Goal: Information Seeking & Learning: Learn about a topic

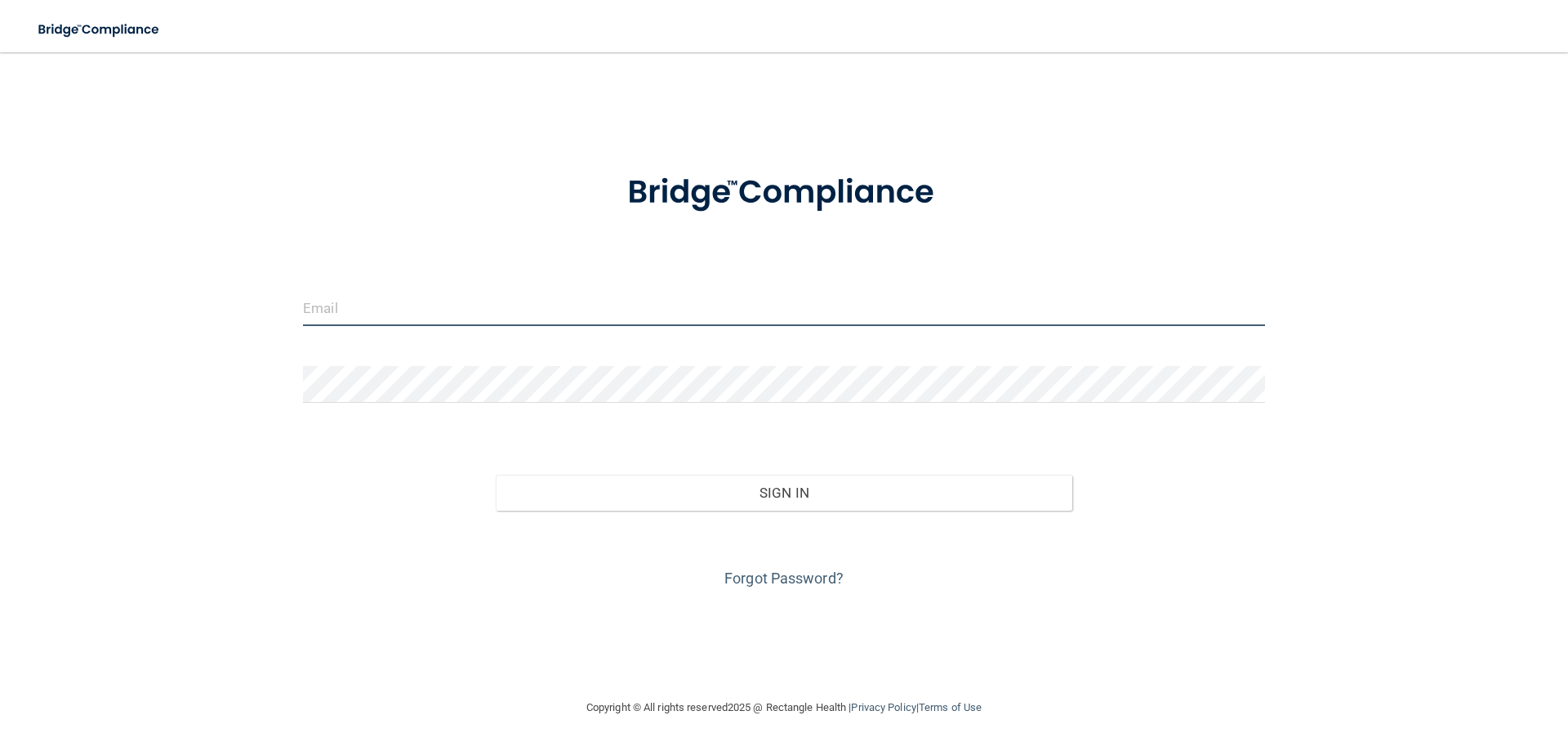
click at [390, 315] on input "email" at bounding box center [784, 307] width 962 height 36
type input "[EMAIL_ADDRESS][DOMAIN_NAME]"
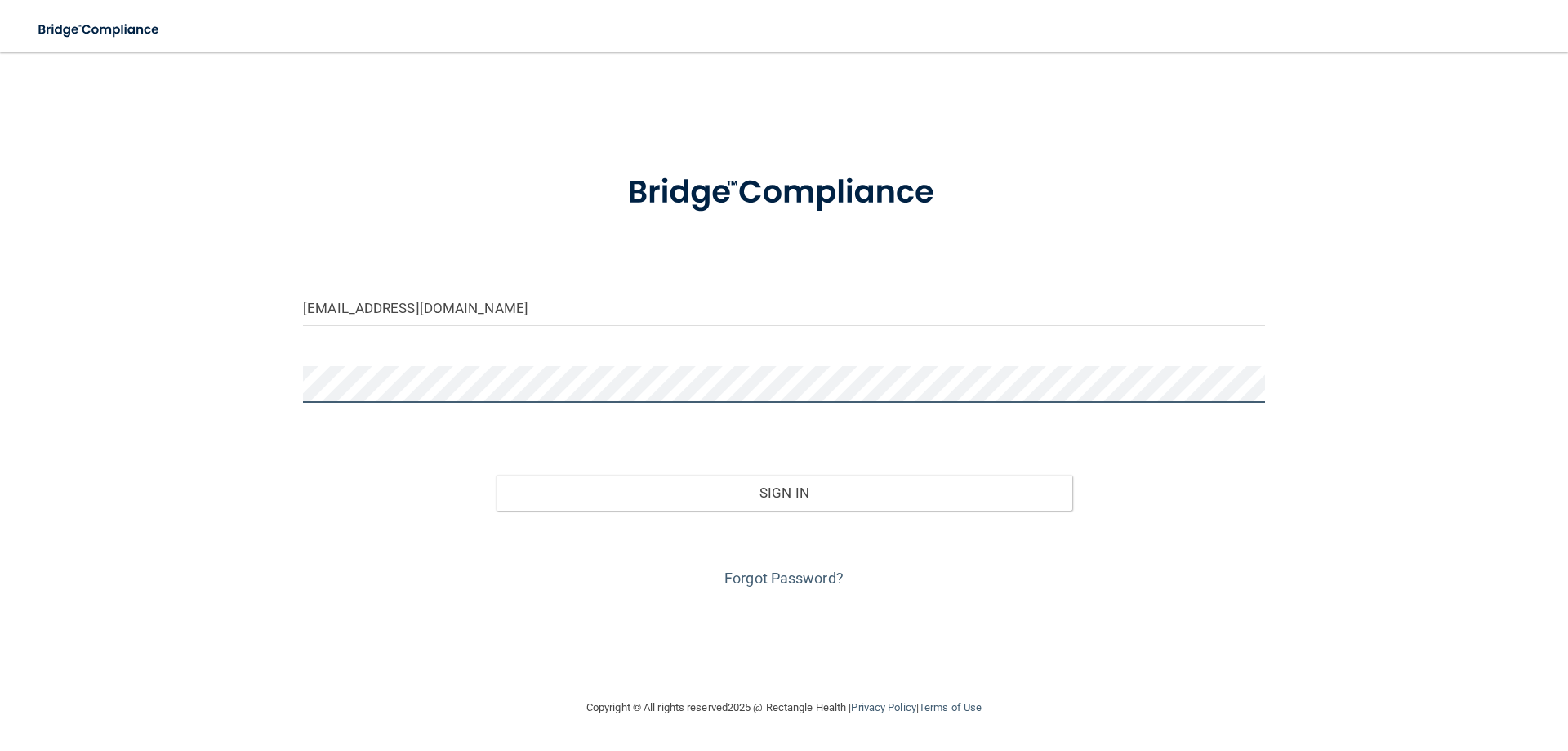
click at [496, 475] on button "Sign In" at bounding box center [784, 493] width 578 height 36
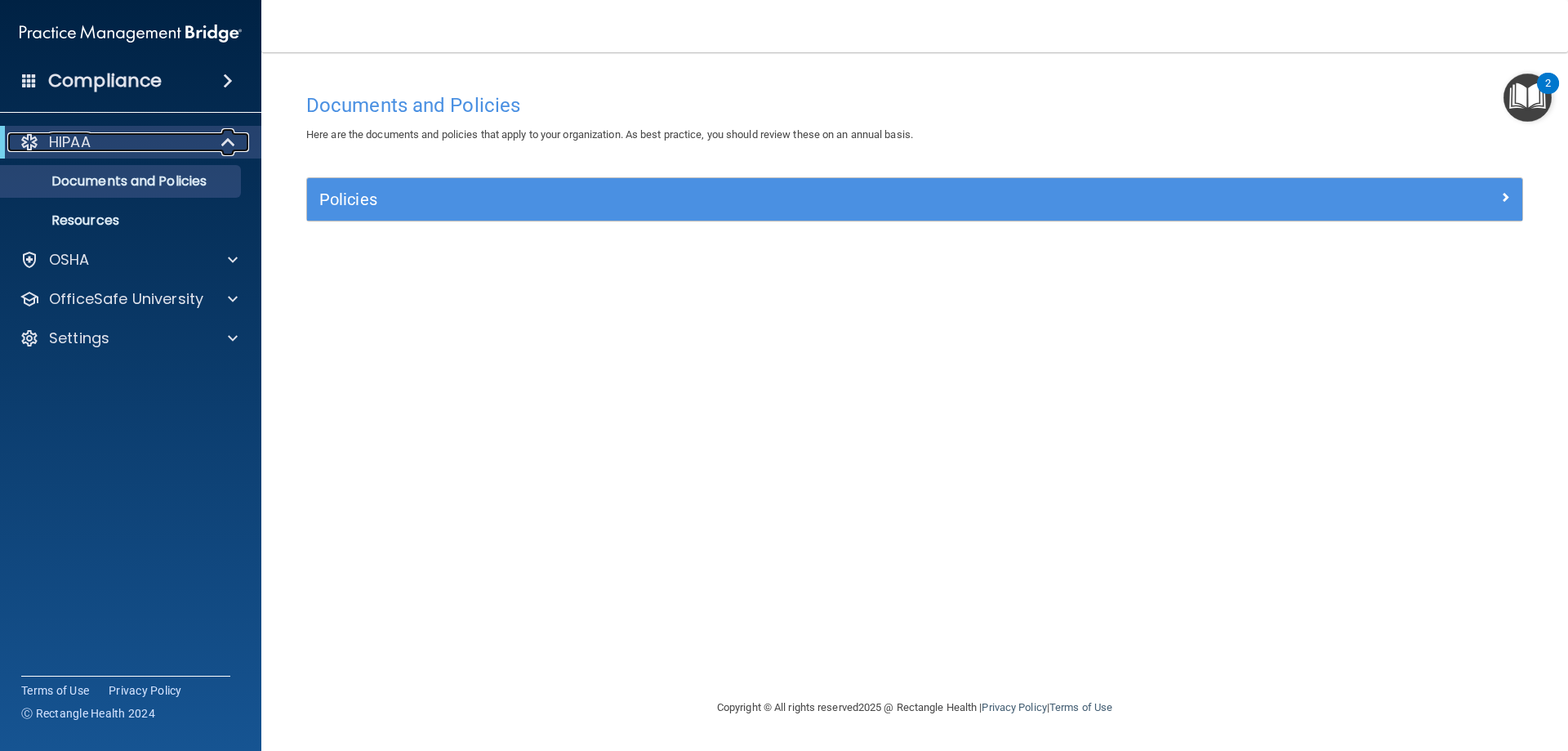
click at [121, 142] on div "HIPAA" at bounding box center [107, 142] width 201 height 20
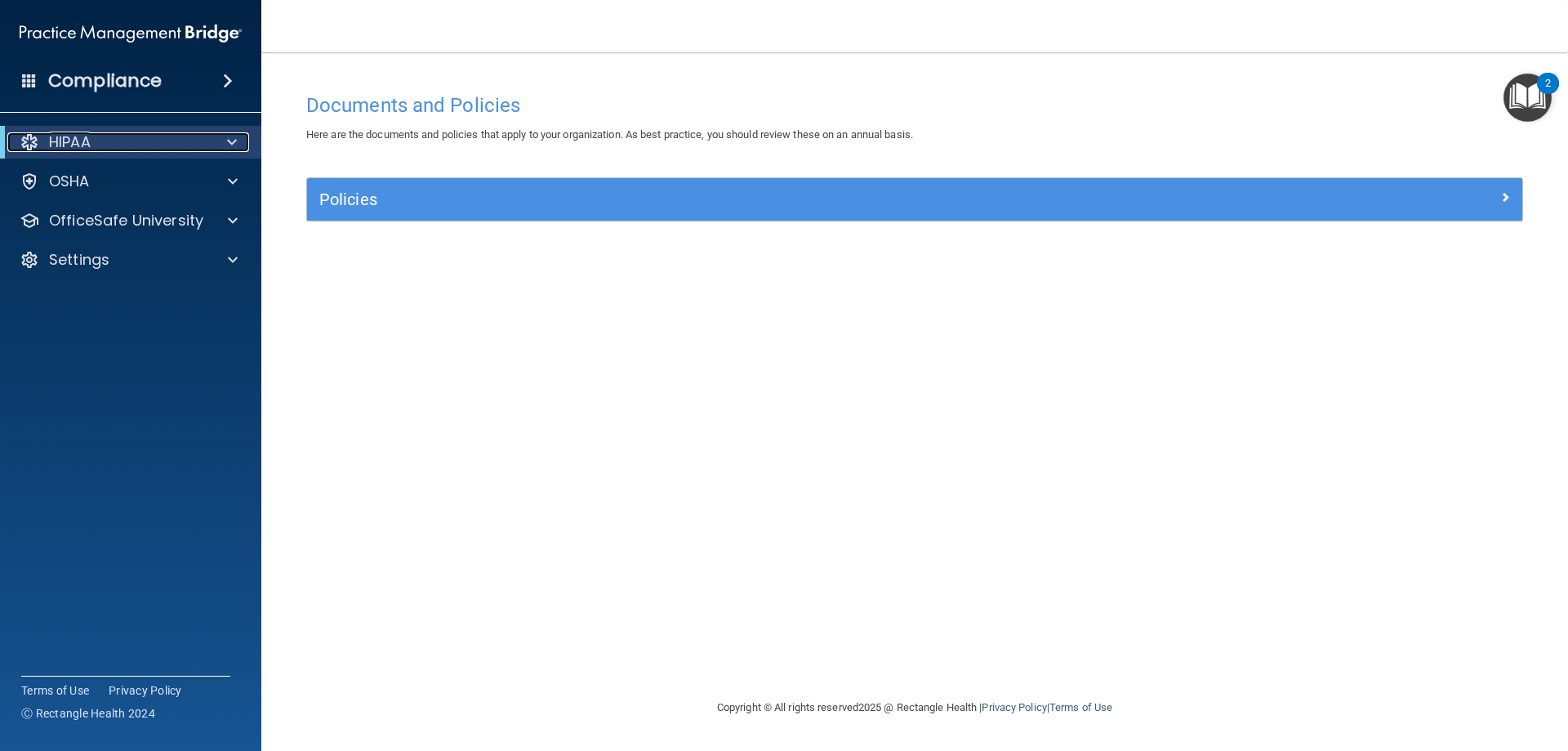
click at [121, 142] on div "HIPAA" at bounding box center [107, 142] width 201 height 20
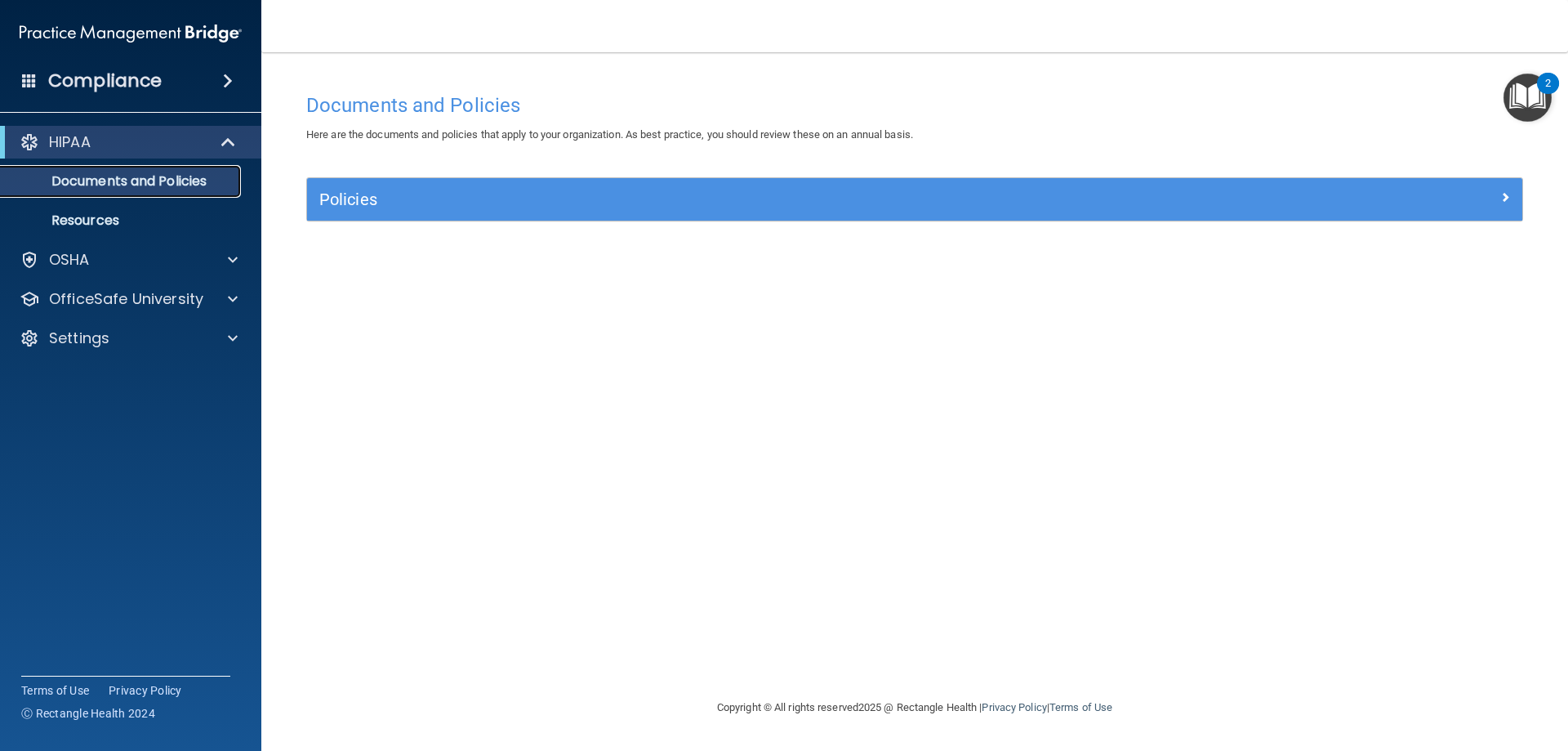
click at [145, 181] on p "Documents and Policies" at bounding box center [122, 181] width 223 height 16
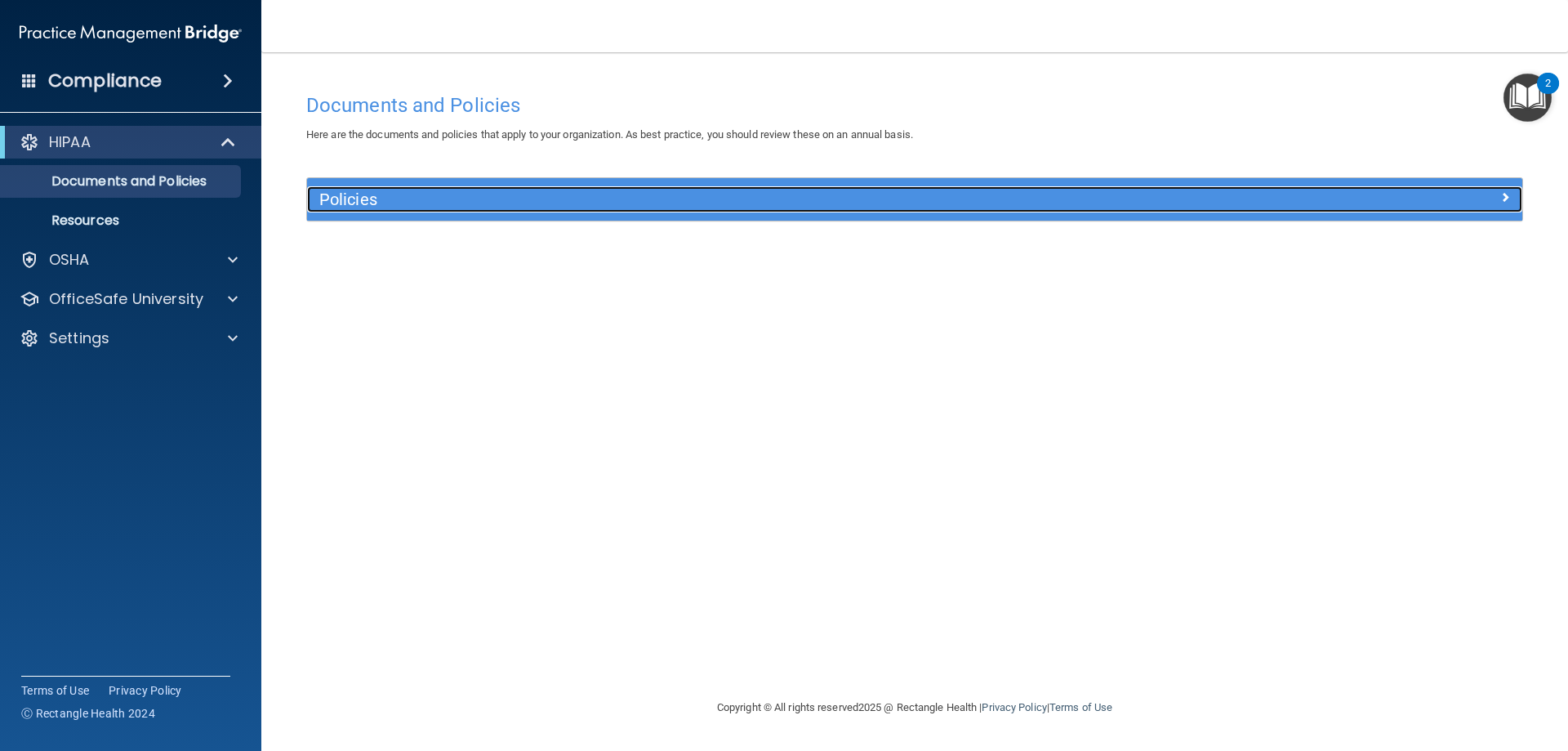
click at [1498, 190] on div at bounding box center [1370, 196] width 303 height 20
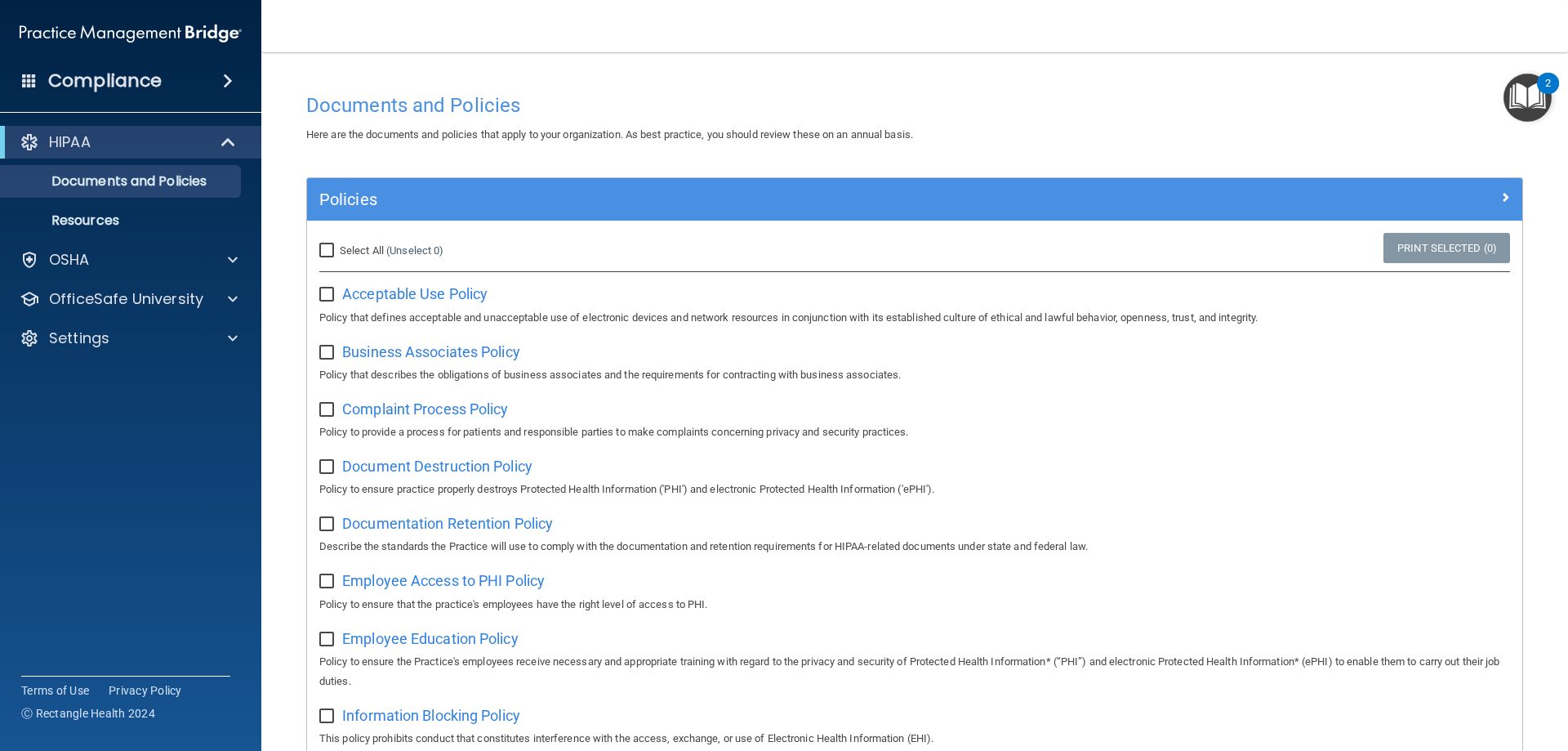
click at [232, 79] on span at bounding box center [227, 81] width 10 height 20
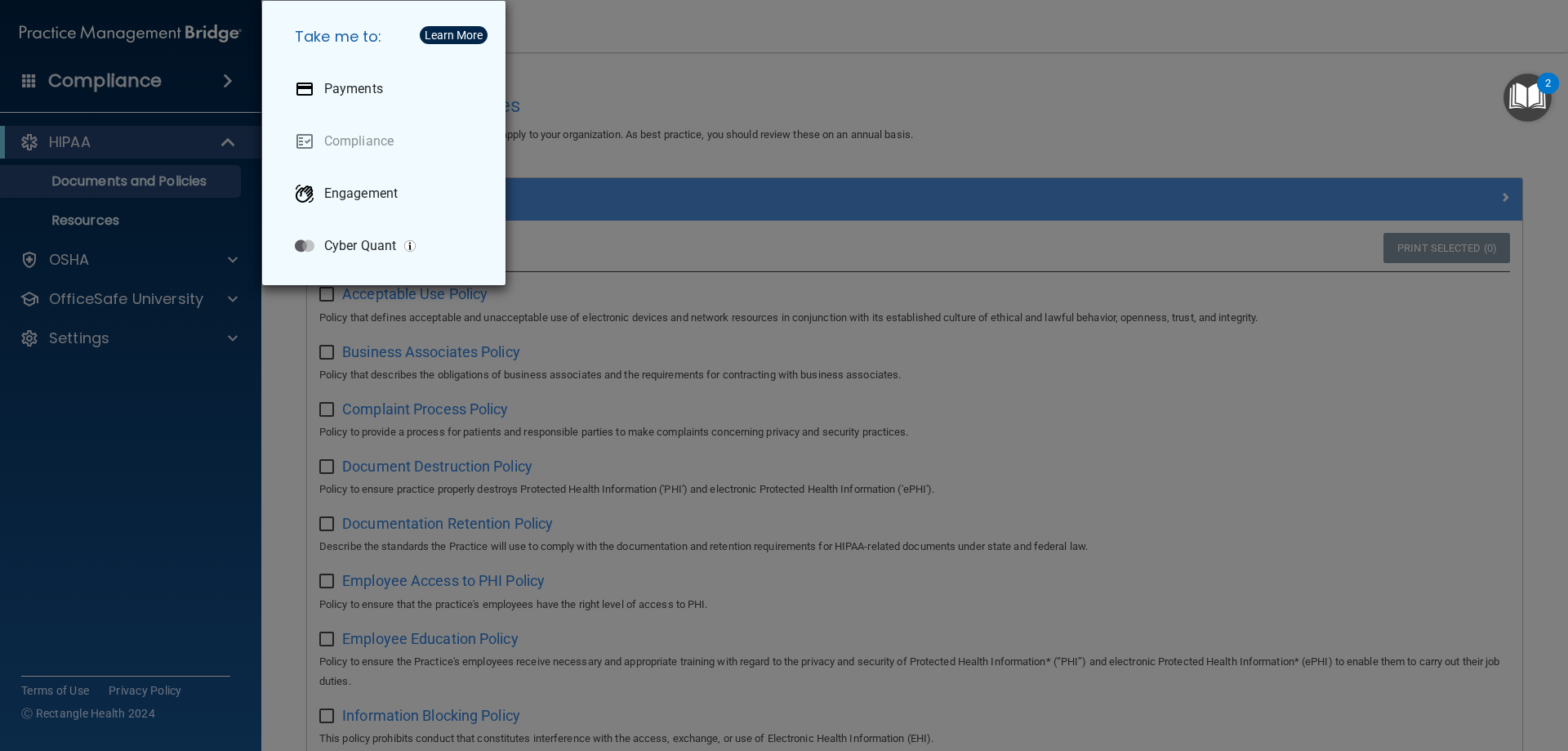
click at [207, 80] on div "Take me to: Payments Compliance Engagement Cyber Quant" at bounding box center [784, 376] width 1568 height 751
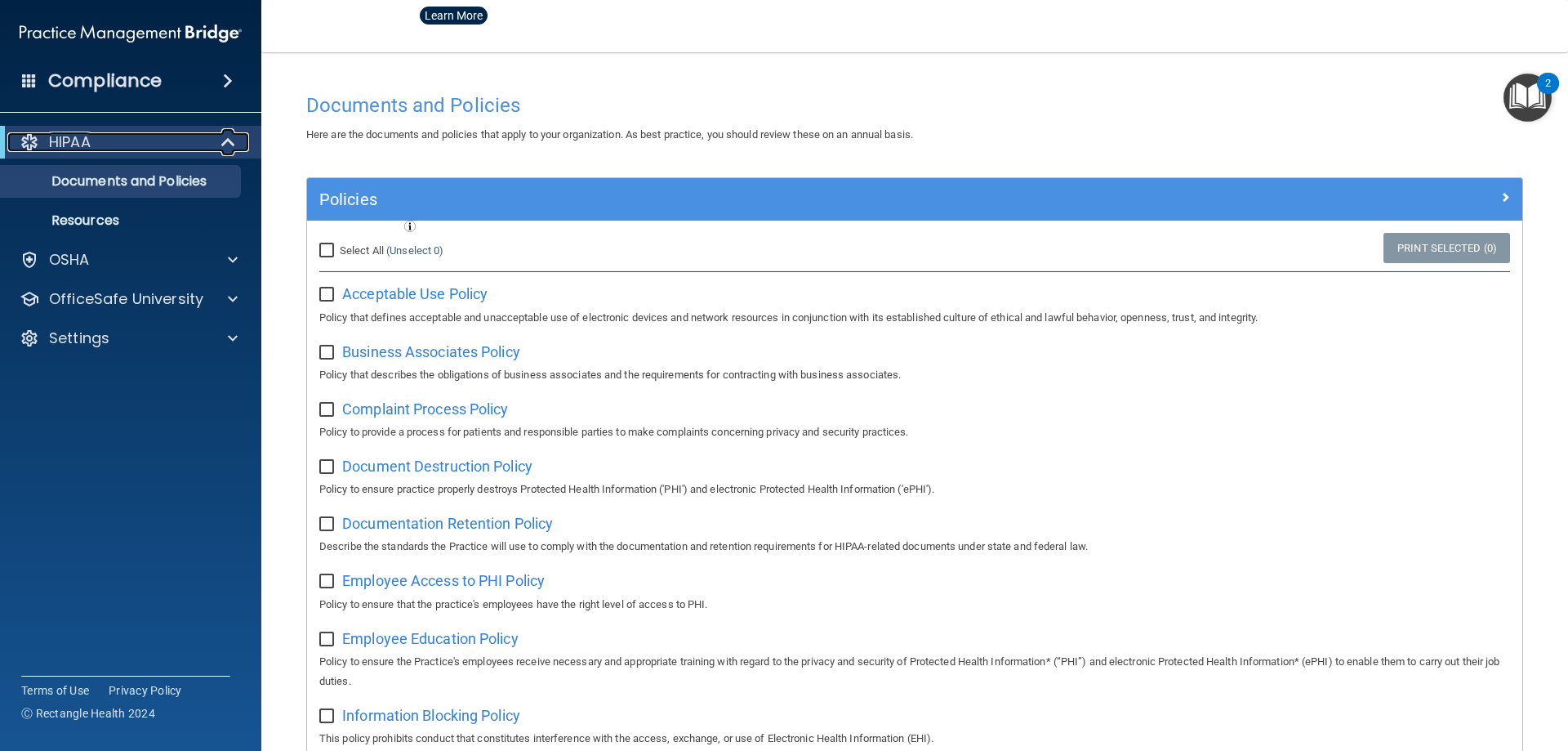
click at [232, 140] on span at bounding box center [230, 142] width 14 height 20
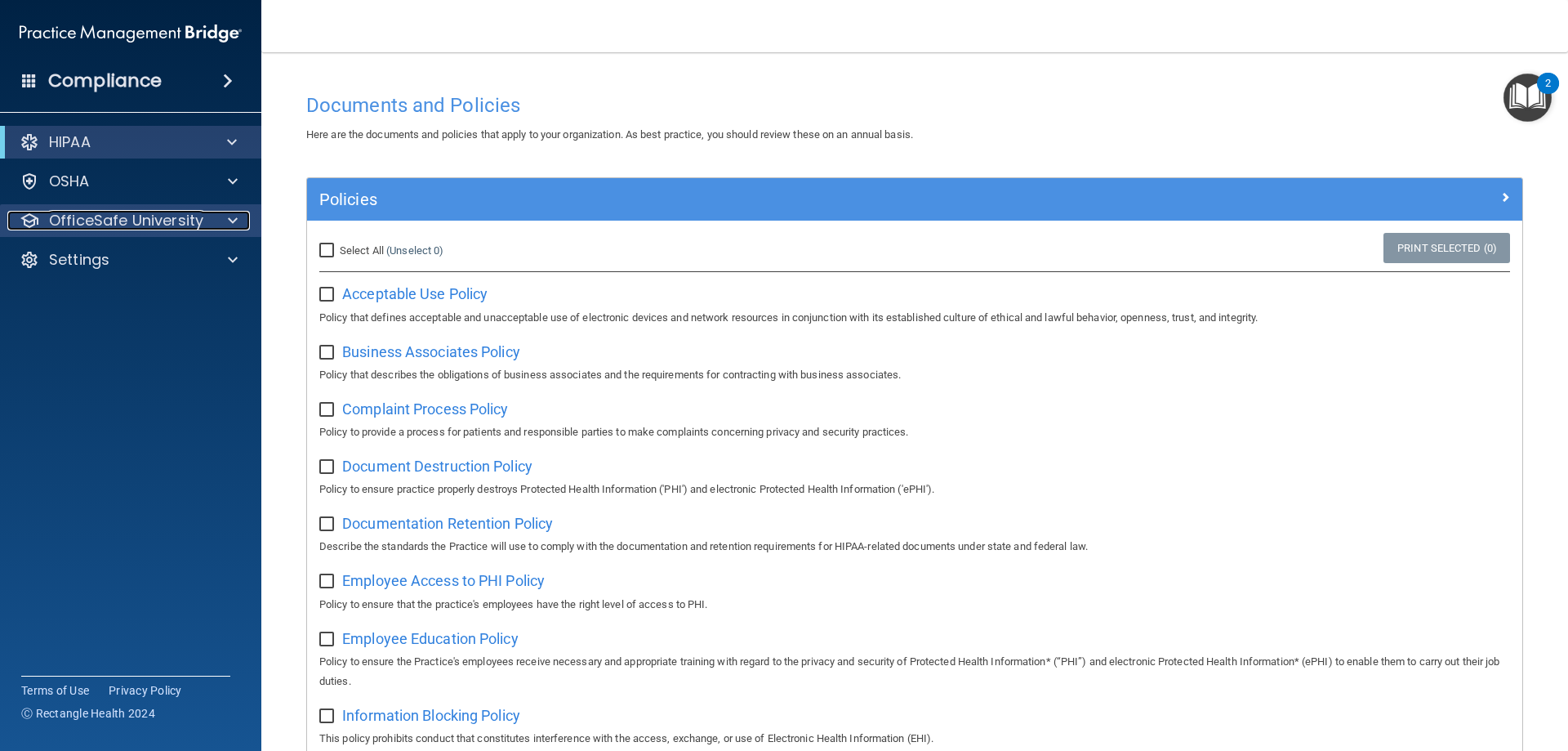
click at [135, 217] on p "OfficeSafe University" at bounding box center [126, 220] width 154 height 20
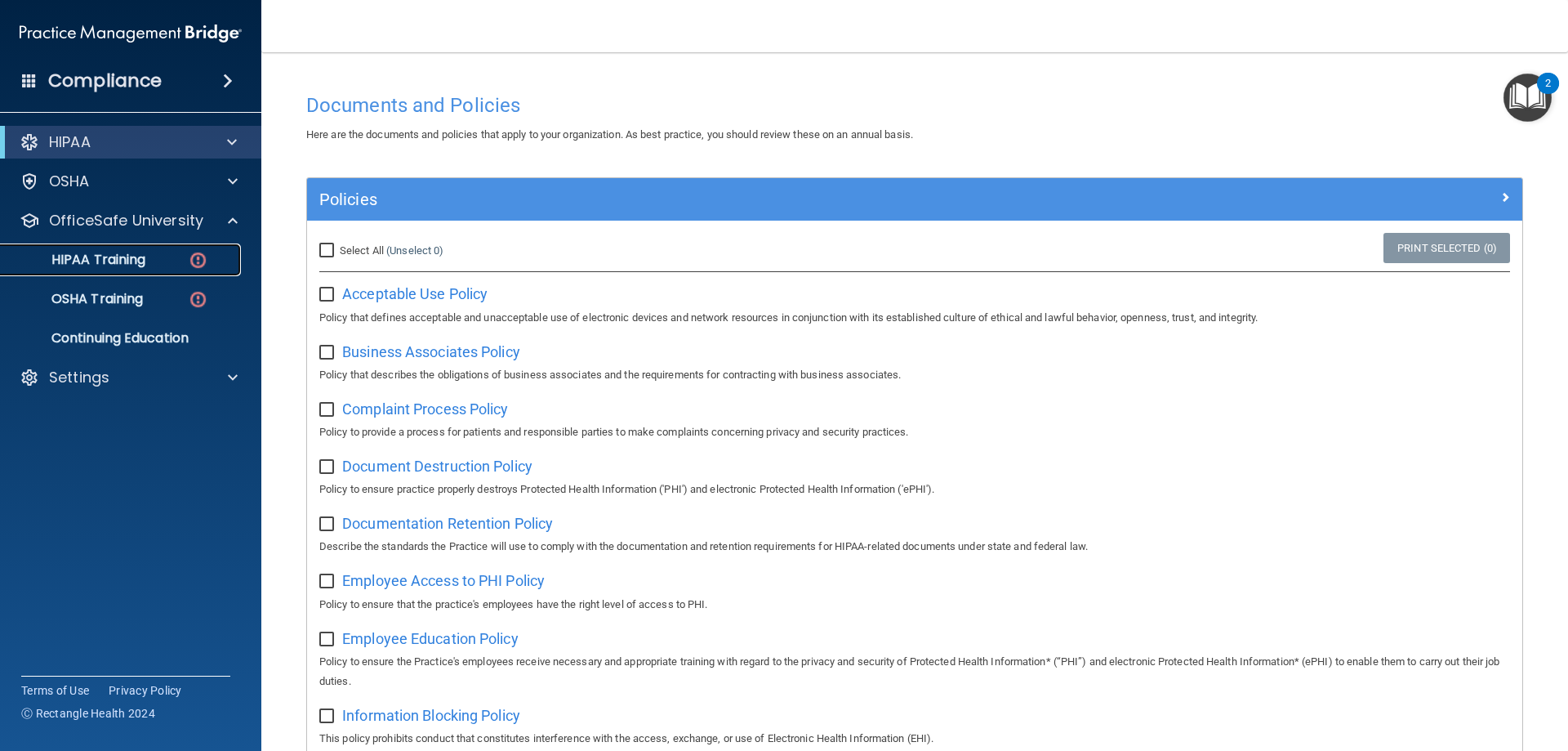
click at [140, 259] on p "HIPAA Training" at bounding box center [78, 259] width 135 height 16
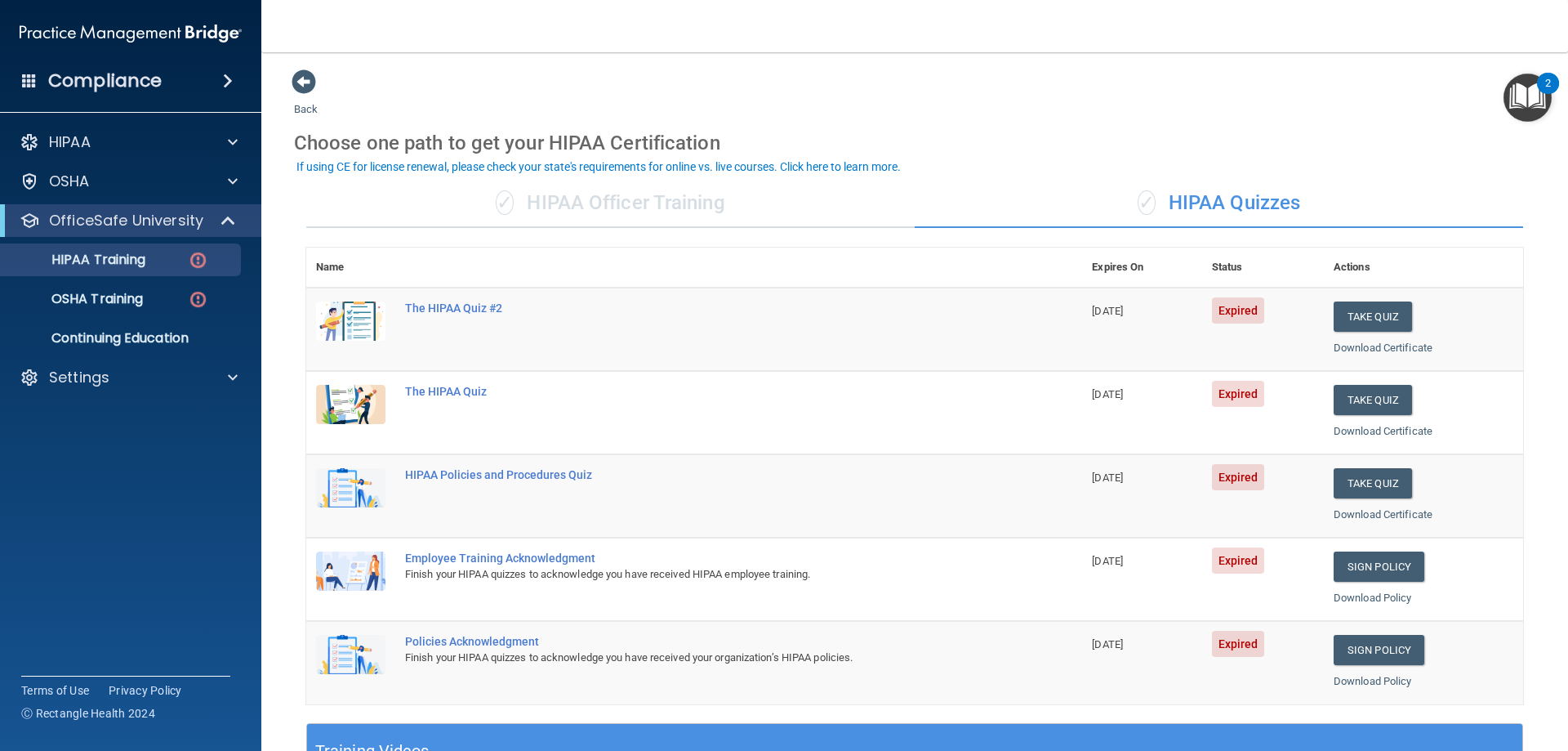
click at [629, 205] on div "✓ HIPAA Officer Training" at bounding box center [611, 203] width 609 height 49
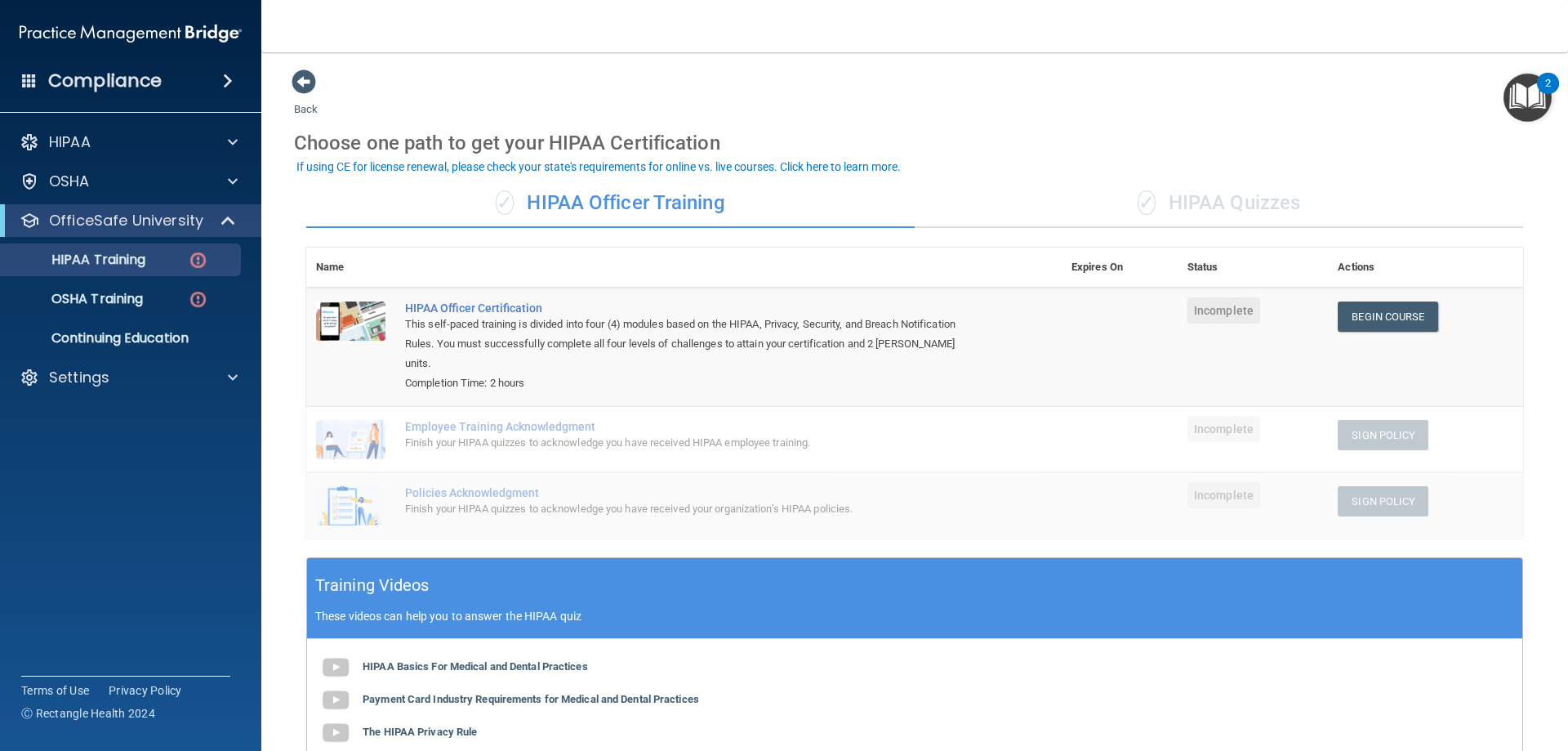
click at [1170, 196] on div "✓ HIPAA Quizzes" at bounding box center [1219, 203] width 609 height 49
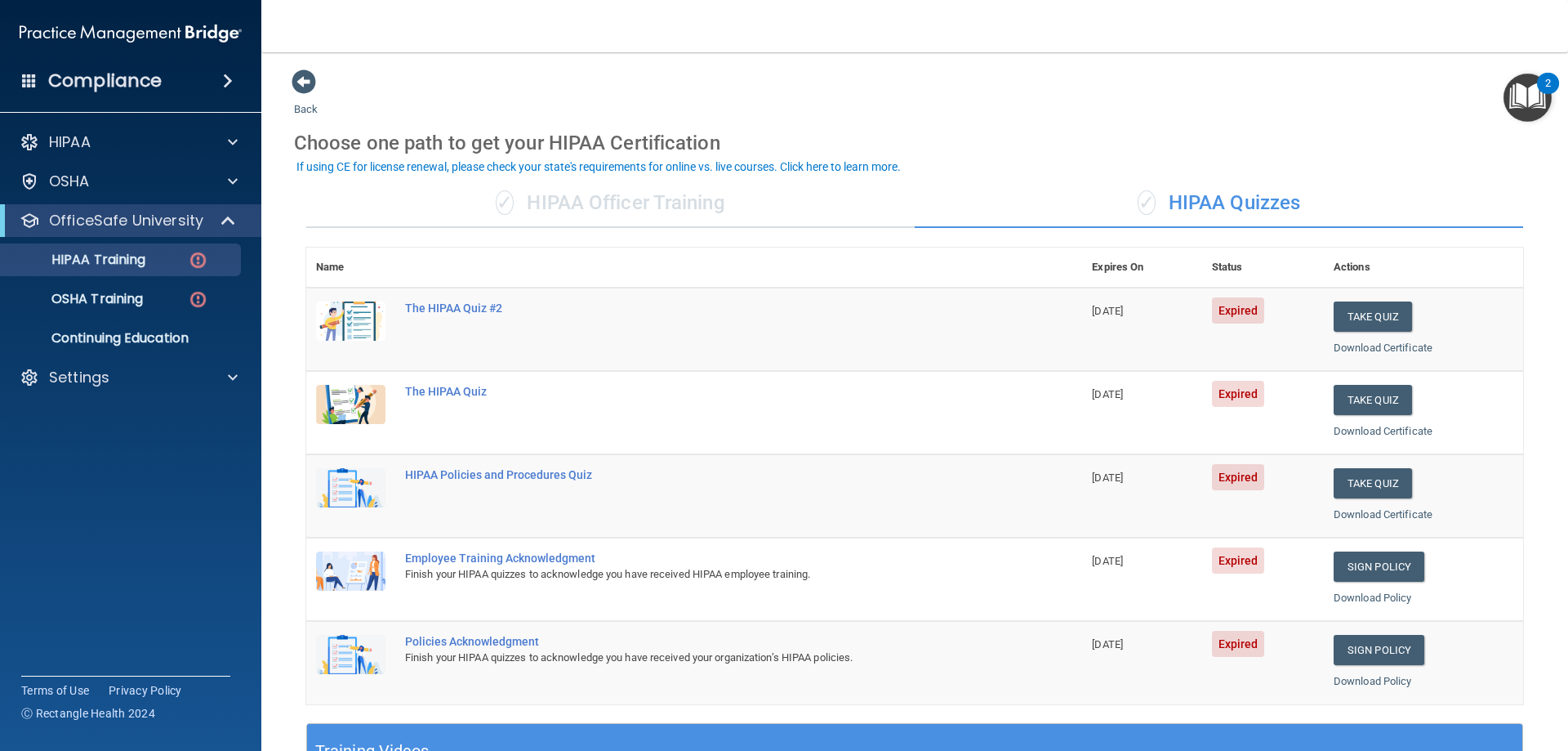
click at [629, 198] on div "✓ HIPAA Officer Training" at bounding box center [611, 203] width 609 height 49
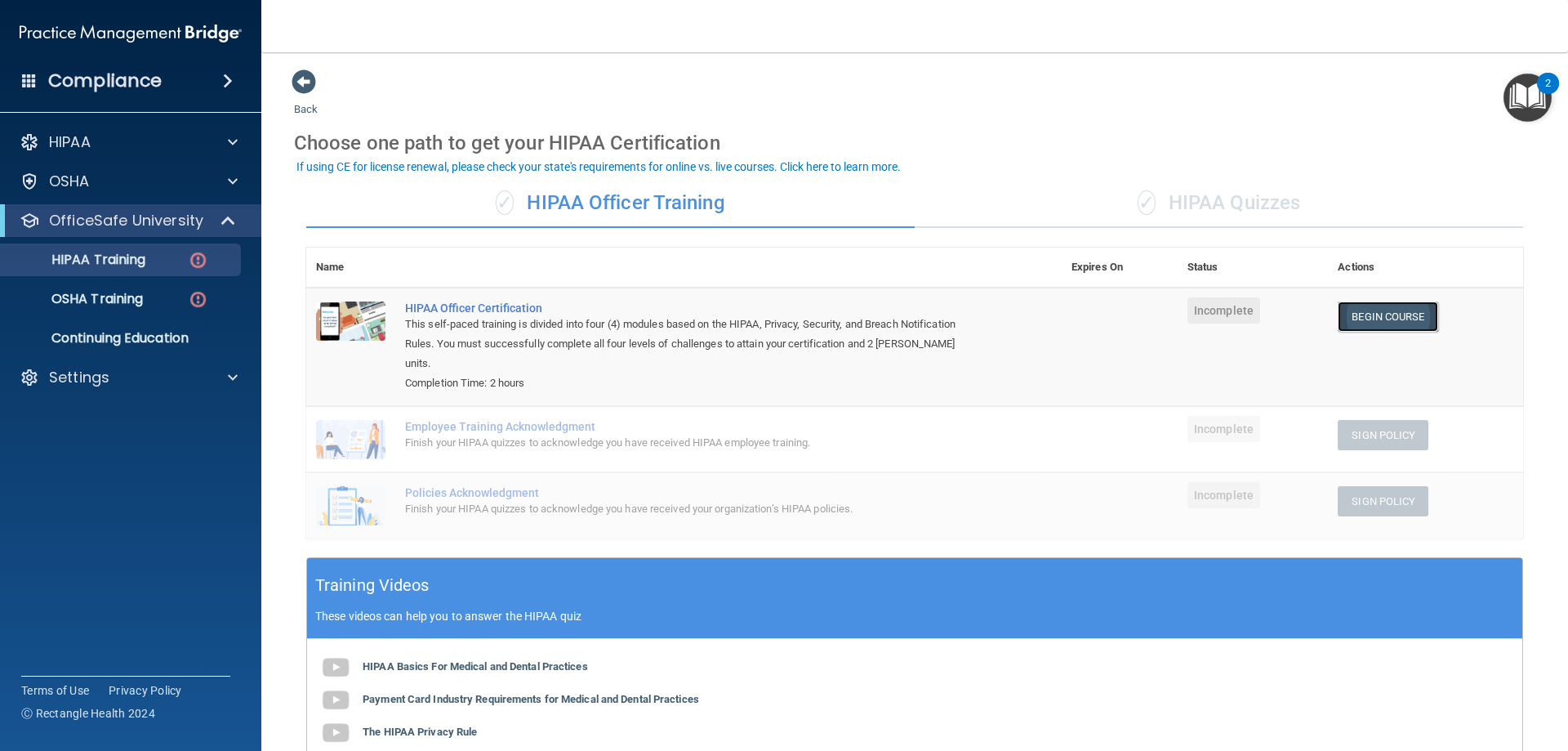
click at [1401, 311] on link "Begin Course" at bounding box center [1388, 317] width 99 height 30
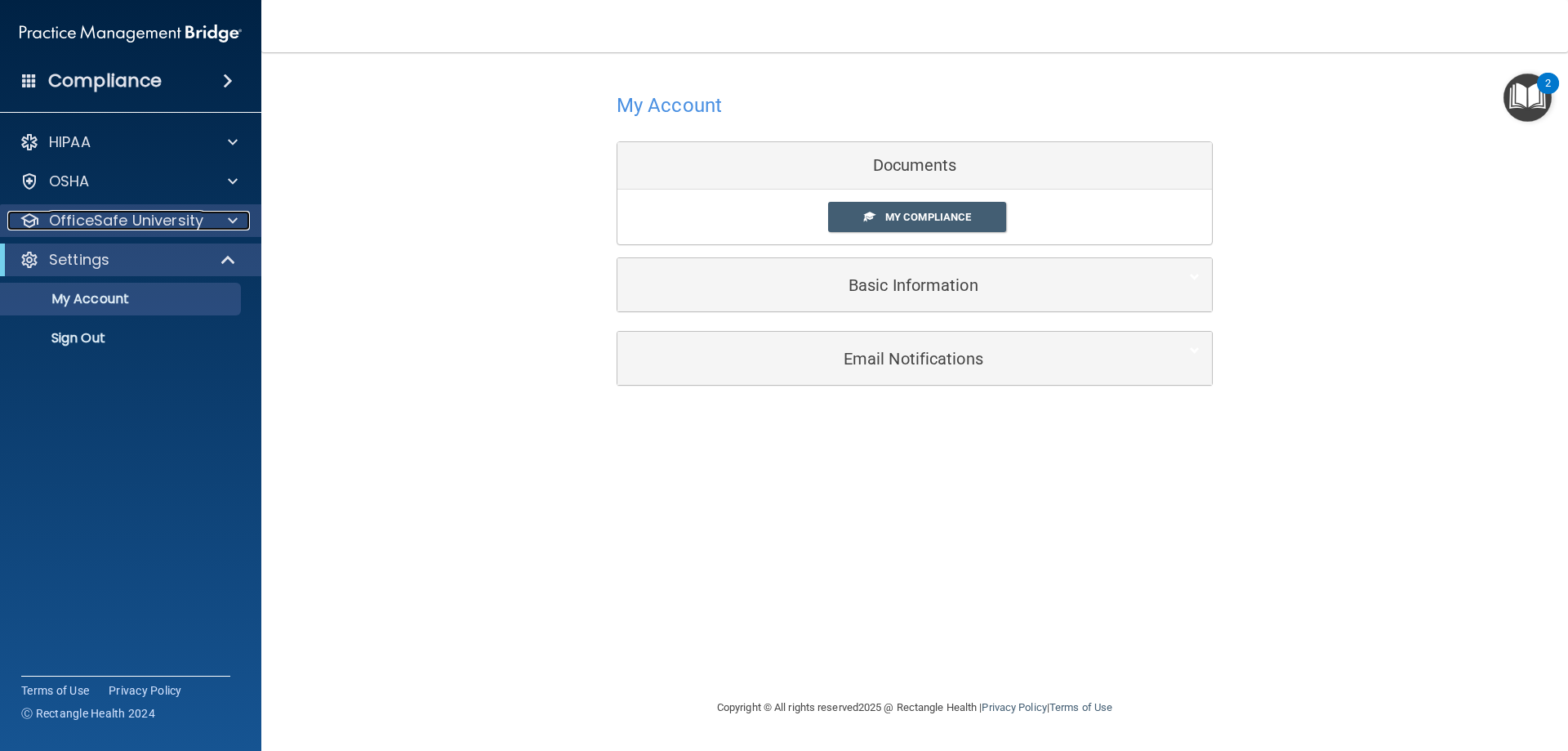
click at [137, 219] on p "OfficeSafe University" at bounding box center [126, 220] width 154 height 20
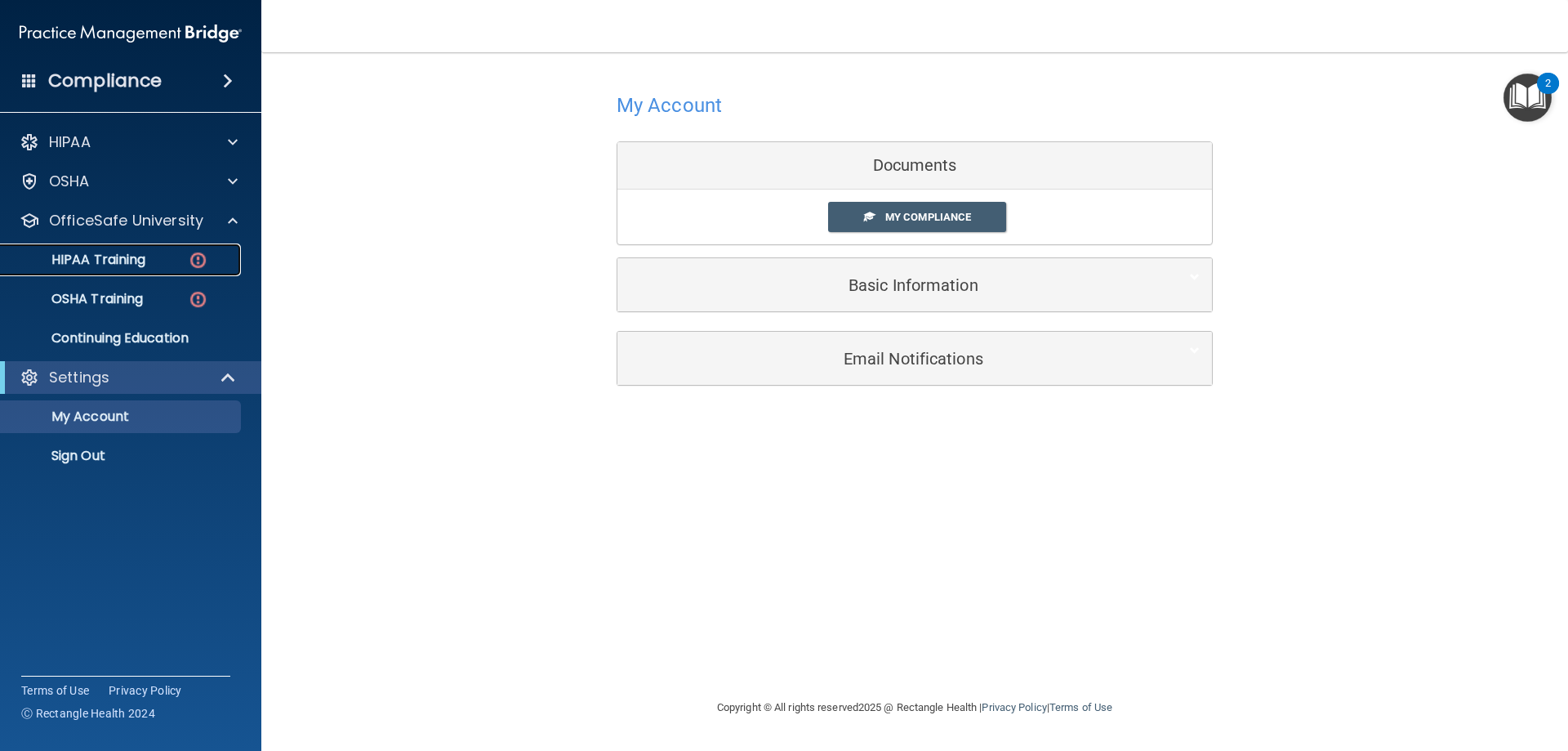
click at [148, 262] on div "HIPAA Training" at bounding box center [122, 259] width 223 height 16
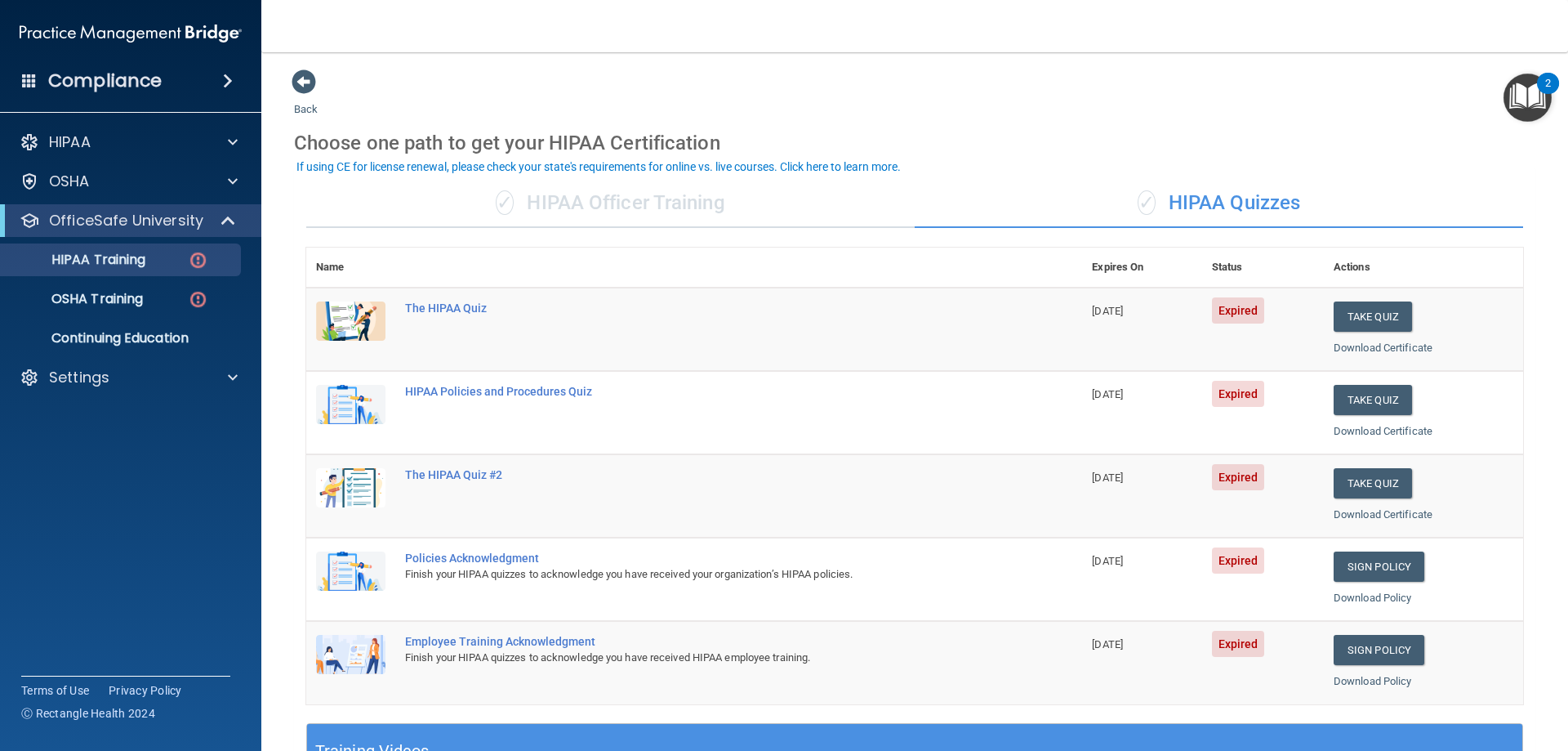
click at [689, 212] on div "✓ HIPAA Officer Training" at bounding box center [611, 203] width 609 height 49
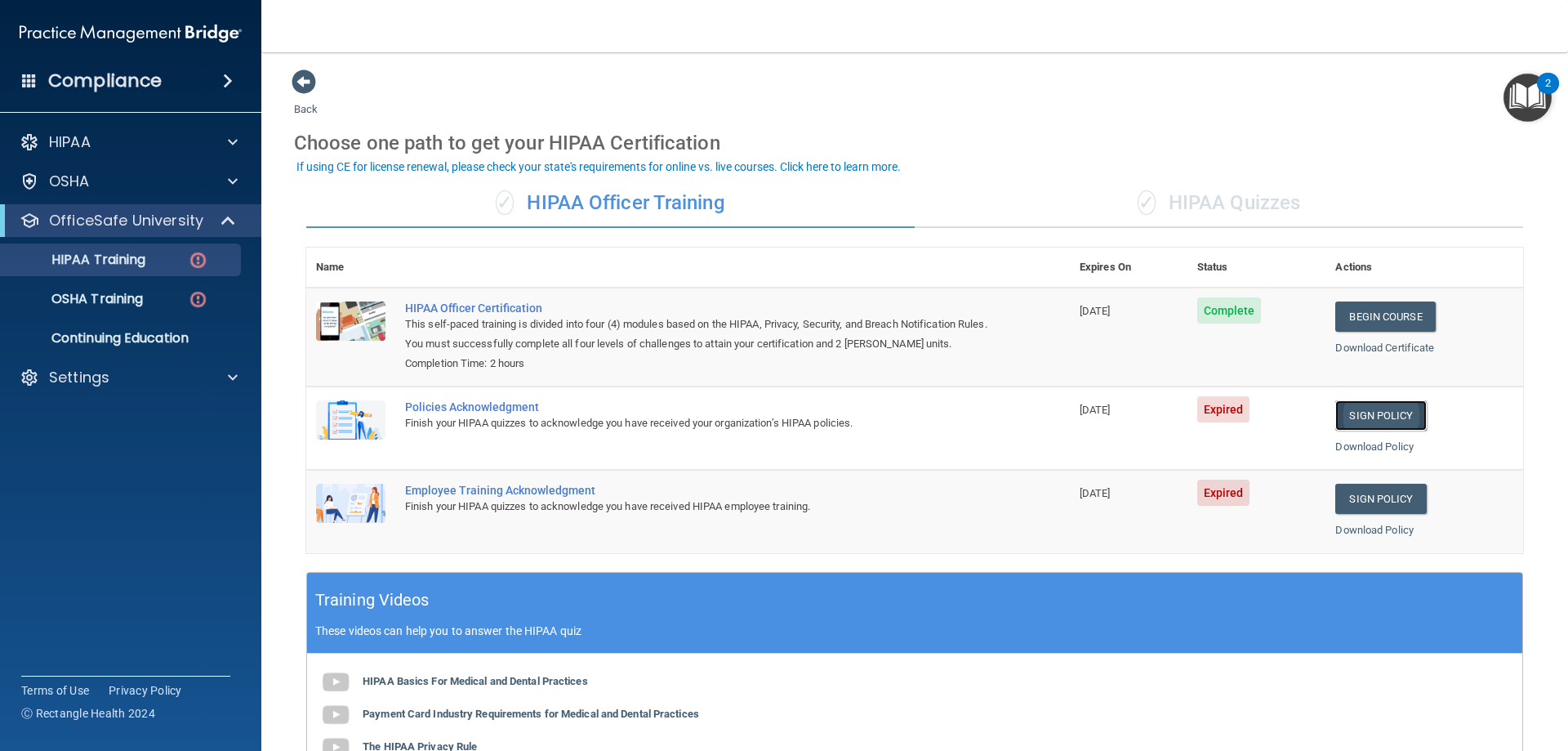
click at [1359, 415] on link "Sign Policy" at bounding box center [1381, 415] width 91 height 30
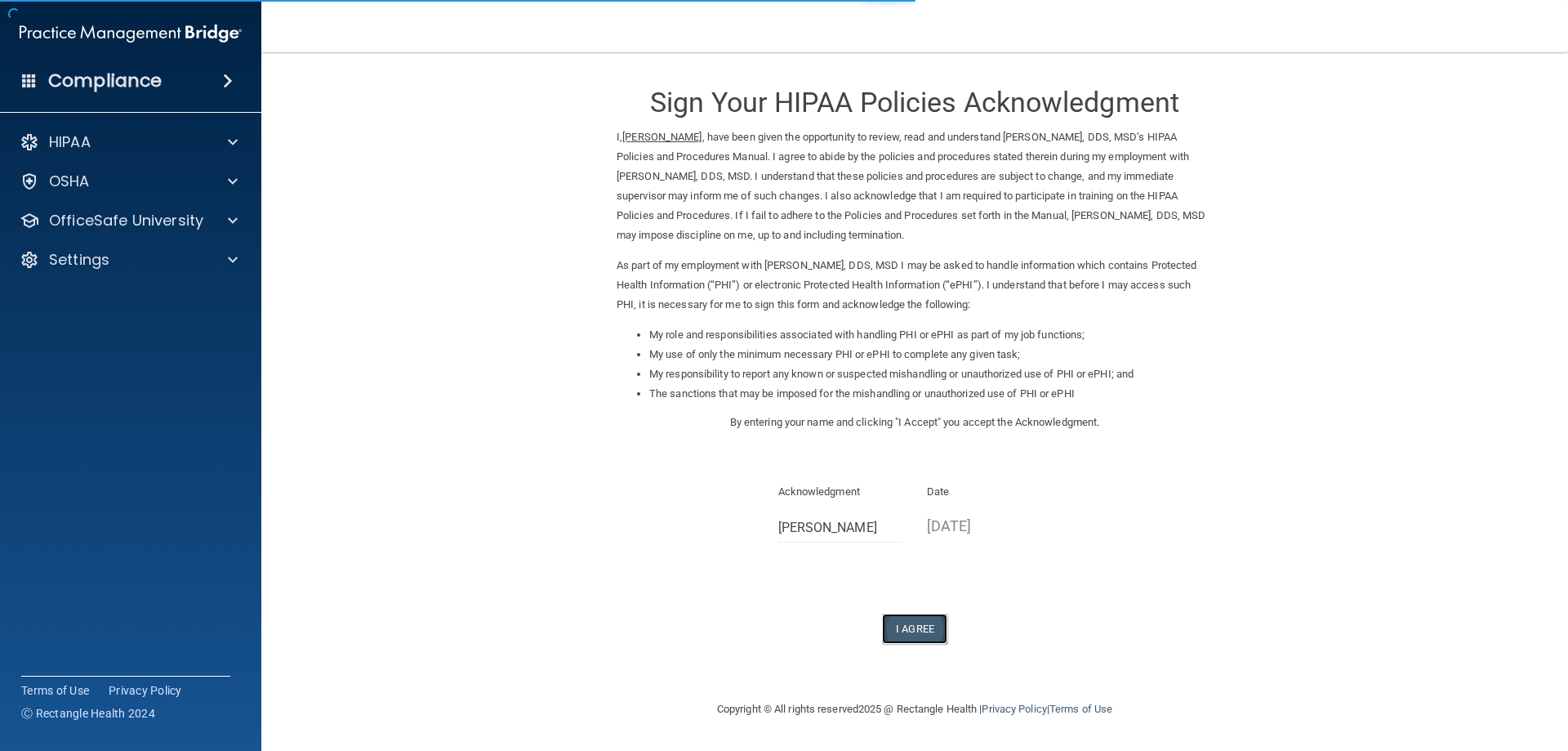
click at [910, 628] on button "I Agree" at bounding box center [915, 628] width 66 height 30
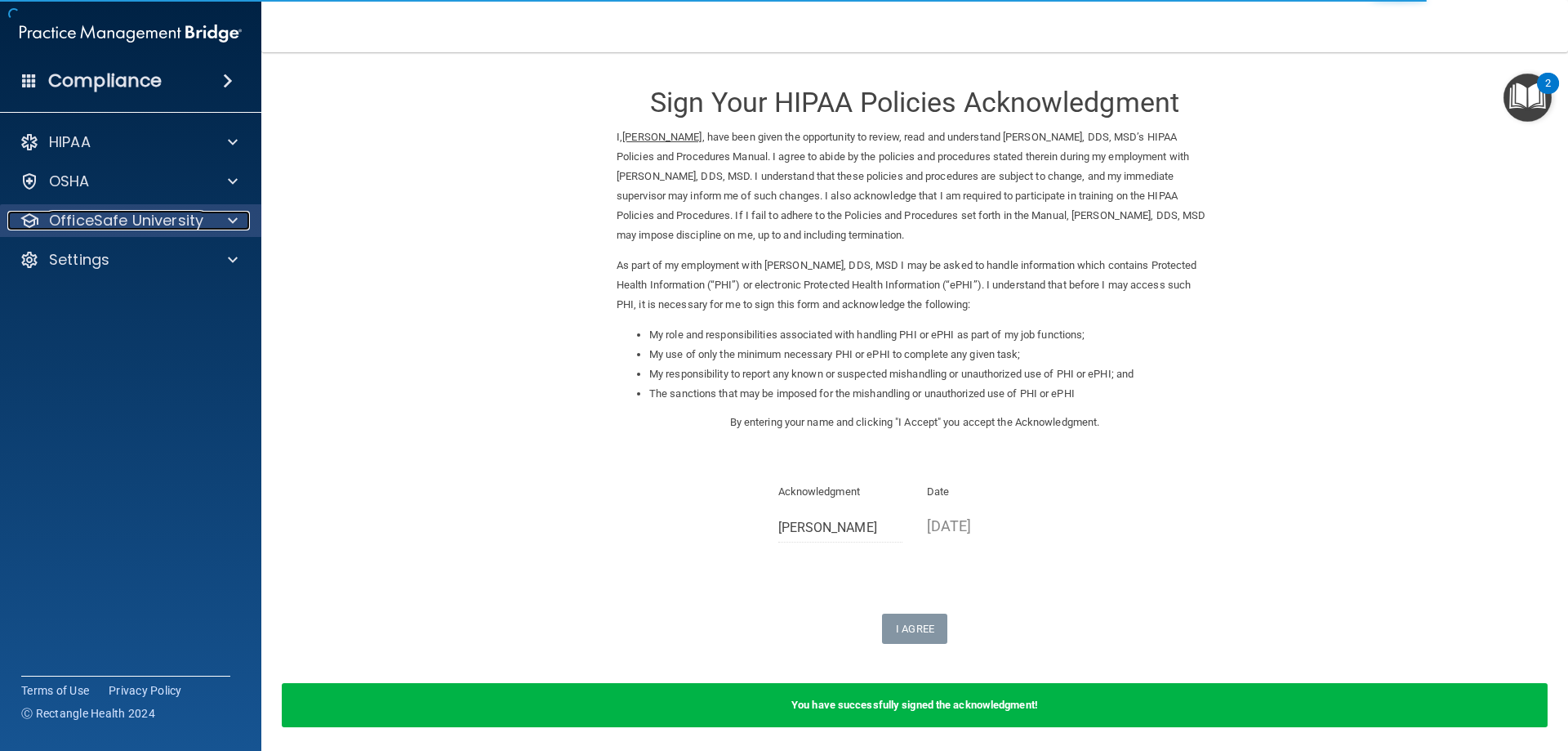
click at [127, 219] on p "OfficeSafe University" at bounding box center [126, 220] width 154 height 20
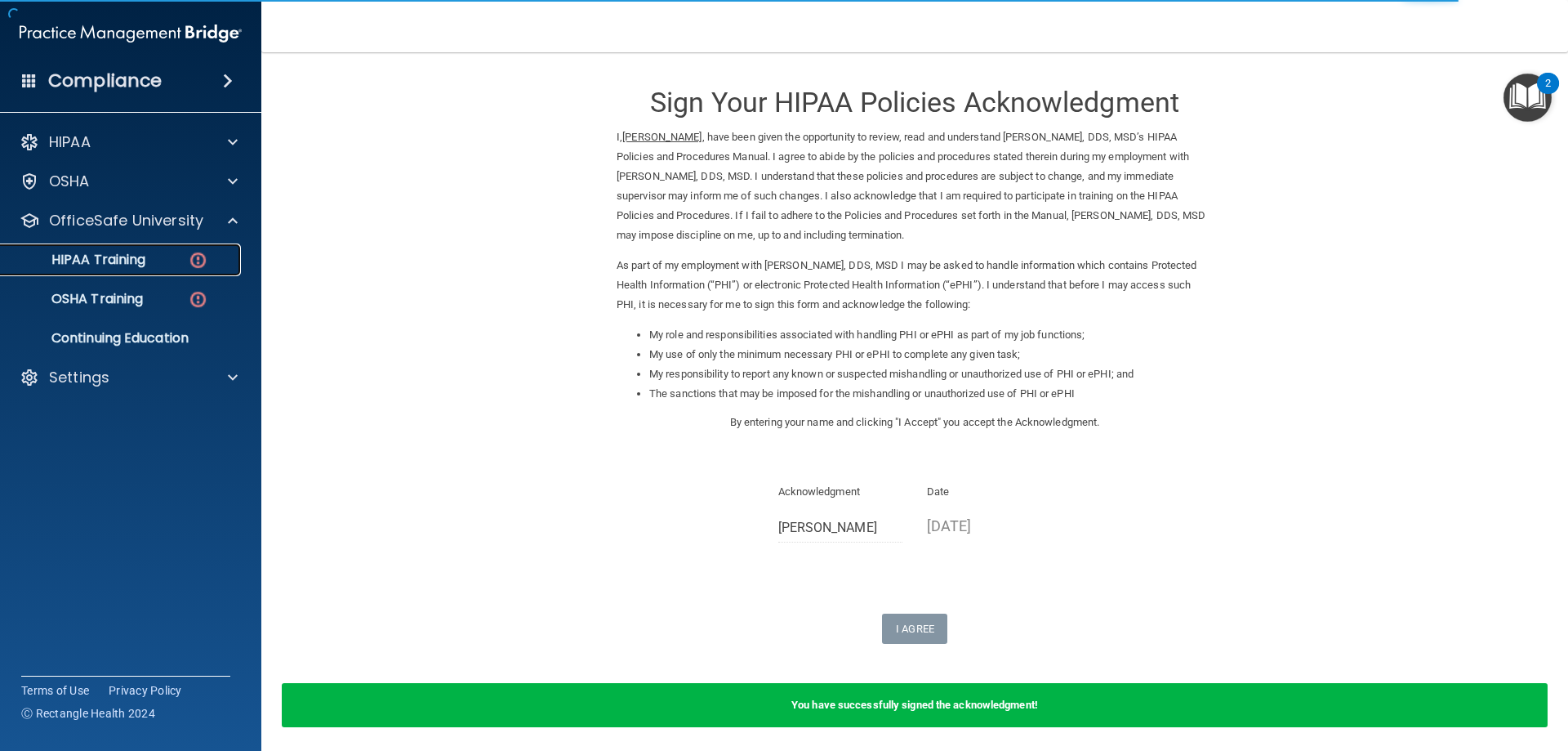
click at [134, 260] on p "HIPAA Training" at bounding box center [78, 259] width 135 height 16
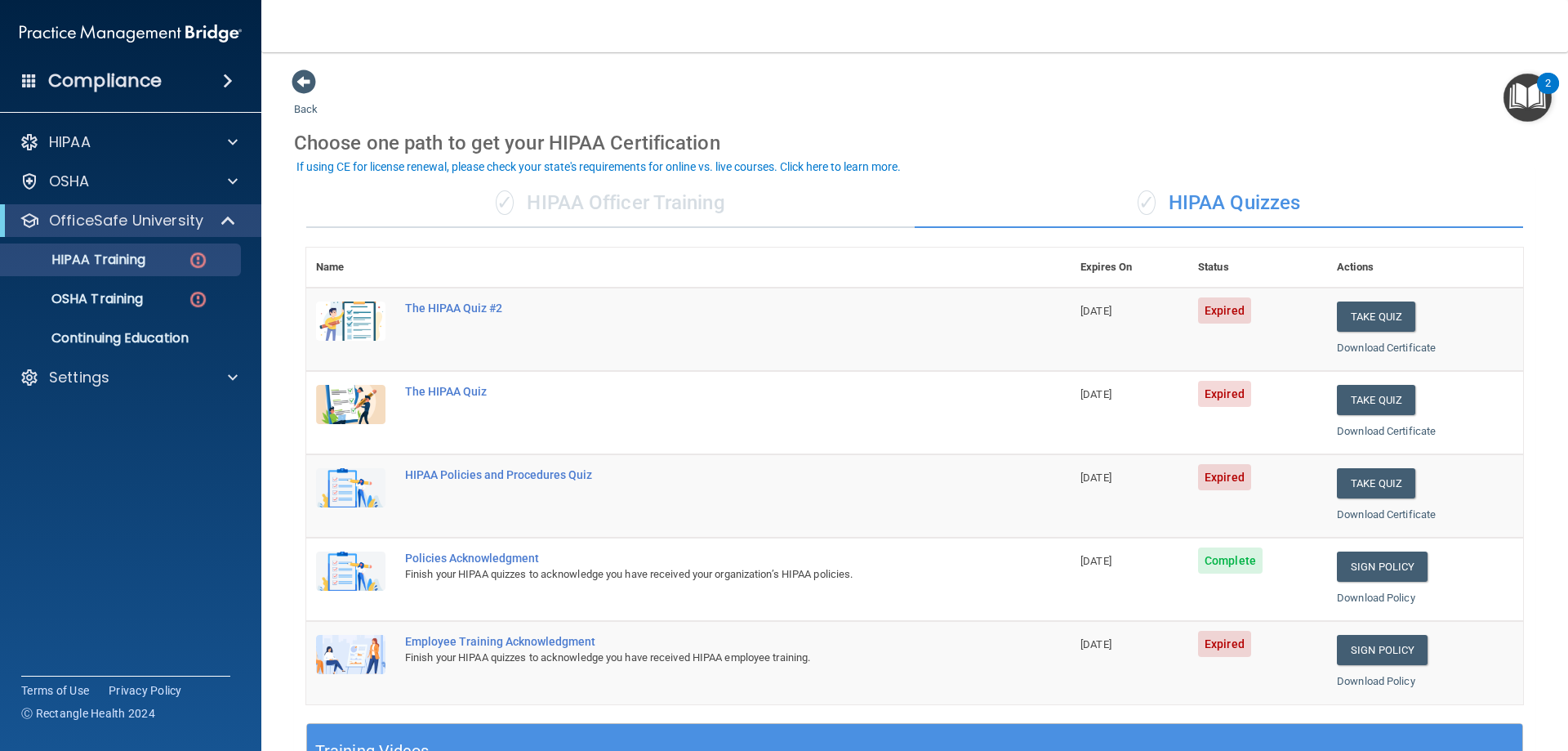
click at [549, 209] on div "✓ HIPAA Officer Training" at bounding box center [611, 203] width 609 height 49
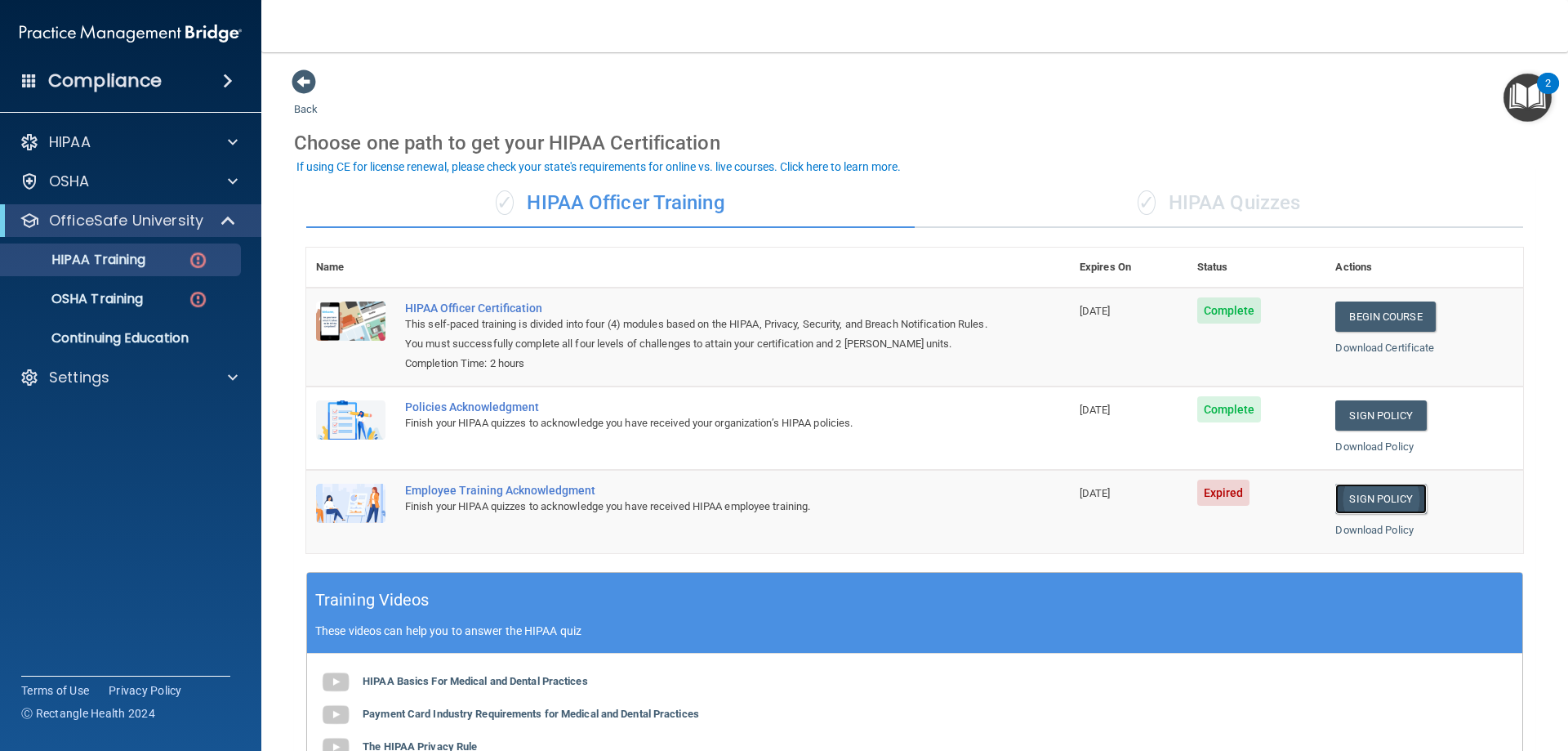
click at [1375, 503] on link "Sign Policy" at bounding box center [1381, 499] width 91 height 30
click at [579, 194] on div "✓ HIPAA Officer Training" at bounding box center [611, 203] width 609 height 49
click at [1384, 496] on link "Sign Policy" at bounding box center [1381, 499] width 91 height 30
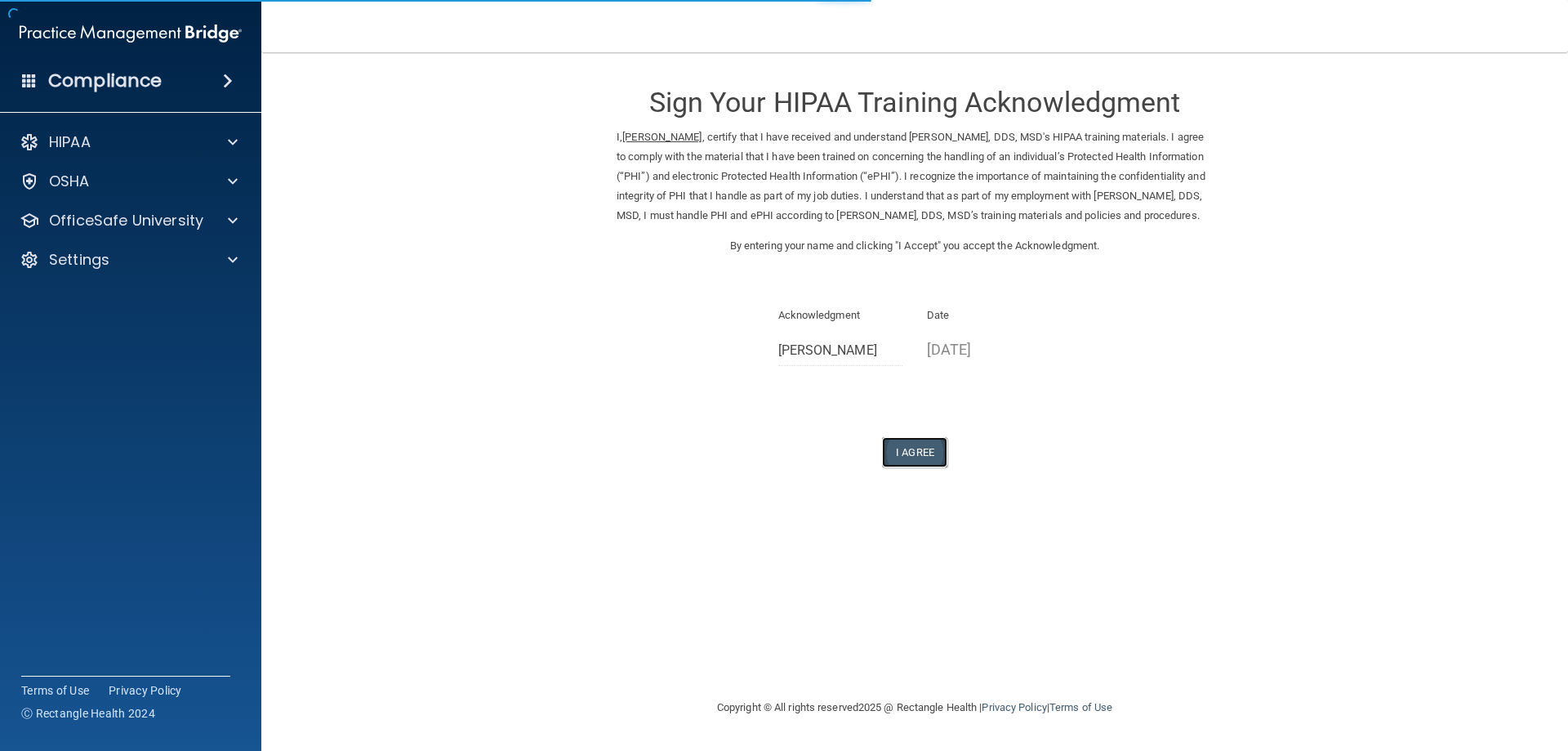
click at [924, 467] on button "I Agree" at bounding box center [915, 452] width 66 height 30
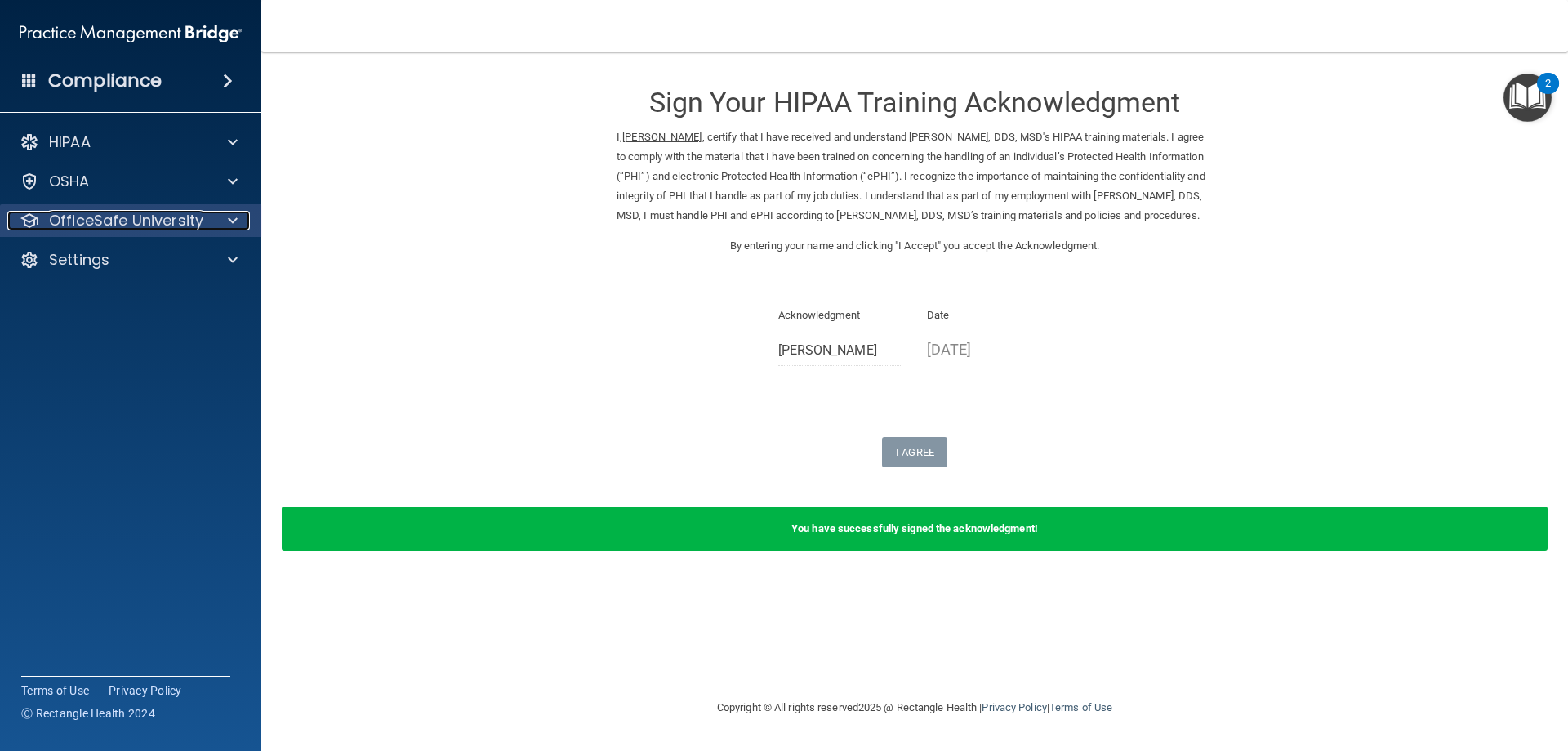
click at [126, 223] on p "OfficeSafe University" at bounding box center [126, 220] width 154 height 20
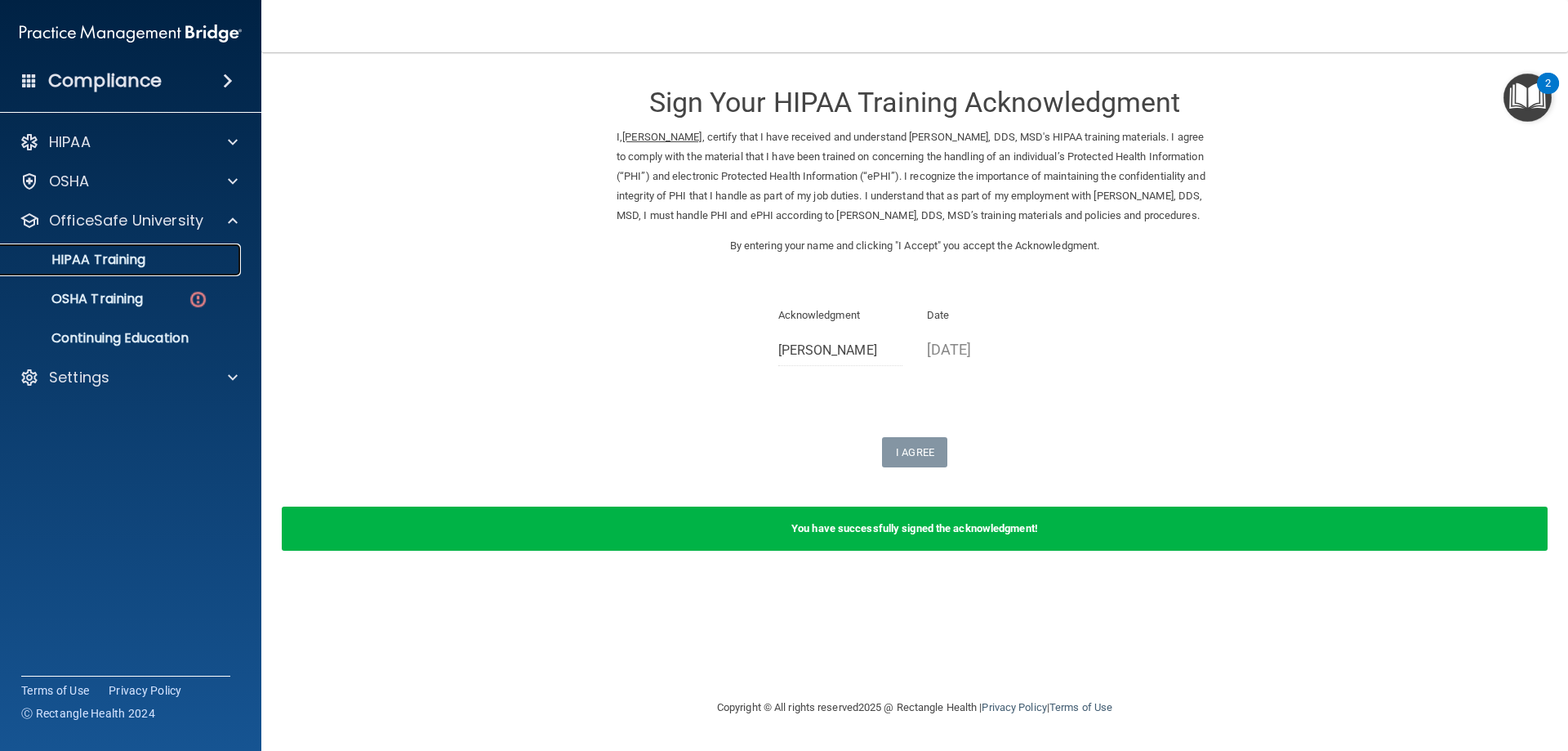
click at [118, 264] on p "HIPAA Training" at bounding box center [78, 259] width 135 height 16
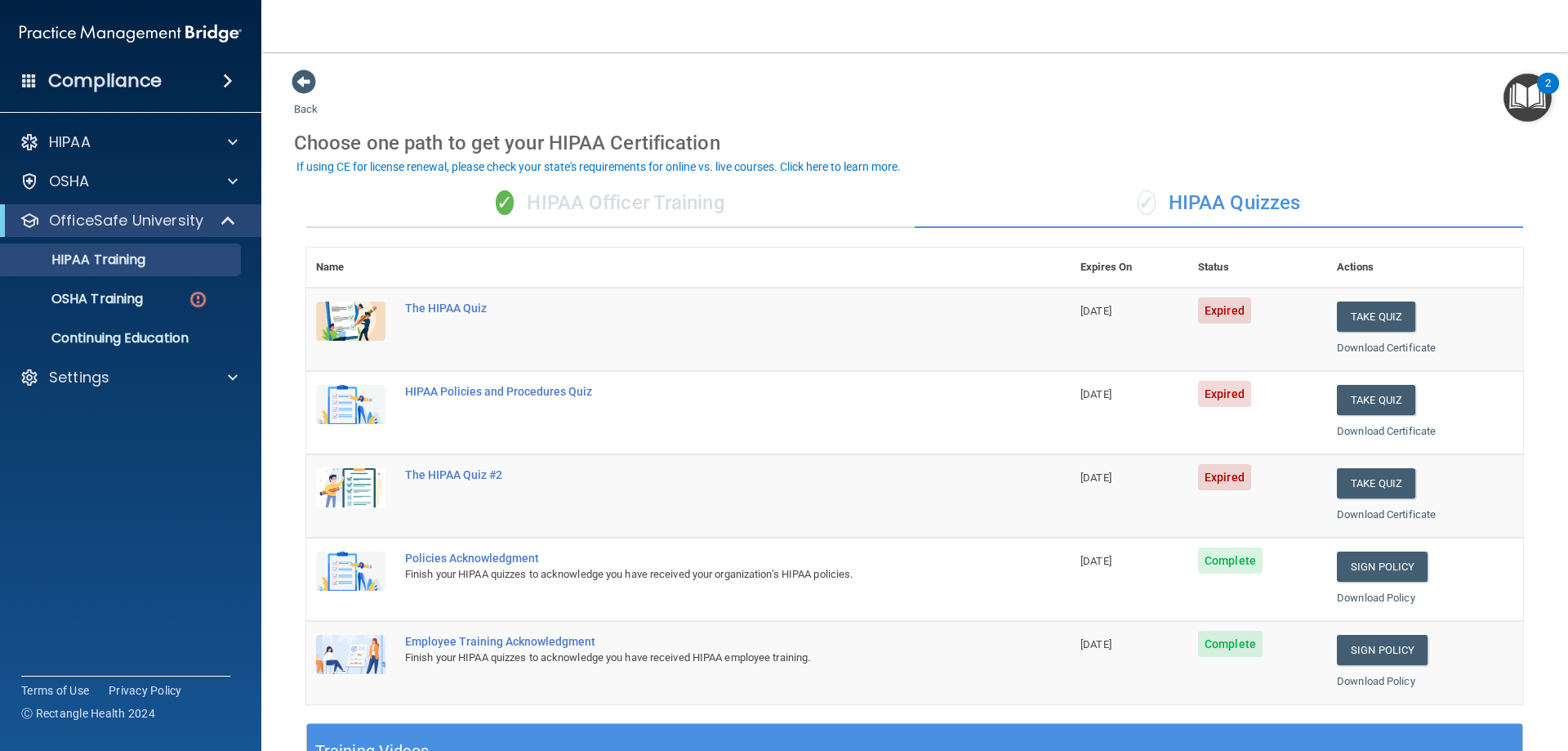
click at [634, 210] on div "✓ HIPAA Officer Training" at bounding box center [611, 203] width 609 height 49
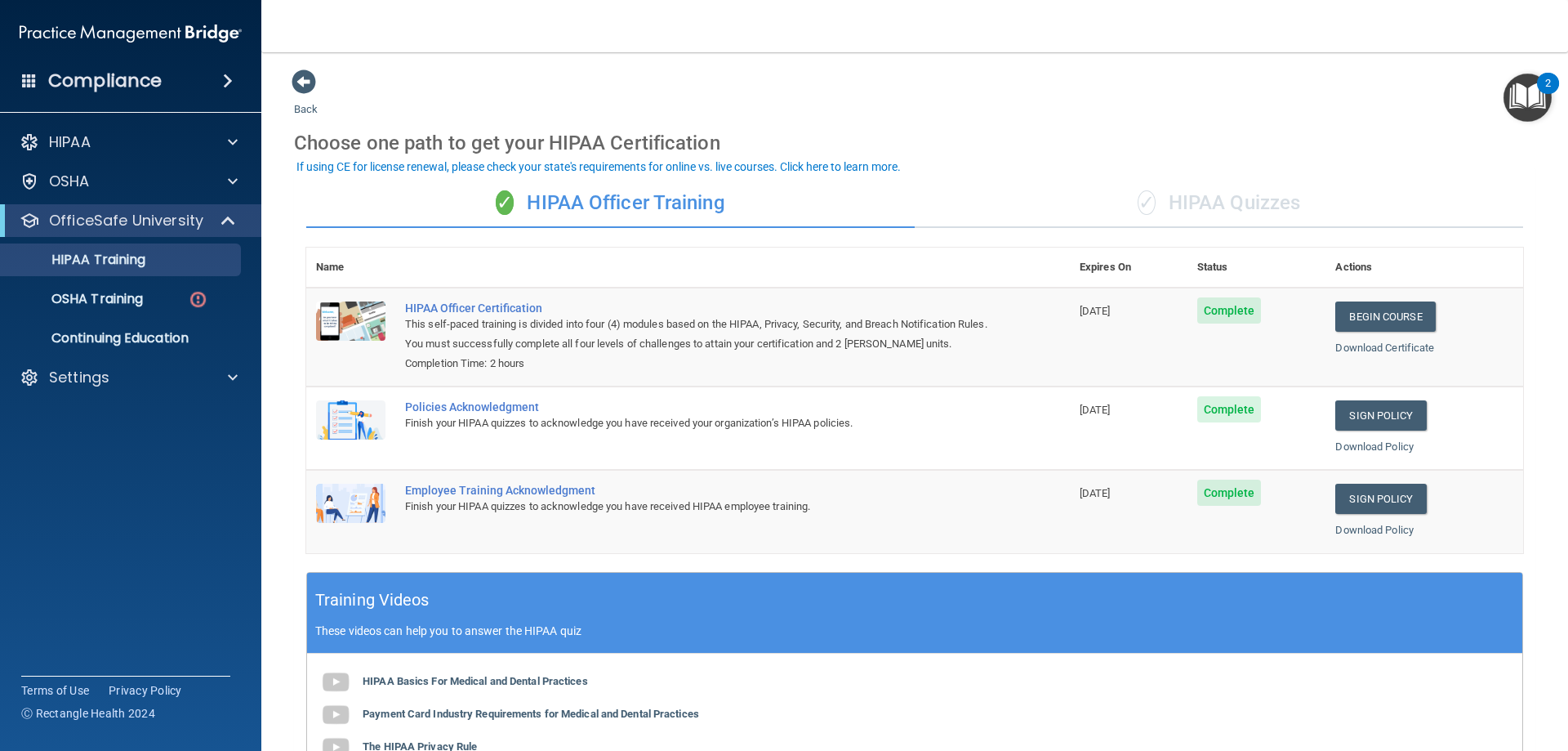
click at [1240, 205] on div "✓ HIPAA Quizzes" at bounding box center [1219, 203] width 609 height 49
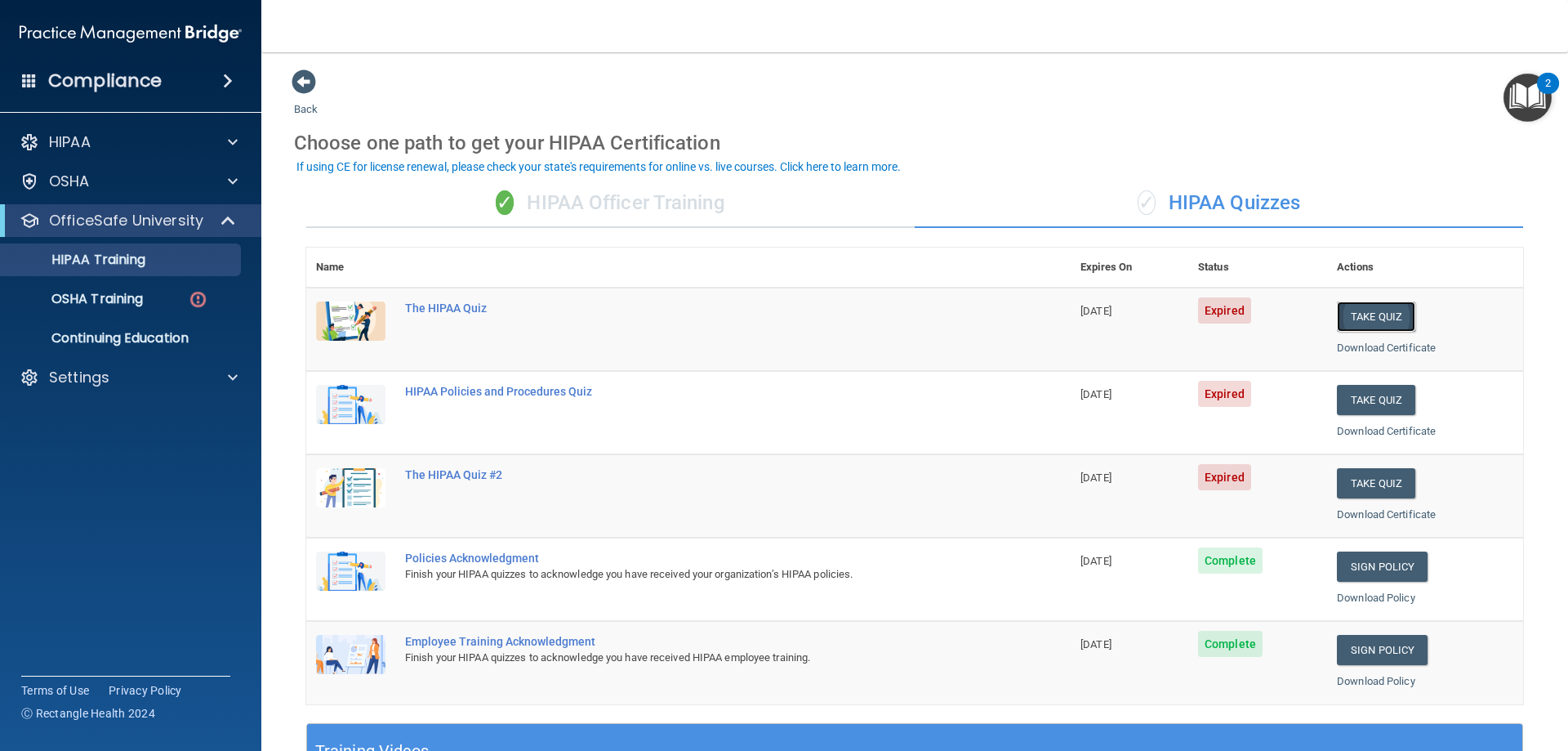
click at [1366, 318] on button "Take Quiz" at bounding box center [1376, 317] width 78 height 30
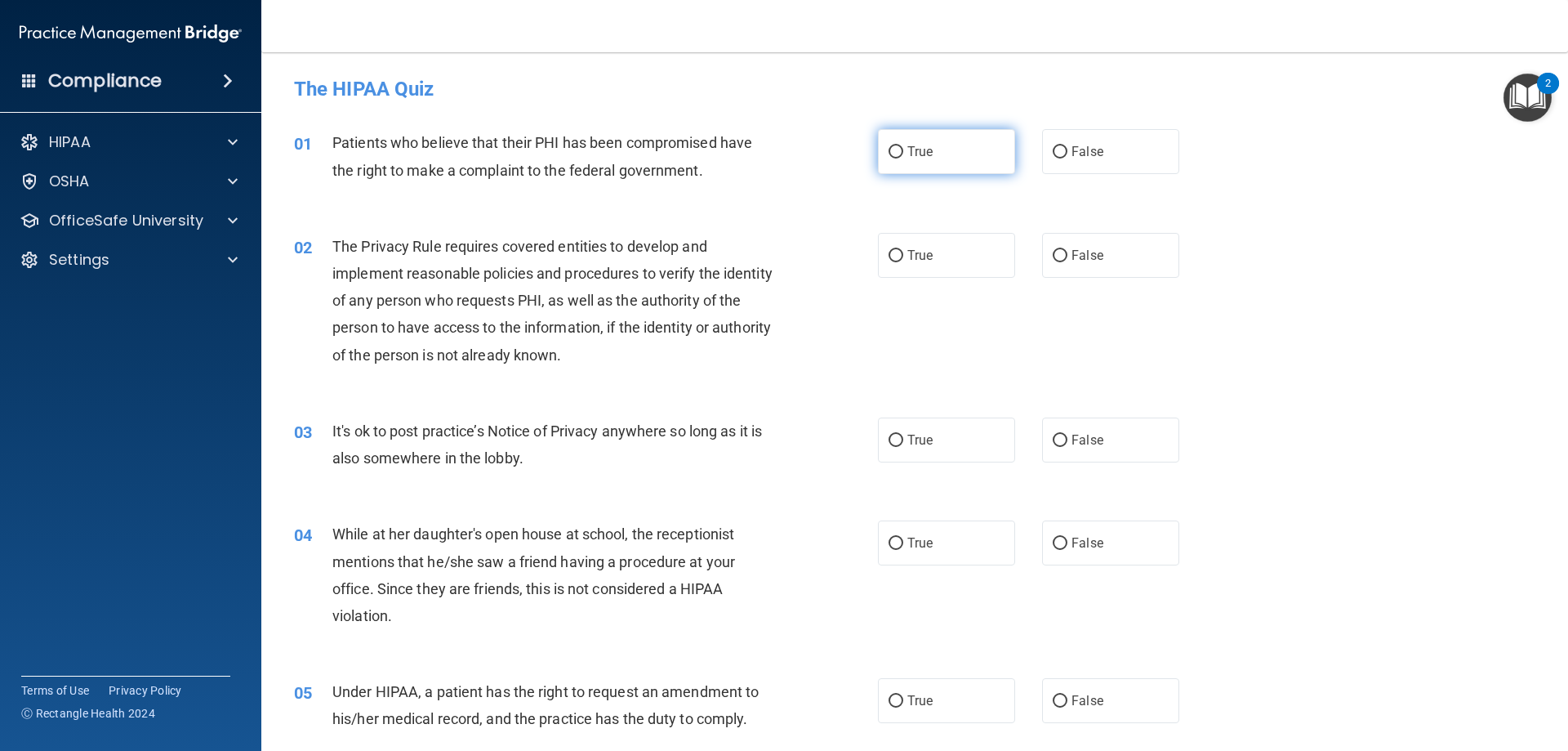
click at [910, 149] on span "True" at bounding box center [920, 151] width 26 height 15
click at [903, 149] on input "True" at bounding box center [895, 153] width 15 height 12
radio input "true"
click at [918, 255] on span "True" at bounding box center [920, 255] width 26 height 15
click at [903, 255] on input "True" at bounding box center [895, 257] width 15 height 12
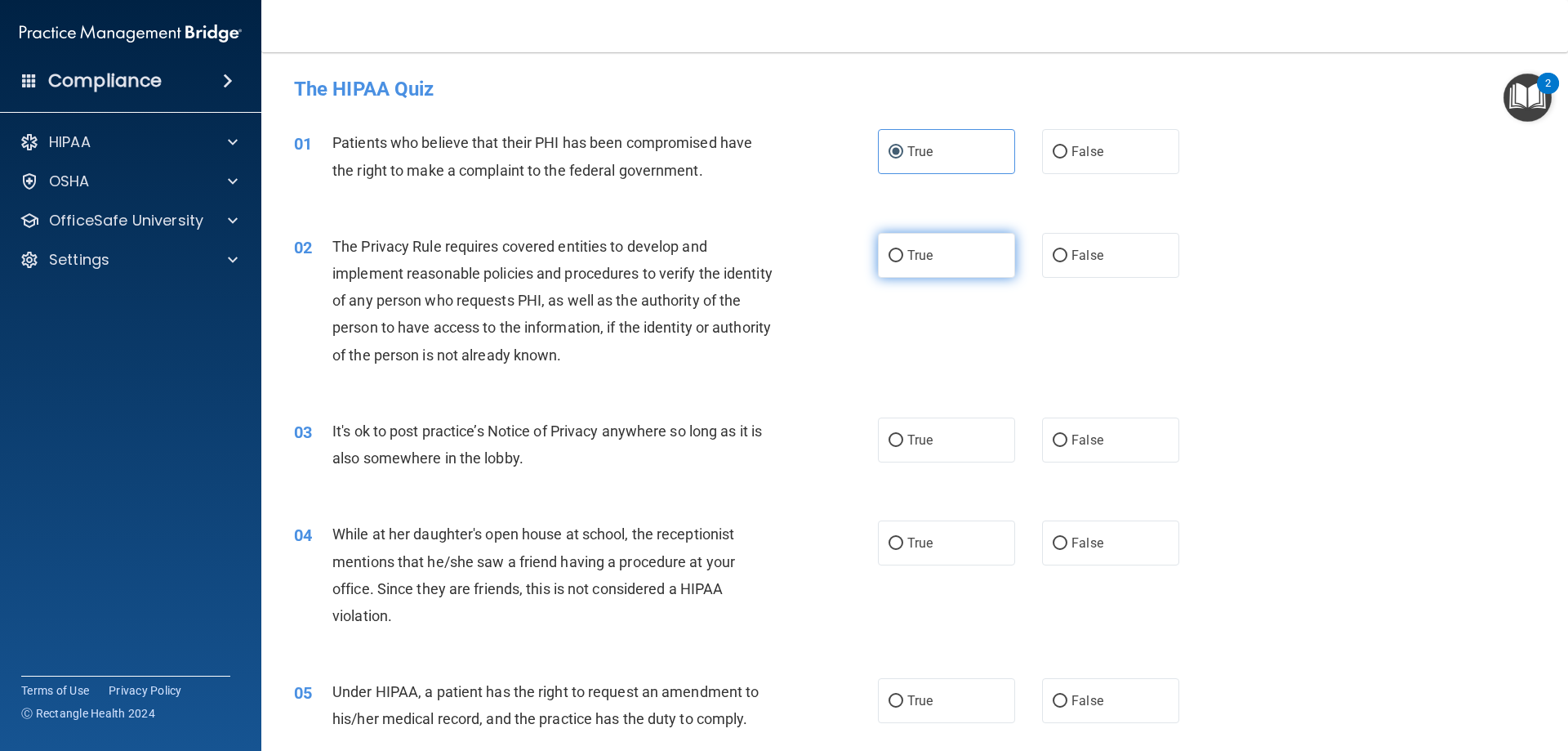
radio input "true"
click at [898, 433] on label "True" at bounding box center [946, 439] width 138 height 45
click at [898, 435] on input "True" at bounding box center [895, 441] width 15 height 12
radio input "true"
click at [913, 524] on label "True" at bounding box center [946, 542] width 138 height 45
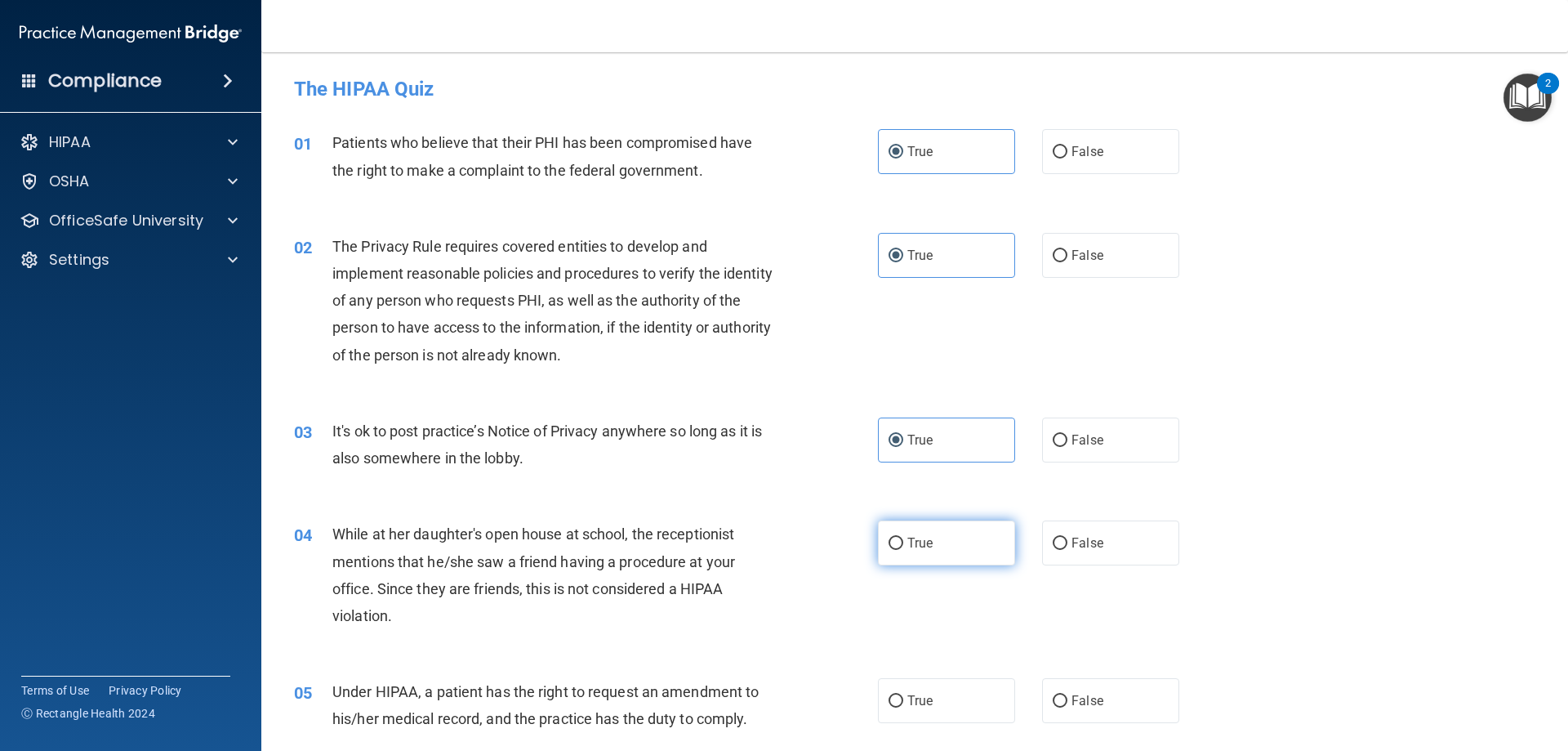
click at [903, 538] on input "True" at bounding box center [895, 544] width 15 height 12
radio input "true"
click at [908, 700] on span "True" at bounding box center [920, 700] width 26 height 15
click at [903, 700] on input "True" at bounding box center [895, 701] width 15 height 12
radio input "true"
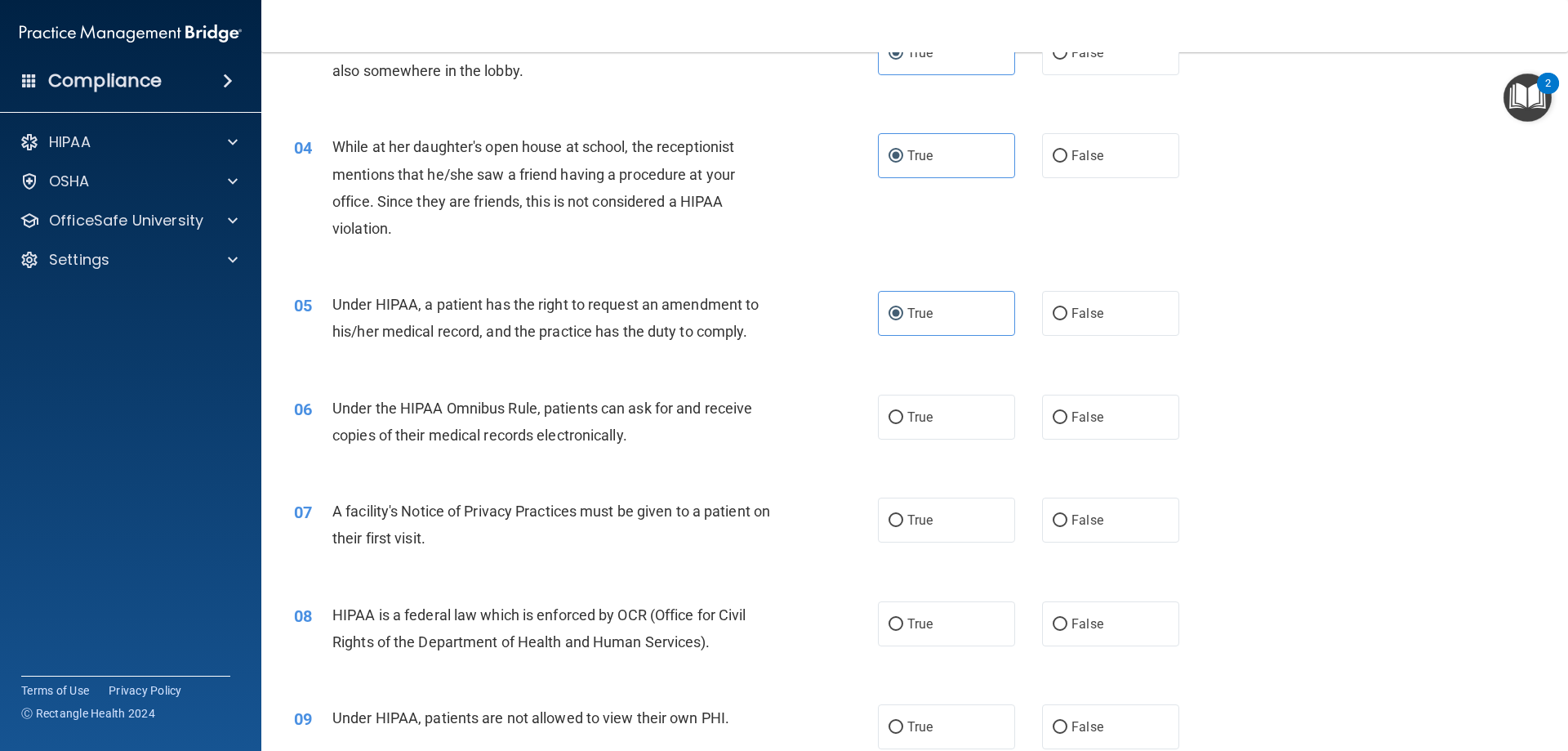
scroll to position [408, 0]
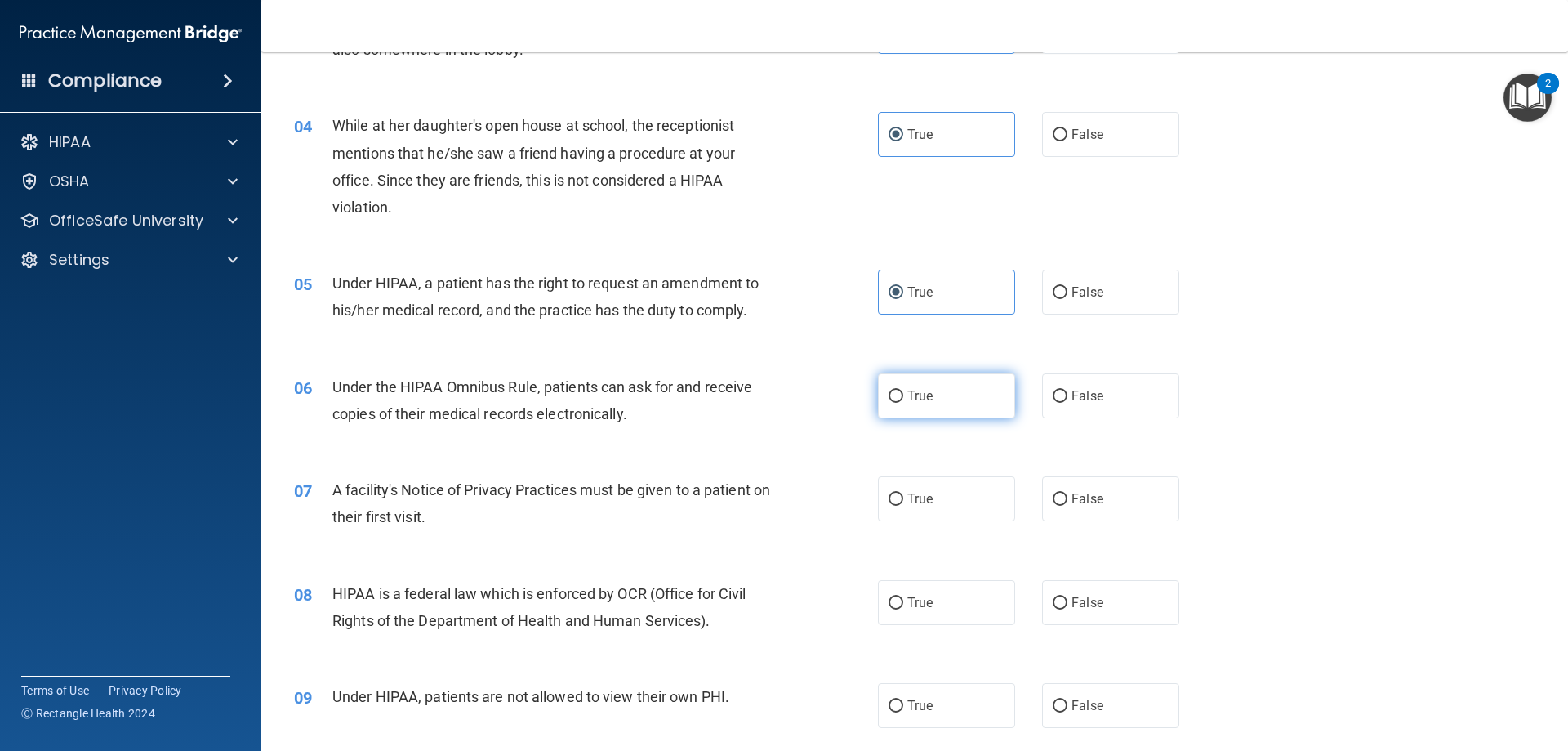
click at [922, 387] on label "True" at bounding box center [946, 396] width 138 height 45
click at [903, 391] on input "True" at bounding box center [895, 397] width 15 height 12
radio input "true"
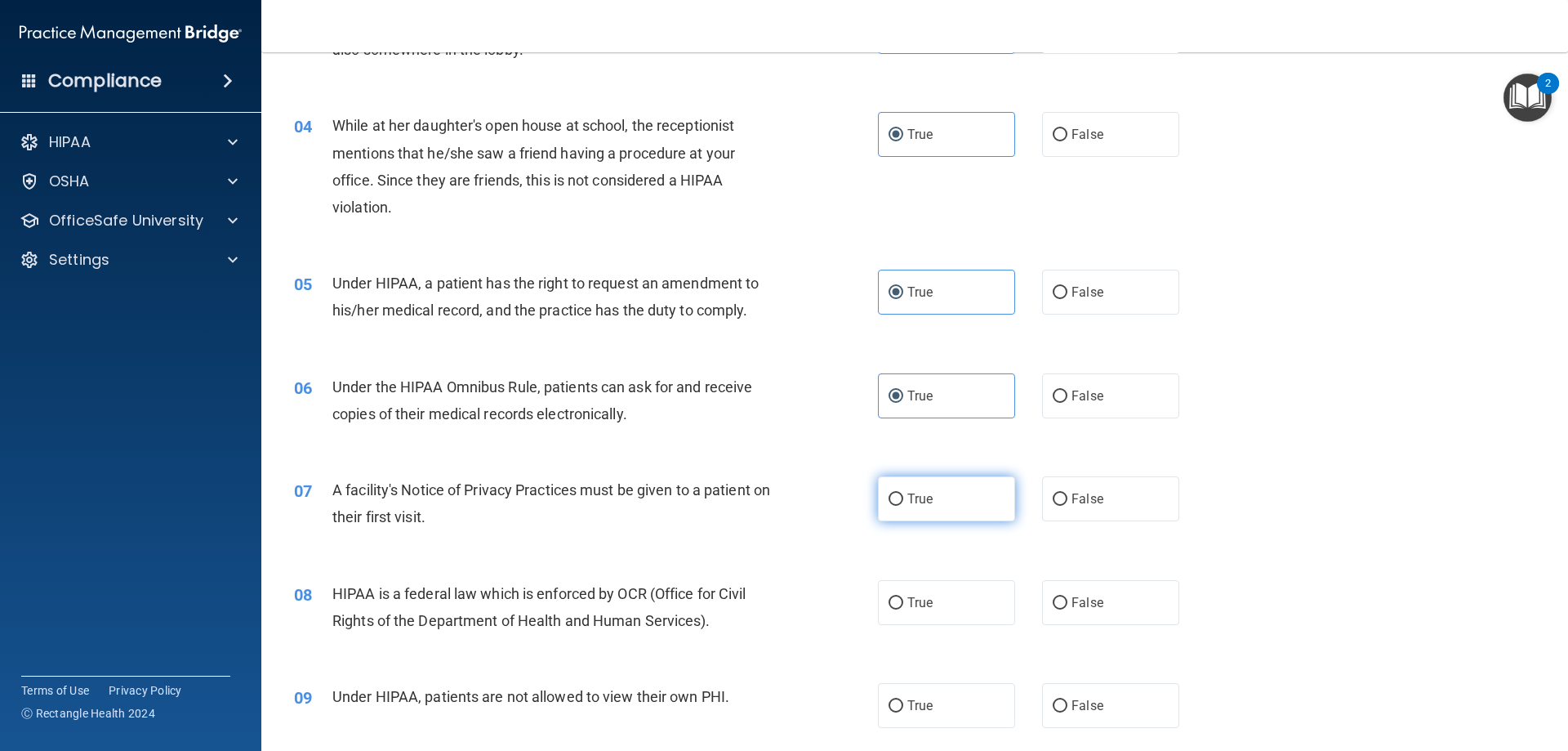
click at [923, 493] on span "True" at bounding box center [920, 498] width 26 height 15
click at [903, 494] on input "True" at bounding box center [895, 500] width 15 height 12
radio input "true"
click at [908, 604] on span "True" at bounding box center [920, 602] width 26 height 15
click at [903, 604] on input "True" at bounding box center [895, 604] width 15 height 12
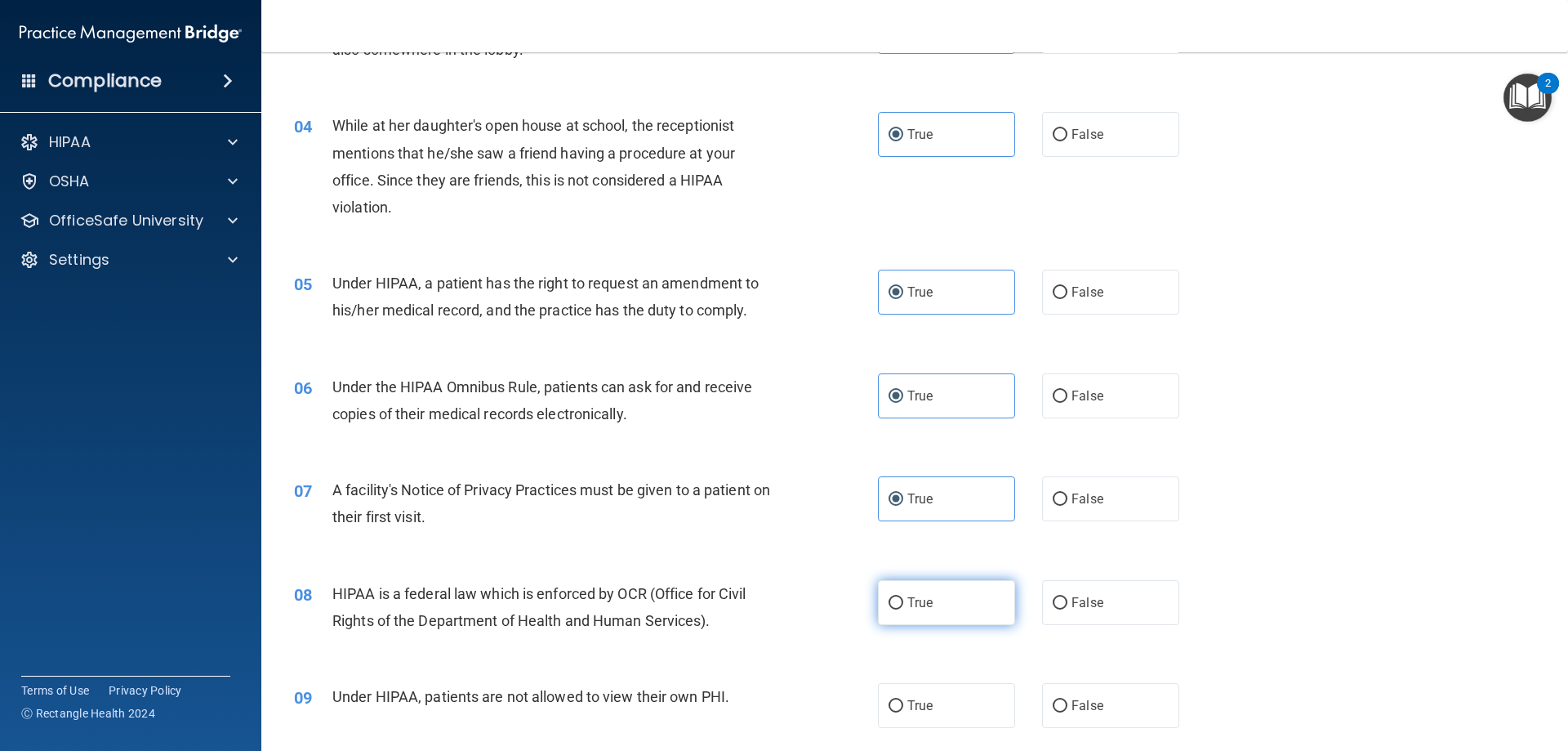
radio input "true"
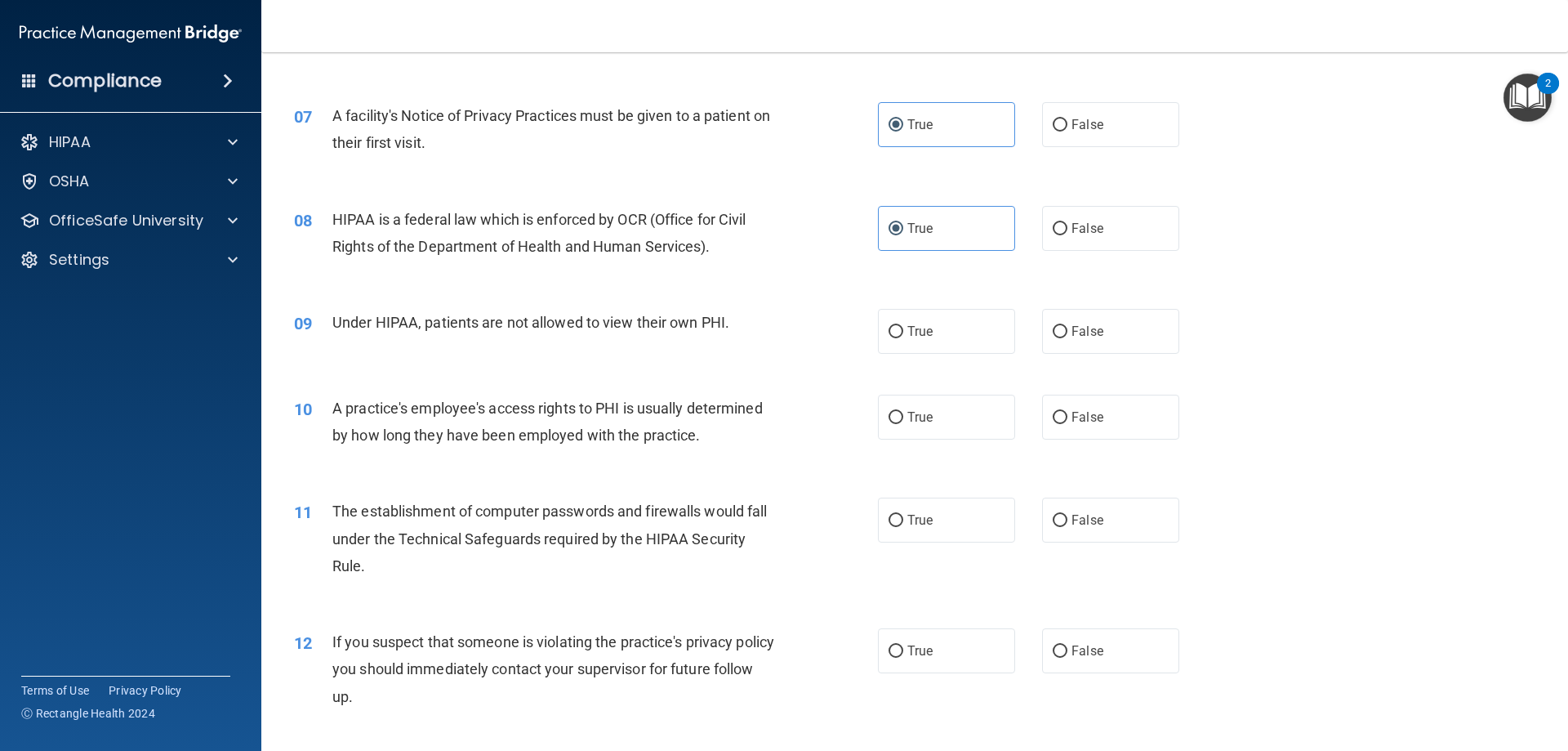
scroll to position [817, 0]
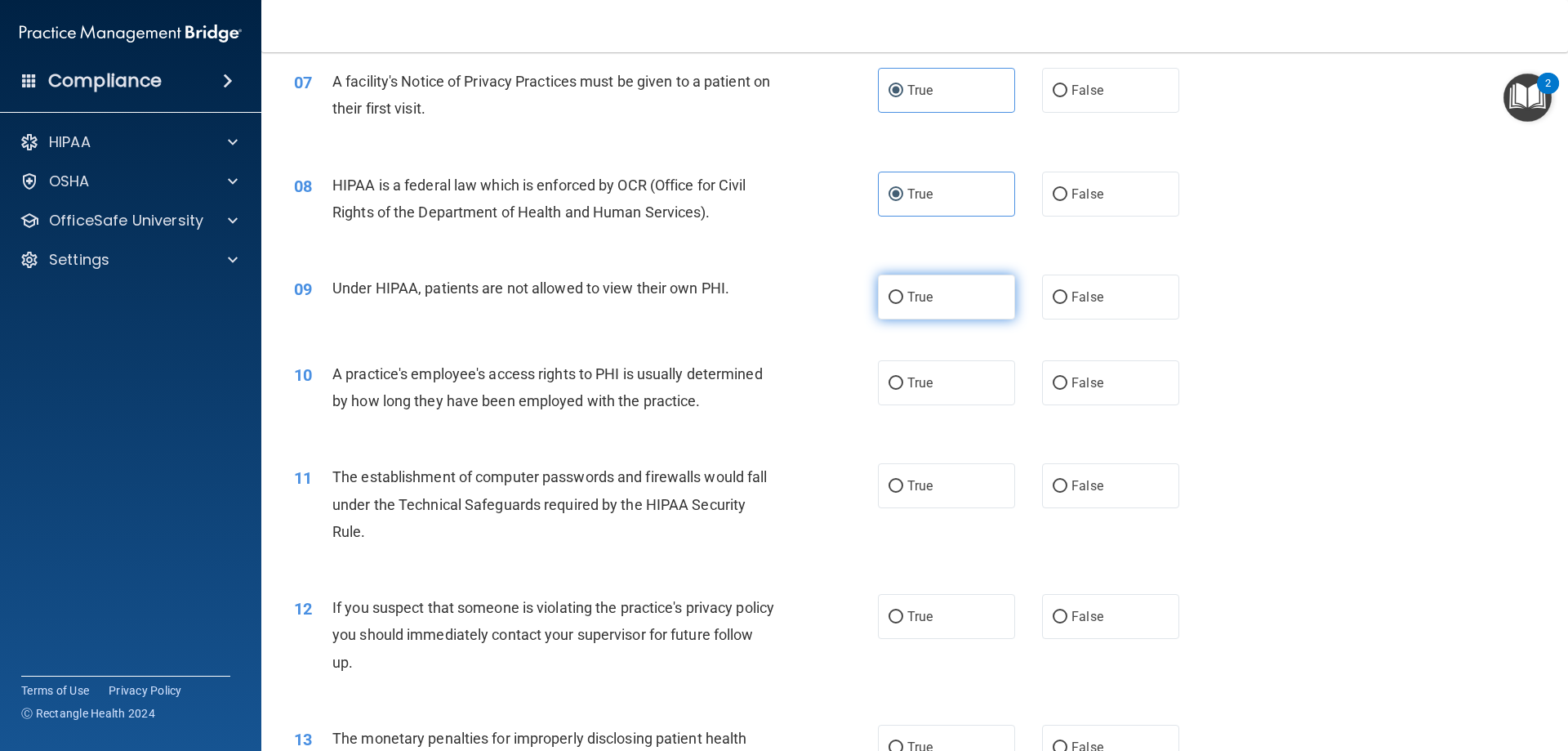
click at [913, 306] on label "True" at bounding box center [946, 296] width 138 height 45
click at [903, 304] on input "True" at bounding box center [895, 298] width 15 height 12
radio input "true"
click at [920, 382] on span "True" at bounding box center [920, 382] width 26 height 15
click at [903, 382] on input "True" at bounding box center [895, 383] width 15 height 12
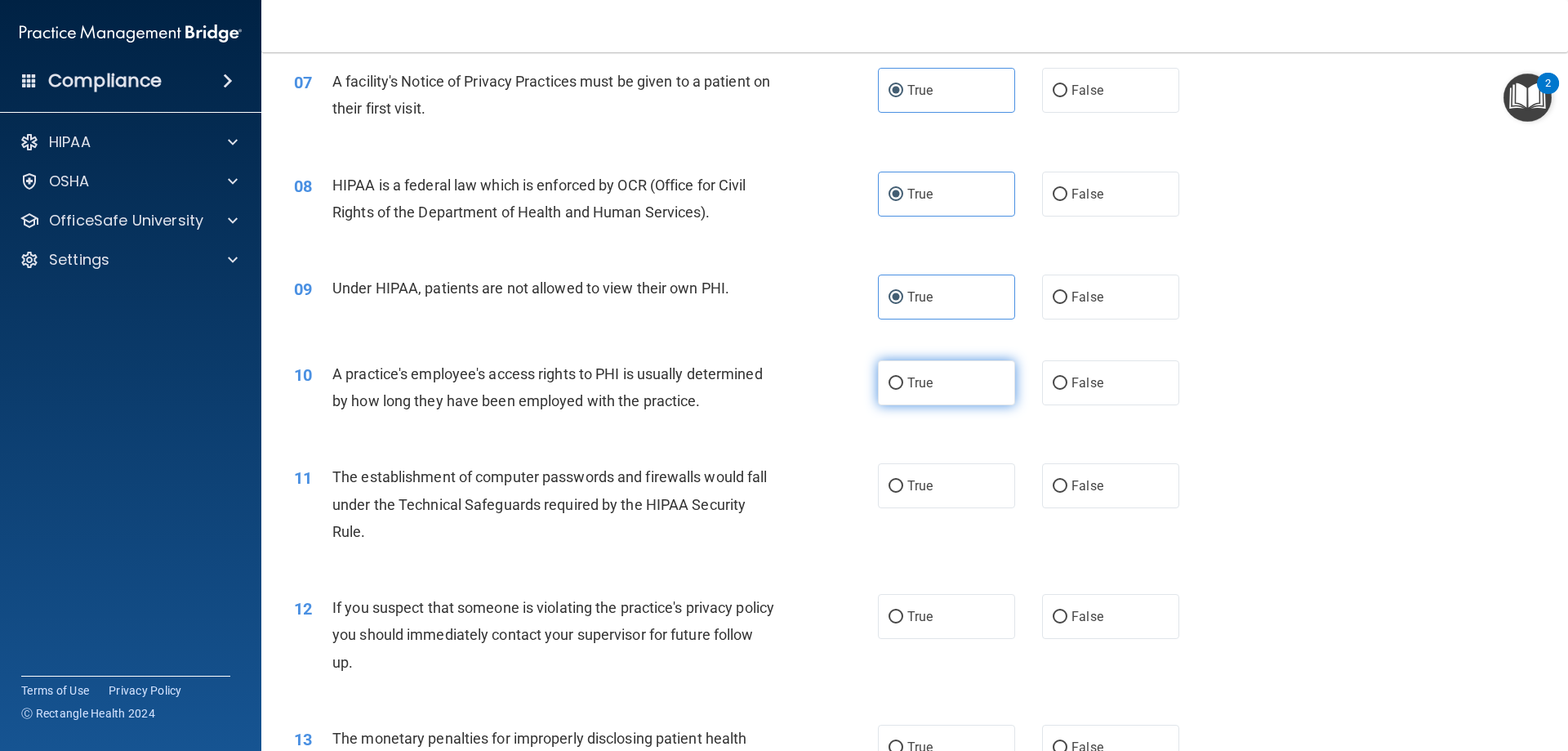
radio input "true"
click at [923, 486] on span "True" at bounding box center [920, 485] width 26 height 15
click at [903, 486] on input "True" at bounding box center [895, 486] width 15 height 12
radio input "true"
click at [908, 595] on label "True" at bounding box center [946, 616] width 138 height 45
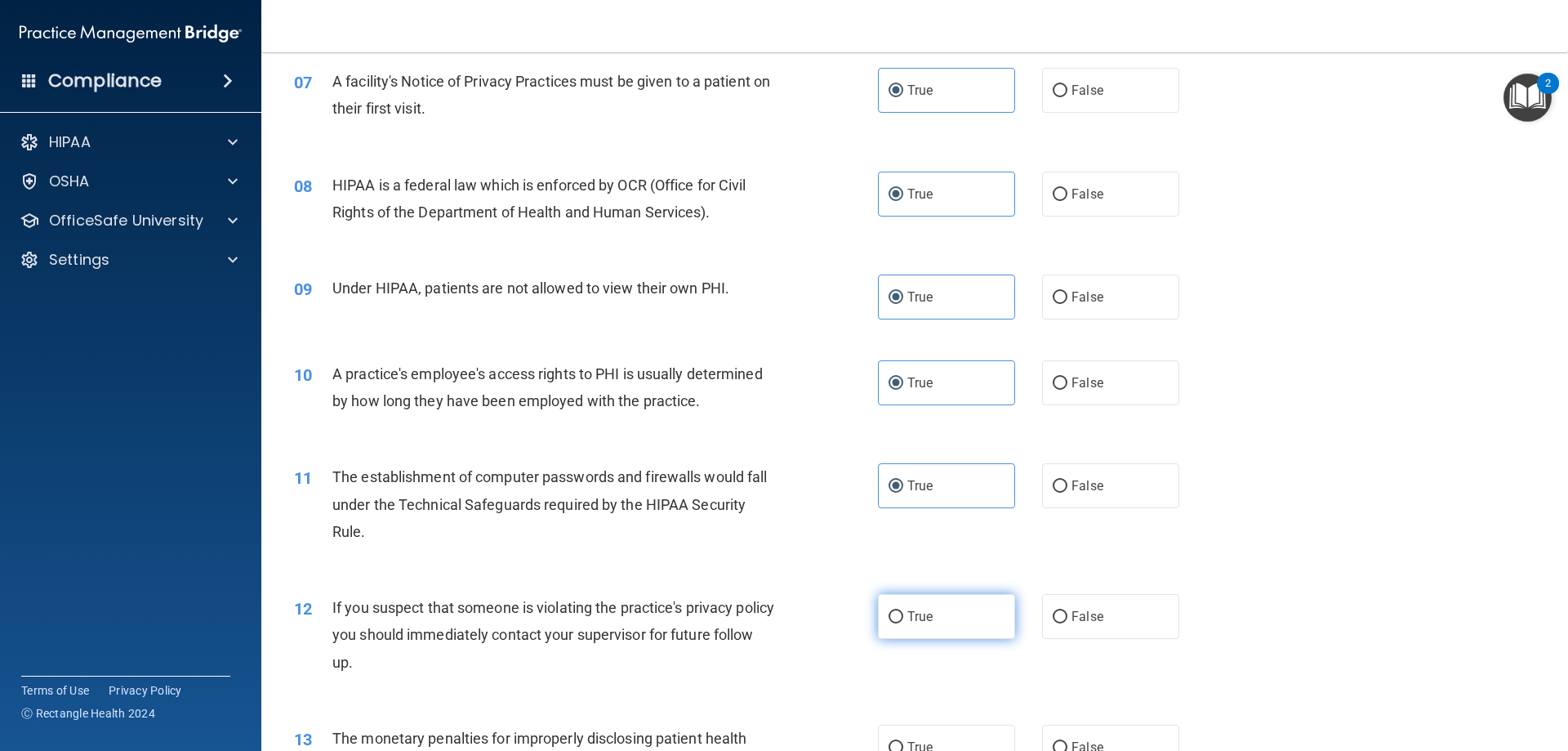
click at [903, 611] on input "True" at bounding box center [895, 617] width 15 height 12
radio input "true"
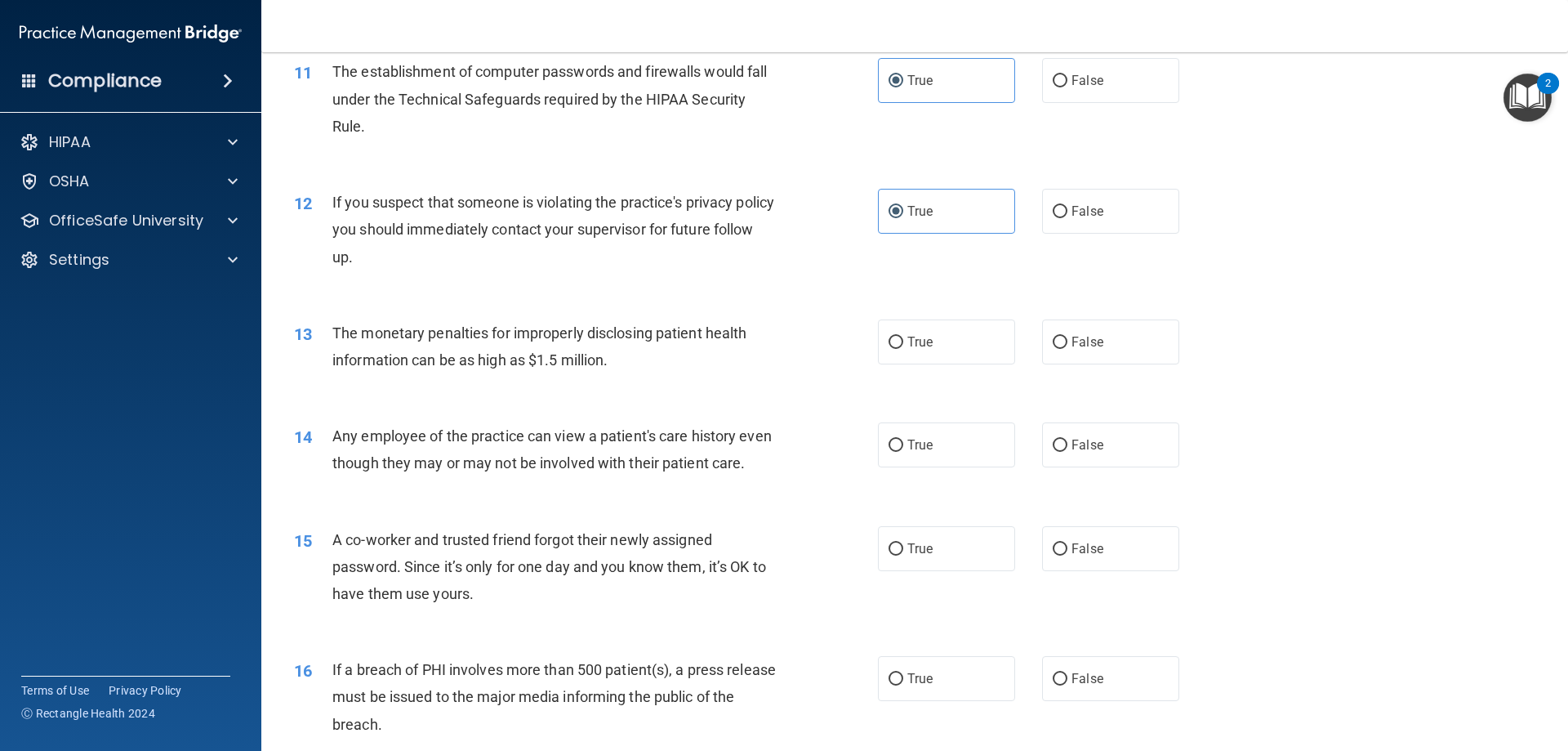
scroll to position [1226, 0]
click at [914, 336] on span "True" at bounding box center [920, 338] width 26 height 15
click at [903, 336] on input "True" at bounding box center [895, 340] width 15 height 12
radio input "true"
click at [918, 442] on span "True" at bounding box center [920, 441] width 26 height 15
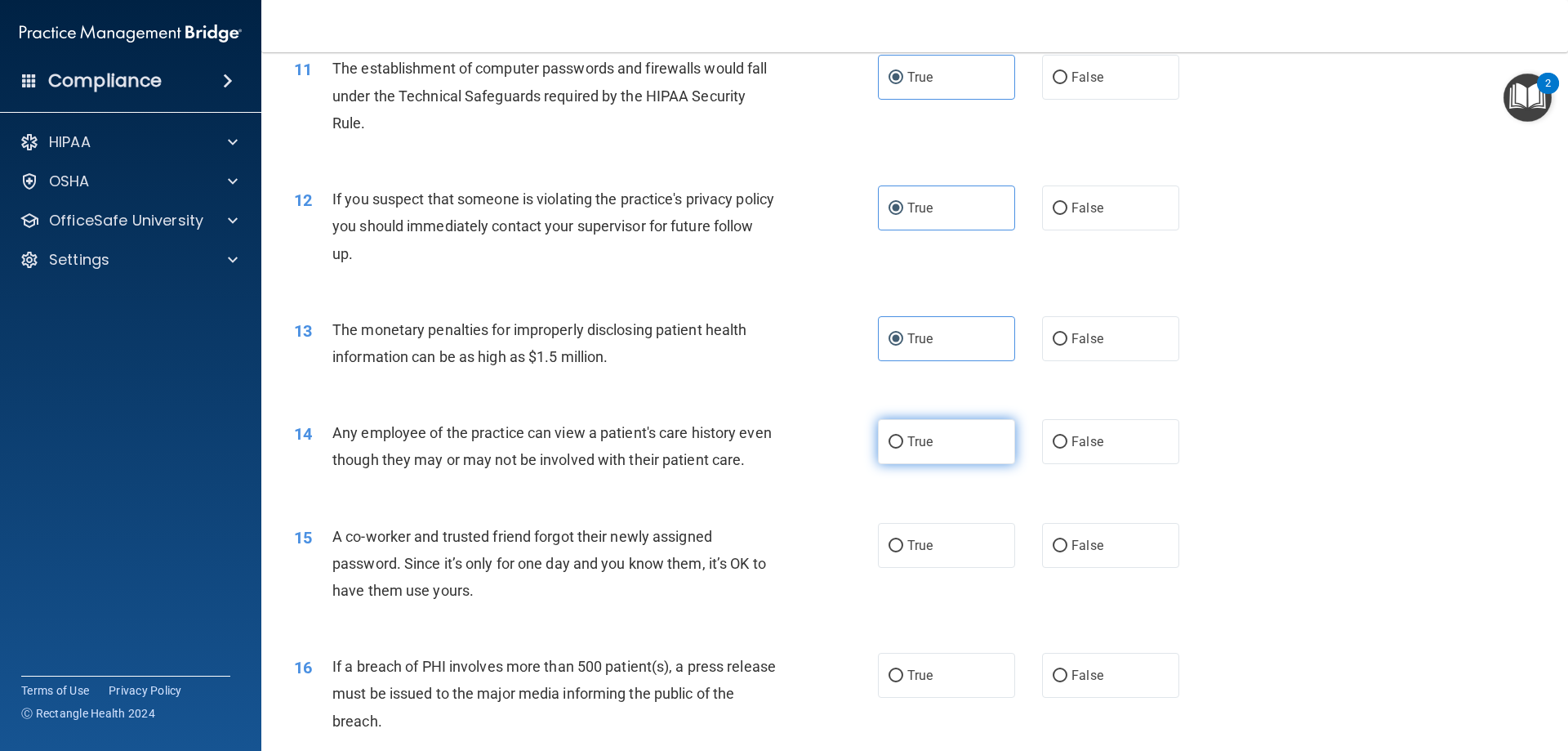
click at [903, 442] on input "True" at bounding box center [895, 442] width 15 height 12
radio input "true"
click at [933, 568] on label "True" at bounding box center [946, 545] width 138 height 45
click at [903, 552] on input "True" at bounding box center [895, 546] width 15 height 12
radio input "true"
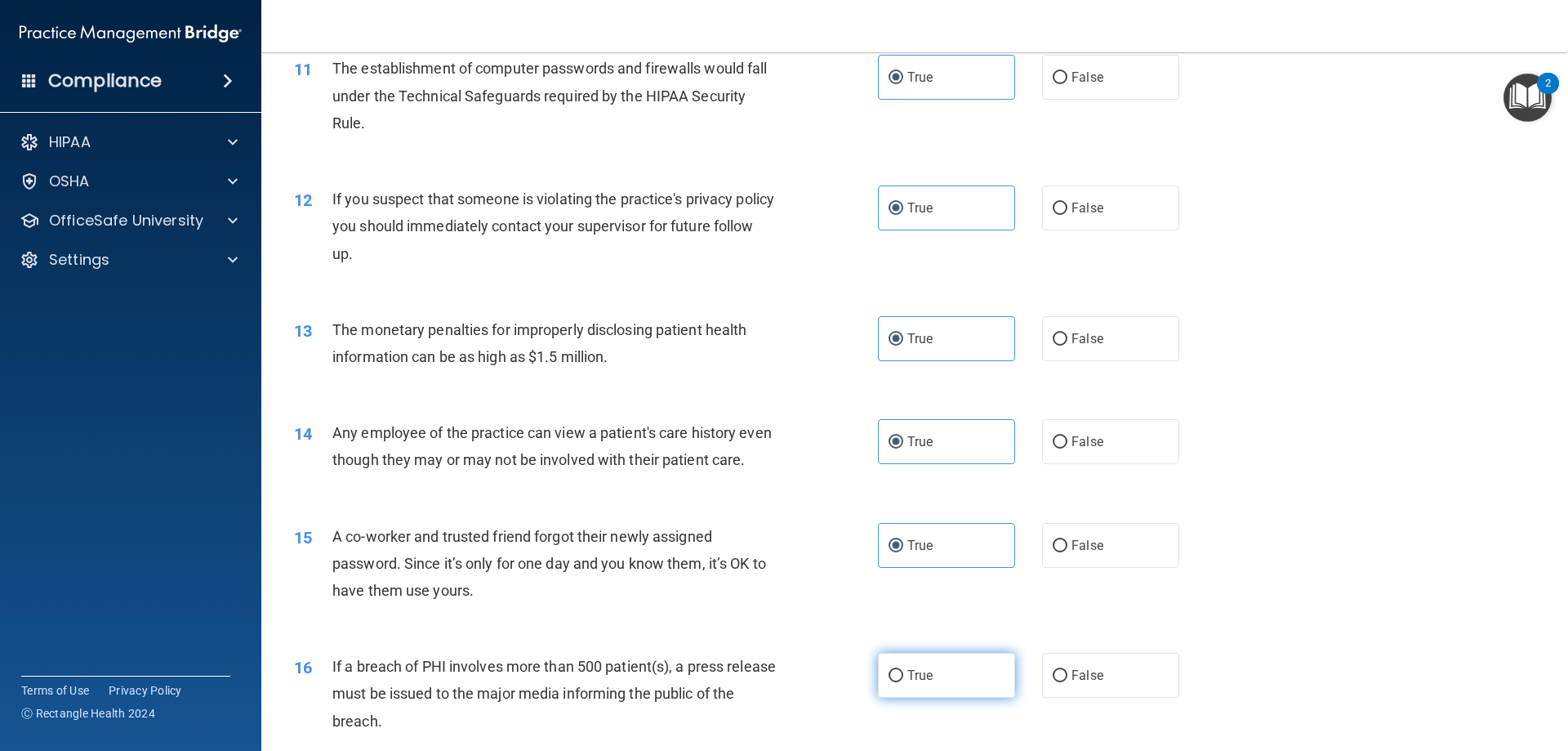
click at [909, 683] on span "True" at bounding box center [920, 675] width 26 height 15
click at [903, 683] on input "True" at bounding box center [895, 676] width 15 height 12
radio input "true"
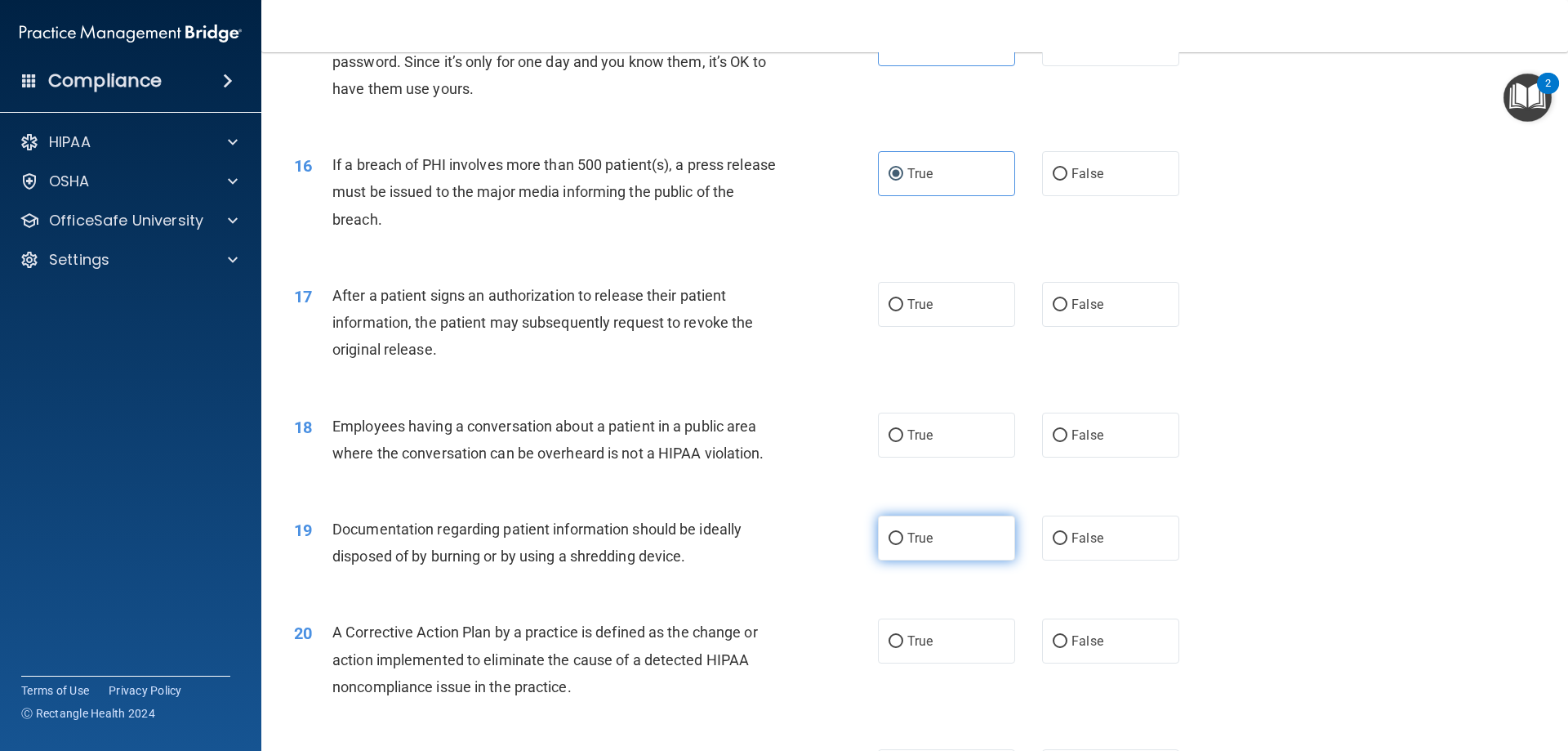
scroll to position [1770, 0]
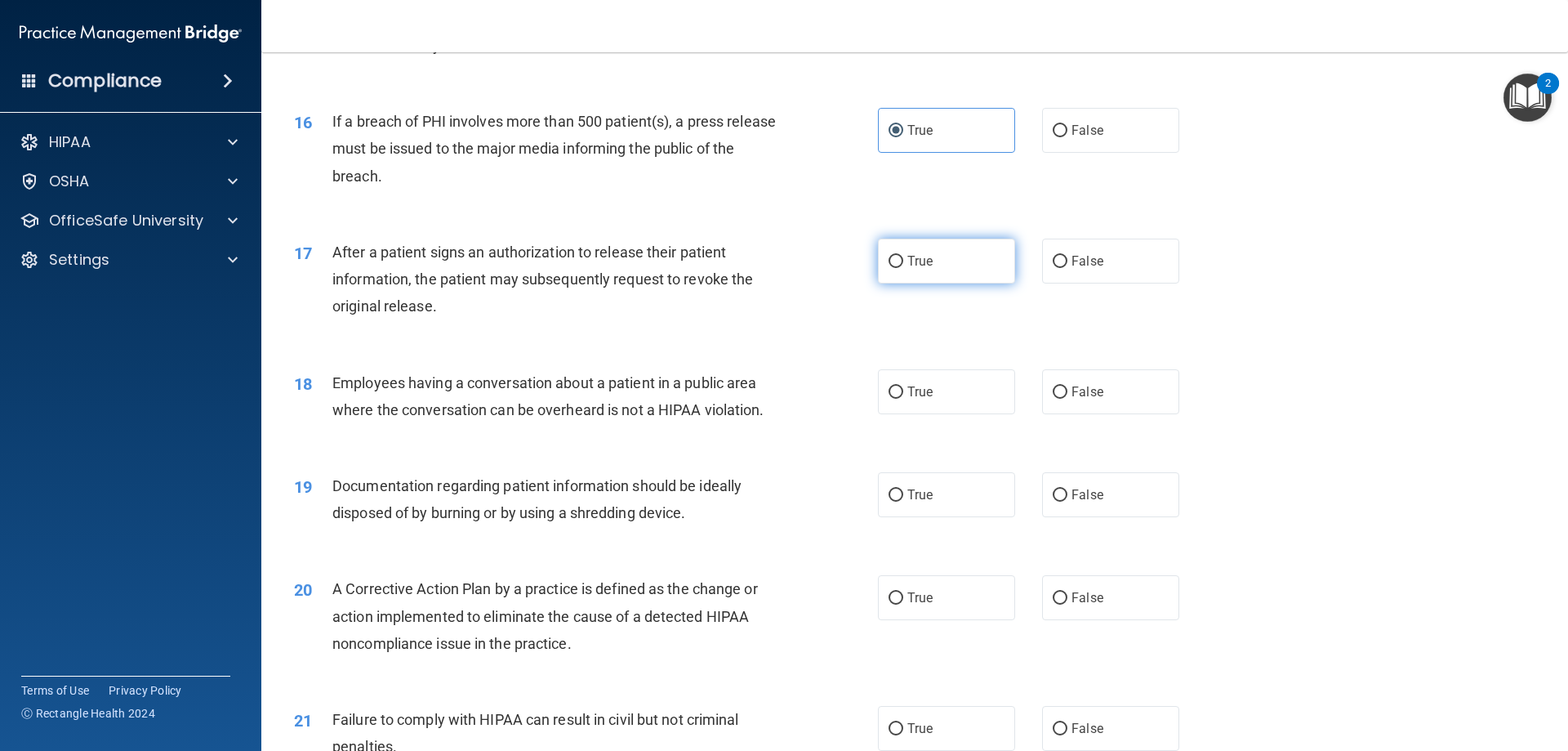
click at [949, 283] on label "True" at bounding box center [946, 261] width 138 height 45
click at [903, 268] on input "True" at bounding box center [895, 262] width 15 height 12
radio input "true"
click at [946, 411] on label "True" at bounding box center [946, 391] width 138 height 45
click at [903, 399] on input "True" at bounding box center [895, 392] width 15 height 12
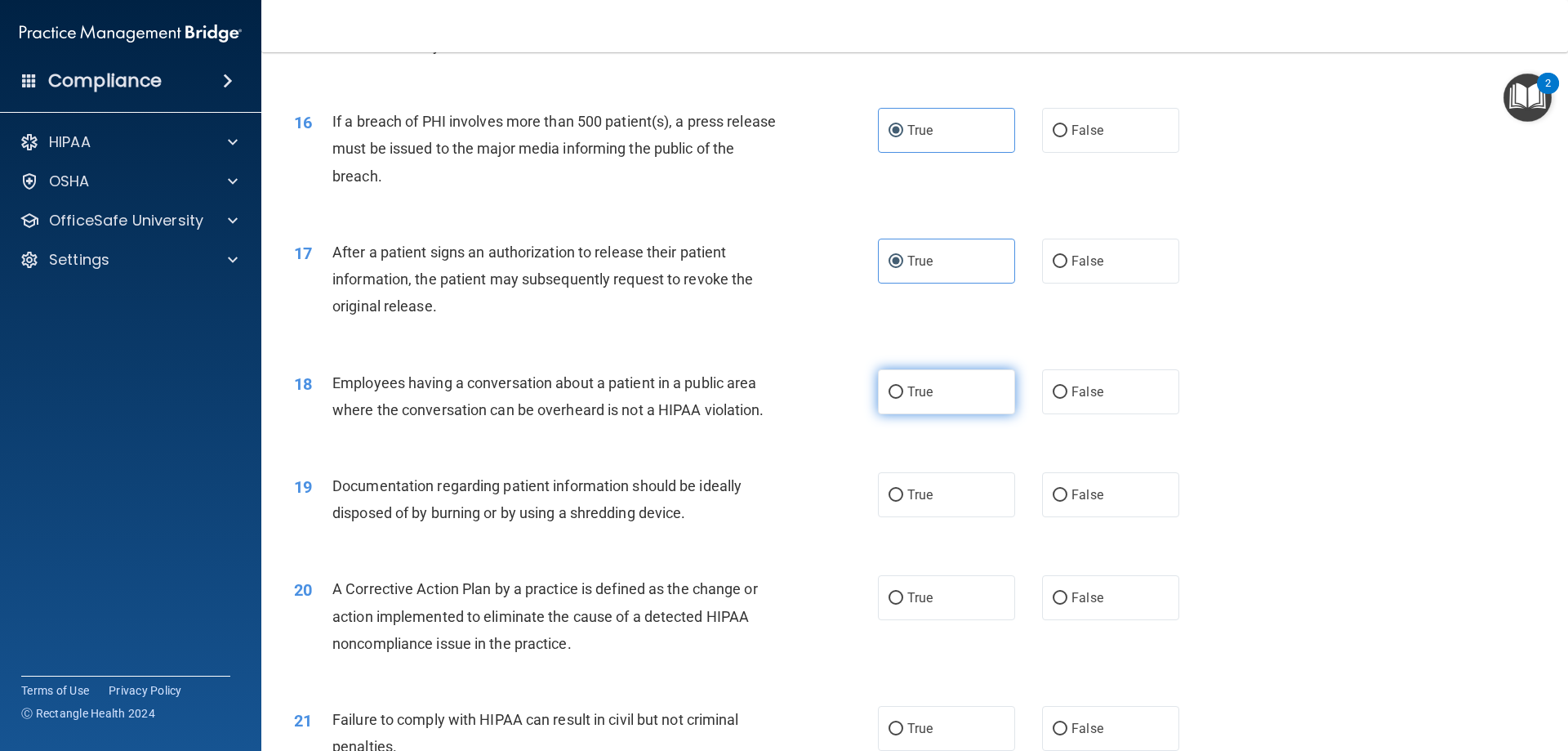
radio input "true"
click at [939, 518] on label "True" at bounding box center [946, 494] width 138 height 45
click at [903, 502] on input "True" at bounding box center [895, 495] width 15 height 12
radio input "true"
click at [928, 612] on label "True" at bounding box center [946, 597] width 138 height 45
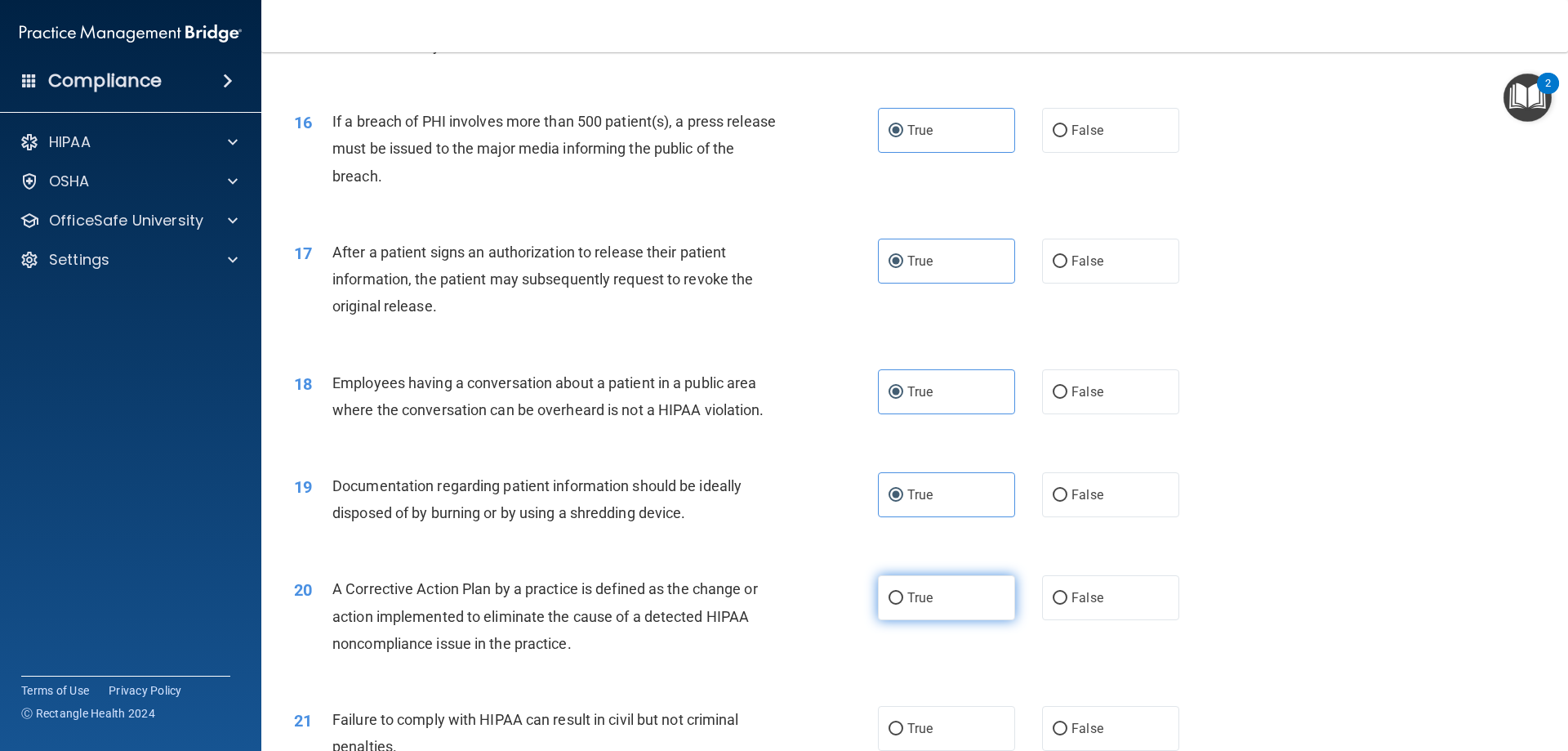
click at [903, 605] on input "True" at bounding box center [895, 598] width 15 height 12
radio input "true"
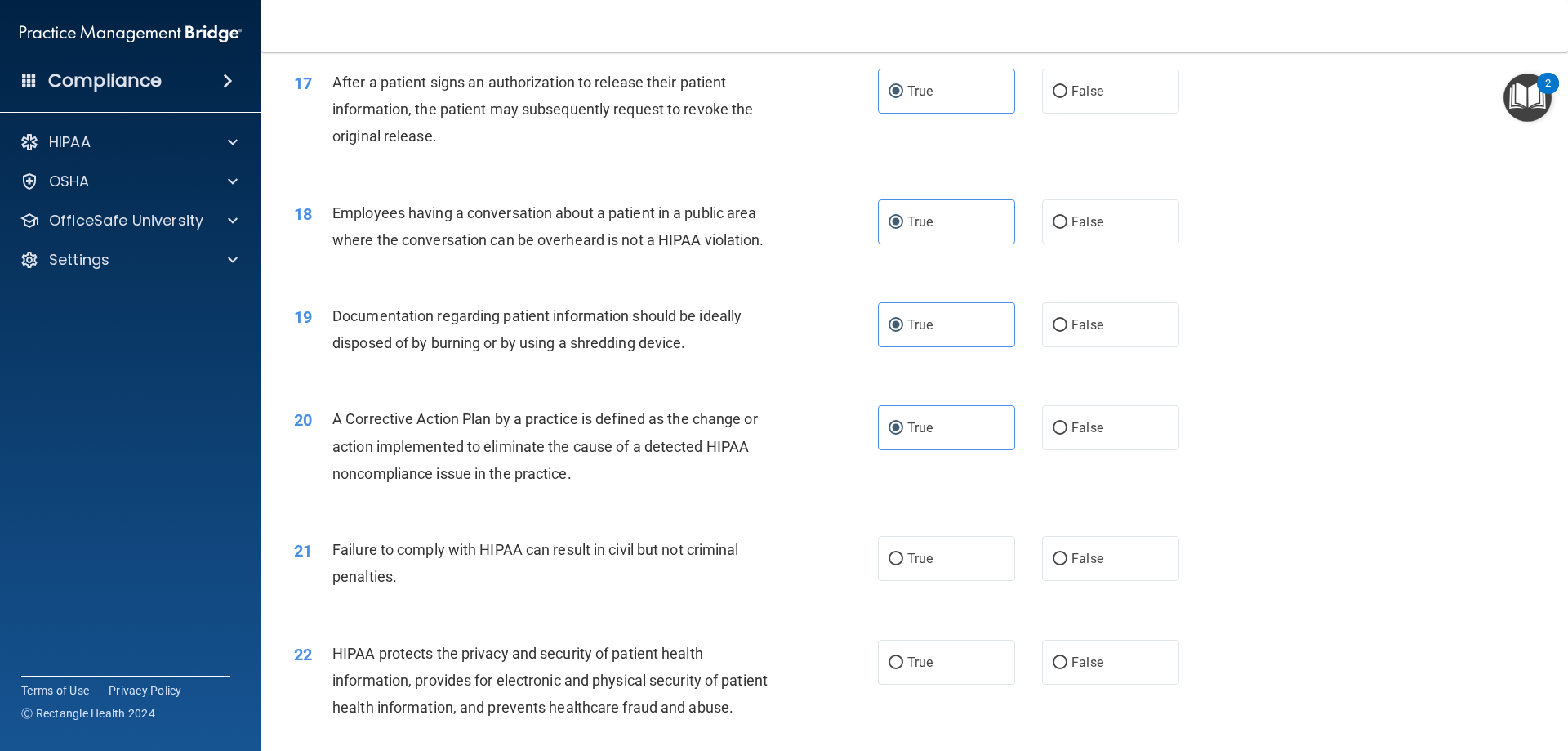
scroll to position [2179, 0]
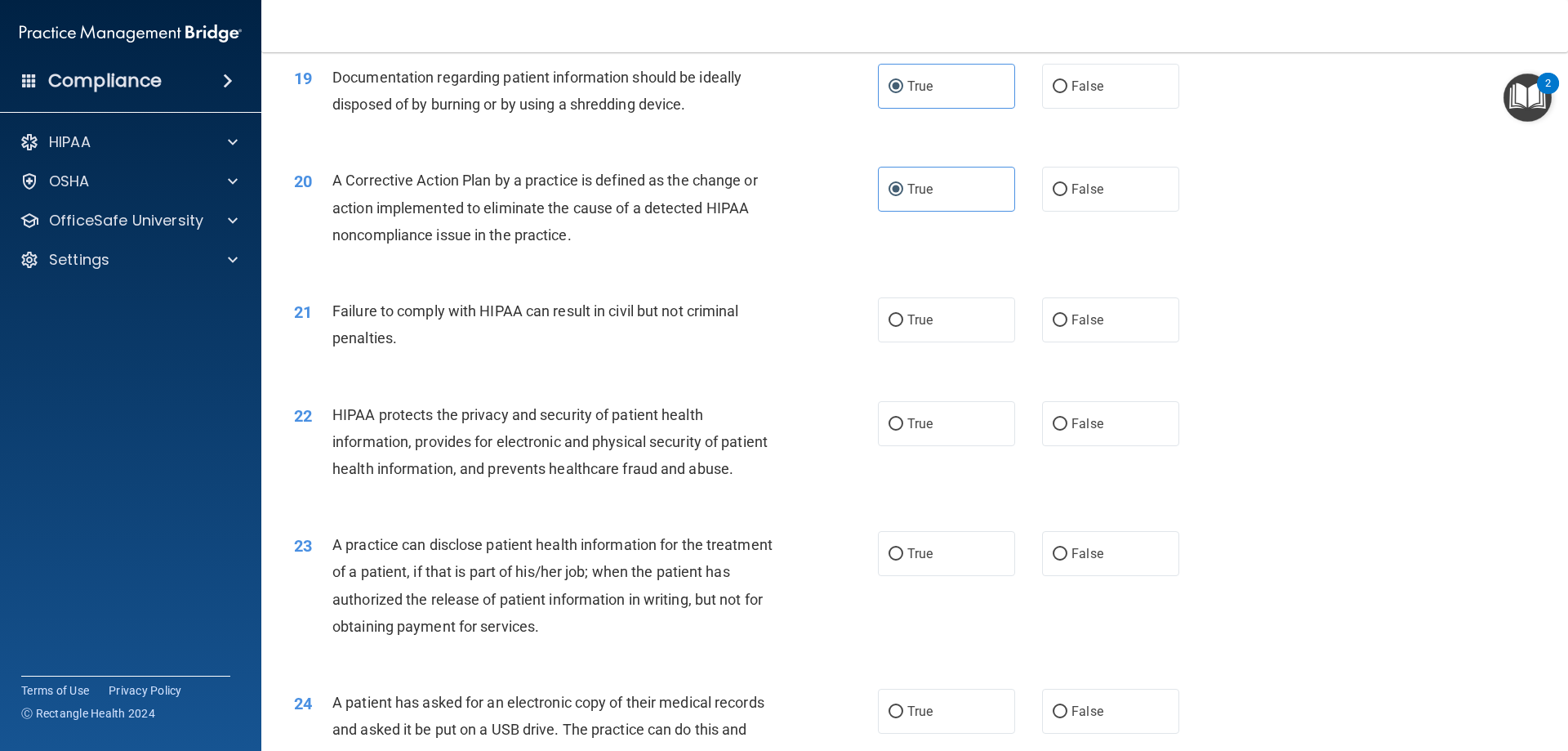
click at [948, 317] on div "21 Failure to comply with HIPAA can result in civil but not criminal penalties.…" at bounding box center [915, 328] width 1266 height 103
drag, startPoint x: 946, startPoint y: 354, endPoint x: 944, endPoint y: 375, distance: 21.1
click at [946, 343] on label "True" at bounding box center [946, 320] width 138 height 45
click at [903, 327] on input "True" at bounding box center [895, 320] width 15 height 12
radio input "true"
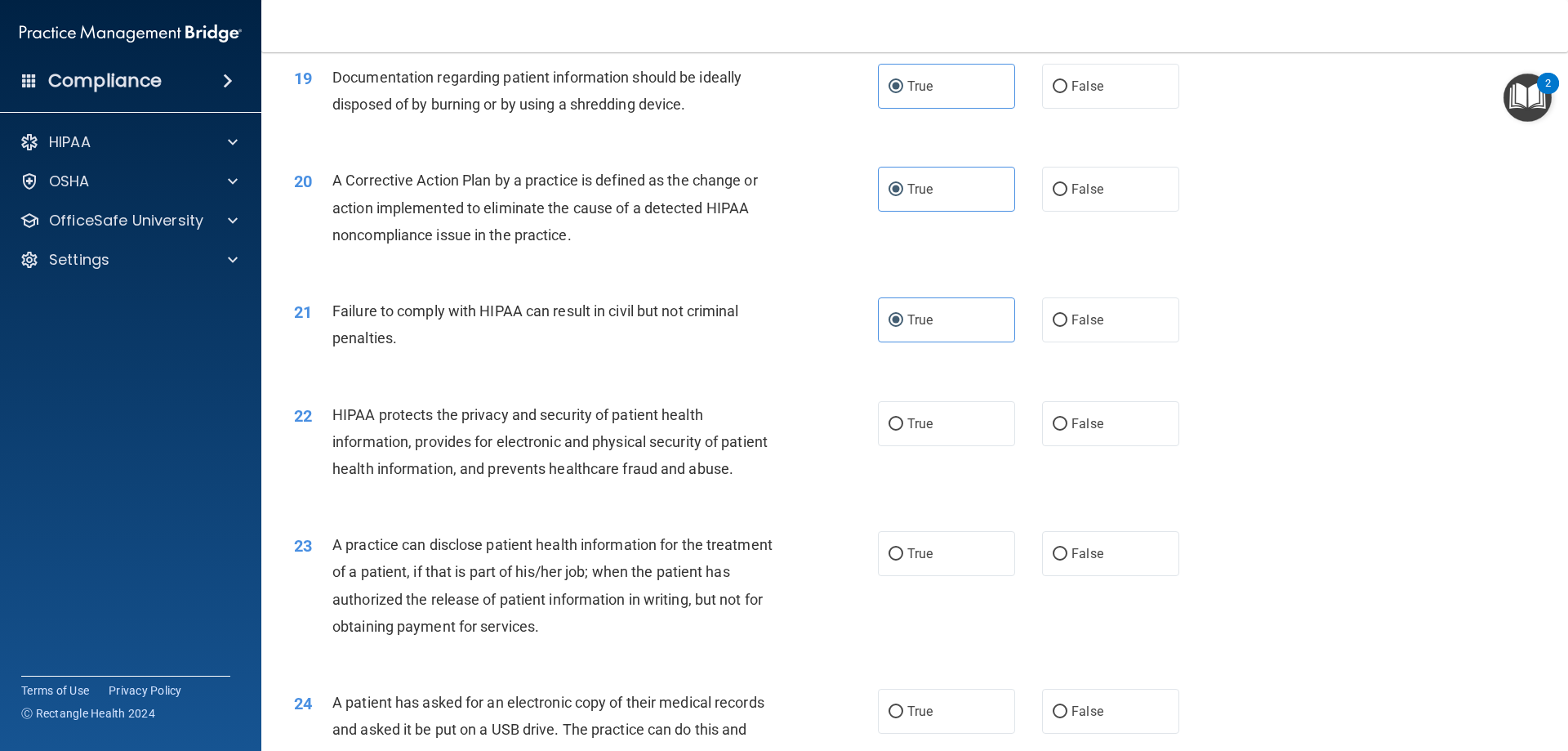
click at [929, 447] on label "True" at bounding box center [946, 423] width 138 height 45
click at [903, 431] on input "True" at bounding box center [895, 424] width 15 height 12
radio input "true"
click at [926, 561] on span "True" at bounding box center [920, 553] width 26 height 15
click at [903, 560] on input "True" at bounding box center [895, 555] width 15 height 12
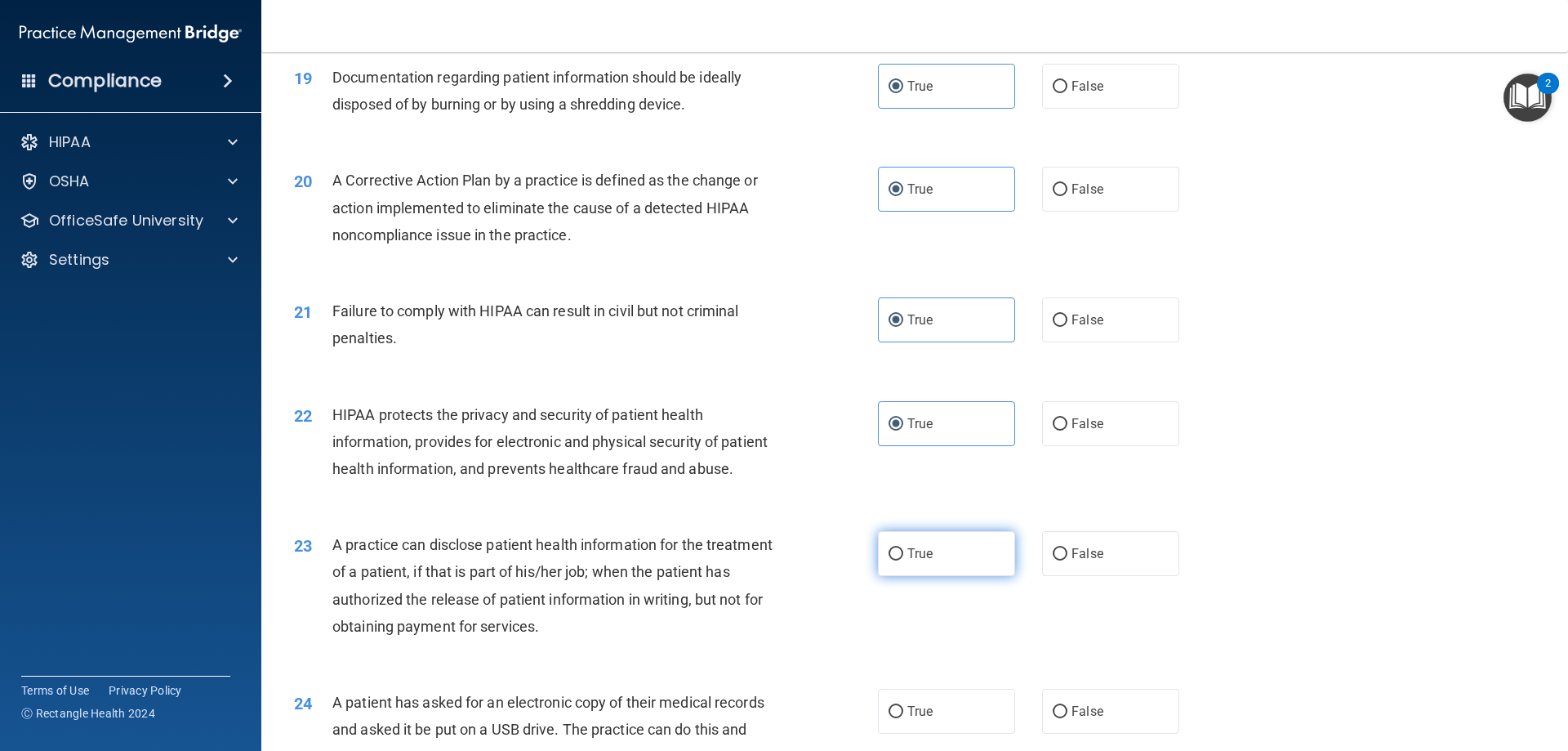
radio input "true"
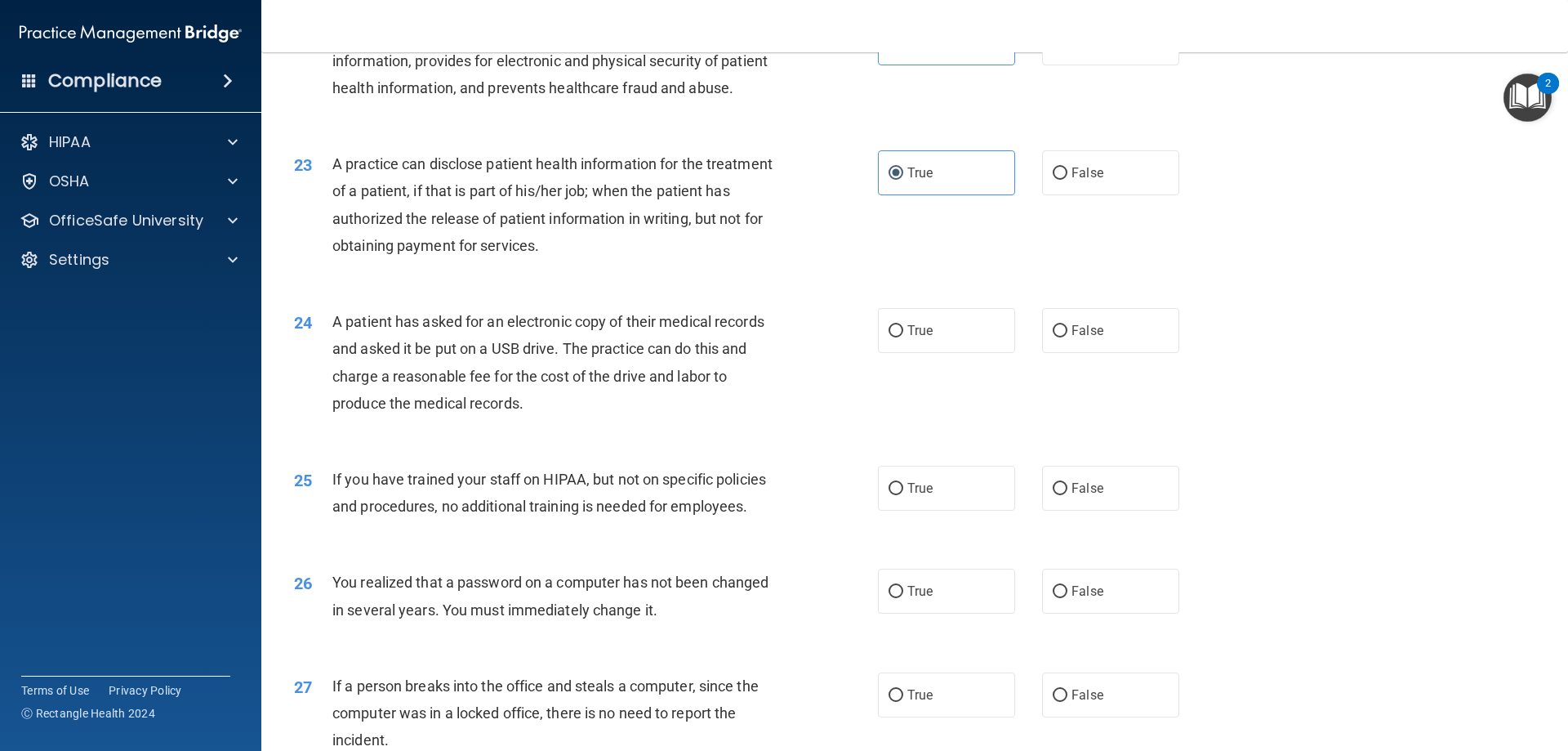
scroll to position [2588, 0]
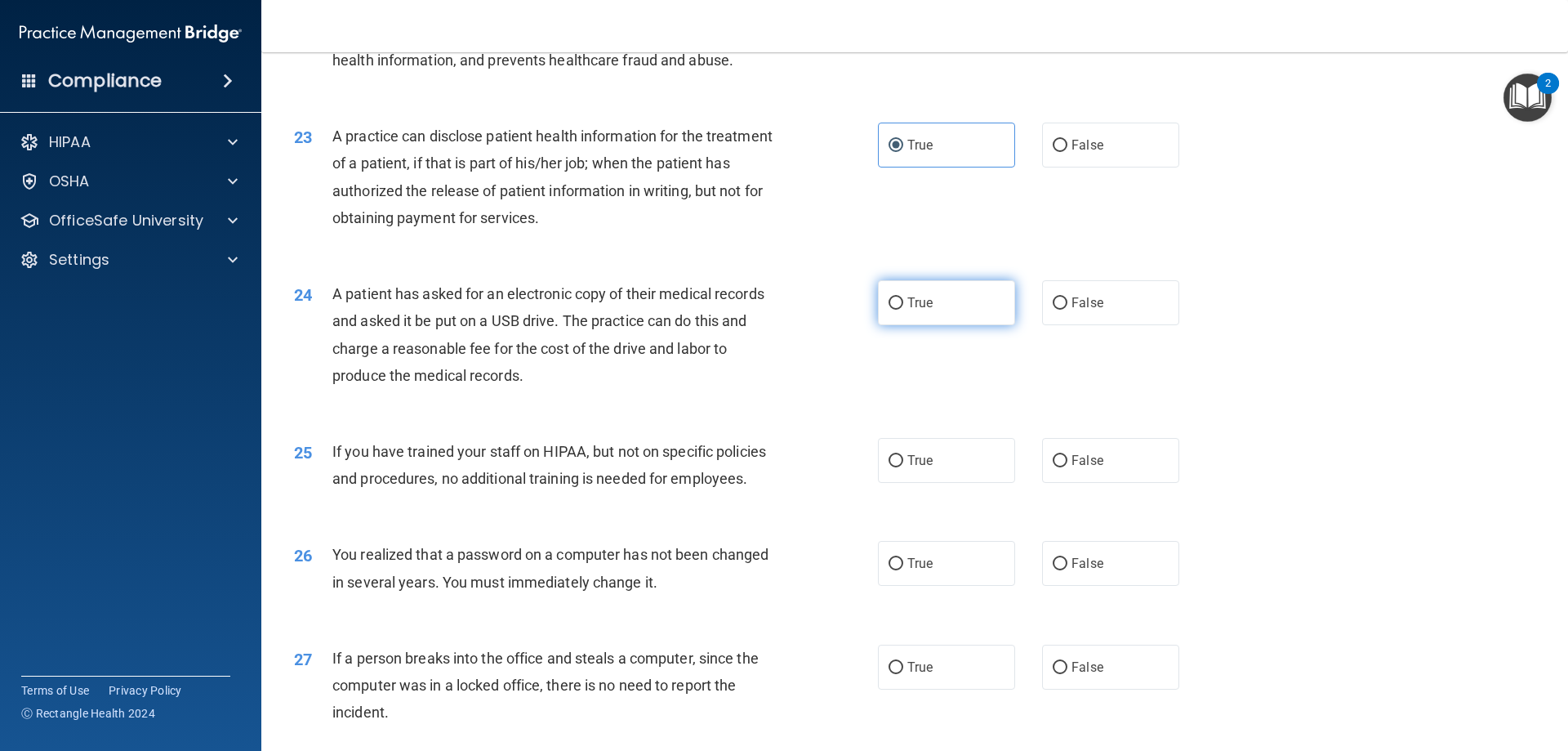
click at [917, 311] on span "True" at bounding box center [920, 302] width 26 height 15
click at [903, 310] on input "True" at bounding box center [895, 304] width 15 height 12
radio input "true"
click at [931, 483] on label "True" at bounding box center [946, 460] width 138 height 45
click at [903, 467] on input "True" at bounding box center [895, 462] width 15 height 12
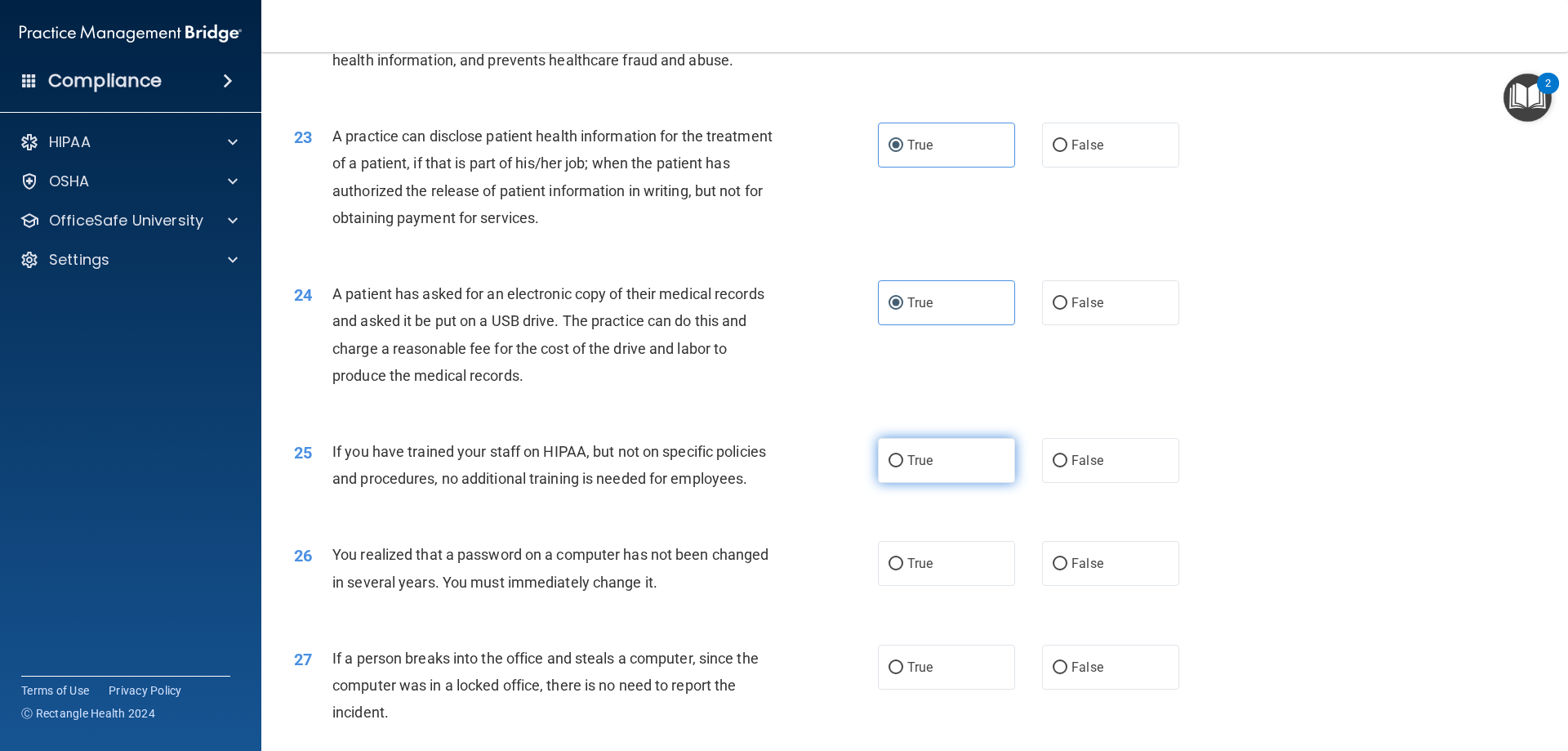
radio input "true"
drag, startPoint x: 933, startPoint y: 611, endPoint x: 932, endPoint y: 620, distance: 9.1
click at [932, 586] on label "True" at bounding box center [946, 563] width 138 height 45
click at [903, 570] on input "True" at bounding box center [895, 565] width 15 height 12
radio input "true"
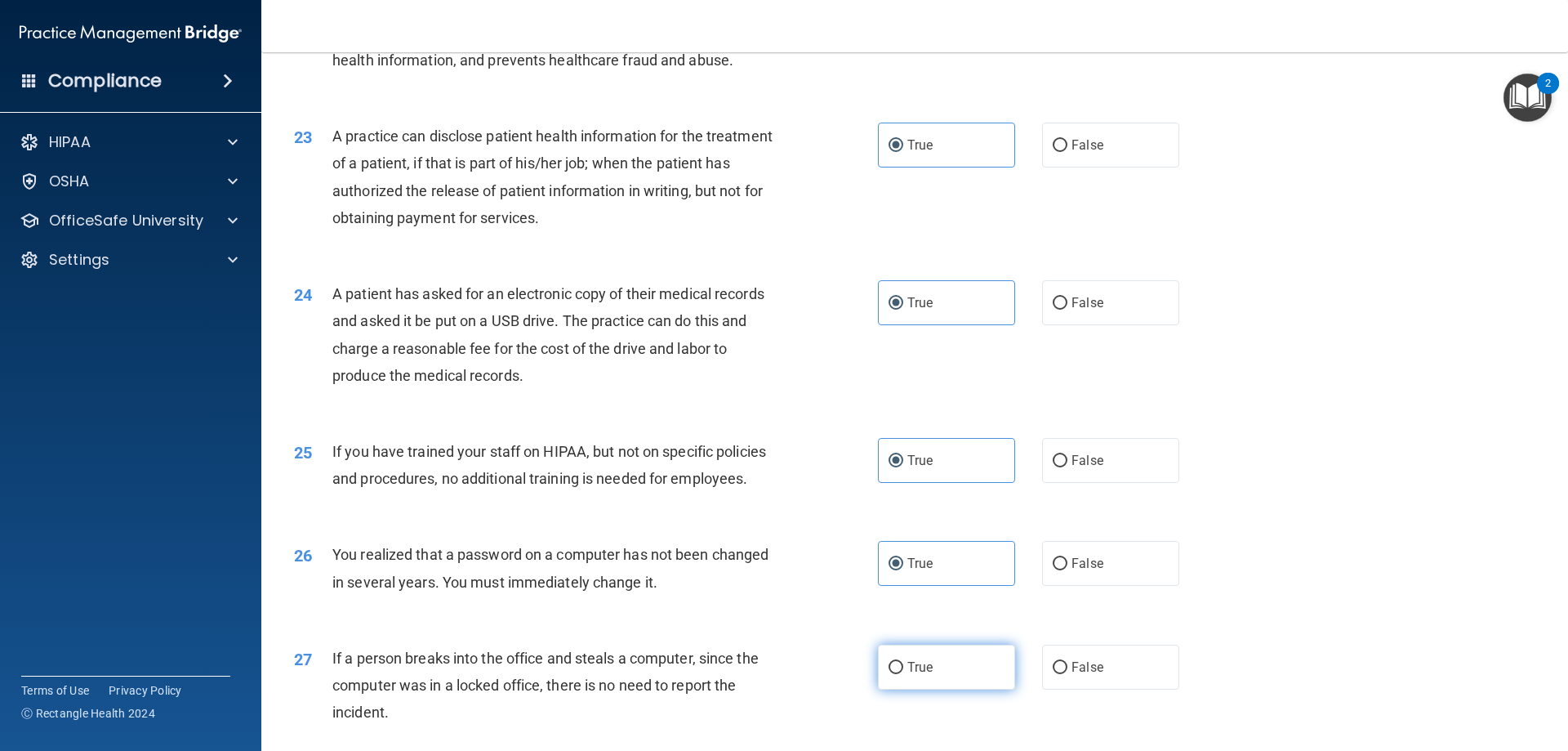
click at [919, 675] on span "True" at bounding box center [920, 667] width 26 height 15
click at [903, 674] on input "True" at bounding box center [895, 668] width 15 height 12
radio input "true"
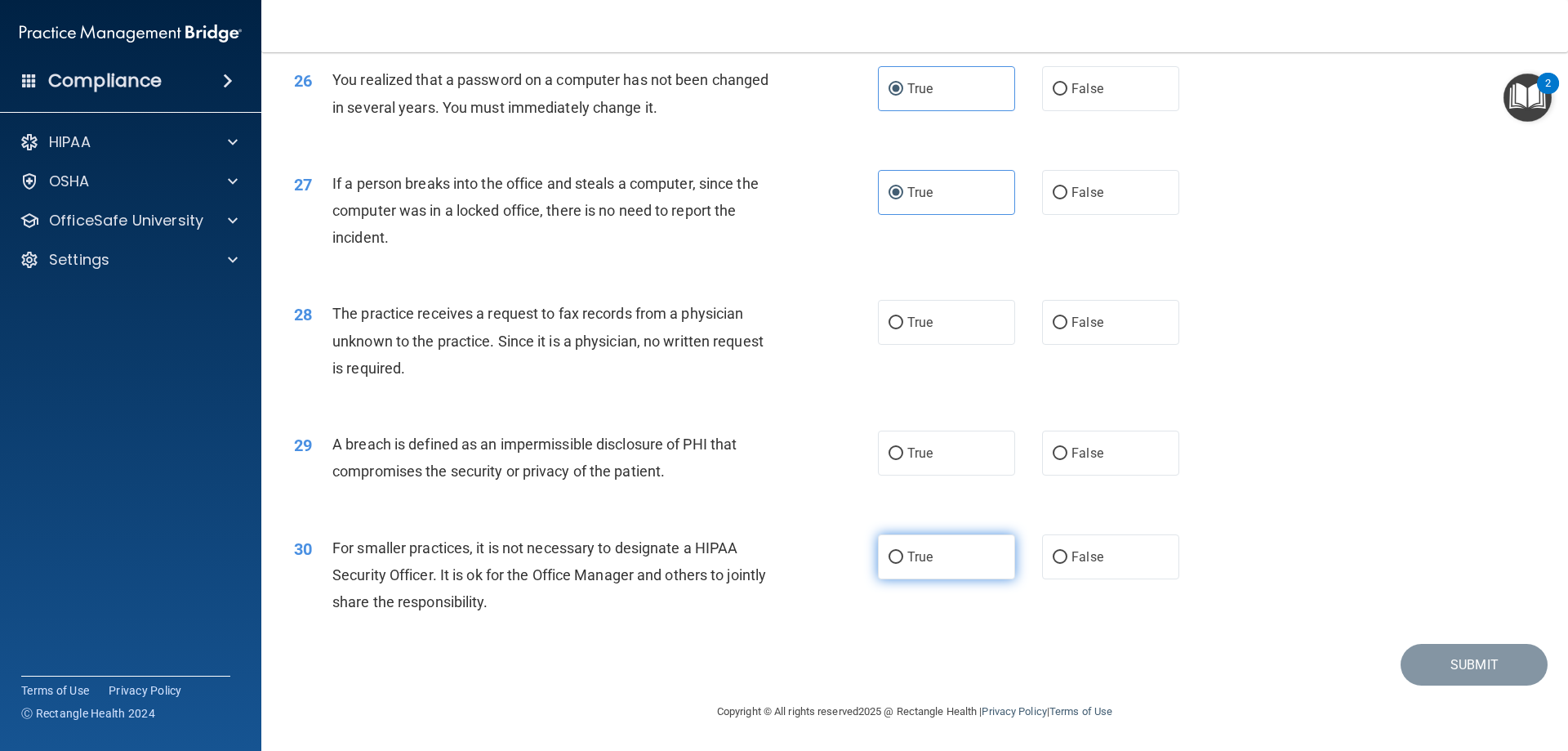
scroll to position [3116, 0]
click at [926, 340] on label "True" at bounding box center [946, 322] width 138 height 45
click at [903, 329] on input "True" at bounding box center [895, 323] width 15 height 12
radio input "true"
click at [918, 430] on div "29 A breach is defined as an impermissible disclosure of PHI that compromises t…" at bounding box center [915, 462] width 1266 height 103
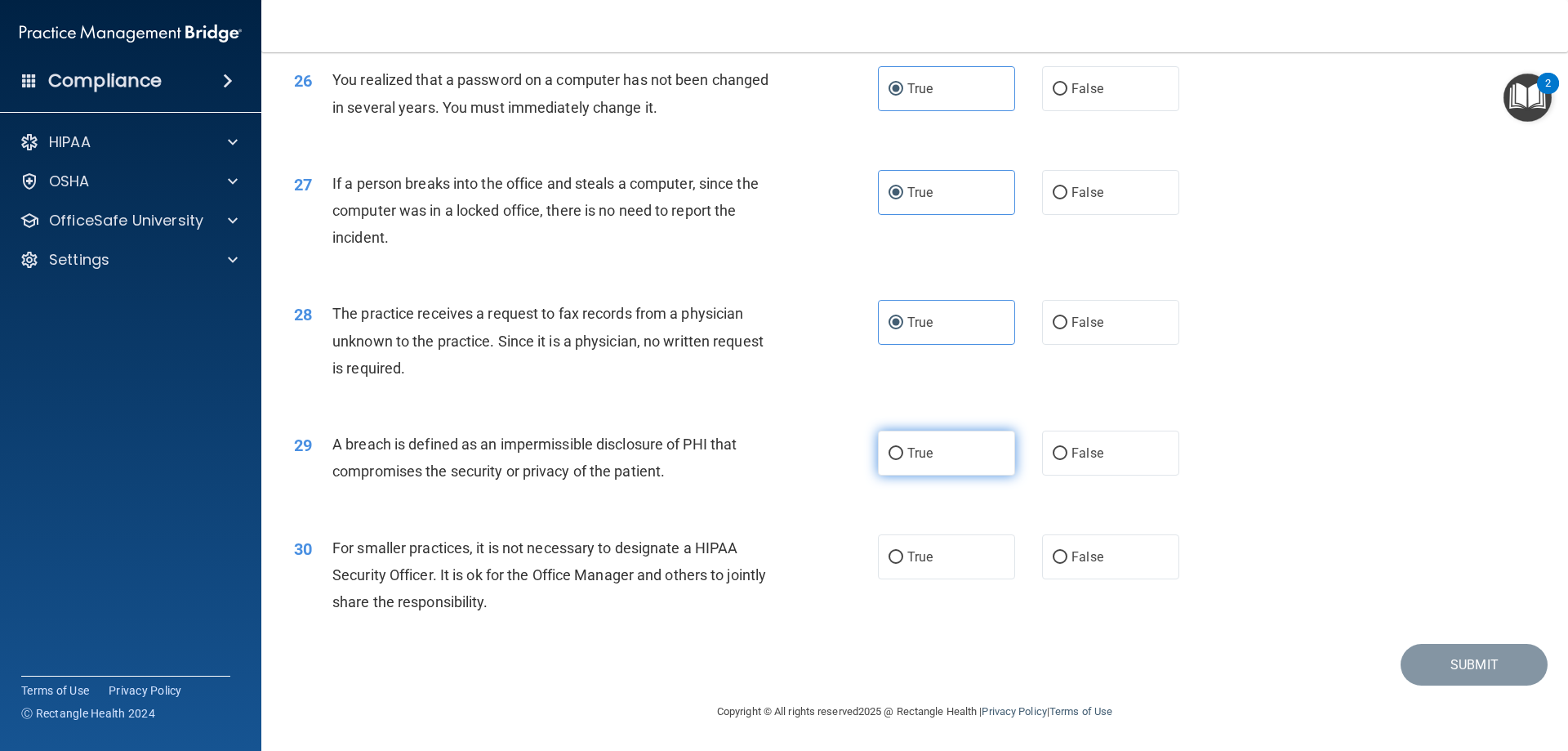
click at [926, 458] on span "True" at bounding box center [920, 453] width 26 height 15
click at [903, 458] on input "True" at bounding box center [895, 454] width 15 height 12
radio input "true"
click at [924, 552] on span "True" at bounding box center [920, 557] width 26 height 15
click at [903, 552] on input "True" at bounding box center [895, 557] width 15 height 12
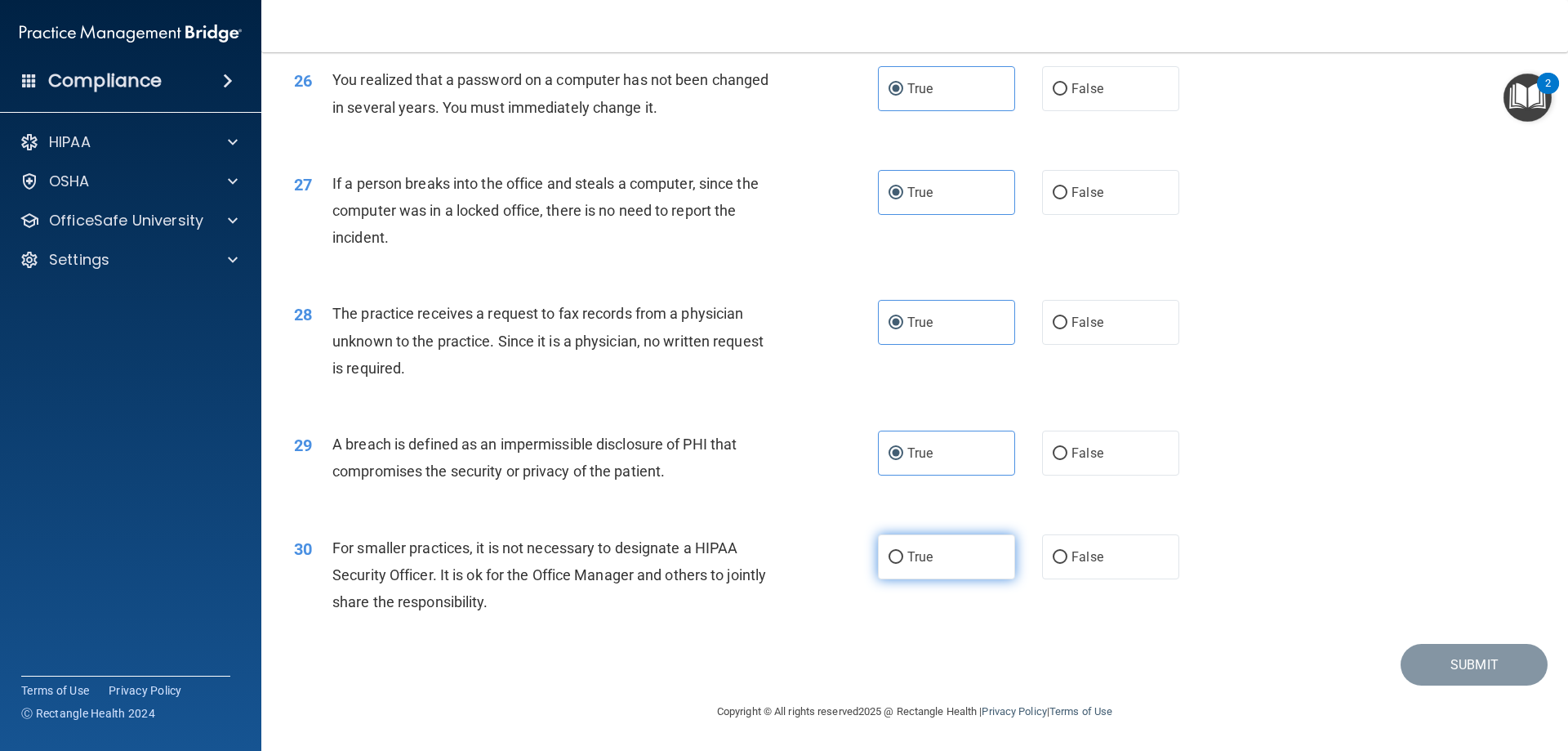
radio input "true"
drag, startPoint x: 1468, startPoint y: 659, endPoint x: 1287, endPoint y: 529, distance: 222.8
click at [1467, 659] on button "Submit" at bounding box center [1474, 664] width 147 height 42
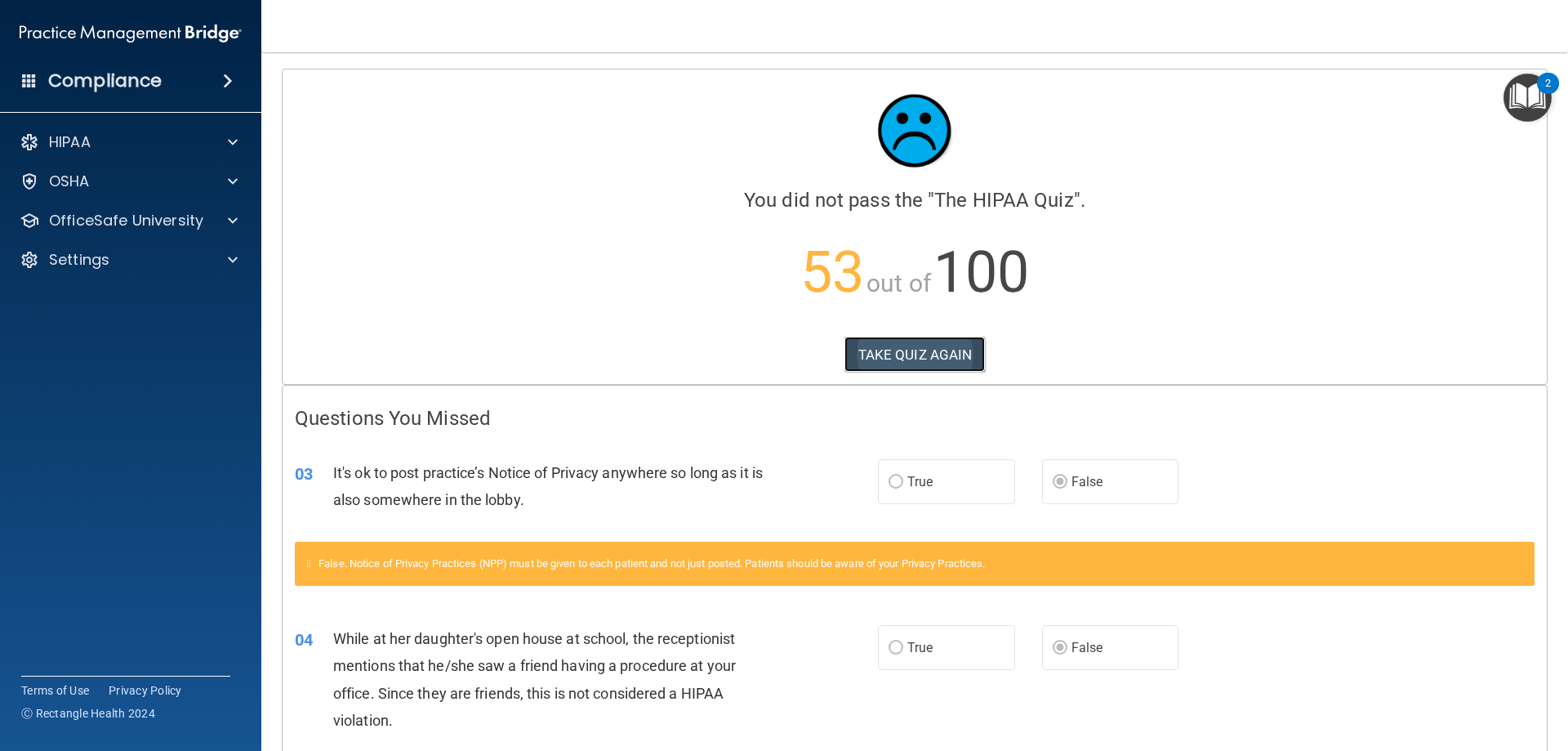
click at [932, 355] on button "TAKE QUIZ AGAIN" at bounding box center [915, 354] width 141 height 36
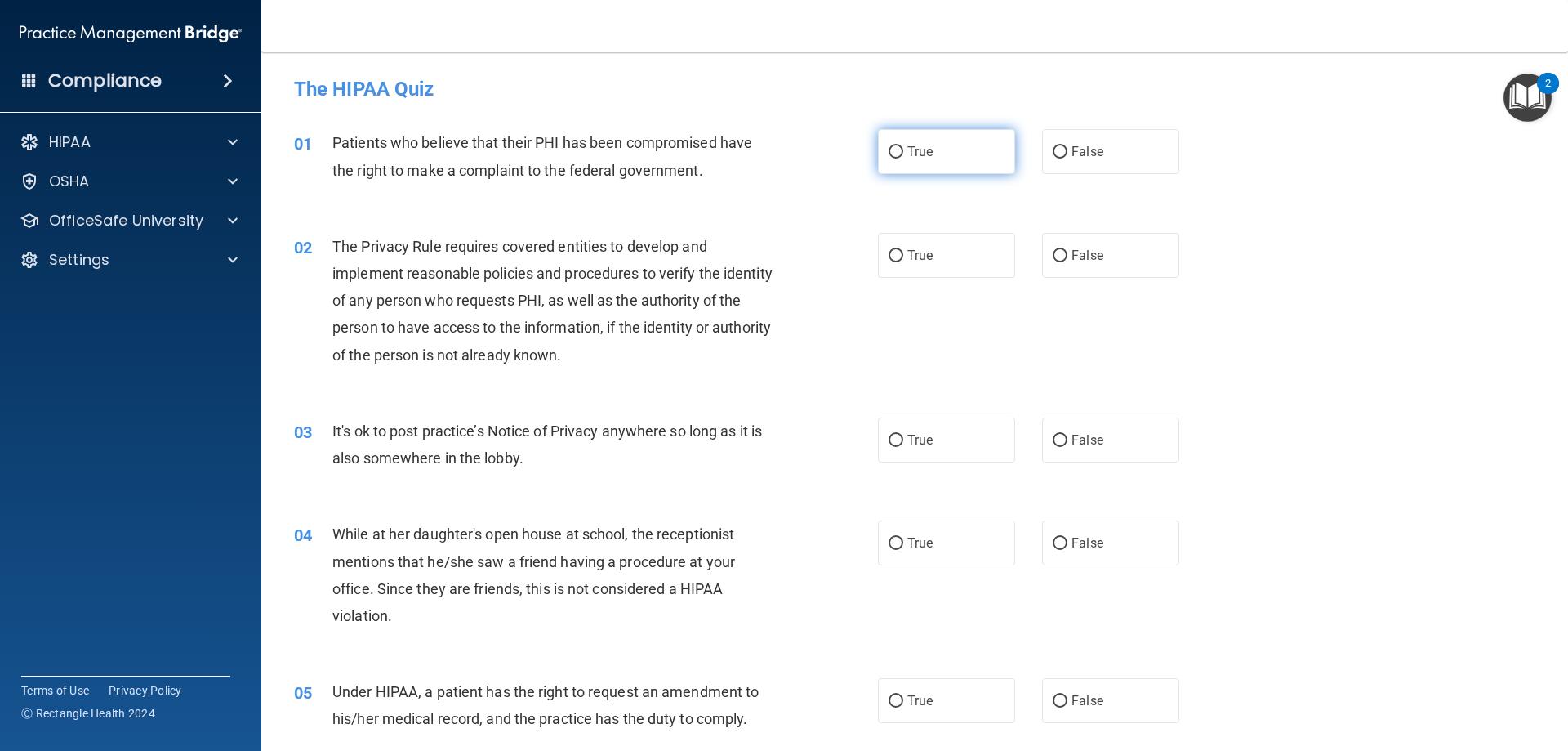
click at [908, 159] on span "True" at bounding box center [920, 151] width 26 height 15
click at [903, 159] on input "True" at bounding box center [895, 153] width 15 height 12
radio input "true"
click at [930, 249] on label "True" at bounding box center [946, 255] width 138 height 45
click at [903, 250] on input "True" at bounding box center [895, 257] width 15 height 12
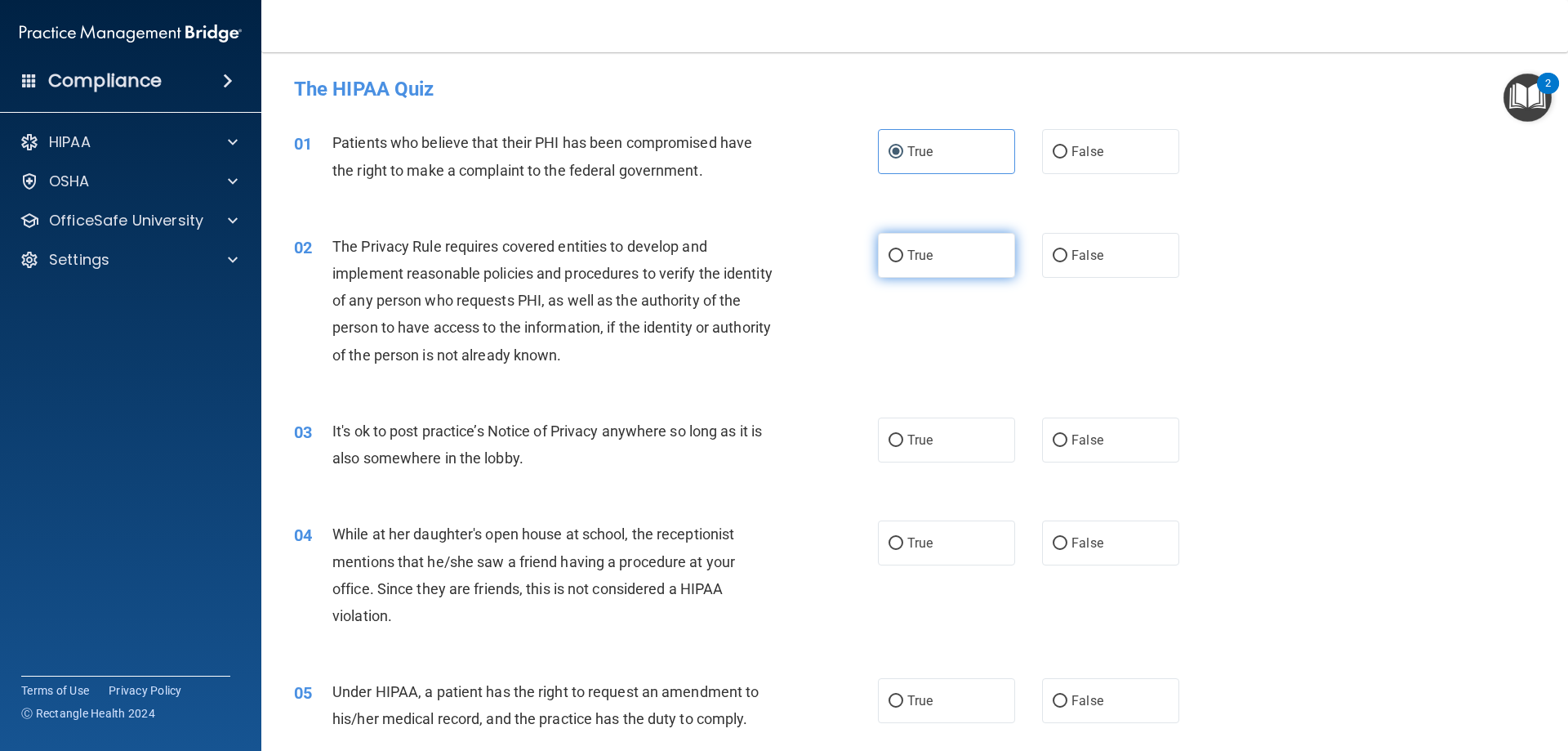
radio input "true"
click at [1110, 447] on label "False" at bounding box center [1110, 439] width 138 height 45
click at [1068, 447] on input "False" at bounding box center [1060, 441] width 15 height 12
radio input "true"
click at [1079, 550] on label "False" at bounding box center [1110, 542] width 138 height 45
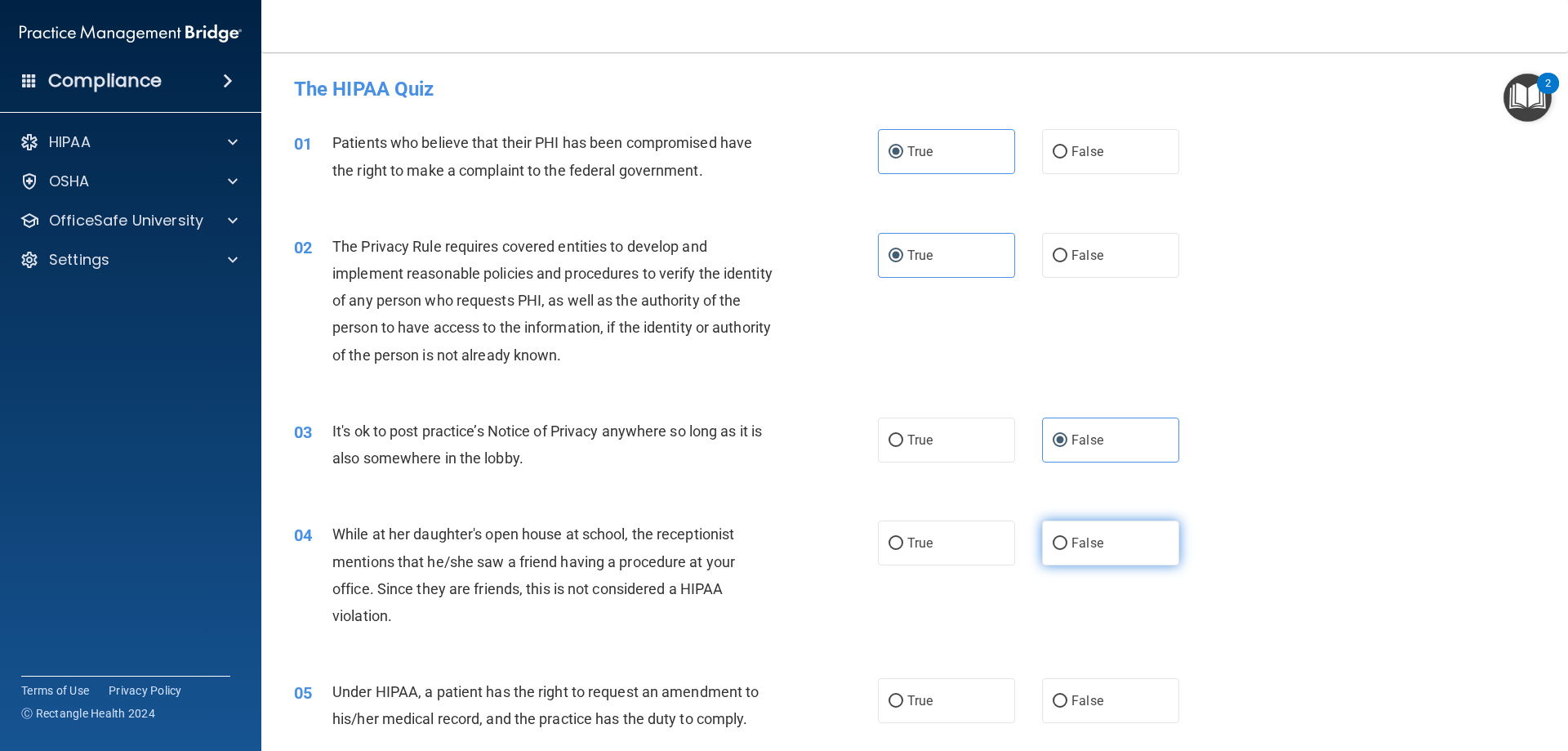
click at [1068, 549] on input "False" at bounding box center [1060, 544] width 15 height 12
radio input "true"
click at [1088, 696] on span "False" at bounding box center [1088, 700] width 32 height 15
click at [1068, 696] on input "False" at bounding box center [1060, 701] width 15 height 12
radio input "true"
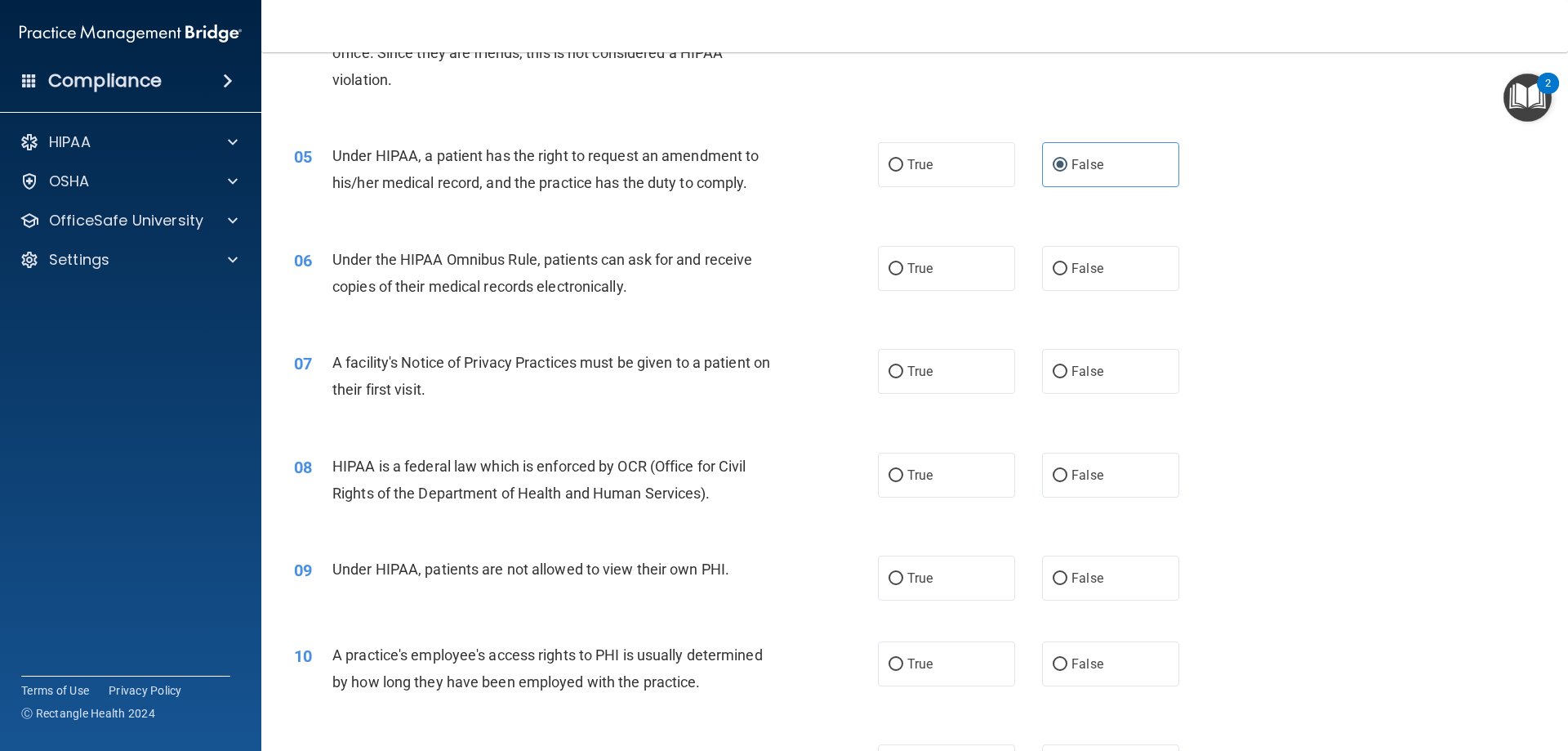
scroll to position [545, 0]
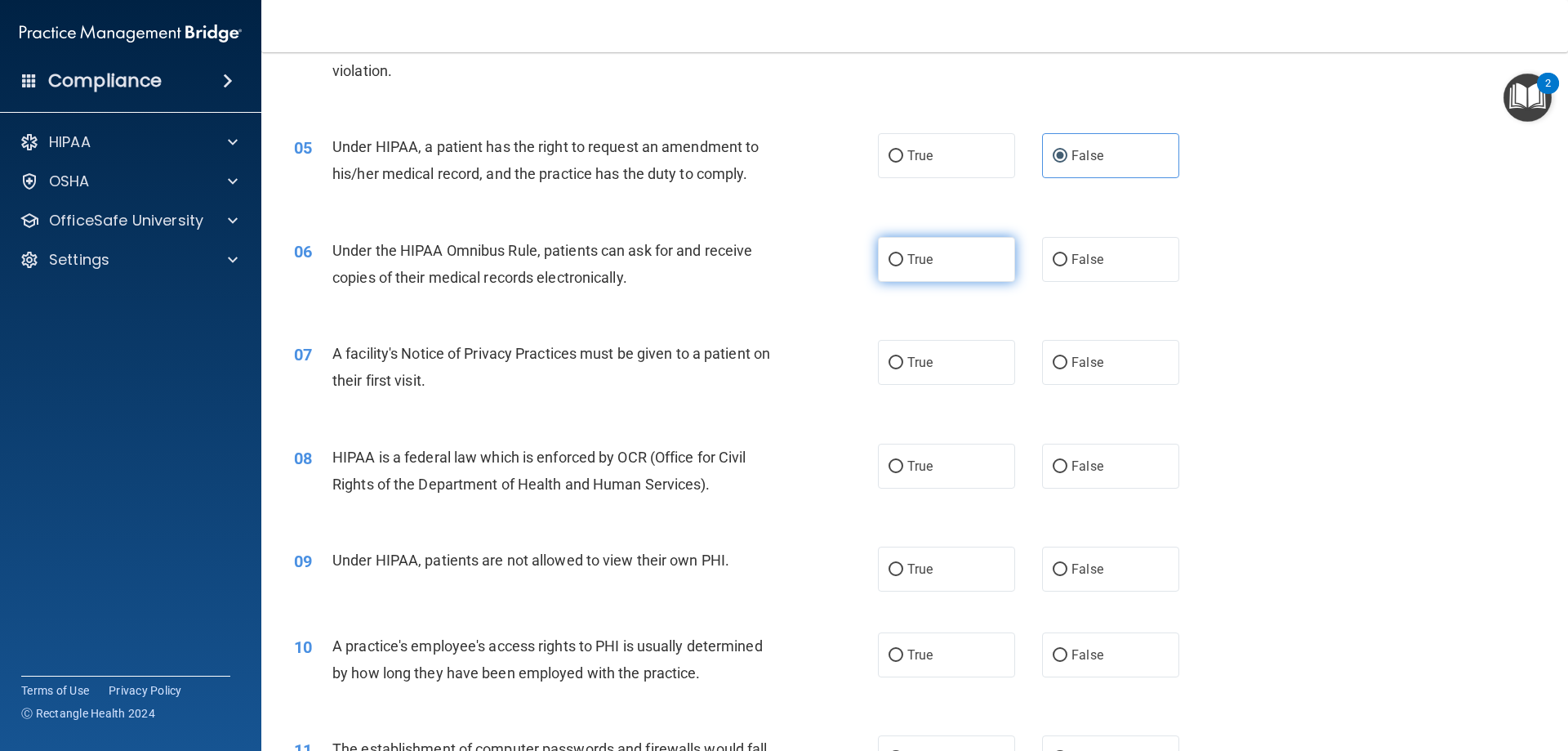
click at [947, 257] on label "True" at bounding box center [946, 259] width 138 height 45
click at [903, 257] on input "True" at bounding box center [895, 260] width 15 height 12
radio input "true"
click at [922, 364] on span "True" at bounding box center [920, 361] width 26 height 15
click at [903, 364] on input "True" at bounding box center [895, 363] width 15 height 12
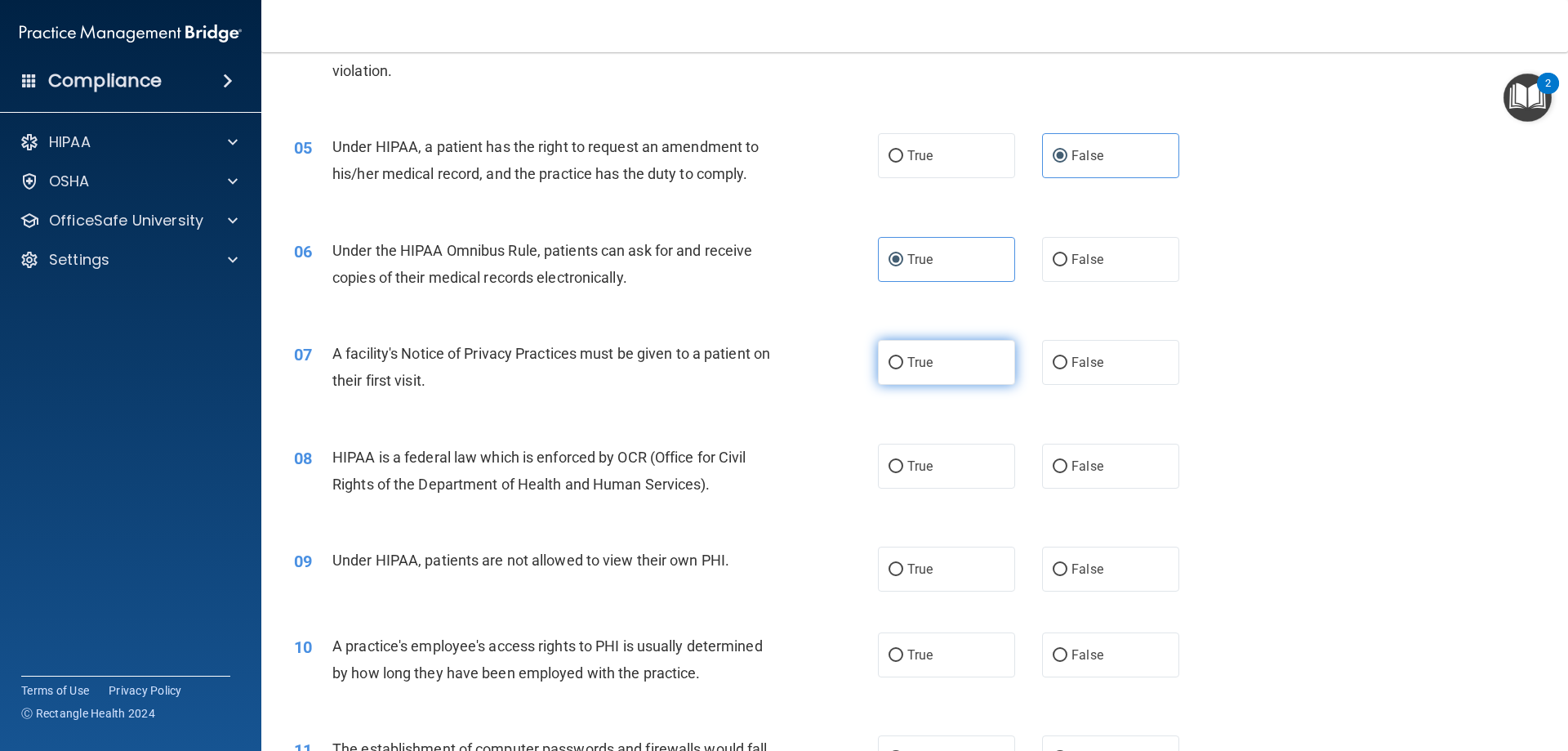
radio input "true"
click at [912, 468] on span "True" at bounding box center [920, 465] width 26 height 15
click at [903, 468] on input "True" at bounding box center [895, 467] width 15 height 12
radio input "true"
click at [1114, 565] on label "False" at bounding box center [1110, 569] width 138 height 45
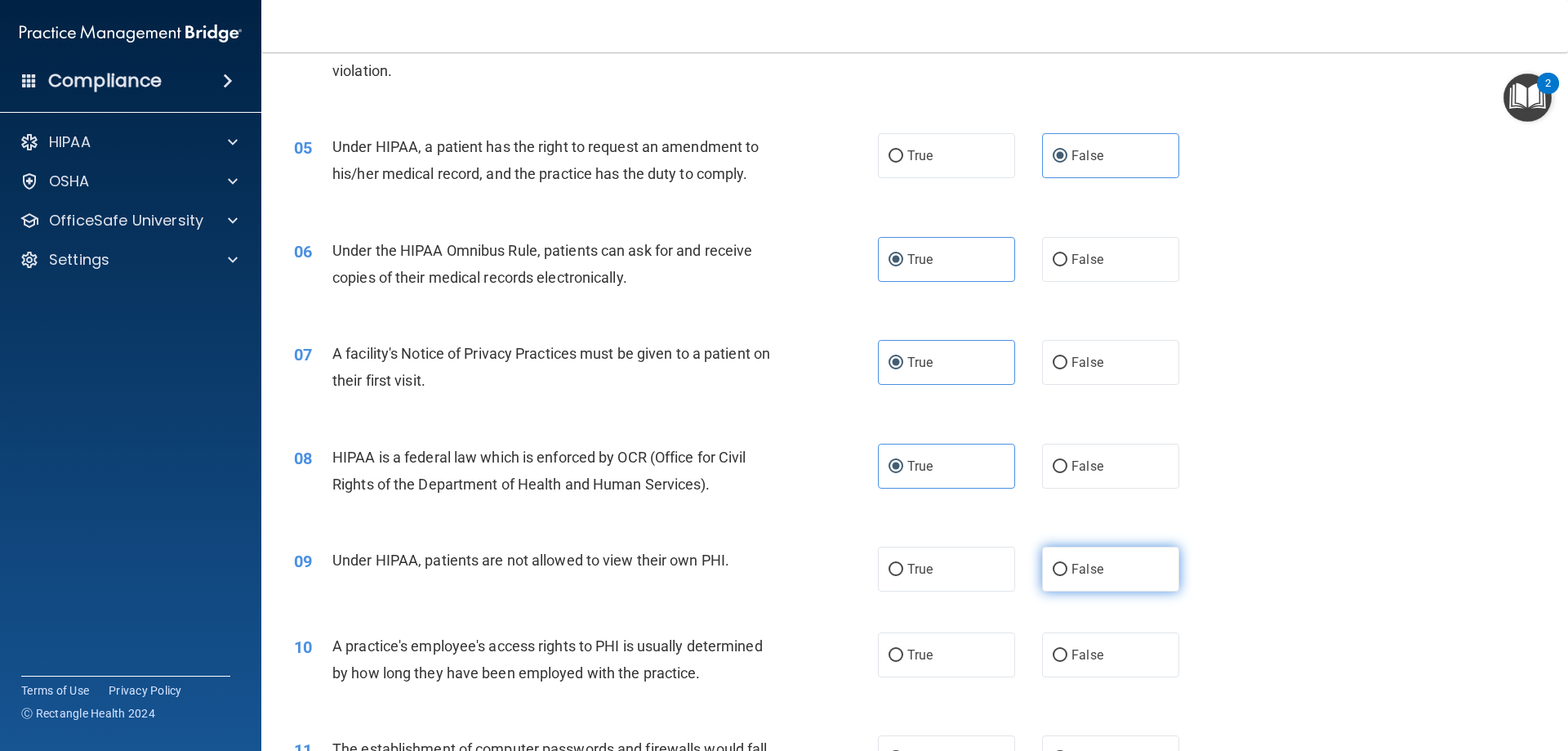
click at [1068, 565] on input "False" at bounding box center [1060, 570] width 15 height 12
radio input "true"
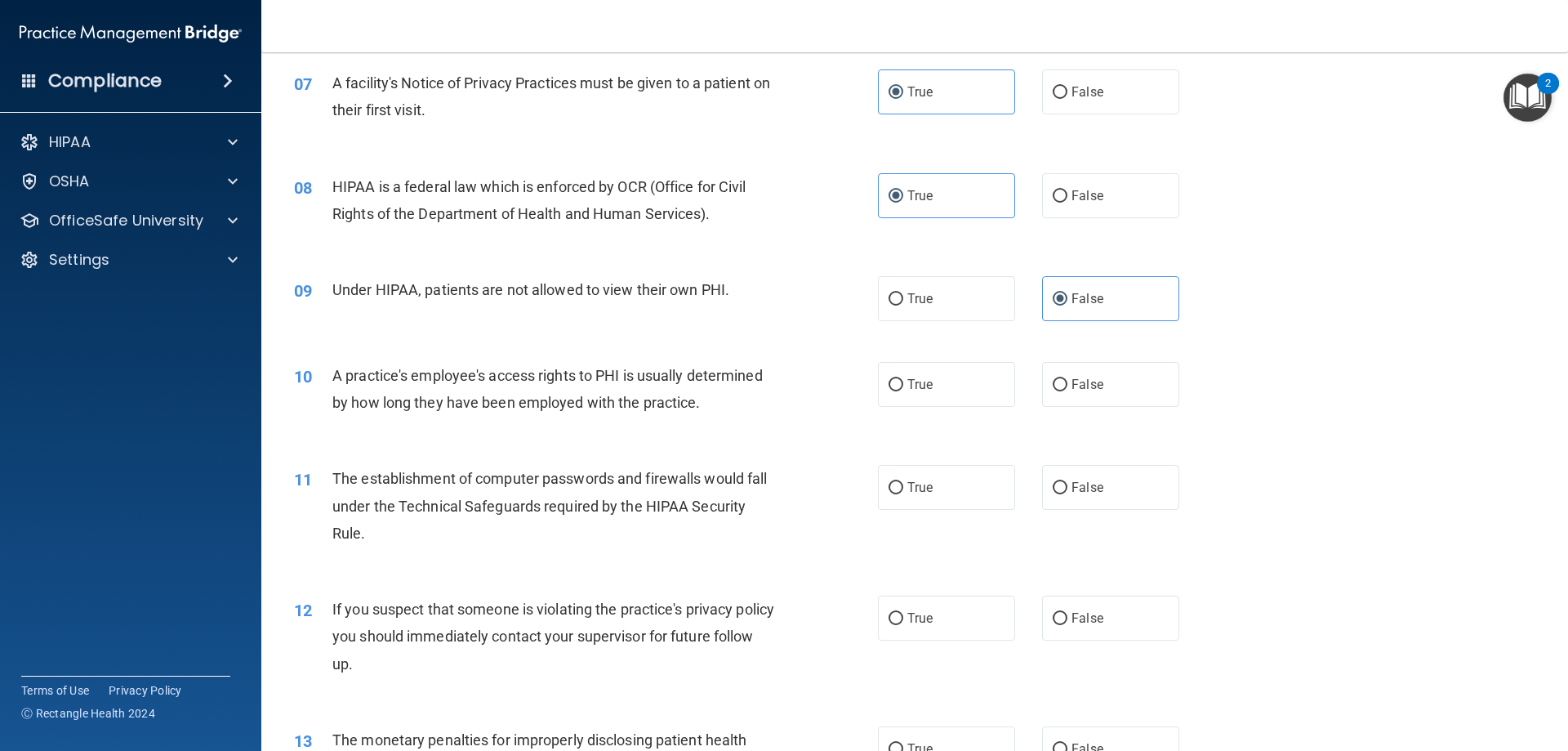
scroll to position [817, 0]
click at [1116, 374] on label "False" at bounding box center [1110, 383] width 138 height 45
click at [1068, 377] on input "False" at bounding box center [1060, 383] width 15 height 12
radio input "true"
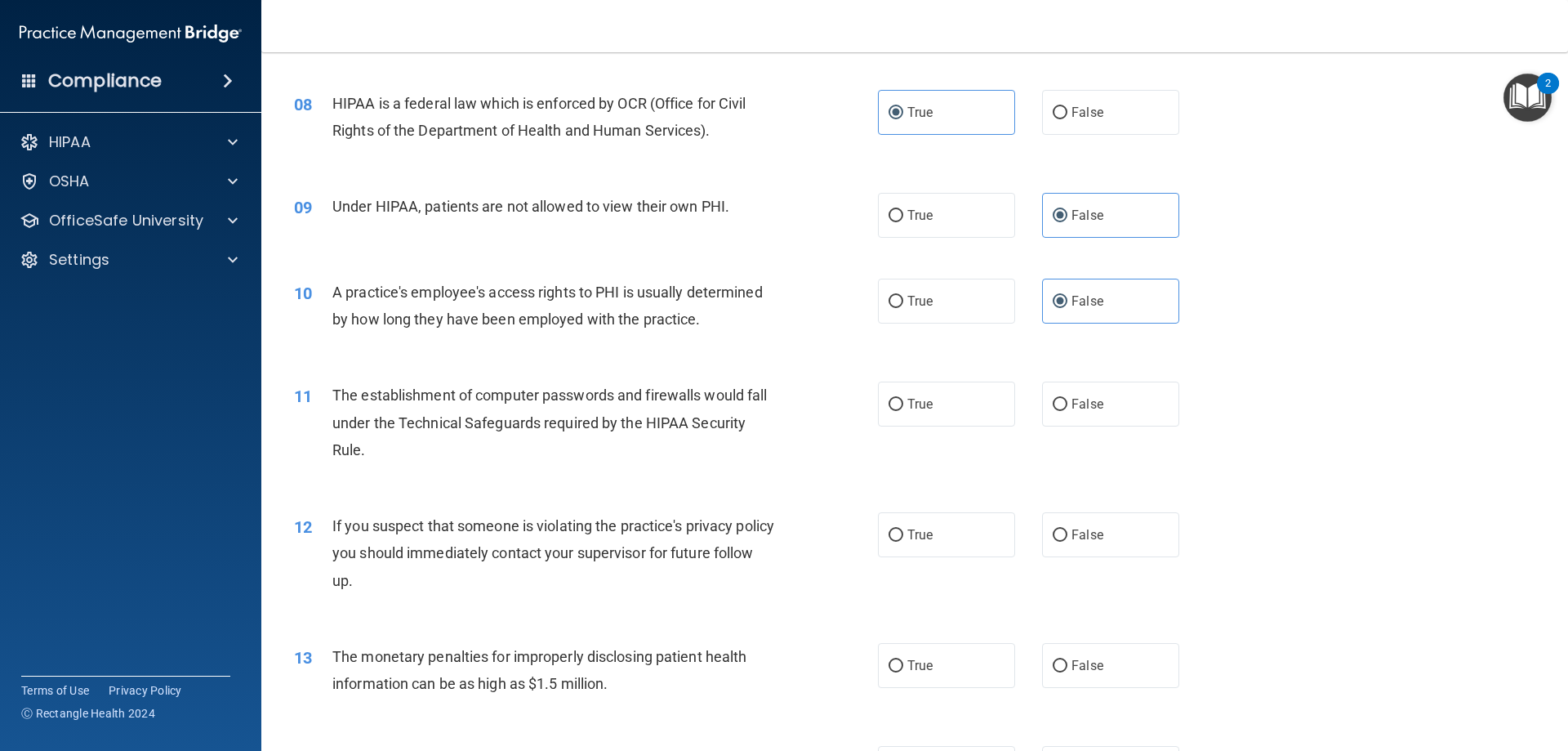
scroll to position [953, 0]
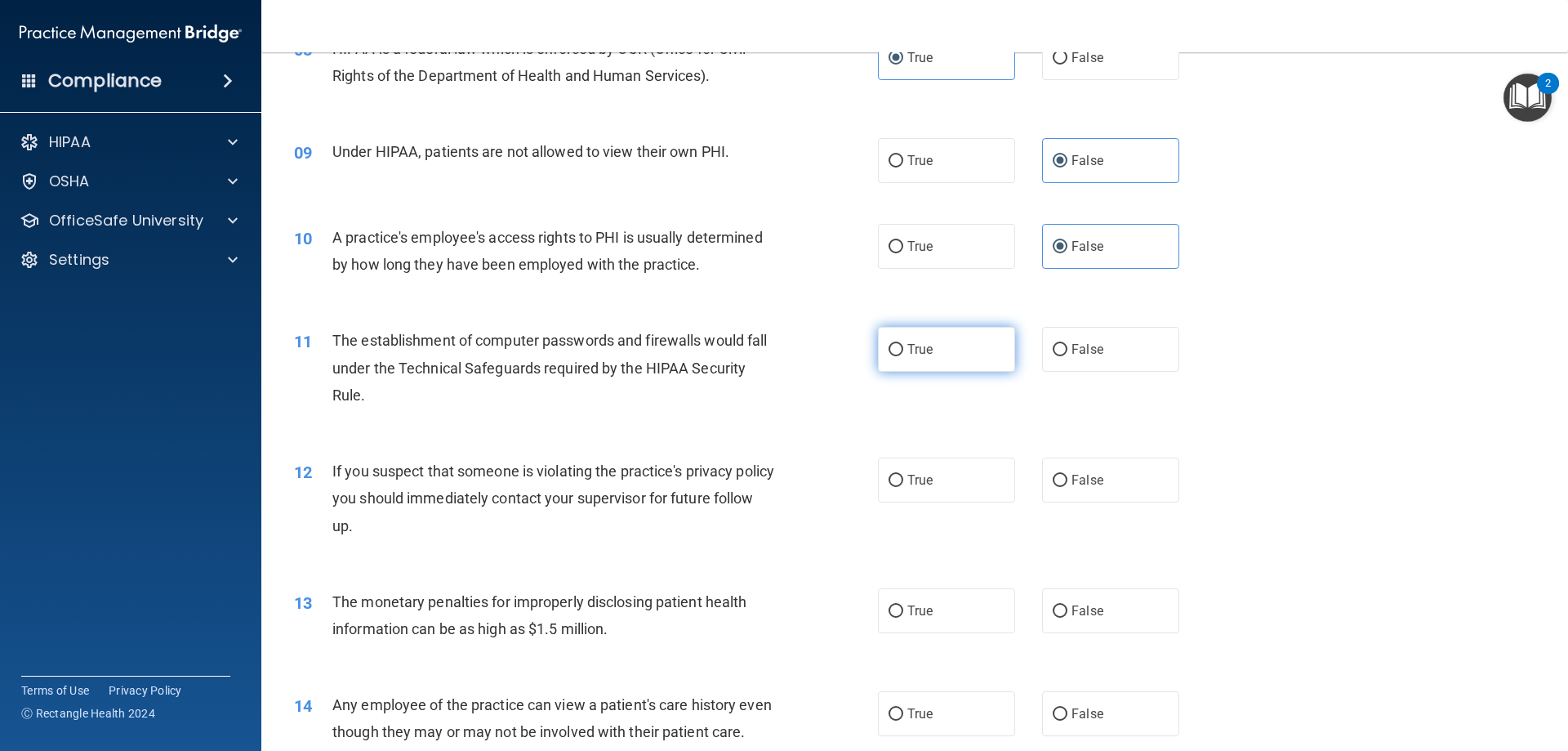
click at [918, 339] on label "True" at bounding box center [946, 349] width 138 height 45
click at [903, 344] on input "True" at bounding box center [895, 350] width 15 height 12
radio input "true"
click at [908, 457] on div "12 If you suspect that someone is violating the practice's privacy policy you s…" at bounding box center [915, 502] width 1266 height 130
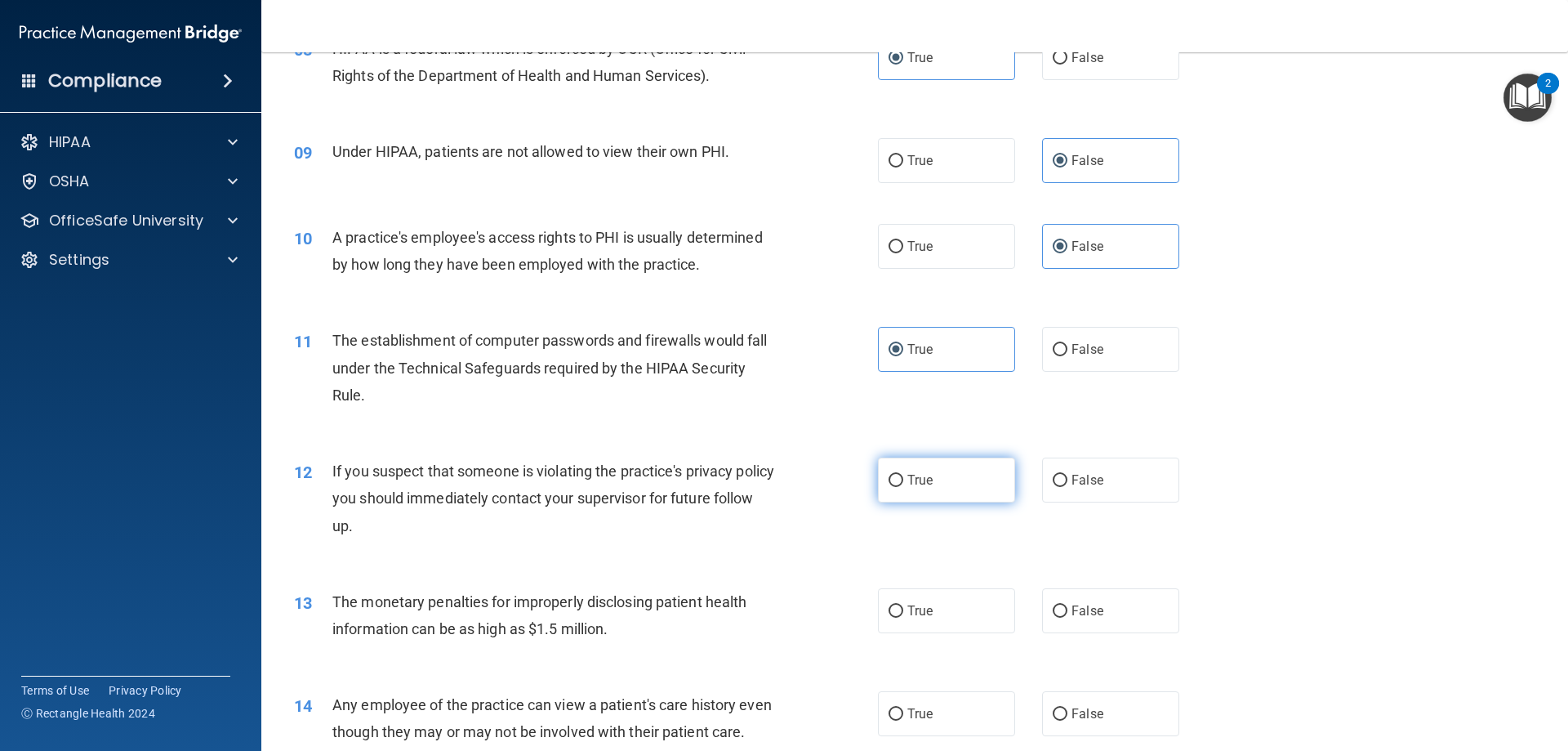
click at [916, 487] on label "True" at bounding box center [946, 479] width 138 height 45
click at [903, 487] on input "True" at bounding box center [895, 481] width 15 height 12
radio input "true"
click at [927, 632] on div "13 The monetary penalties for improperly disclosing patient health information …" at bounding box center [915, 620] width 1266 height 103
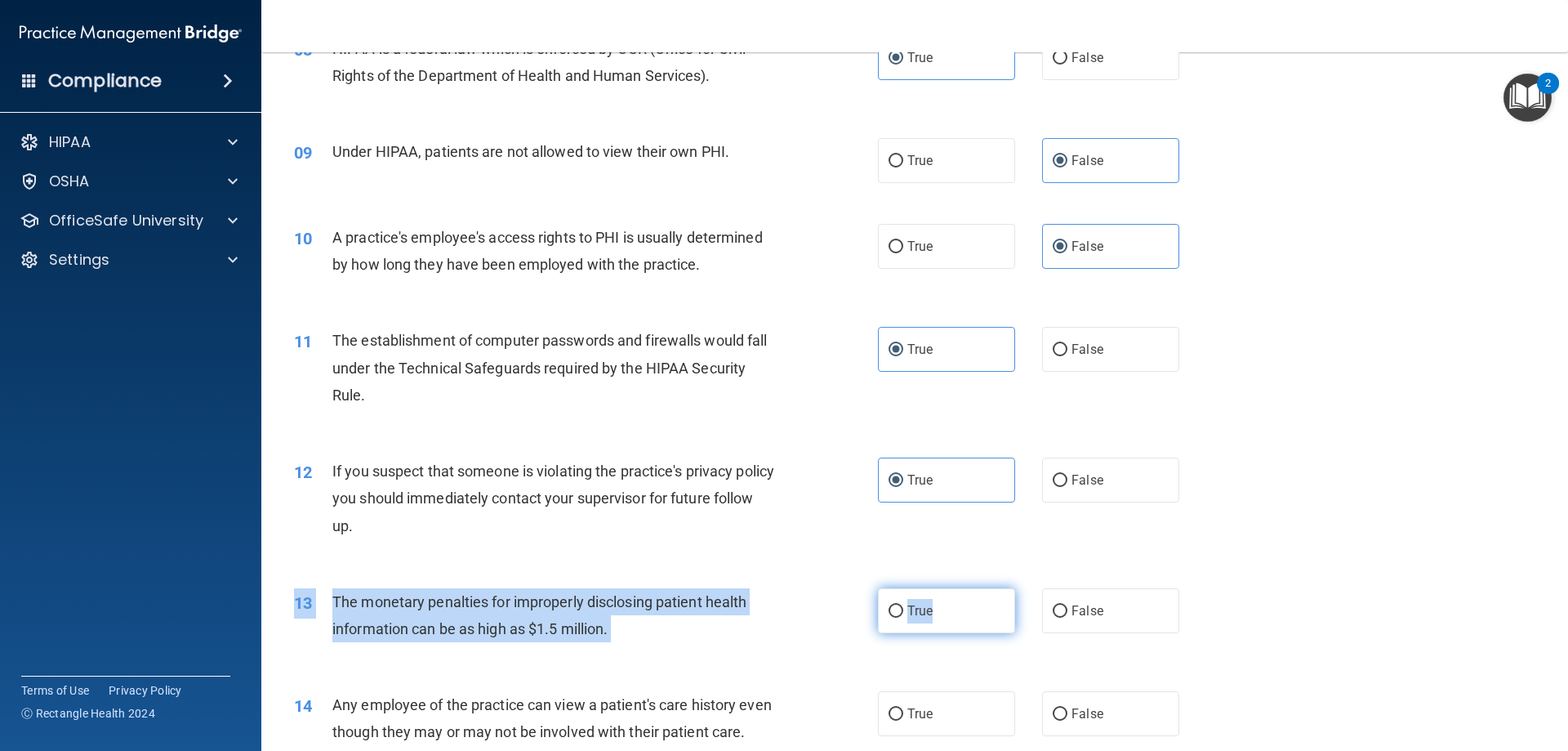
click at [936, 609] on label "True" at bounding box center [946, 611] width 138 height 45
click at [903, 609] on input "True" at bounding box center [895, 612] width 15 height 12
radio input "true"
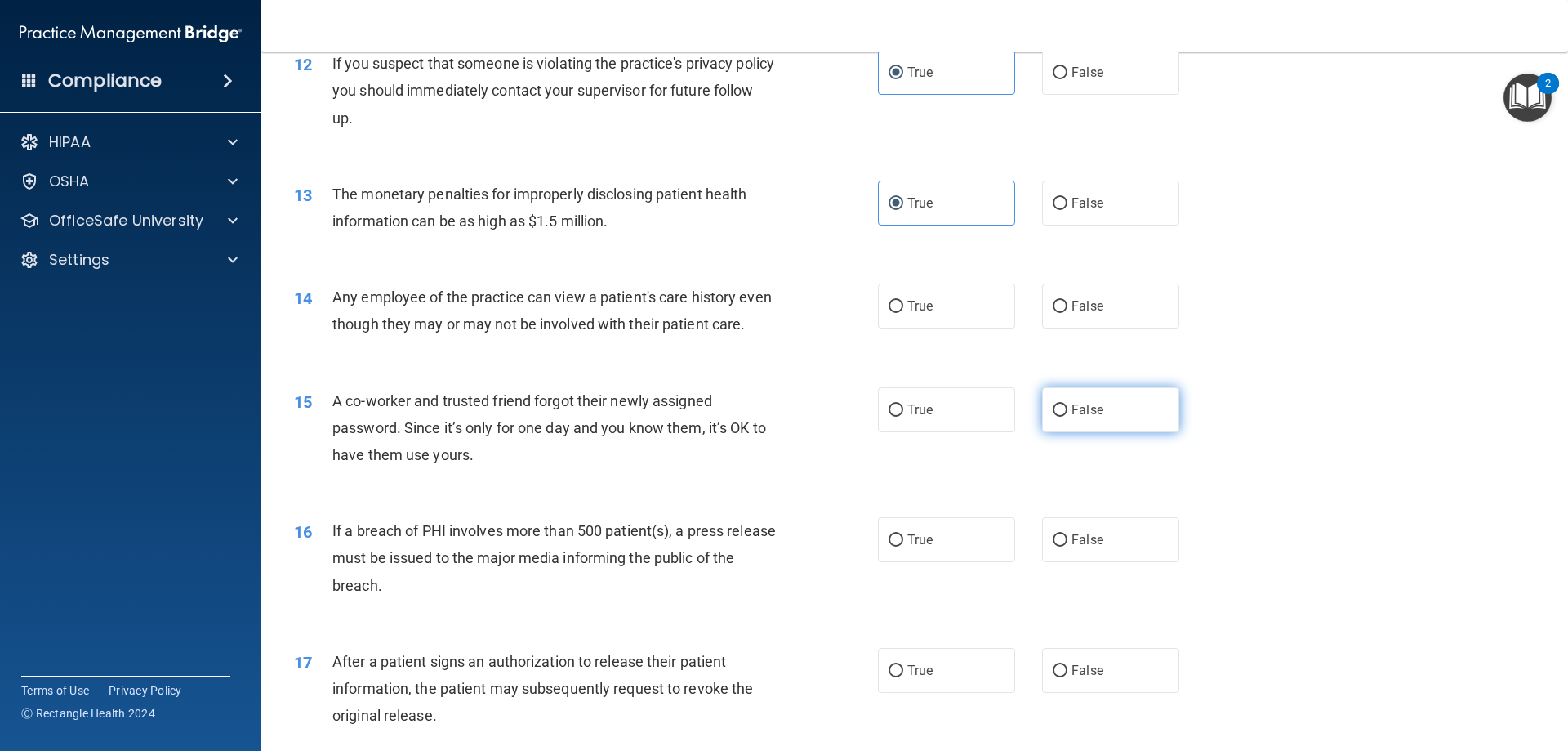
scroll to position [1362, 0]
click at [1113, 324] on label "False" at bounding box center [1110, 304] width 138 height 45
click at [1068, 312] on input "False" at bounding box center [1060, 306] width 15 height 12
radio input "true"
click at [1115, 431] on label "False" at bounding box center [1110, 408] width 138 height 45
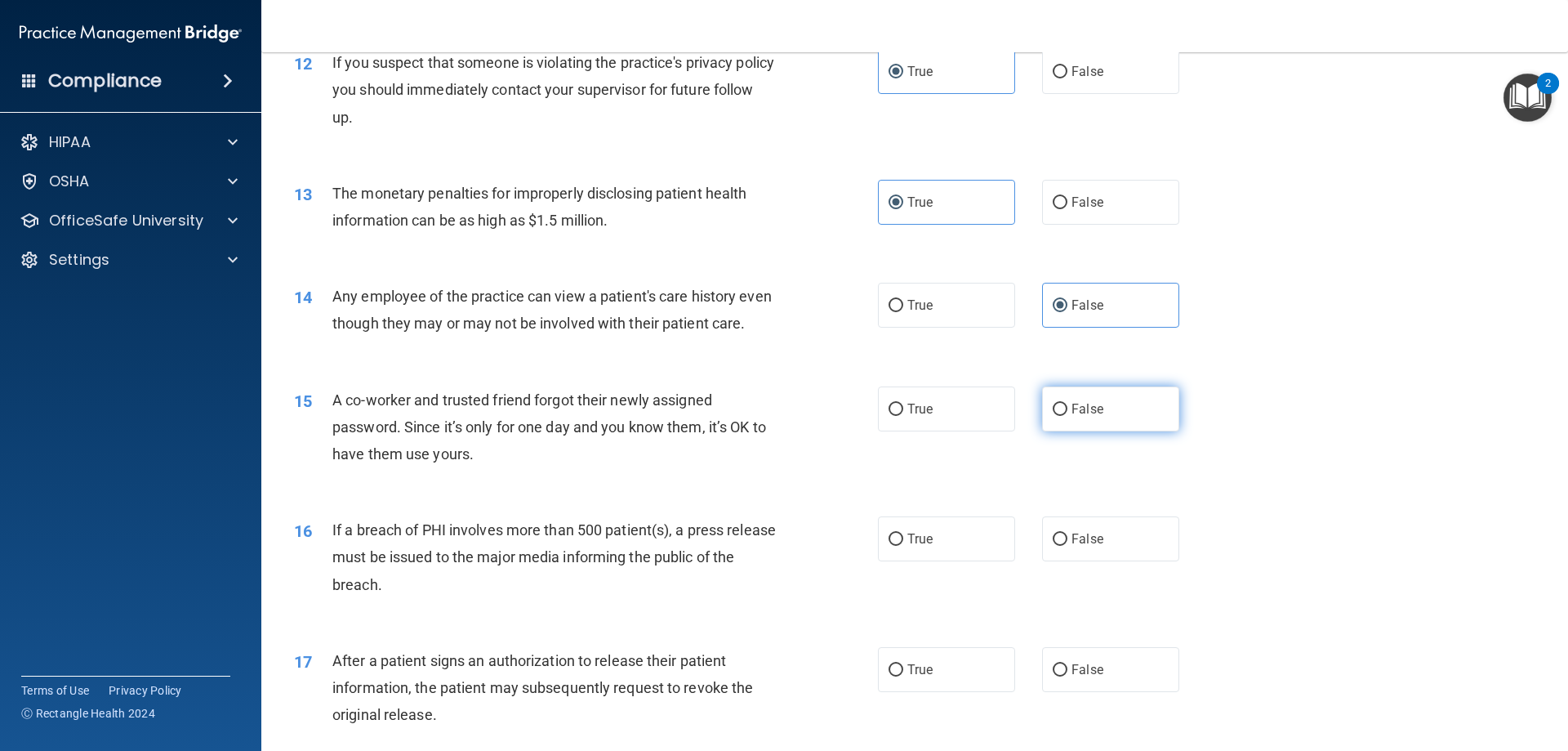
click at [1068, 415] on input "False" at bounding box center [1060, 410] width 15 height 12
radio input "true"
click at [927, 547] on span "True" at bounding box center [920, 538] width 26 height 15
click at [903, 546] on input "True" at bounding box center [895, 540] width 15 height 12
radio input "true"
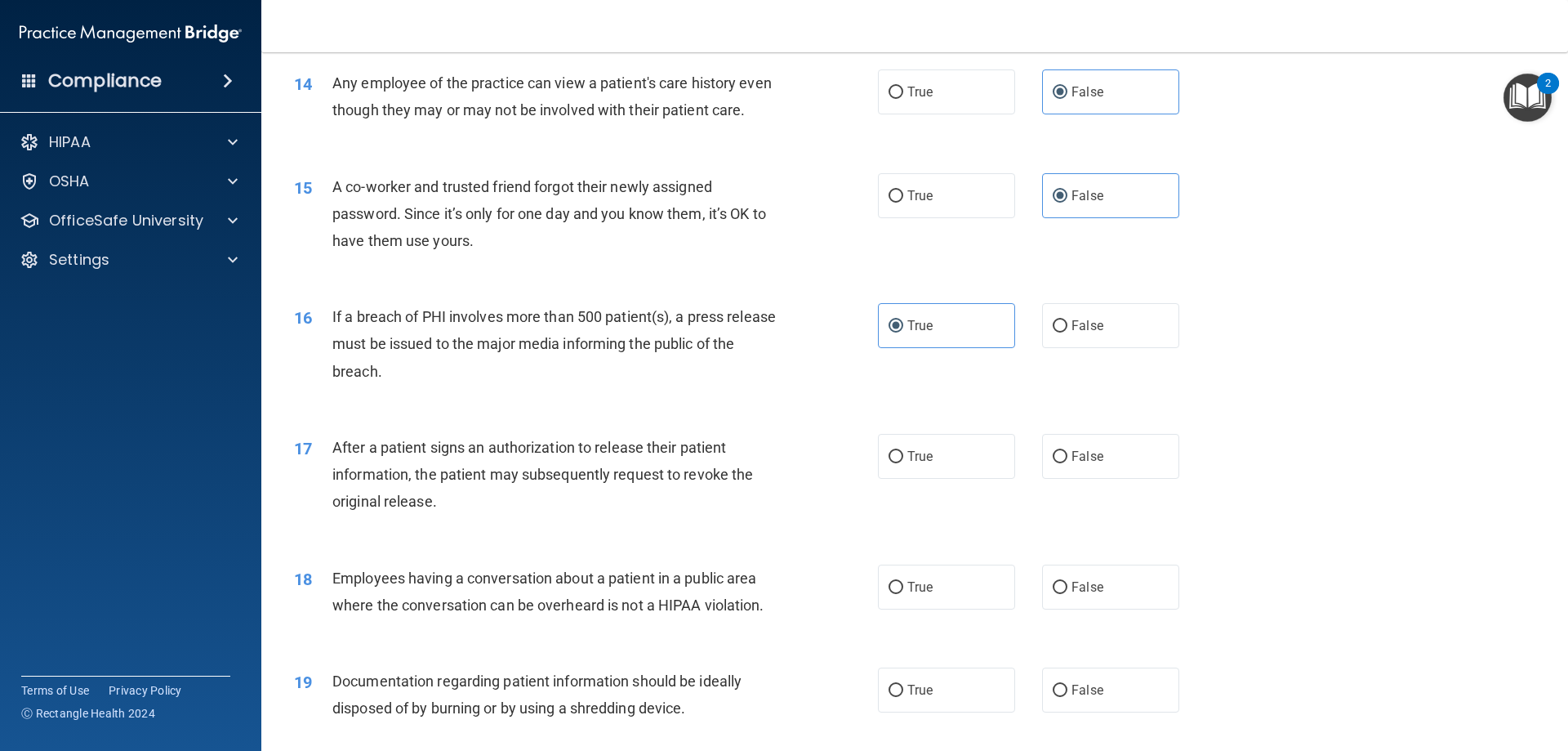
scroll to position [1634, 0]
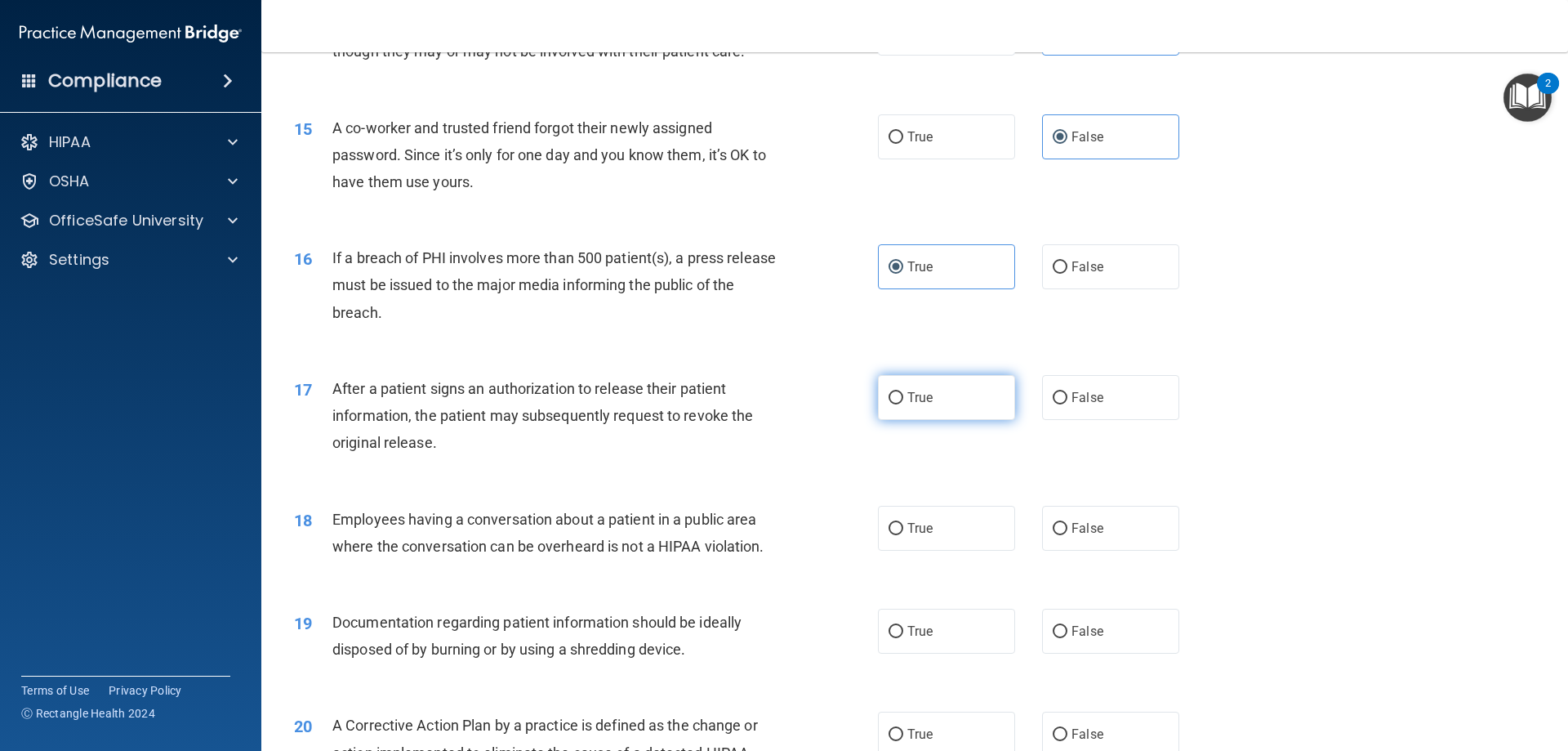
click at [950, 420] on label "True" at bounding box center [946, 397] width 138 height 45
click at [903, 405] on input "True" at bounding box center [895, 399] width 15 height 12
radio input "true"
click at [1090, 536] on span "False" at bounding box center [1088, 527] width 32 height 15
click at [1068, 535] on input "False" at bounding box center [1060, 529] width 15 height 12
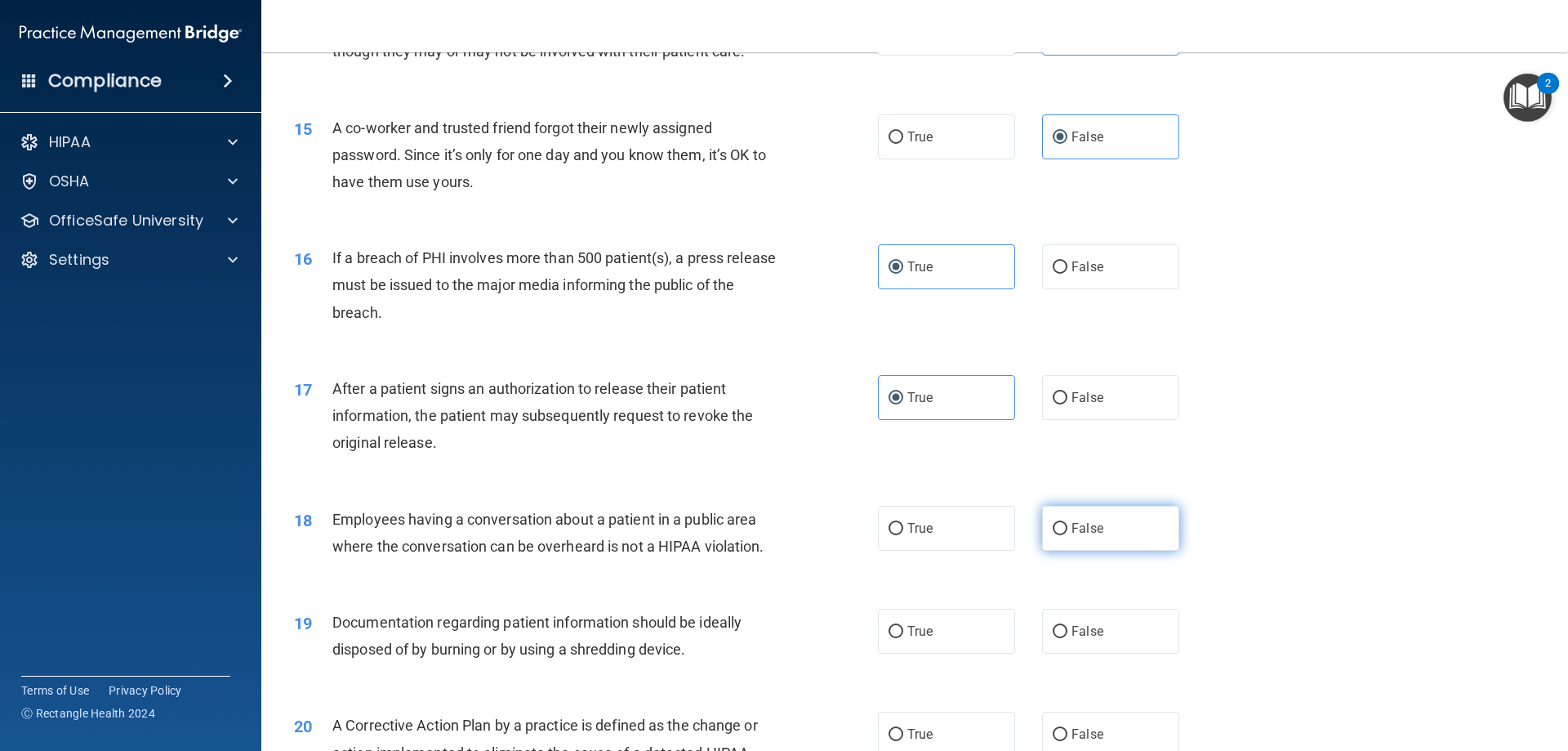
radio input "true"
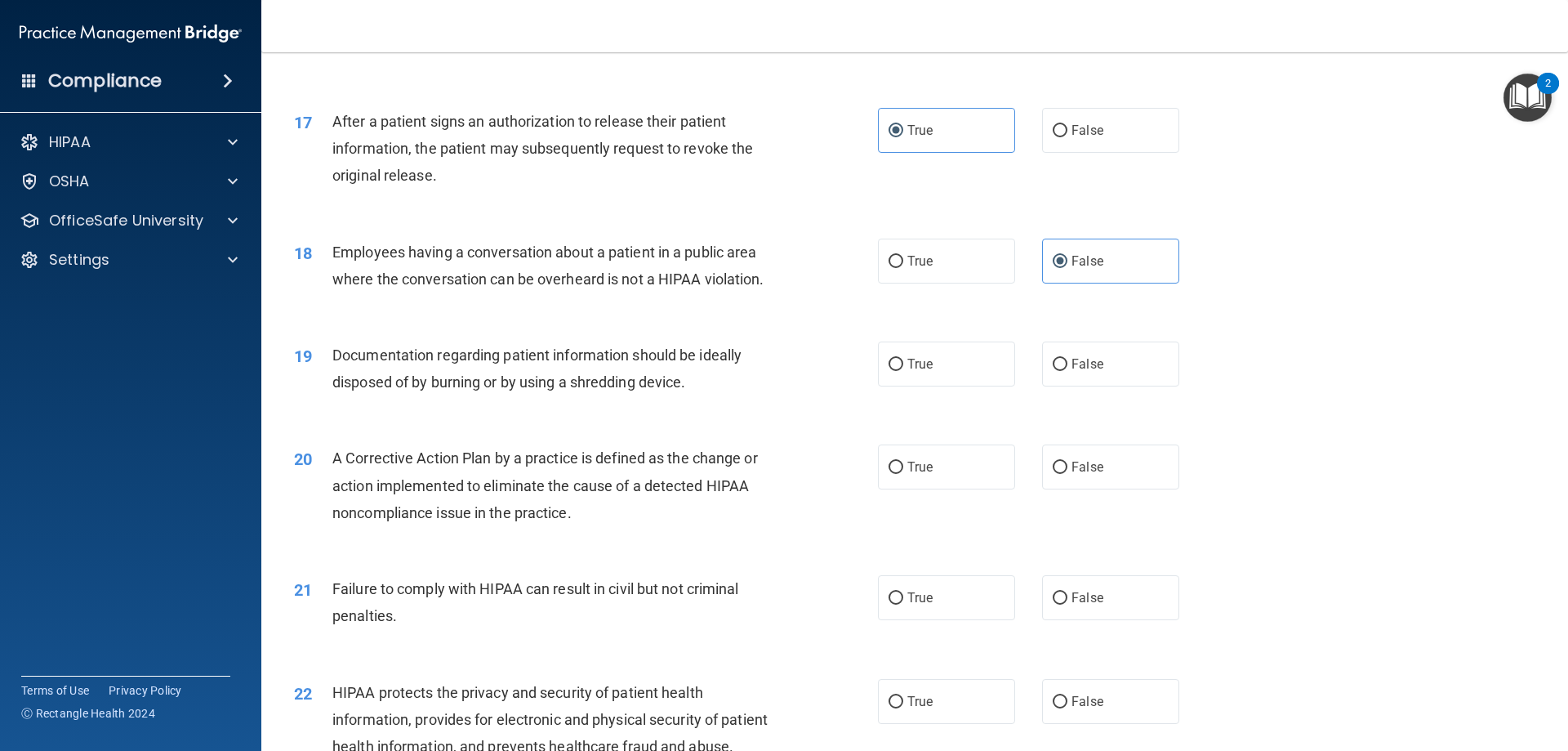
scroll to position [1906, 0]
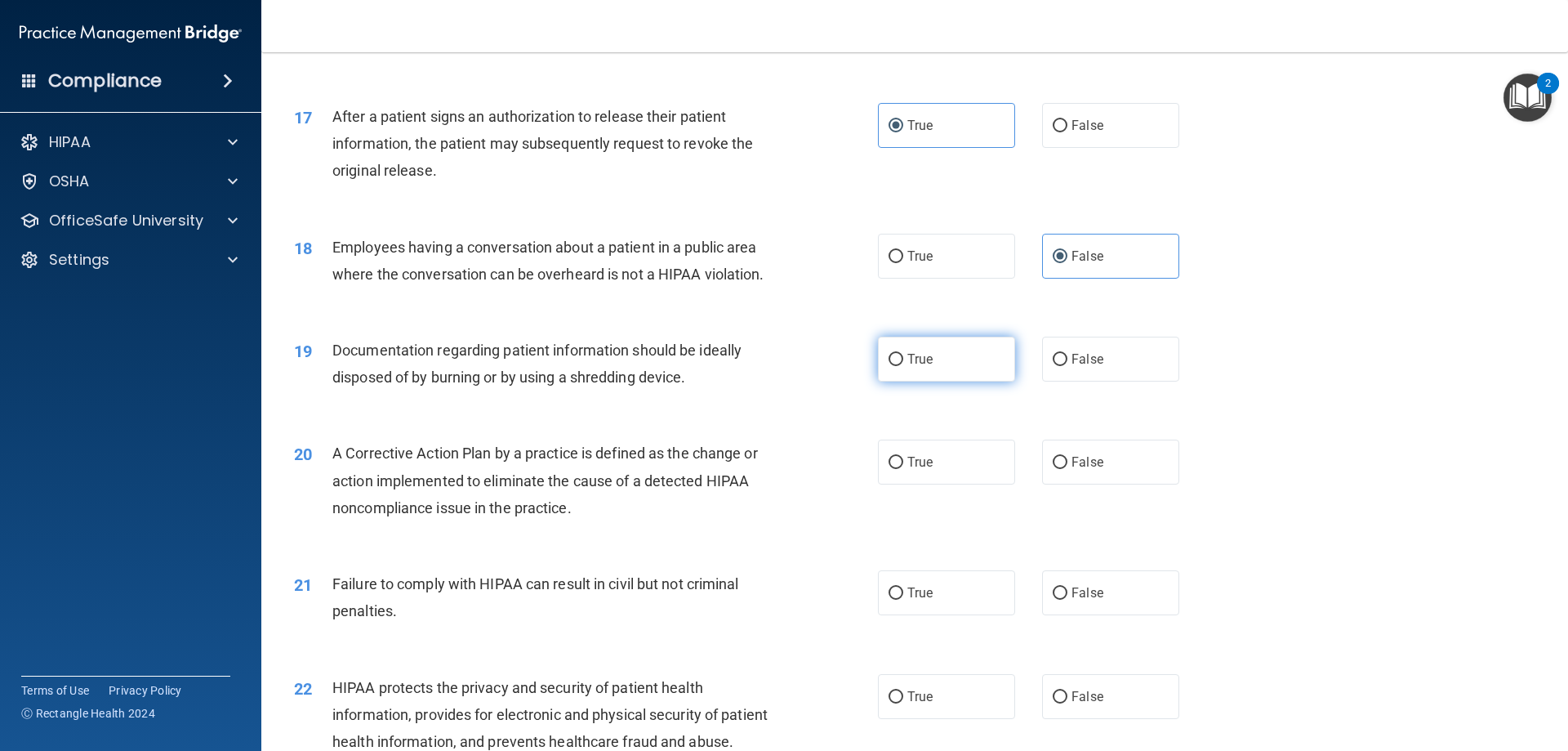
click at [949, 378] on label "True" at bounding box center [946, 359] width 138 height 45
click at [903, 366] on input "True" at bounding box center [895, 360] width 15 height 12
radio input "true"
click at [938, 481] on label "True" at bounding box center [946, 462] width 138 height 45
click at [903, 469] on input "True" at bounding box center [895, 463] width 15 height 12
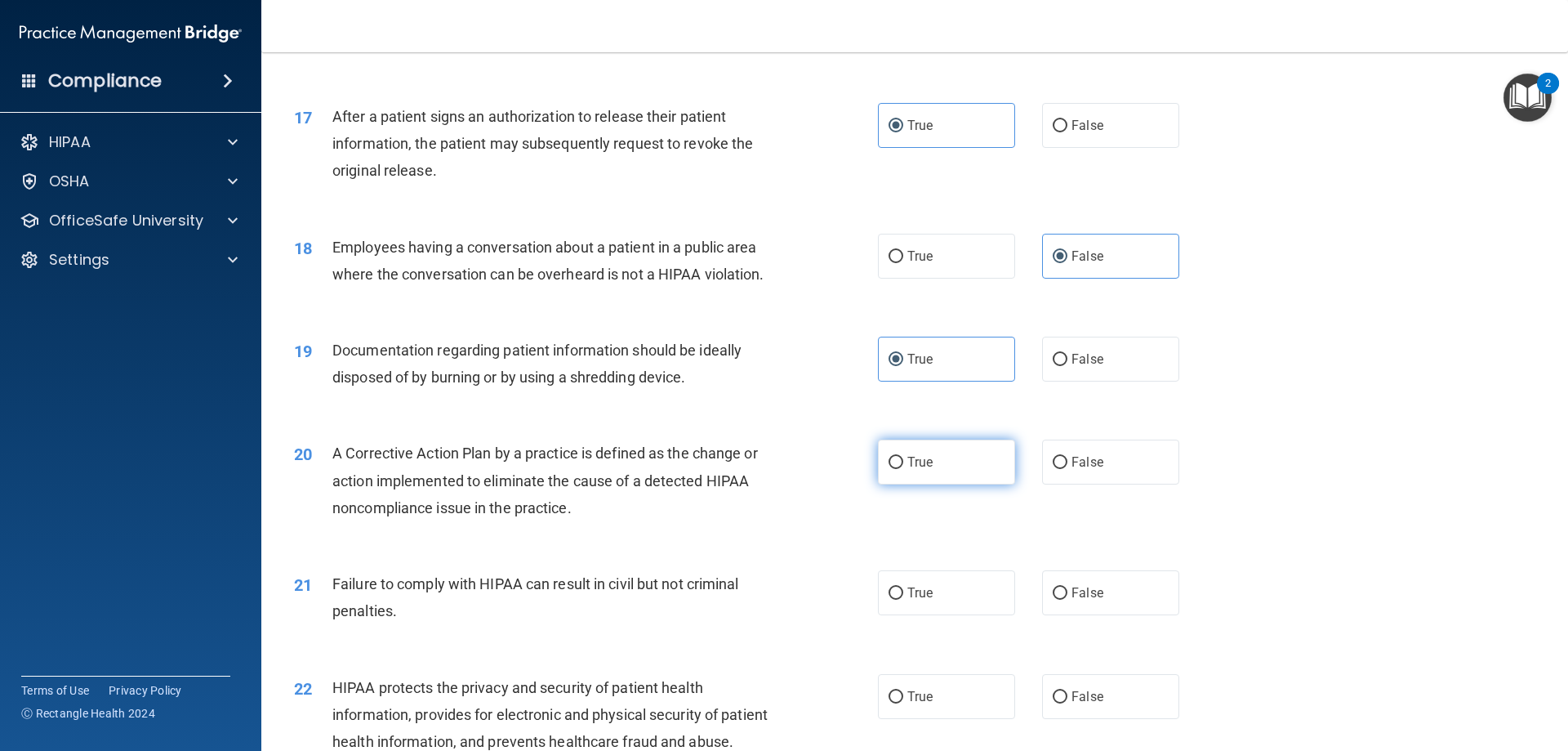
radio input "true"
drag, startPoint x: 1095, startPoint y: 622, endPoint x: 1128, endPoint y: 607, distance: 36.2
click at [1096, 615] on label "False" at bounding box center [1110, 592] width 138 height 45
click at [1068, 600] on input "False" at bounding box center [1060, 594] width 15 height 12
radio input "true"
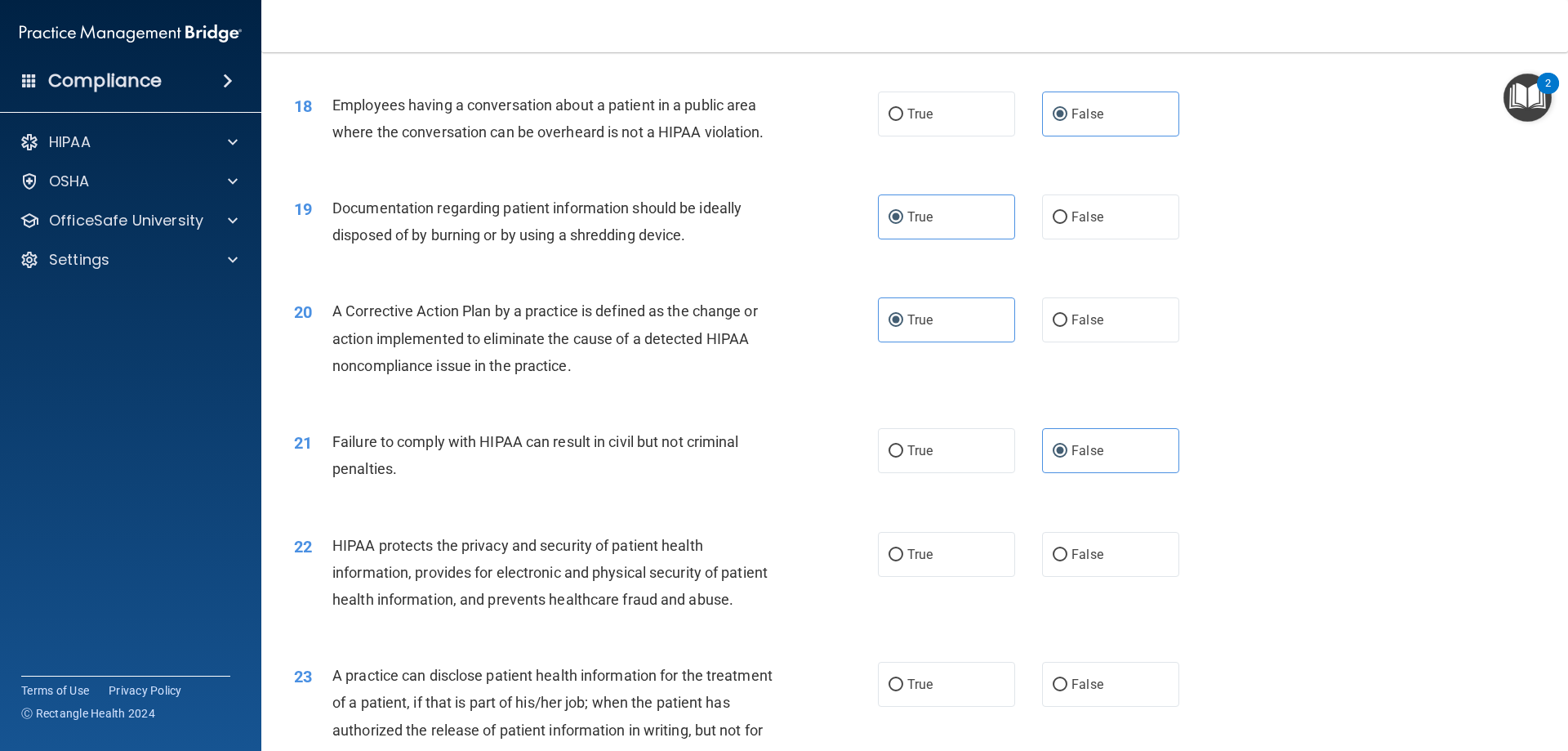
scroll to position [2179, 0]
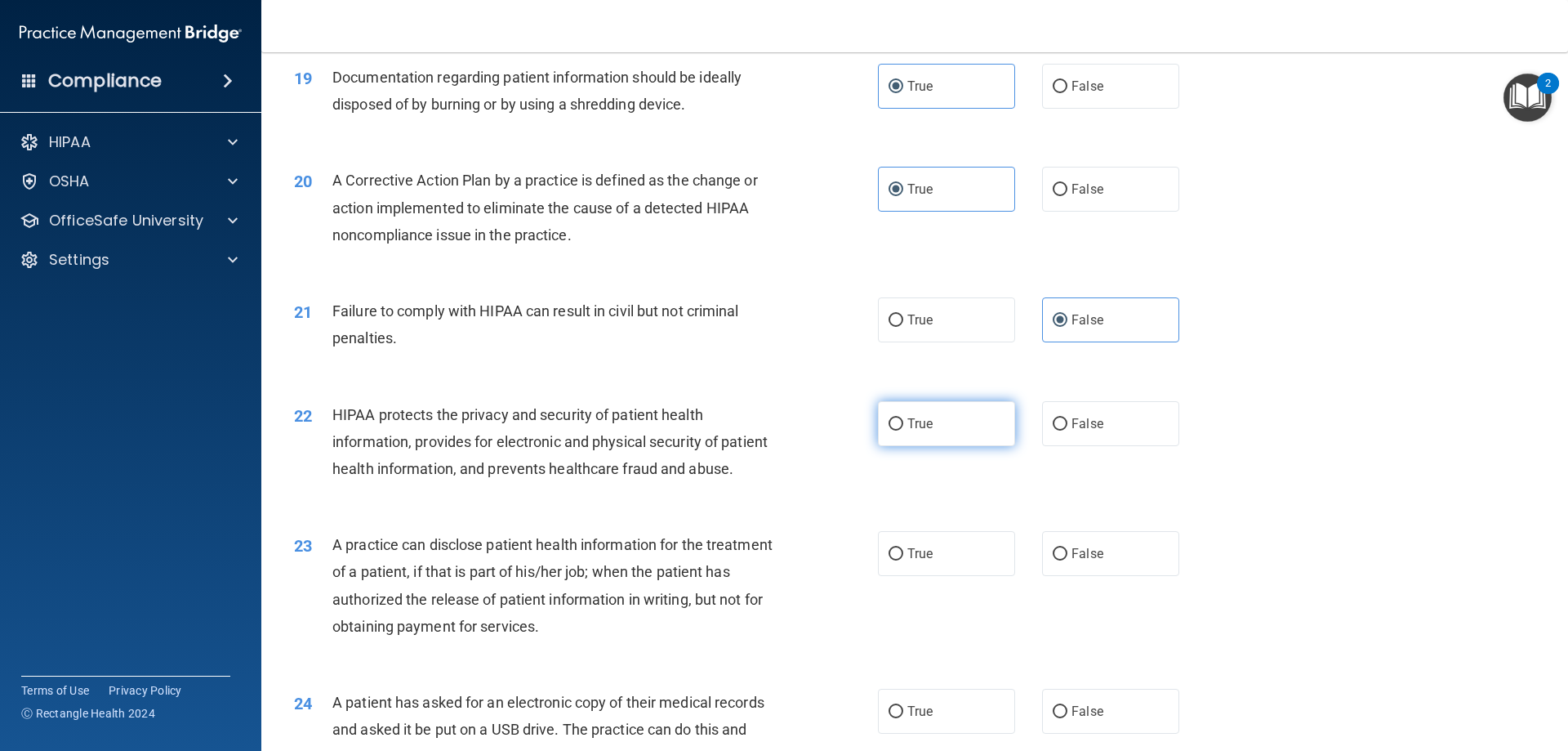
click at [946, 447] on label "True" at bounding box center [946, 423] width 138 height 45
click at [903, 431] on input "True" at bounding box center [895, 424] width 15 height 12
radio input "true"
click at [1084, 561] on span "False" at bounding box center [1088, 553] width 32 height 15
click at [1068, 560] on input "False" at bounding box center [1060, 555] width 15 height 12
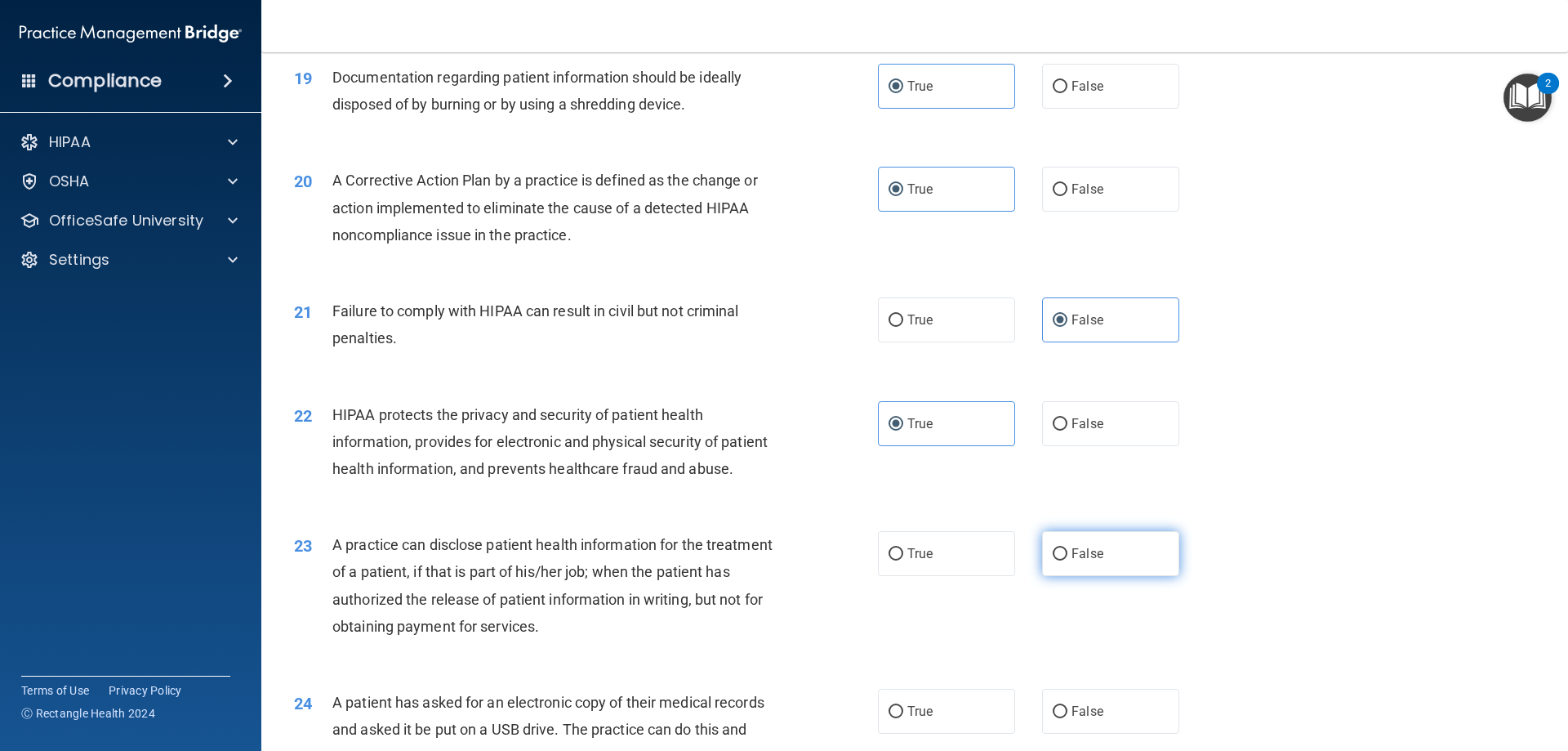
radio input "true"
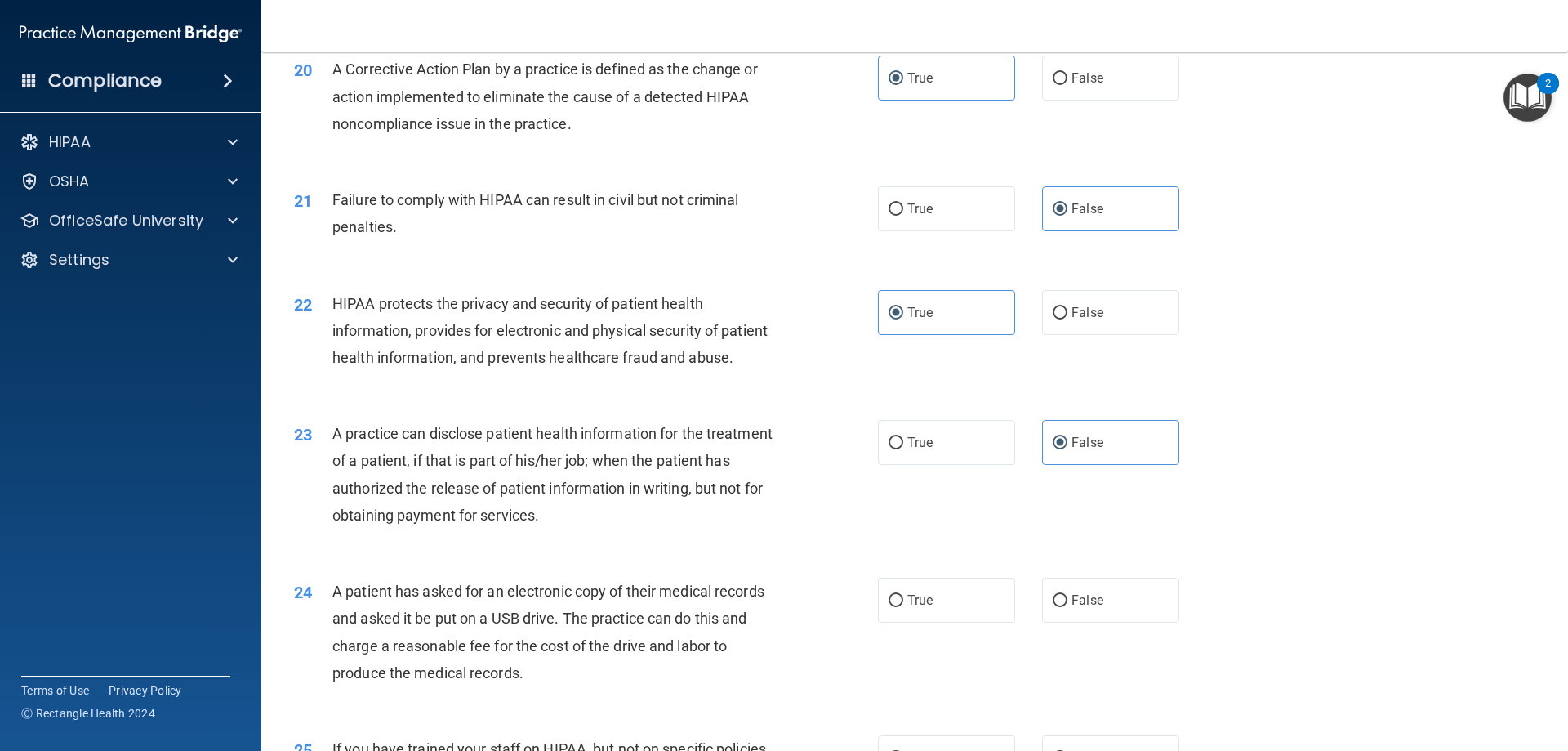
scroll to position [2588, 0]
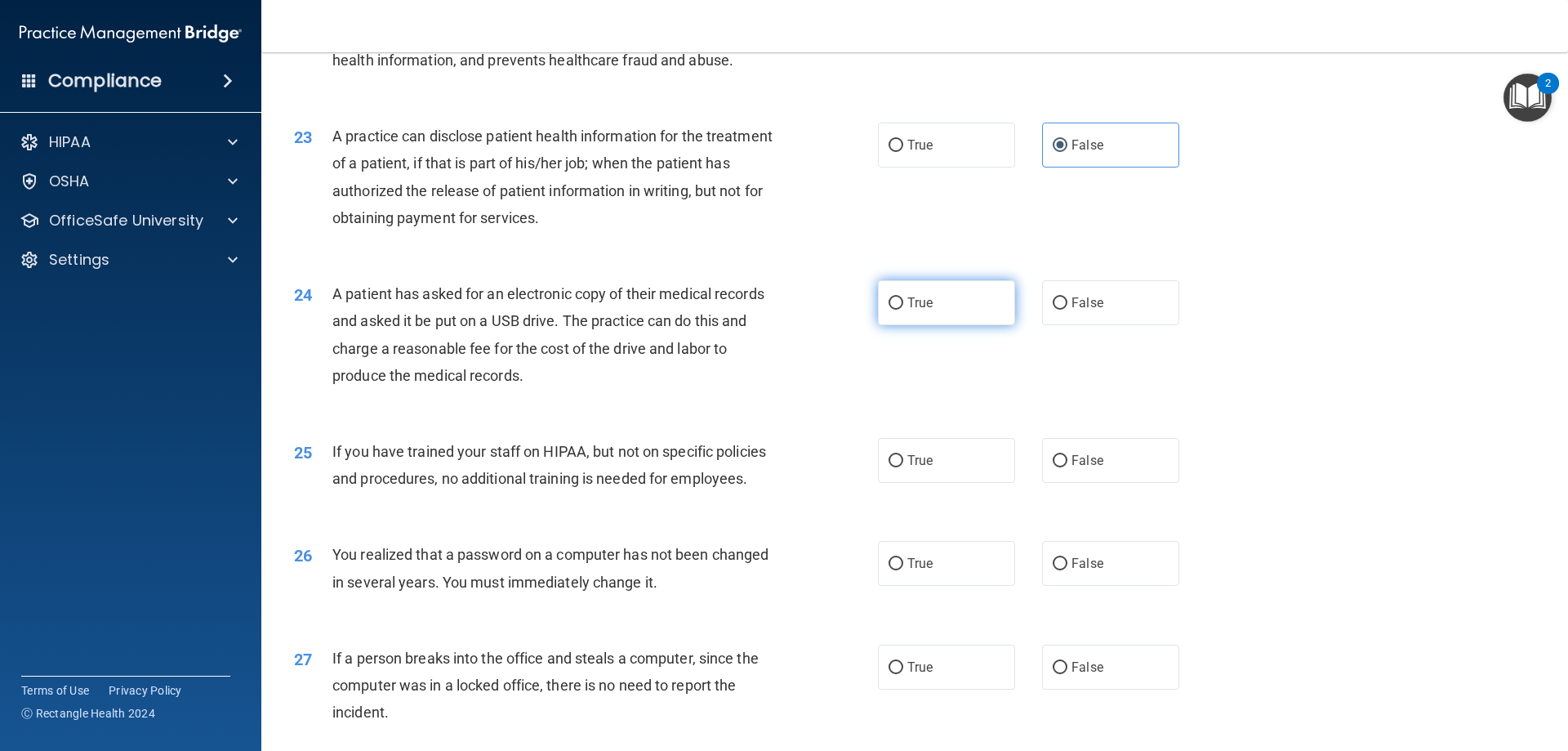
click at [969, 325] on label "True" at bounding box center [946, 303] width 138 height 45
click at [903, 310] on input "True" at bounding box center [895, 304] width 15 height 12
radio input "true"
drag, startPoint x: 1087, startPoint y: 532, endPoint x: 1108, endPoint y: 525, distance: 22.1
click at [1087, 483] on label "False" at bounding box center [1110, 460] width 138 height 45
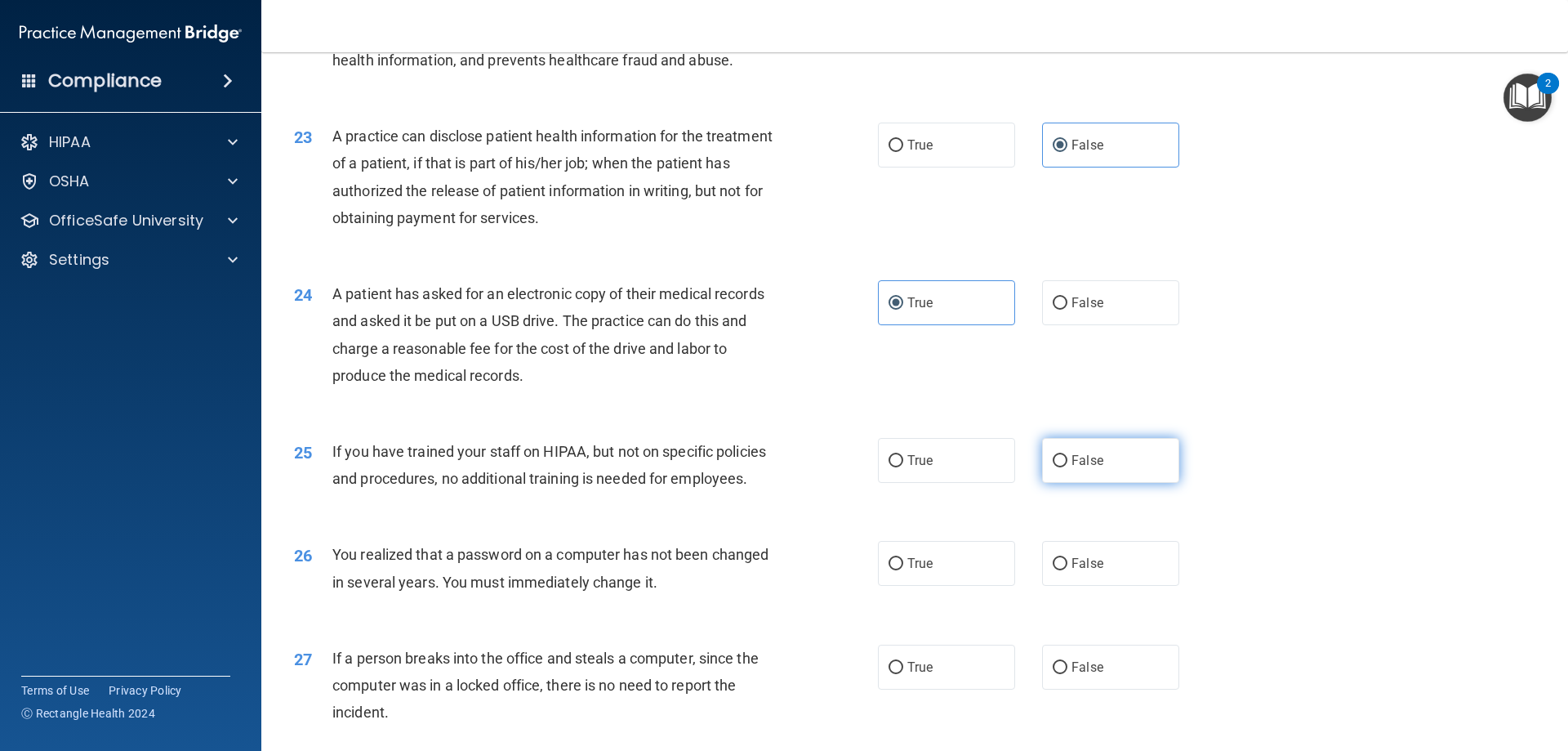
click at [1068, 467] on input "False" at bounding box center [1060, 462] width 15 height 12
radio input "true"
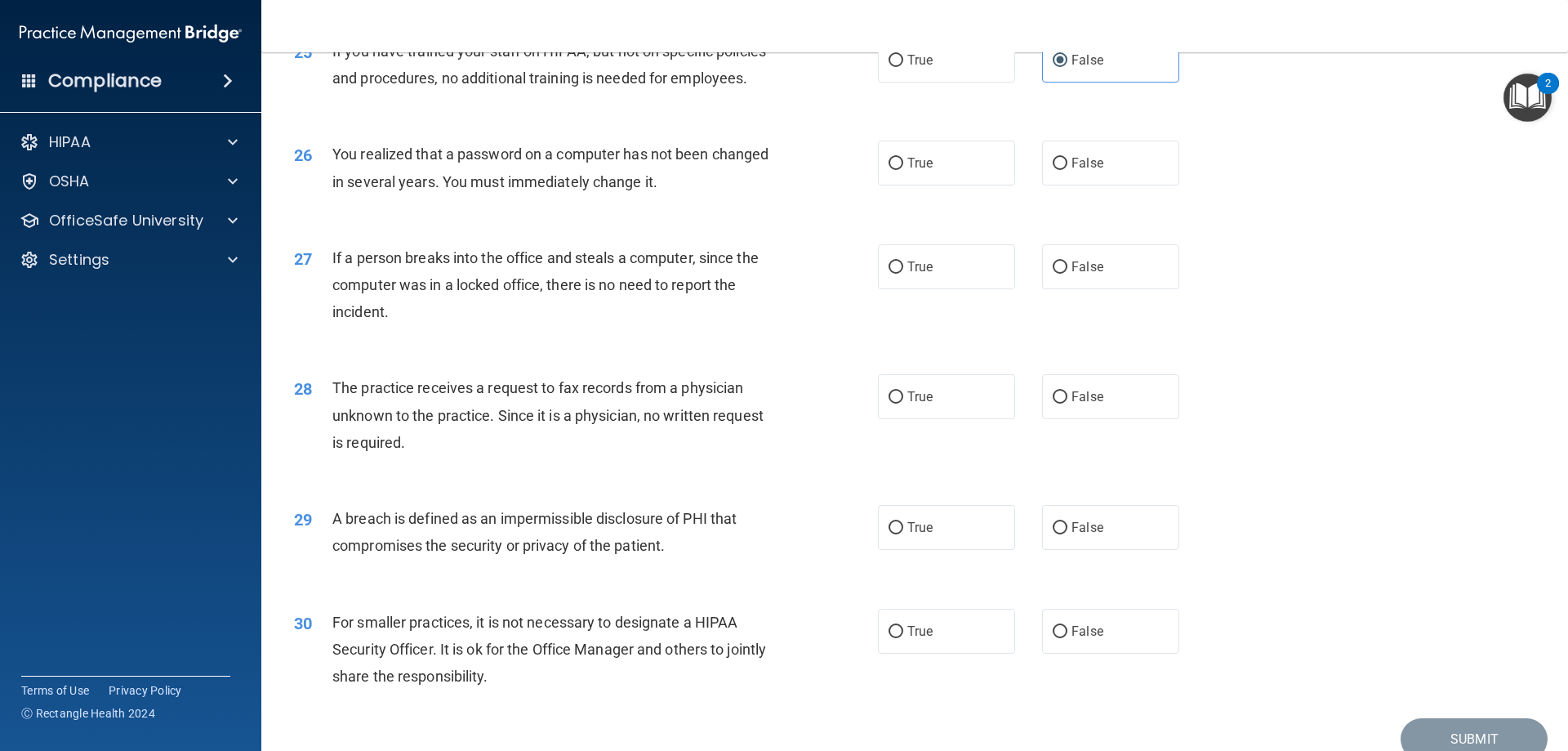
scroll to position [2996, 0]
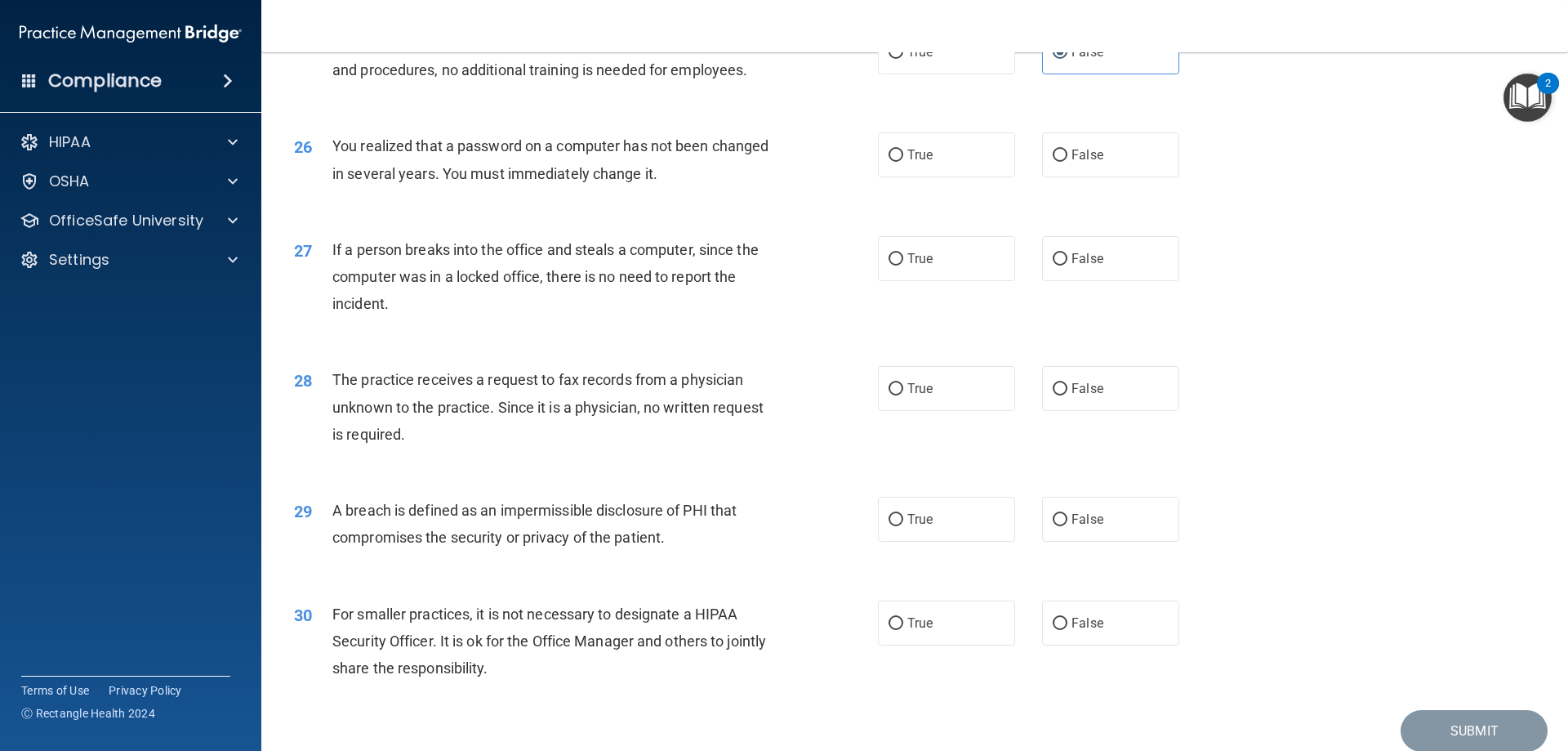
click at [973, 215] on div "26 You realized that a password on a computer has not been changed in several y…" at bounding box center [915, 163] width 1266 height 103
click at [969, 178] on label "True" at bounding box center [946, 154] width 138 height 45
click at [903, 162] on input "True" at bounding box center [895, 155] width 15 height 12
radio input "true"
click at [1118, 281] on label "False" at bounding box center [1110, 258] width 138 height 45
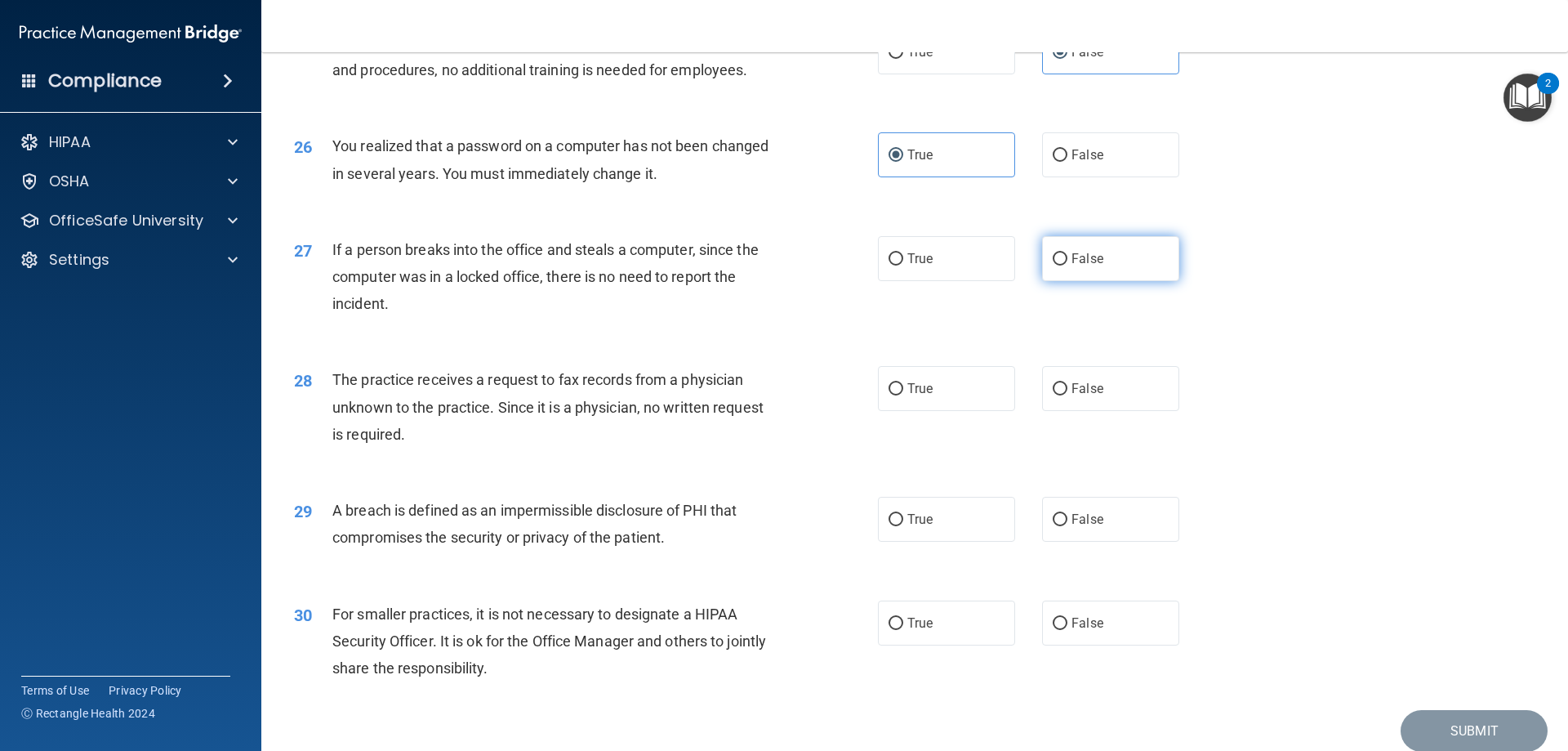
click at [1068, 265] on input "False" at bounding box center [1060, 259] width 15 height 12
radio input "true"
click at [1092, 396] on span "False" at bounding box center [1088, 388] width 32 height 15
click at [1068, 395] on input "False" at bounding box center [1060, 390] width 15 height 12
radio input "true"
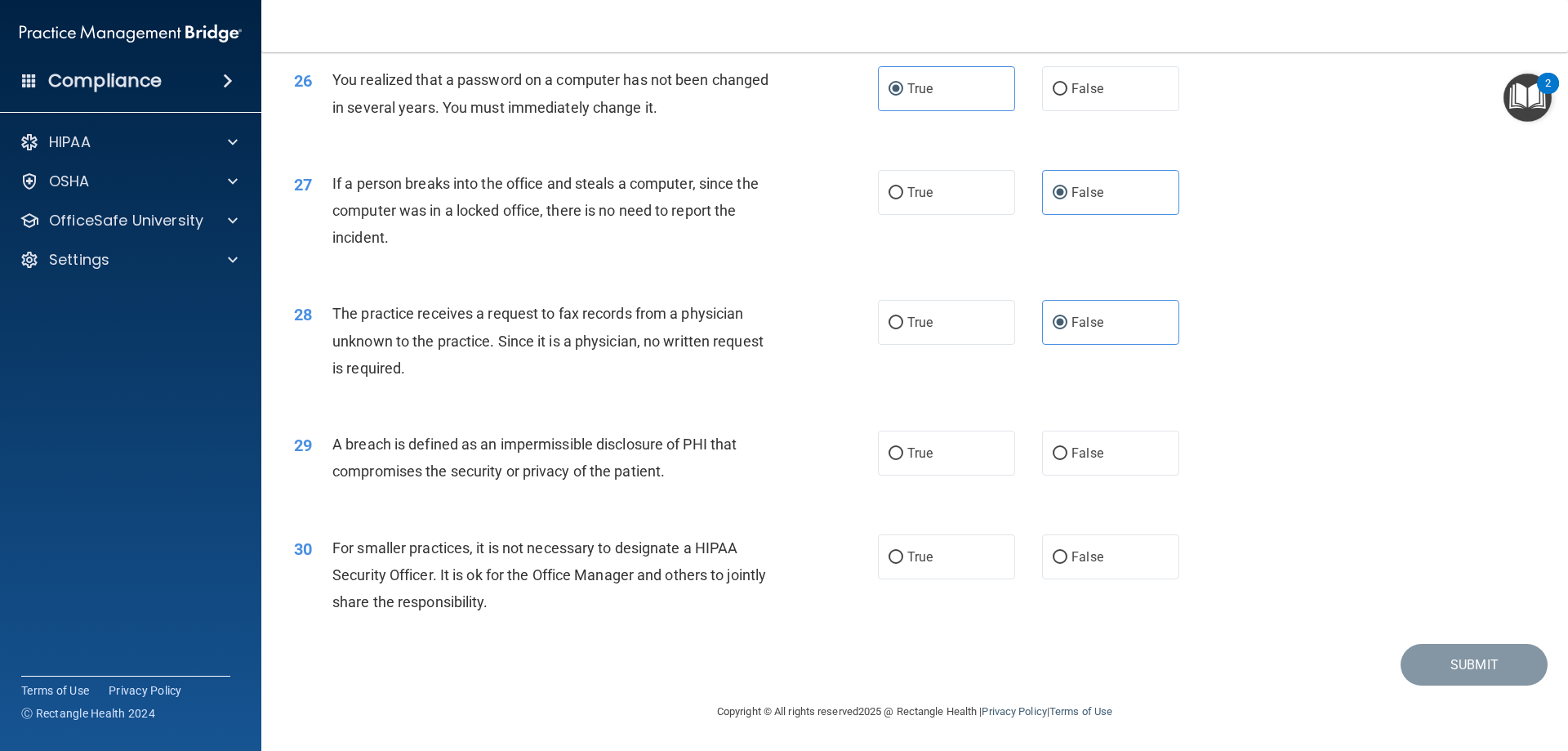
scroll to position [3116, 0]
click at [945, 458] on label "True" at bounding box center [946, 453] width 138 height 45
click at [903, 458] on input "True" at bounding box center [895, 454] width 15 height 12
radio input "true"
click at [1068, 568] on label "False" at bounding box center [1110, 557] width 138 height 45
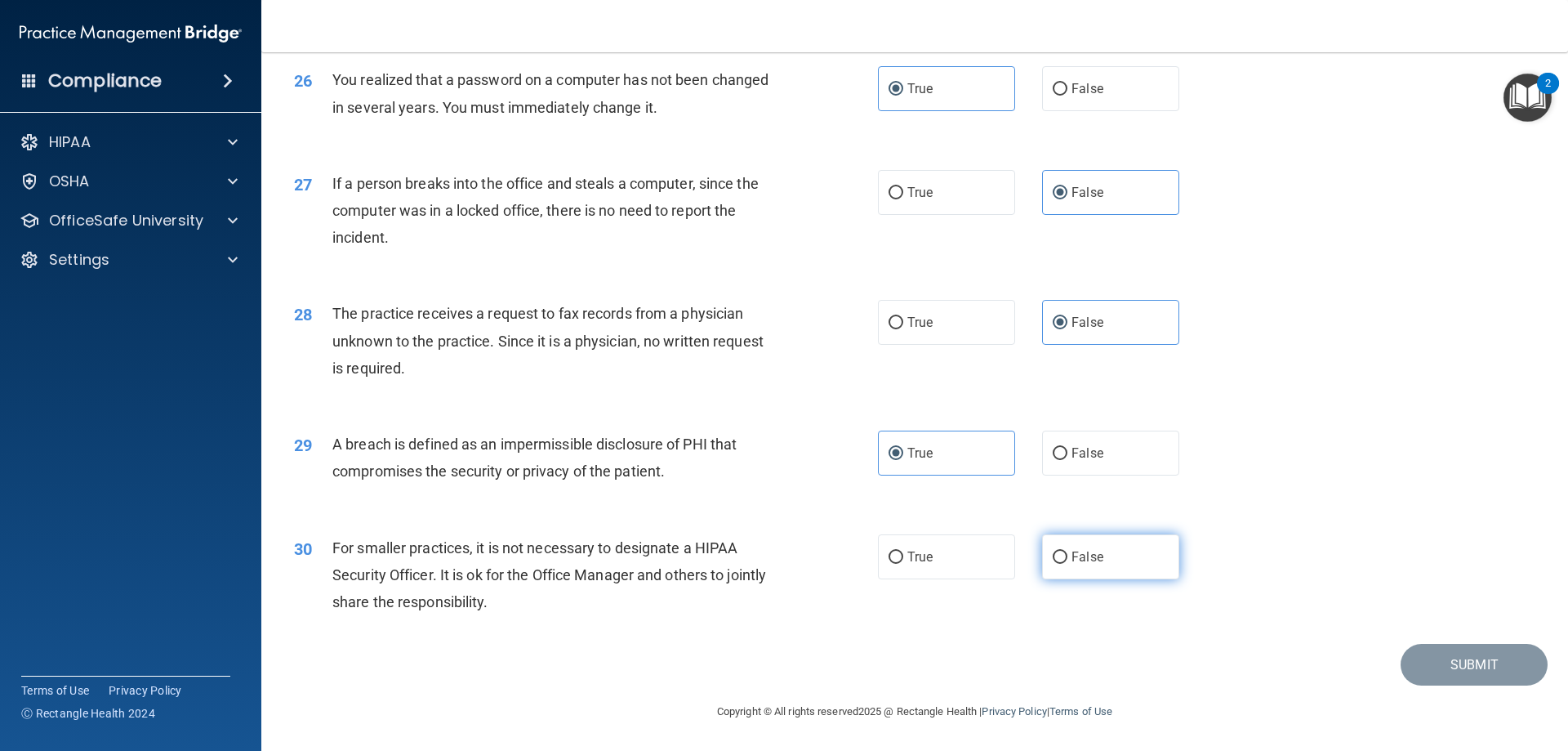
click at [1068, 564] on input "False" at bounding box center [1060, 557] width 15 height 12
radio input "true"
drag, startPoint x: 1421, startPoint y: 659, endPoint x: 1395, endPoint y: 581, distance: 82.2
click at [1422, 659] on button "Submit" at bounding box center [1474, 664] width 147 height 42
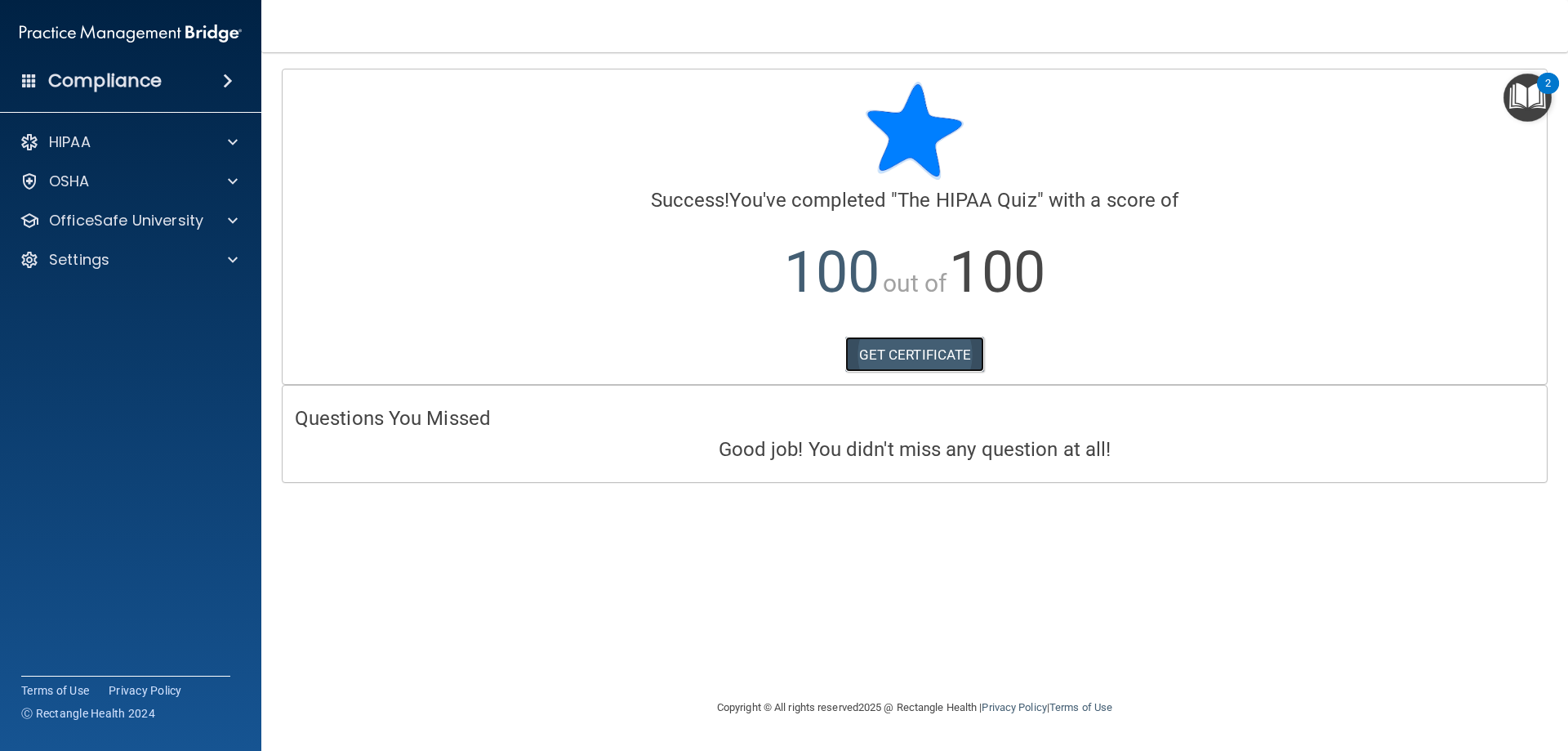
click at [954, 349] on link "GET CERTIFICATE" at bounding box center [915, 354] width 139 height 36
click at [134, 143] on div "HIPAA" at bounding box center [108, 142] width 202 height 20
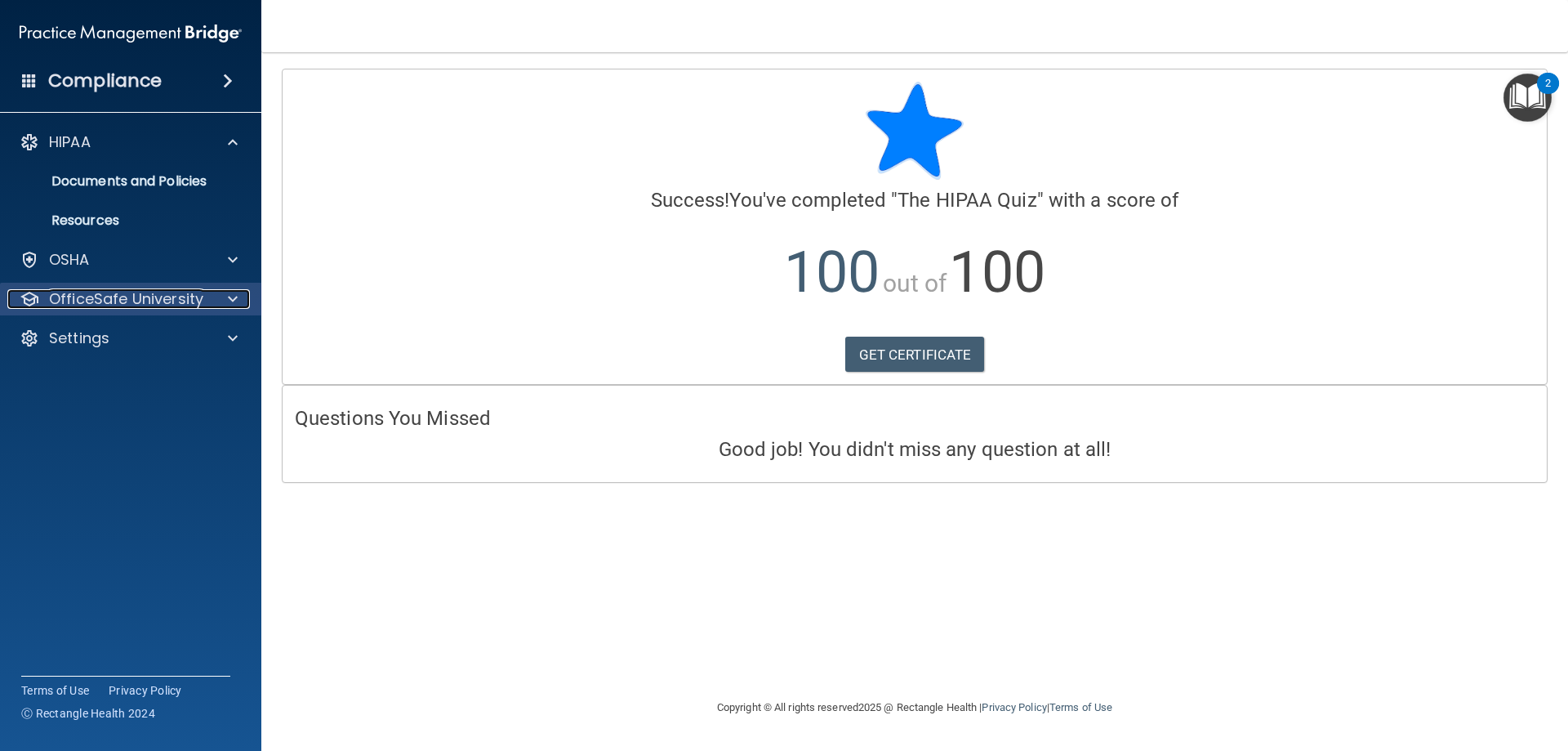
click at [120, 297] on p "OfficeSafe University" at bounding box center [126, 299] width 154 height 20
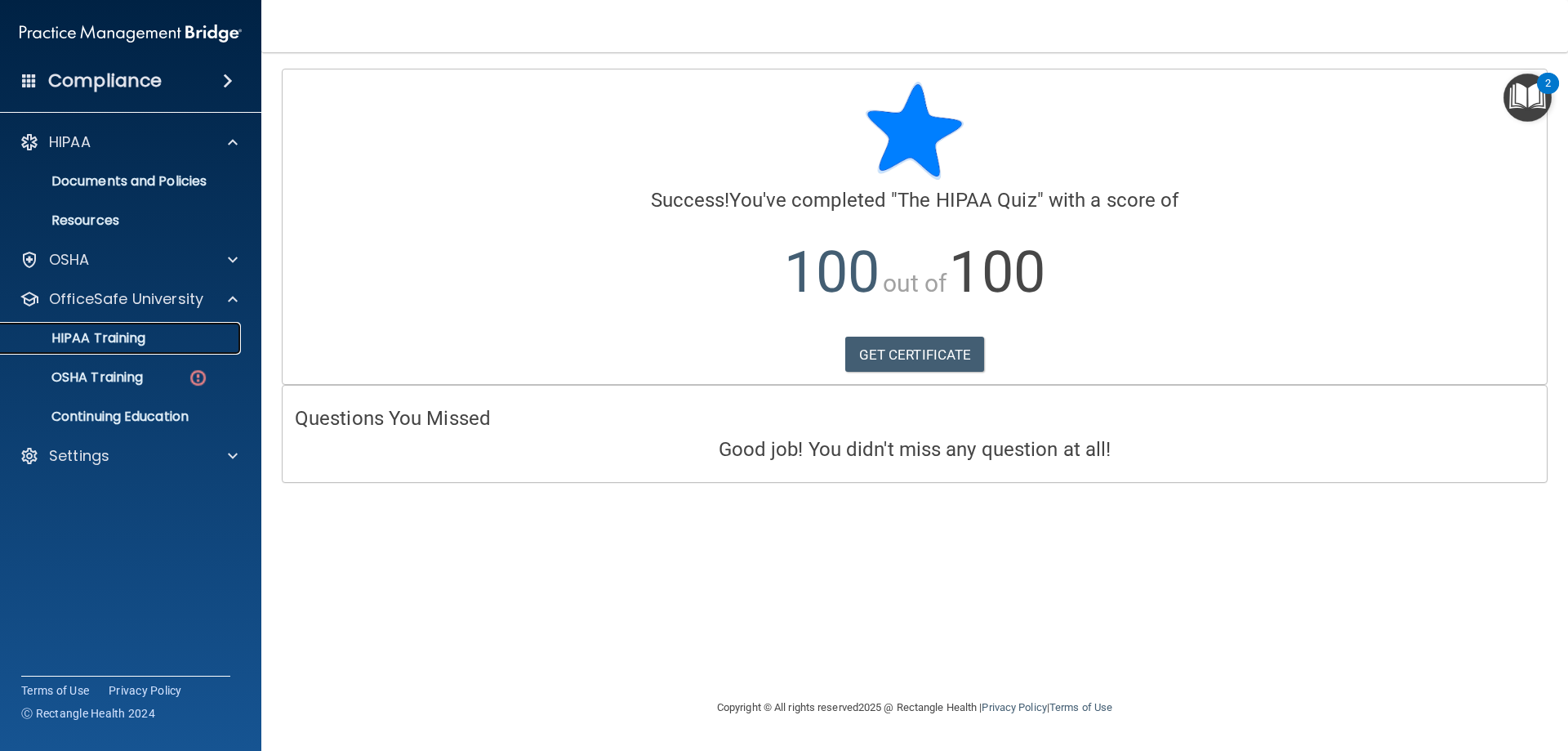
click at [120, 335] on p "HIPAA Training" at bounding box center [78, 338] width 135 height 16
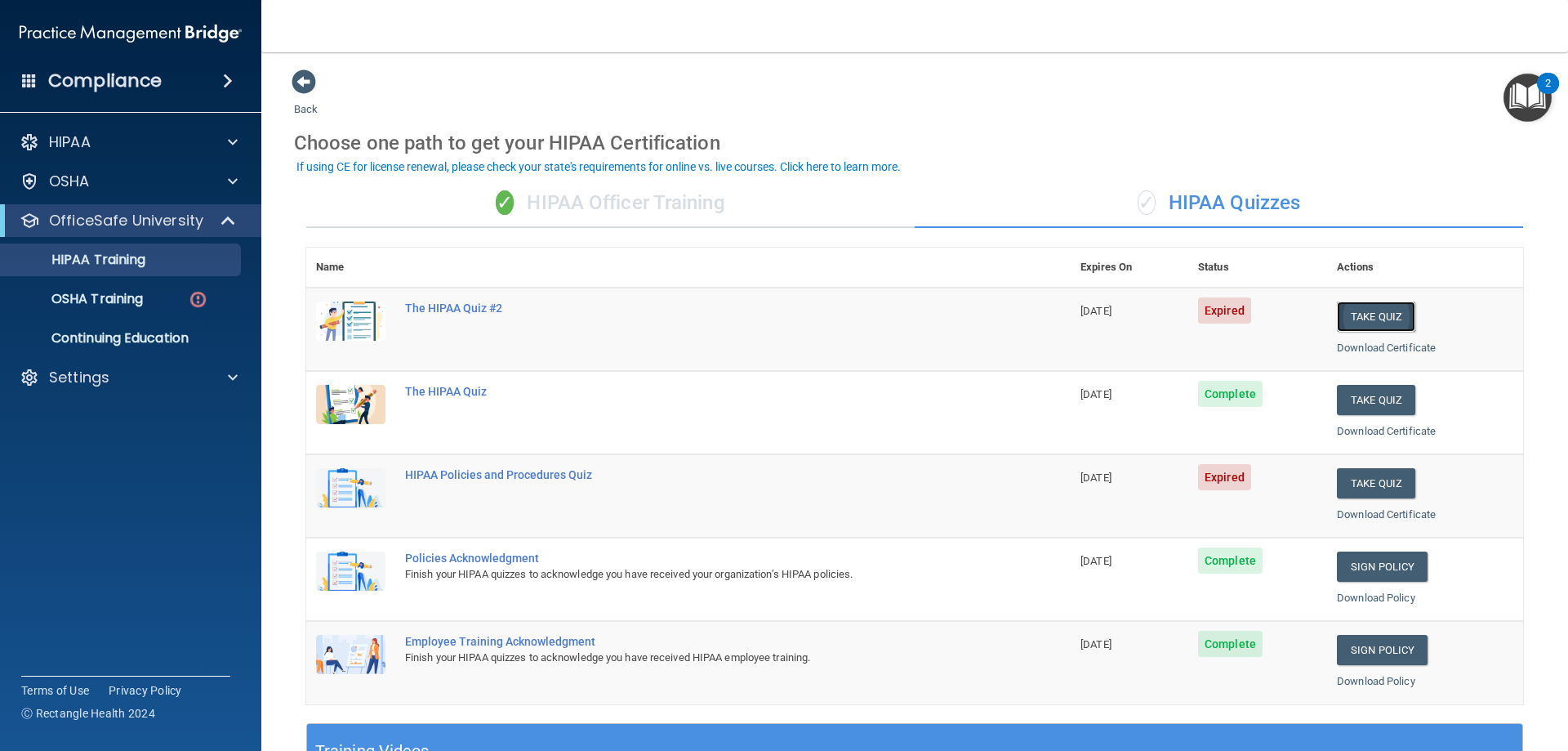
click at [1376, 312] on button "Take Quiz" at bounding box center [1376, 317] width 78 height 30
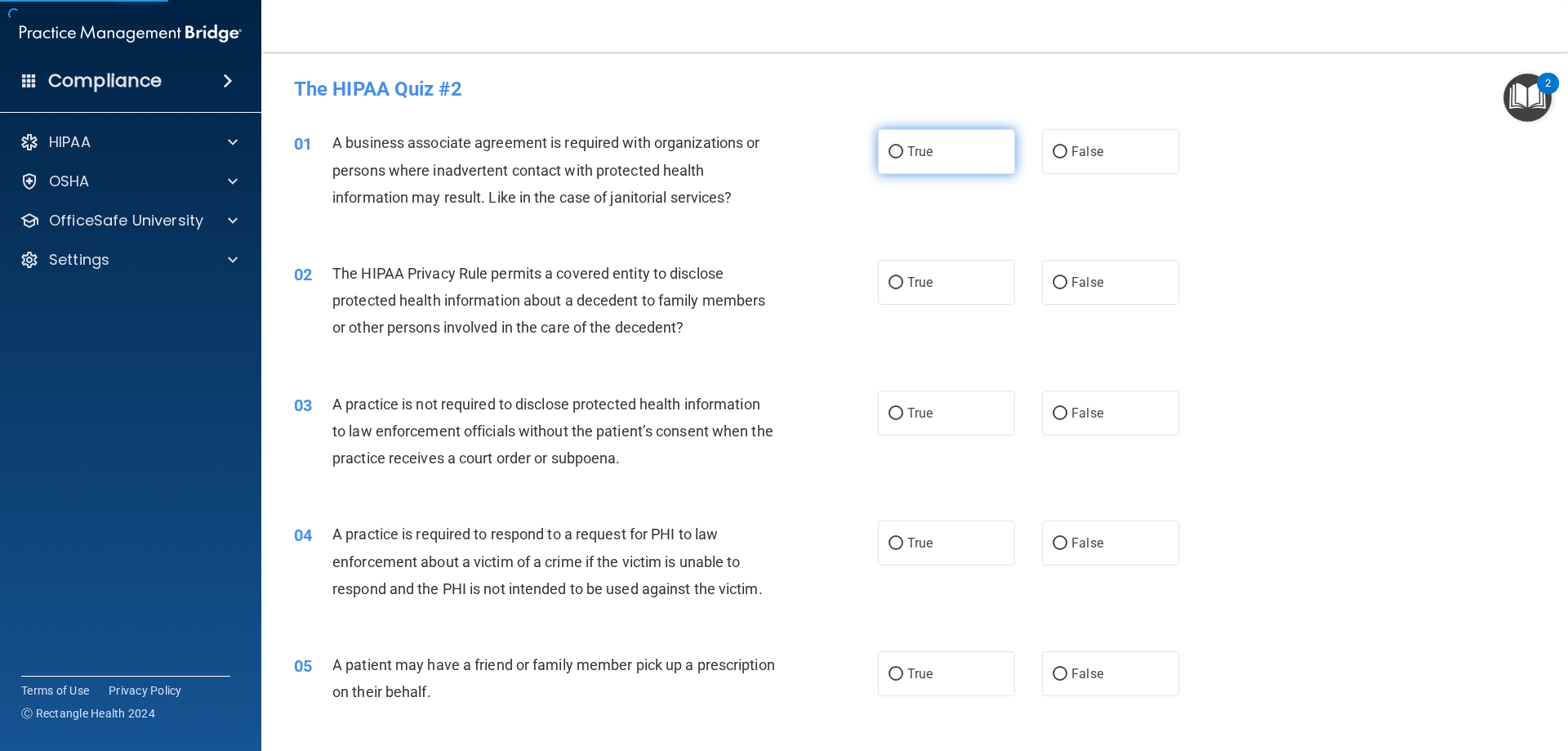
click at [883, 146] on label "True" at bounding box center [946, 151] width 138 height 45
click at [888, 146] on input "True" at bounding box center [895, 153] width 15 height 12
radio input "true"
click at [931, 291] on label "True" at bounding box center [946, 282] width 138 height 45
click at [903, 289] on input "True" at bounding box center [895, 283] width 15 height 12
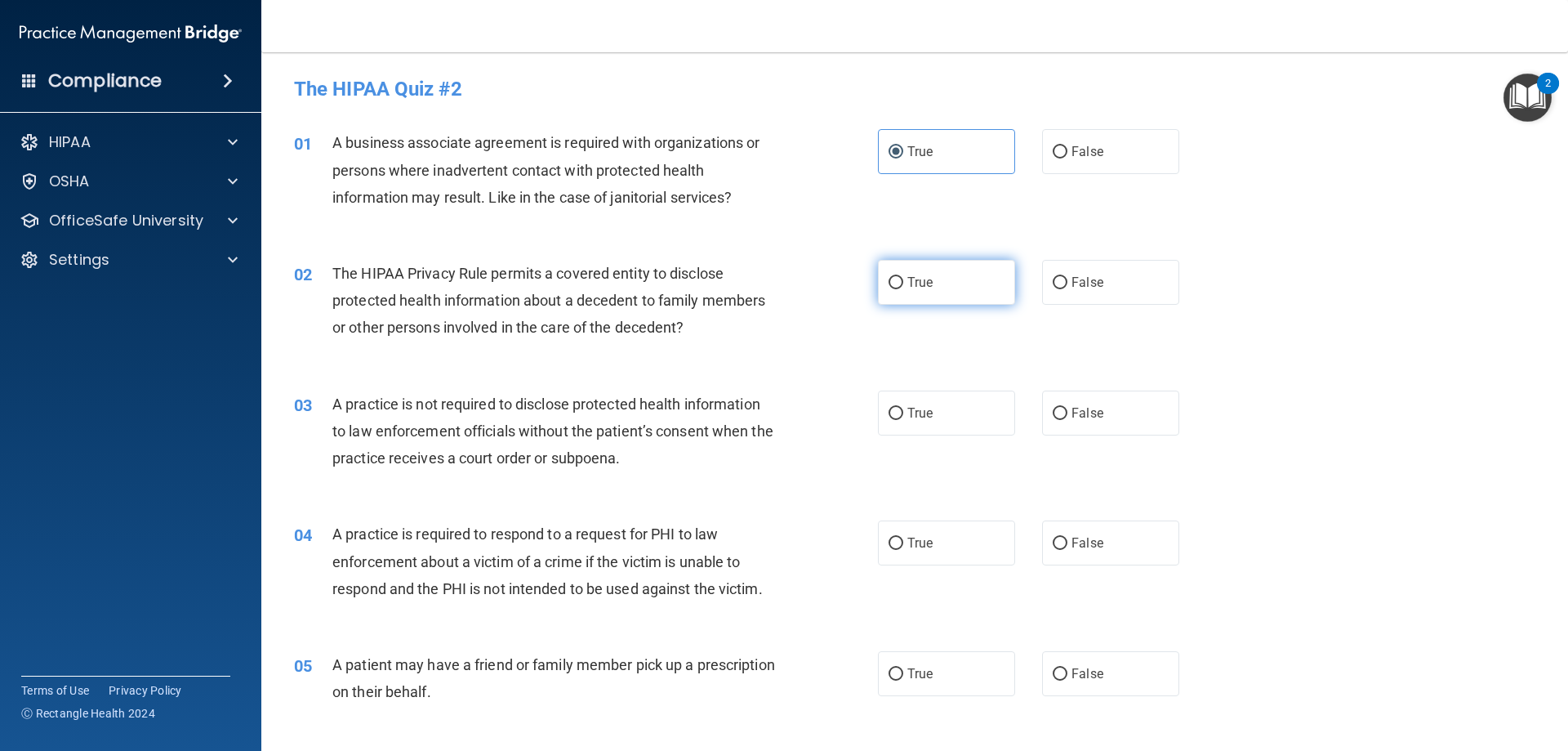
radio input "true"
click at [930, 391] on label "True" at bounding box center [946, 413] width 138 height 45
click at [903, 407] on input "True" at bounding box center [895, 414] width 15 height 12
radio input "true"
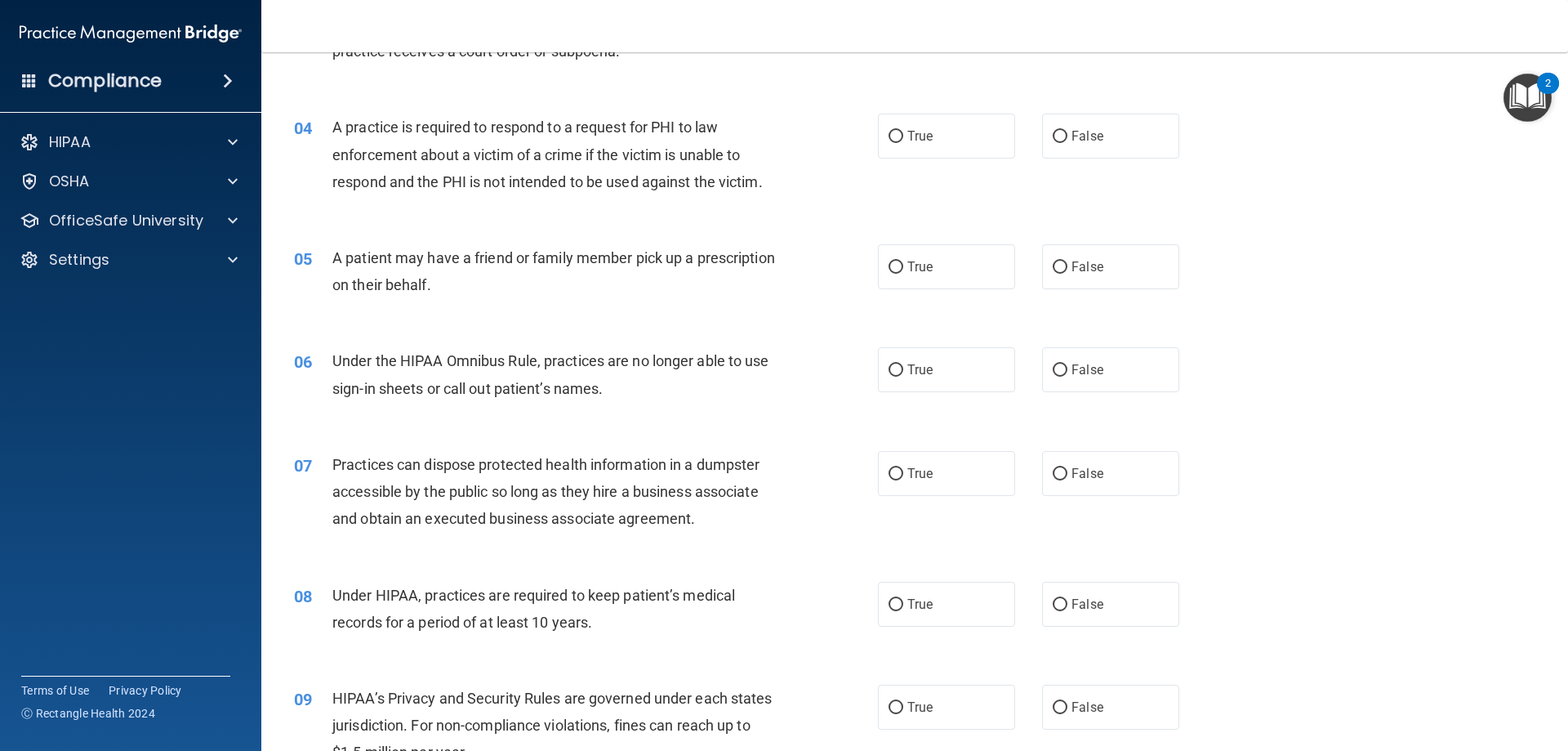
scroll to position [408, 0]
click at [931, 144] on label "True" at bounding box center [946, 134] width 138 height 45
click at [903, 141] on input "True" at bounding box center [895, 135] width 15 height 12
radio input "true"
click at [939, 276] on label "True" at bounding box center [946, 265] width 138 height 45
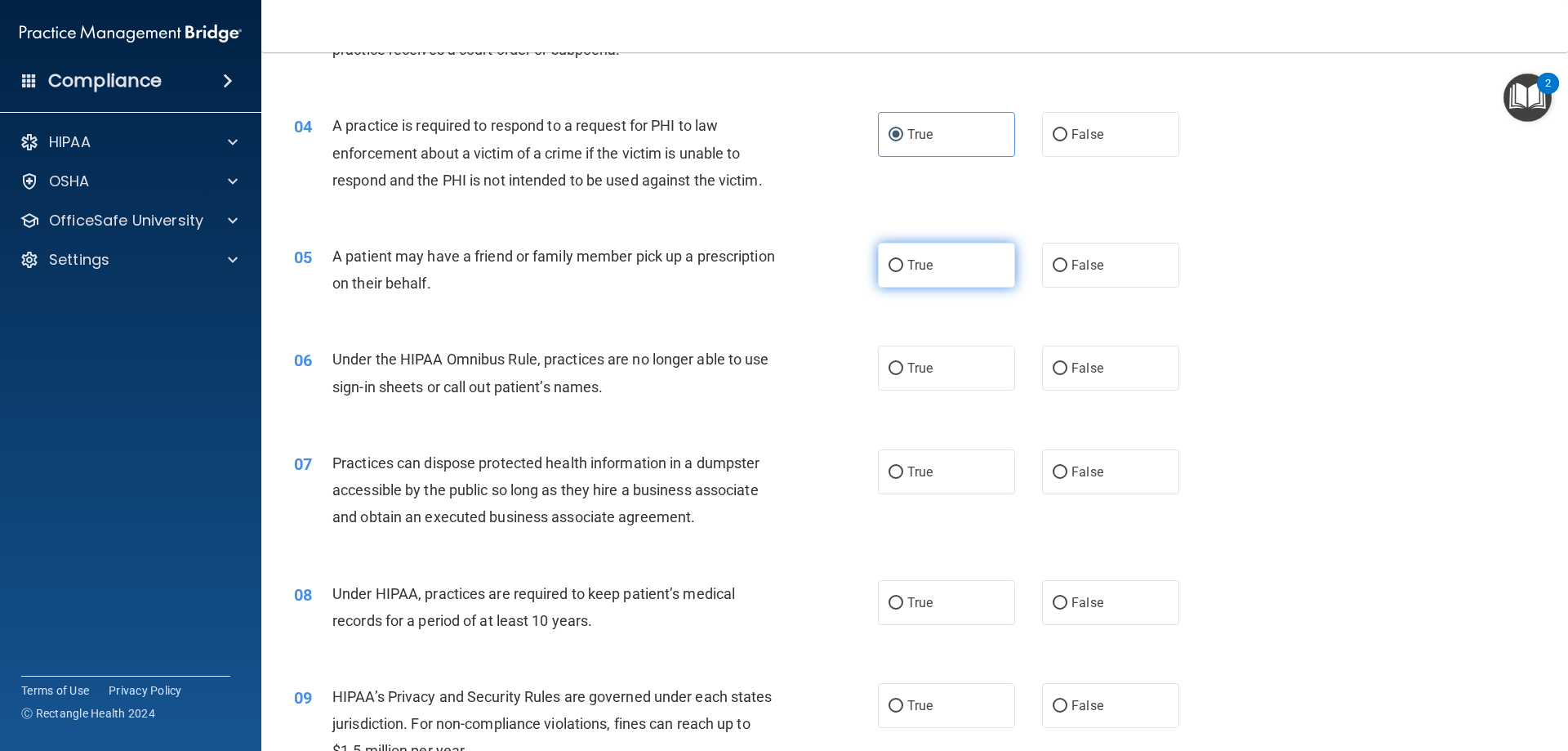
click at [903, 272] on input "True" at bounding box center [895, 266] width 15 height 12
radio input "true"
click at [942, 385] on label "True" at bounding box center [946, 368] width 138 height 45
click at [903, 375] on input "True" at bounding box center [895, 369] width 15 height 12
radio input "true"
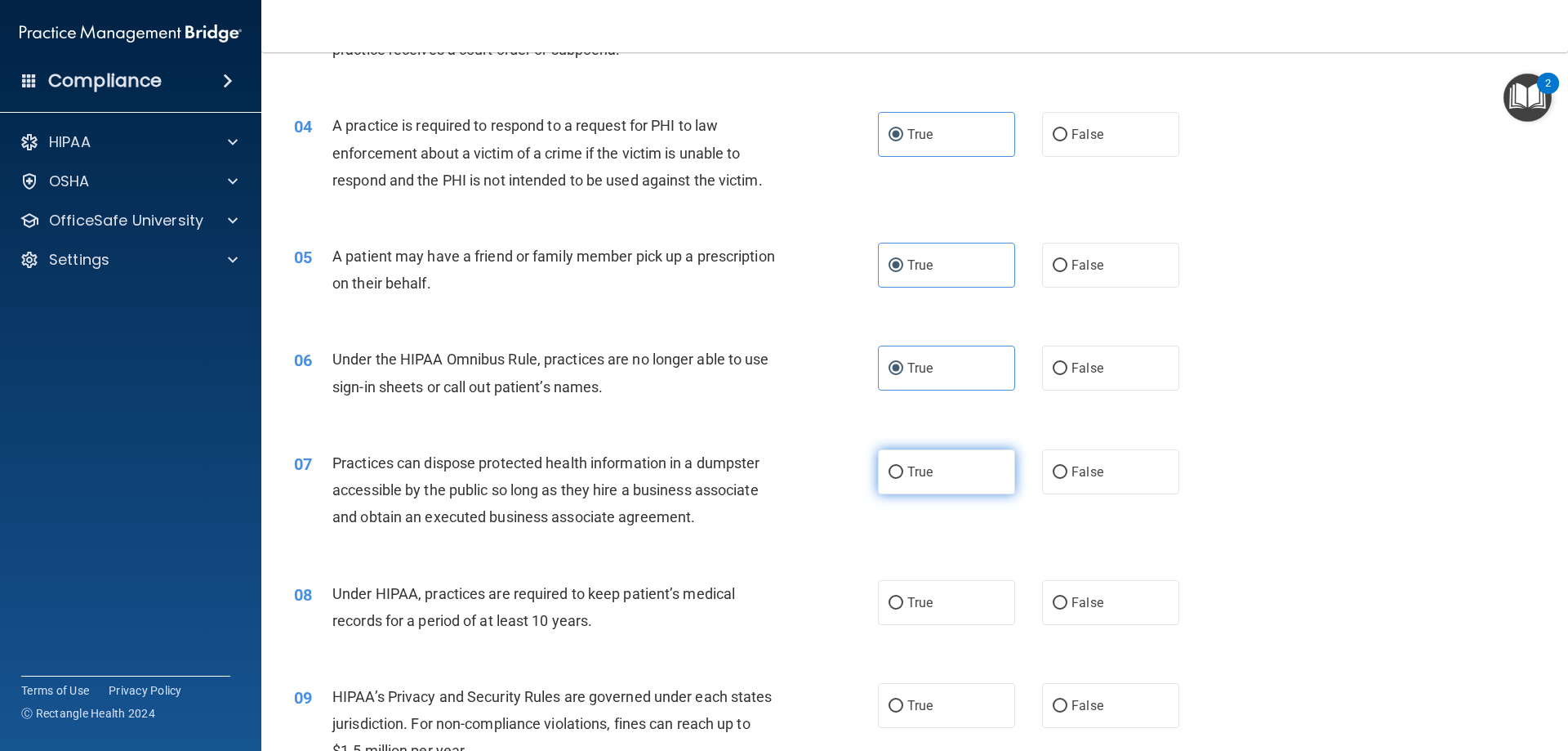
click at [935, 456] on label "True" at bounding box center [946, 471] width 138 height 45
click at [903, 467] on input "True" at bounding box center [895, 473] width 15 height 12
radio input "true"
drag, startPoint x: 918, startPoint y: 589, endPoint x: 930, endPoint y: 592, distance: 12.4
click at [918, 592] on label "True" at bounding box center [946, 602] width 138 height 45
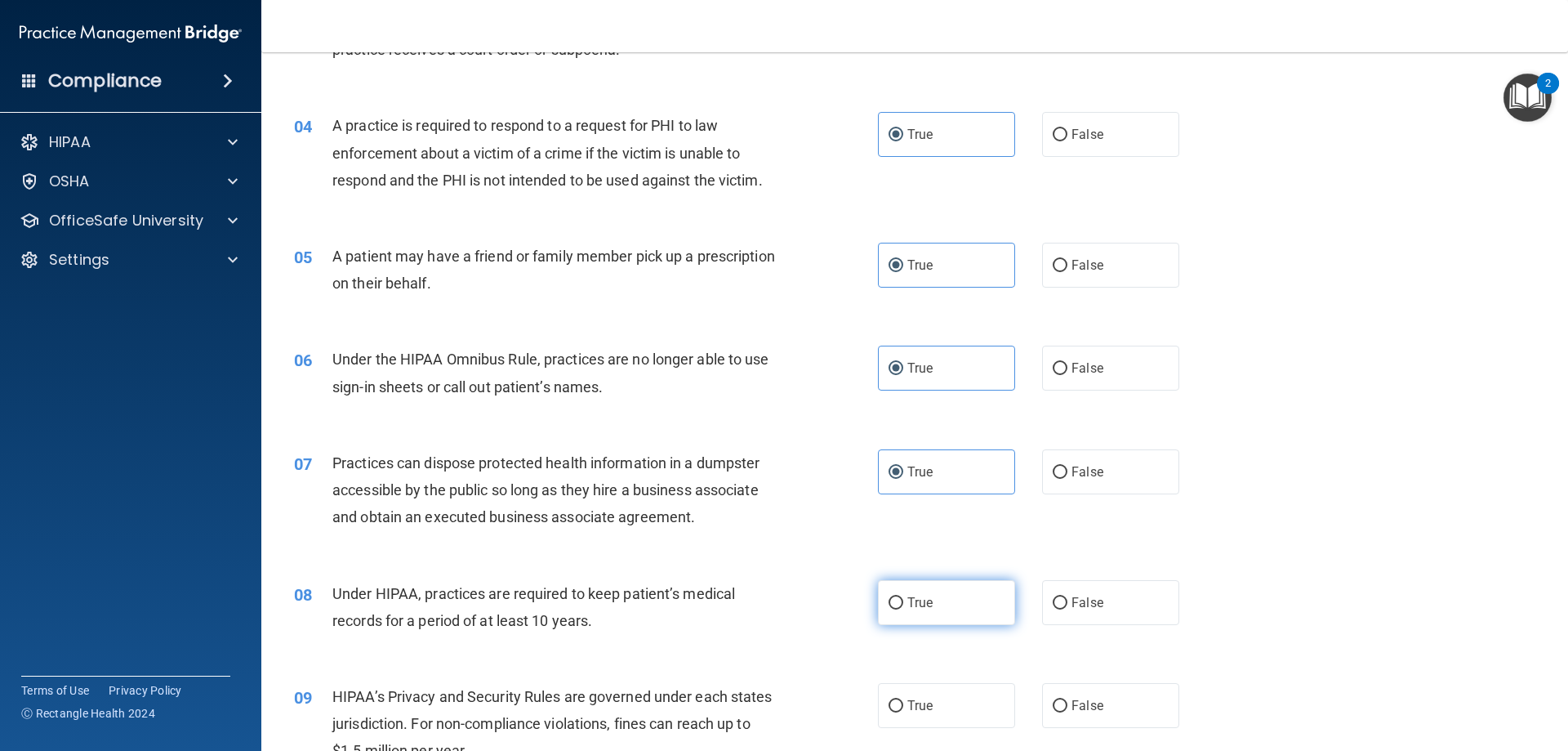
click at [903, 597] on input "True" at bounding box center [895, 604] width 15 height 12
radio input "true"
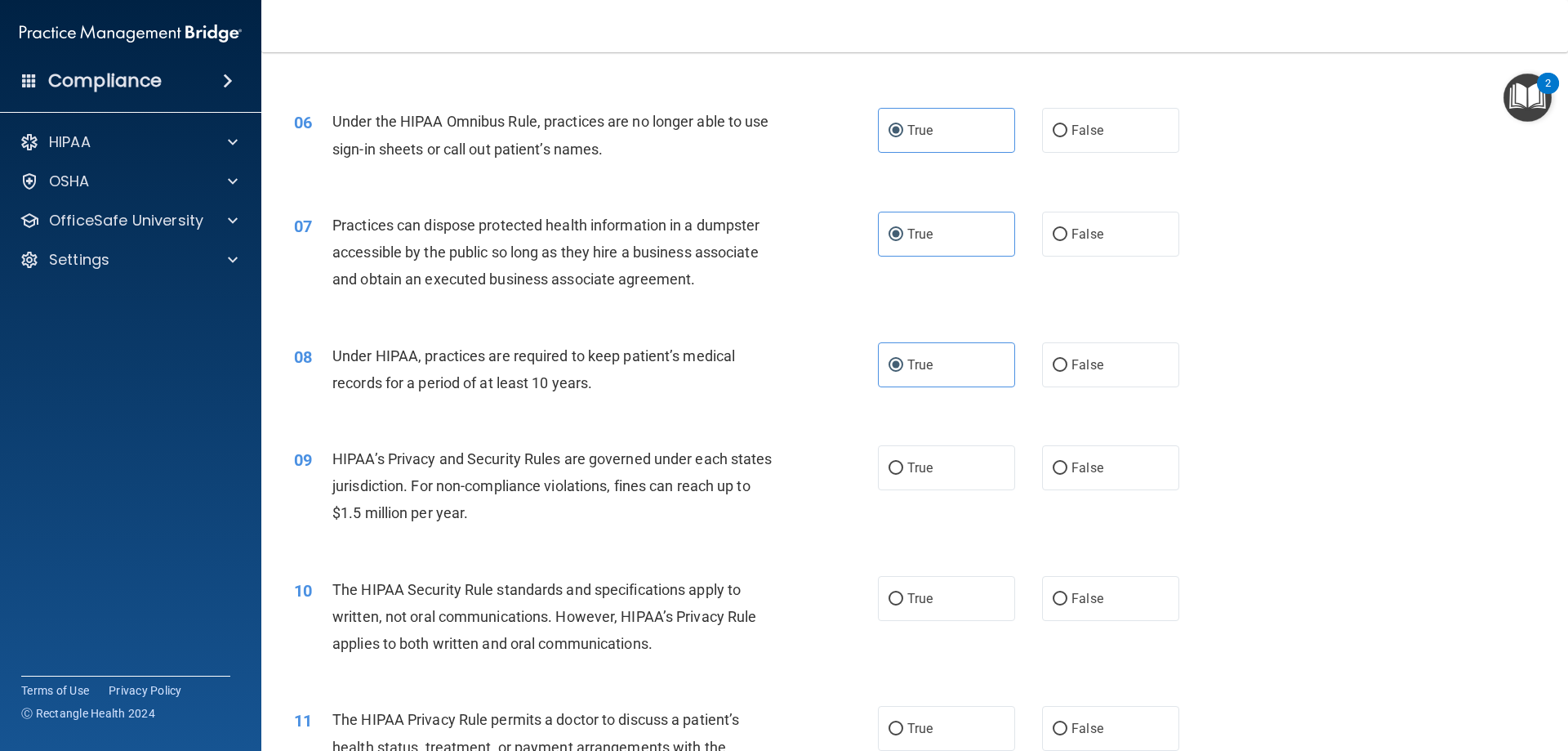
scroll to position [817, 0]
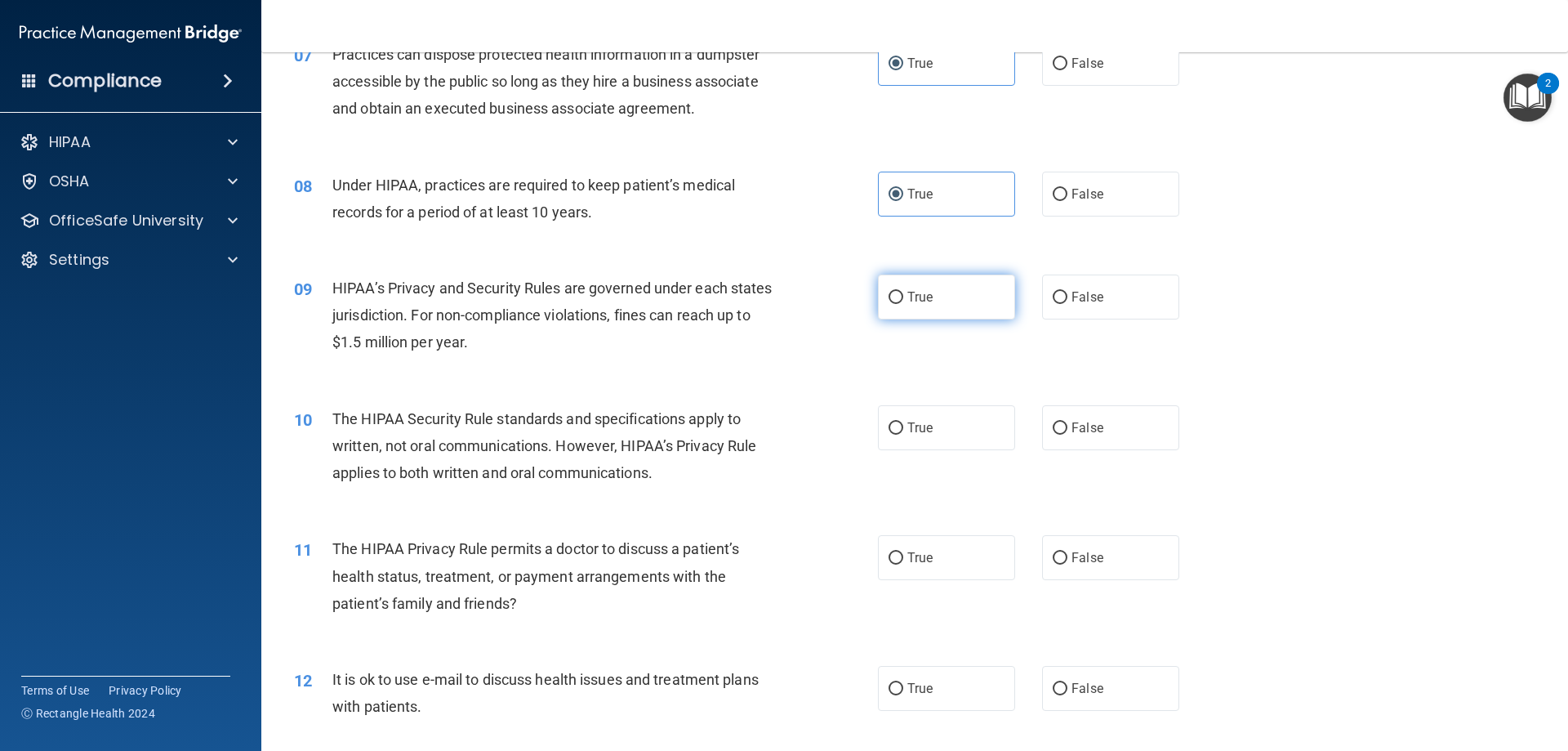
click at [947, 304] on label "True" at bounding box center [946, 296] width 138 height 45
click at [903, 304] on input "True" at bounding box center [895, 298] width 15 height 12
radio input "true"
click at [957, 422] on label "True" at bounding box center [946, 428] width 138 height 45
click at [903, 423] on input "True" at bounding box center [895, 429] width 15 height 12
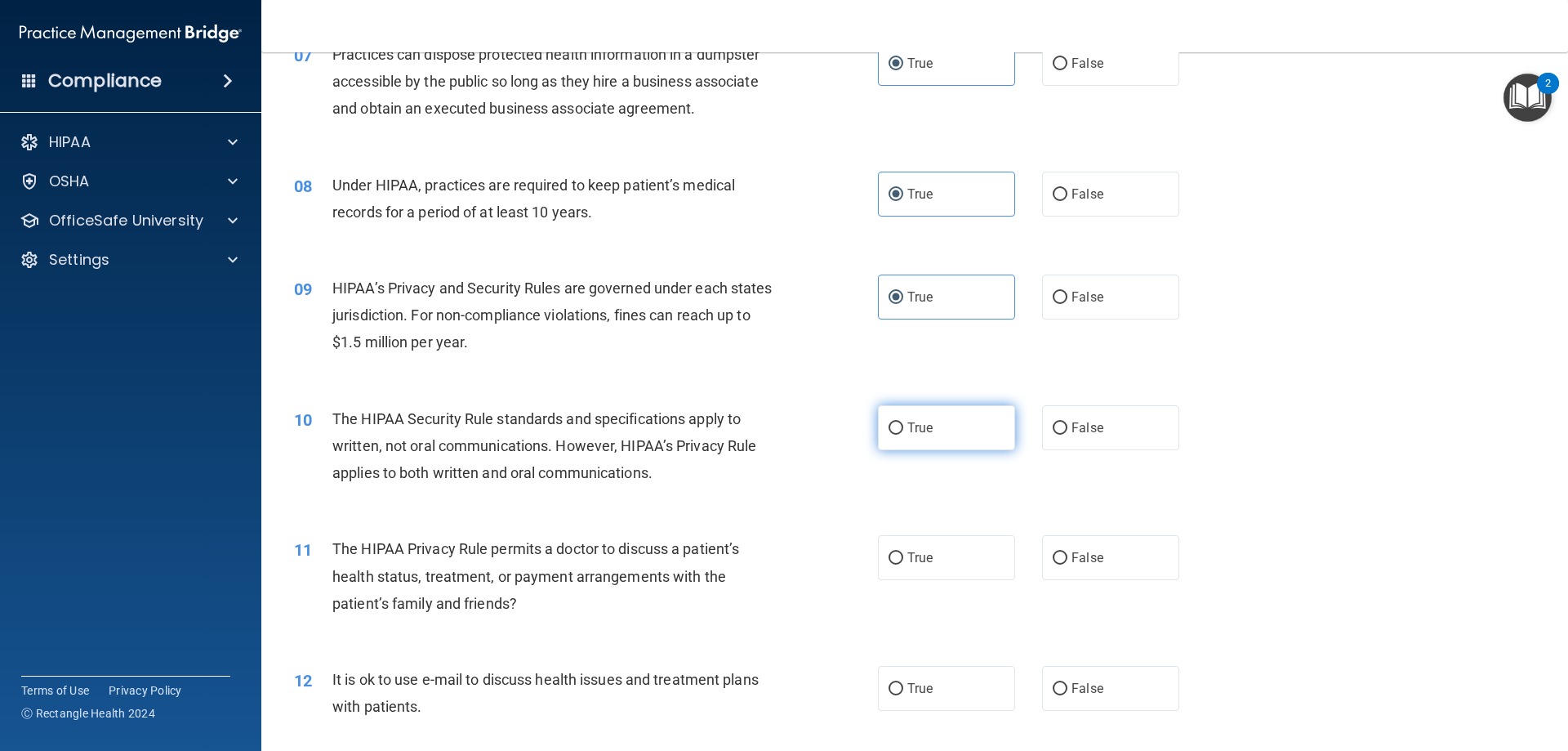
radio input "true"
click at [934, 544] on label "True" at bounding box center [946, 557] width 138 height 45
click at [903, 552] on input "True" at bounding box center [895, 558] width 15 height 12
radio input "true"
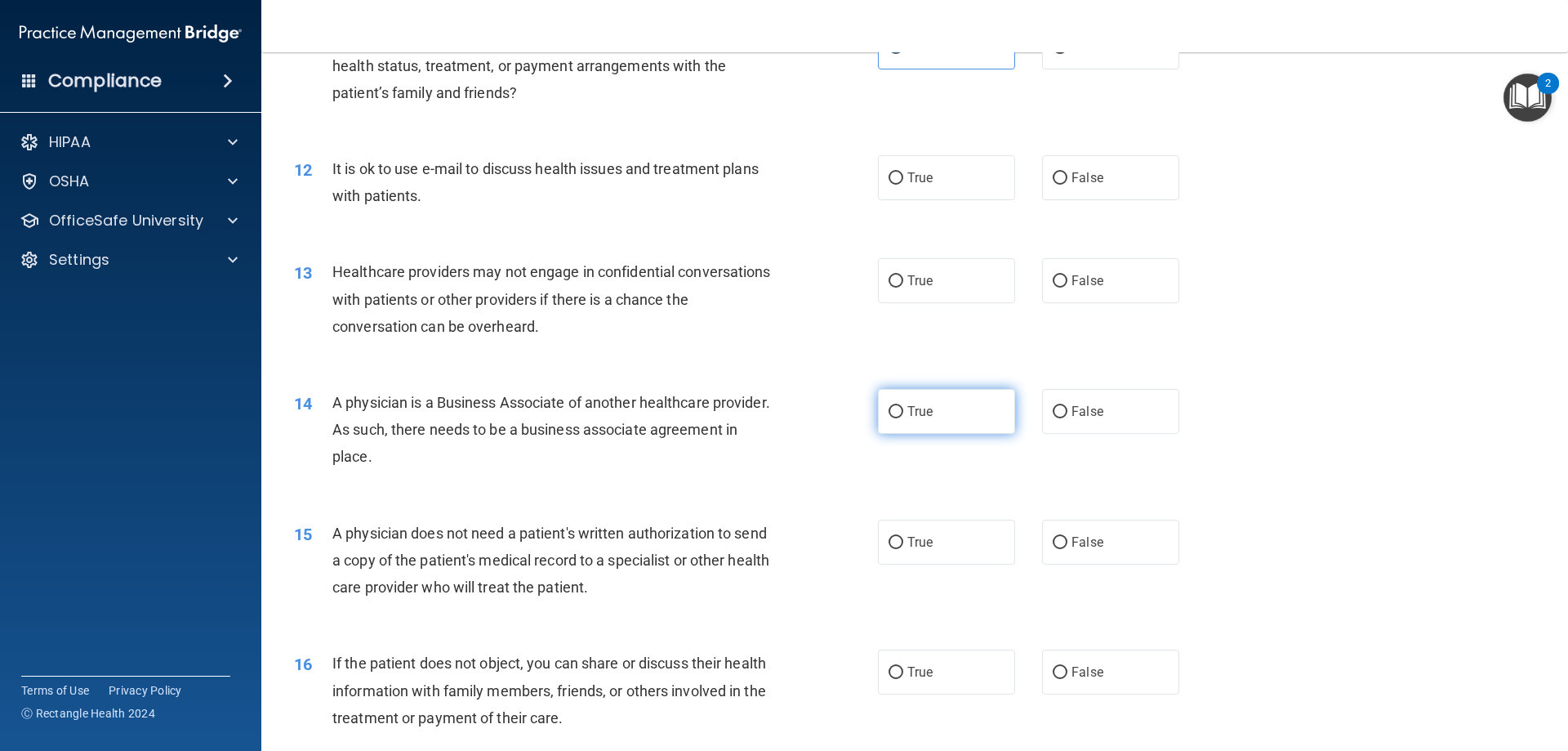
scroll to position [1362, 0]
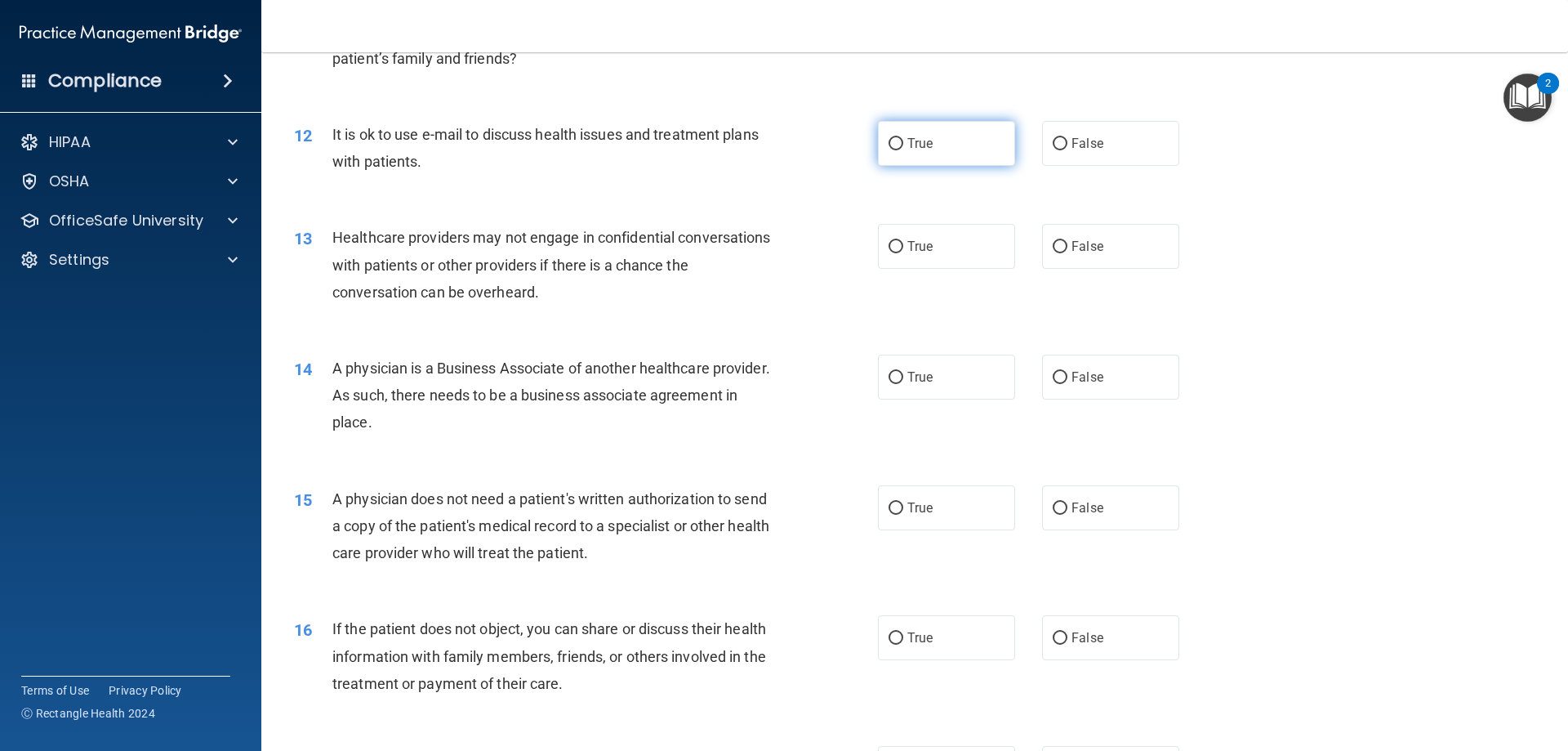
click at [951, 146] on label "True" at bounding box center [946, 143] width 138 height 45
click at [903, 146] on input "True" at bounding box center [895, 145] width 15 height 12
radio input "true"
click at [945, 237] on label "True" at bounding box center [946, 246] width 138 height 45
click at [903, 241] on input "True" at bounding box center [895, 248] width 15 height 12
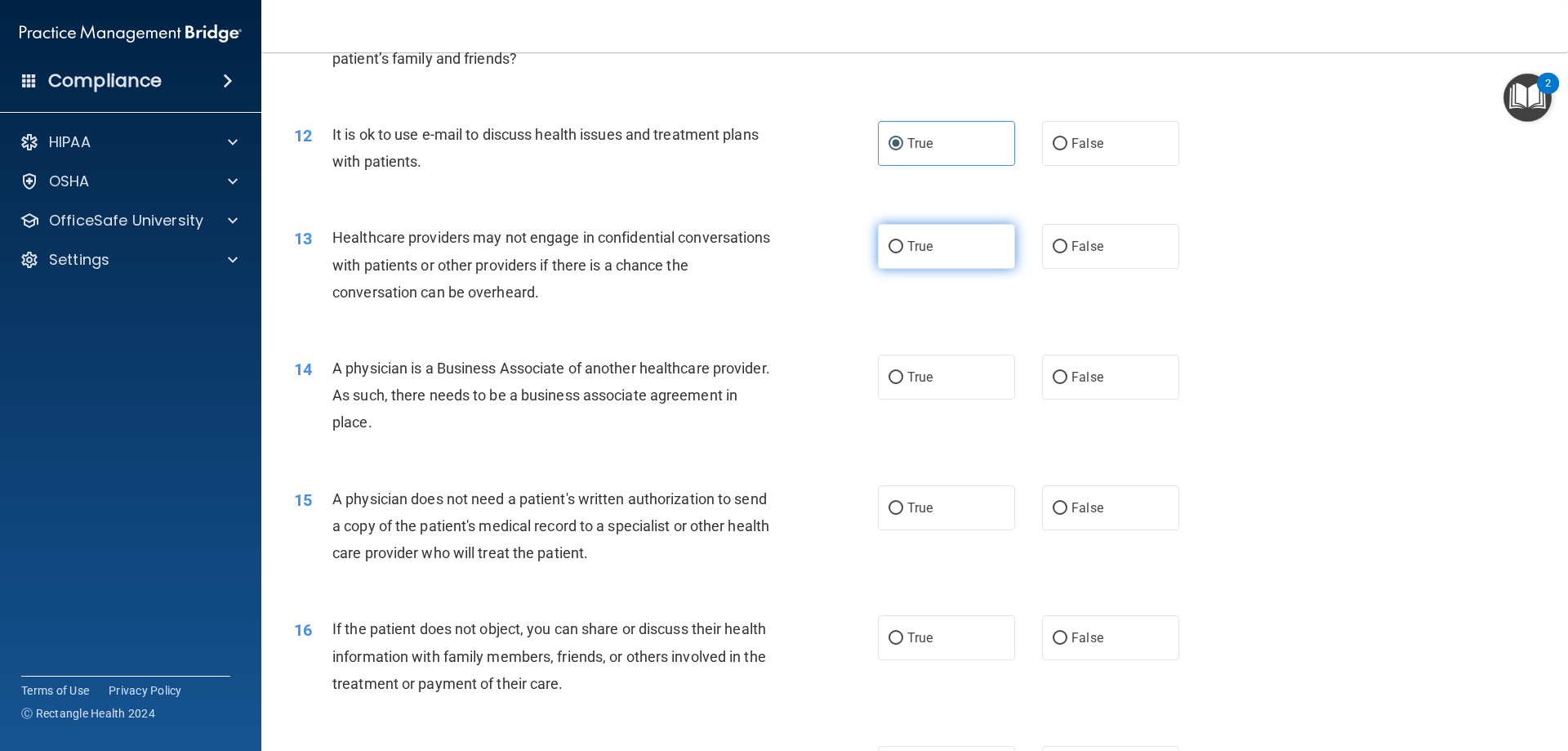
radio input "true"
click at [949, 358] on label "True" at bounding box center [946, 376] width 138 height 45
click at [903, 372] on input "True" at bounding box center [895, 378] width 15 height 12
radio input "true"
click at [951, 508] on label "True" at bounding box center [946, 508] width 138 height 45
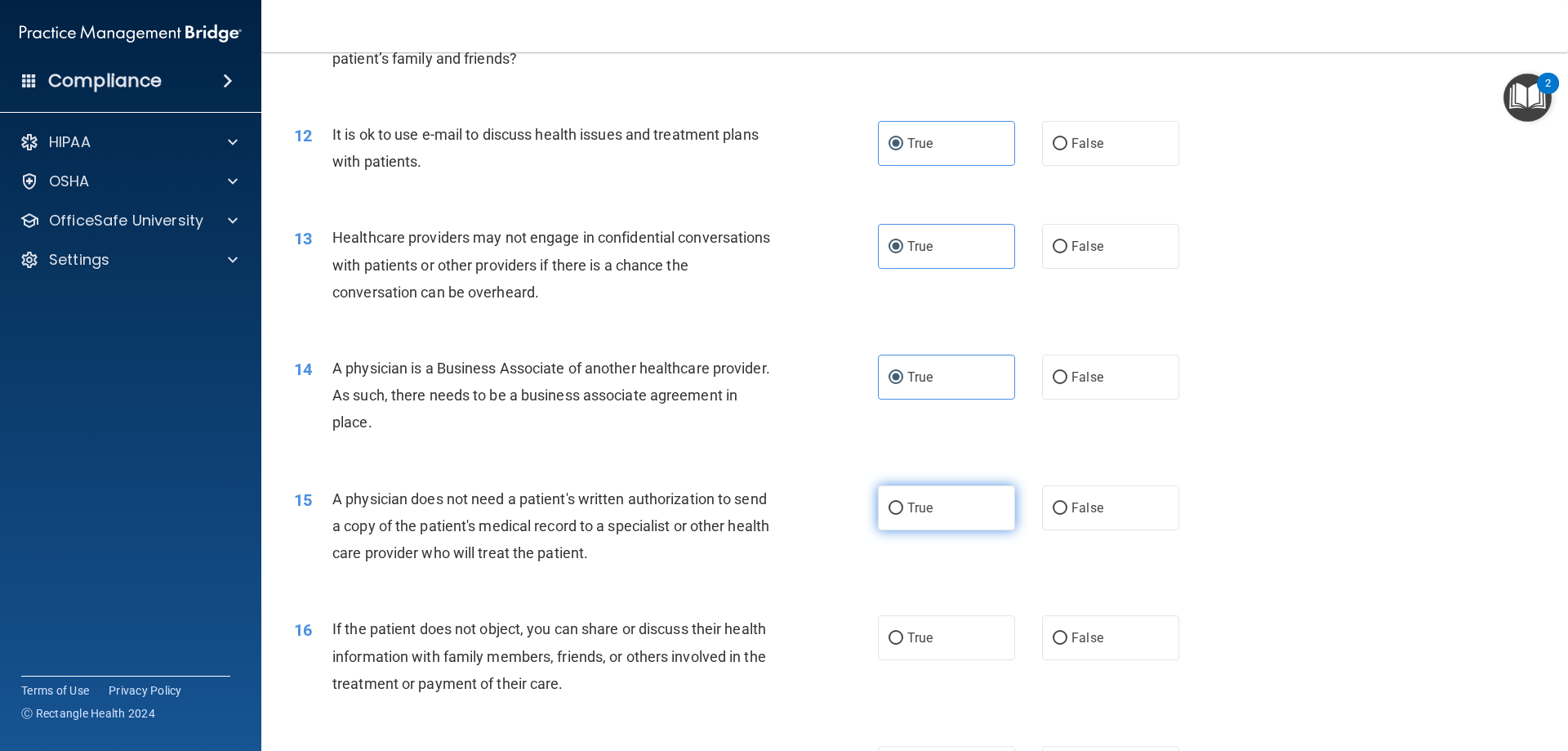
click at [903, 508] on input "True" at bounding box center [895, 509] width 15 height 12
radio input "true"
click at [933, 635] on label "True" at bounding box center [946, 637] width 138 height 45
click at [903, 635] on input "True" at bounding box center [895, 638] width 15 height 12
radio input "true"
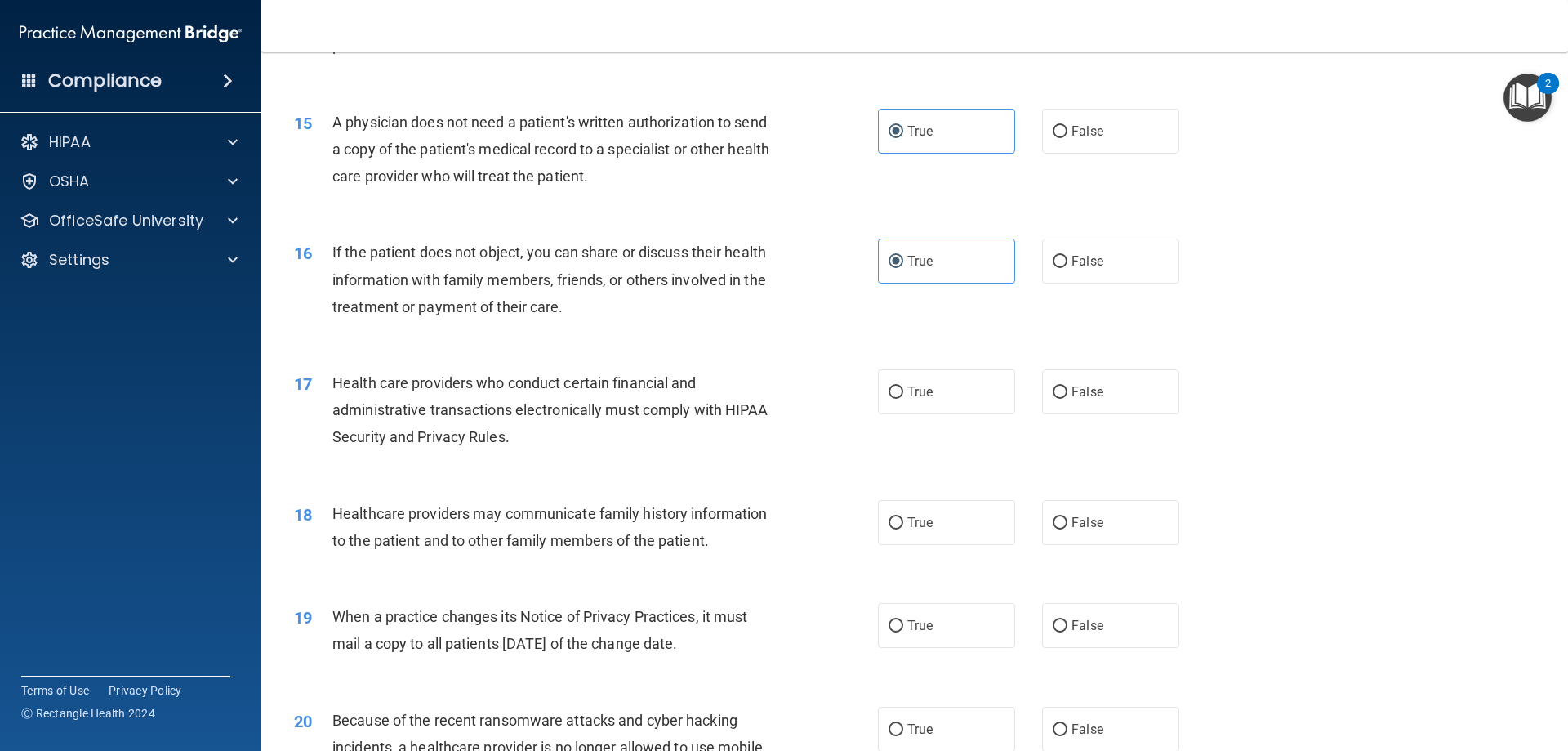
scroll to position [1770, 0]
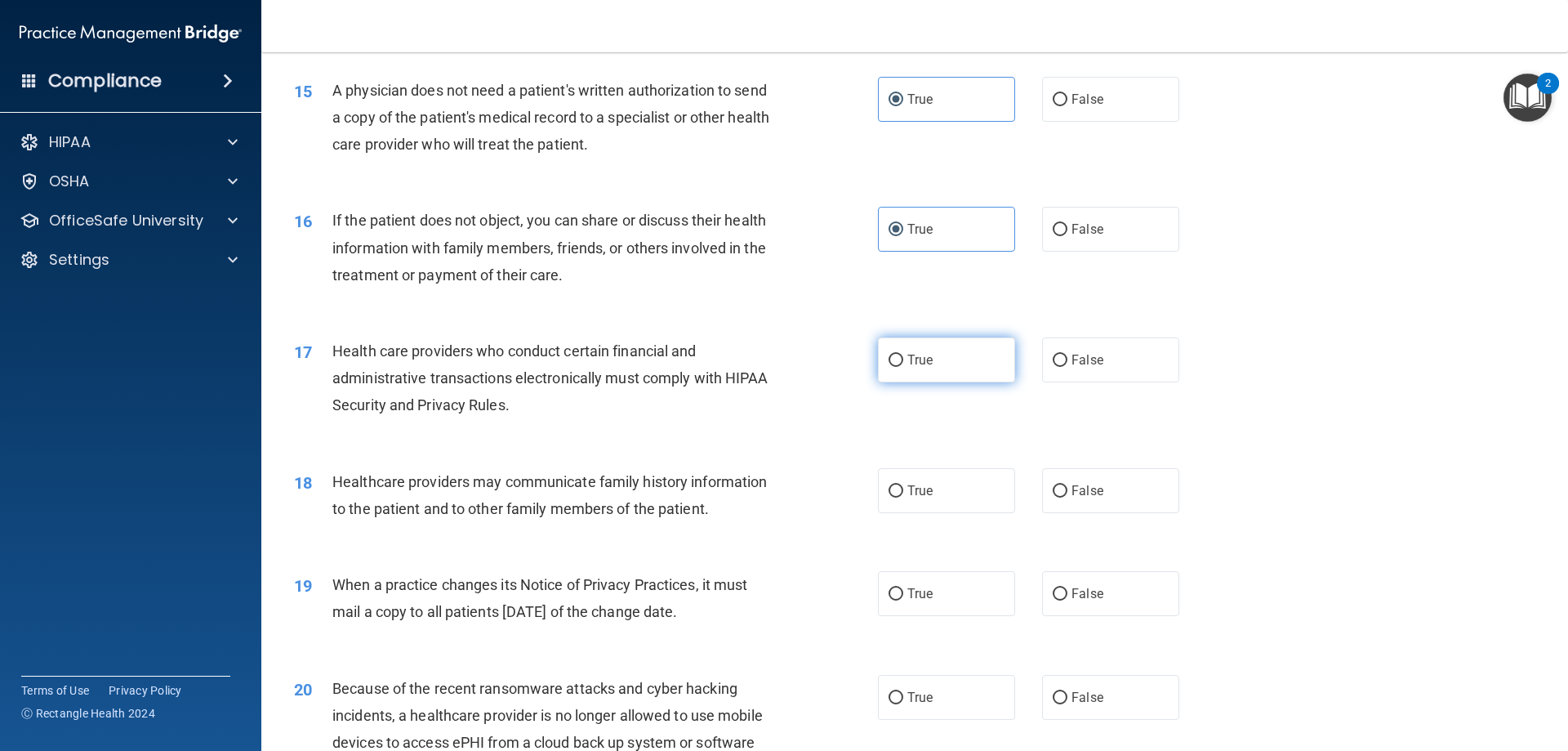
click at [973, 358] on label "True" at bounding box center [946, 360] width 138 height 45
click at [903, 358] on input "True" at bounding box center [895, 360] width 15 height 12
radio input "true"
click at [939, 489] on label "True" at bounding box center [946, 490] width 138 height 45
click at [903, 489] on input "True" at bounding box center [895, 492] width 15 height 12
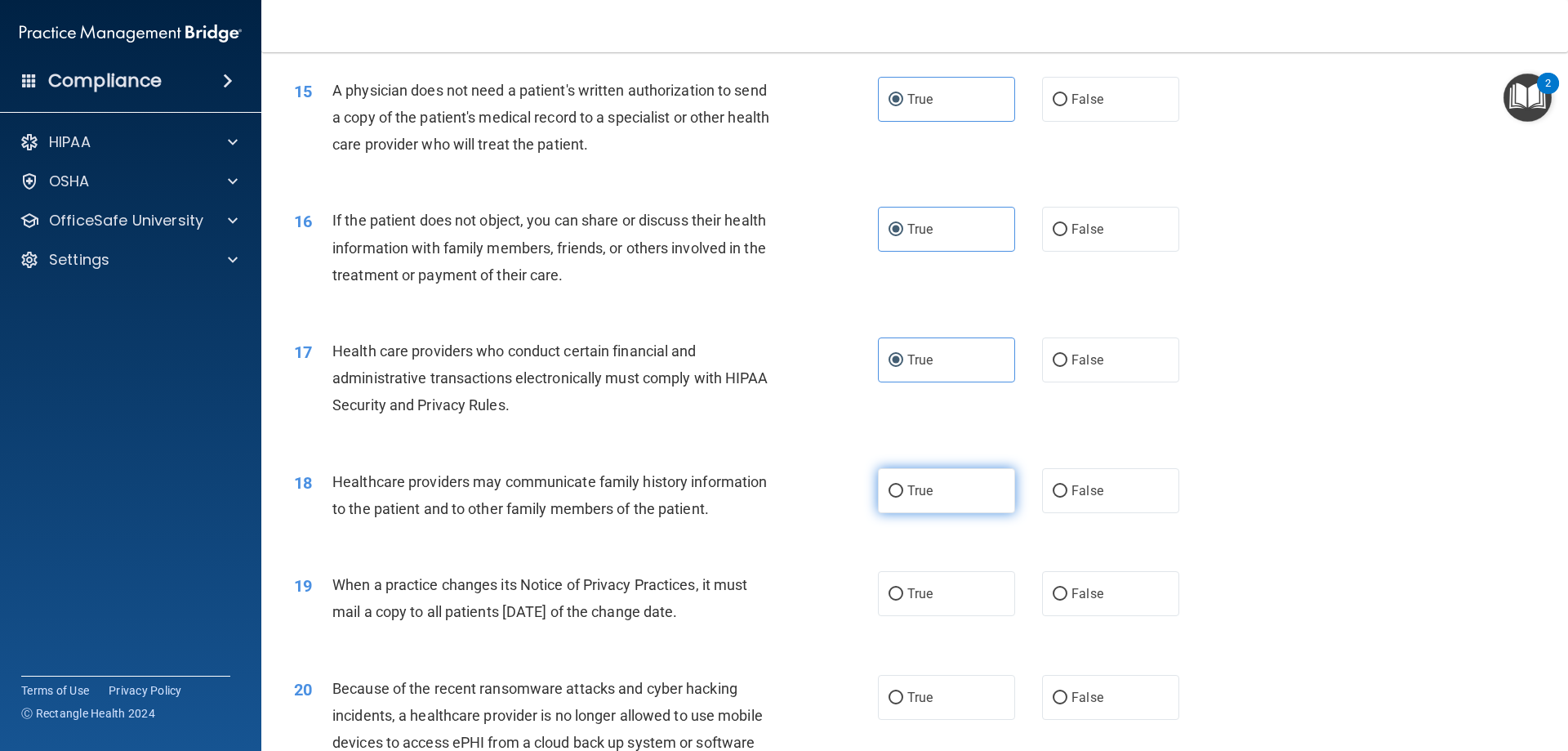
radio input "true"
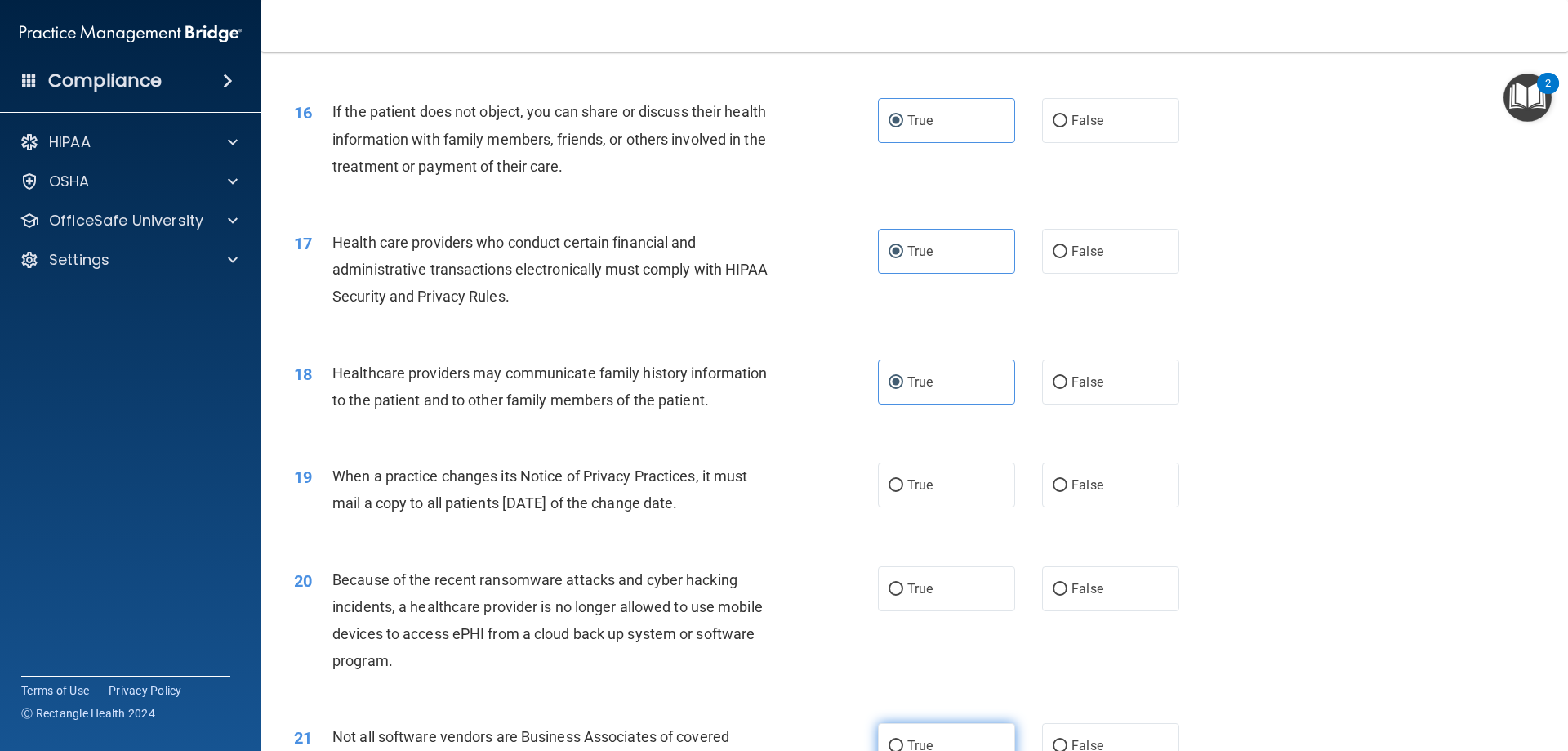
scroll to position [2179, 0]
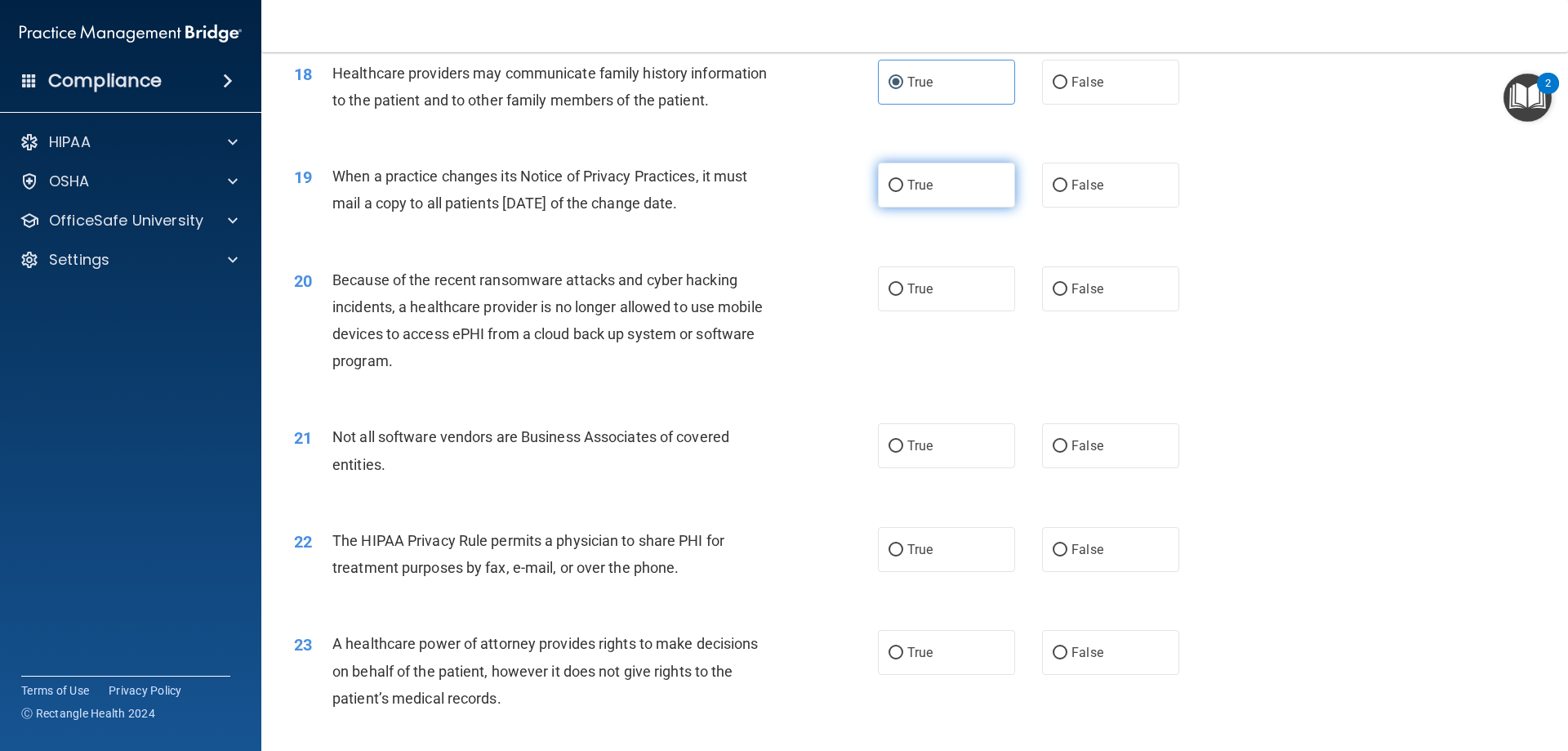
click at [955, 194] on label "True" at bounding box center [946, 185] width 138 height 45
click at [903, 192] on input "True" at bounding box center [895, 186] width 15 height 12
radio input "true"
click at [962, 302] on label "True" at bounding box center [946, 289] width 138 height 45
click at [903, 296] on input "True" at bounding box center [895, 289] width 15 height 12
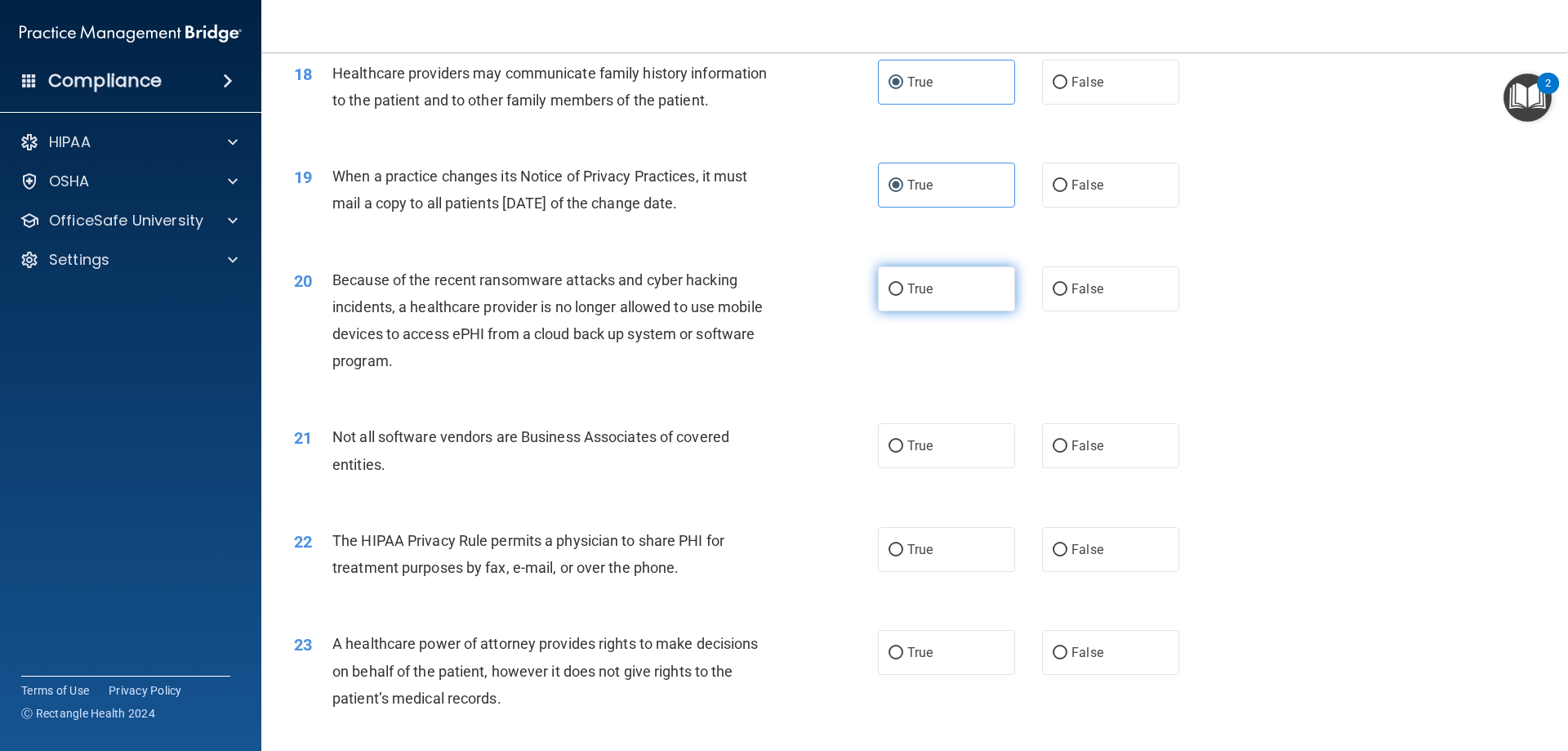
radio input "true"
click at [933, 454] on label "True" at bounding box center [946, 446] width 138 height 45
click at [903, 453] on input "True" at bounding box center [895, 447] width 15 height 12
radio input "true"
click at [947, 554] on label "True" at bounding box center [946, 549] width 138 height 45
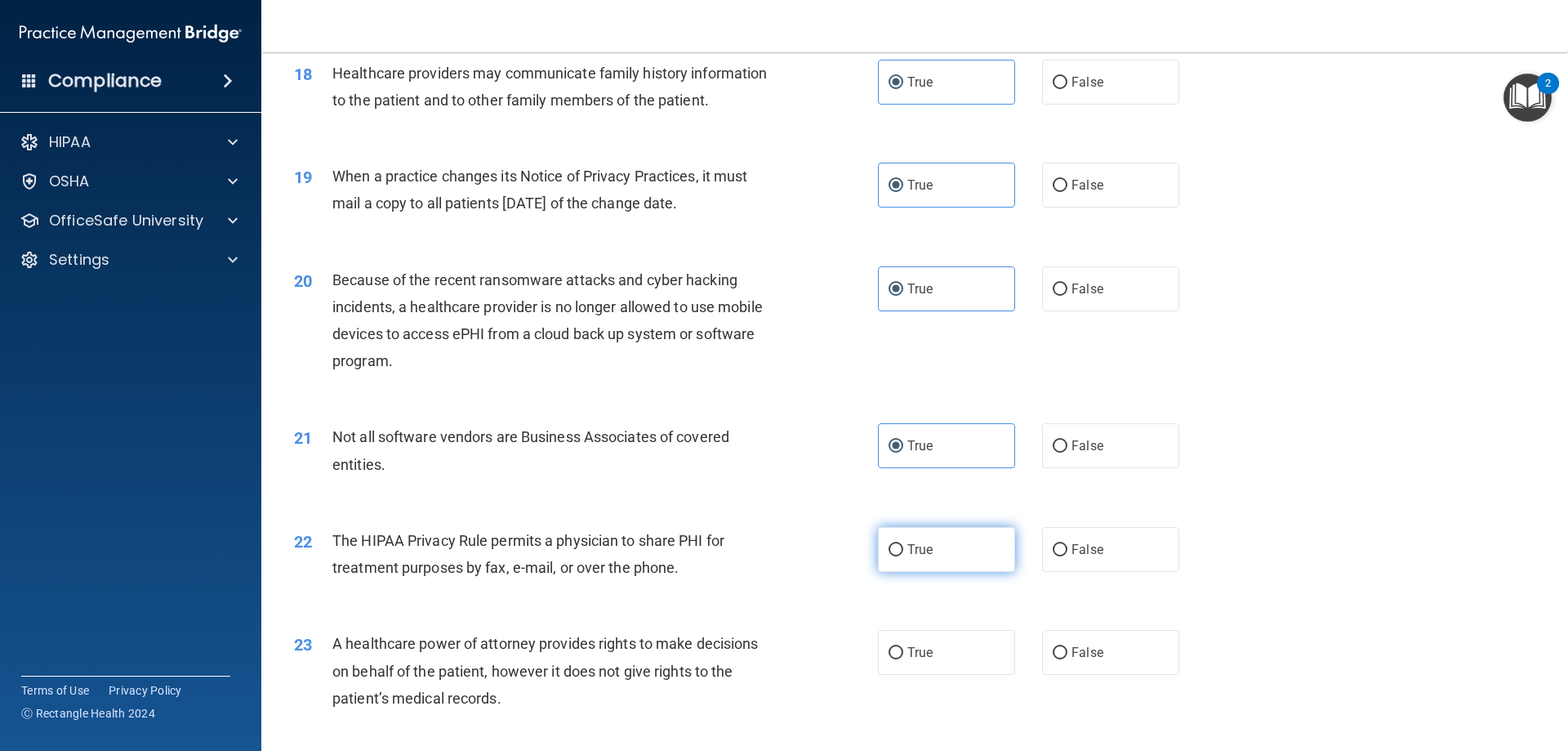
click at [903, 554] on input "True" at bounding box center [895, 550] width 15 height 12
radio input "true"
click at [939, 647] on label "True" at bounding box center [946, 652] width 138 height 45
click at [903, 647] on input "True" at bounding box center [895, 653] width 15 height 12
radio input "true"
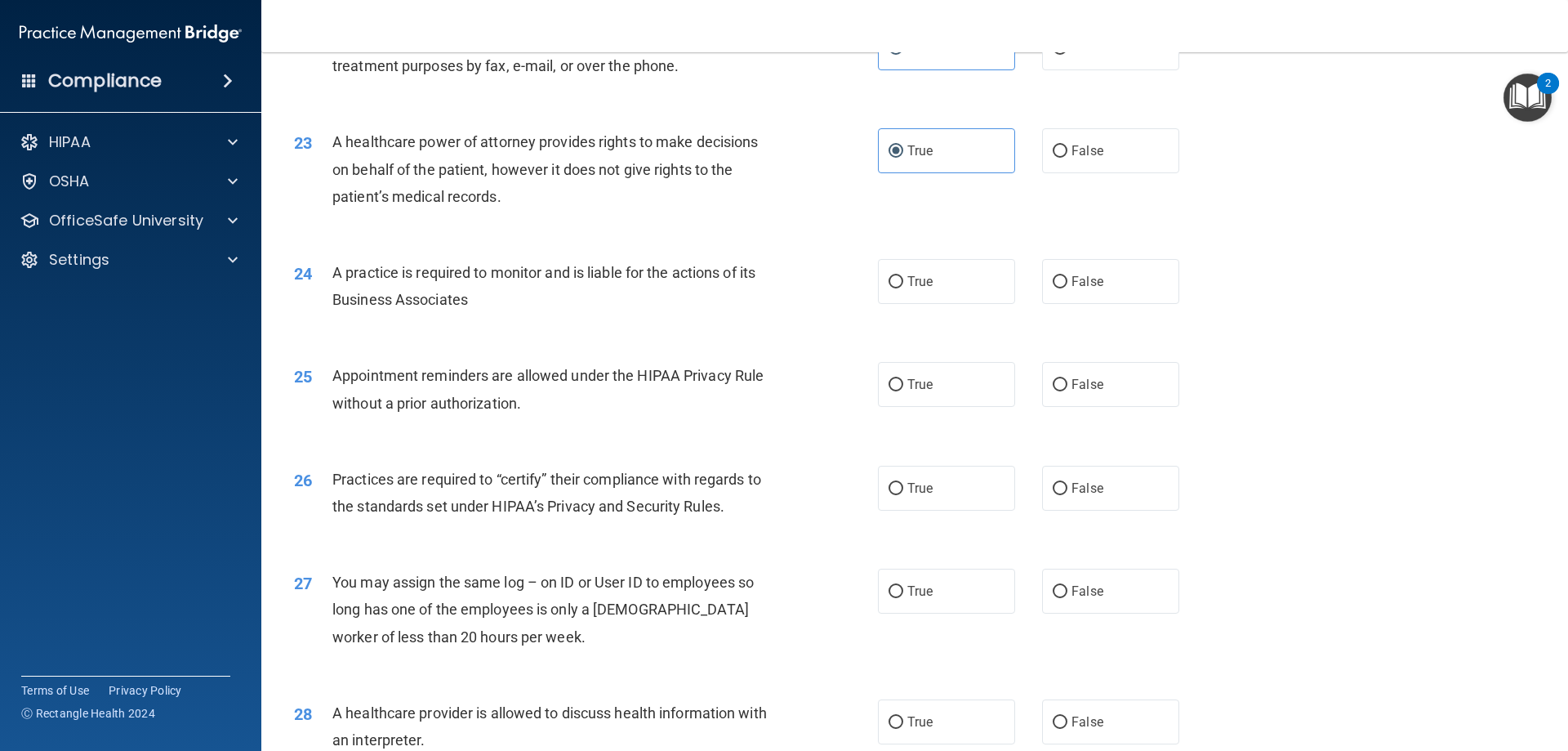
scroll to position [2723, 0]
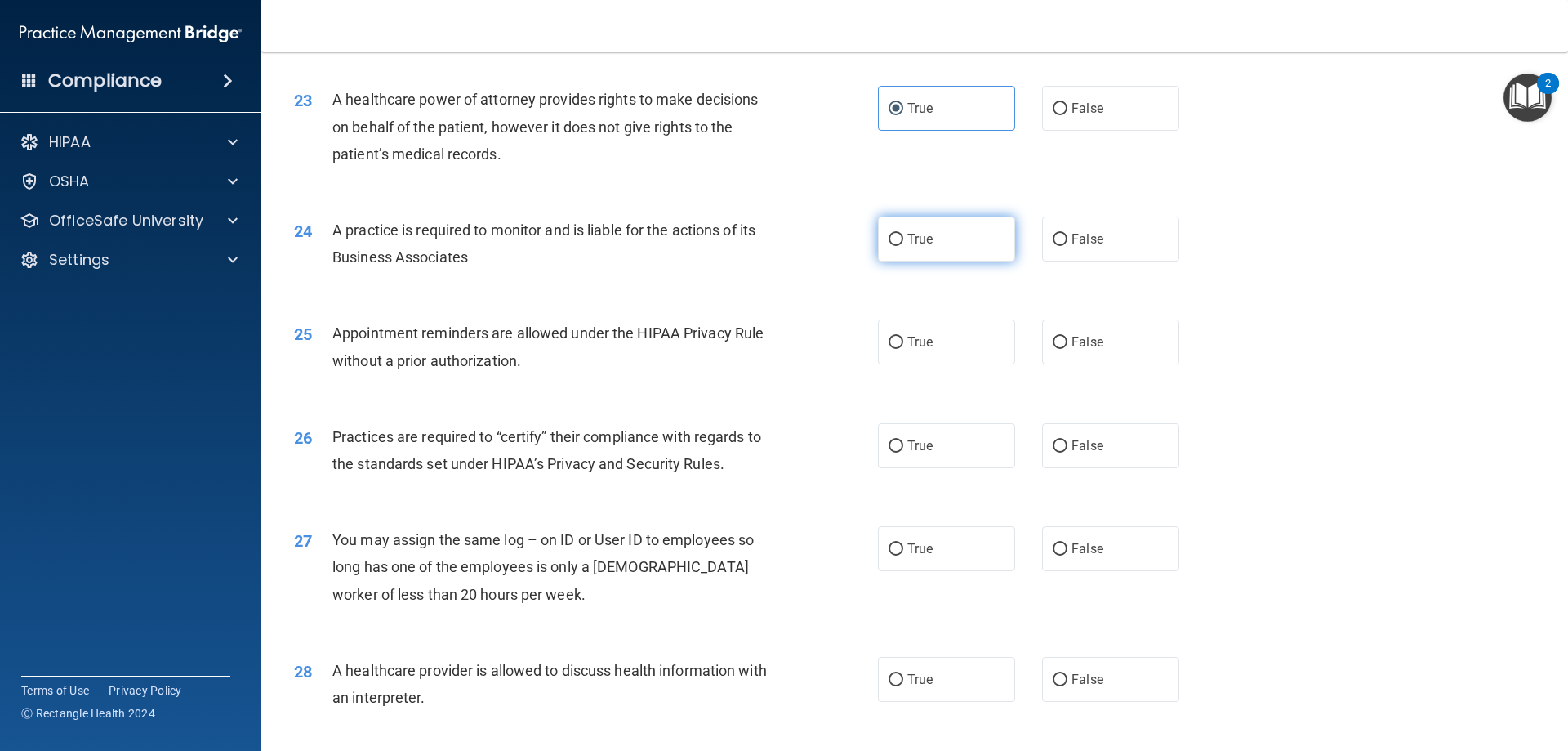
click at [960, 228] on label "True" at bounding box center [946, 239] width 138 height 45
click at [903, 233] on input "True" at bounding box center [895, 240] width 15 height 12
radio input "true"
click at [952, 355] on label "True" at bounding box center [946, 342] width 138 height 45
click at [903, 349] on input "True" at bounding box center [895, 343] width 15 height 12
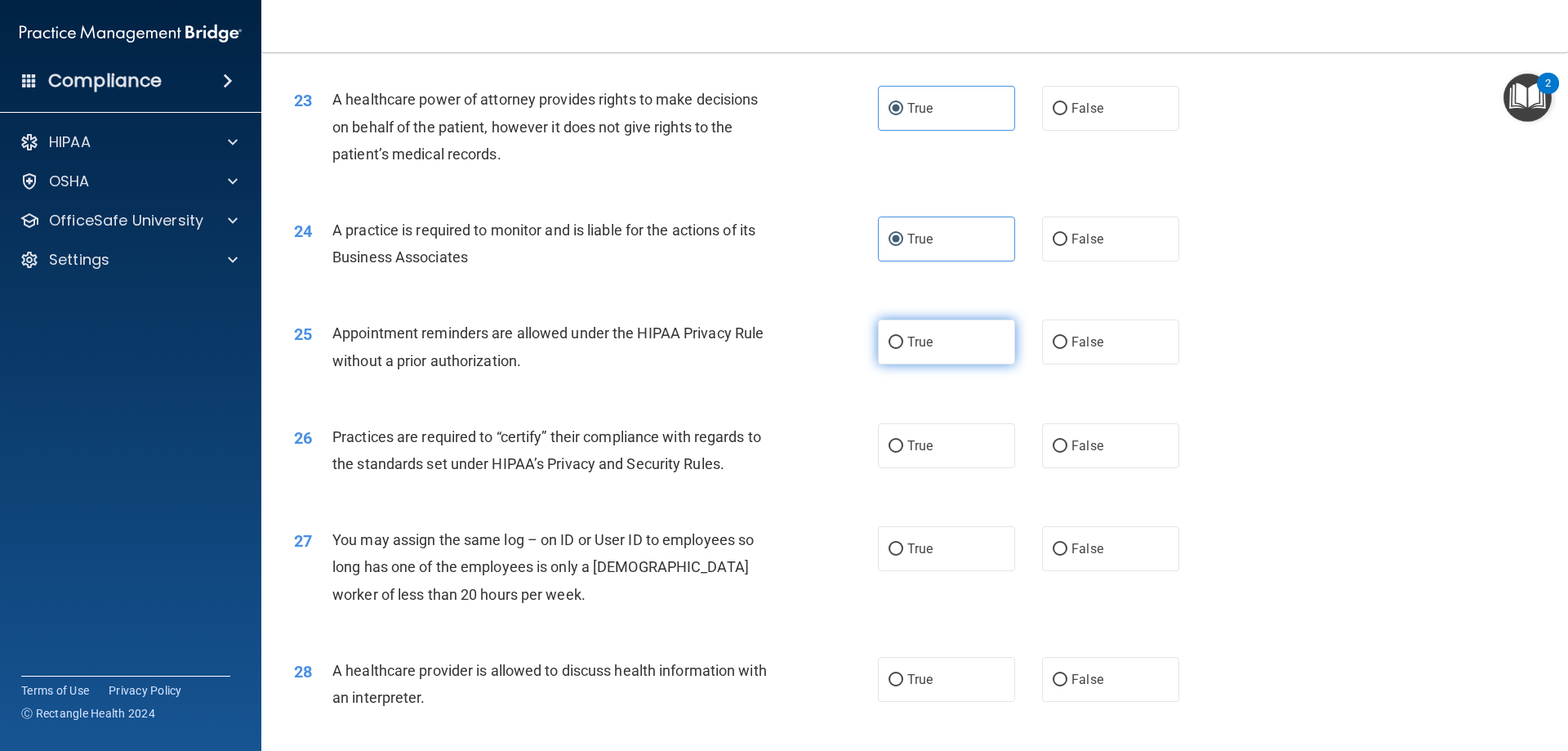
radio input "true"
click at [948, 447] on label "True" at bounding box center [946, 446] width 138 height 45
click at [903, 447] on input "True" at bounding box center [895, 447] width 15 height 12
radio input "true"
click at [939, 528] on label "True" at bounding box center [946, 549] width 138 height 45
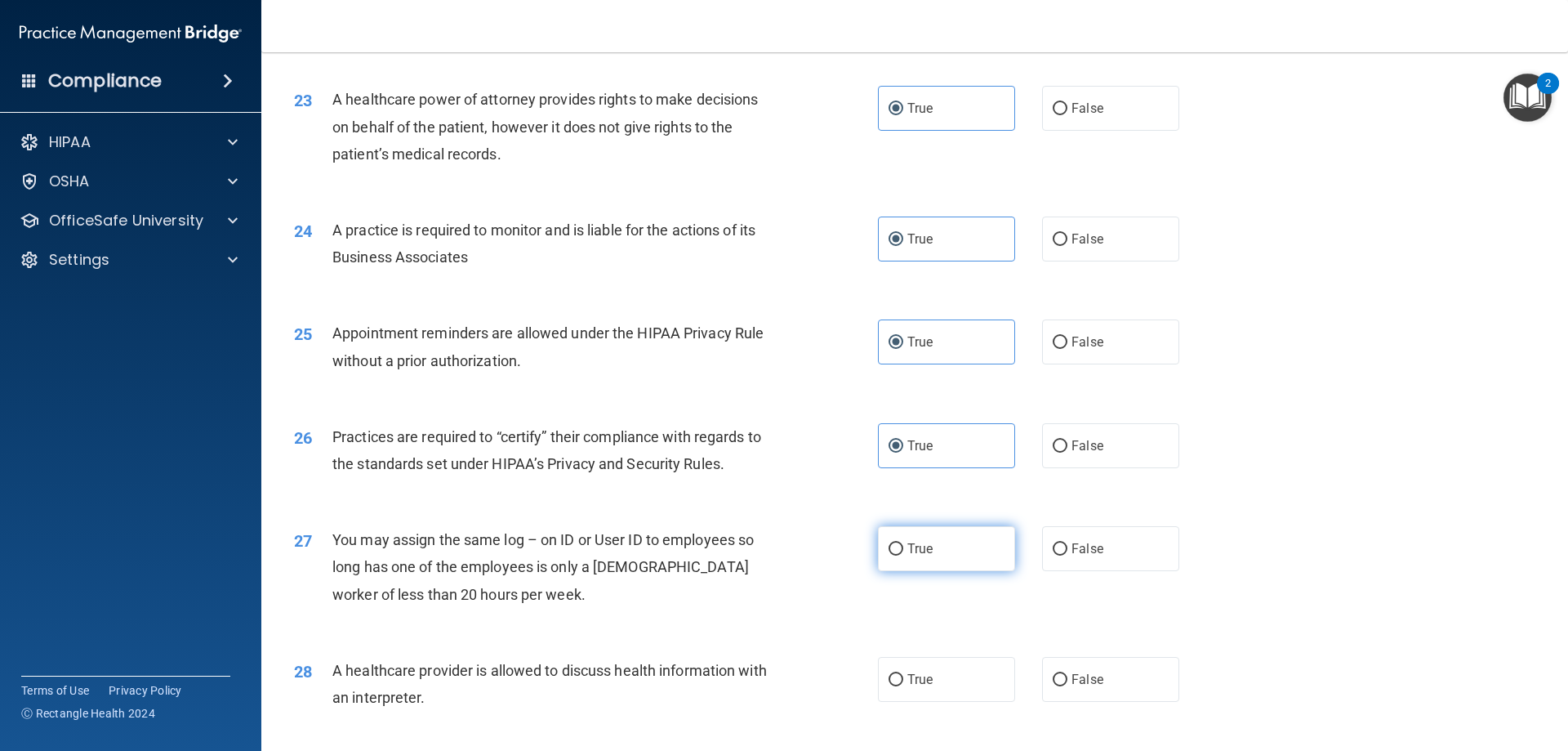
click at [903, 543] on input "True" at bounding box center [895, 549] width 15 height 12
radio input "true"
click at [928, 661] on label "True" at bounding box center [946, 679] width 138 height 45
click at [903, 674] on input "True" at bounding box center [895, 680] width 15 height 12
radio input "true"
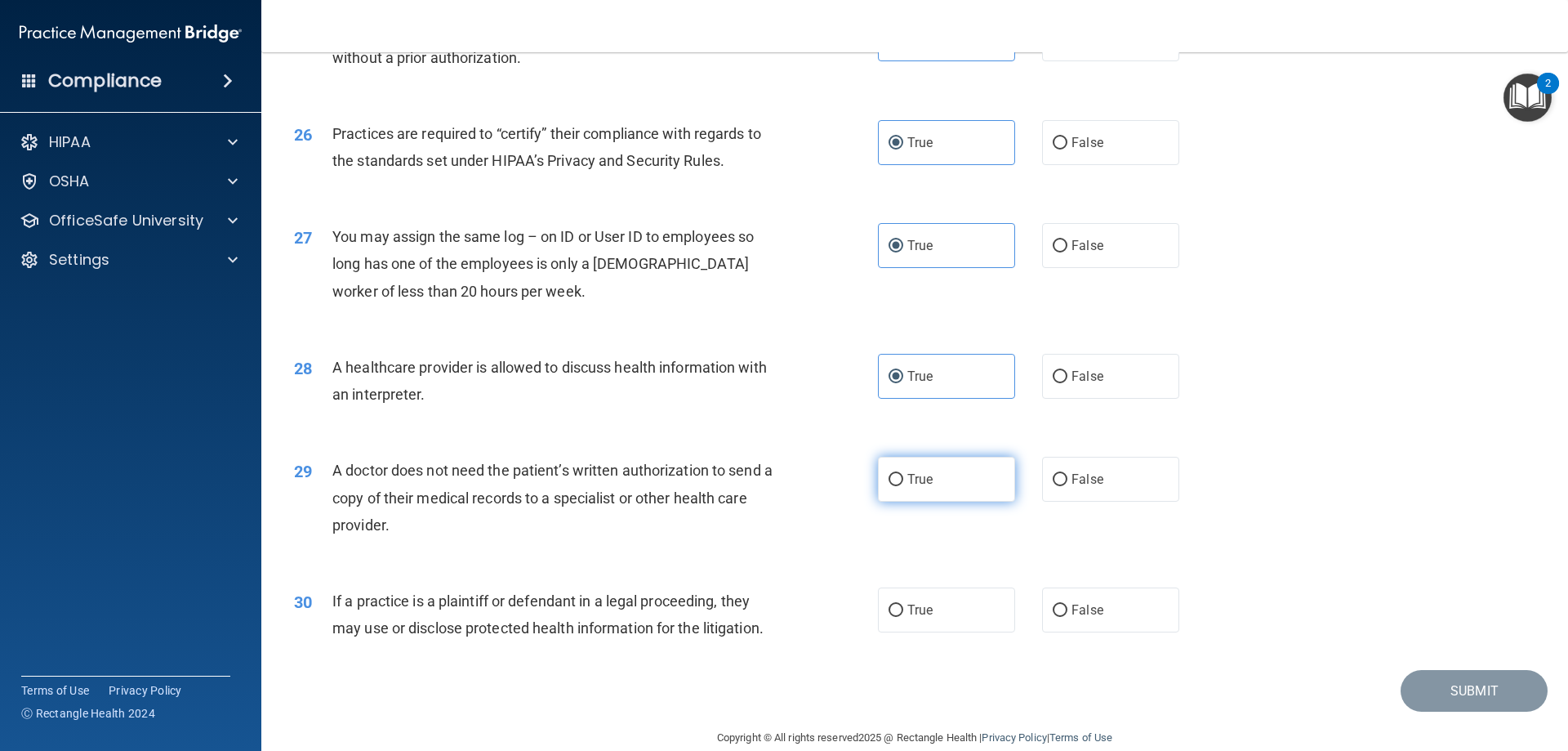
scroll to position [3053, 0]
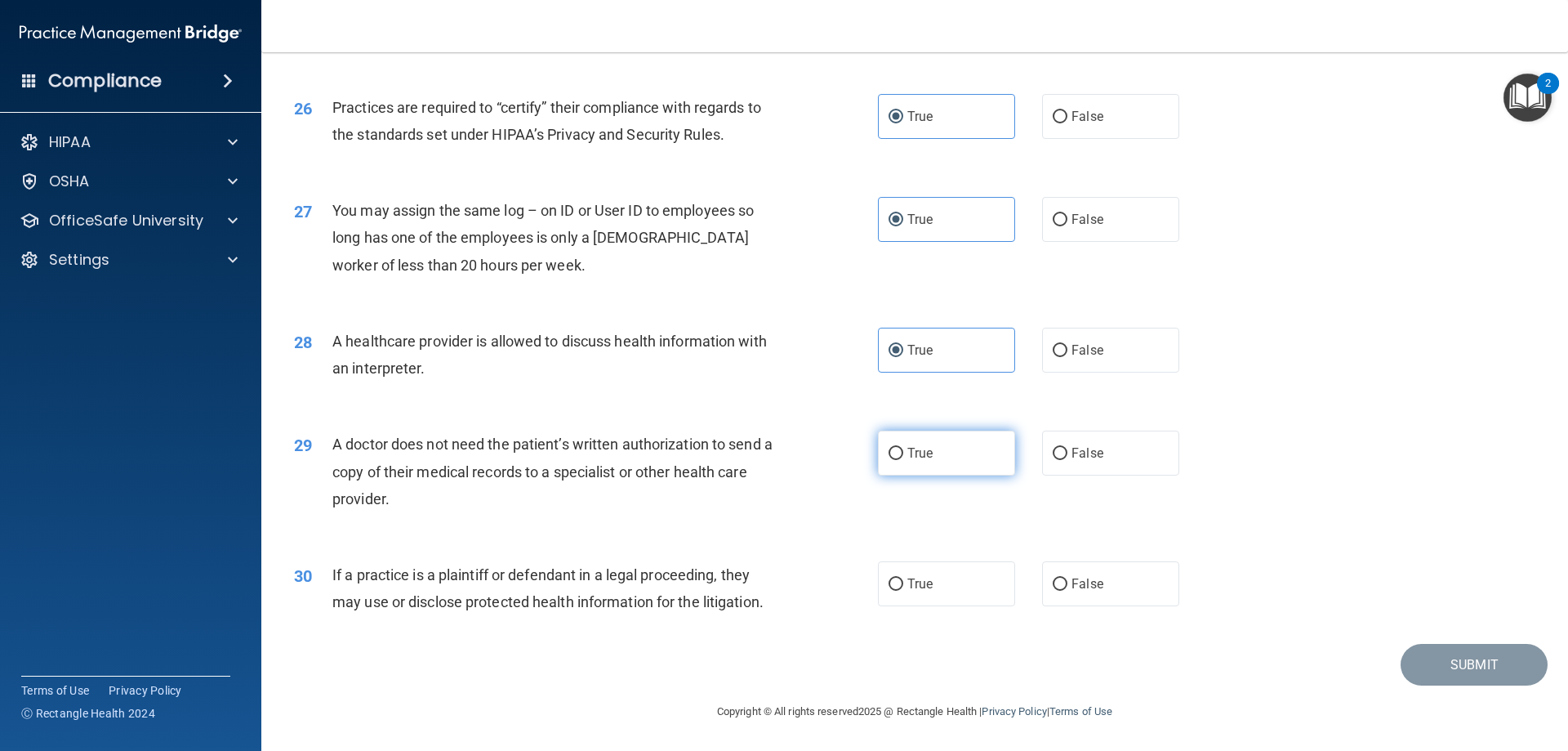
click at [965, 460] on label "True" at bounding box center [946, 453] width 138 height 45
click at [903, 460] on input "True" at bounding box center [895, 454] width 15 height 12
radio input "true"
click at [949, 577] on label "True" at bounding box center [946, 583] width 138 height 45
click at [903, 579] on input "True" at bounding box center [895, 585] width 15 height 12
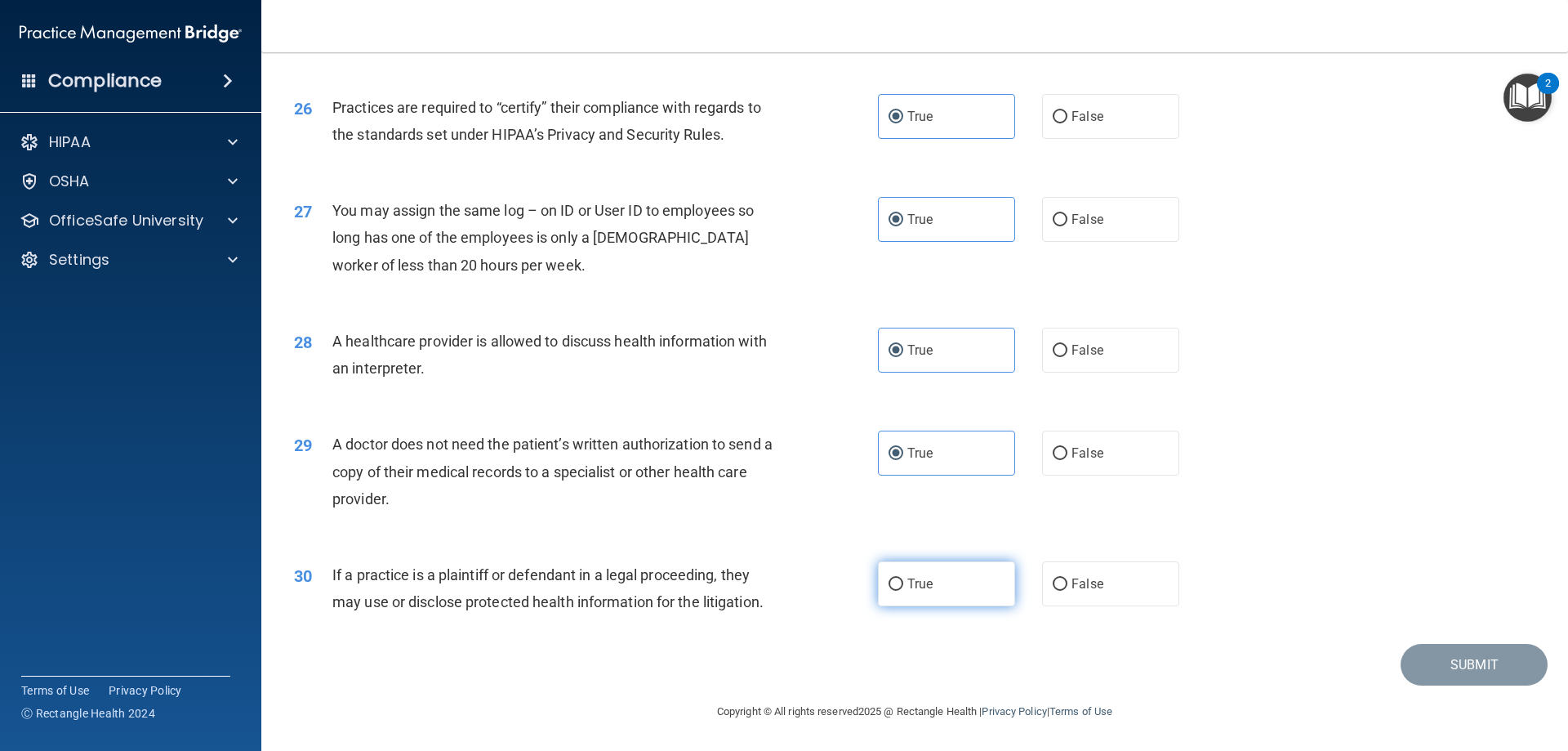
radio input "true"
click at [1400, 664] on button "Submit" at bounding box center [1474, 664] width 147 height 42
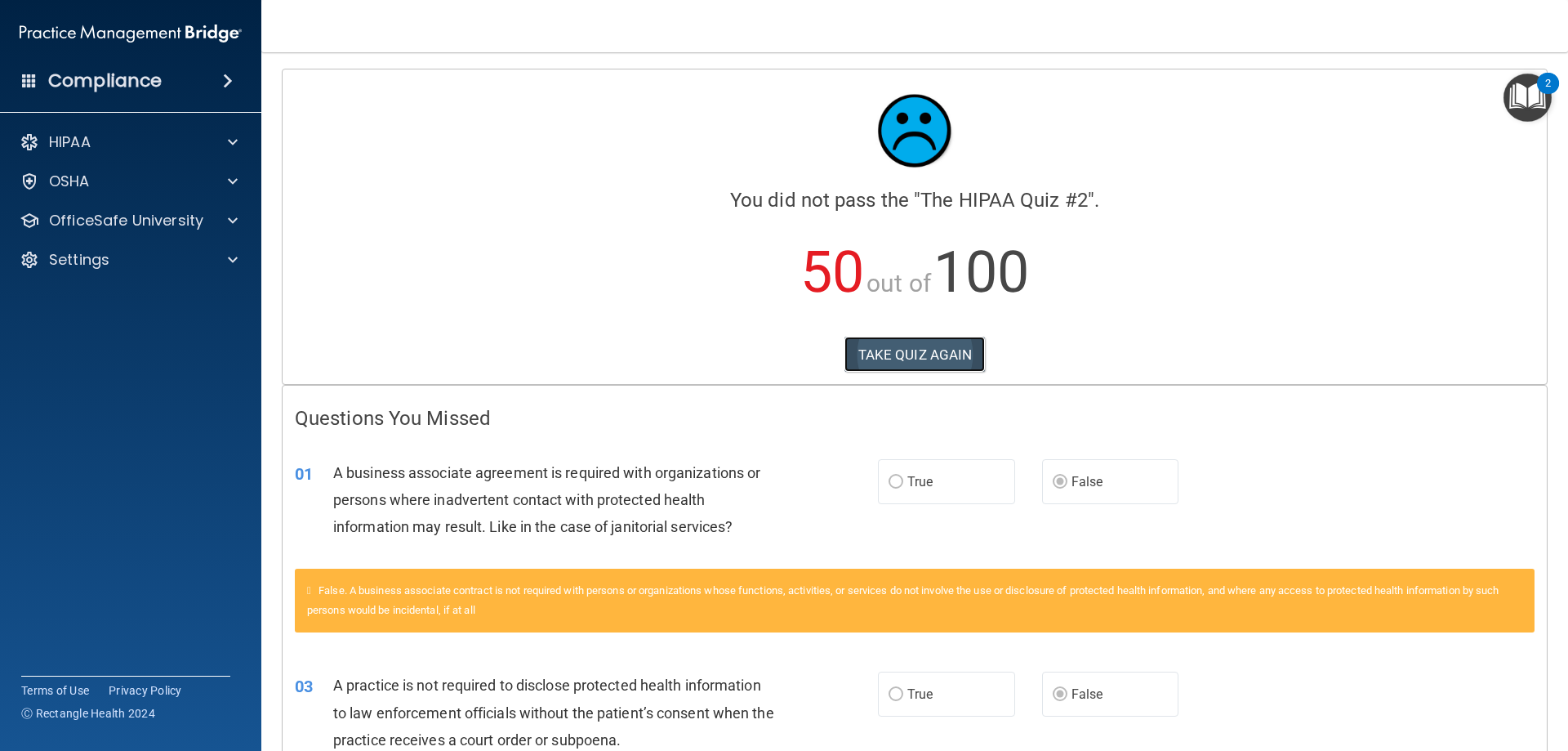
click at [940, 358] on button "TAKE QUIZ AGAIN" at bounding box center [915, 354] width 141 height 36
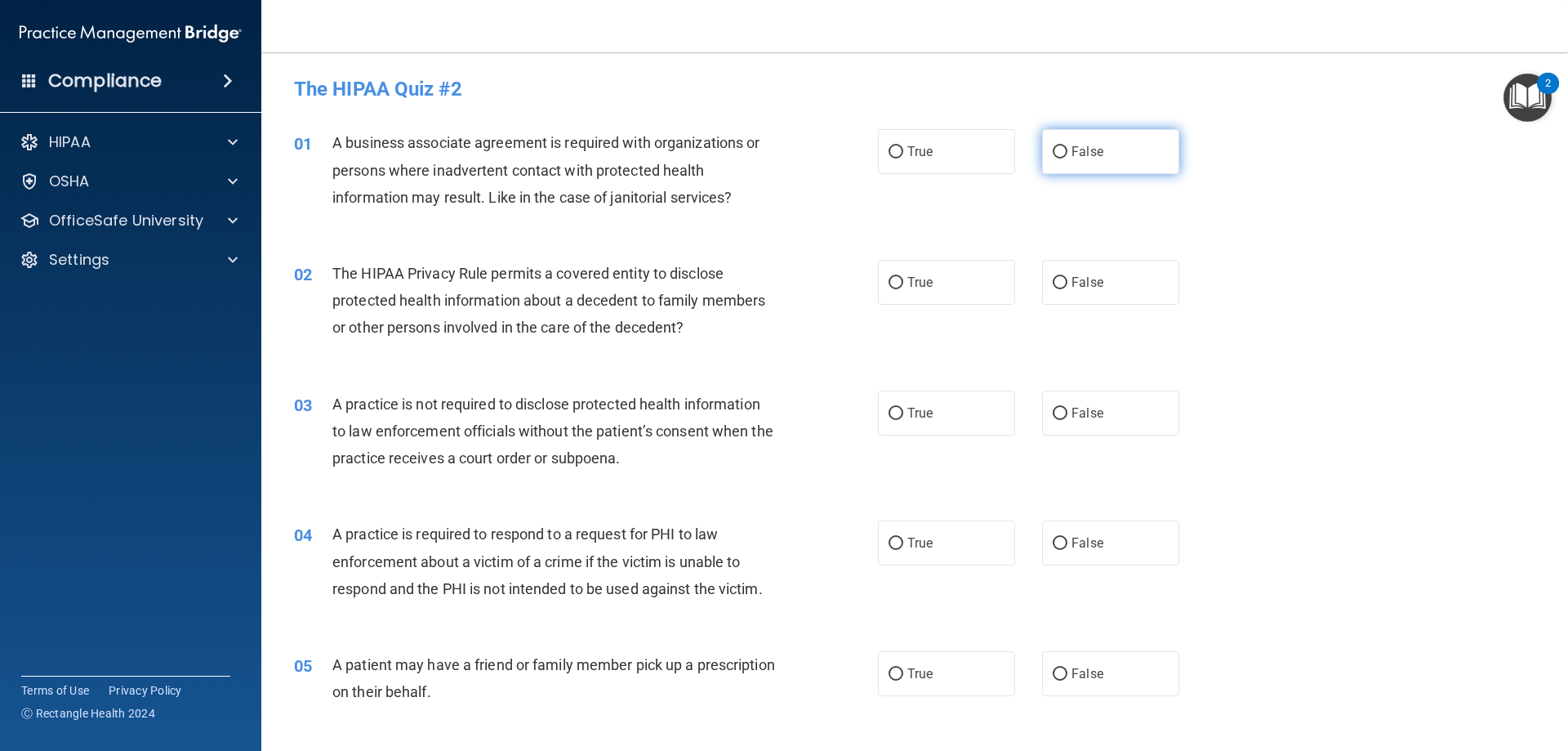
click at [1060, 159] on label "False" at bounding box center [1110, 151] width 138 height 45
click at [1060, 159] on input "False" at bounding box center [1060, 153] width 15 height 12
radio input "true"
click at [898, 288] on label "True" at bounding box center [946, 282] width 138 height 45
click at [898, 288] on input "True" at bounding box center [895, 283] width 15 height 12
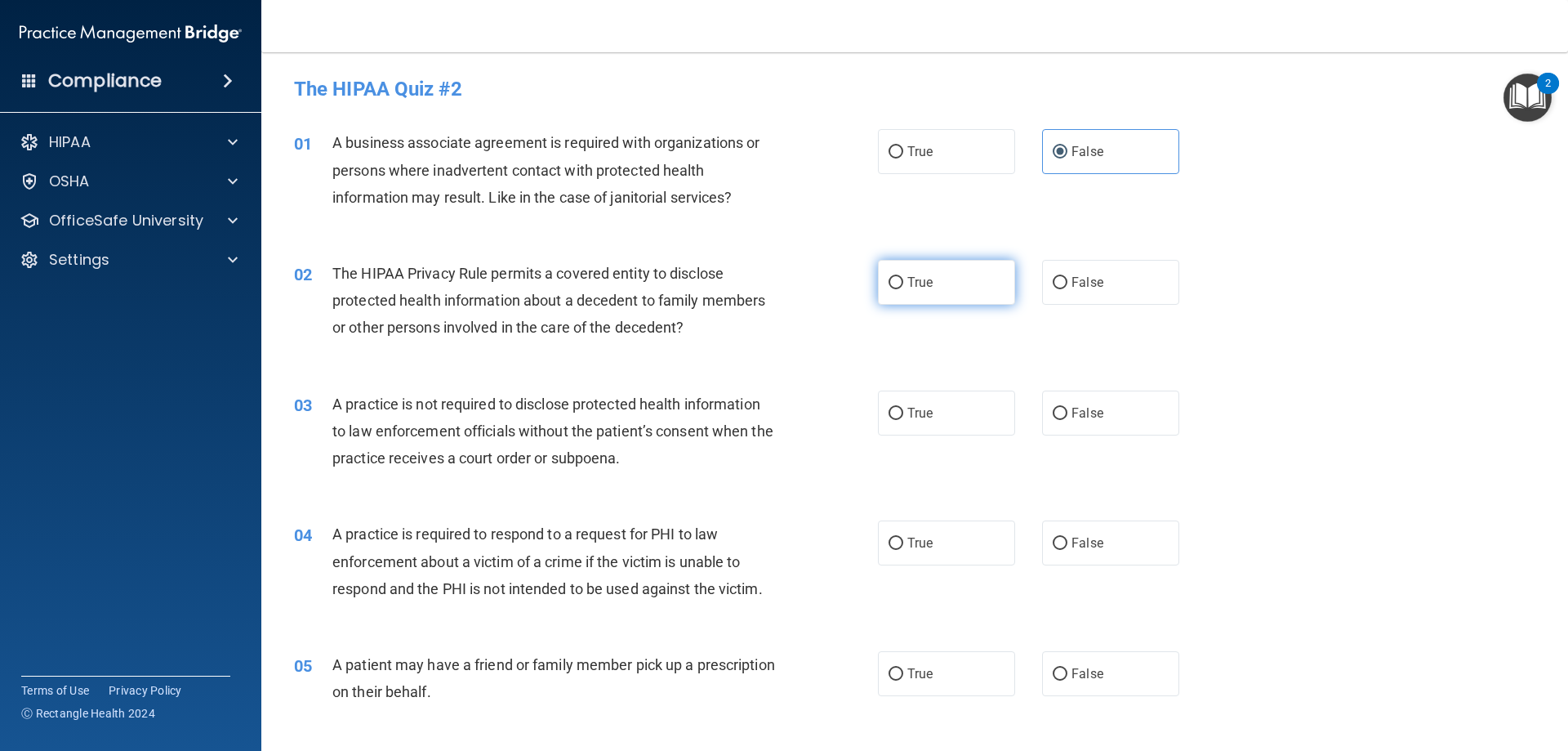
radio input "true"
click at [1082, 422] on label "False" at bounding box center [1110, 413] width 138 height 45
click at [1068, 420] on input "False" at bounding box center [1060, 414] width 15 height 12
radio input "true"
click at [912, 531] on label "True" at bounding box center [946, 542] width 138 height 45
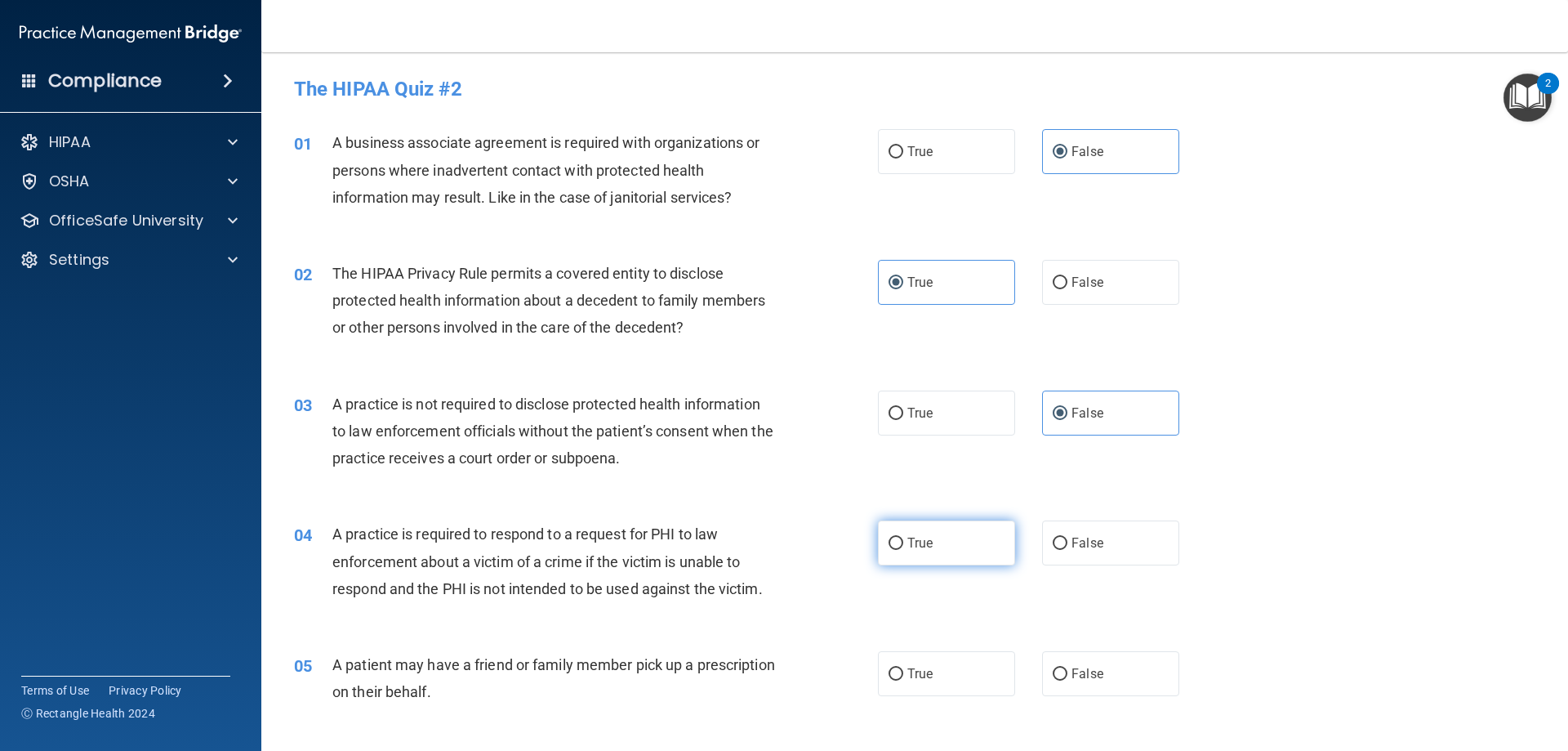
click at [903, 538] on input "True" at bounding box center [895, 544] width 15 height 12
radio input "true"
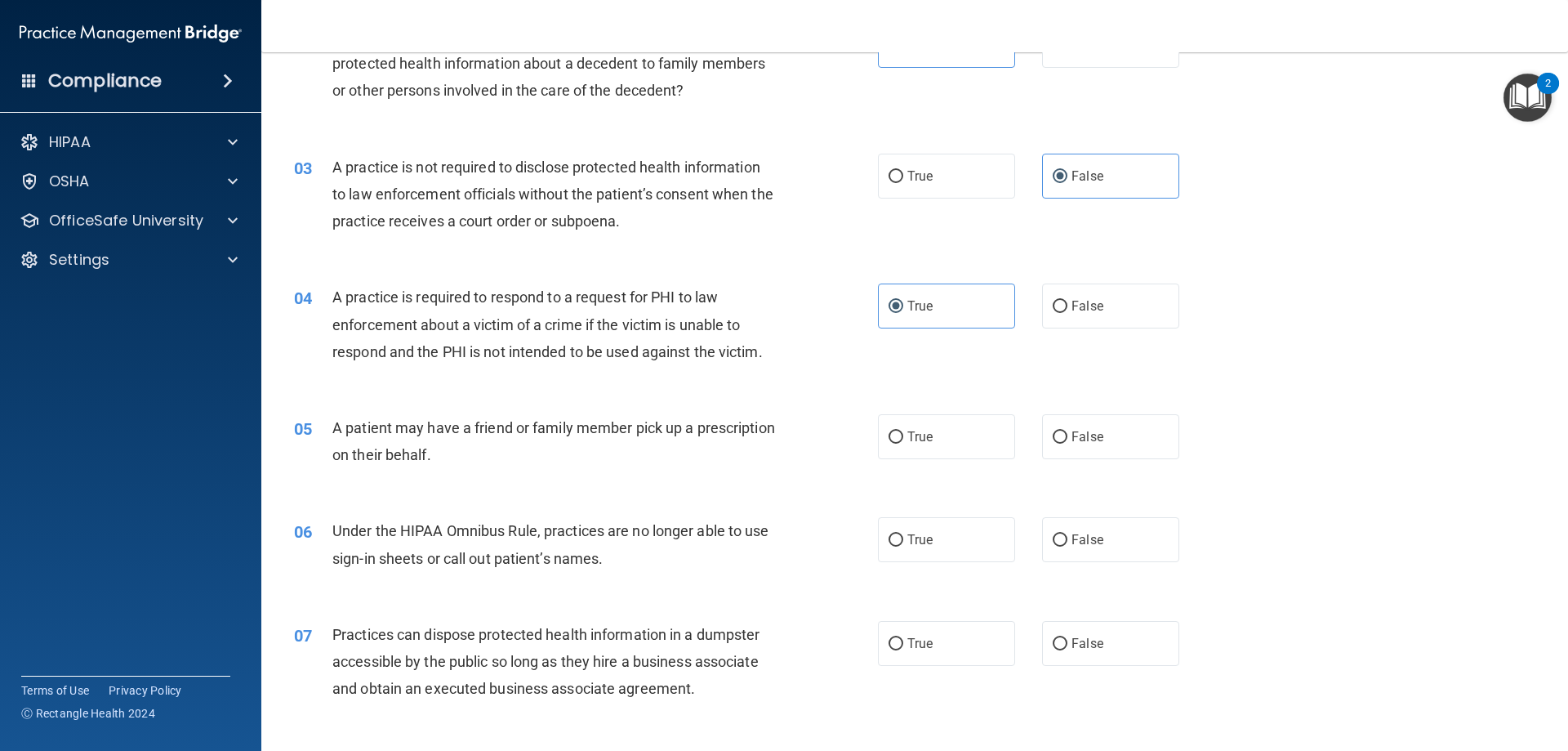
scroll to position [272, 0]
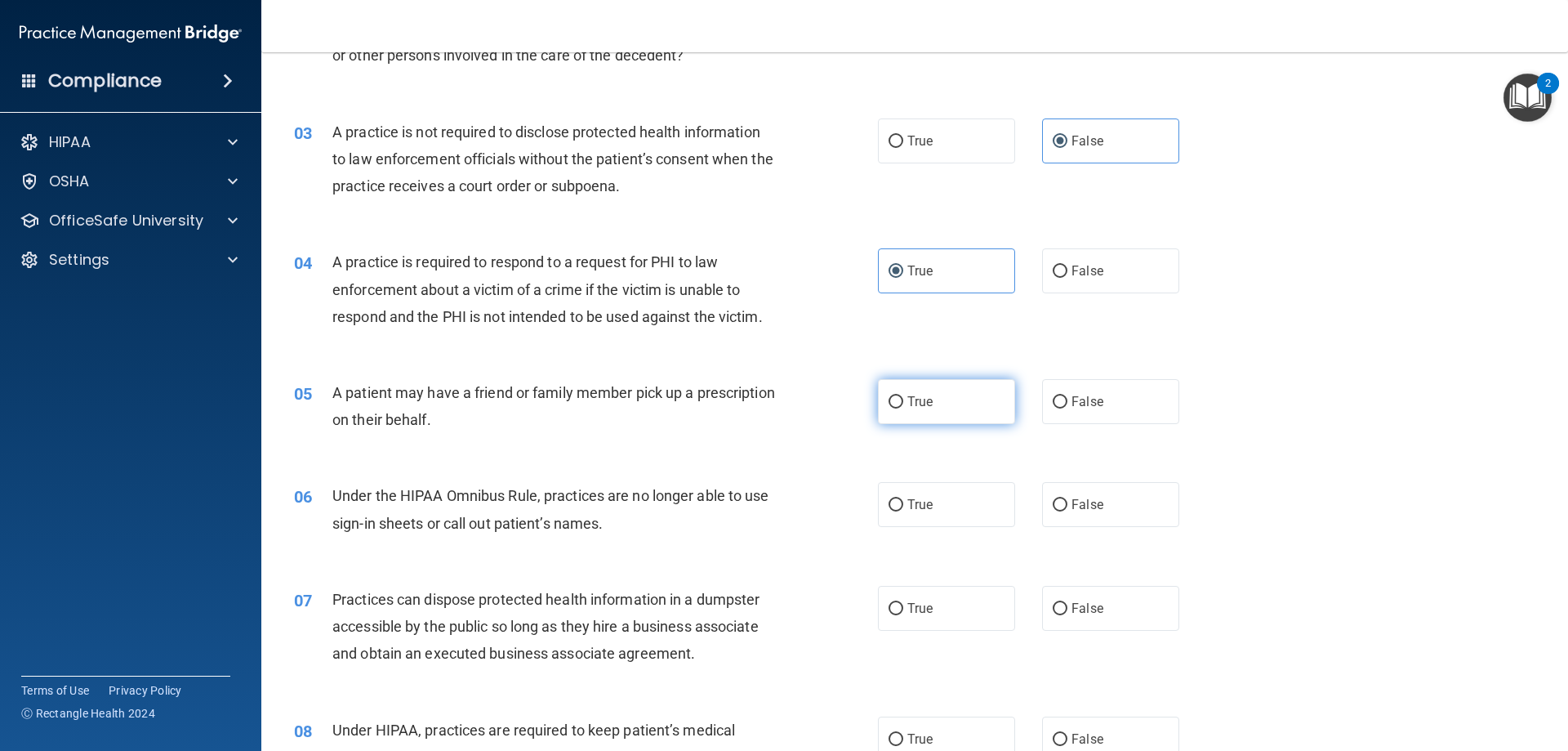
click at [927, 388] on label "True" at bounding box center [946, 401] width 138 height 45
click at [903, 396] on input "True" at bounding box center [895, 402] width 15 height 12
radio input "true"
click at [1060, 498] on label "False" at bounding box center [1110, 504] width 138 height 45
click at [1060, 499] on input "False" at bounding box center [1060, 505] width 15 height 12
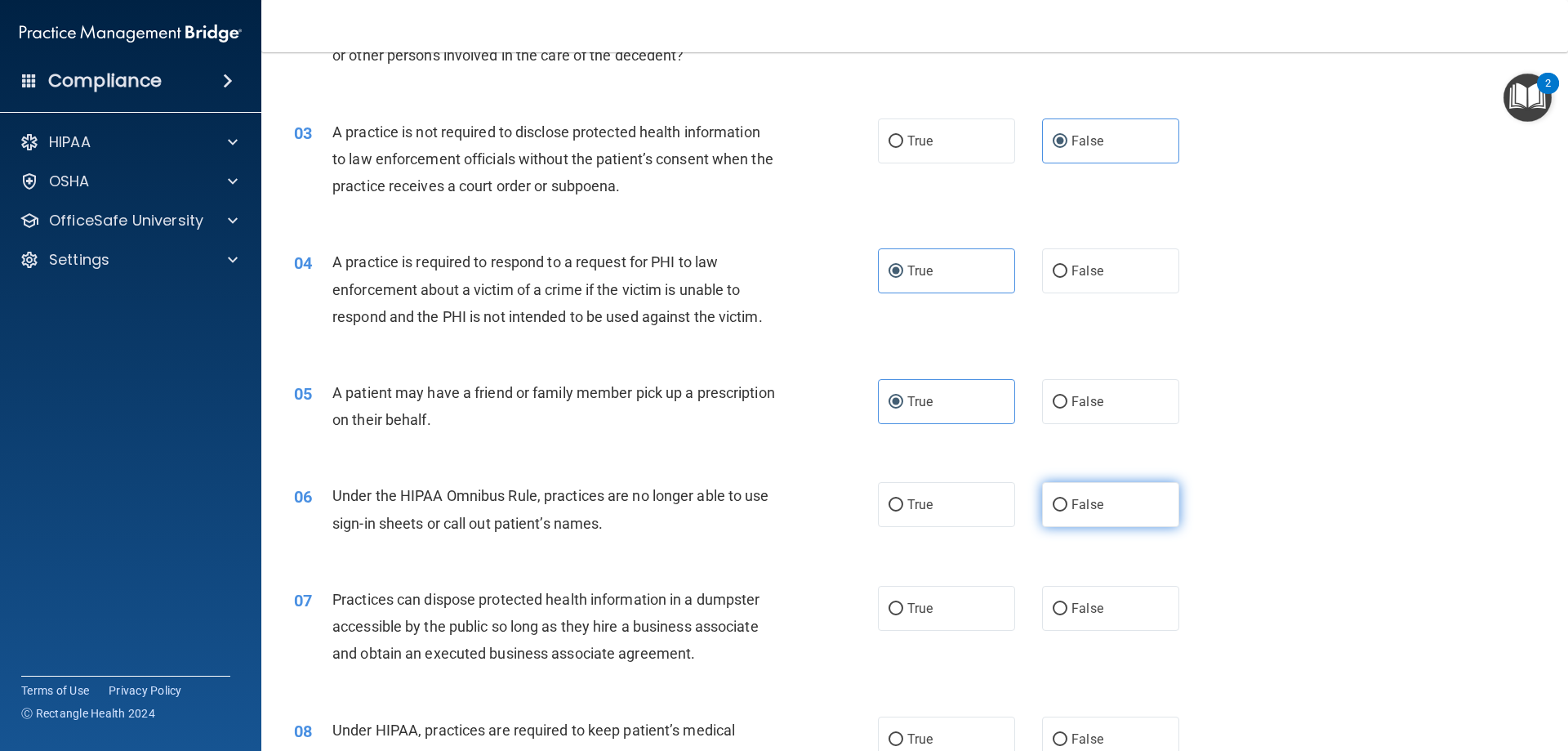
radio input "true"
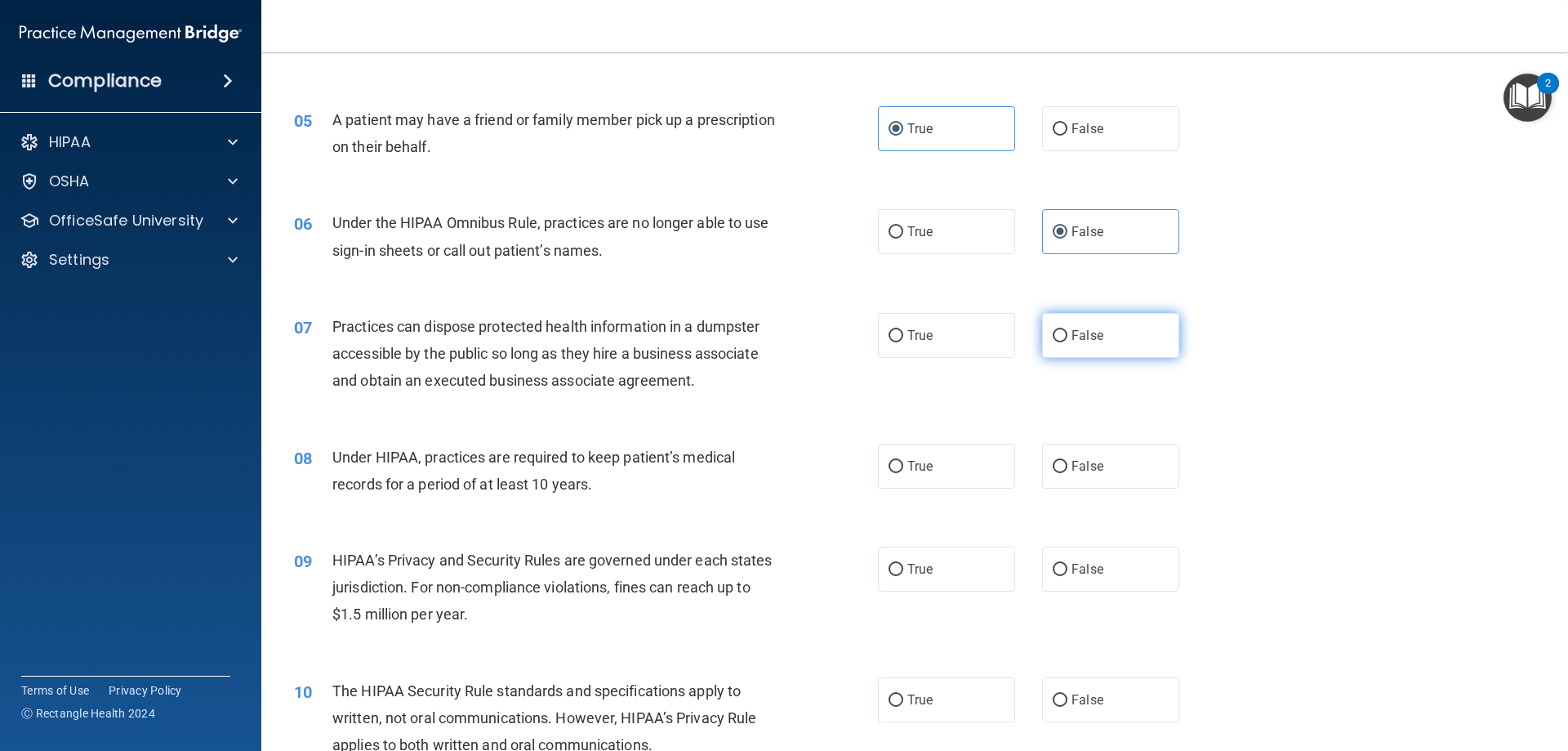
click at [1091, 337] on span "False" at bounding box center [1088, 335] width 32 height 15
click at [1068, 337] on input "False" at bounding box center [1060, 336] width 15 height 12
radio input "true"
click at [1095, 457] on label "False" at bounding box center [1110, 466] width 138 height 45
click at [1068, 461] on input "False" at bounding box center [1060, 467] width 15 height 12
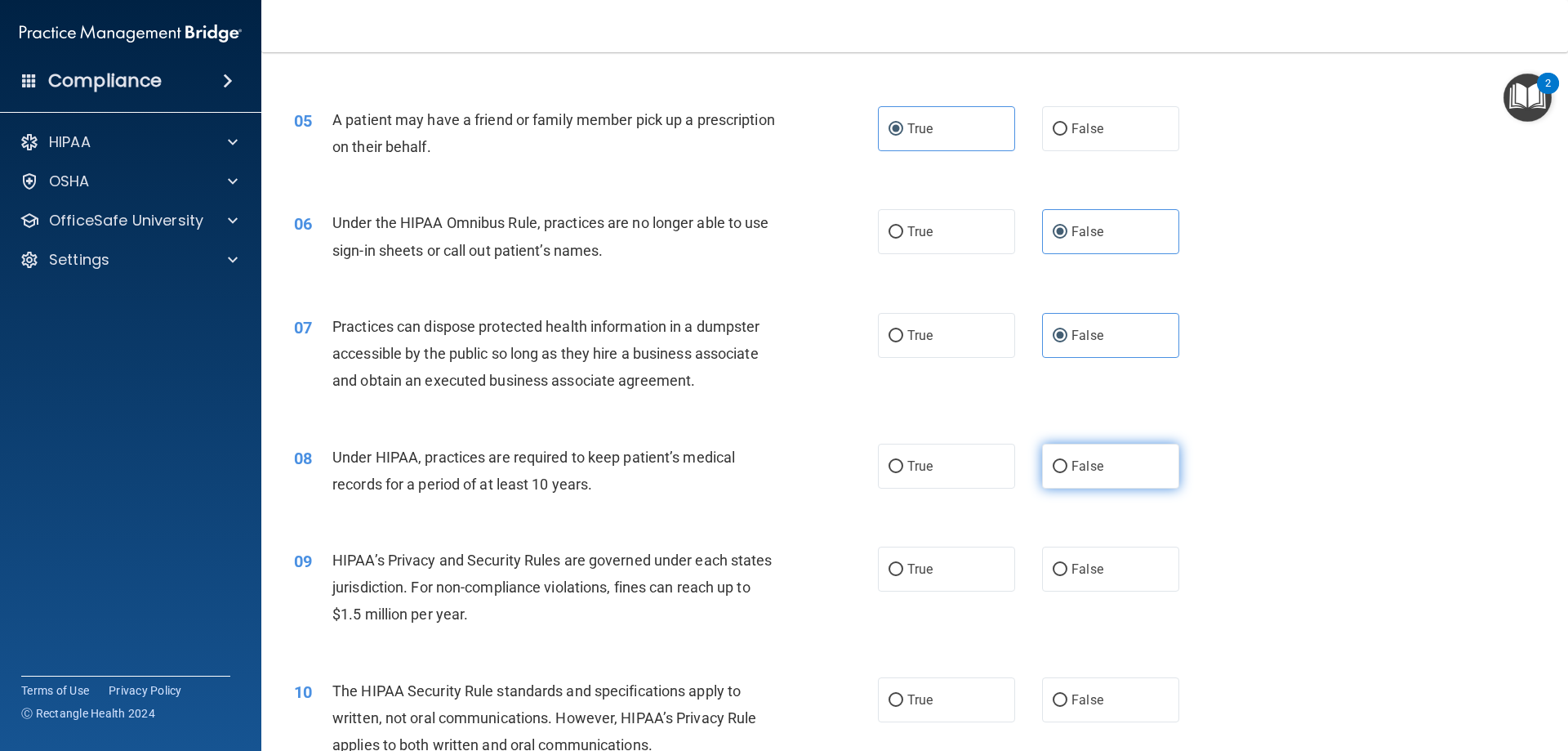
radio input "true"
click at [1079, 565] on span "False" at bounding box center [1088, 568] width 32 height 15
click at [1068, 565] on input "False" at bounding box center [1060, 570] width 15 height 12
radio input "true"
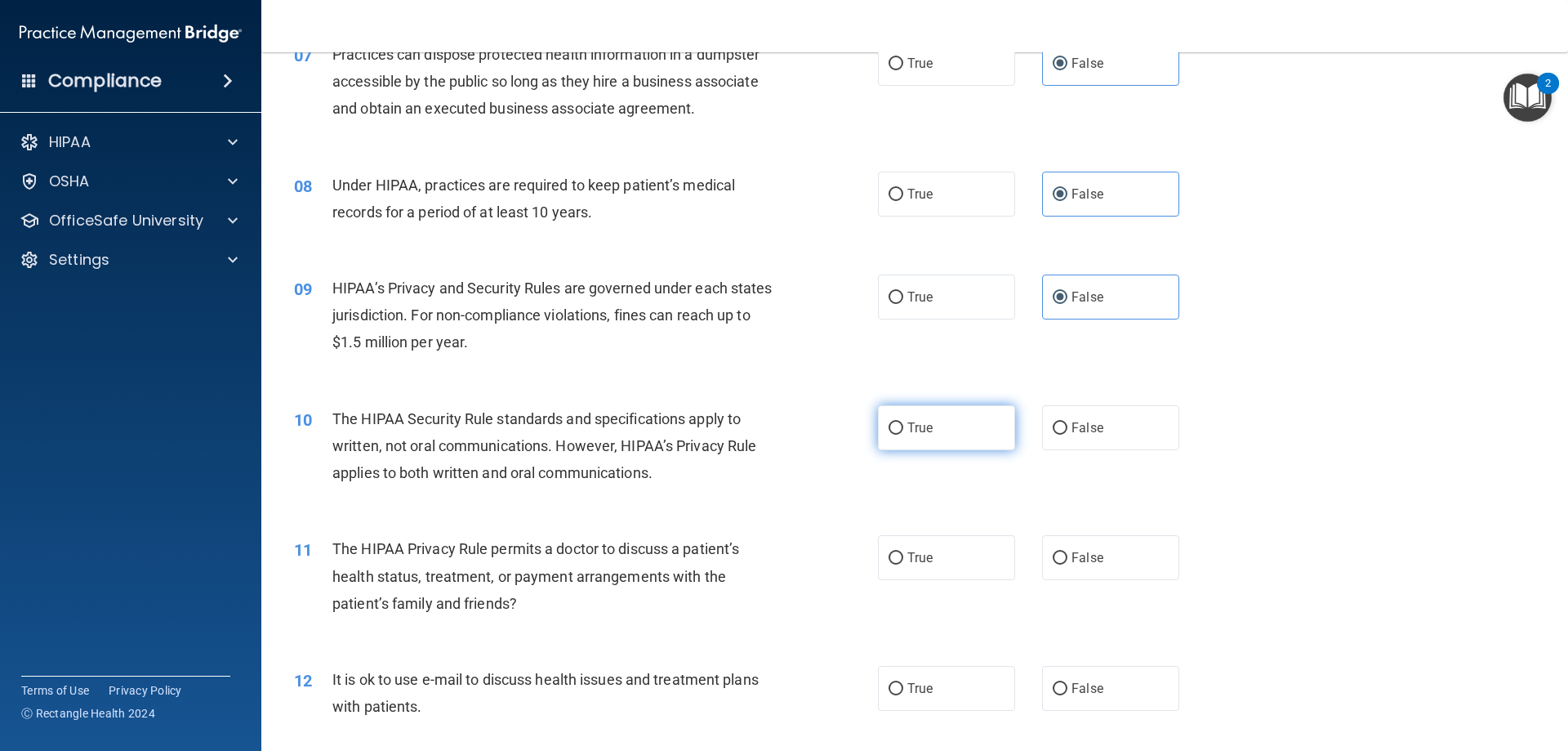
click at [957, 430] on label "True" at bounding box center [946, 428] width 138 height 45
click at [903, 430] on input "True" at bounding box center [895, 429] width 15 height 12
radio input "true"
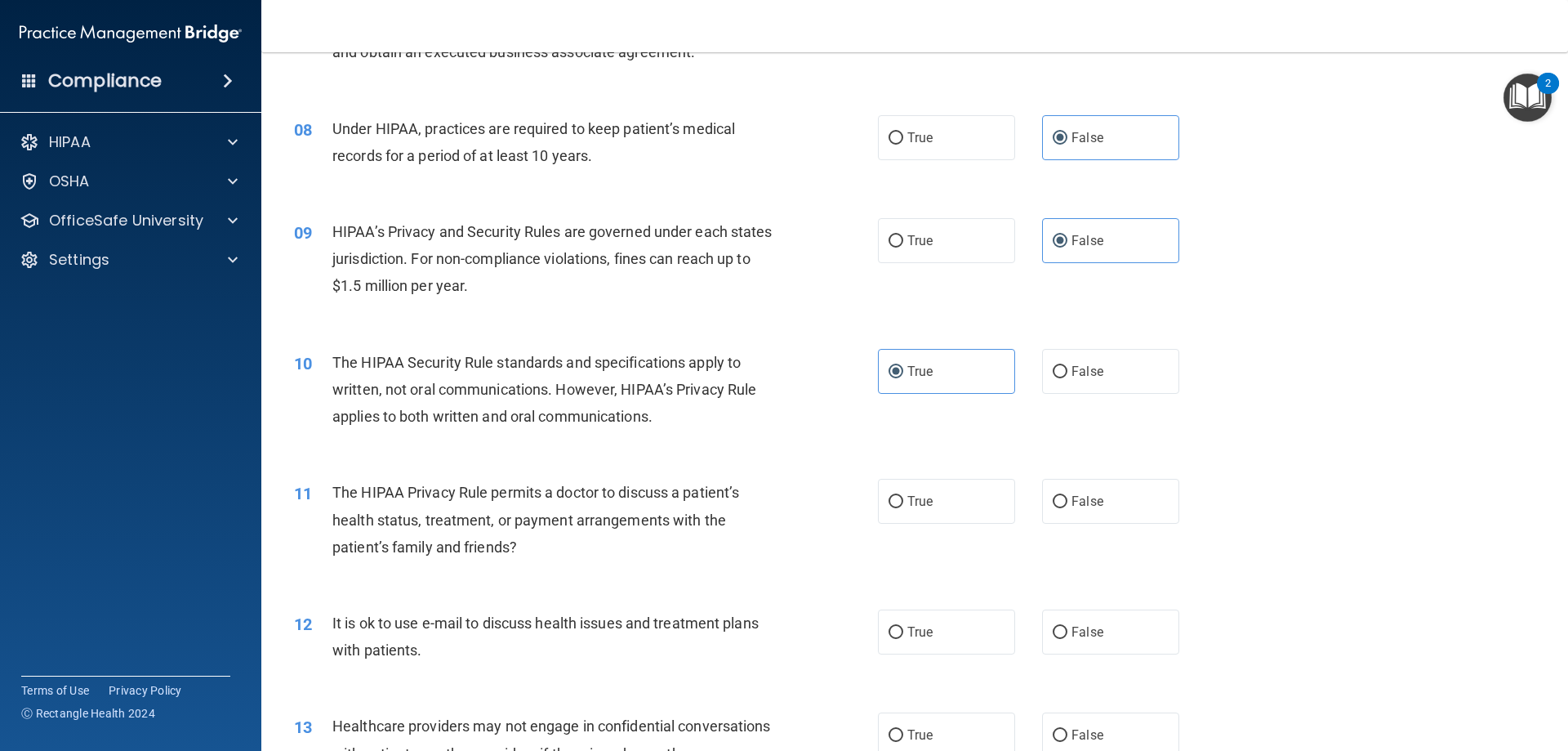
scroll to position [953, 0]
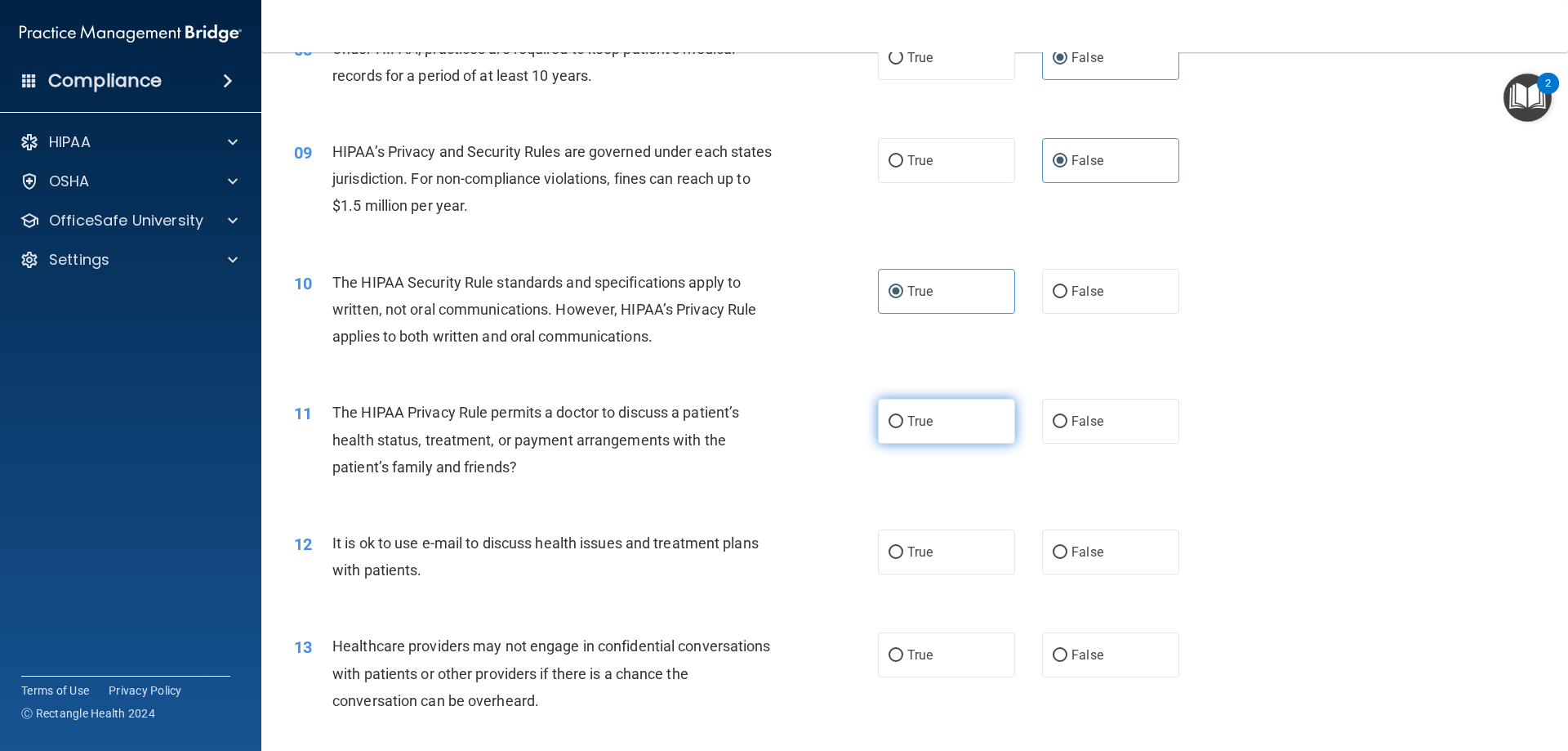
click at [938, 432] on label "True" at bounding box center [946, 421] width 138 height 45
click at [903, 428] on input "True" at bounding box center [895, 422] width 15 height 12
radio input "true"
click at [939, 546] on label "True" at bounding box center [946, 551] width 138 height 45
click at [903, 547] on input "True" at bounding box center [895, 553] width 15 height 12
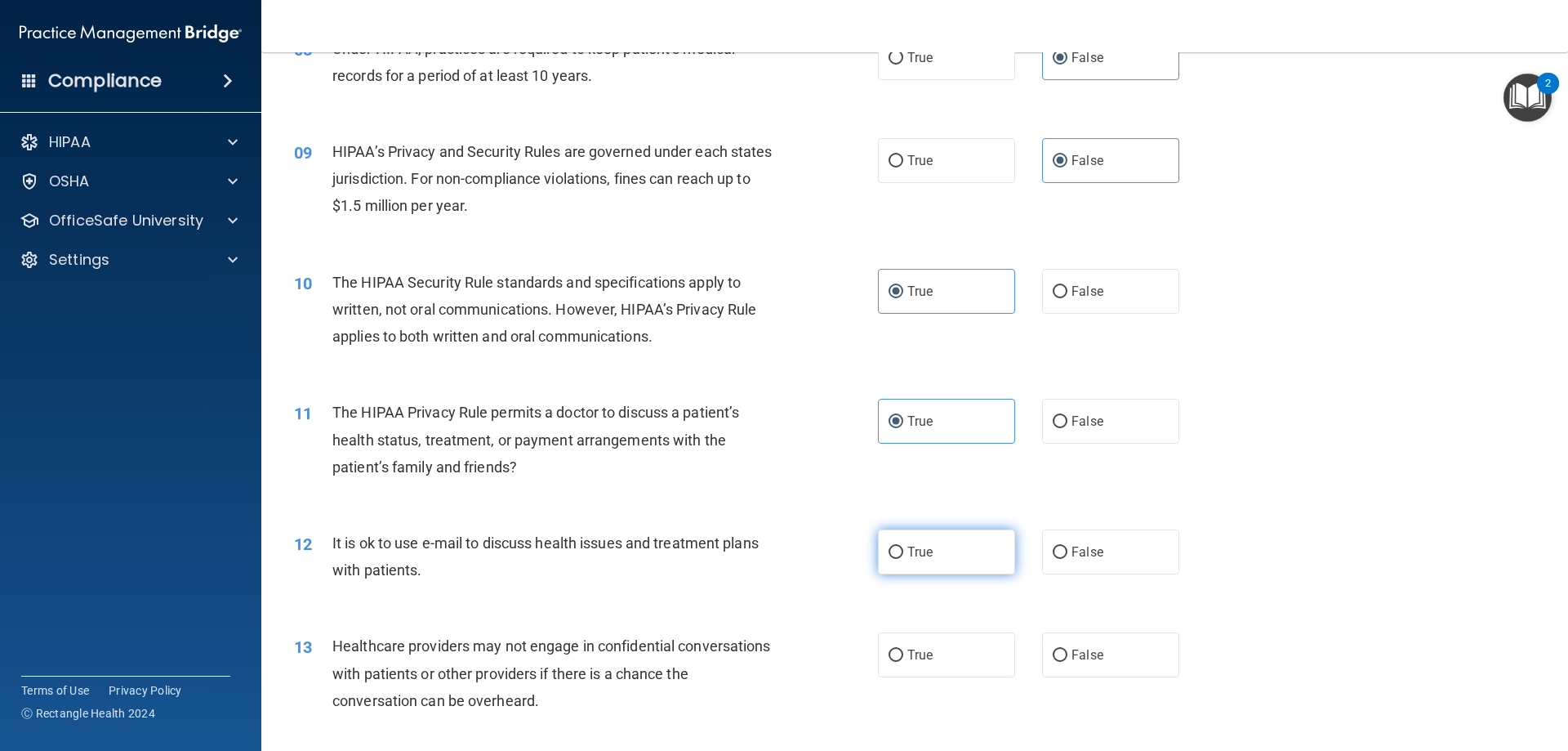
radio input "true"
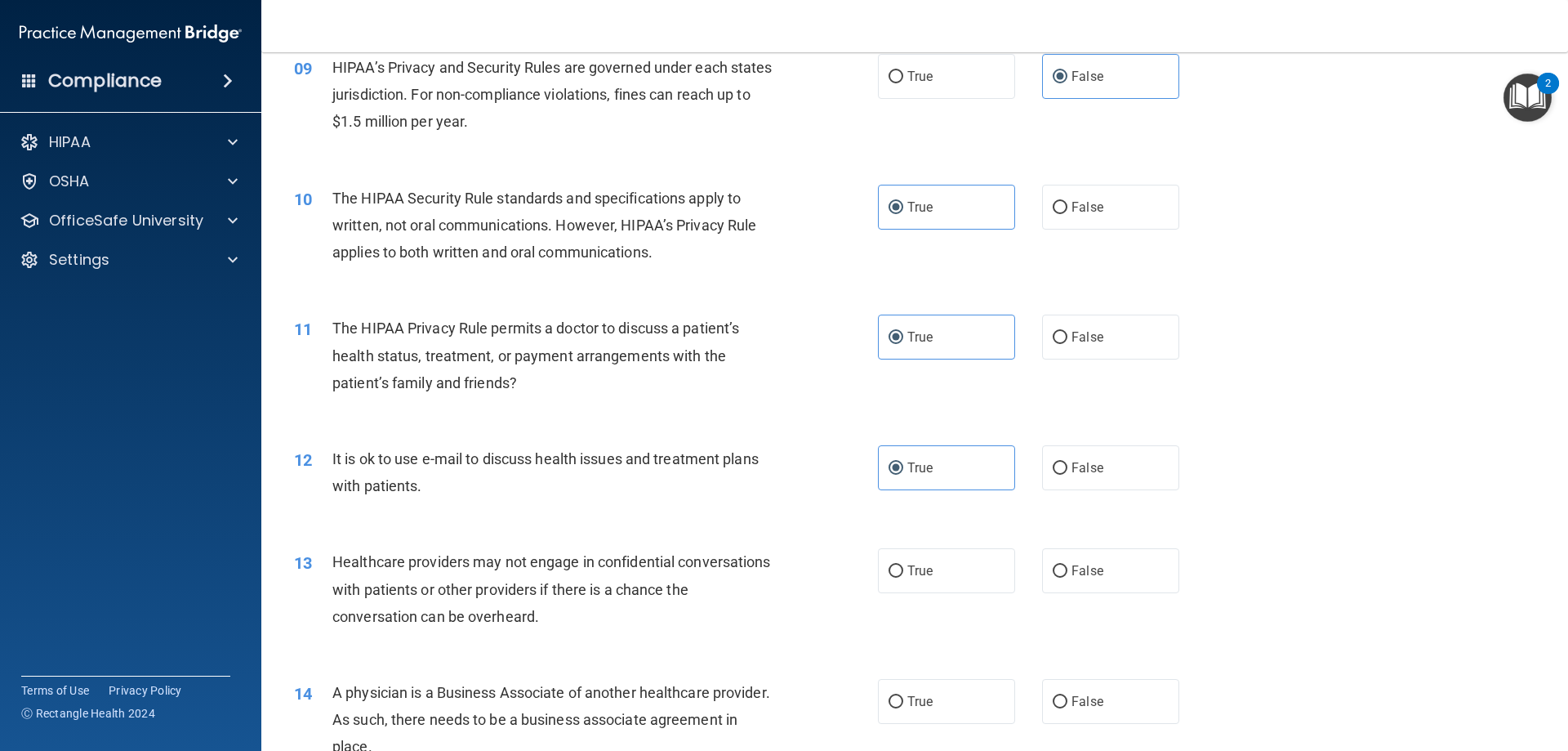
scroll to position [1226, 0]
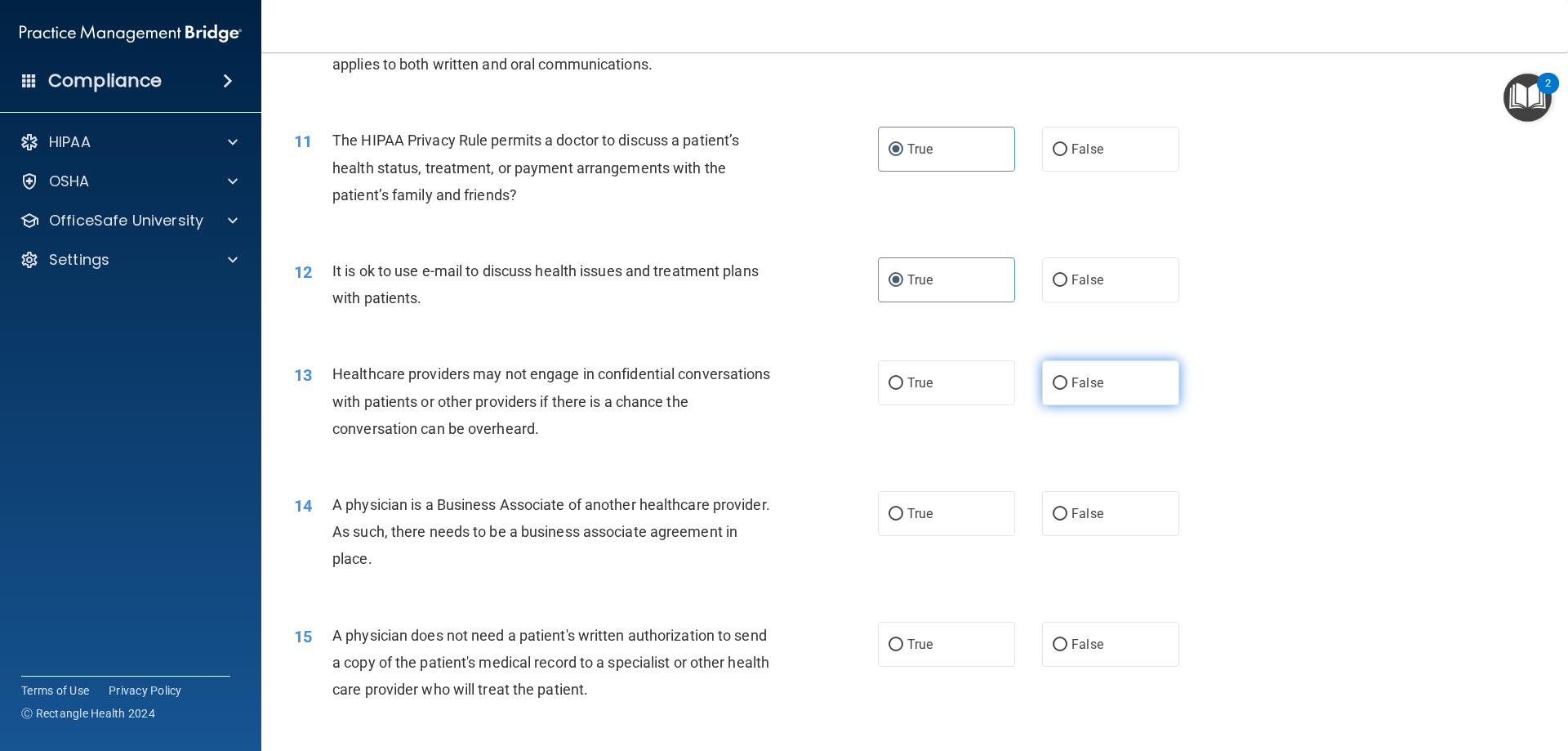
click at [1115, 395] on label "False" at bounding box center [1110, 383] width 138 height 45
click at [1068, 390] on input "False" at bounding box center [1060, 383] width 15 height 12
radio input "true"
click at [1105, 503] on label "False" at bounding box center [1110, 513] width 138 height 45
click at [1068, 508] on input "False" at bounding box center [1060, 514] width 15 height 12
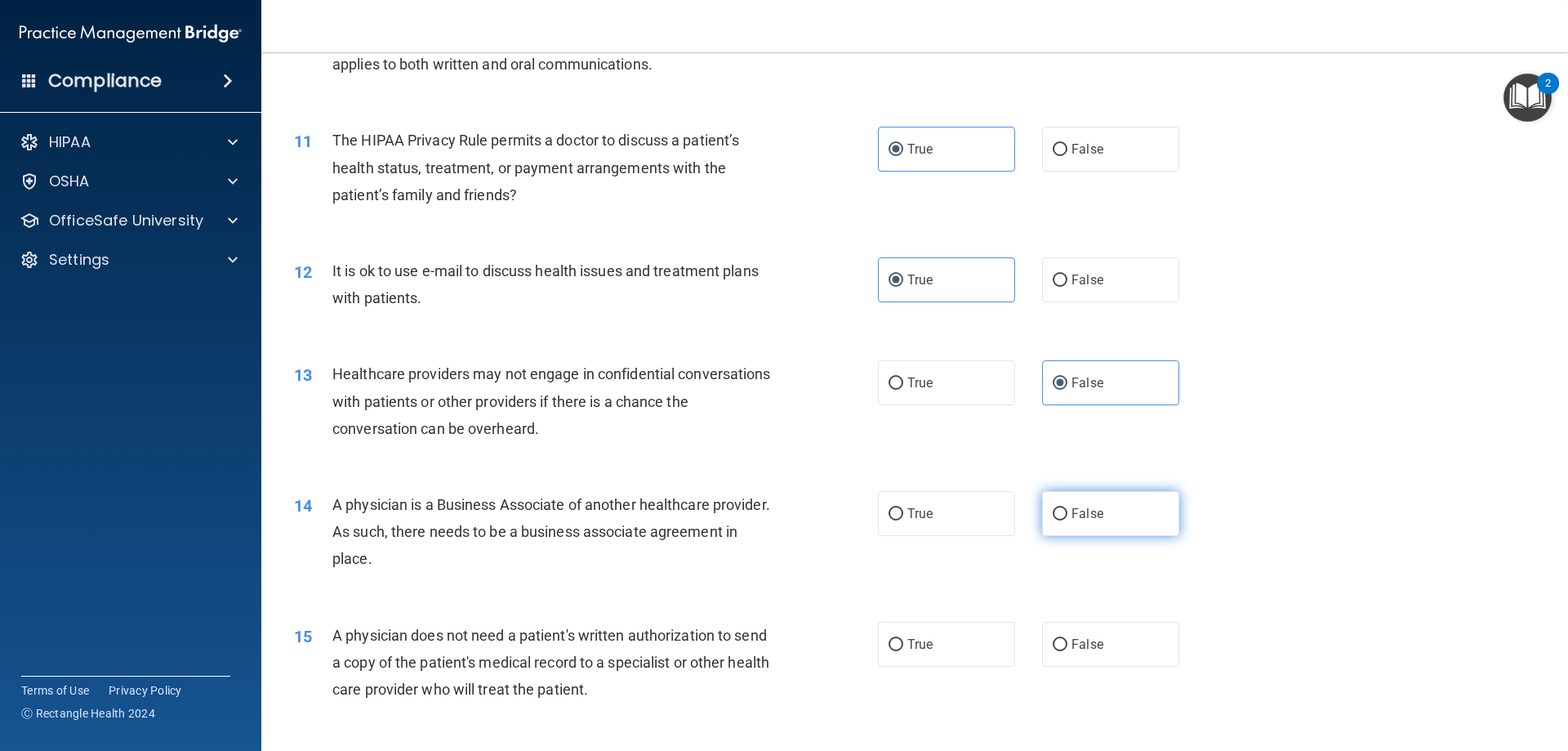
radio input "true"
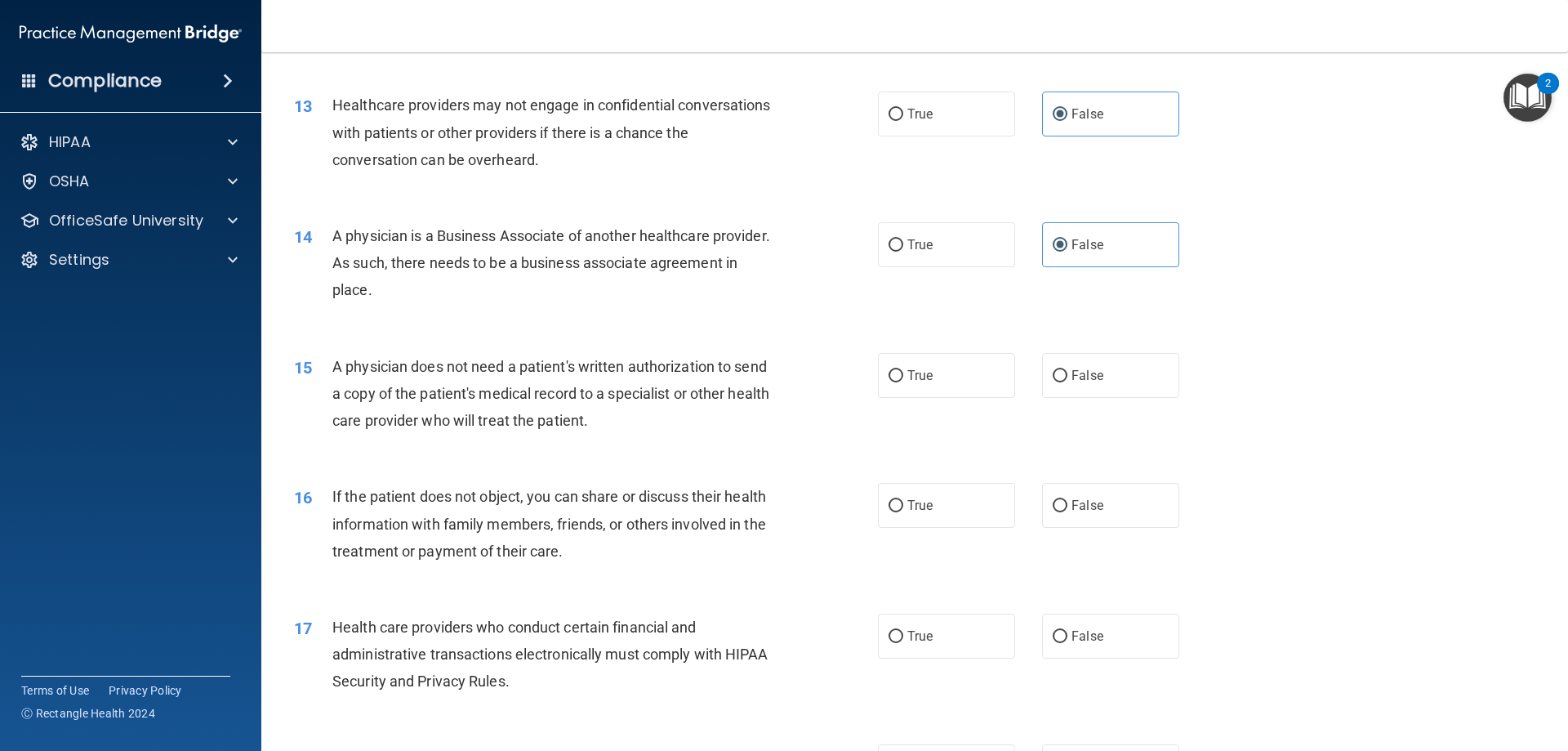
scroll to position [1498, 0]
click at [943, 367] on label "True" at bounding box center [946, 372] width 138 height 45
click at [903, 367] on input "True" at bounding box center [895, 373] width 15 height 12
radio input "true"
click at [928, 500] on label "True" at bounding box center [946, 502] width 138 height 45
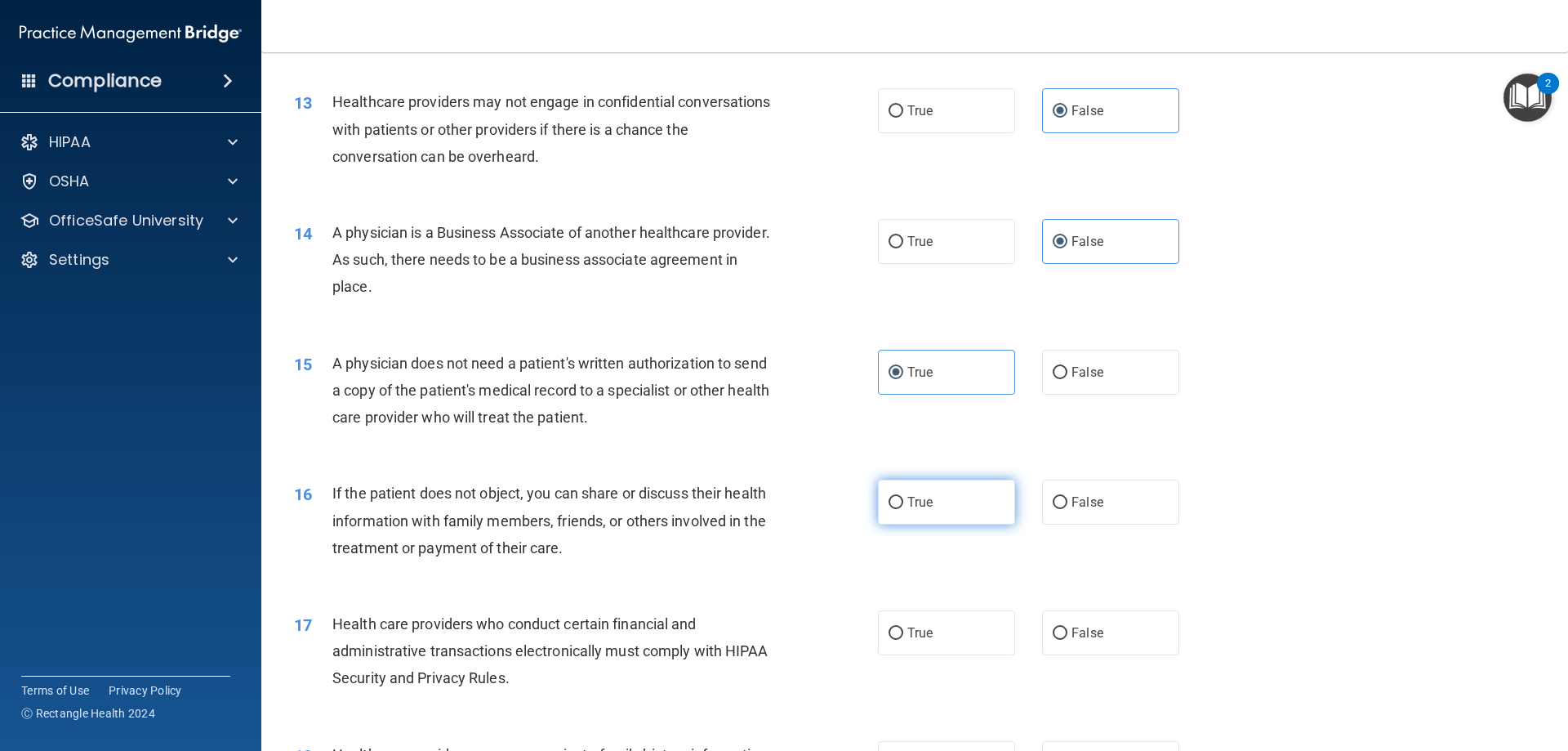
click at [903, 500] on input "True" at bounding box center [895, 503] width 15 height 12
radio input "true"
click at [927, 628] on span "True" at bounding box center [920, 632] width 26 height 15
click at [903, 628] on input "True" at bounding box center [895, 634] width 15 height 12
radio input "true"
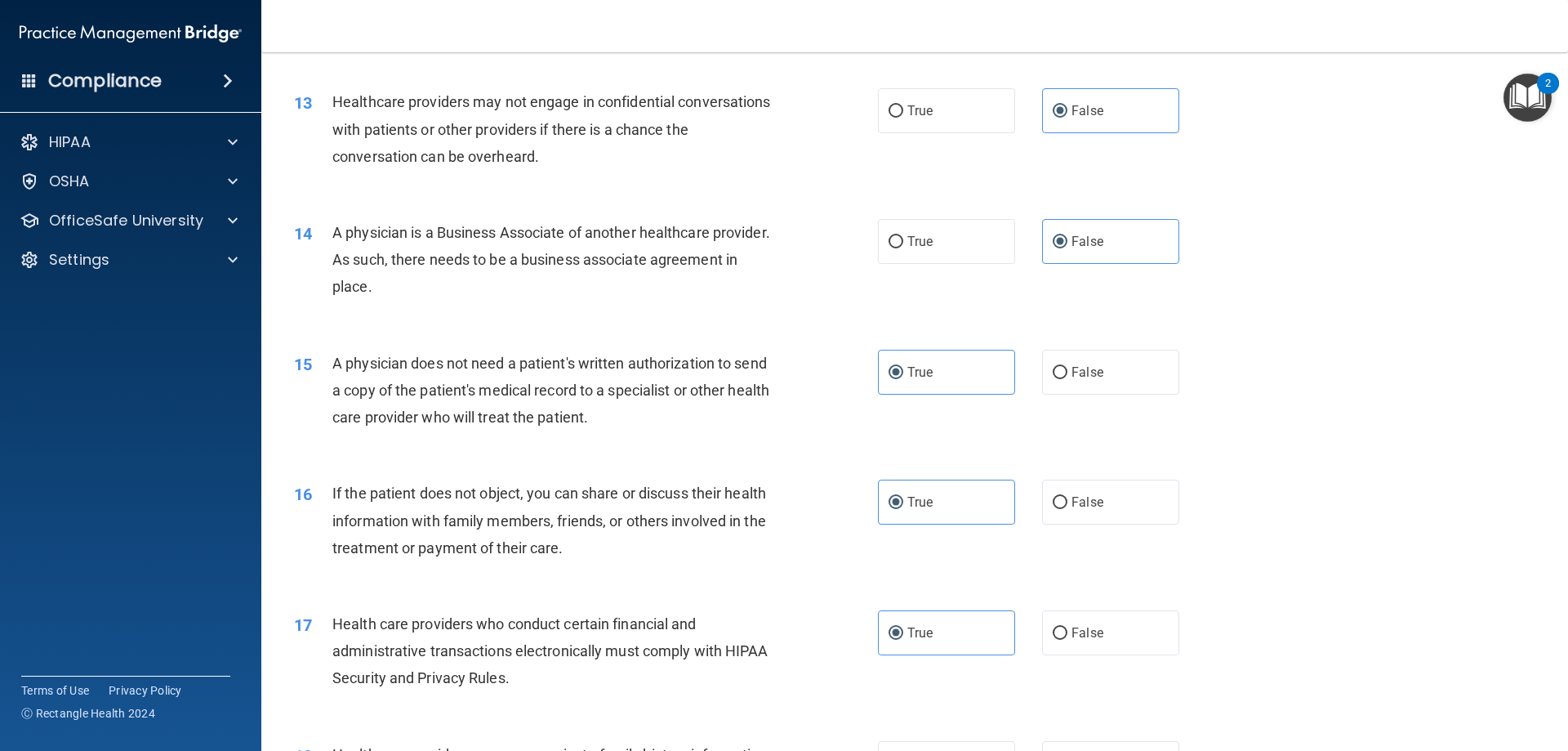
scroll to position [1770, 0]
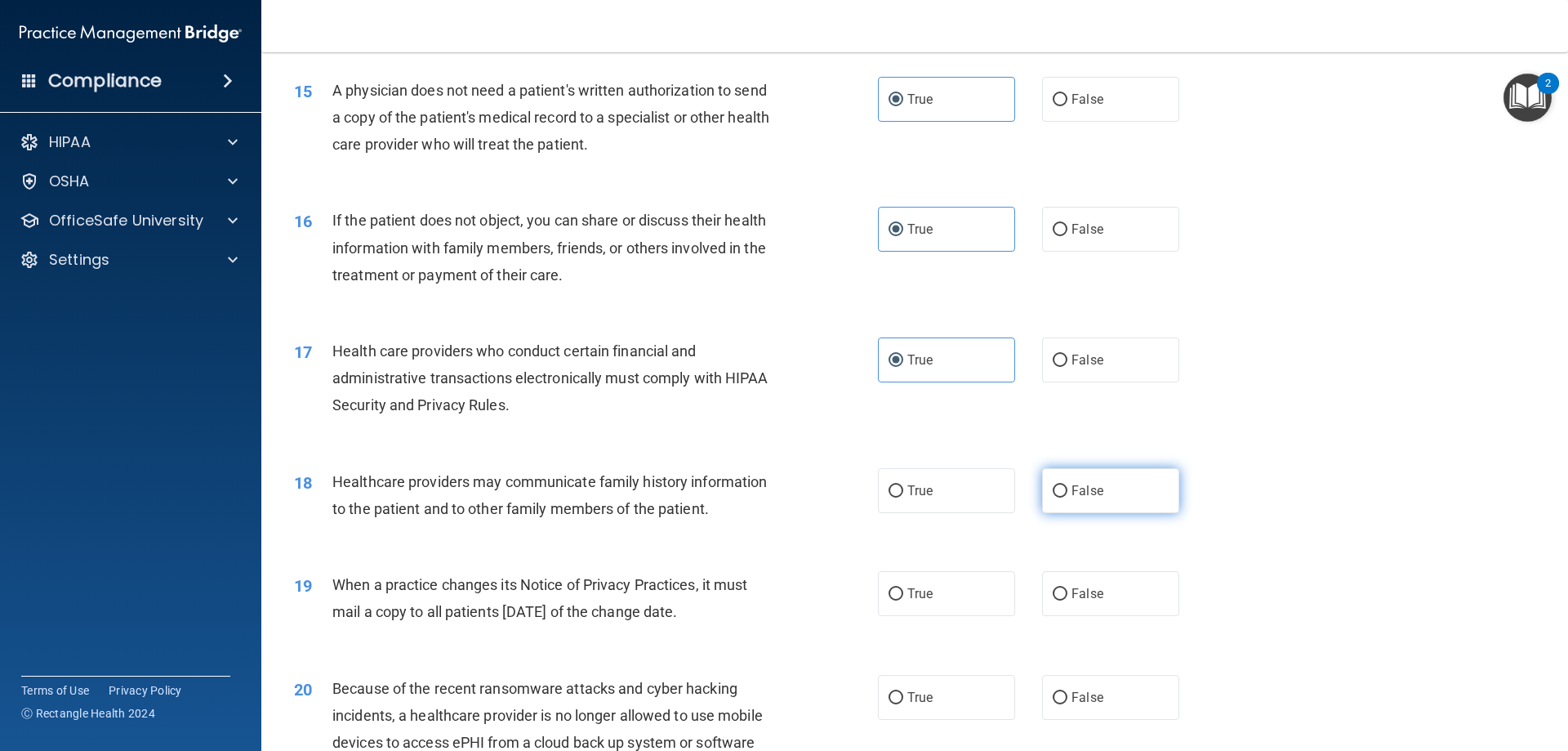
click at [1105, 492] on label "False" at bounding box center [1110, 490] width 138 height 45
click at [1068, 492] on input "False" at bounding box center [1060, 492] width 15 height 12
radio input "true"
click at [1094, 588] on span "False" at bounding box center [1088, 593] width 32 height 15
click at [1068, 589] on input "False" at bounding box center [1060, 595] width 15 height 12
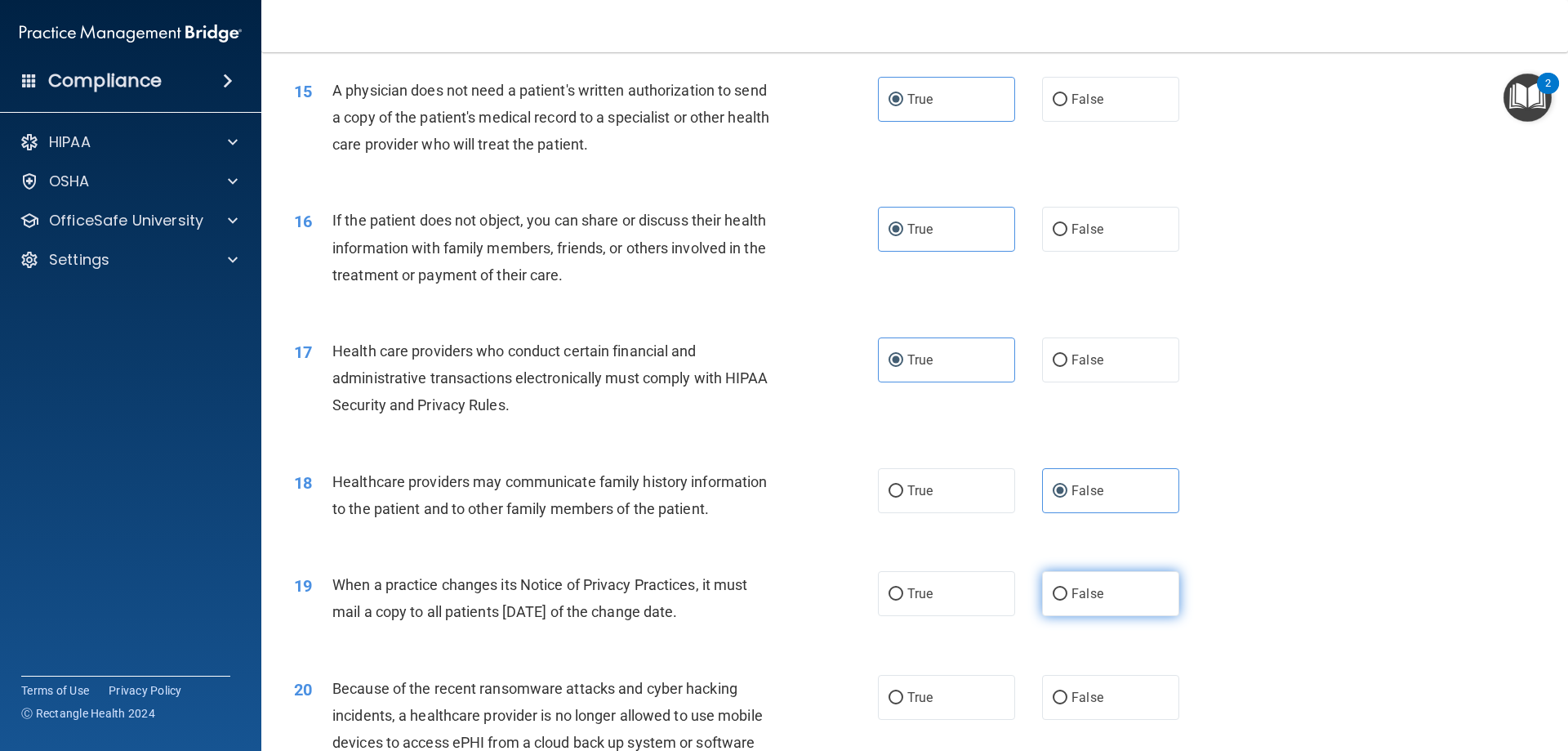
radio input "true"
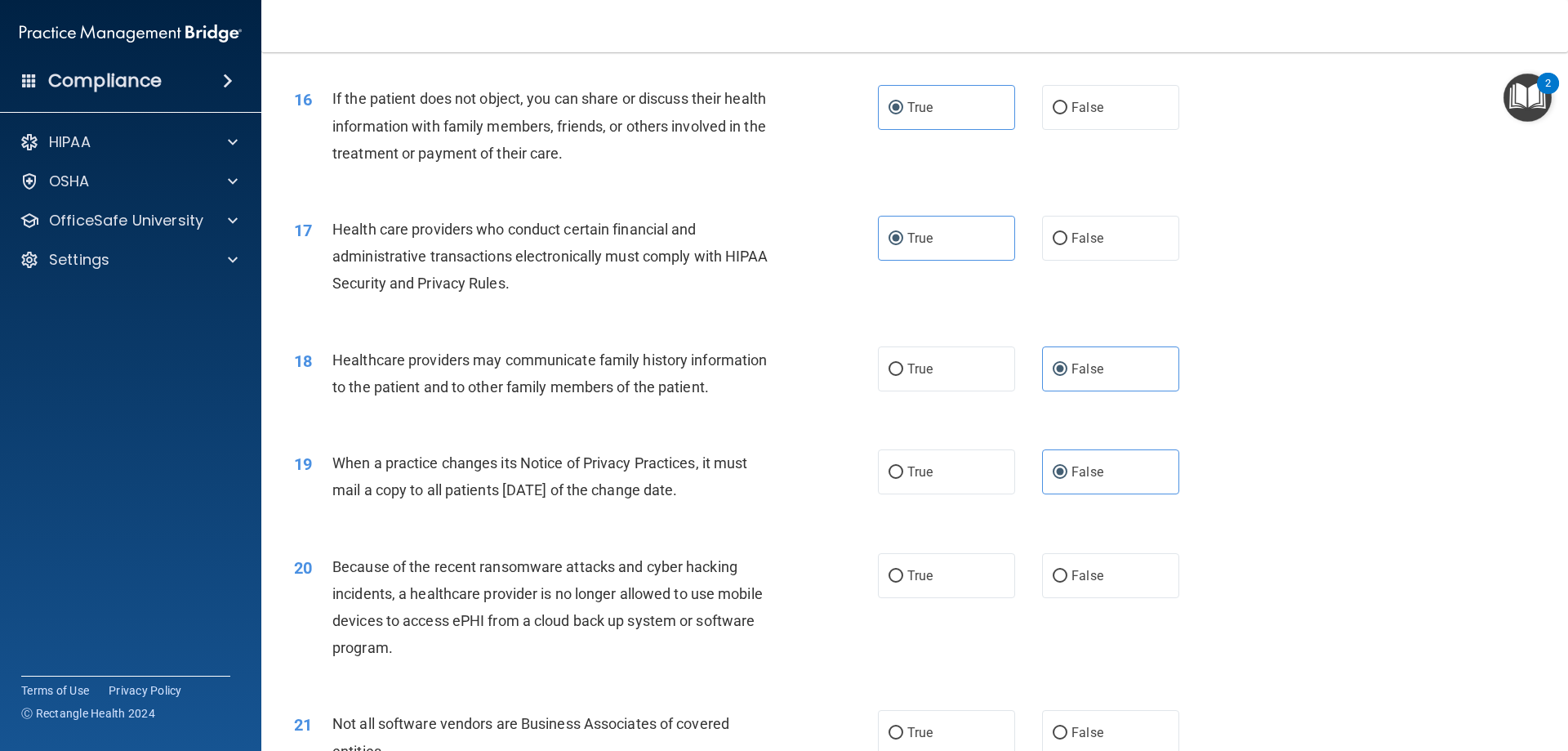
scroll to position [2043, 0]
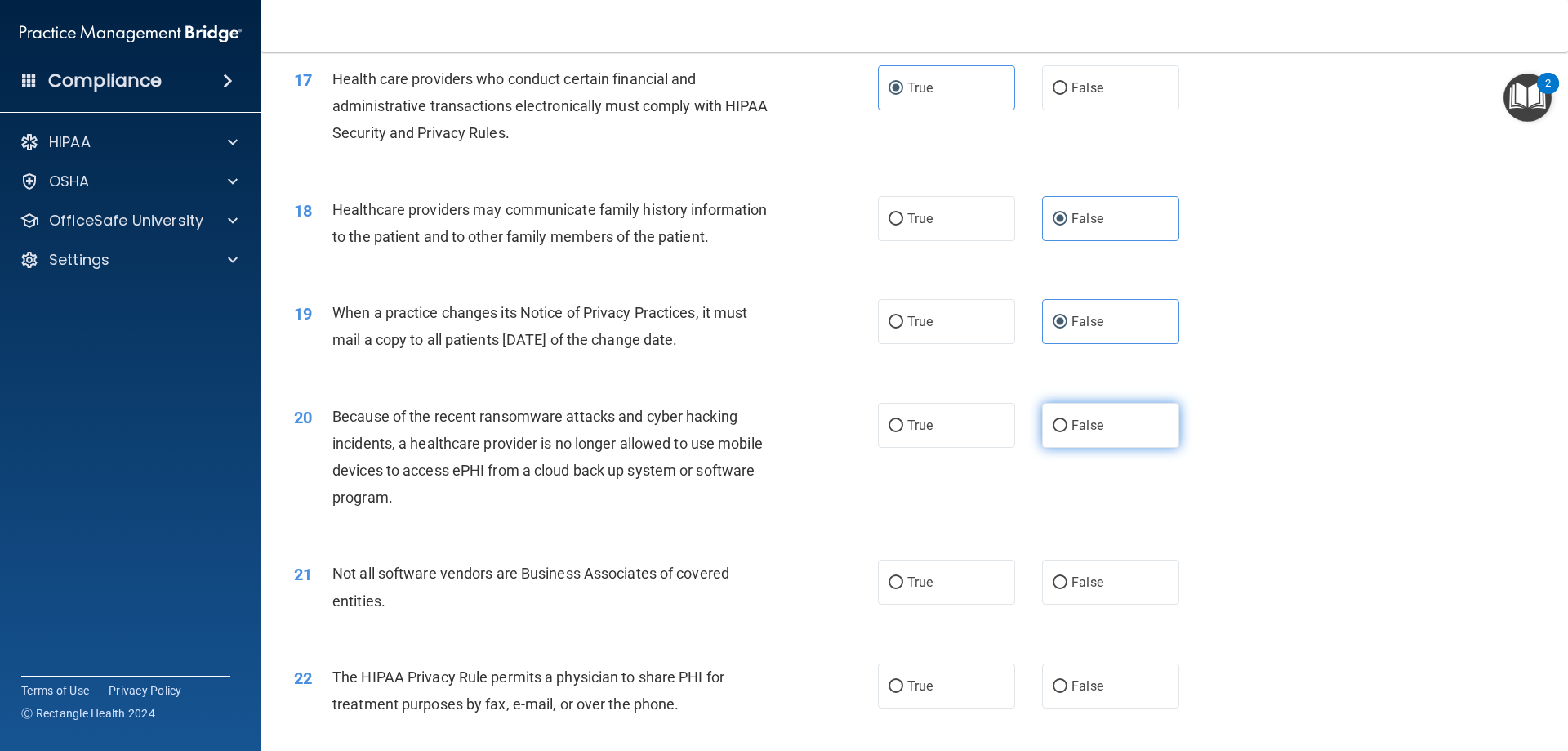
click at [1111, 439] on label "False" at bounding box center [1110, 425] width 138 height 45
click at [1068, 432] on input "False" at bounding box center [1060, 426] width 15 height 12
radio input "true"
click at [949, 573] on label "True" at bounding box center [946, 581] width 138 height 45
click at [903, 577] on input "True" at bounding box center [895, 583] width 15 height 12
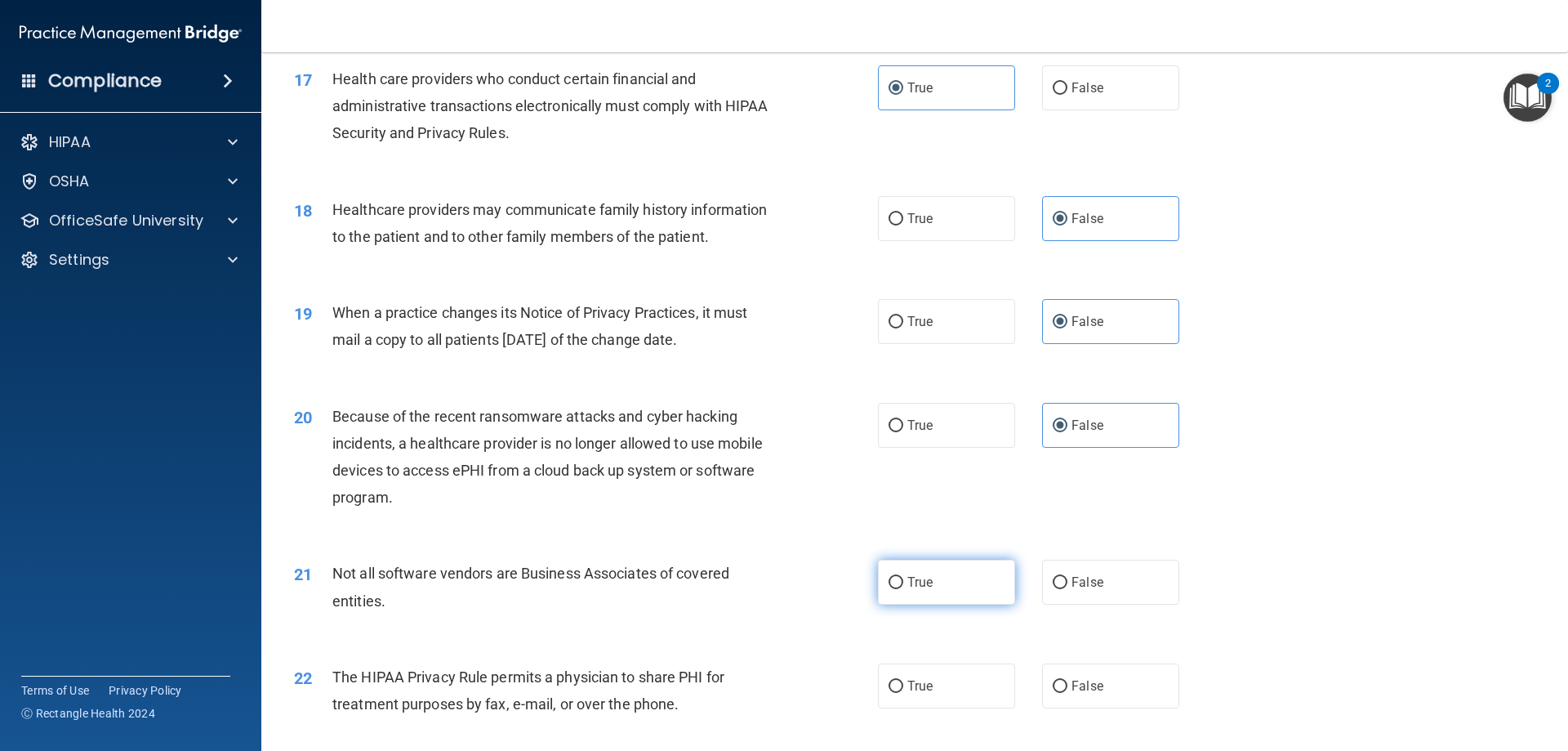
radio input "true"
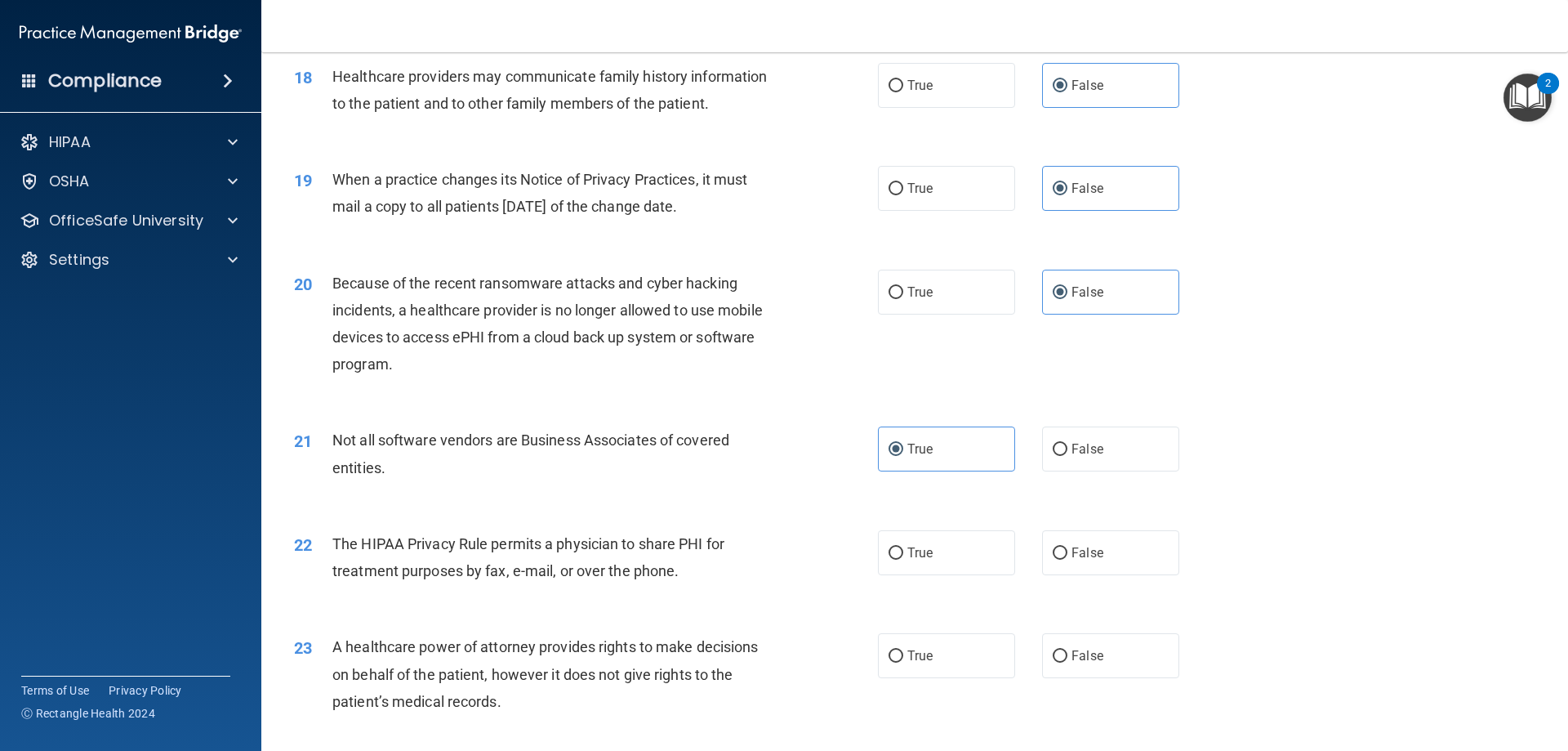
scroll to position [2314, 0]
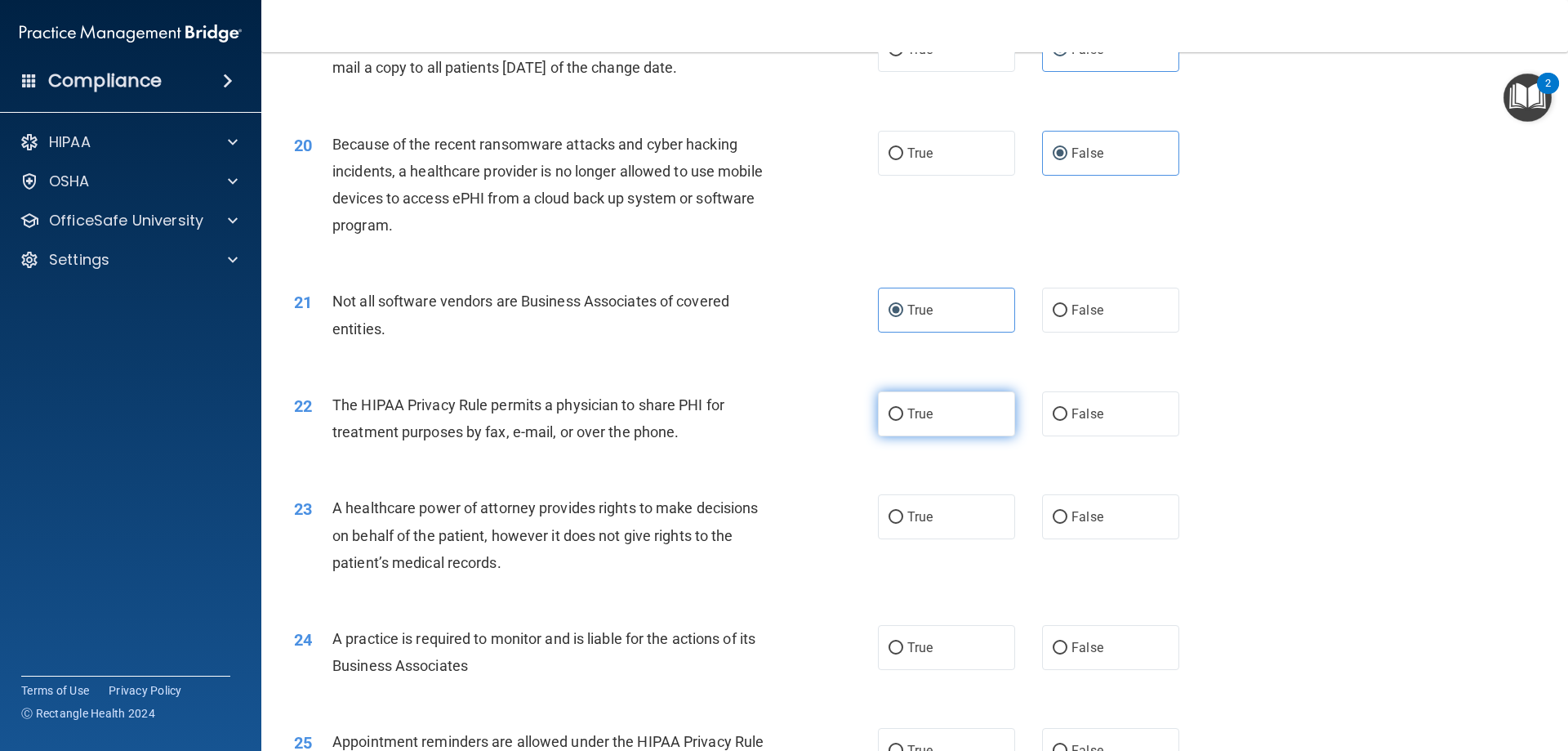
click at [936, 423] on label "True" at bounding box center [946, 414] width 138 height 45
click at [903, 421] on input "True" at bounding box center [895, 415] width 15 height 12
radio input "true"
click at [1103, 522] on label "False" at bounding box center [1110, 517] width 138 height 45
click at [1068, 522] on input "False" at bounding box center [1060, 518] width 15 height 12
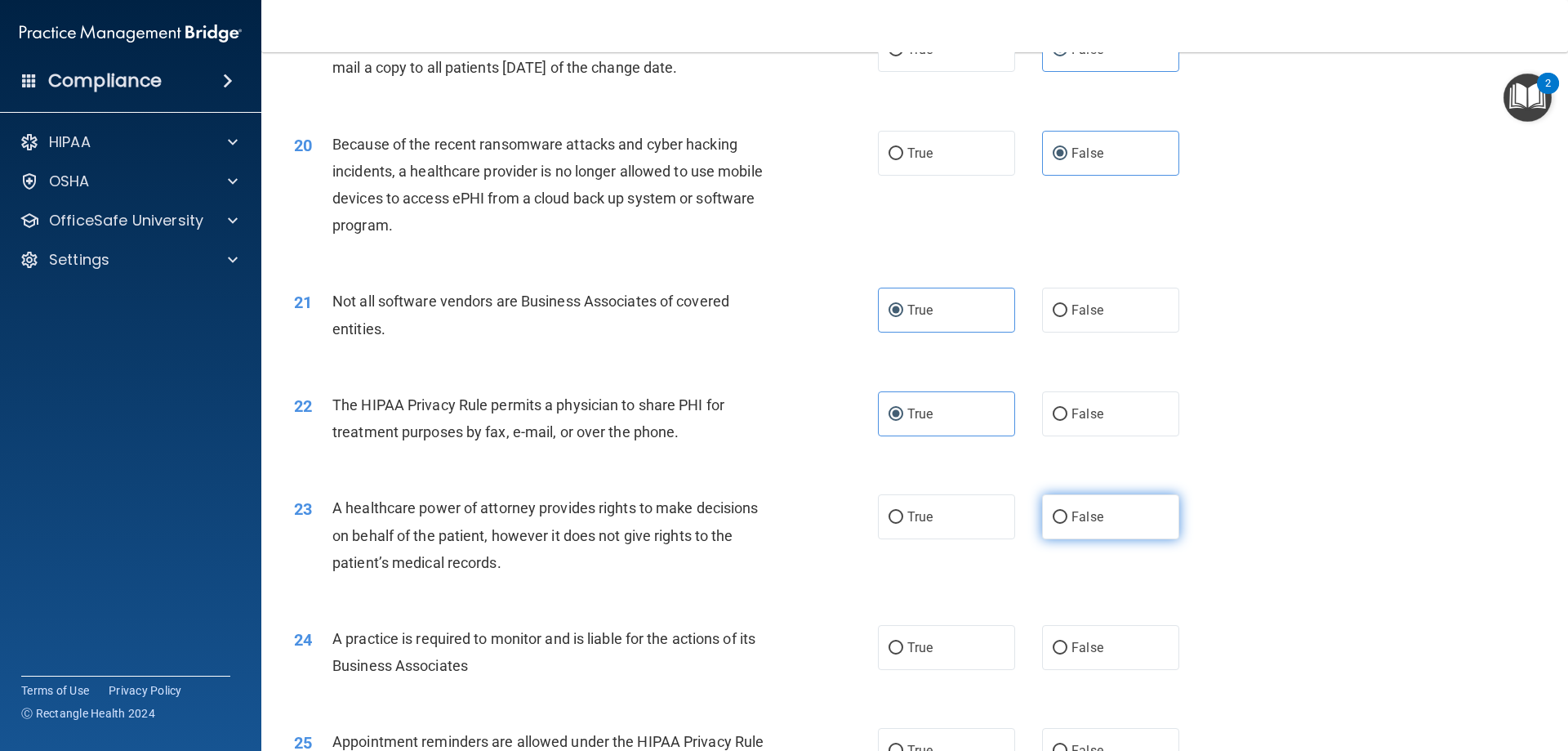
radio input "true"
click at [1107, 644] on label "False" at bounding box center [1110, 647] width 138 height 45
click at [1068, 644] on input "False" at bounding box center [1060, 648] width 15 height 12
radio input "true"
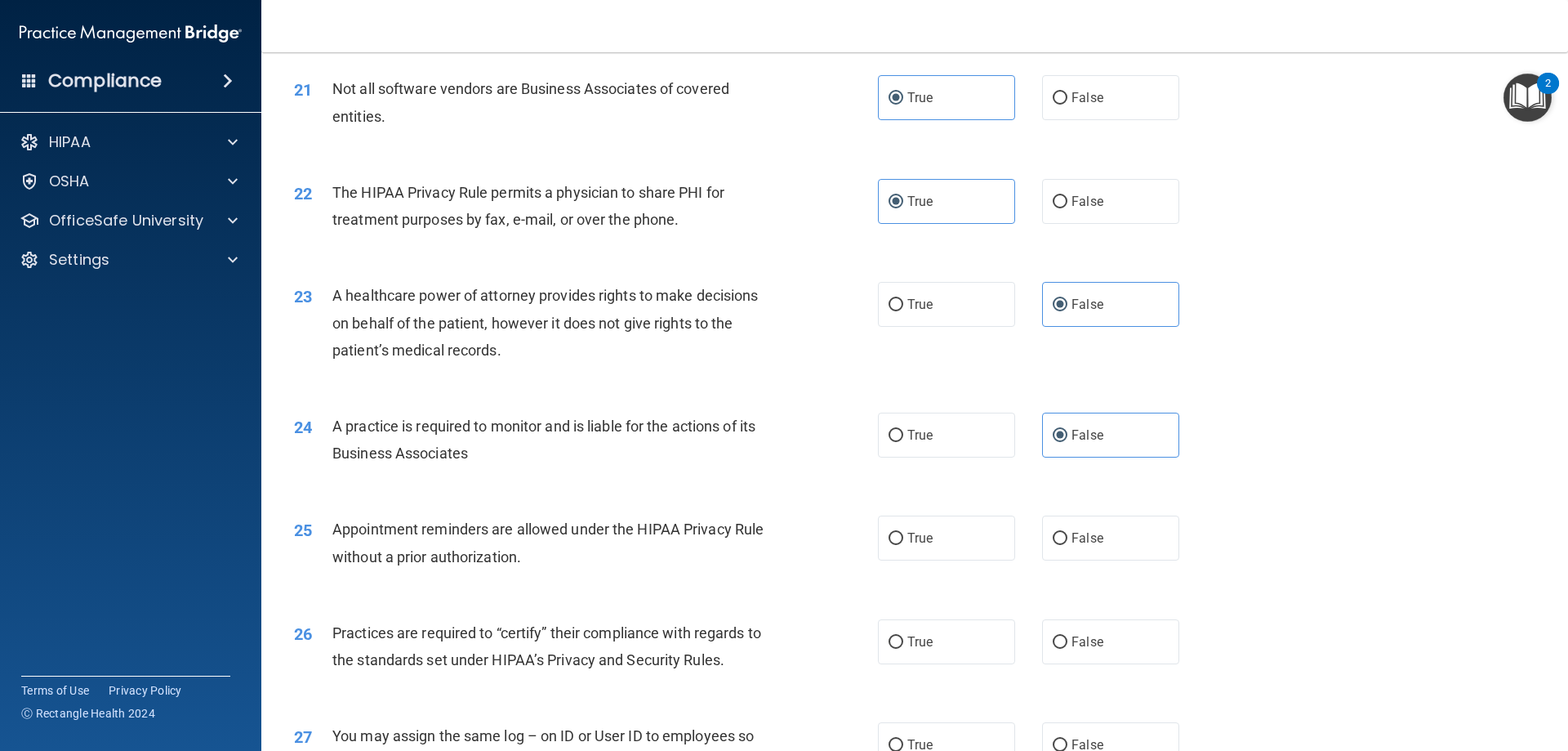
scroll to position [2588, 0]
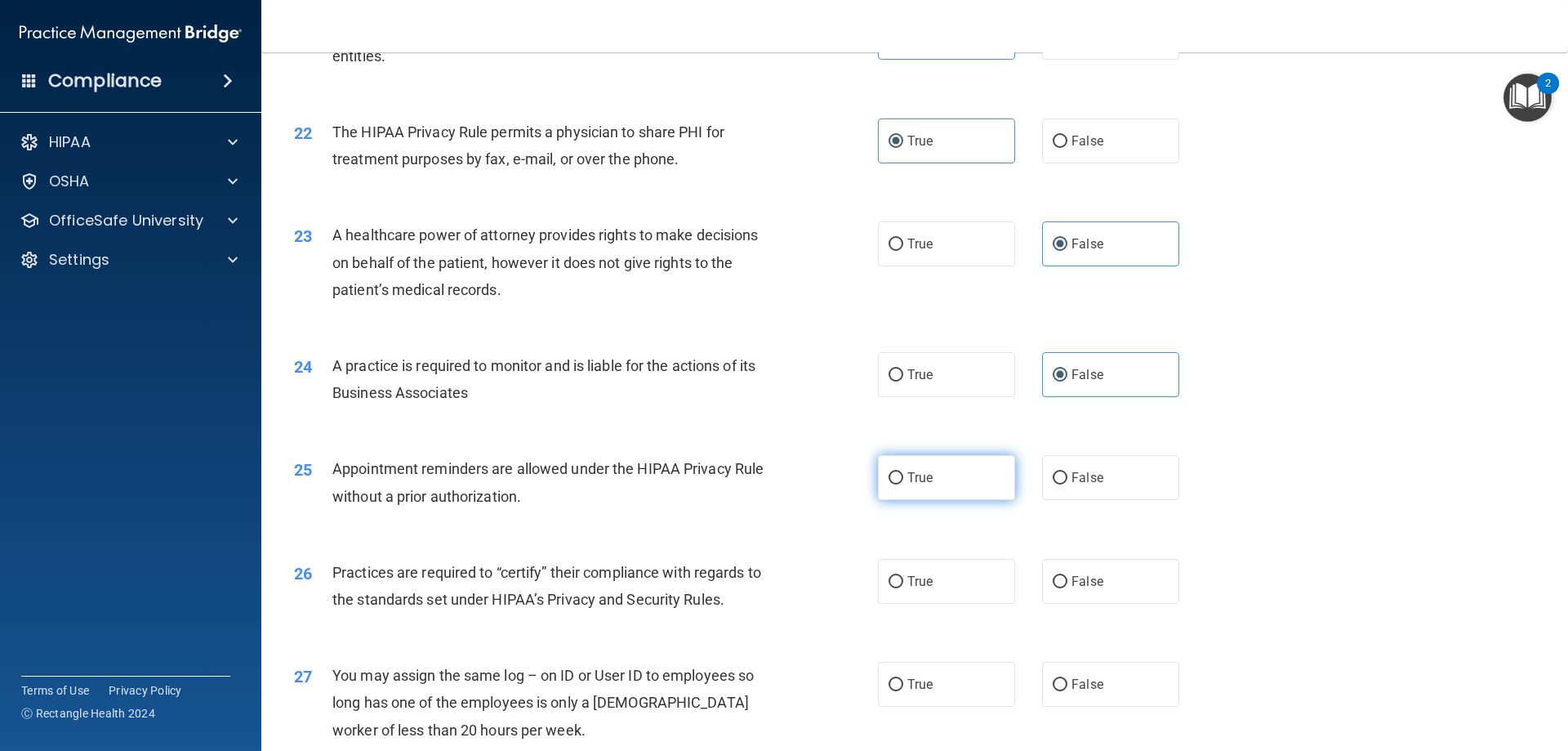
click at [949, 477] on label "True" at bounding box center [946, 478] width 138 height 45
click at [903, 477] on input "True" at bounding box center [895, 478] width 15 height 12
radio input "true"
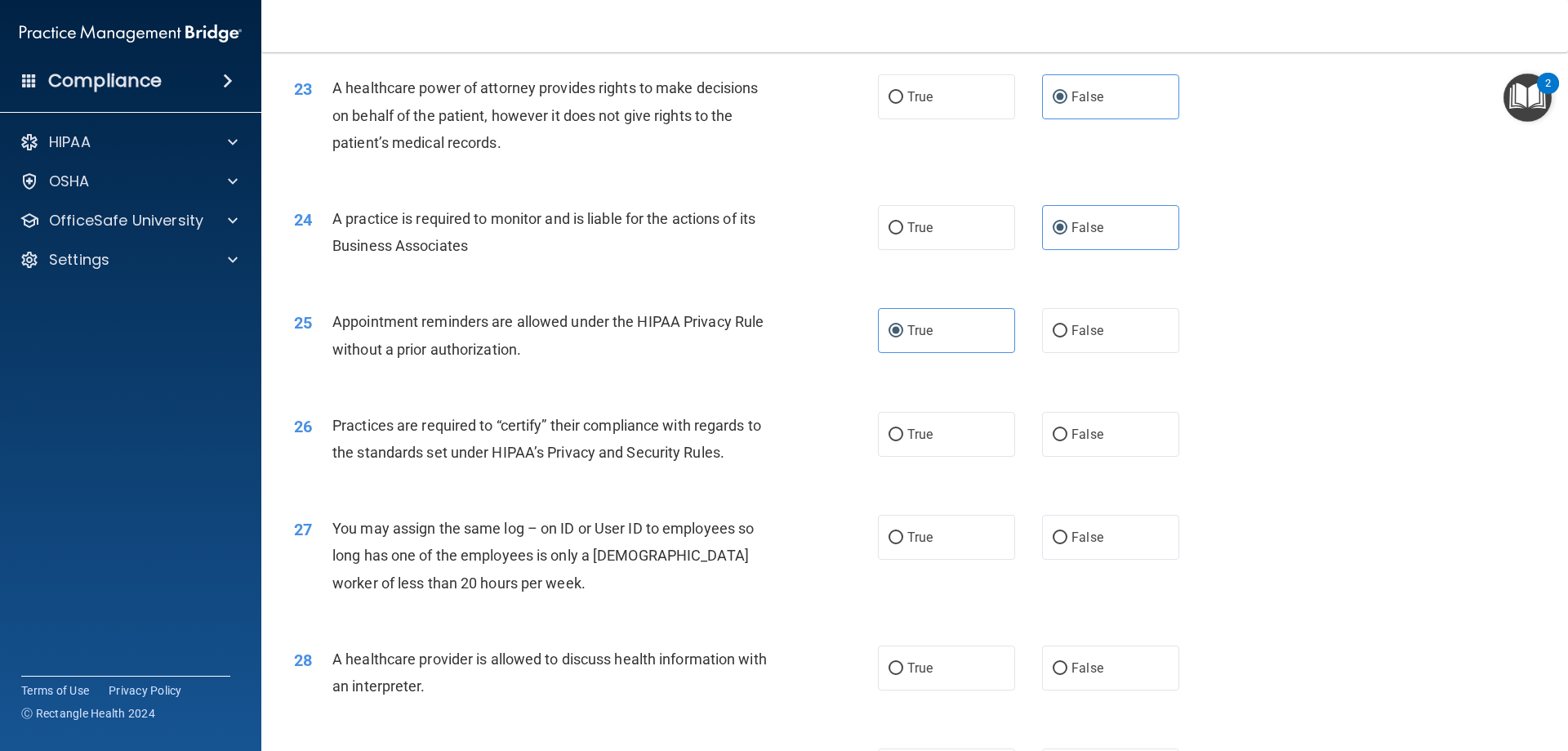
scroll to position [2859, 0]
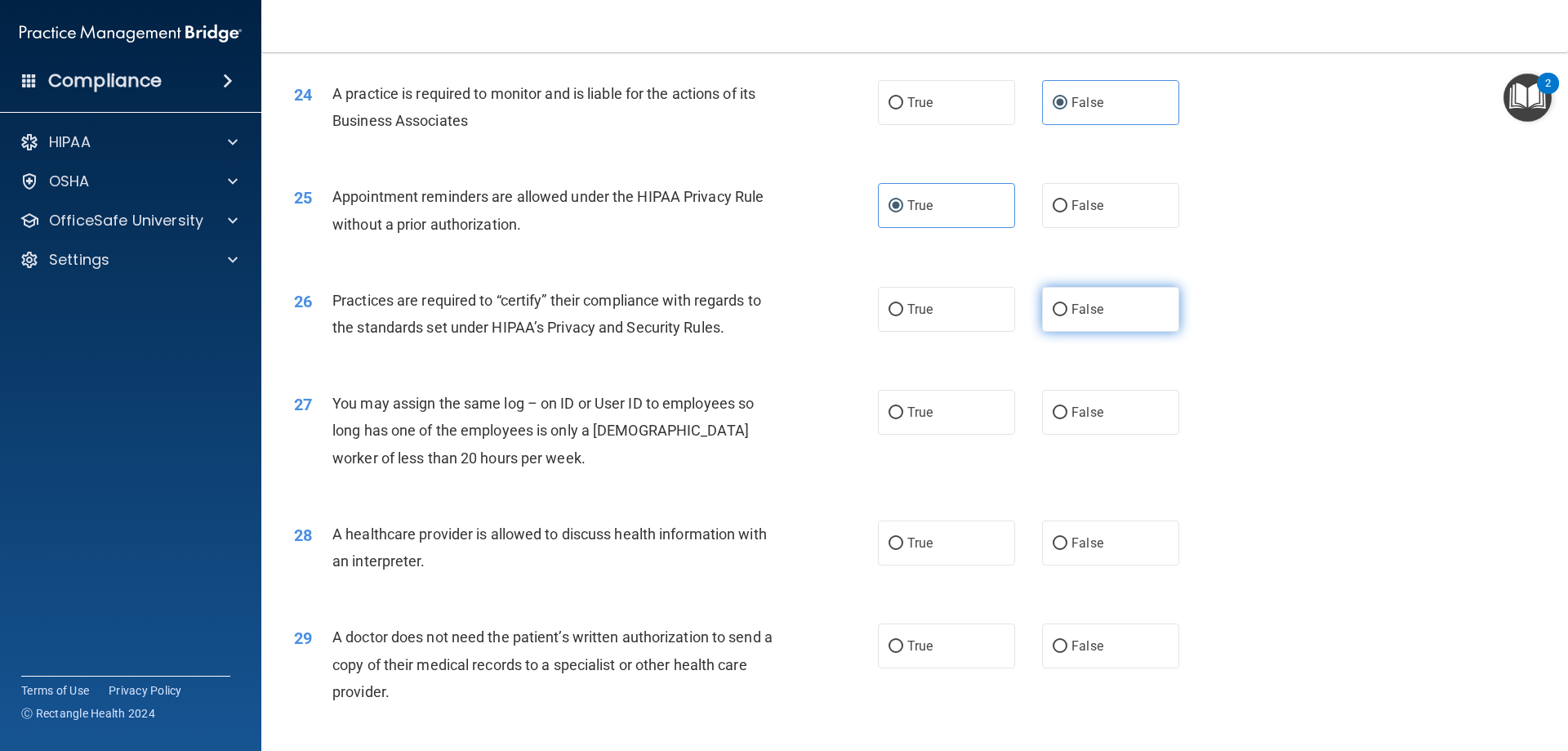
click at [1109, 304] on label "False" at bounding box center [1110, 309] width 138 height 45
click at [1068, 304] on input "False" at bounding box center [1060, 310] width 15 height 12
radio input "true"
click at [1115, 416] on label "False" at bounding box center [1110, 412] width 138 height 45
click at [1068, 416] on input "False" at bounding box center [1060, 413] width 15 height 12
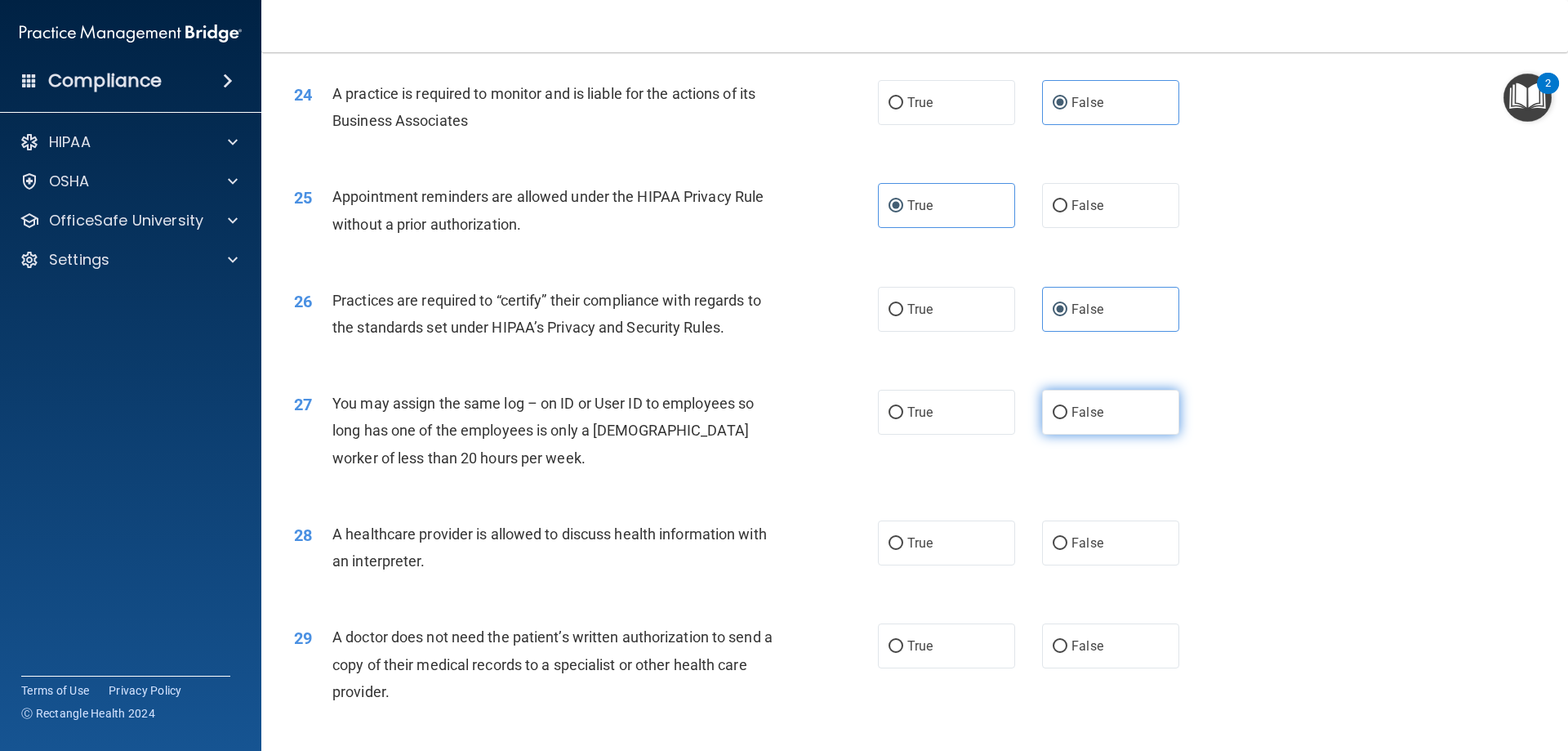
radio input "true"
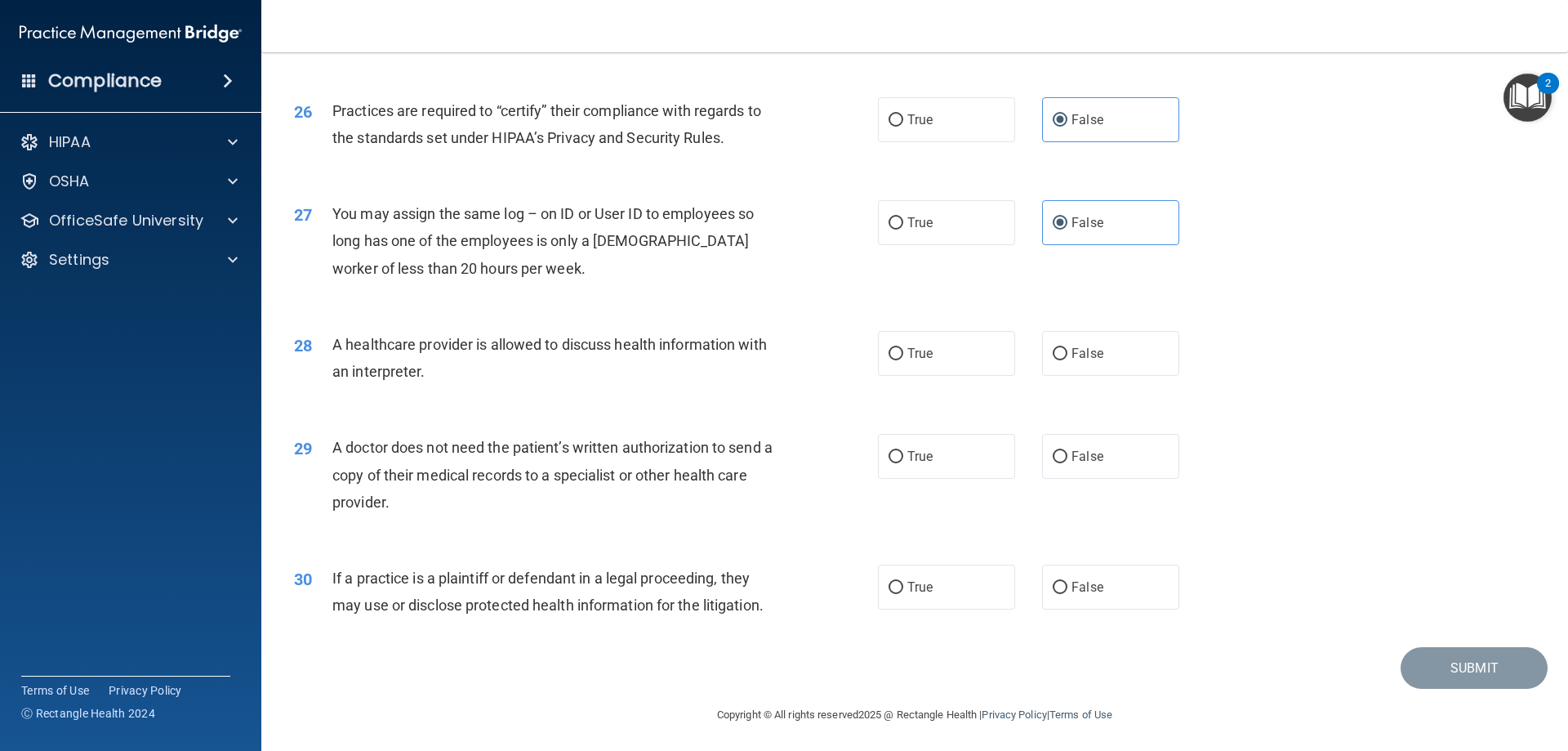
scroll to position [3053, 0]
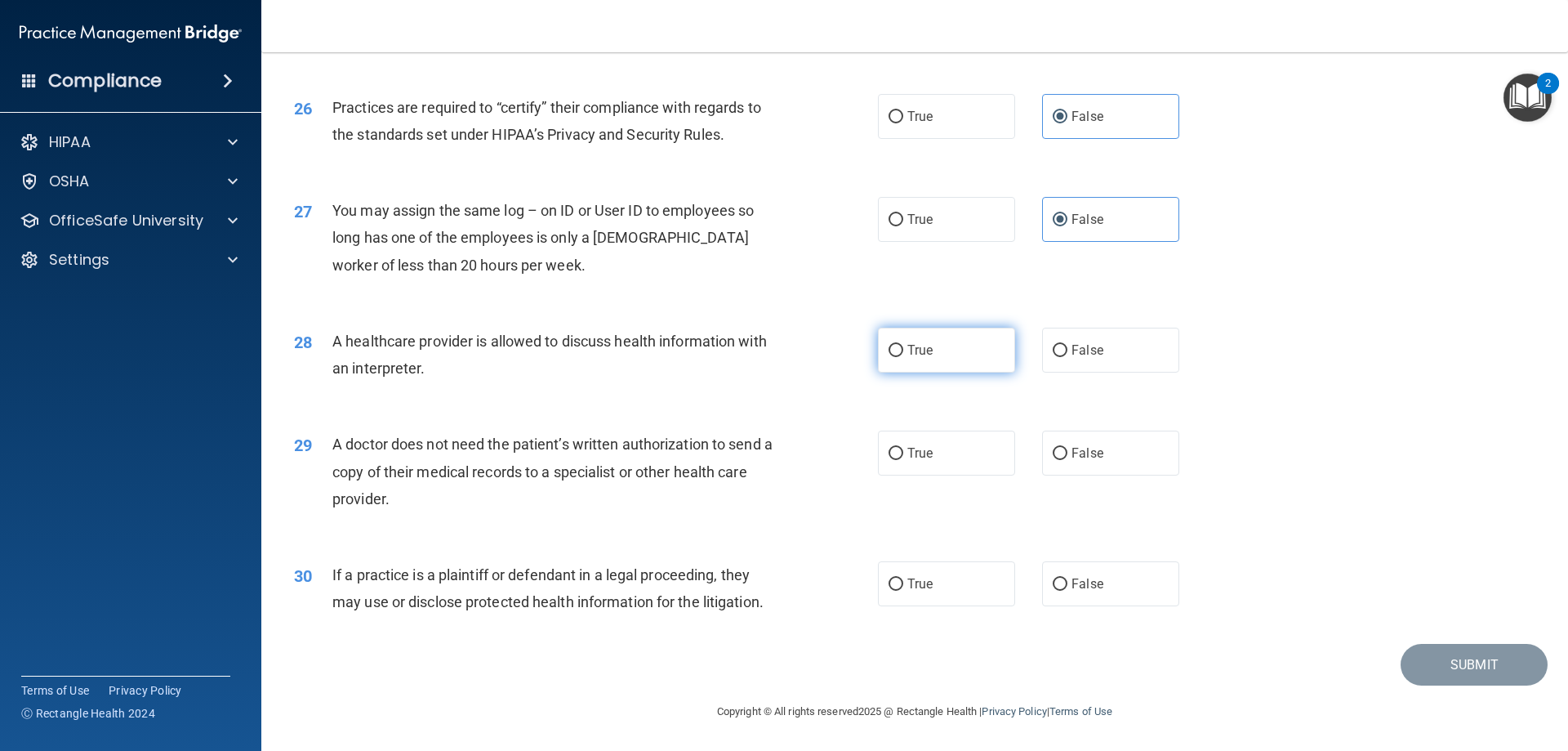
click at [937, 351] on label "True" at bounding box center [946, 350] width 138 height 45
click at [903, 351] on input "True" at bounding box center [895, 351] width 15 height 12
radio input "true"
click at [934, 456] on label "True" at bounding box center [946, 453] width 138 height 45
click at [903, 456] on input "True" at bounding box center [895, 454] width 15 height 12
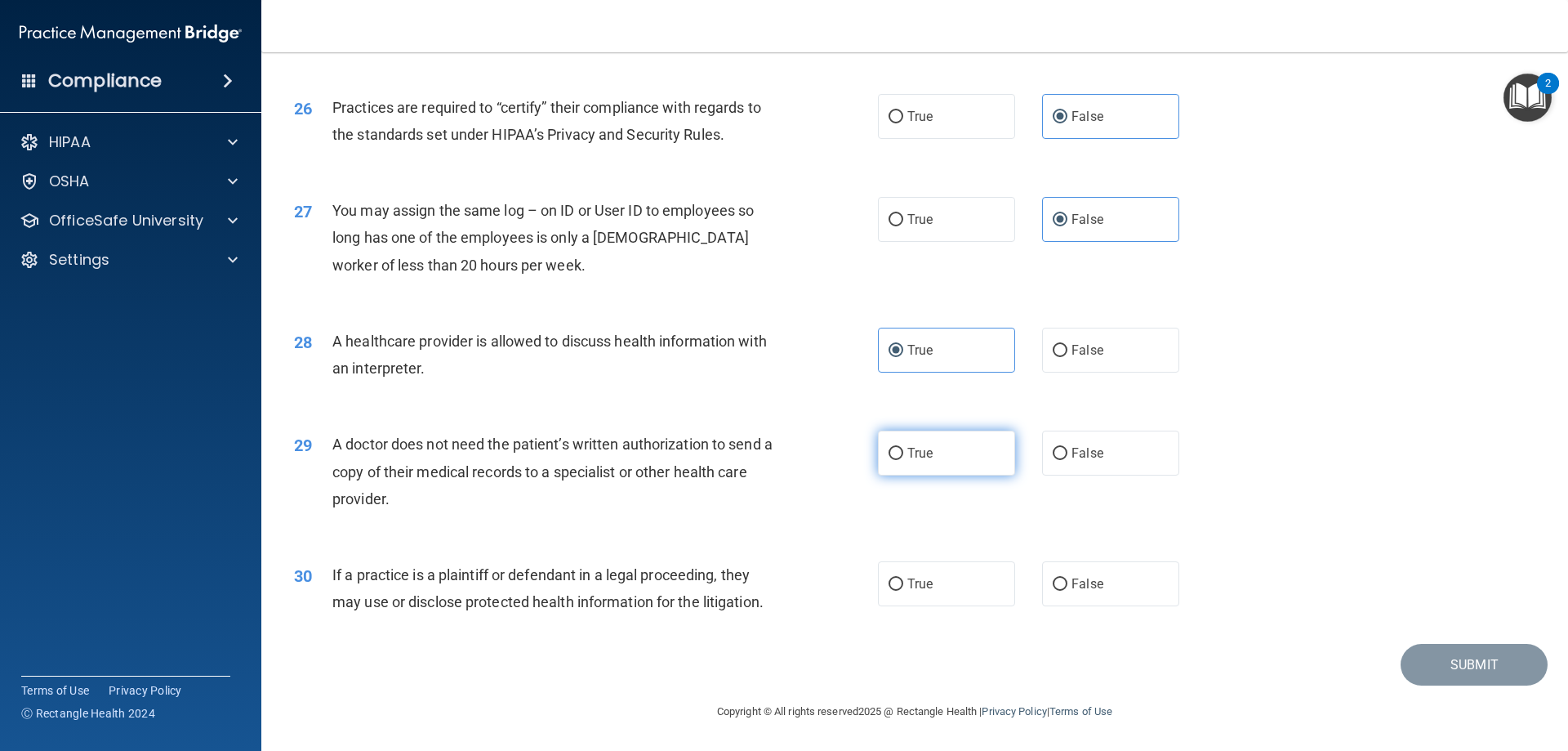
radio input "true"
click at [918, 591] on label "True" at bounding box center [946, 583] width 138 height 45
click at [903, 590] on input "True" at bounding box center [895, 585] width 15 height 12
radio input "true"
drag, startPoint x: 1455, startPoint y: 666, endPoint x: 1411, endPoint y: 641, distance: 50.6
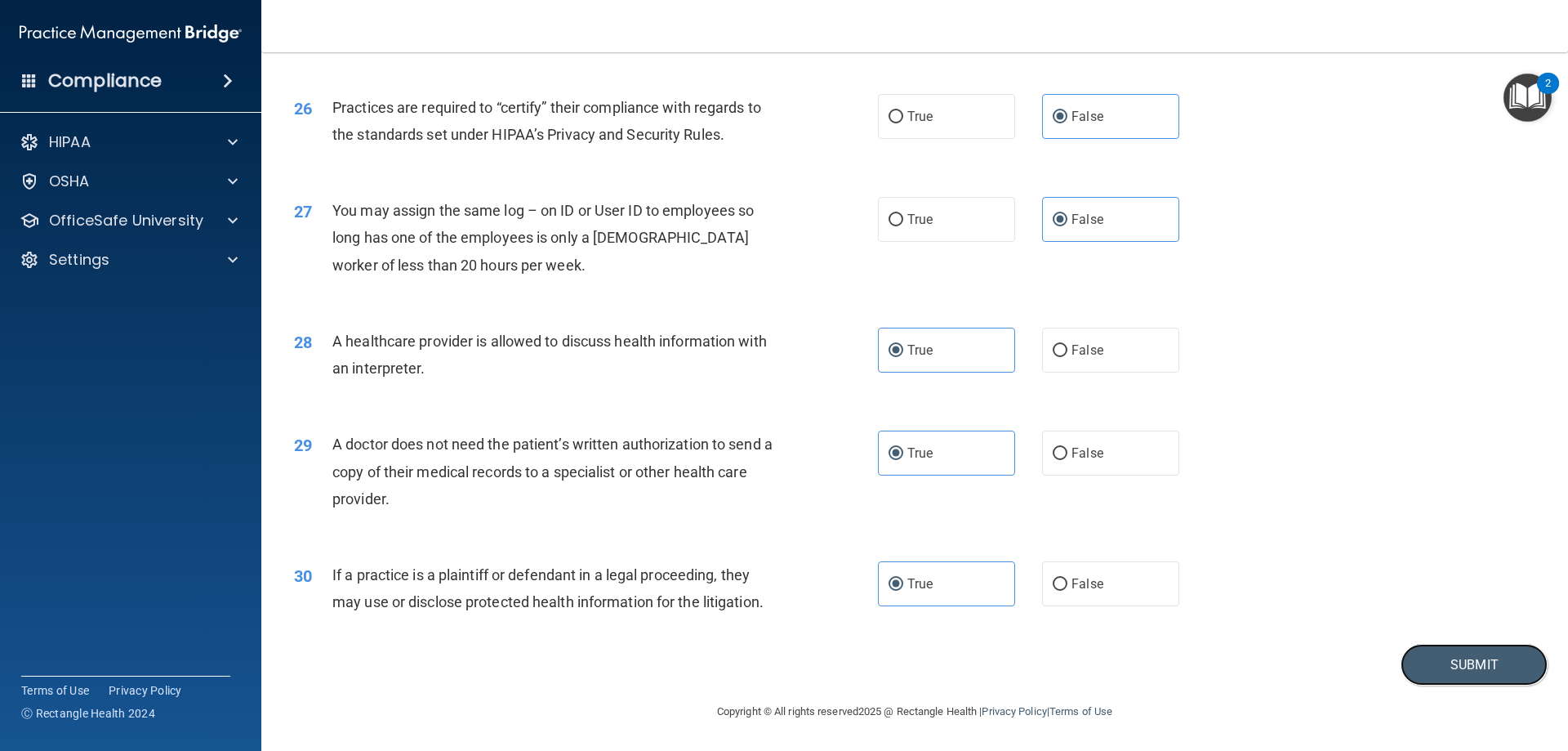
click at [1454, 666] on button "Submit" at bounding box center [1474, 664] width 147 height 42
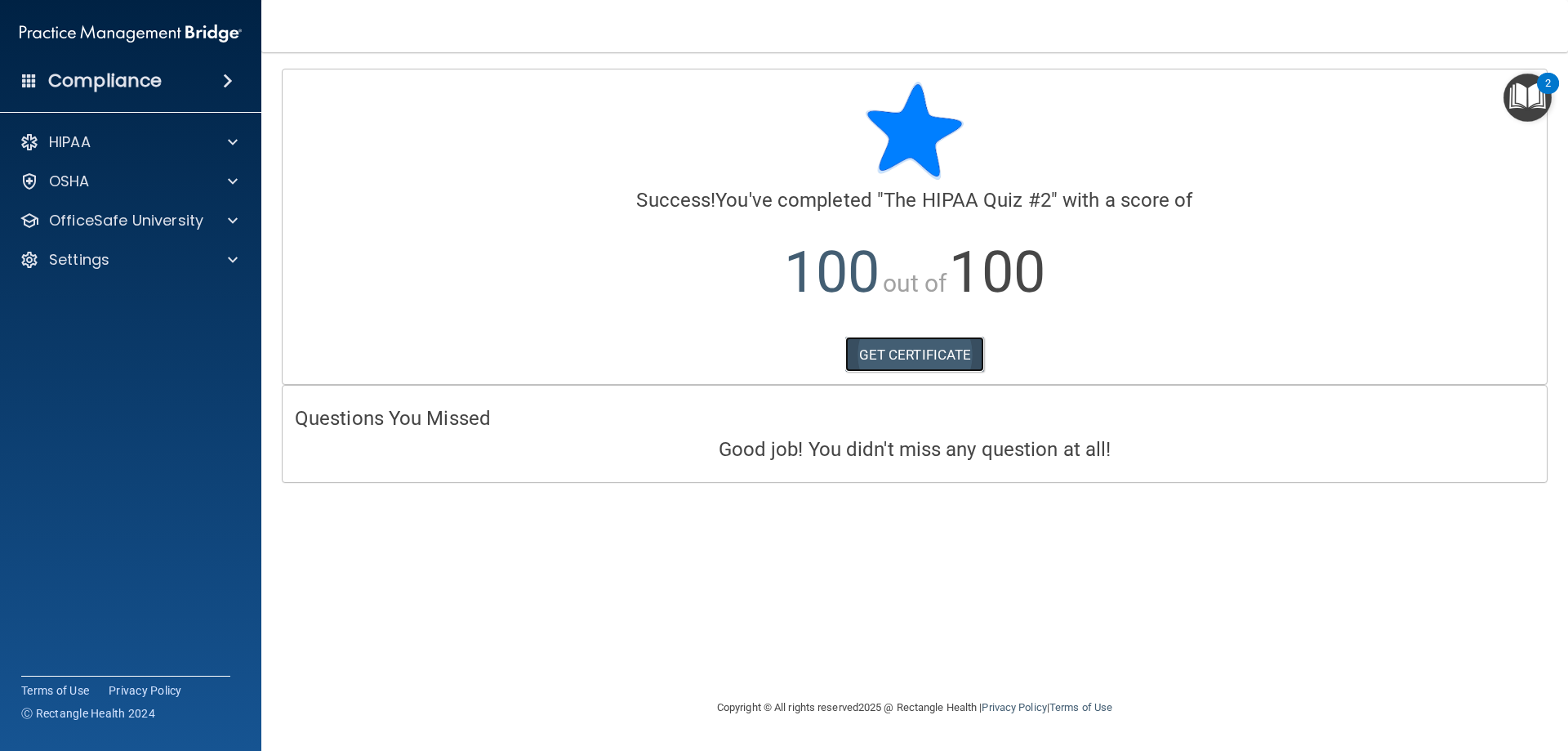
click at [917, 349] on link "GET CERTIFICATE" at bounding box center [915, 354] width 139 height 36
click at [100, 228] on p "OfficeSafe University" at bounding box center [126, 220] width 154 height 20
click at [177, 265] on div "HIPAA Training" at bounding box center [122, 259] width 223 height 16
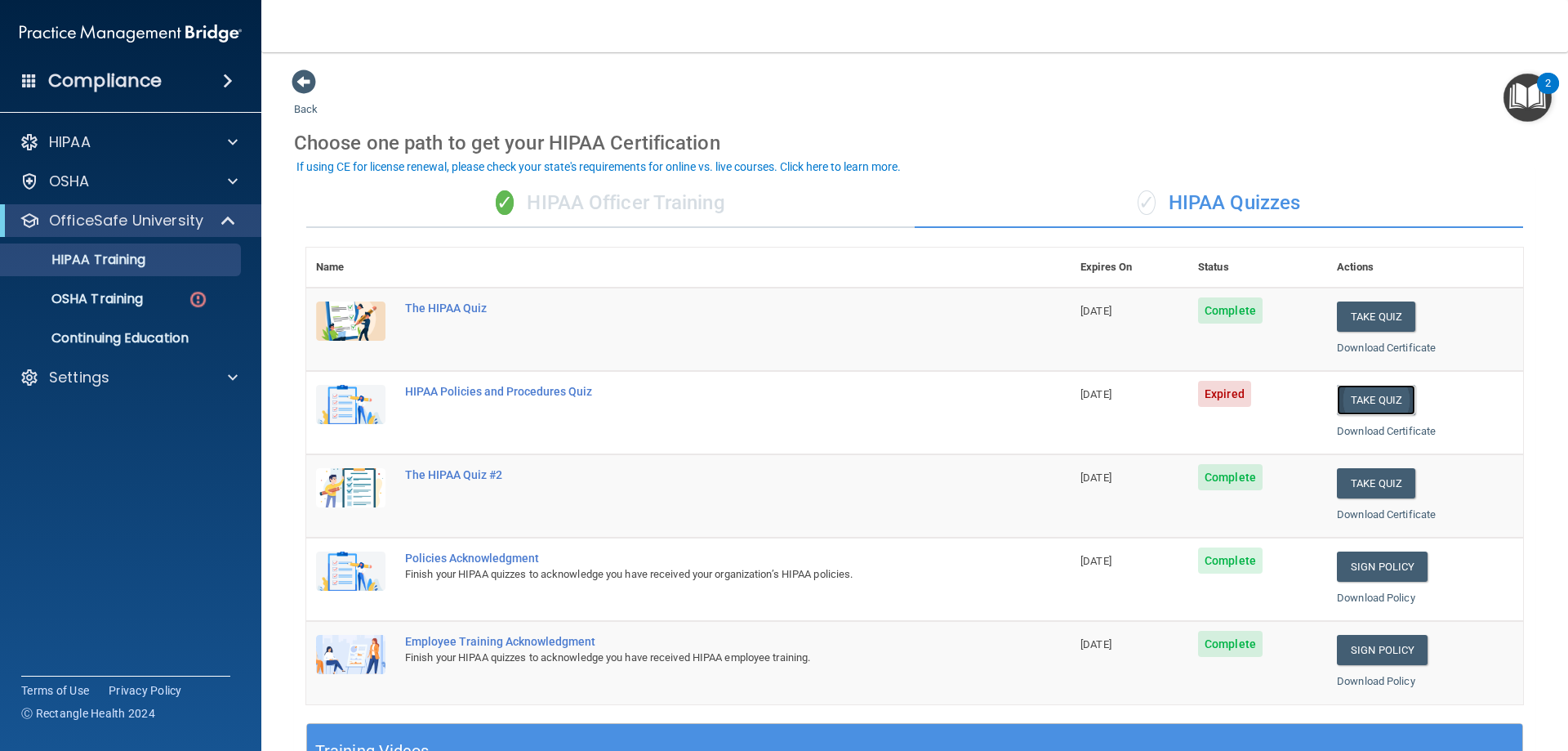
click at [1372, 401] on button "Take Quiz" at bounding box center [1376, 400] width 78 height 30
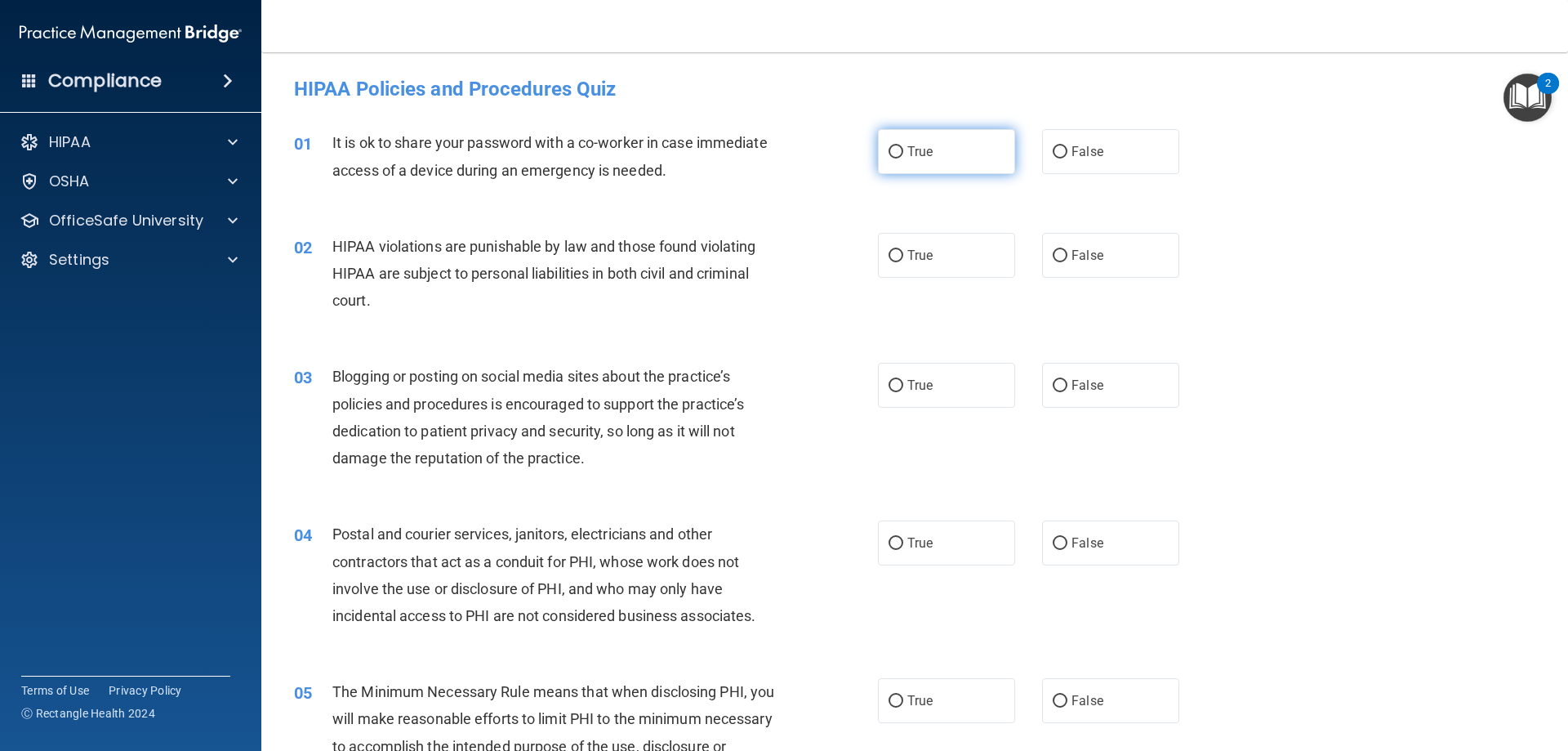
click at [908, 157] on span "True" at bounding box center [920, 151] width 26 height 15
click at [903, 157] on input "True" at bounding box center [895, 153] width 15 height 12
radio input "true"
click at [919, 303] on div "02 HIPAA violations are punishable by law and those found violating HIPAA are s…" at bounding box center [915, 277] width 1266 height 130
click at [927, 264] on label "True" at bounding box center [946, 255] width 138 height 45
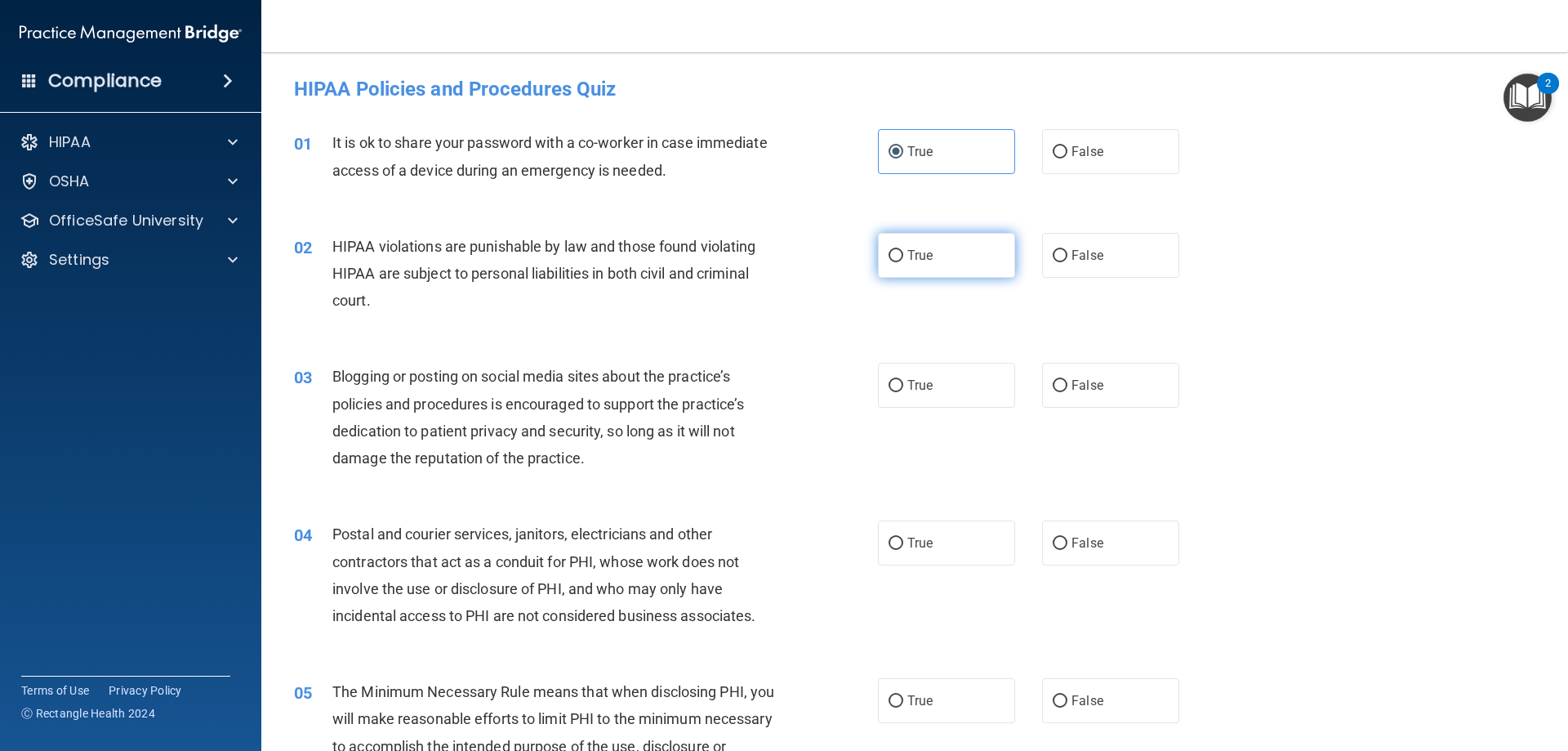
click at [903, 262] on input "True" at bounding box center [895, 257] width 15 height 12
radio input "true"
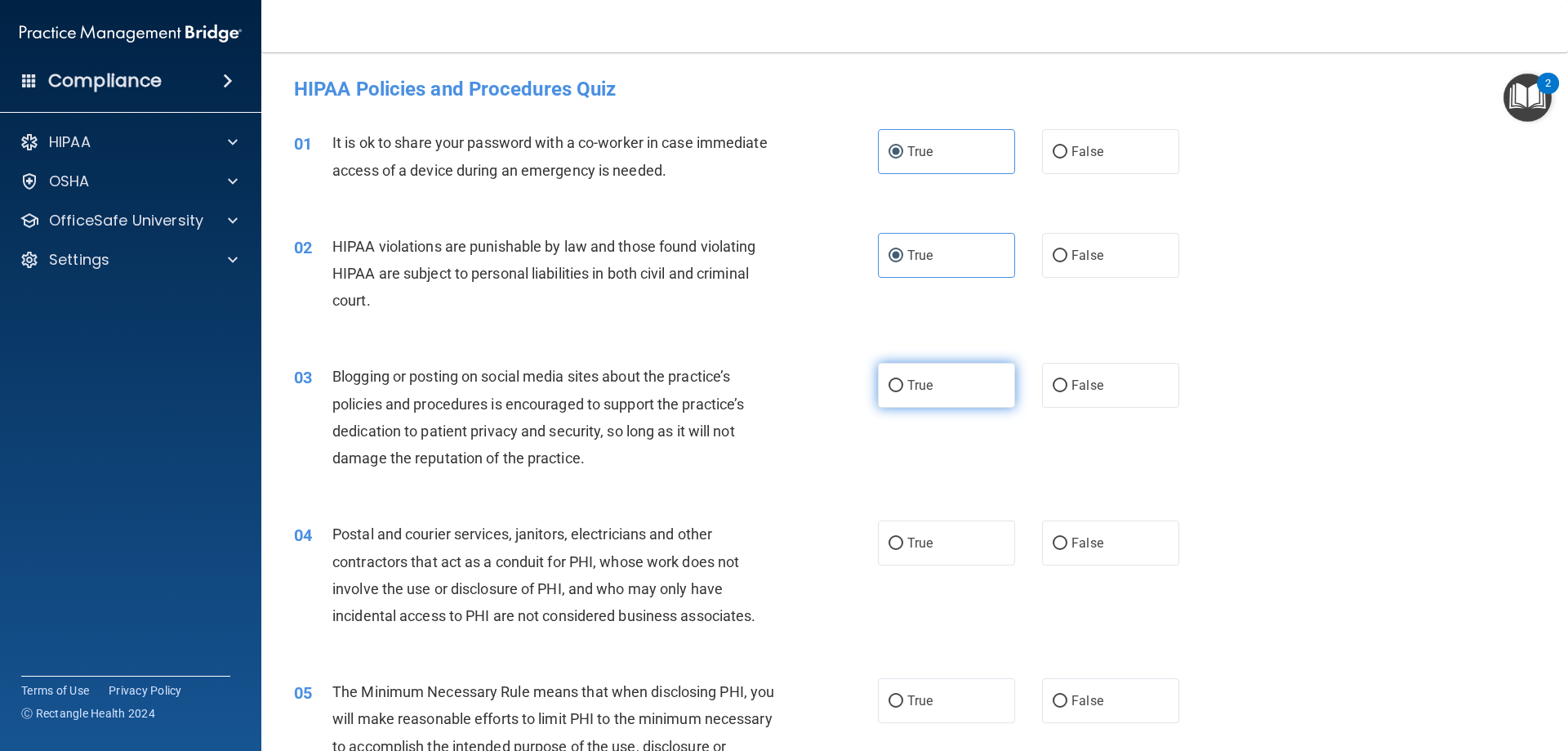
click at [924, 376] on label "True" at bounding box center [946, 385] width 138 height 45
click at [903, 380] on input "True" at bounding box center [895, 386] width 15 height 12
radio input "true"
click at [921, 534] on label "True" at bounding box center [946, 542] width 138 height 45
click at [903, 538] on input "True" at bounding box center [895, 544] width 15 height 12
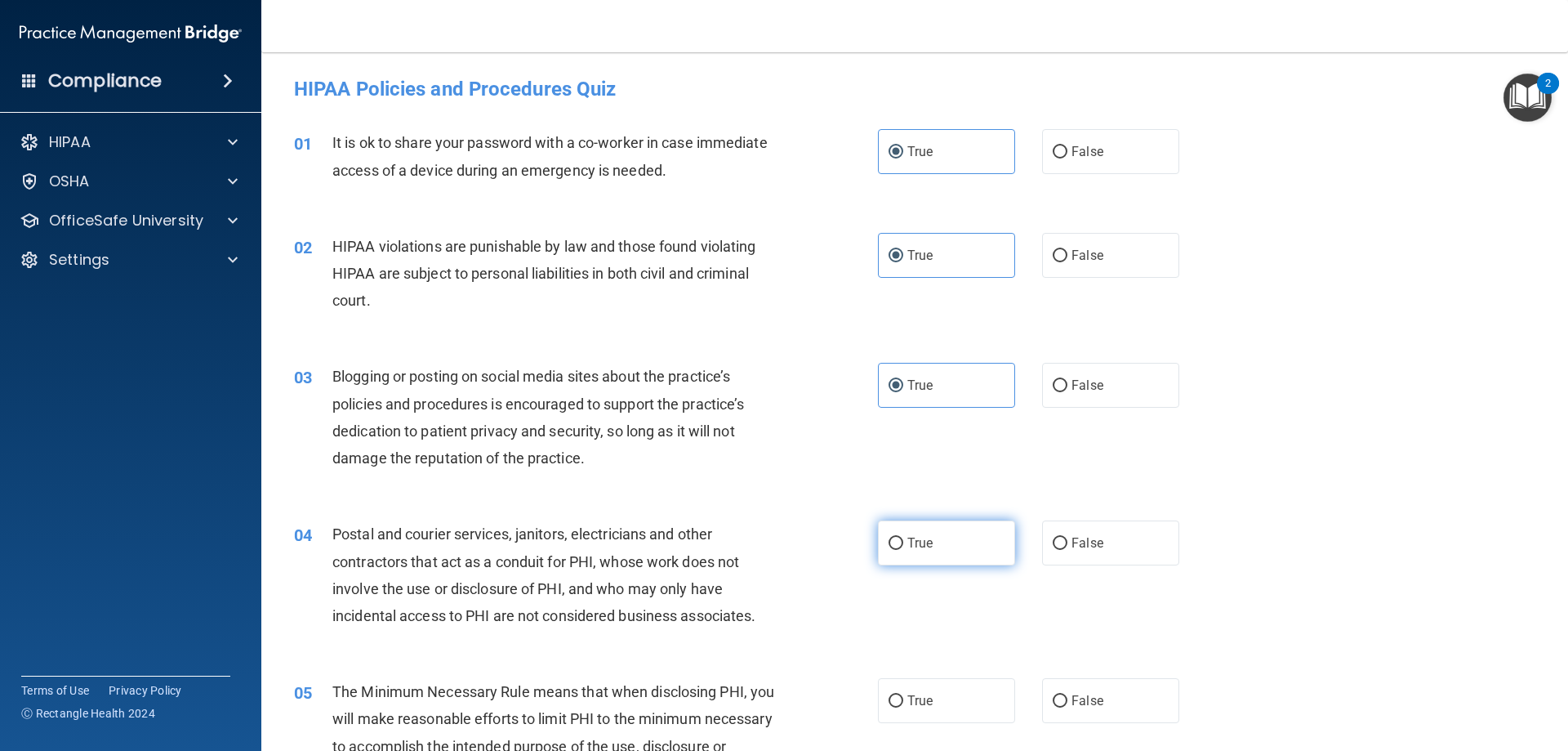
radio input "true"
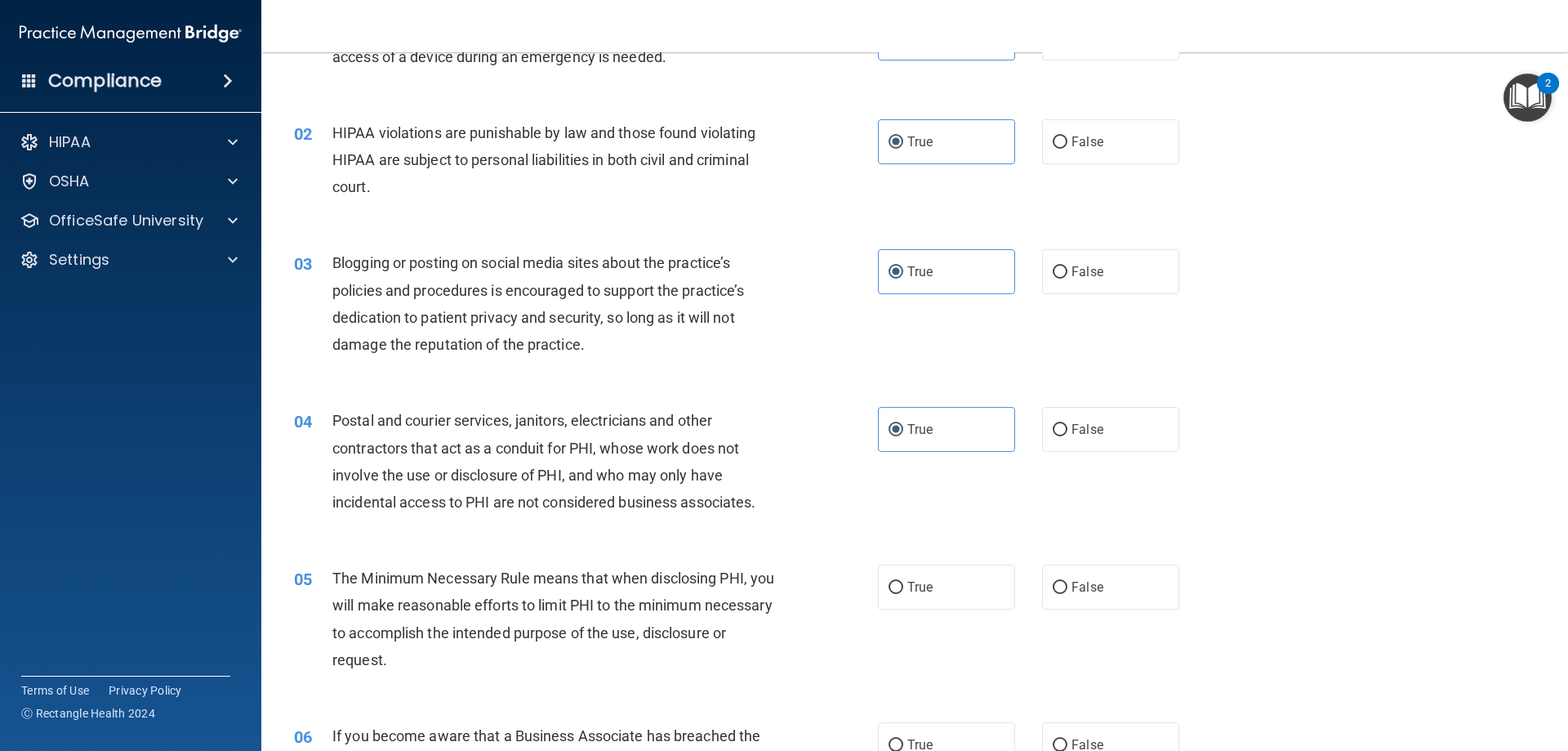
scroll to position [272, 0]
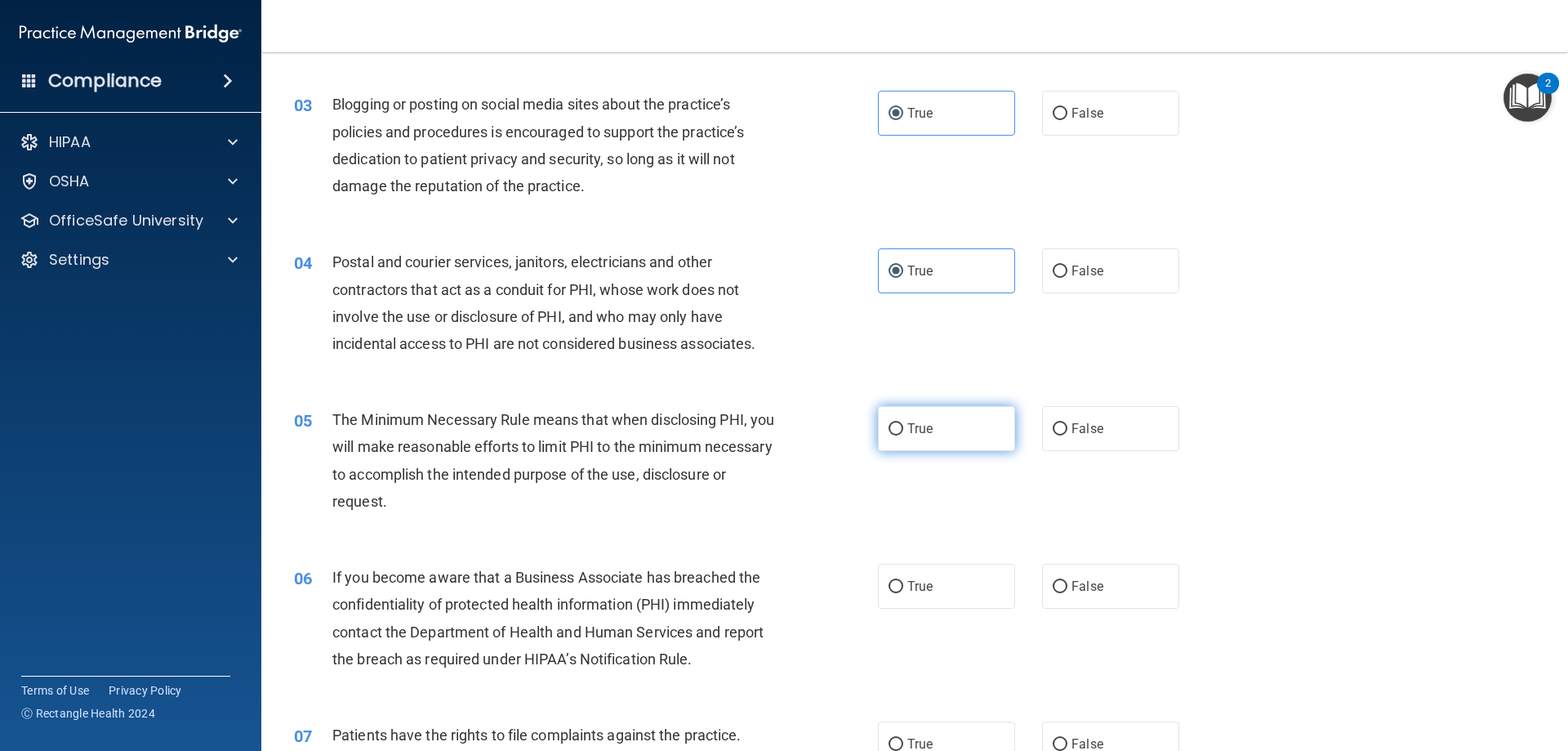
click at [936, 436] on label "True" at bounding box center [946, 428] width 138 height 45
click at [903, 436] on input "True" at bounding box center [895, 430] width 15 height 12
radio input "true"
click at [926, 570] on label "True" at bounding box center [946, 586] width 138 height 45
click at [903, 581] on input "True" at bounding box center [895, 587] width 15 height 12
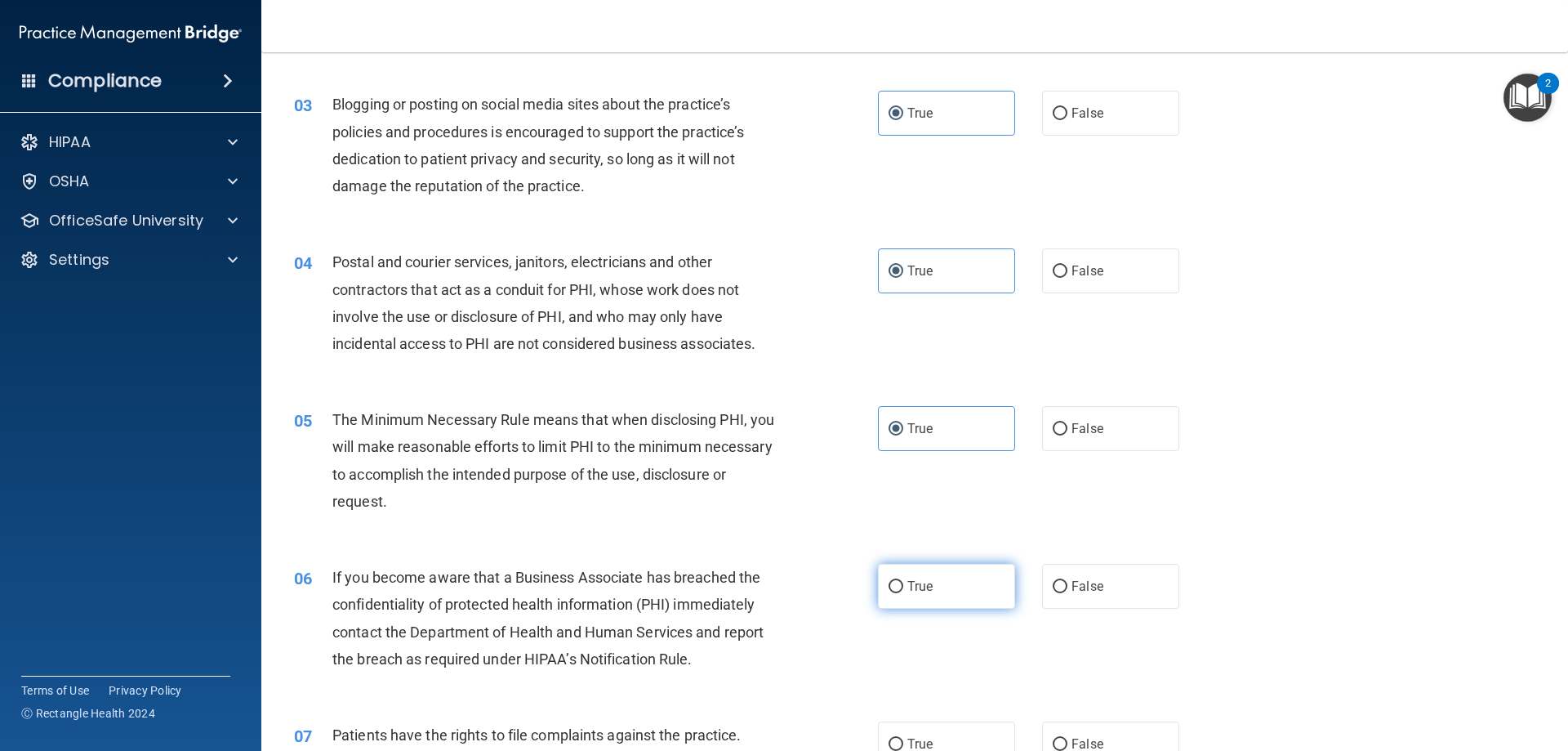
radio input "true"
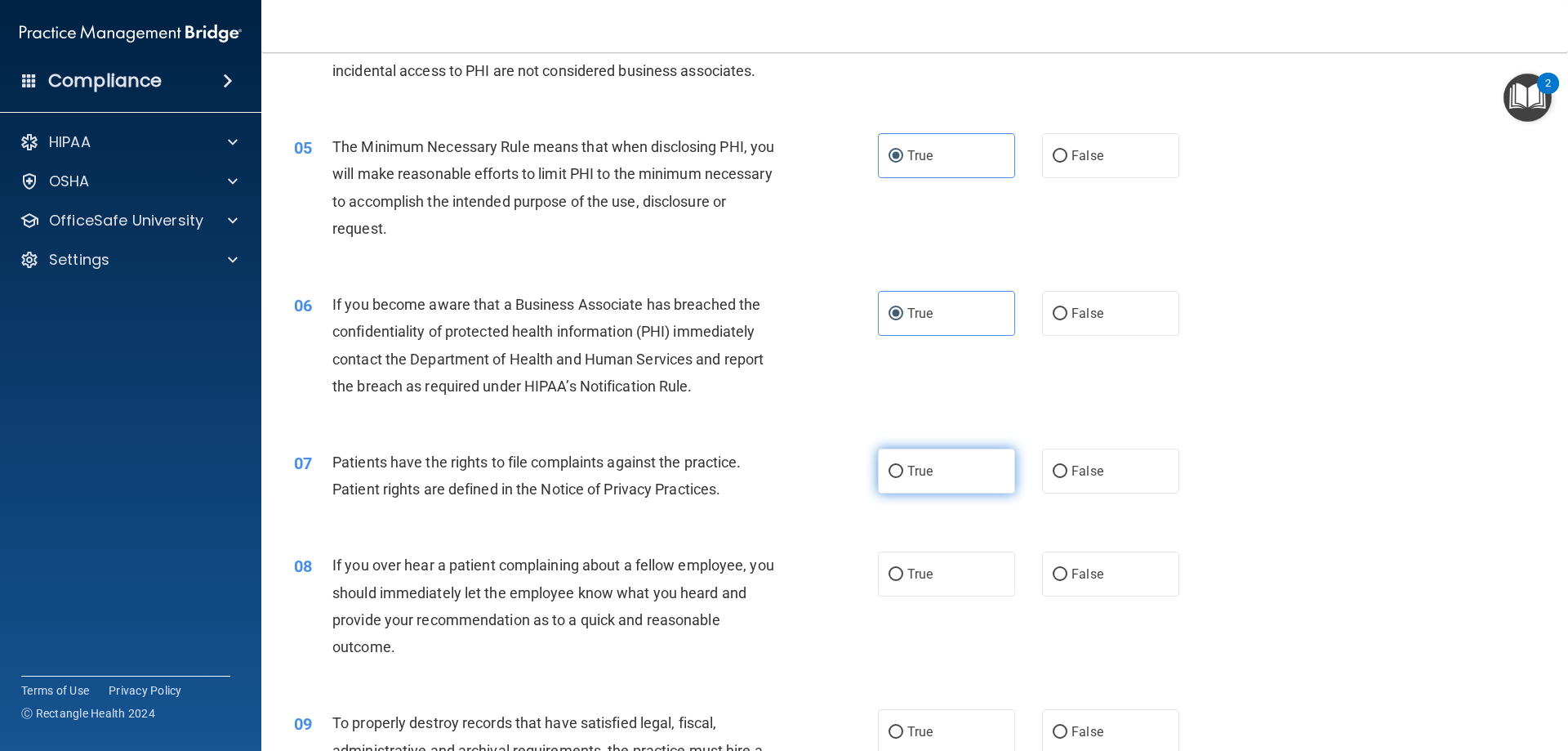
click at [928, 467] on label "True" at bounding box center [946, 470] width 138 height 45
click at [903, 467] on input "True" at bounding box center [895, 472] width 15 height 12
radio input "true"
click at [919, 568] on span "True" at bounding box center [920, 573] width 26 height 15
click at [903, 569] on input "True" at bounding box center [895, 575] width 15 height 12
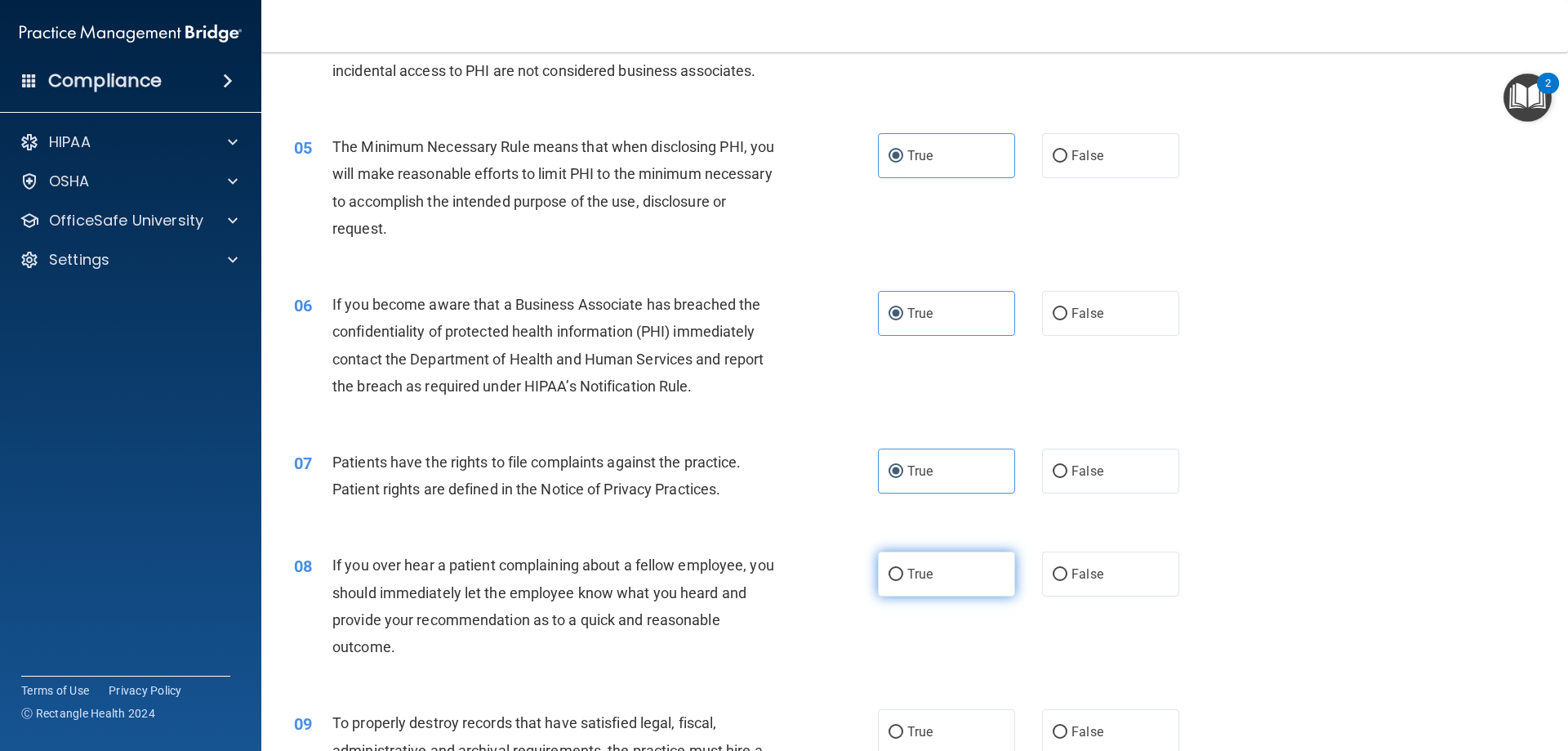
radio input "true"
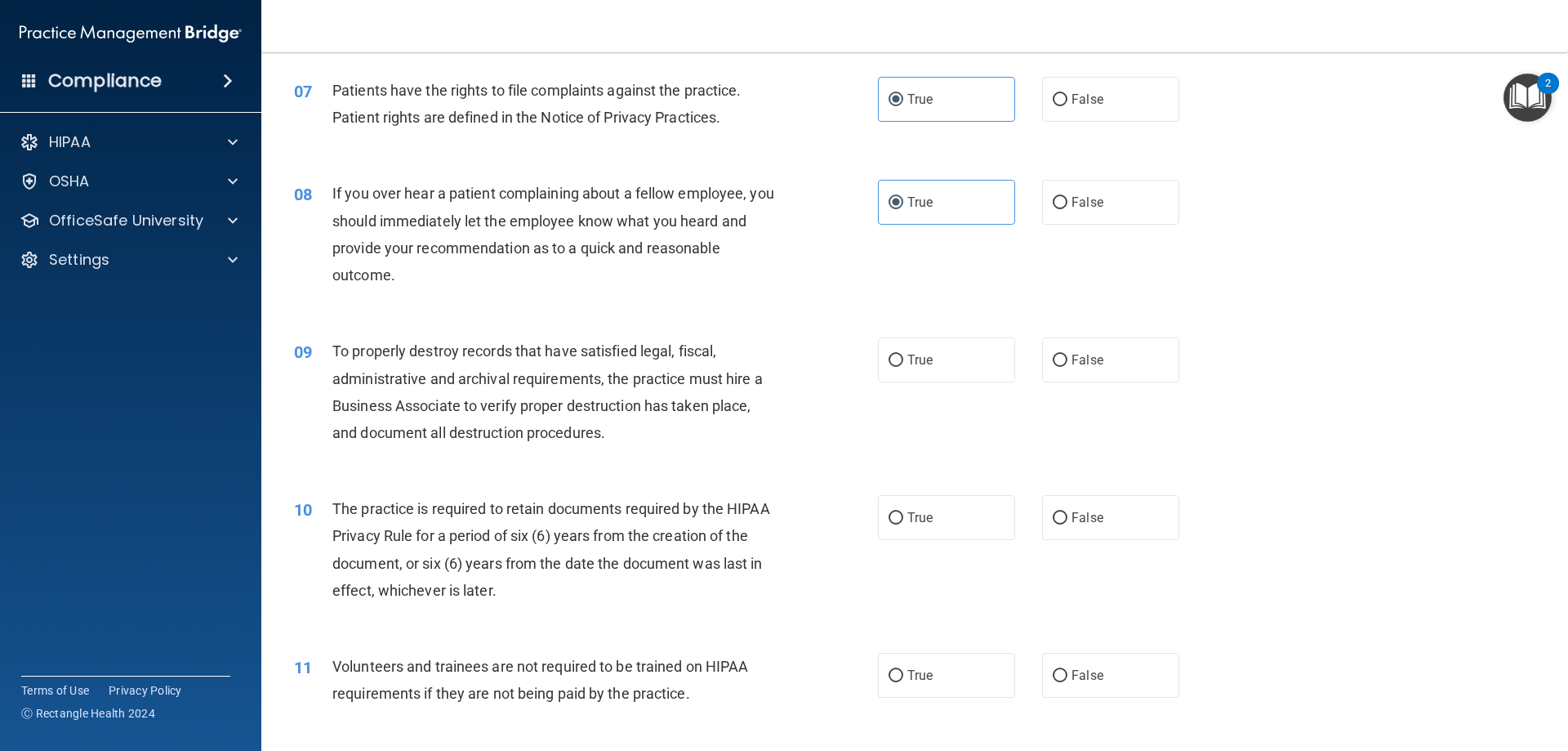
scroll to position [953, 0]
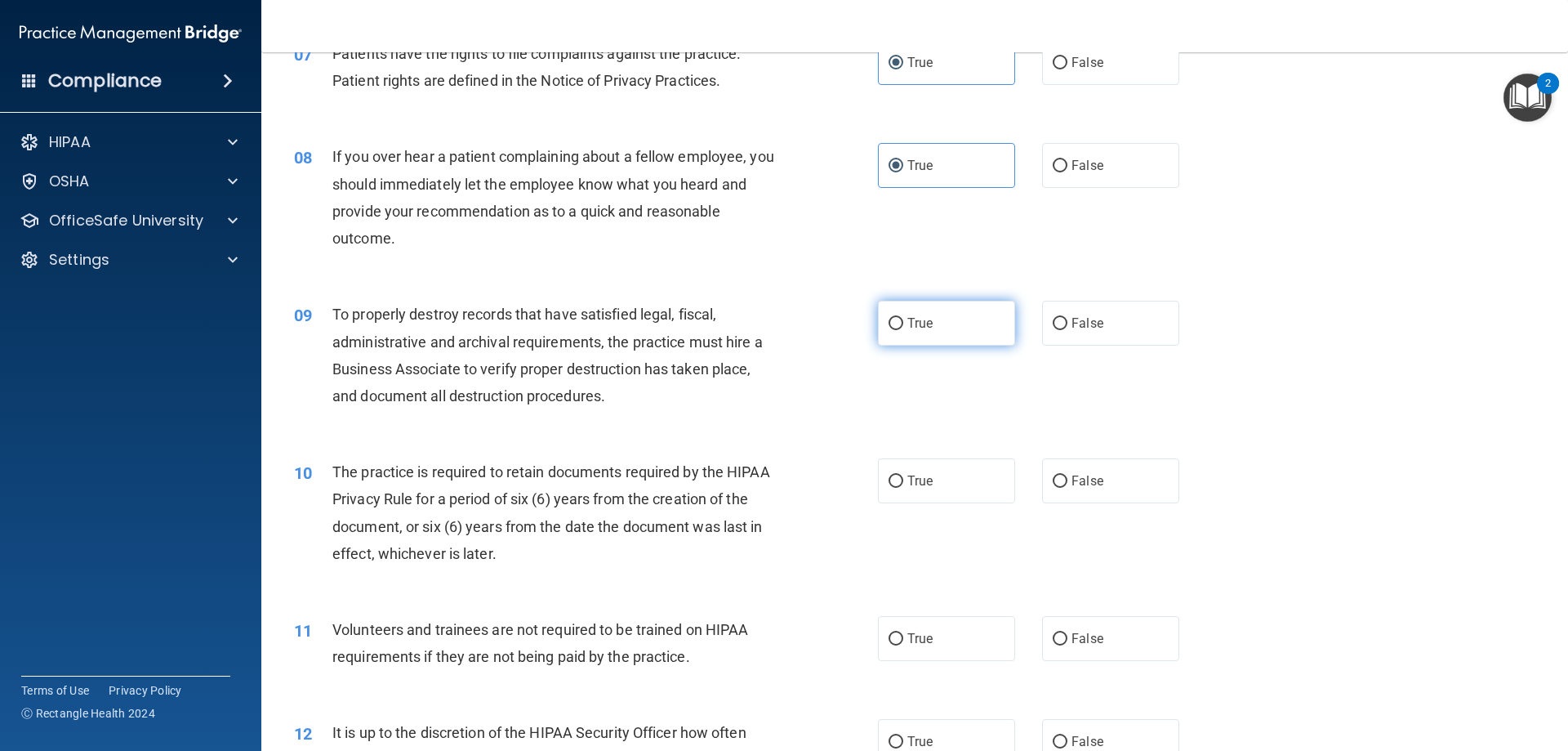
click at [929, 339] on label "True" at bounding box center [946, 323] width 138 height 45
click at [903, 330] on input "True" at bounding box center [895, 324] width 15 height 12
radio input "true"
click at [931, 462] on label "True" at bounding box center [946, 480] width 138 height 45
click at [903, 476] on input "True" at bounding box center [895, 482] width 15 height 12
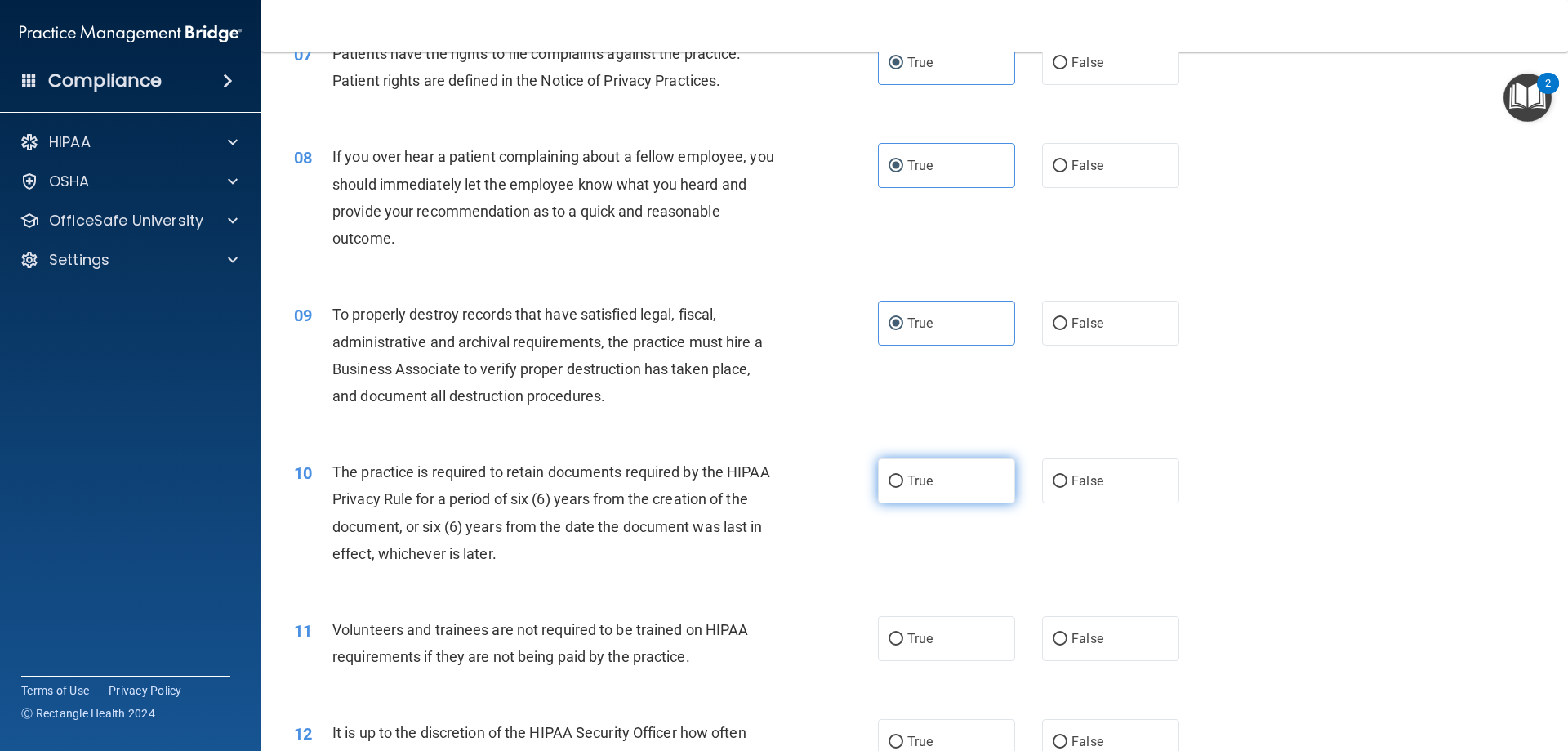
radio input "true"
click at [930, 623] on label "True" at bounding box center [946, 638] width 138 height 45
click at [903, 633] on input "True" at bounding box center [895, 639] width 15 height 12
radio input "true"
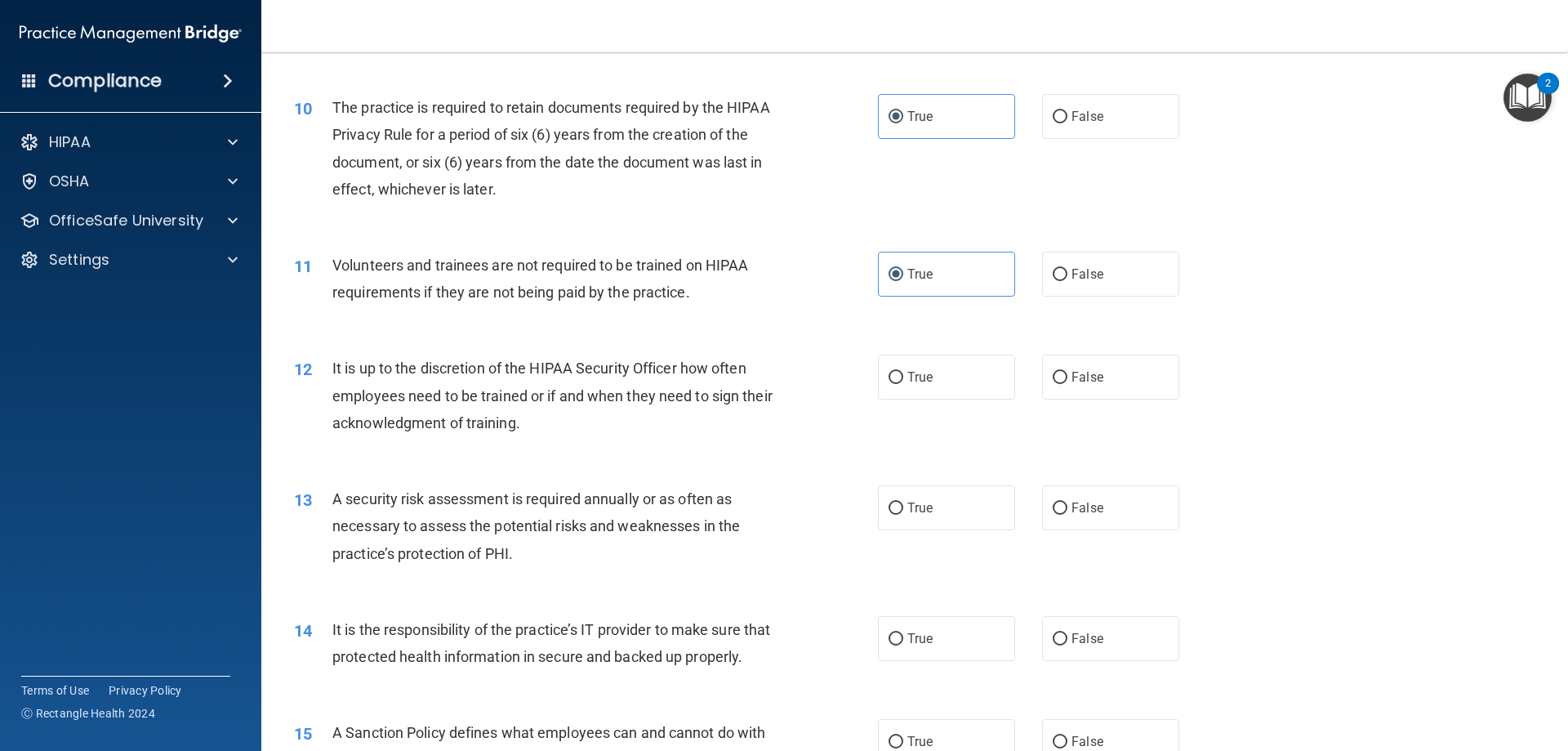
scroll to position [1362, 0]
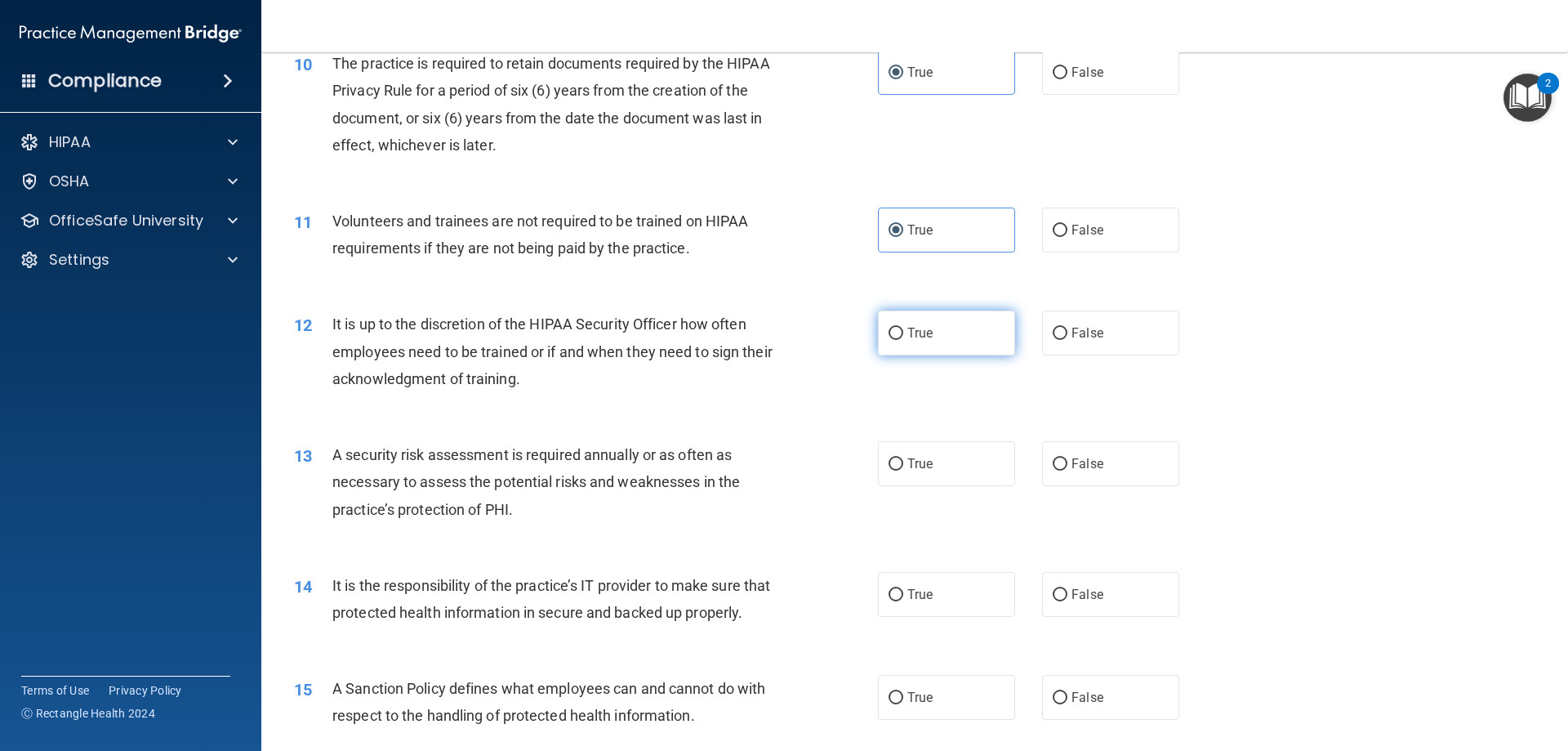
click at [928, 341] on label "True" at bounding box center [946, 333] width 138 height 45
click at [903, 340] on input "True" at bounding box center [895, 334] width 15 height 12
radio input "true"
click at [920, 472] on label "True" at bounding box center [946, 463] width 138 height 45
click at [903, 470] on input "True" at bounding box center [895, 464] width 15 height 12
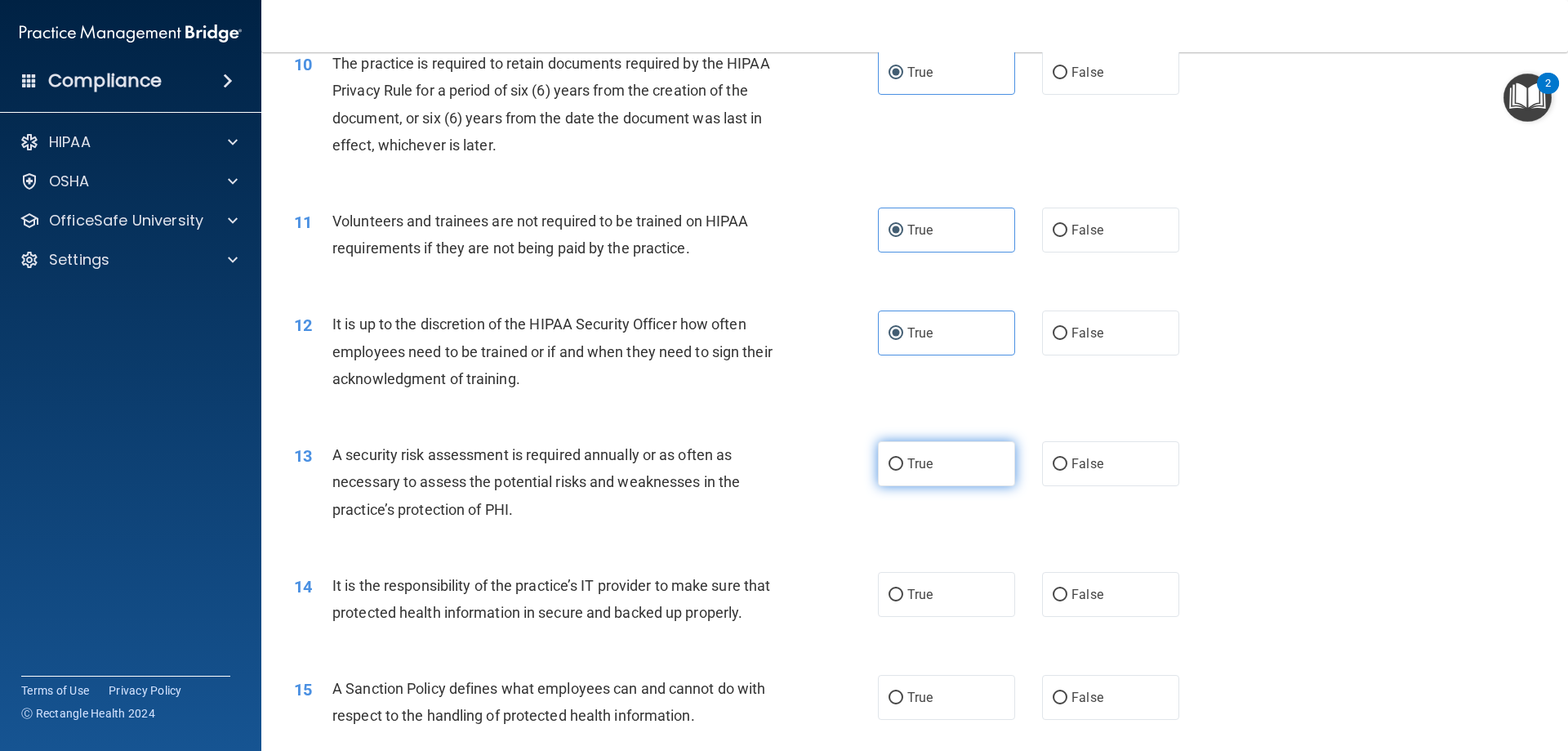
radio input "true"
click at [928, 589] on label "True" at bounding box center [946, 594] width 138 height 45
click at [903, 589] on input "True" at bounding box center [895, 596] width 15 height 12
radio input "true"
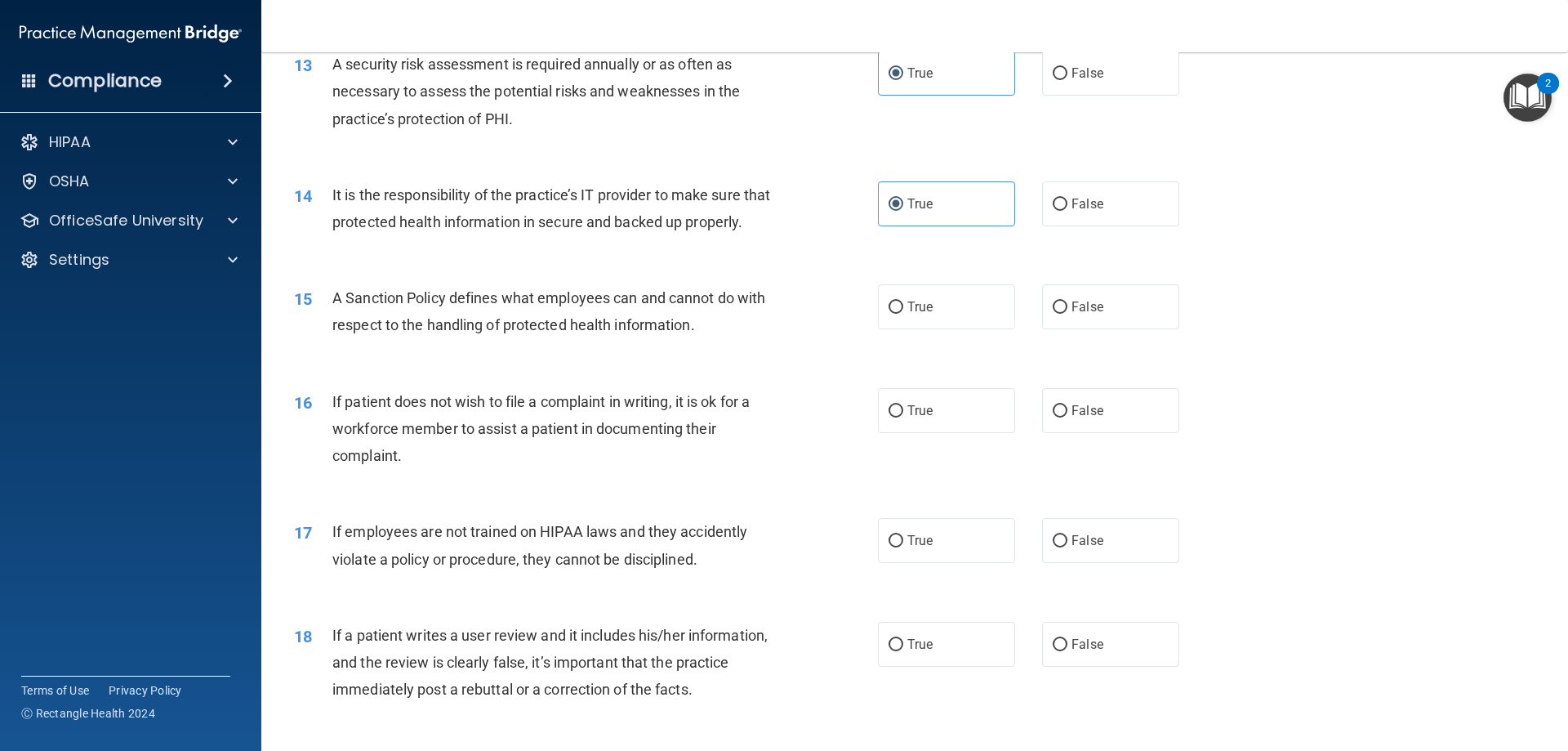
scroll to position [1770, 0]
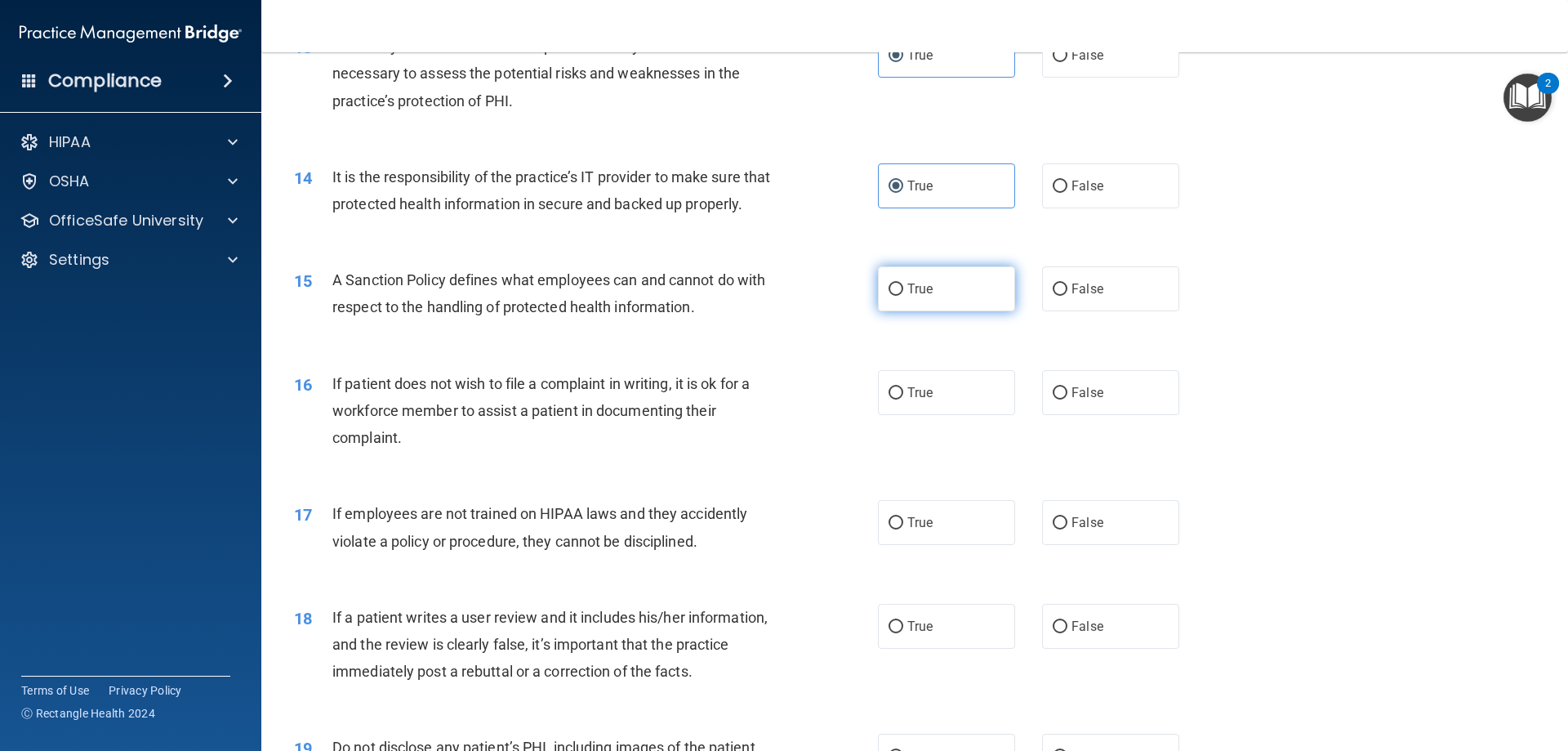
click at [943, 312] on label "True" at bounding box center [946, 289] width 138 height 45
click at [903, 296] on input "True" at bounding box center [895, 289] width 15 height 12
radio input "true"
click at [928, 415] on label "True" at bounding box center [946, 392] width 138 height 45
click at [903, 399] on input "True" at bounding box center [895, 393] width 15 height 12
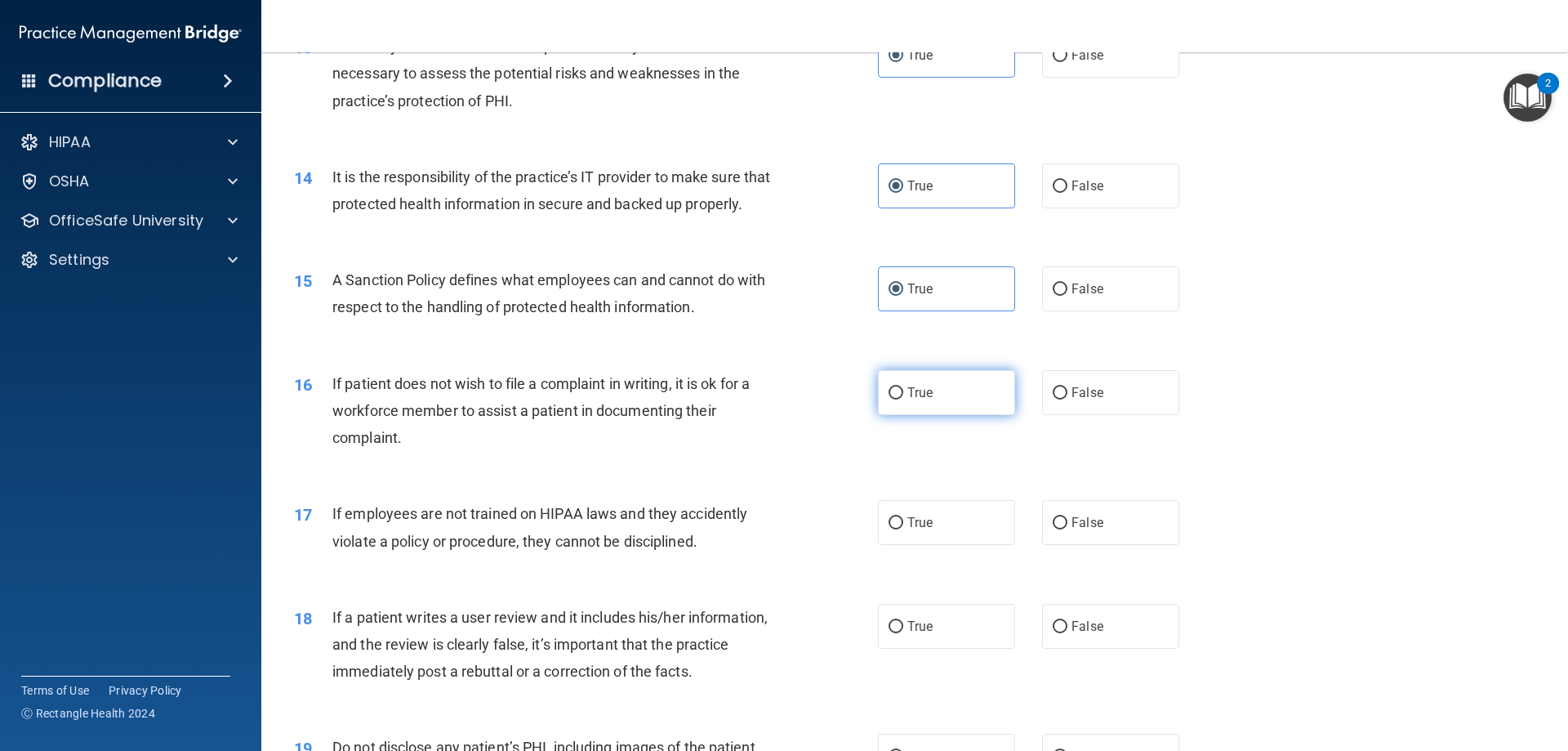
radio input "true"
click at [927, 530] on span "True" at bounding box center [920, 522] width 26 height 15
click at [903, 529] on input "True" at bounding box center [895, 524] width 15 height 12
radio input "true"
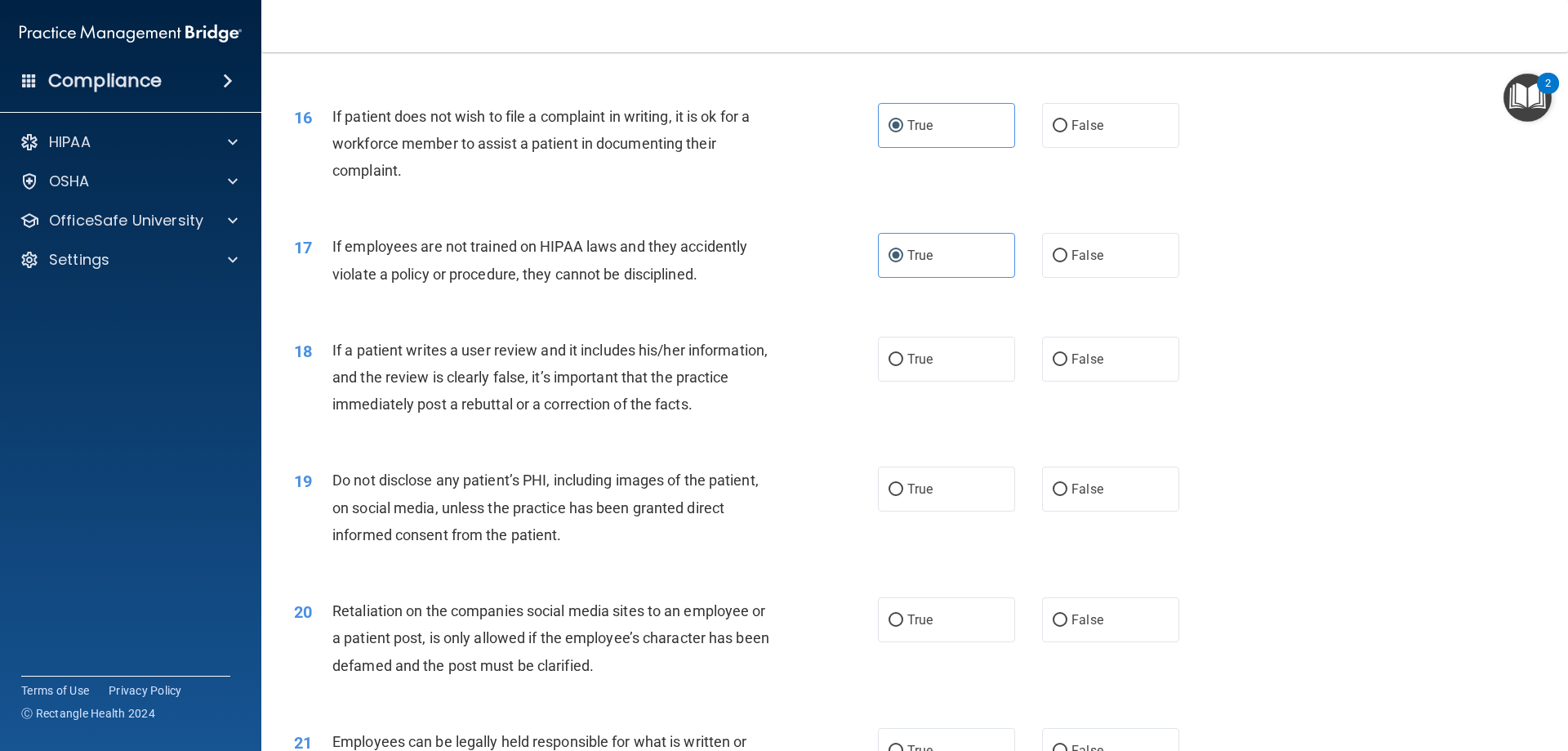
scroll to position [2043, 0]
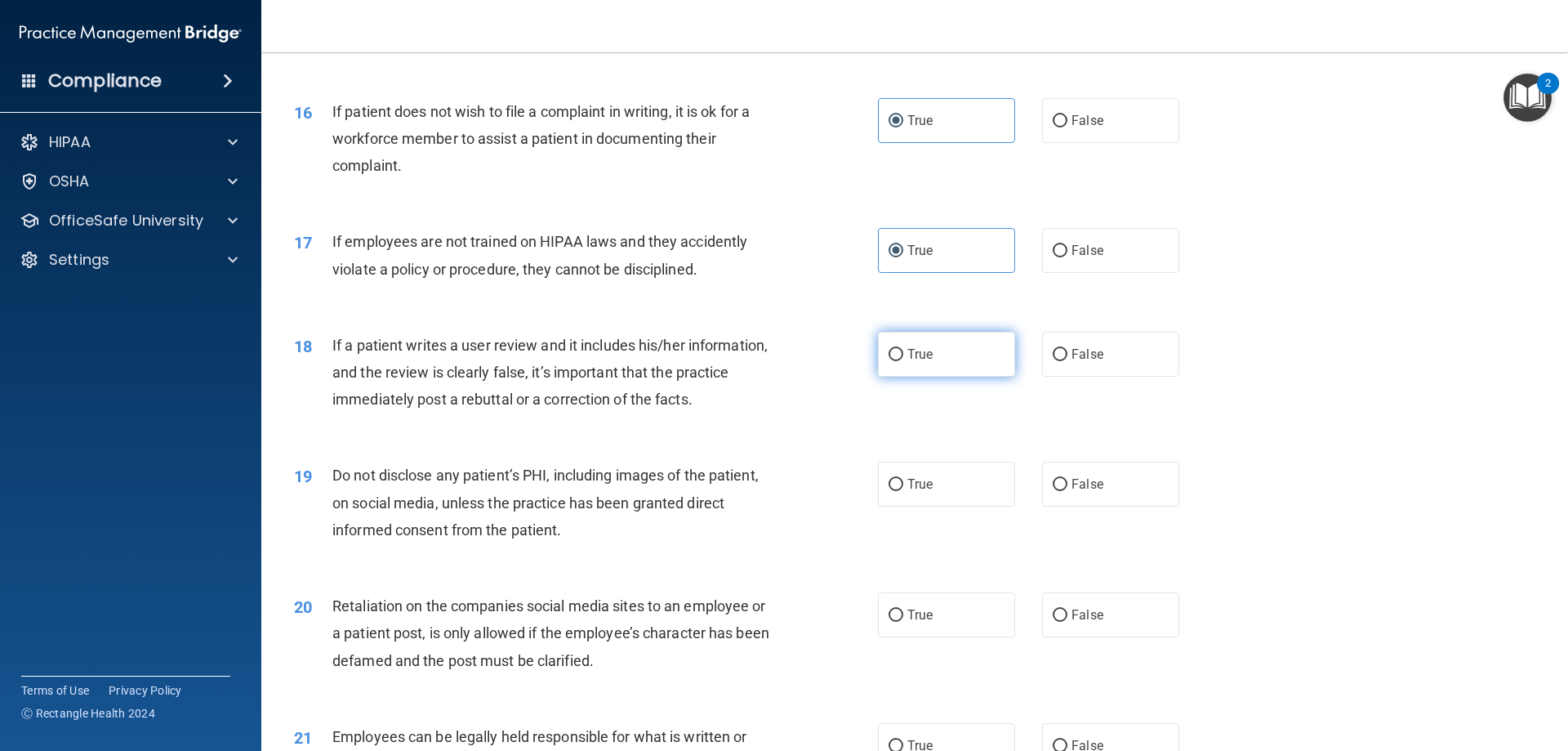
click at [935, 375] on label "True" at bounding box center [946, 354] width 138 height 45
click at [903, 361] on input "True" at bounding box center [895, 355] width 15 height 12
radio input "true"
click at [919, 492] on span "True" at bounding box center [920, 484] width 26 height 15
click at [903, 491] on input "True" at bounding box center [895, 485] width 15 height 12
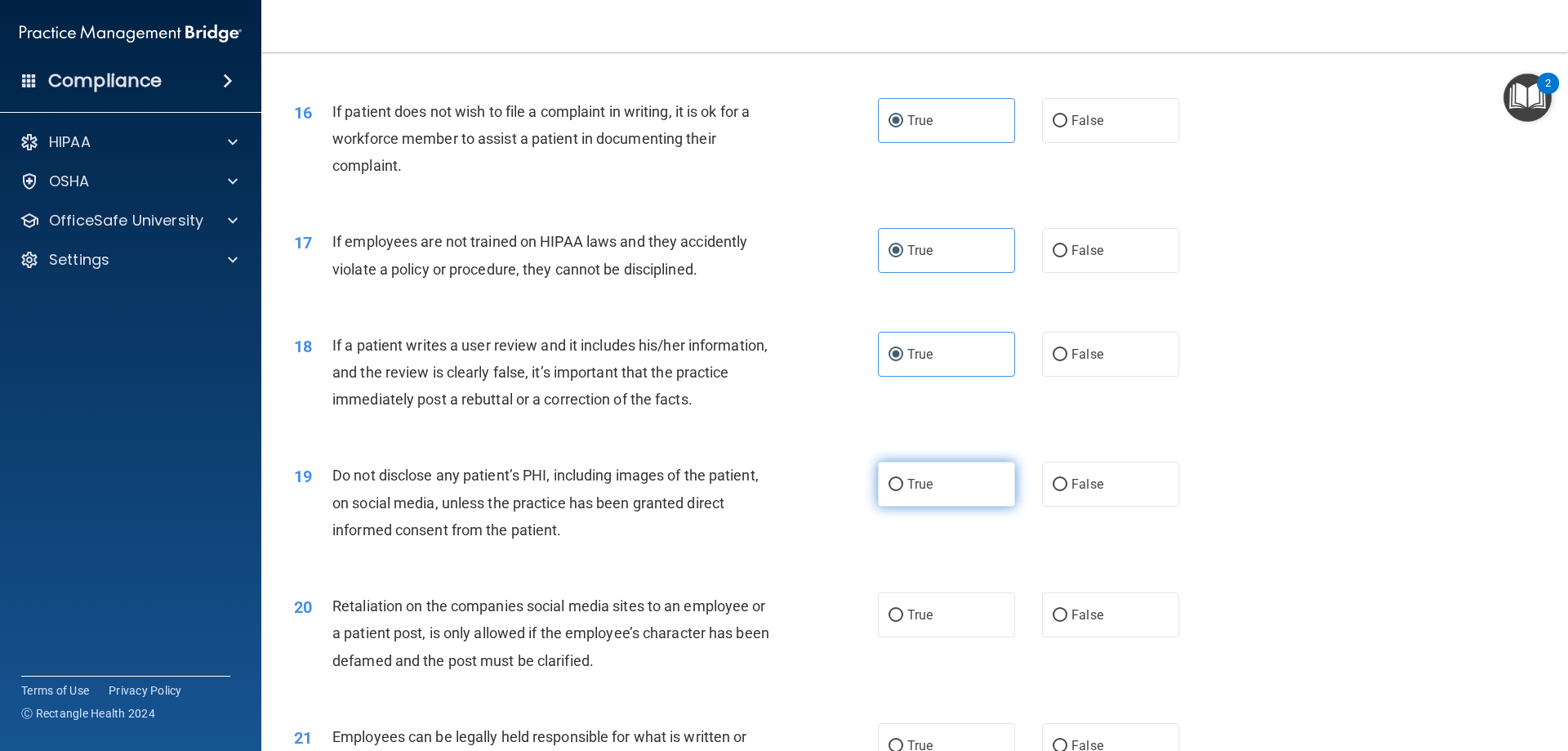
radio input "true"
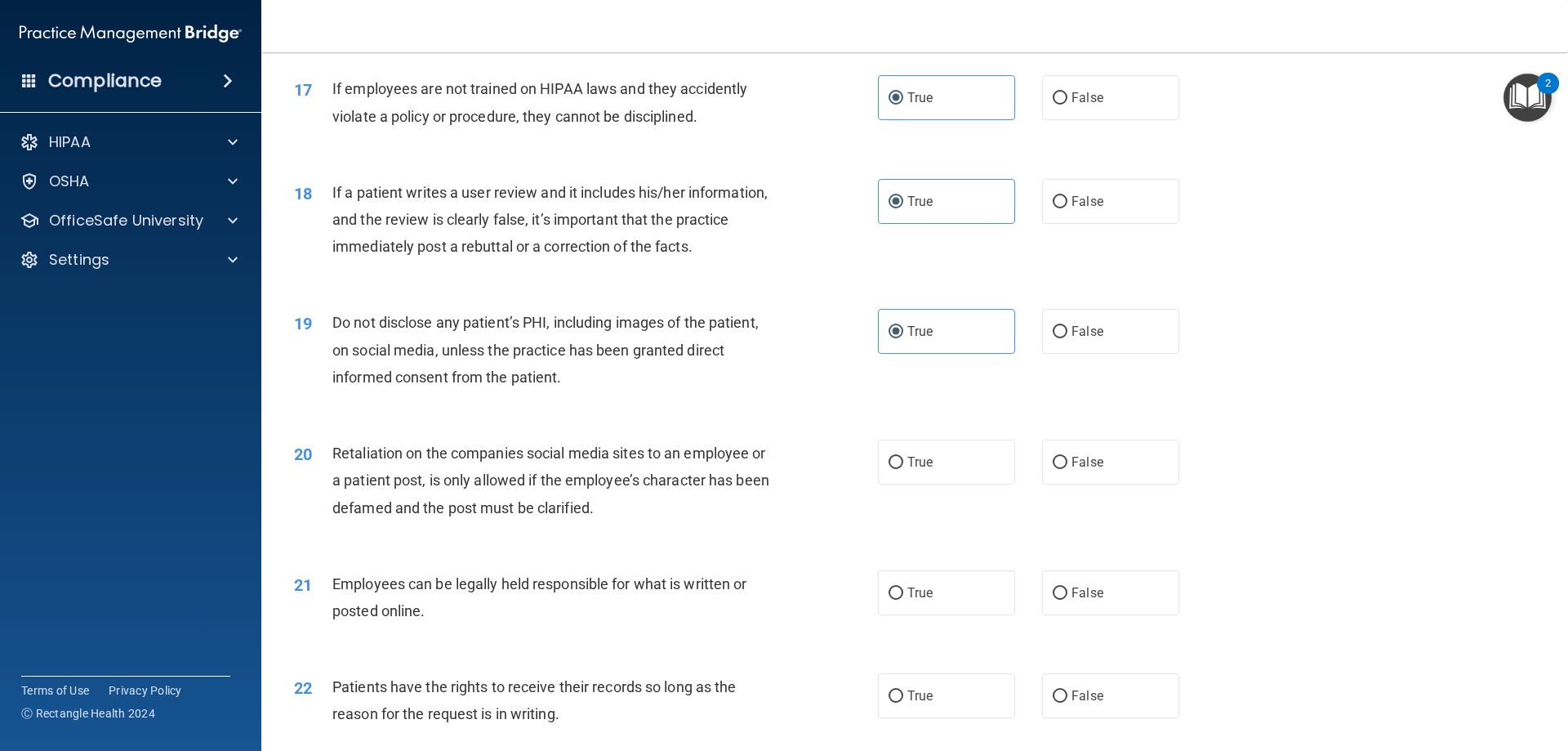
scroll to position [2314, 0]
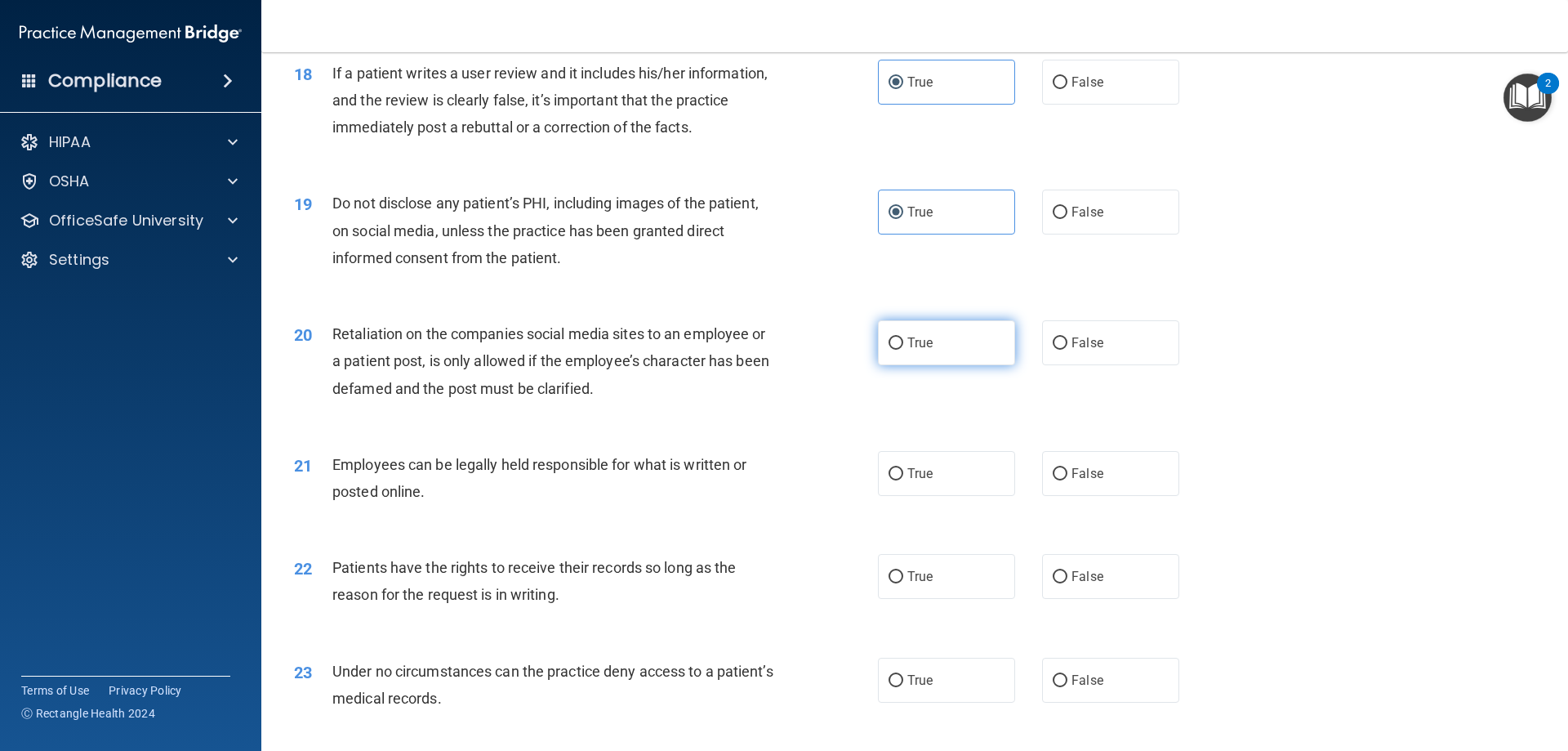
click at [926, 354] on label "True" at bounding box center [946, 343] width 138 height 45
click at [903, 350] on input "True" at bounding box center [895, 344] width 15 height 12
radio input "true"
click at [921, 481] on span "True" at bounding box center [920, 473] width 26 height 15
click at [903, 480] on input "True" at bounding box center [895, 474] width 15 height 12
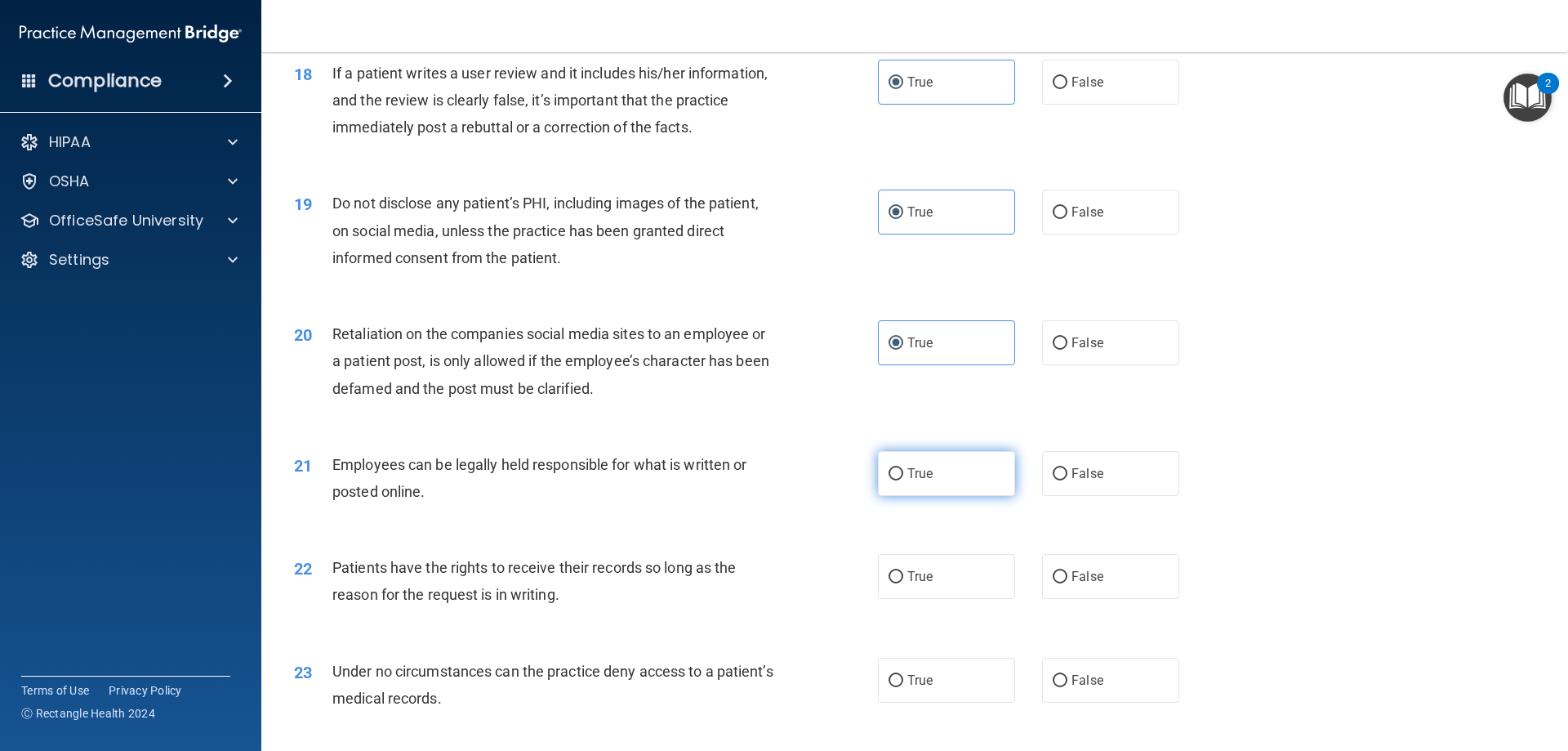
radio input "true"
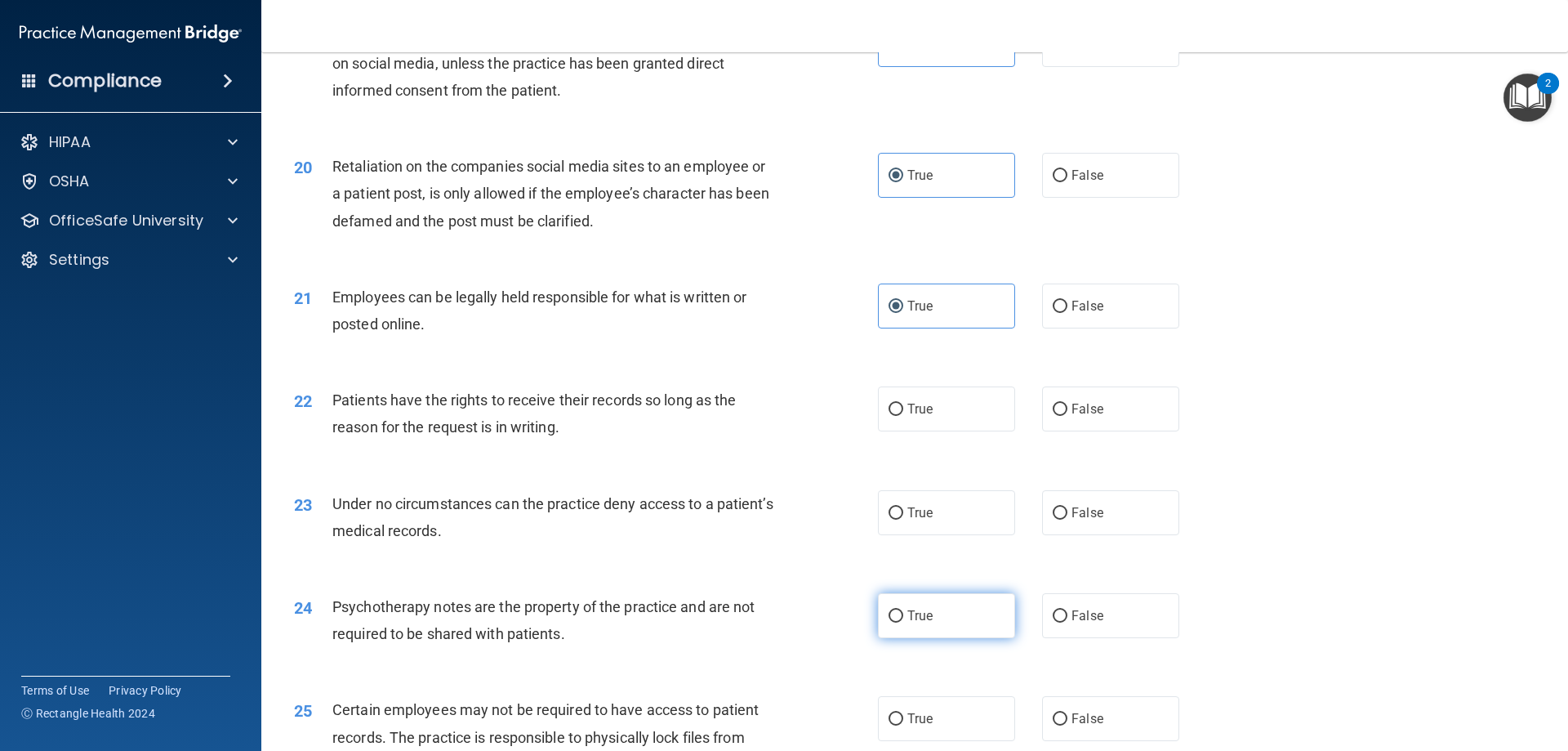
scroll to position [2723, 0]
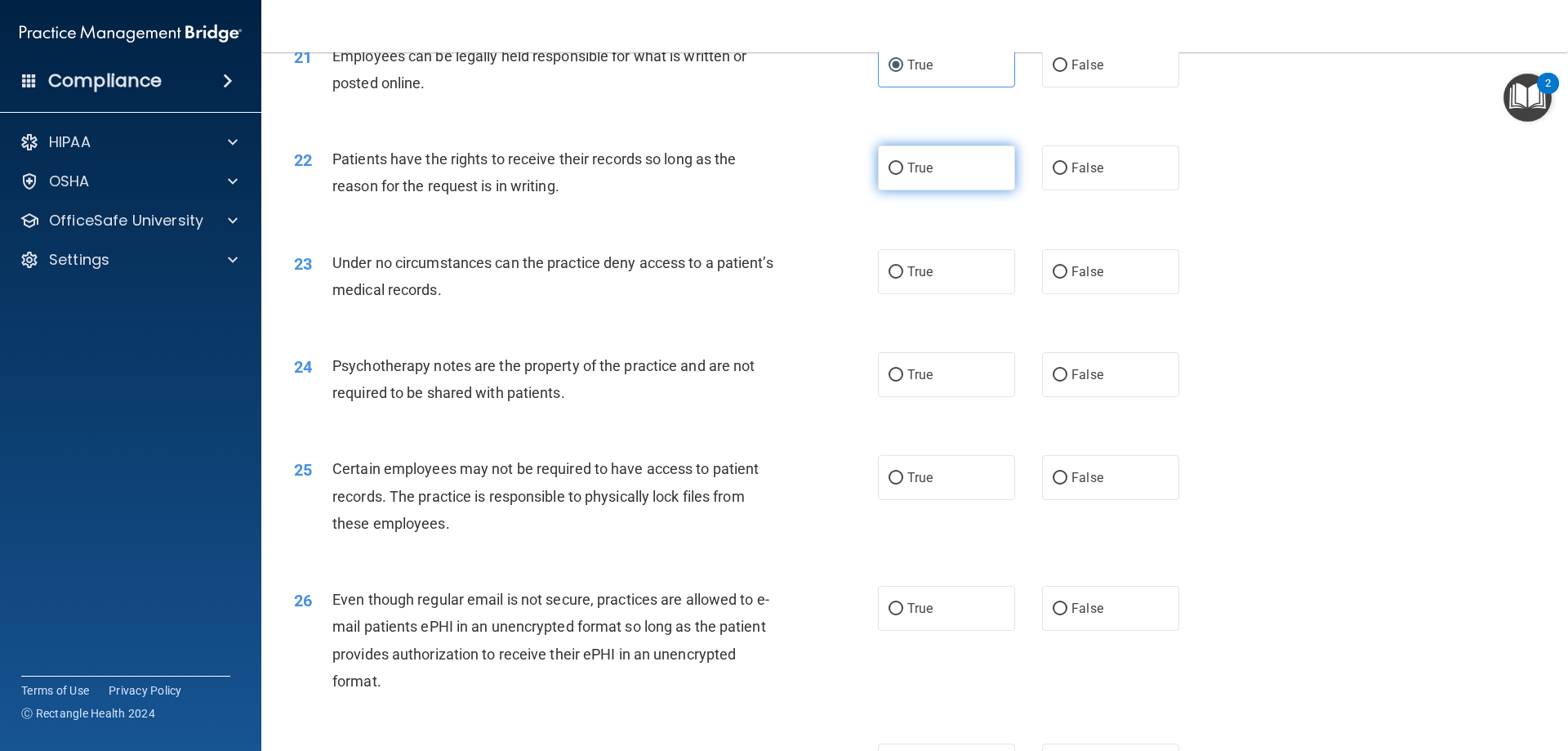
click at [935, 190] on label "True" at bounding box center [946, 168] width 138 height 45
click at [903, 175] on input "True" at bounding box center [895, 169] width 15 height 12
radio input "true"
click at [933, 294] on label "True" at bounding box center [946, 272] width 138 height 45
click at [903, 279] on input "True" at bounding box center [895, 273] width 15 height 12
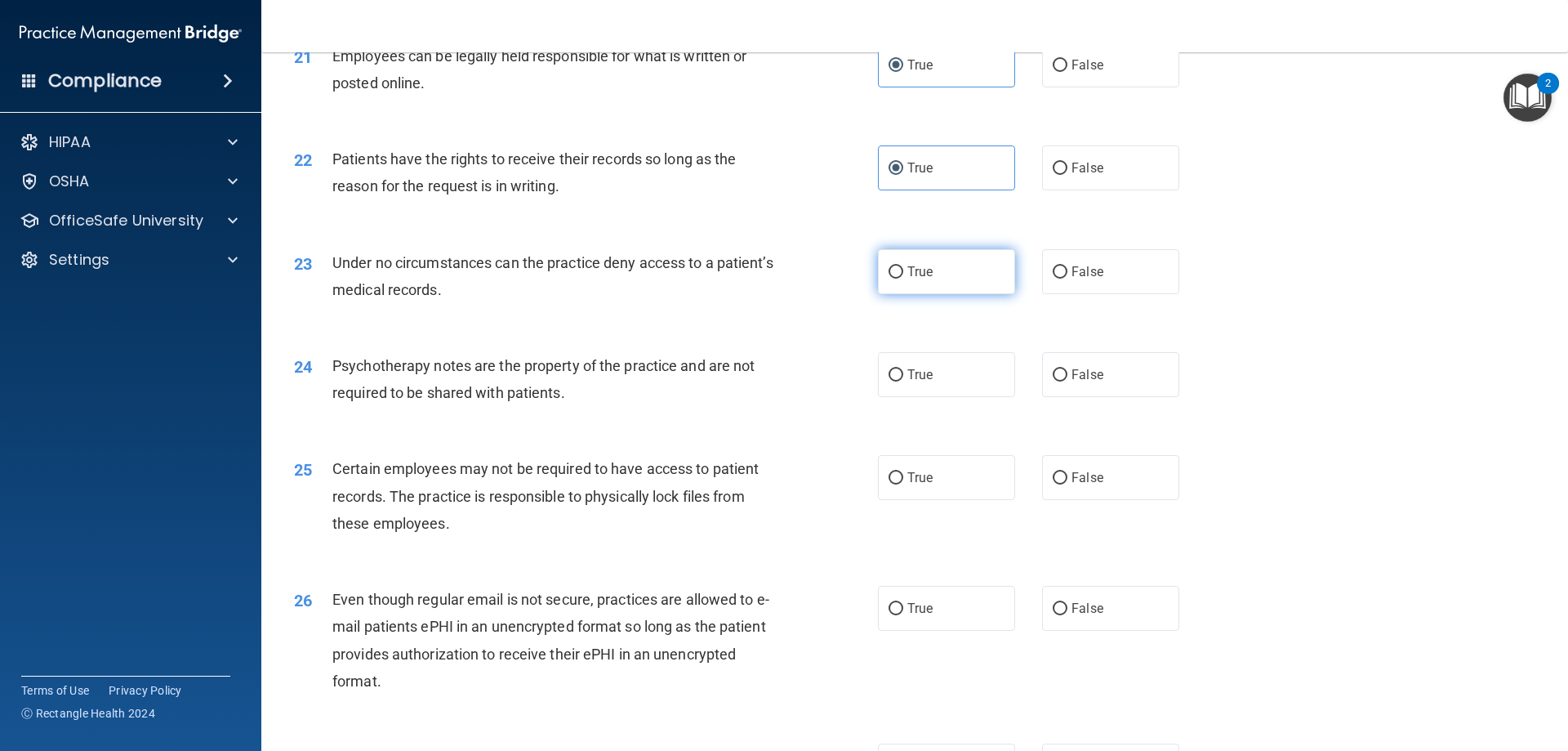
radio input "true"
click at [939, 397] on label "True" at bounding box center [946, 375] width 138 height 45
click at [903, 382] on input "True" at bounding box center [895, 376] width 15 height 12
radio input "true"
click at [946, 500] on label "True" at bounding box center [946, 478] width 138 height 45
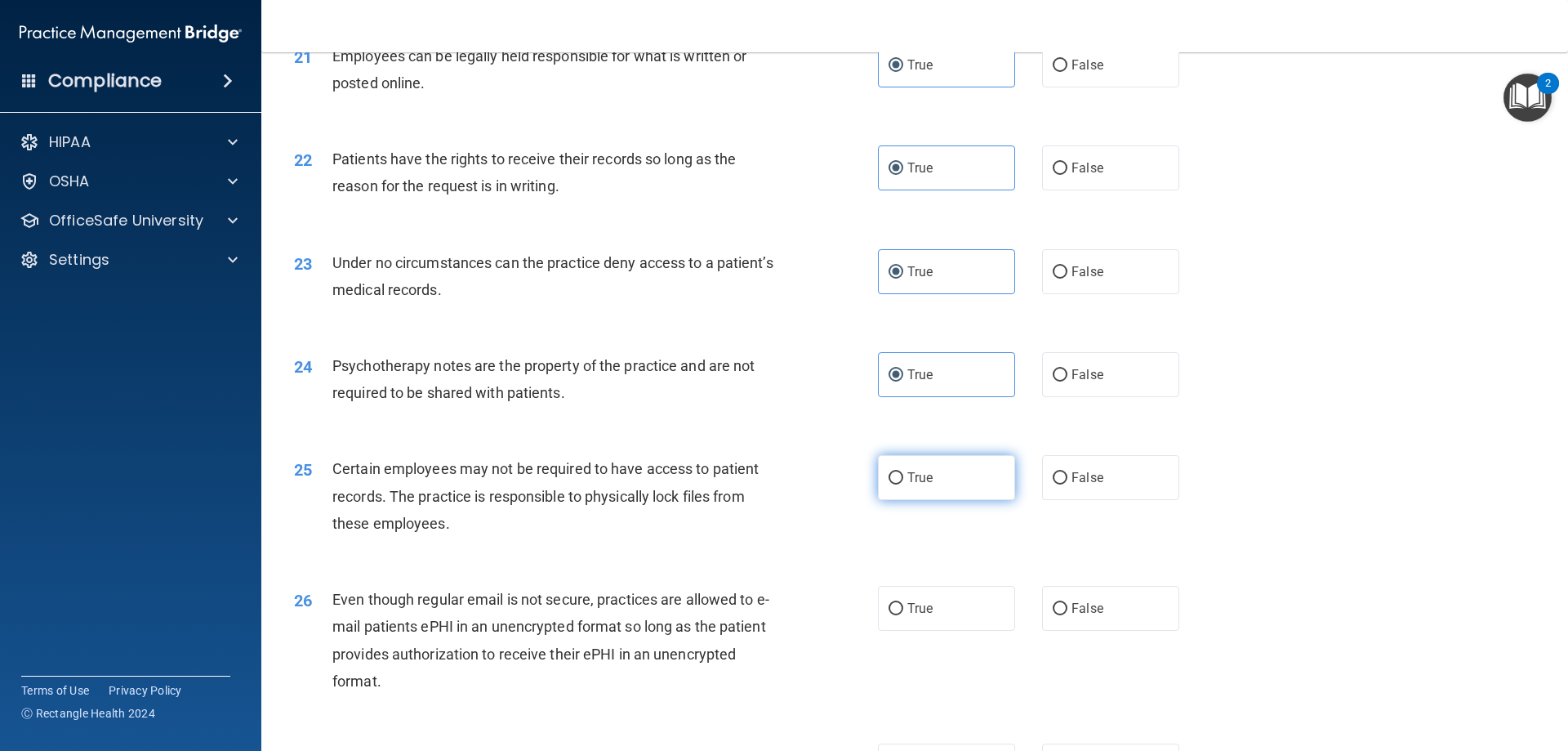
click at [903, 485] on input "True" at bounding box center [895, 478] width 15 height 12
radio input "true"
click at [938, 613] on label "True" at bounding box center [946, 608] width 138 height 45
click at [903, 613] on input "True" at bounding box center [895, 609] width 15 height 12
radio input "true"
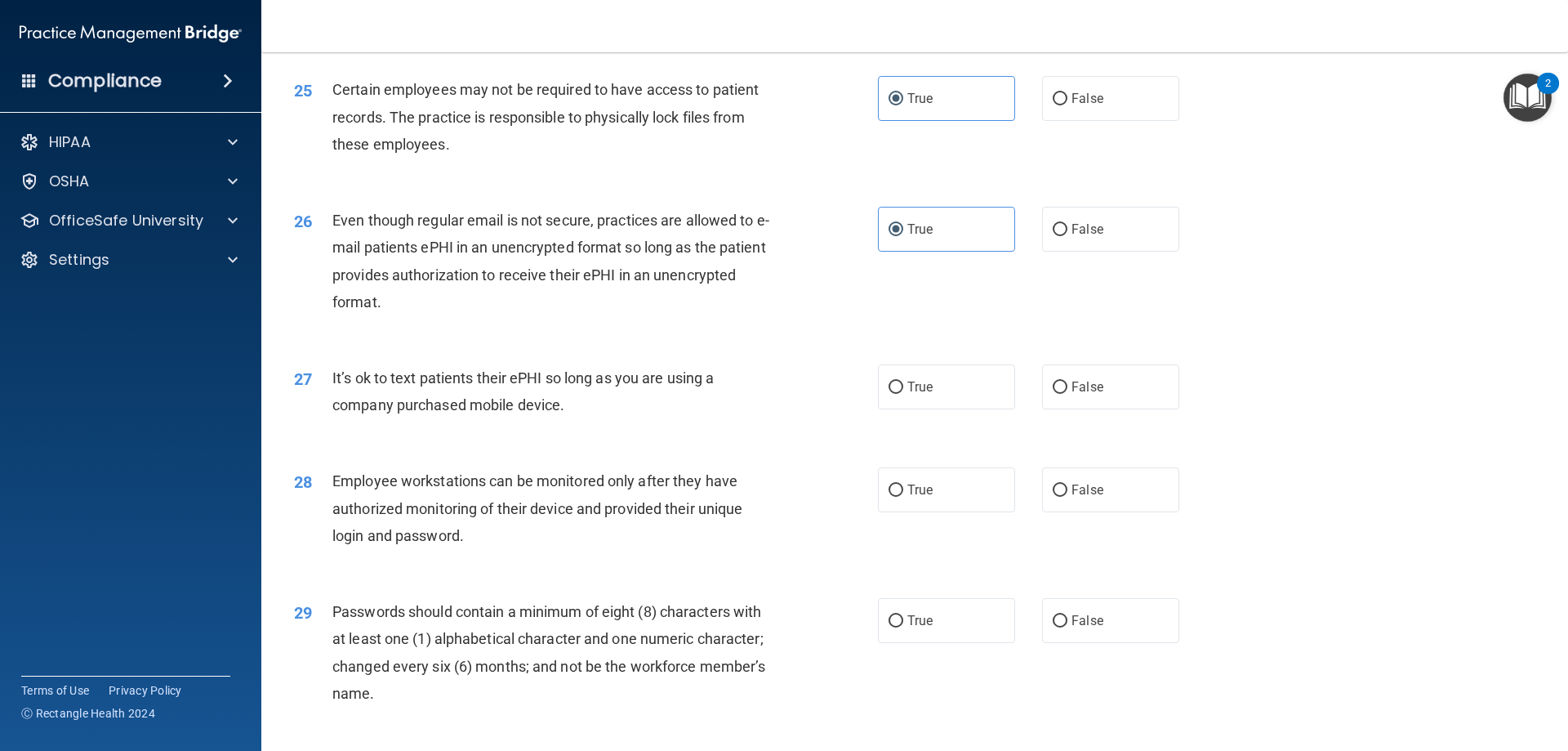
scroll to position [3132, 0]
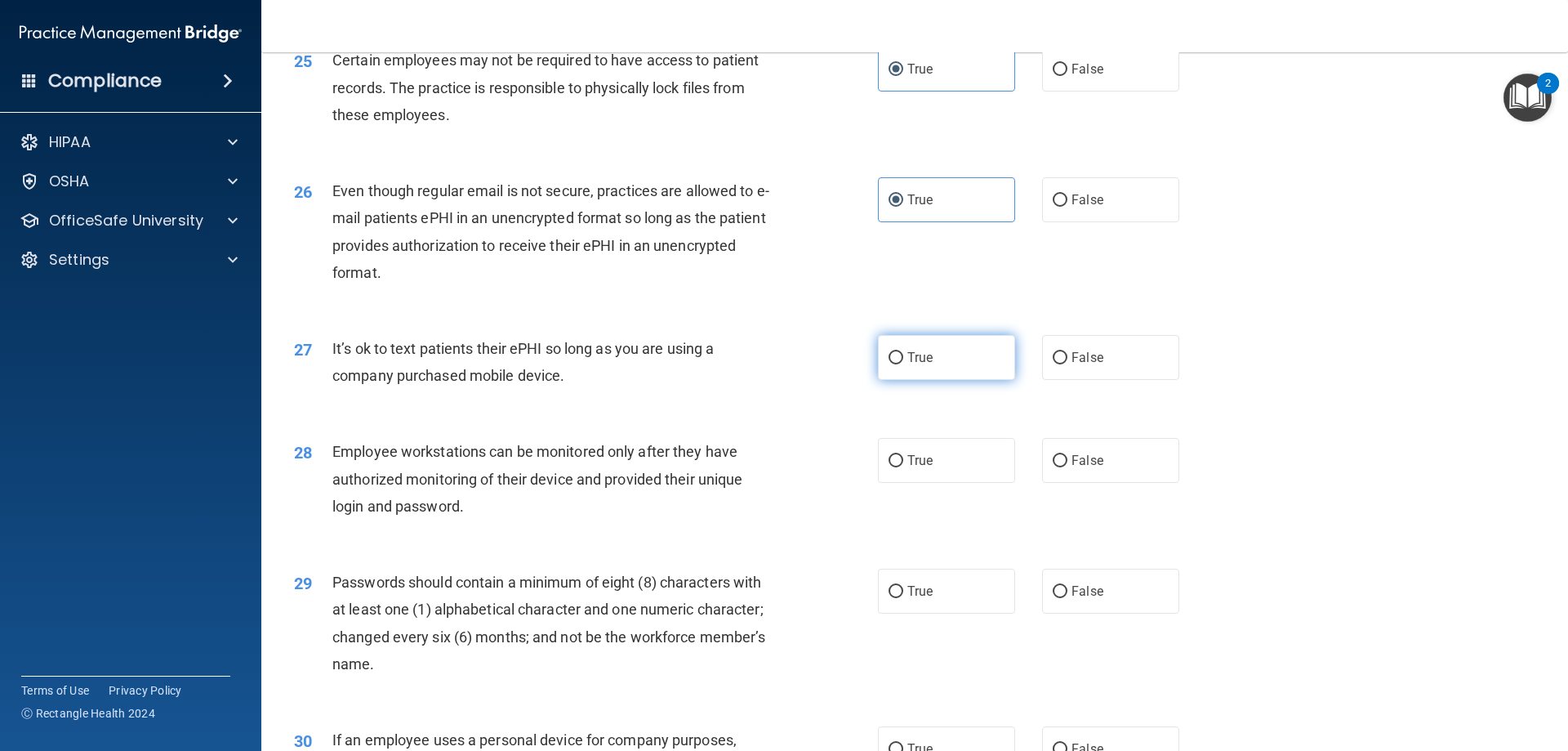
click at [949, 380] on label "True" at bounding box center [946, 357] width 138 height 45
click at [903, 364] on input "True" at bounding box center [895, 359] width 15 height 12
radio input "true"
click at [920, 483] on label "True" at bounding box center [946, 460] width 138 height 45
click at [903, 467] on input "True" at bounding box center [895, 462] width 15 height 12
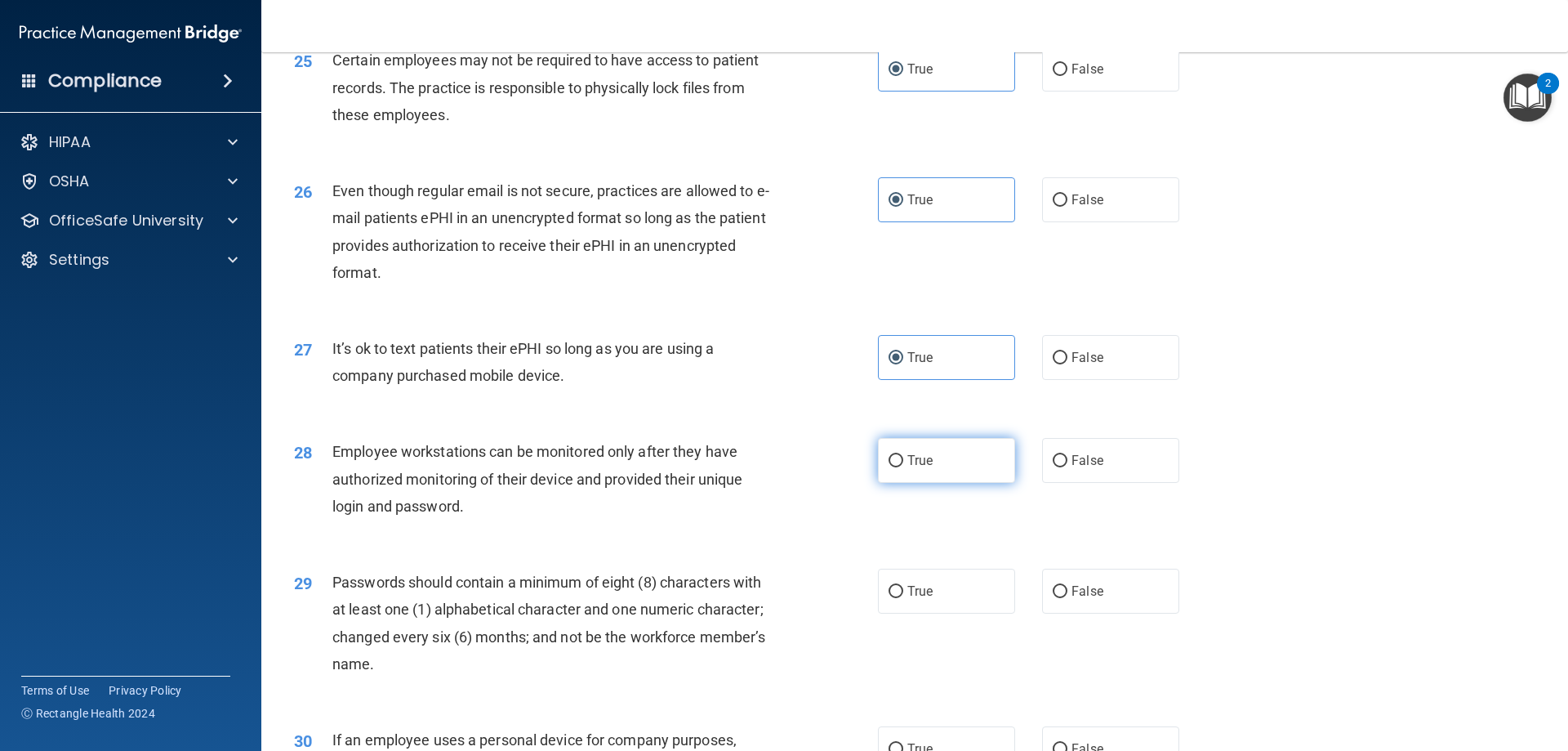
radio input "true"
click at [938, 602] on label "True" at bounding box center [946, 591] width 138 height 45
click at [903, 598] on input "True" at bounding box center [895, 592] width 15 height 12
radio input "true"
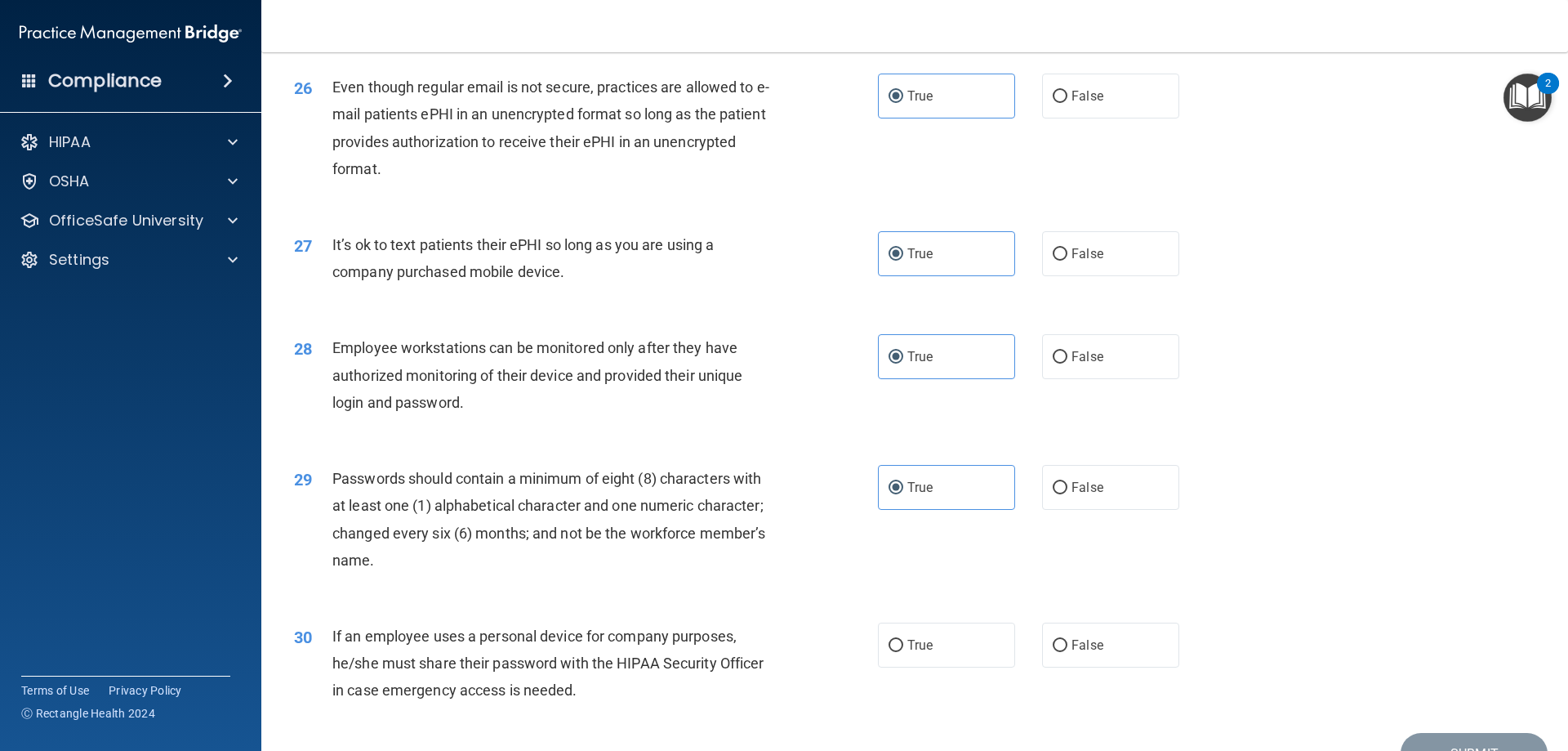
scroll to position [3351, 0]
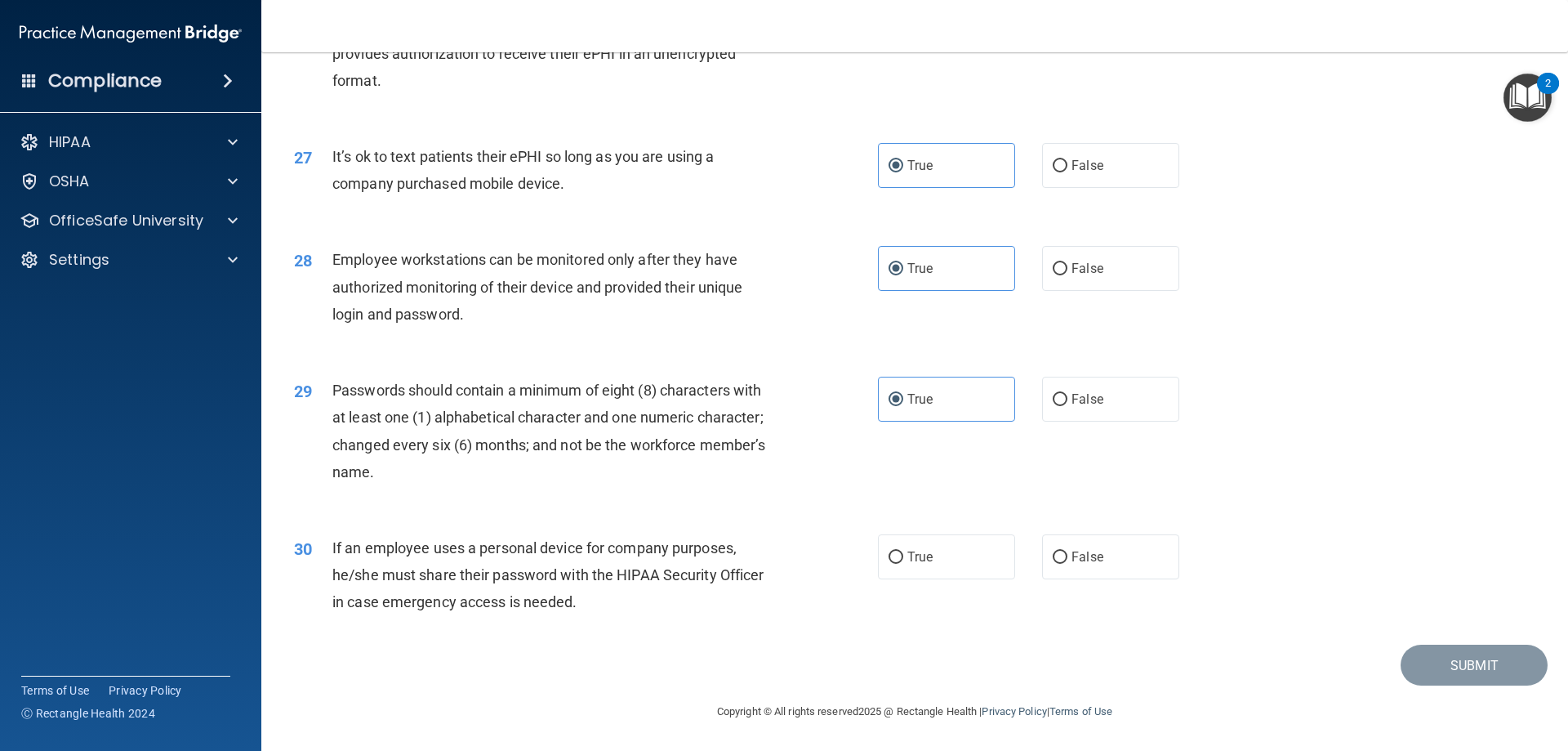
click at [939, 528] on div "30 If an employee uses a personal device for company purposes, he/she must shar…" at bounding box center [915, 579] width 1266 height 130
click at [935, 544] on label "True" at bounding box center [946, 557] width 138 height 45
click at [903, 551] on input "True" at bounding box center [895, 557] width 15 height 12
radio input "true"
click at [1438, 662] on button "Submit" at bounding box center [1474, 665] width 147 height 42
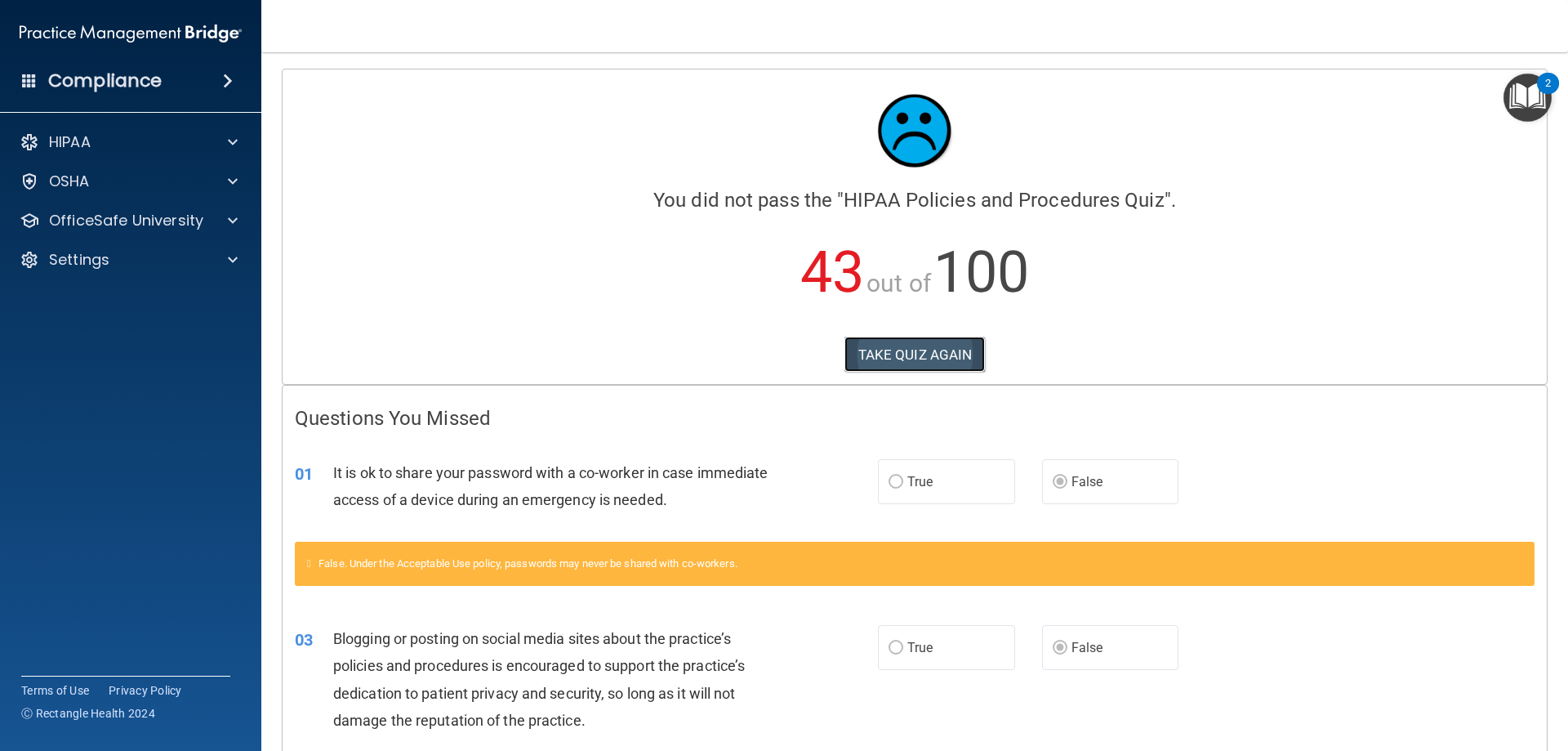
click at [942, 352] on button "TAKE QUIZ AGAIN" at bounding box center [915, 354] width 141 height 36
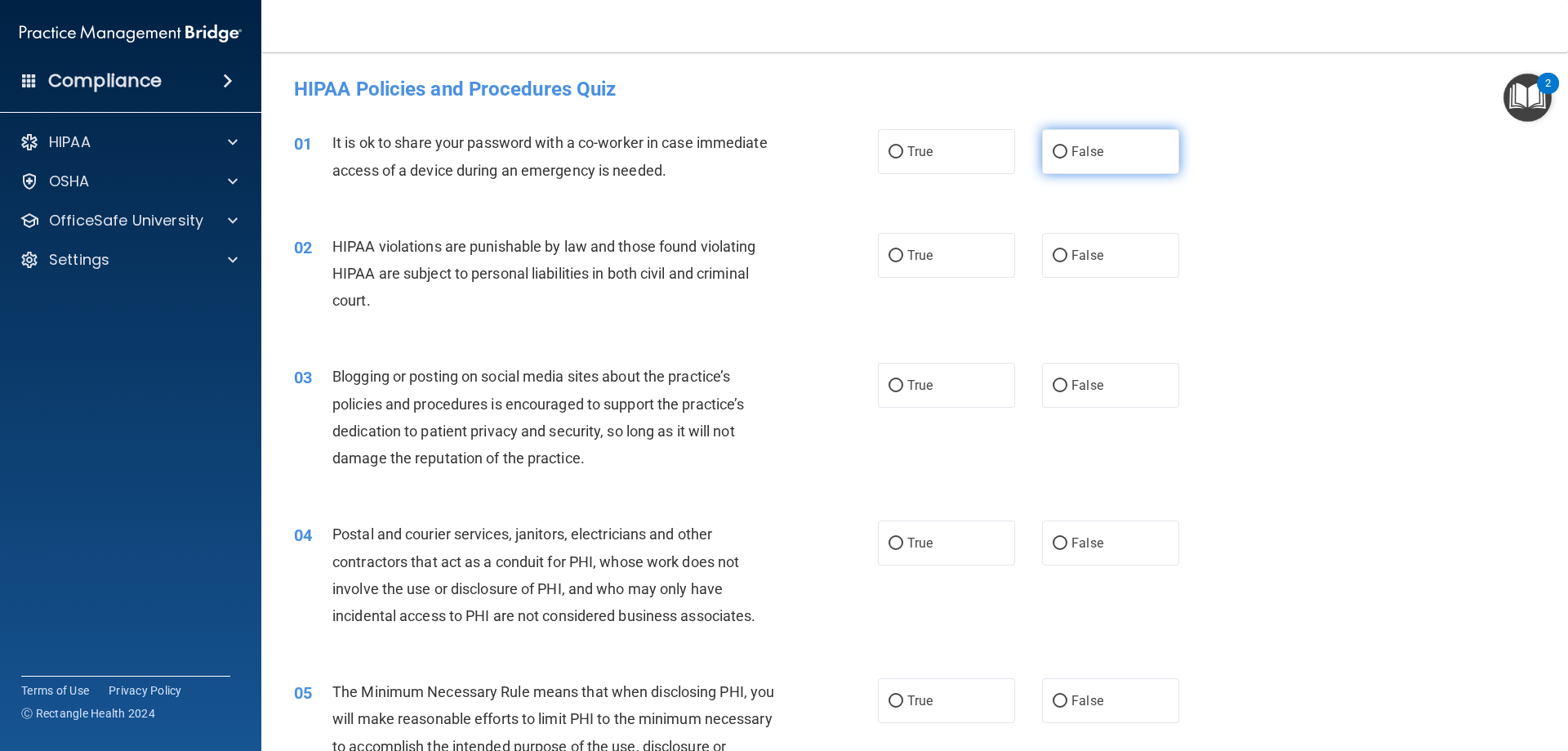
click at [1072, 158] on span "False" at bounding box center [1088, 151] width 32 height 15
click at [1068, 158] on input "False" at bounding box center [1060, 153] width 15 height 12
radio input "true"
click at [1076, 254] on span "False" at bounding box center [1088, 255] width 32 height 15
click at [1068, 254] on input "False" at bounding box center [1060, 257] width 15 height 12
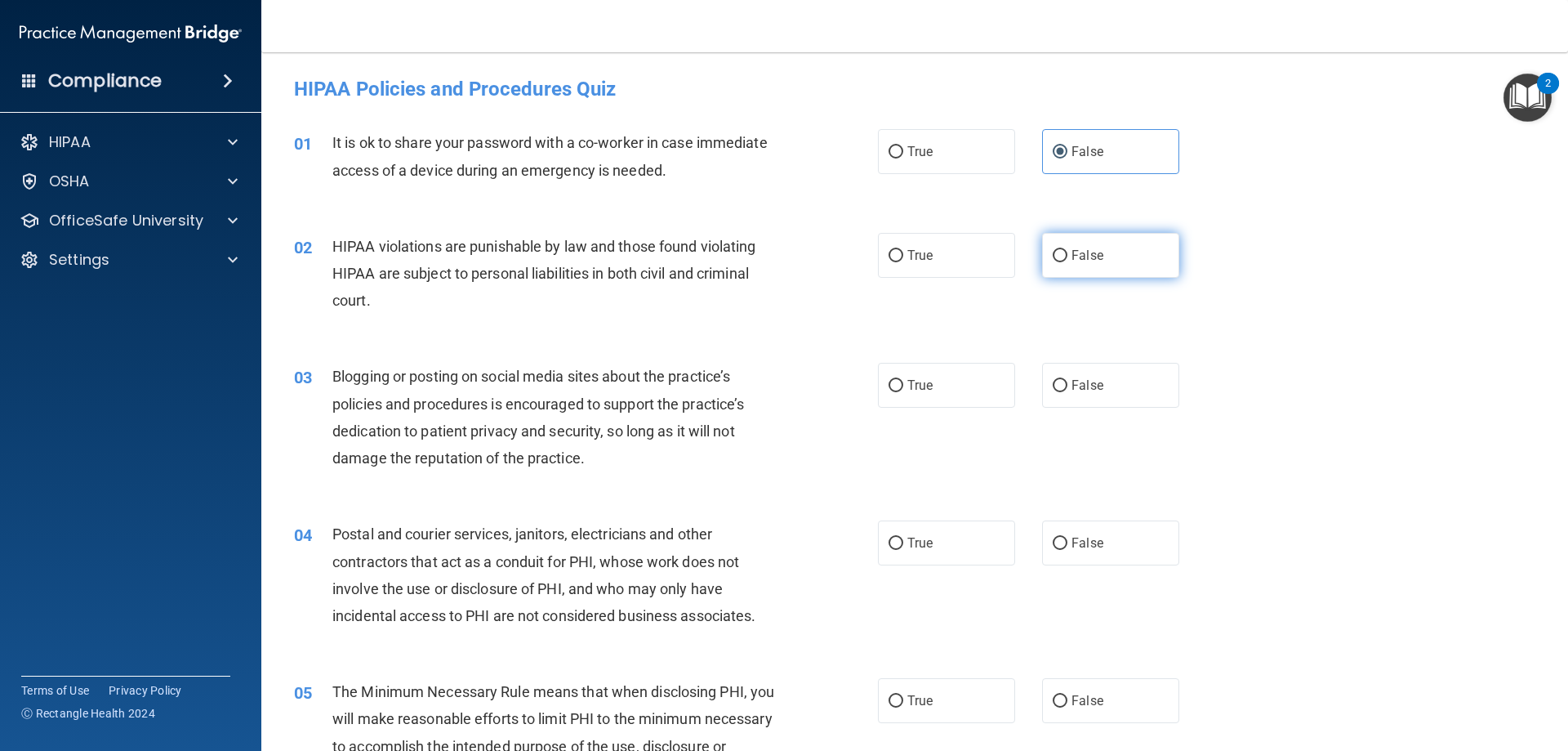
radio input "true"
click at [969, 250] on label "True" at bounding box center [946, 255] width 138 height 45
click at [903, 250] on input "True" at bounding box center [895, 257] width 15 height 12
radio input "true"
radio input "false"
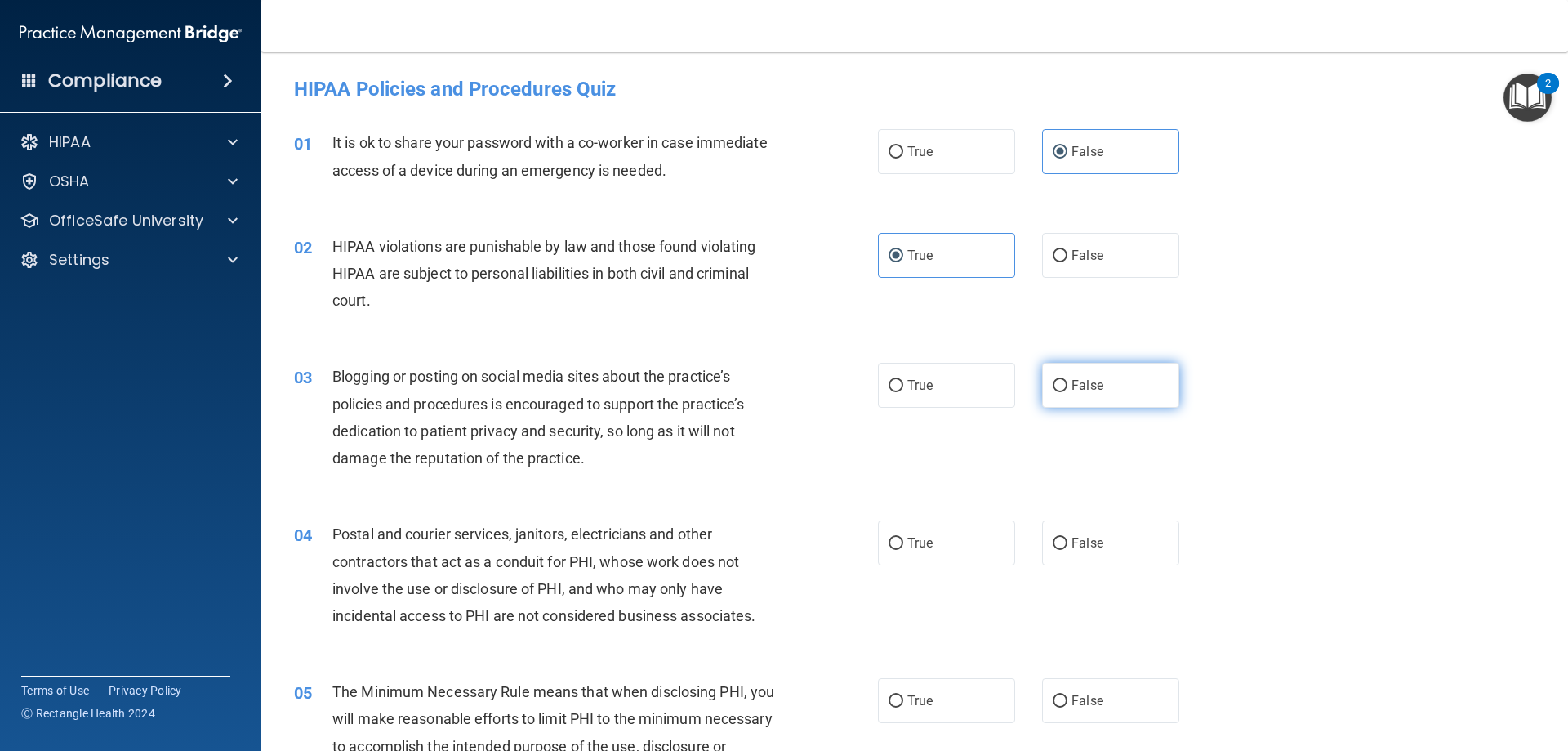
click at [1078, 389] on span "False" at bounding box center [1088, 384] width 32 height 15
click at [1068, 389] on input "False" at bounding box center [1060, 386] width 15 height 12
radio input "true"
click at [981, 528] on label "True" at bounding box center [946, 542] width 138 height 45
click at [903, 538] on input "True" at bounding box center [895, 544] width 15 height 12
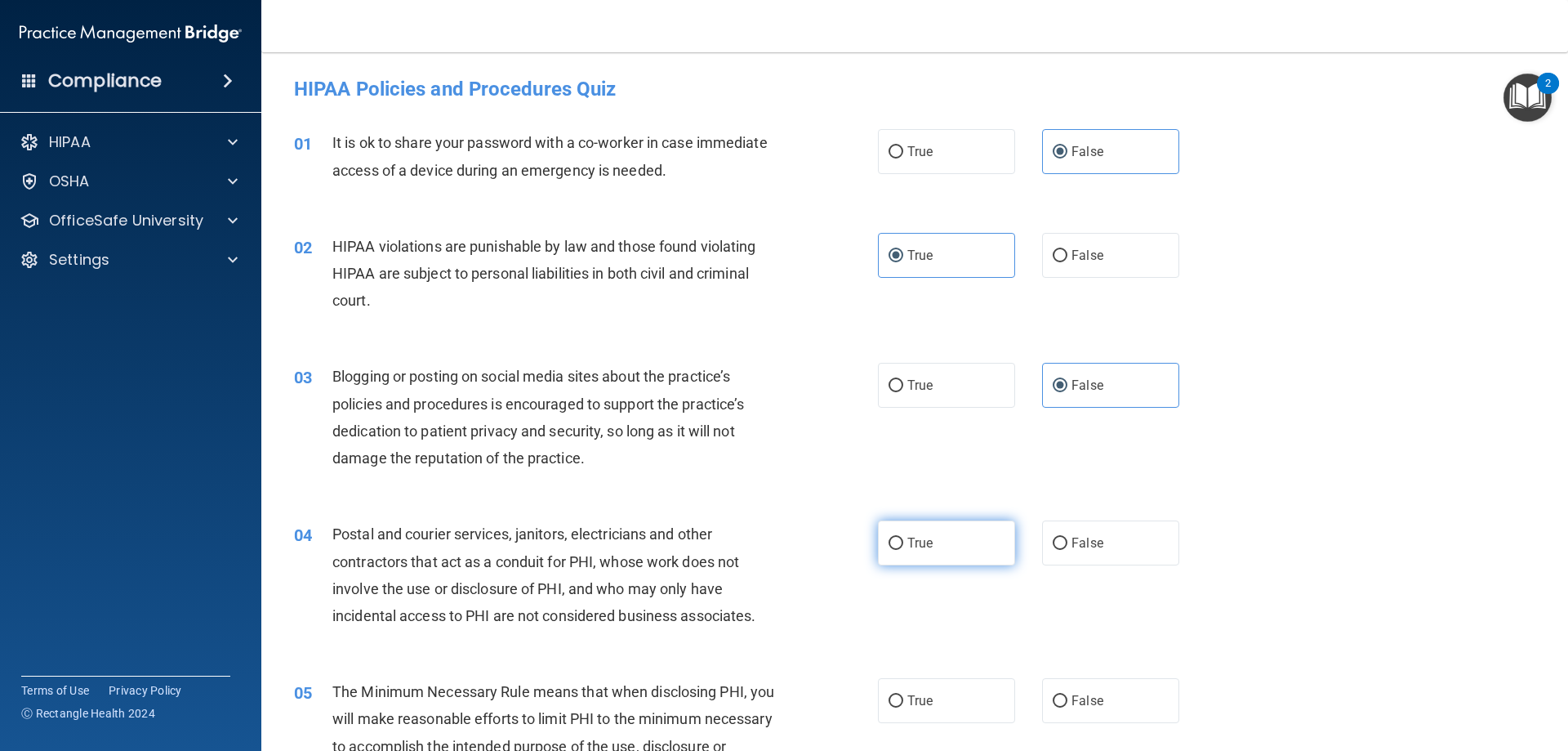
radio input "true"
click at [934, 685] on label "True" at bounding box center [946, 700] width 138 height 45
click at [903, 695] on input "True" at bounding box center [895, 701] width 15 height 12
radio input "true"
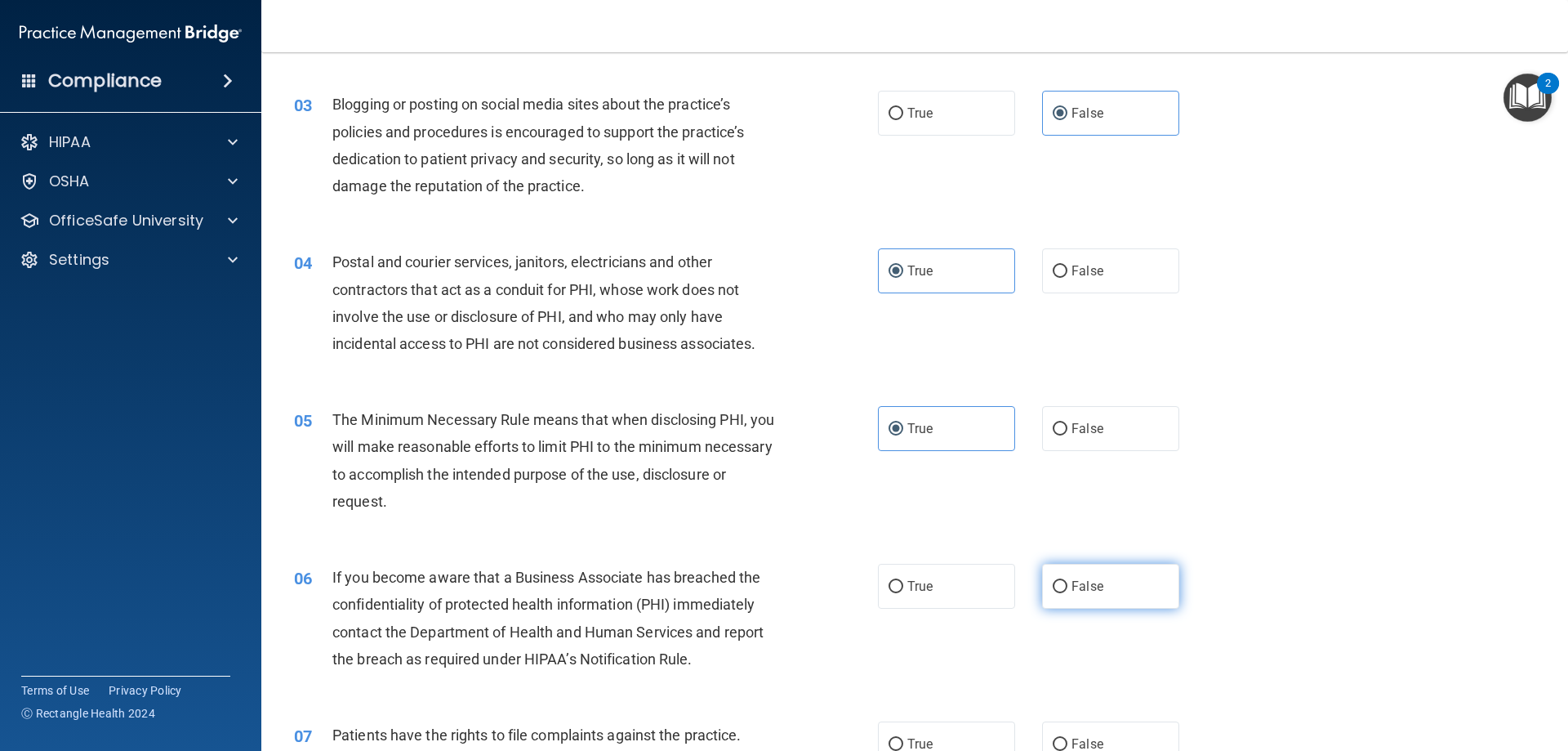
click at [1078, 593] on span "False" at bounding box center [1088, 586] width 32 height 15
click at [1068, 593] on input "False" at bounding box center [1060, 587] width 15 height 12
radio input "true"
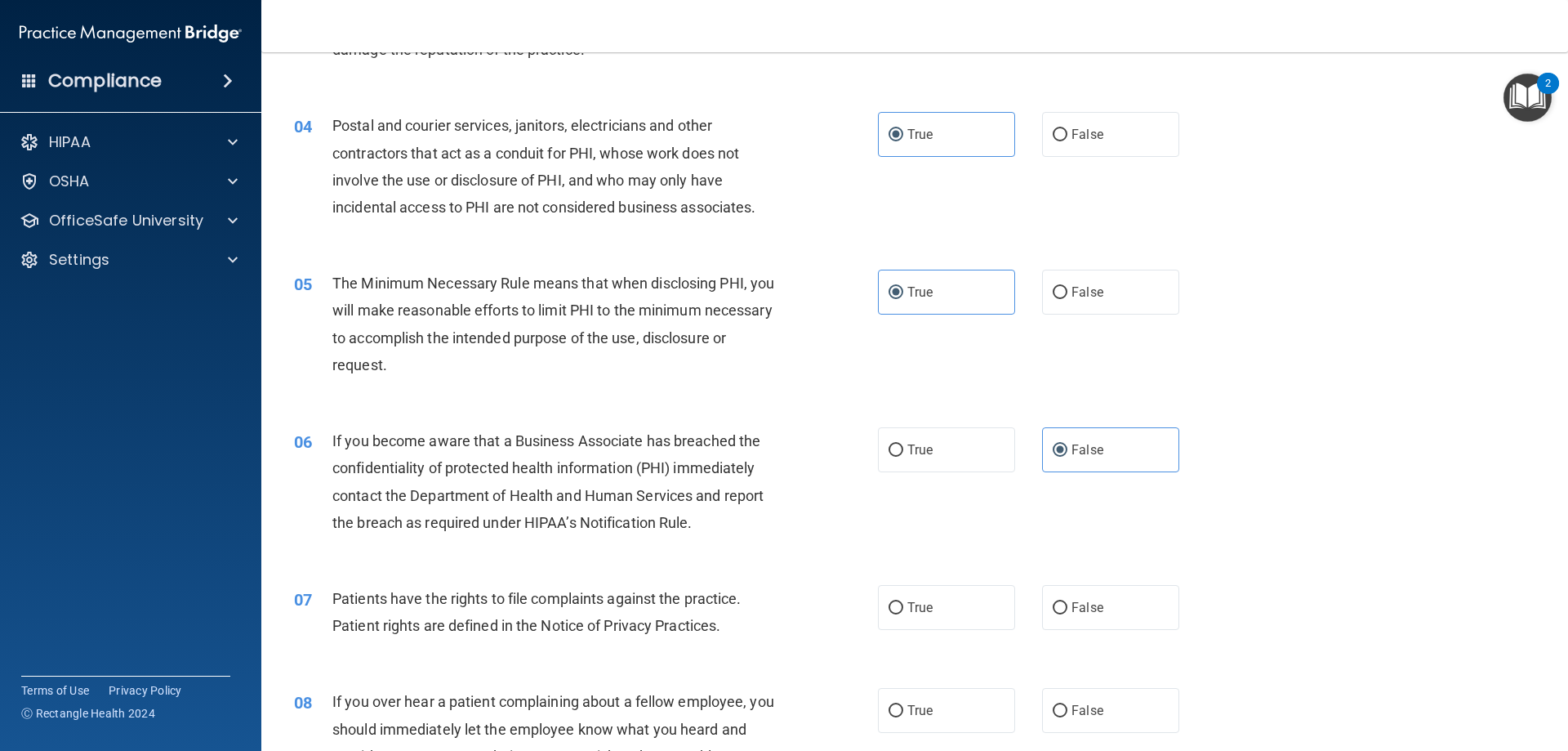
scroll to position [545, 0]
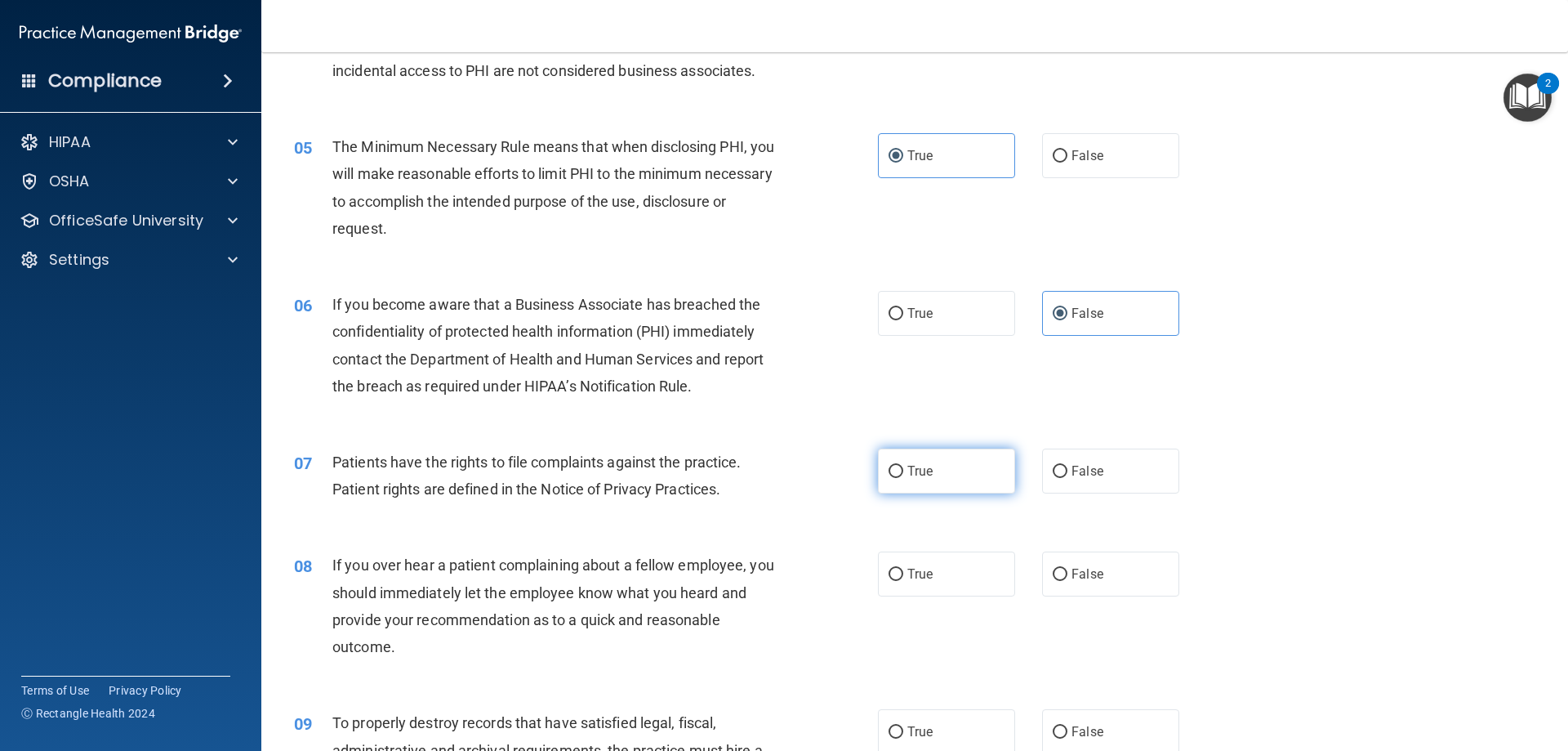
click at [945, 478] on label "True" at bounding box center [946, 470] width 138 height 45
click at [903, 478] on input "True" at bounding box center [895, 472] width 15 height 12
radio input "true"
click at [1052, 575] on input "False" at bounding box center [1060, 575] width 15 height 12
radio input "true"
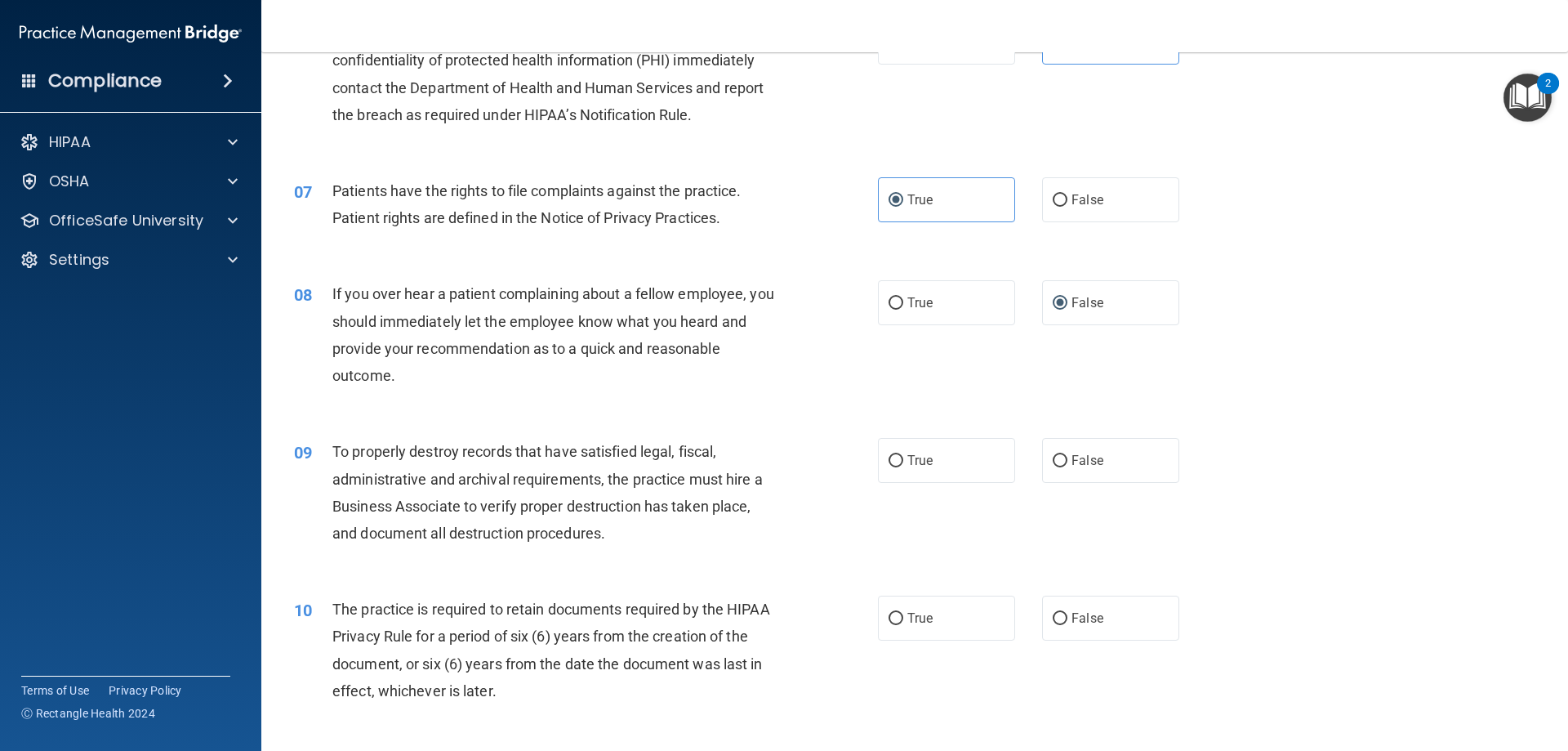
scroll to position [817, 0]
click at [1076, 460] on span "False" at bounding box center [1088, 459] width 32 height 15
click at [1068, 460] on input "False" at bounding box center [1060, 461] width 15 height 12
radio input "true"
click at [917, 607] on label "True" at bounding box center [946, 617] width 138 height 45
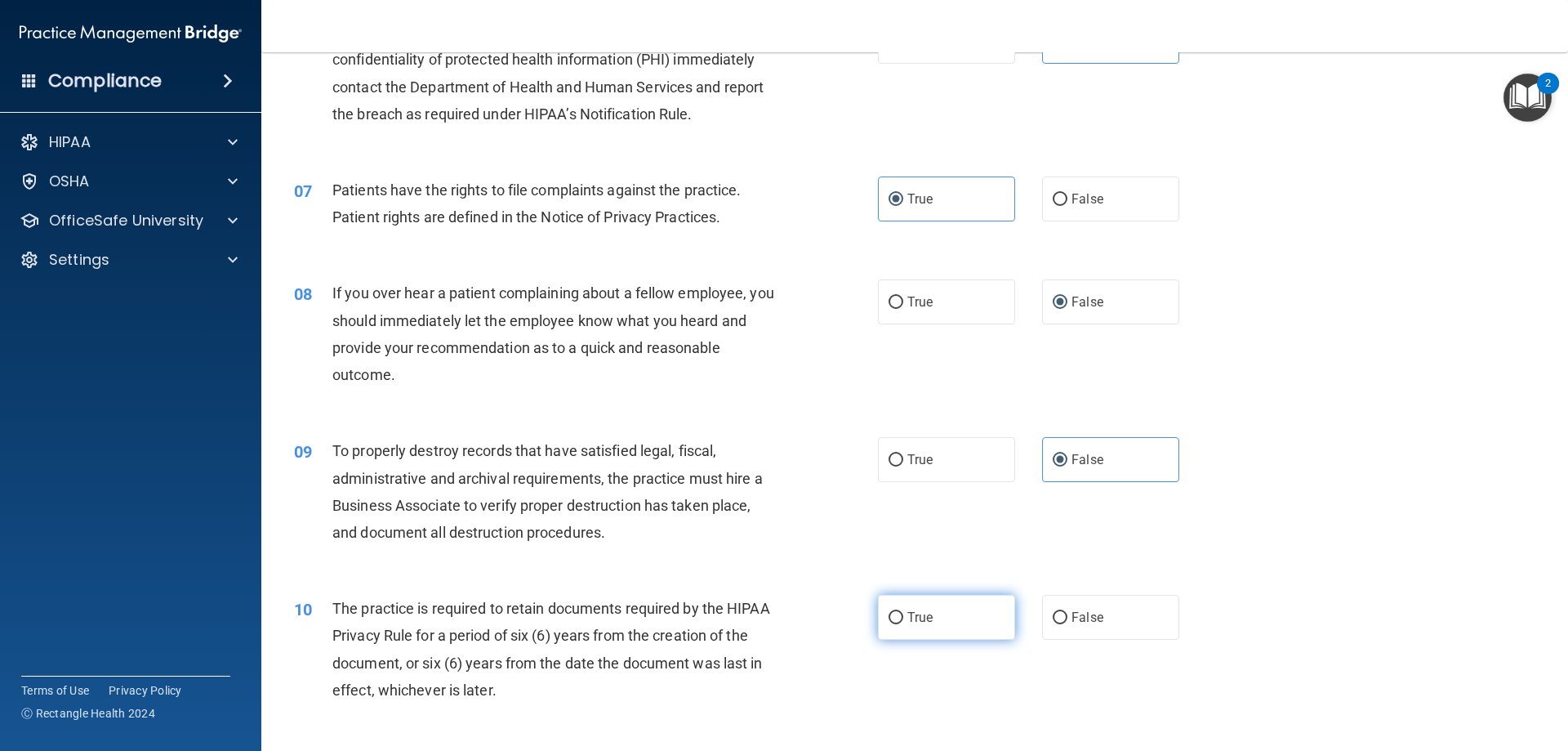
click at [903, 612] on input "True" at bounding box center [895, 618] width 15 height 12
radio input "true"
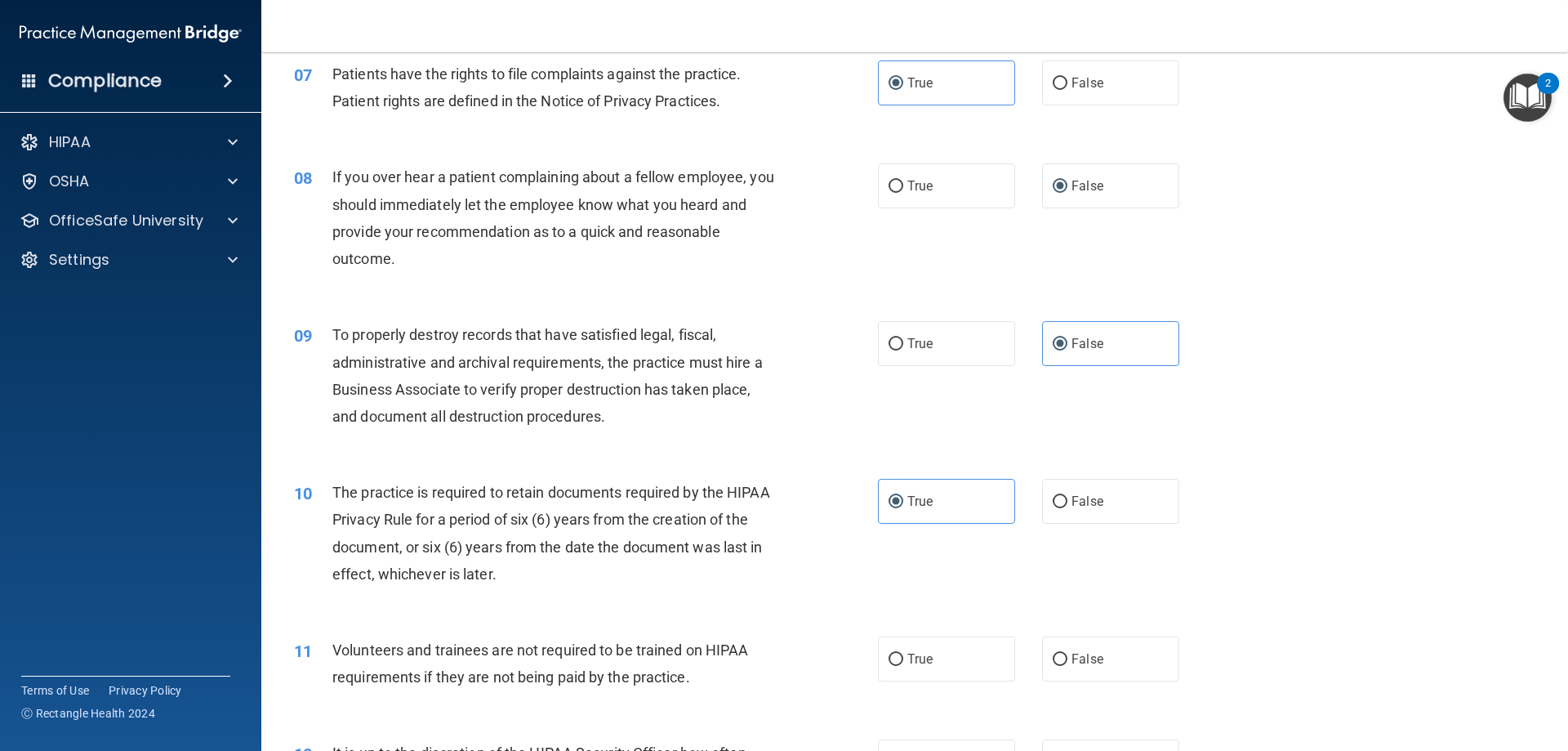
scroll to position [1089, 0]
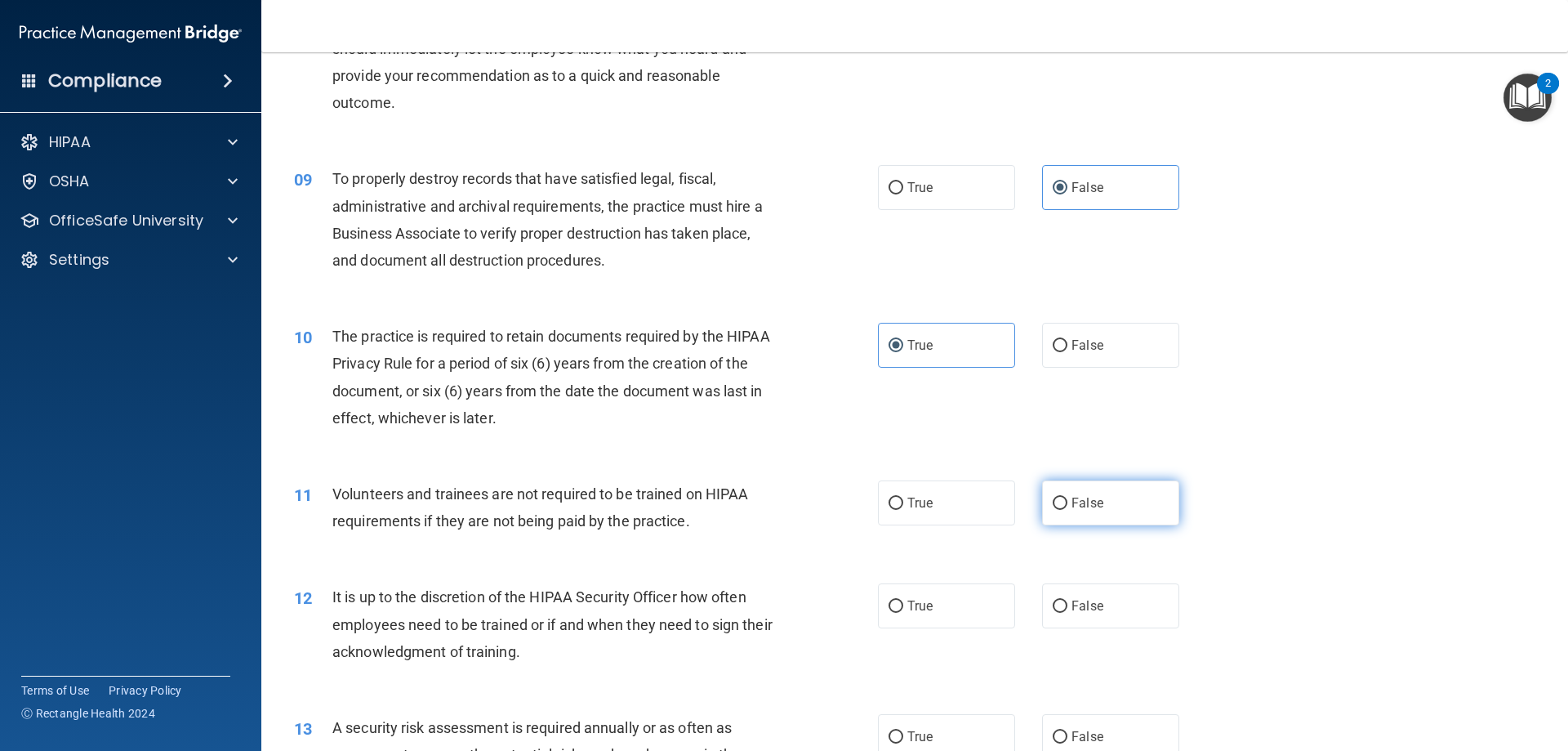
click at [1091, 510] on span "False" at bounding box center [1088, 502] width 32 height 15
click at [1068, 510] on input "False" at bounding box center [1060, 504] width 15 height 12
radio input "true"
click at [1113, 611] on label "False" at bounding box center [1110, 605] width 138 height 45
click at [1068, 611] on input "False" at bounding box center [1060, 606] width 15 height 12
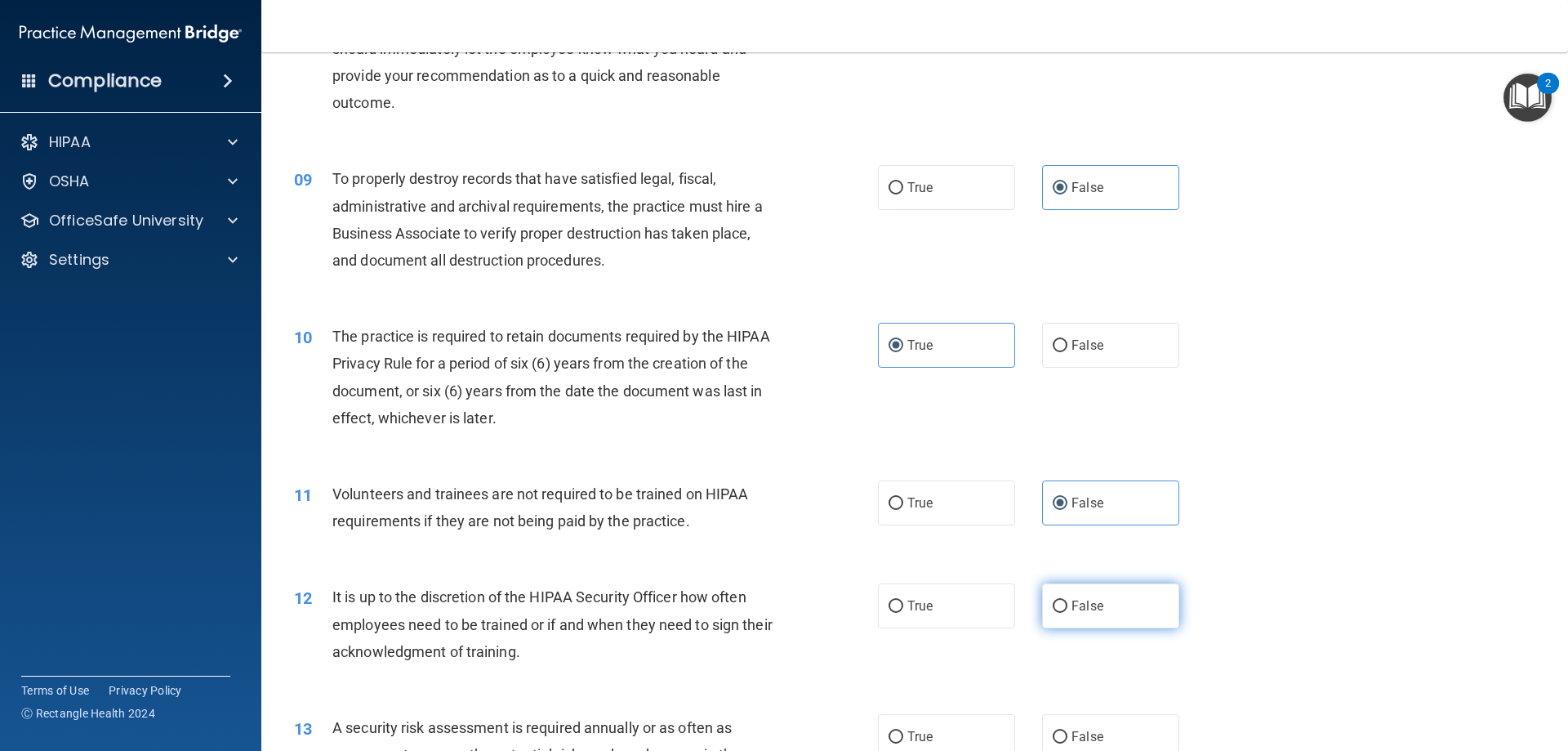
radio input "true"
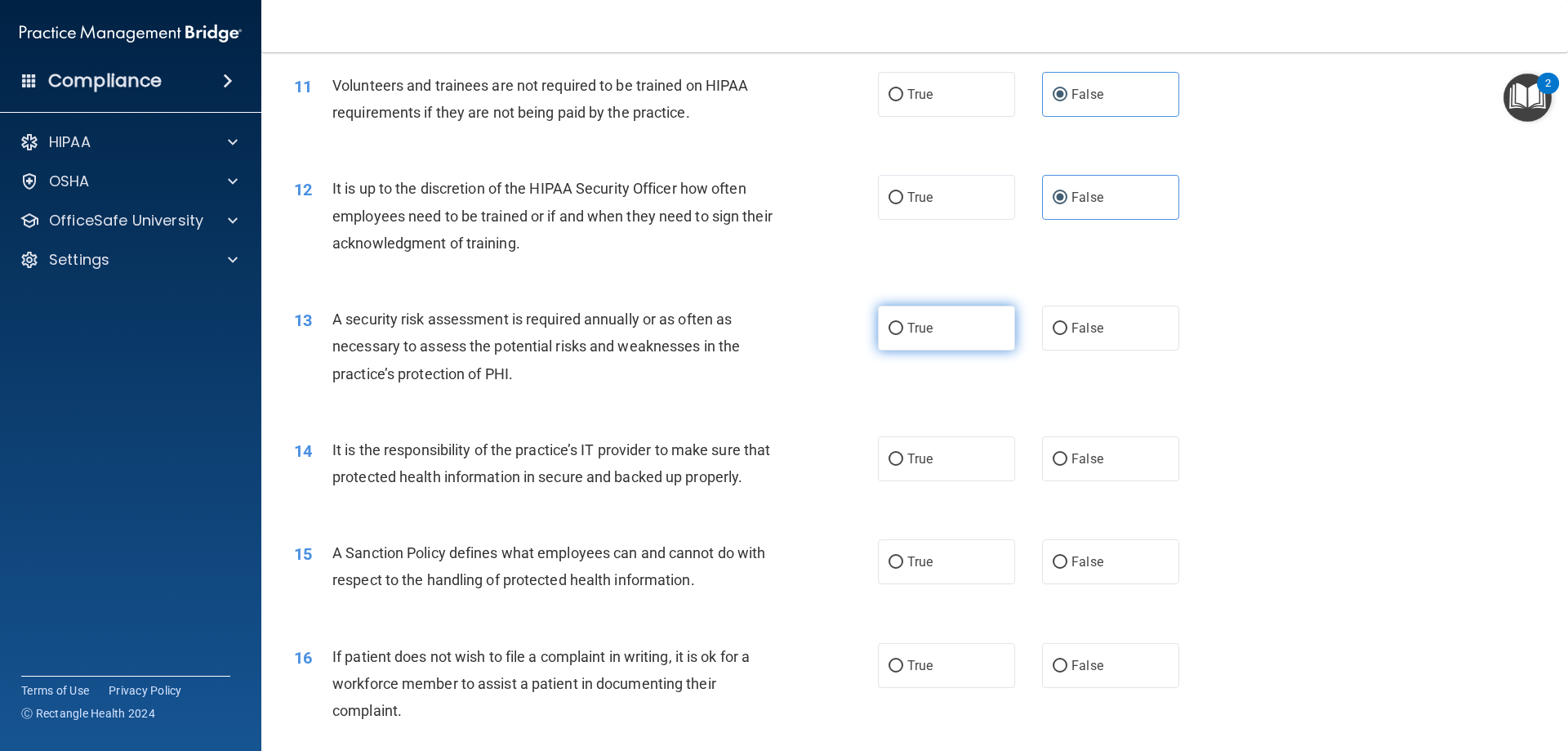
click at [965, 334] on label "True" at bounding box center [946, 328] width 138 height 45
click at [903, 334] on input "True" at bounding box center [895, 329] width 15 height 12
radio input "true"
click at [1078, 468] on label "False" at bounding box center [1110, 458] width 138 height 45
click at [1068, 466] on input "False" at bounding box center [1060, 460] width 15 height 12
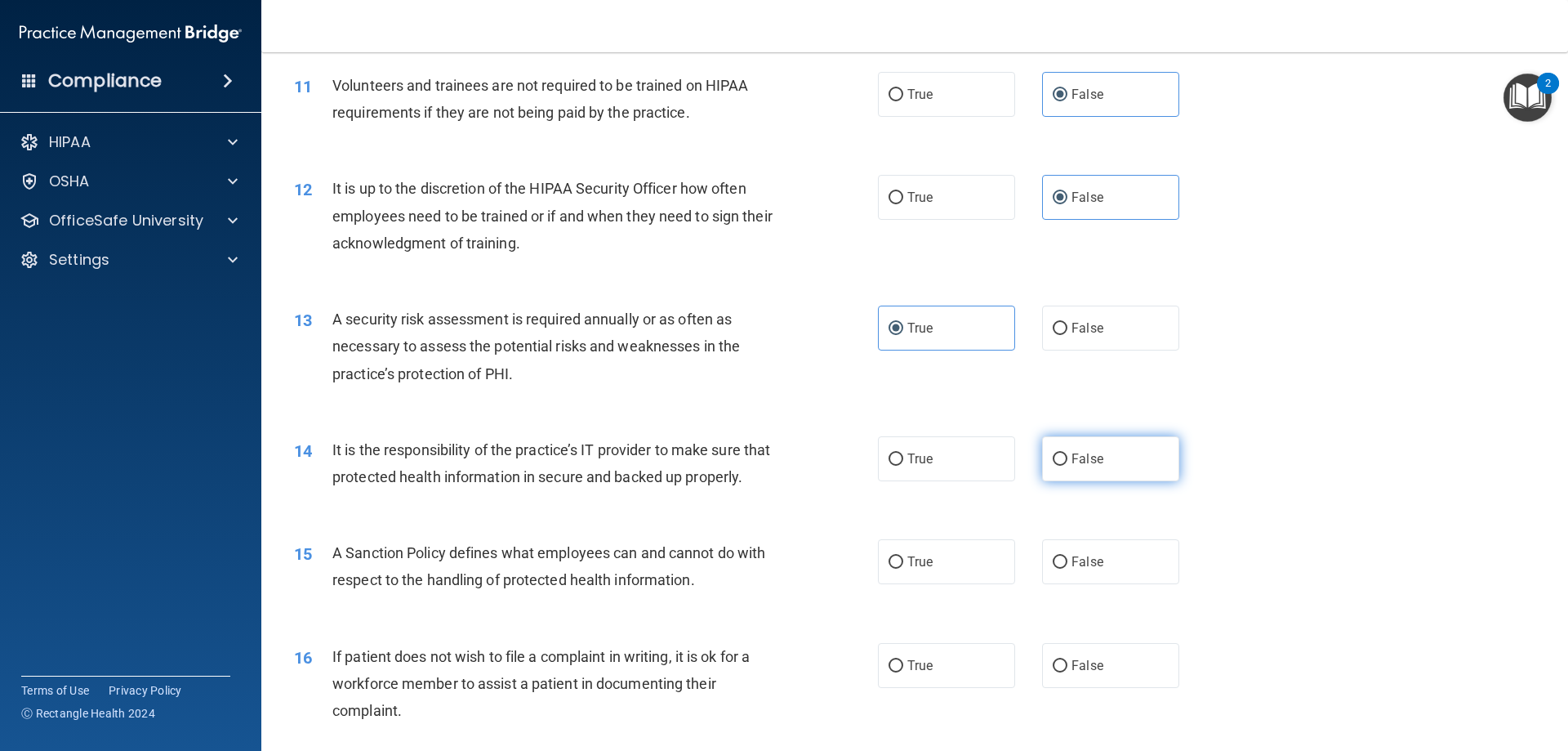
radio input "true"
click at [1072, 570] on span "False" at bounding box center [1088, 561] width 32 height 15
click at [1065, 569] on input "False" at bounding box center [1060, 563] width 15 height 12
radio input "true"
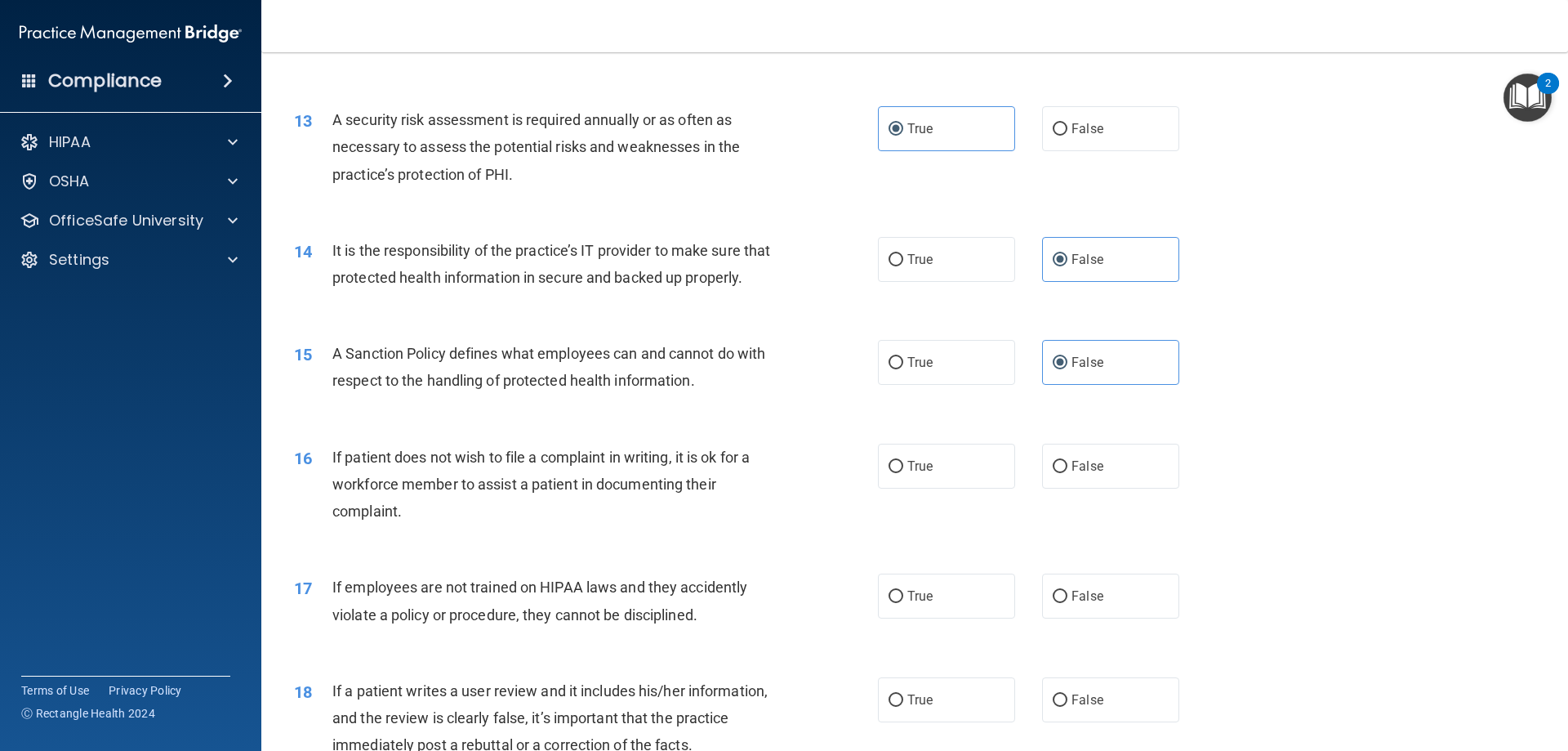
scroll to position [1770, 0]
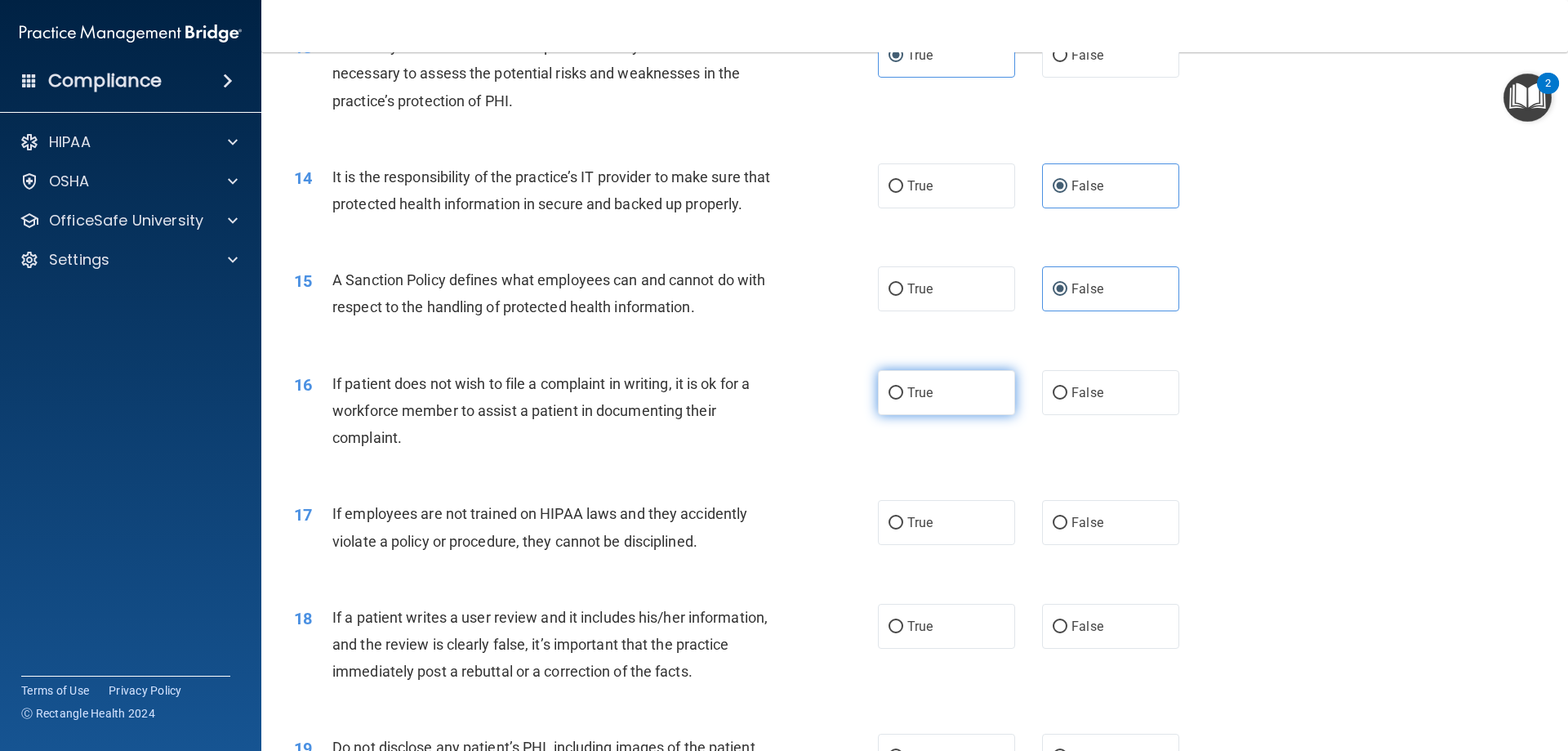
click at [937, 415] on label "True" at bounding box center [946, 392] width 138 height 45
click at [903, 399] on input "True" at bounding box center [895, 393] width 15 height 12
radio input "true"
click at [1072, 530] on span "False" at bounding box center [1088, 522] width 32 height 15
click at [1068, 529] on input "False" at bounding box center [1060, 524] width 15 height 12
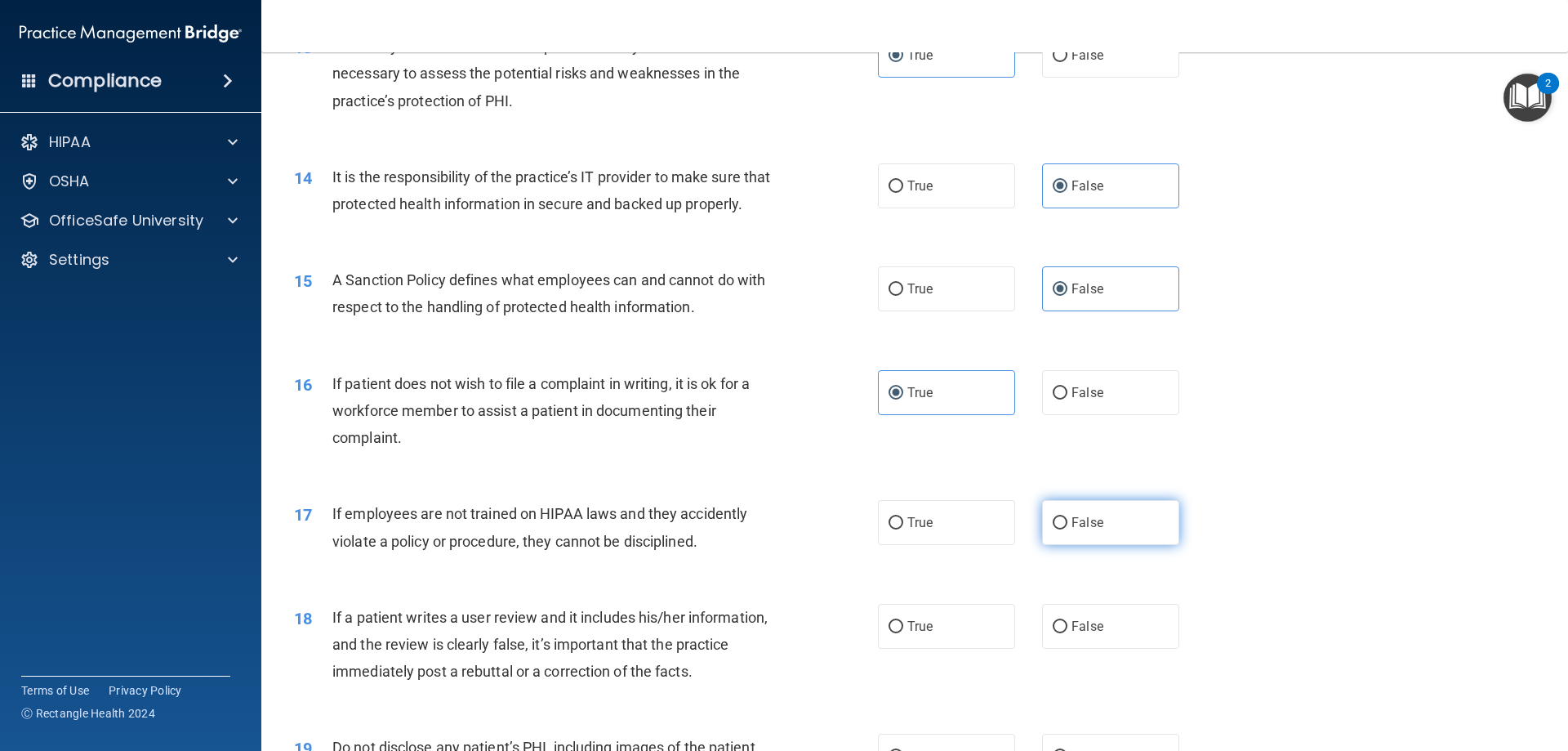
radio input "true"
click at [1086, 634] on span "False" at bounding box center [1088, 626] width 32 height 15
click at [1068, 633] on input "False" at bounding box center [1060, 628] width 15 height 12
radio input "true"
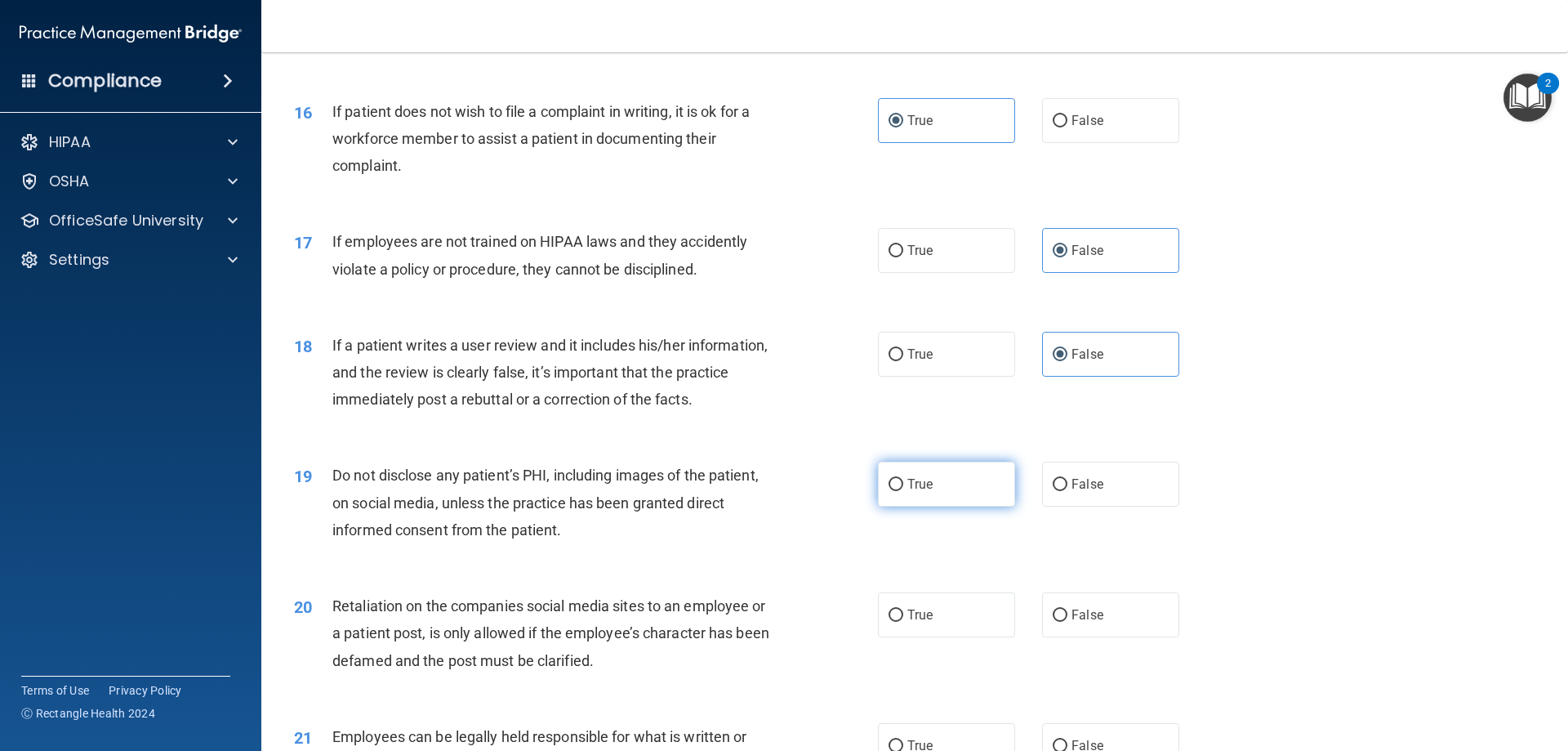
click at [917, 490] on label "True" at bounding box center [946, 484] width 138 height 45
click at [903, 490] on input "True" at bounding box center [895, 485] width 15 height 12
radio input "true"
click at [1076, 622] on span "False" at bounding box center [1088, 614] width 32 height 15
click at [1068, 621] on input "False" at bounding box center [1060, 616] width 15 height 12
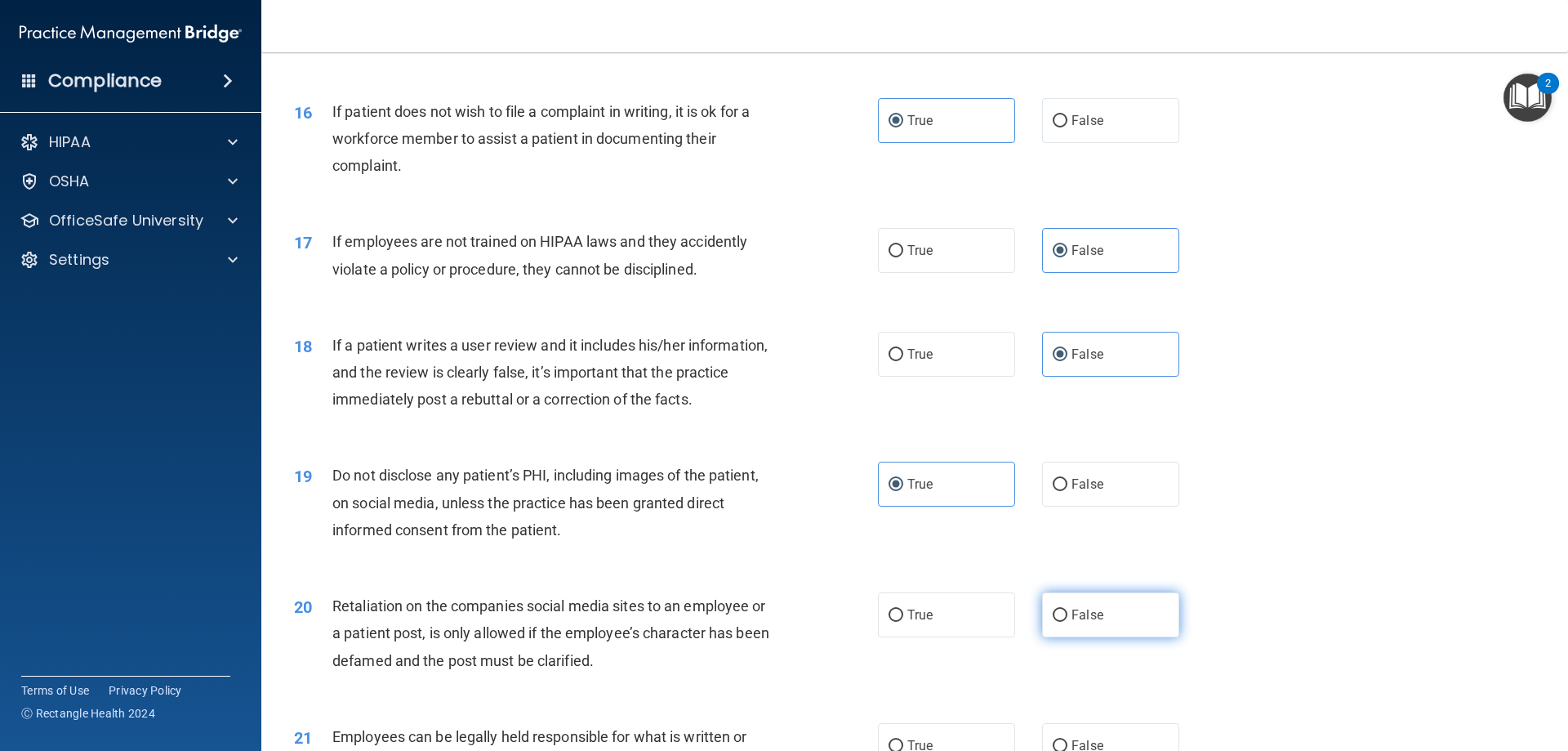
radio input "true"
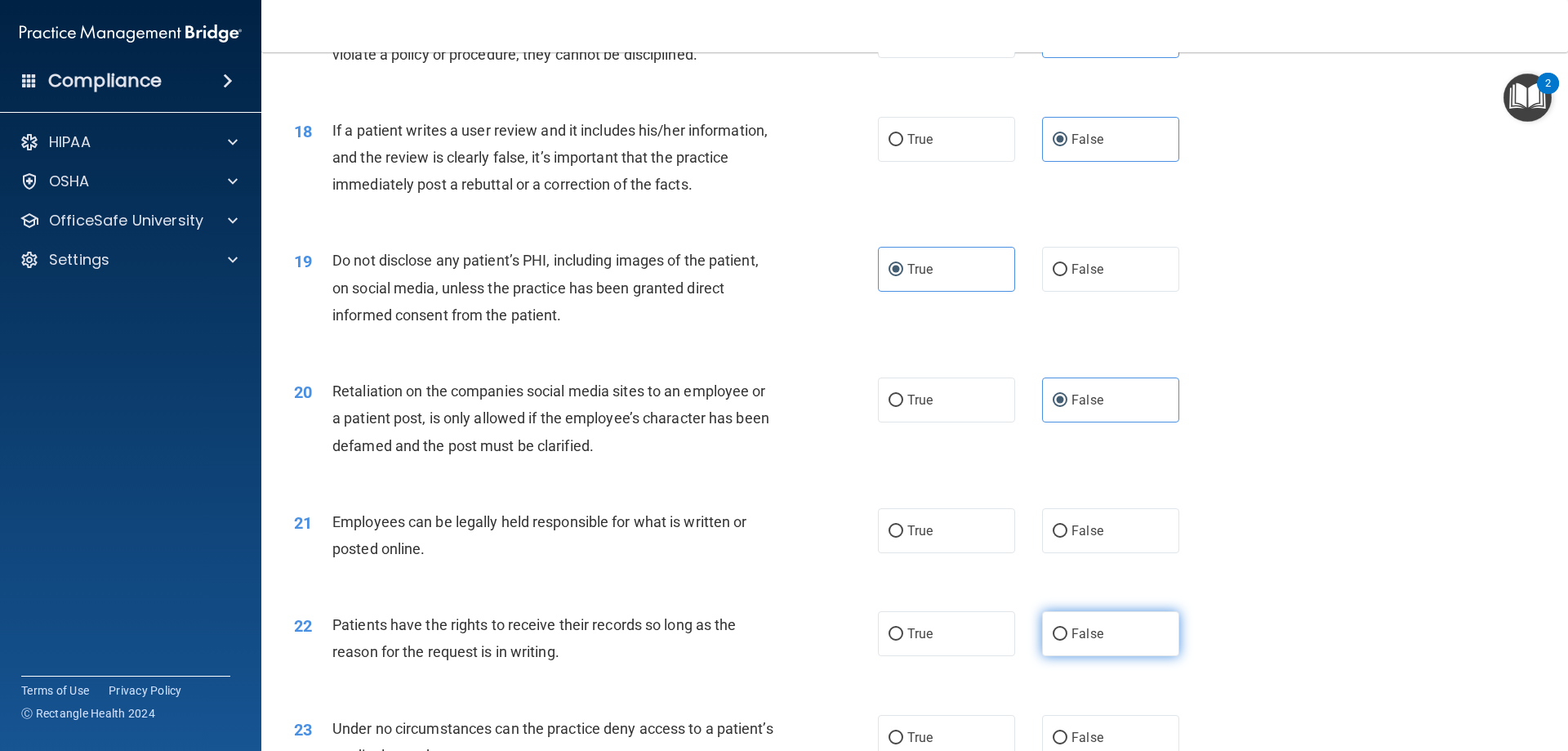
scroll to position [2314, 0]
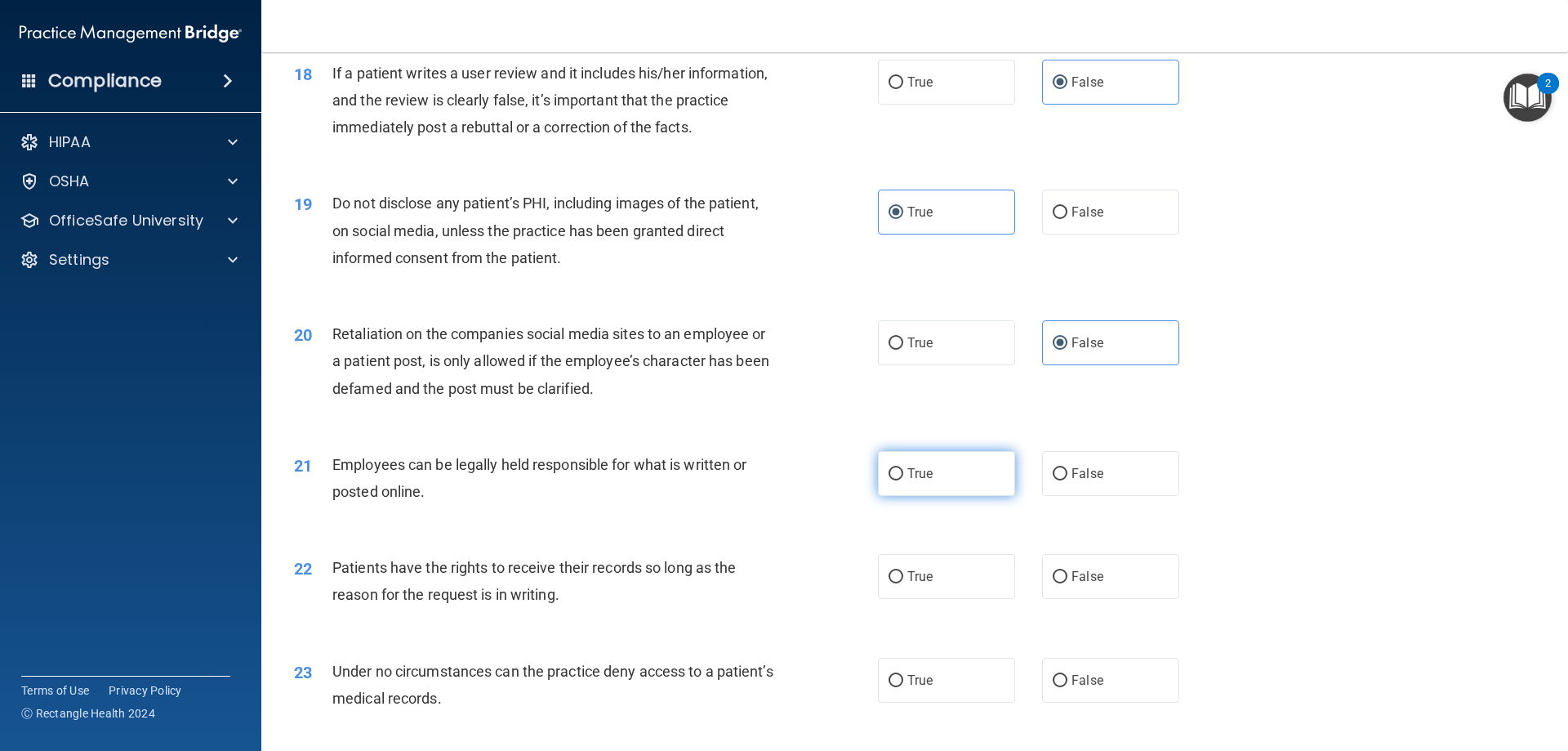
click at [926, 481] on span "True" at bounding box center [920, 473] width 26 height 15
click at [903, 480] on input "True" at bounding box center [895, 474] width 15 height 12
radio input "true"
click at [1083, 599] on label "False" at bounding box center [1110, 576] width 138 height 45
click at [1068, 583] on input "False" at bounding box center [1060, 577] width 15 height 12
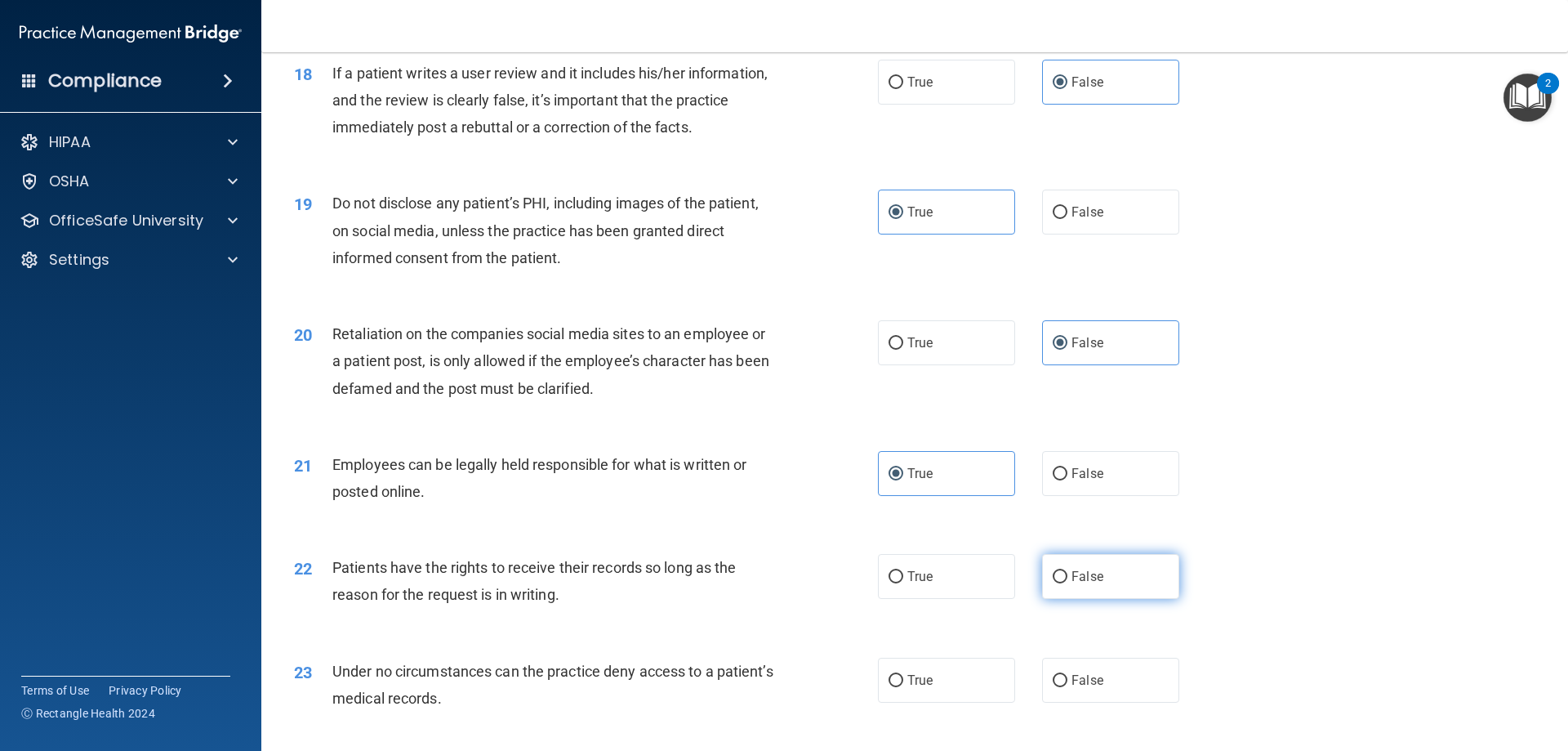
radio input "true"
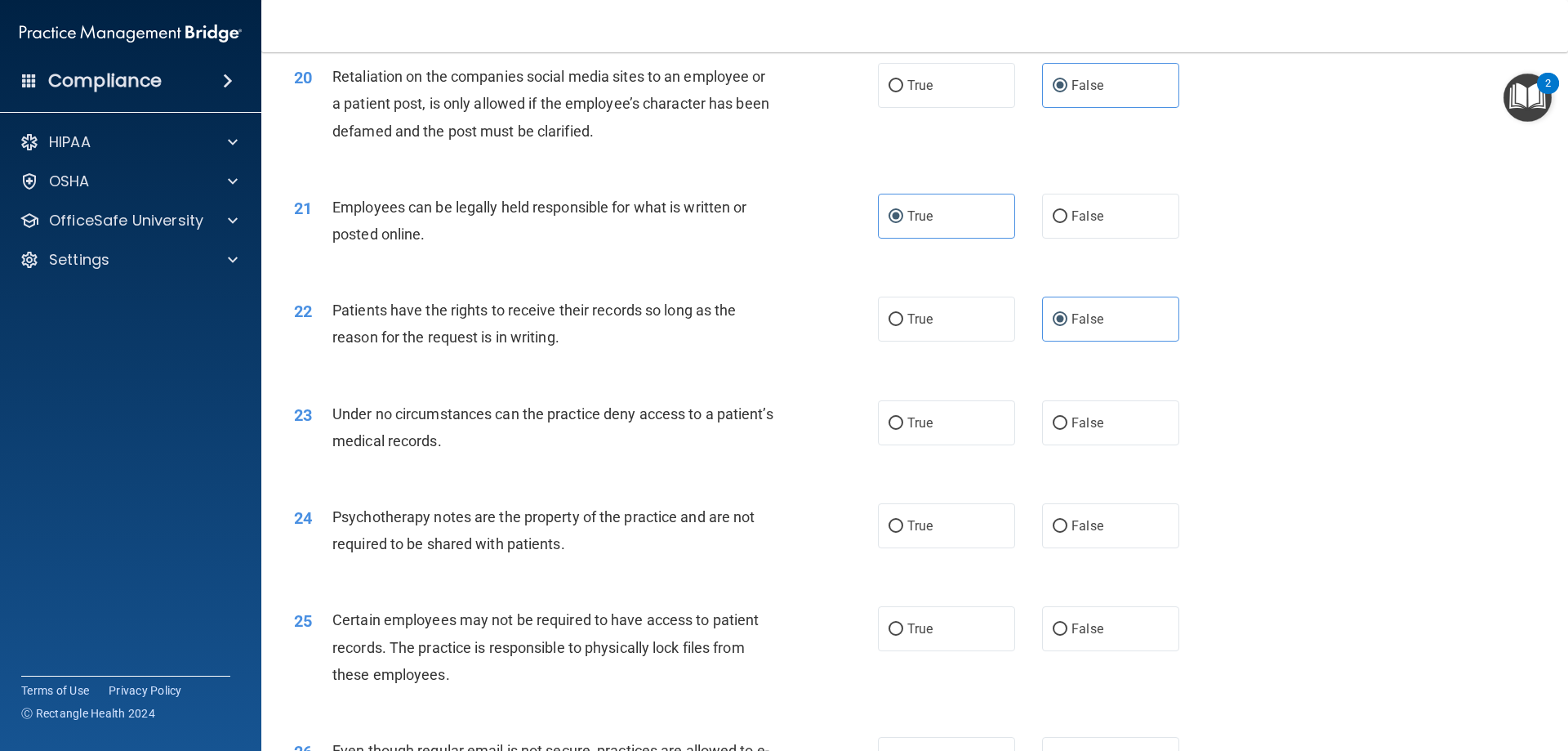
scroll to position [2588, 0]
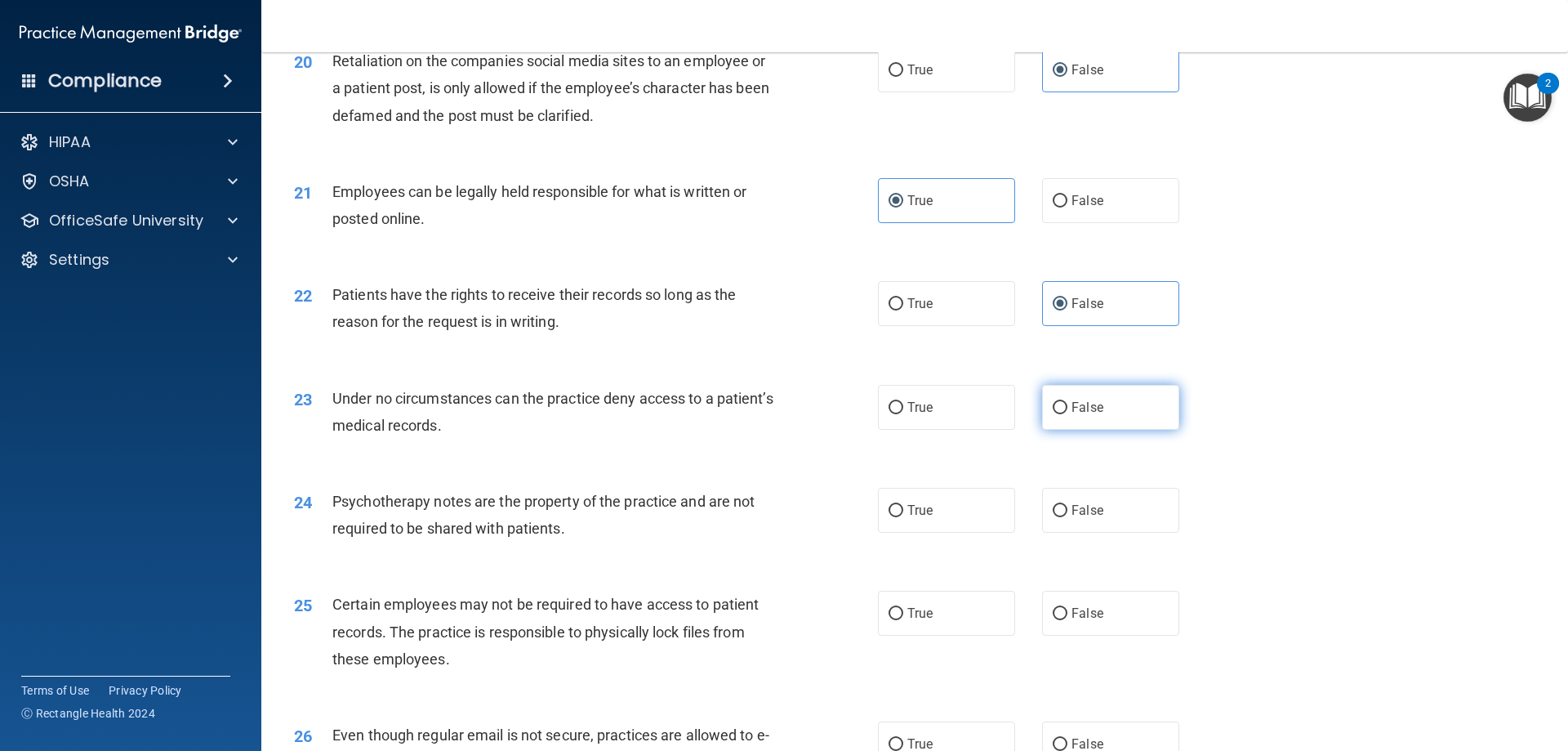
click at [1108, 429] on label "False" at bounding box center [1110, 407] width 138 height 45
click at [1068, 415] on input "False" at bounding box center [1060, 408] width 15 height 12
radio input "true"
click at [955, 529] on label "True" at bounding box center [946, 510] width 138 height 45
click at [903, 518] on input "True" at bounding box center [895, 511] width 15 height 12
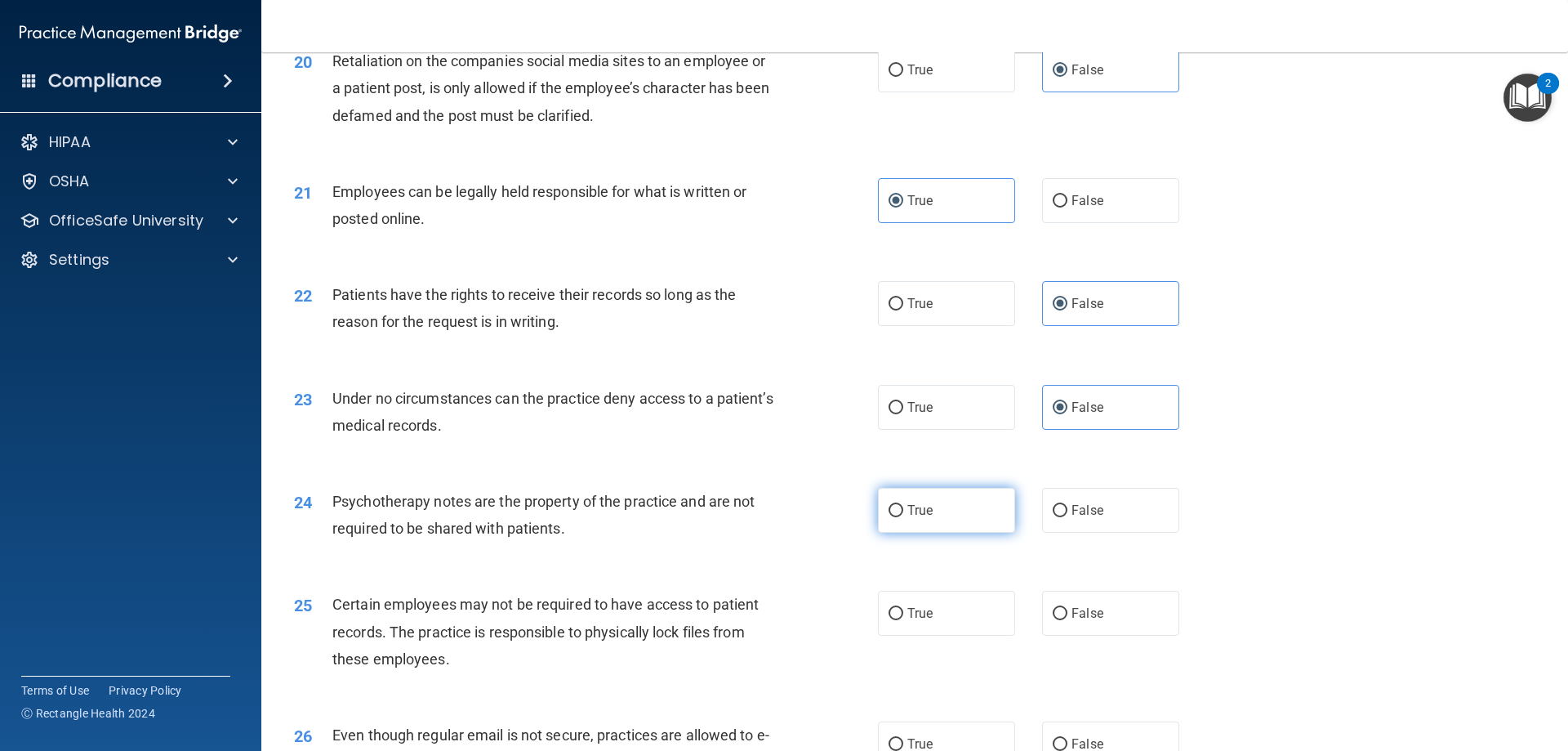
radio input "true"
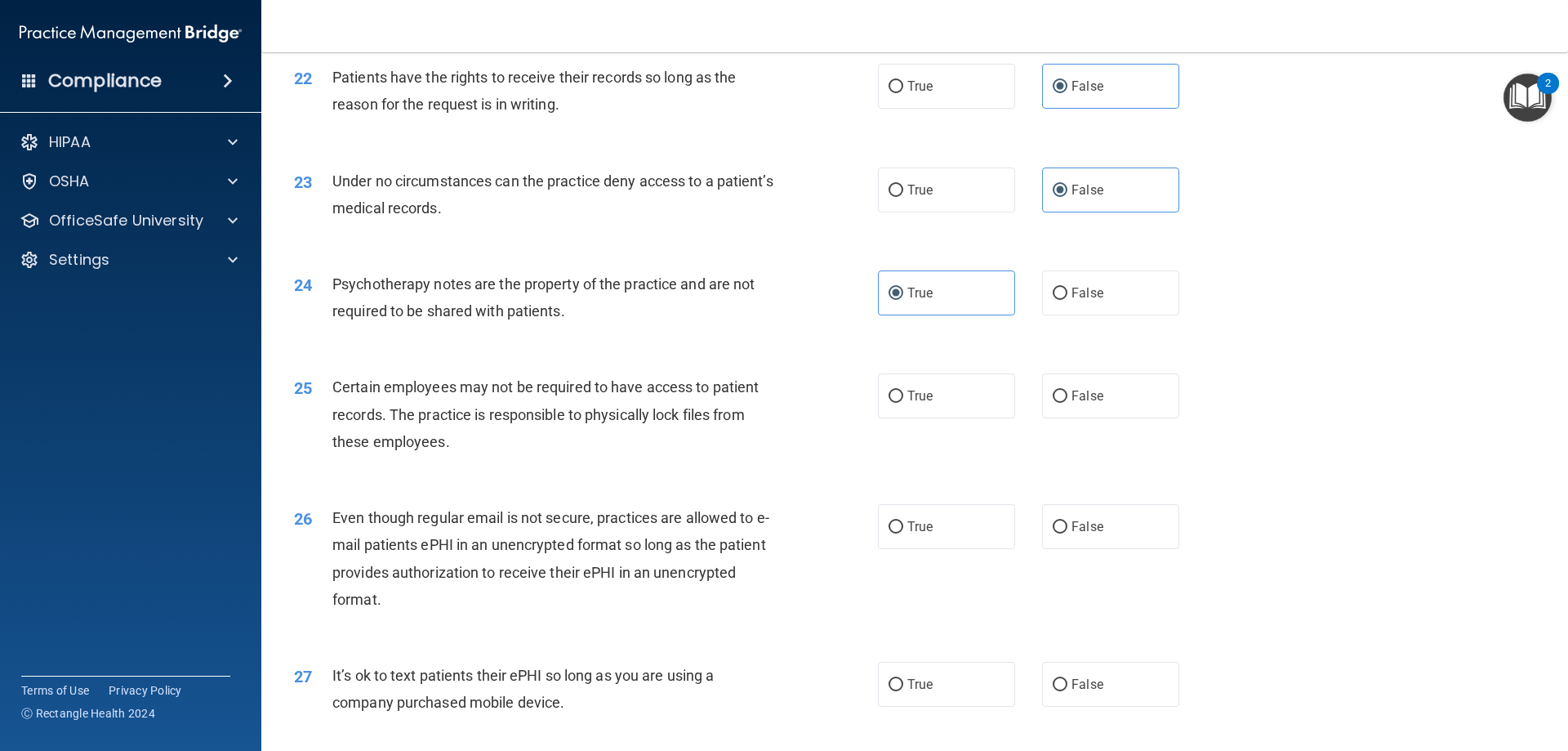
scroll to position [2859, 0]
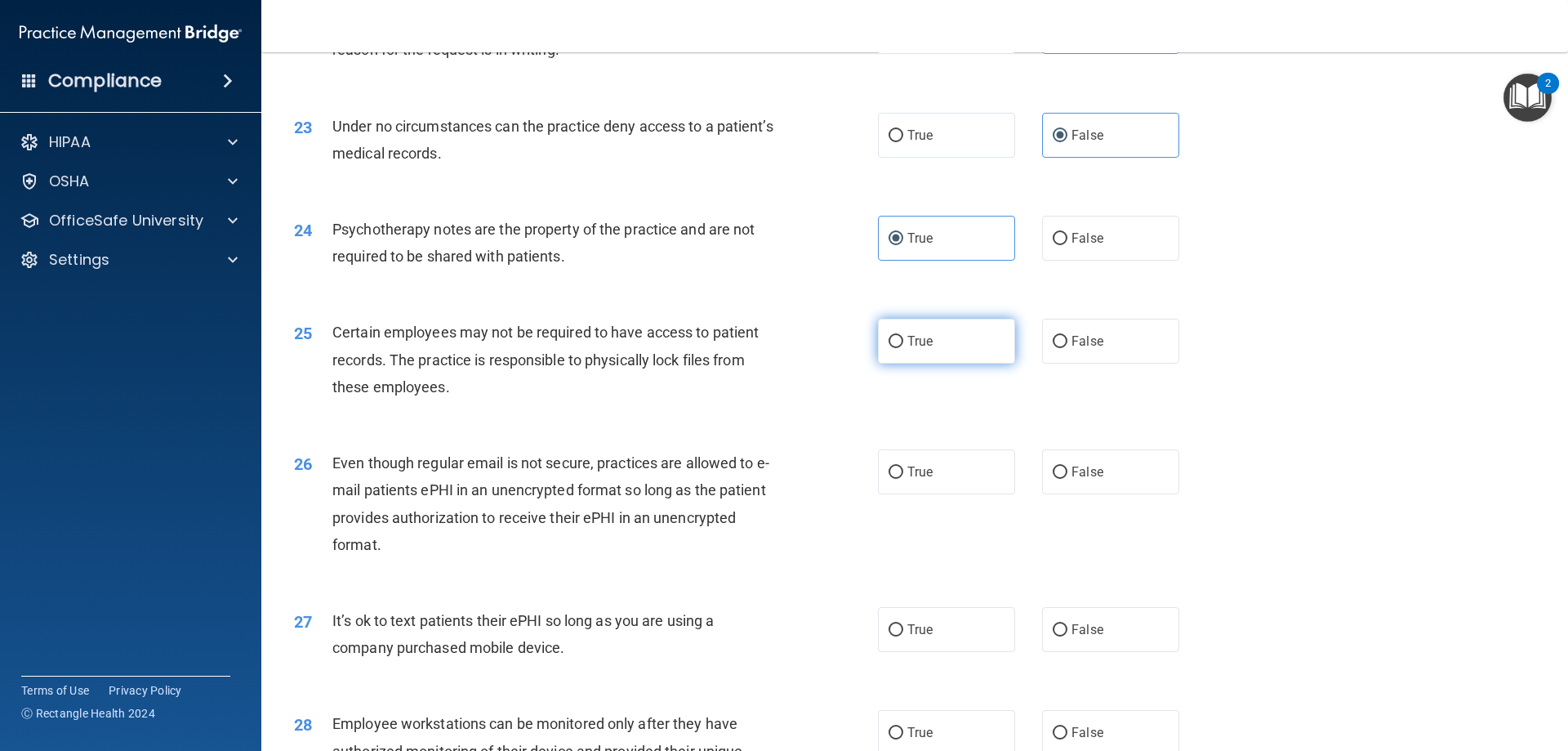
click at [940, 364] on label "True" at bounding box center [946, 341] width 138 height 45
click at [903, 348] on input "True" at bounding box center [895, 342] width 15 height 12
radio input "true"
click at [934, 494] on label "True" at bounding box center [946, 471] width 138 height 45
click at [903, 478] on input "True" at bounding box center [895, 473] width 15 height 12
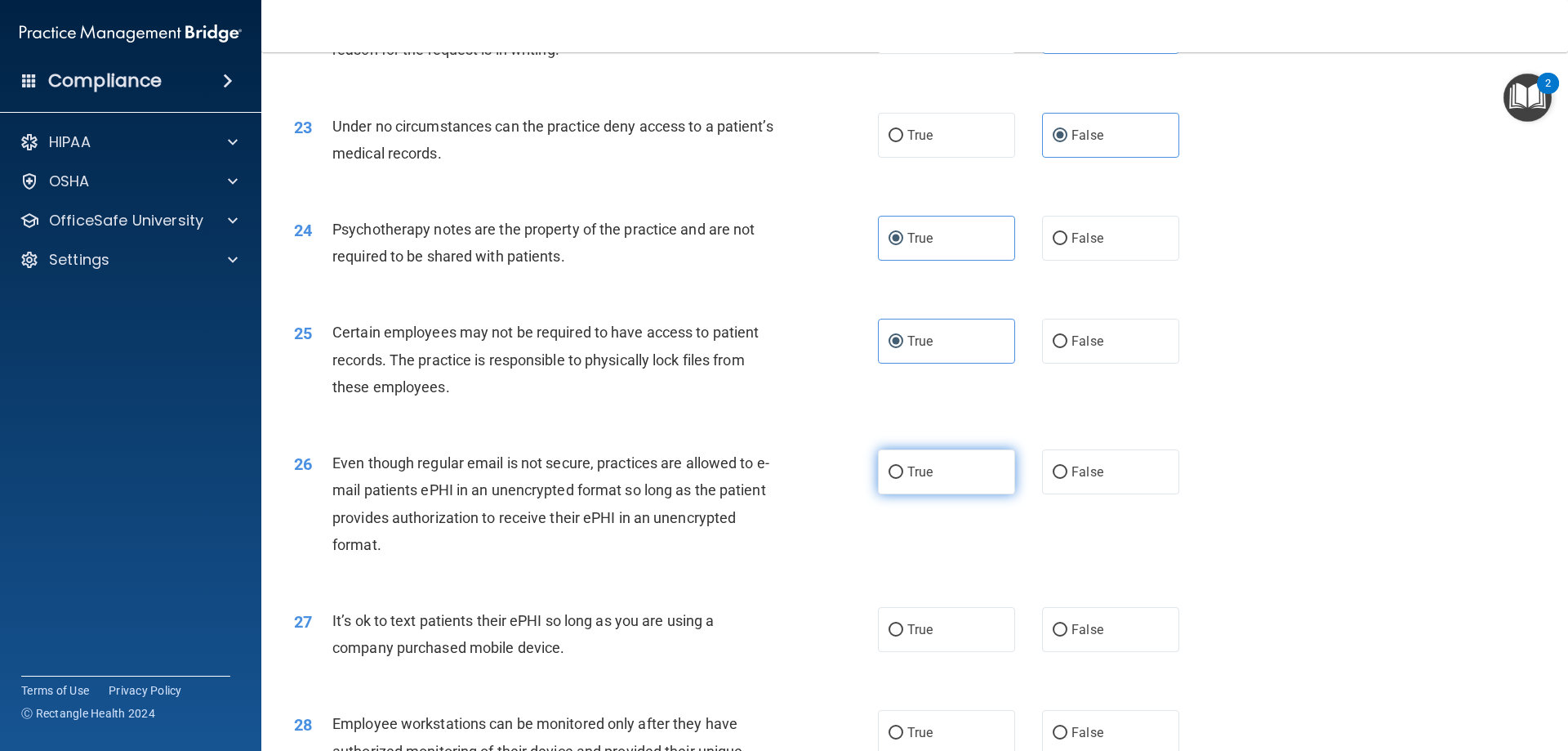
radio input "true"
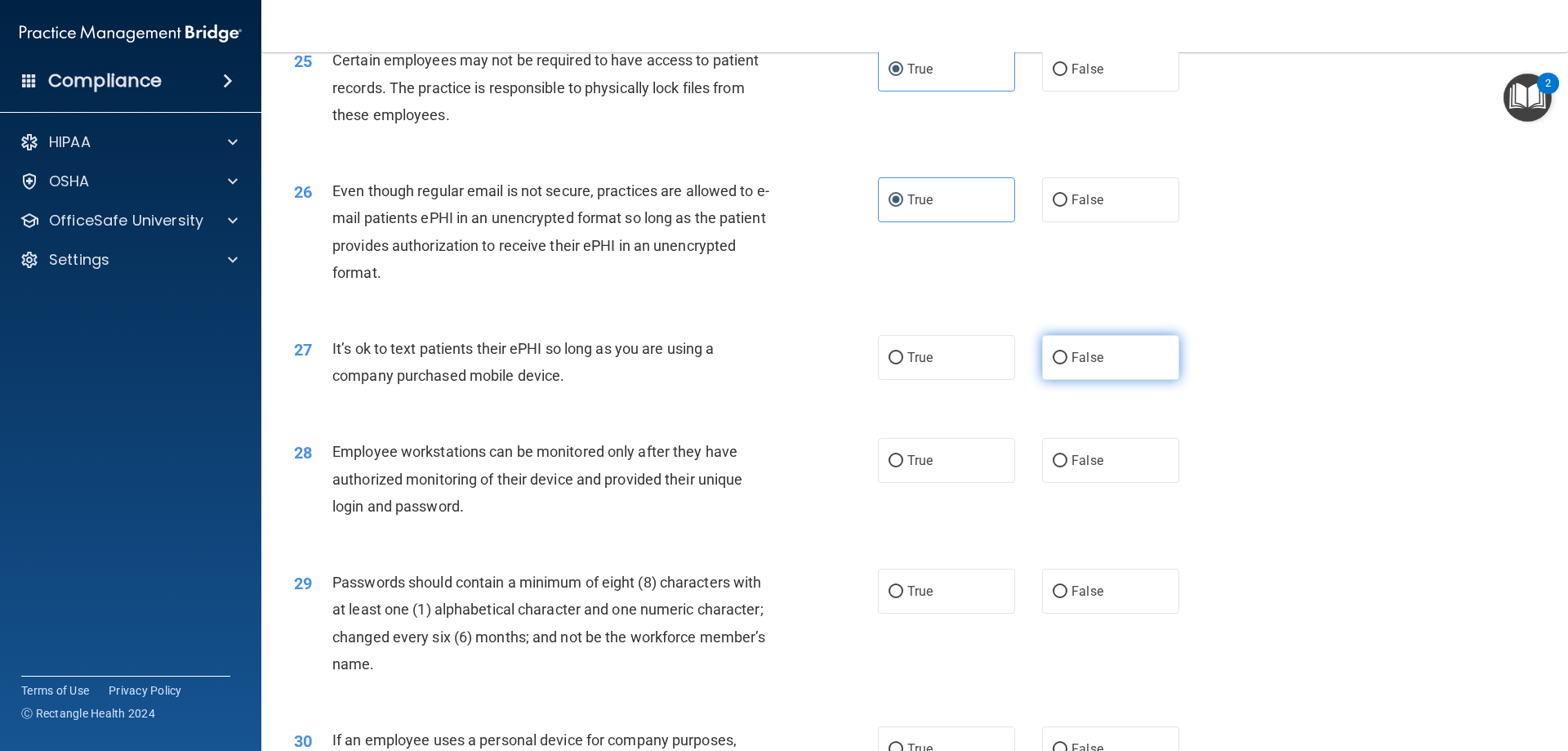
click at [1127, 378] on label "False" at bounding box center [1110, 357] width 138 height 45
click at [1068, 364] on input "False" at bounding box center [1060, 359] width 15 height 12
radio input "true"
click at [1113, 483] on label "False" at bounding box center [1110, 460] width 138 height 45
click at [1068, 467] on input "False" at bounding box center [1060, 462] width 15 height 12
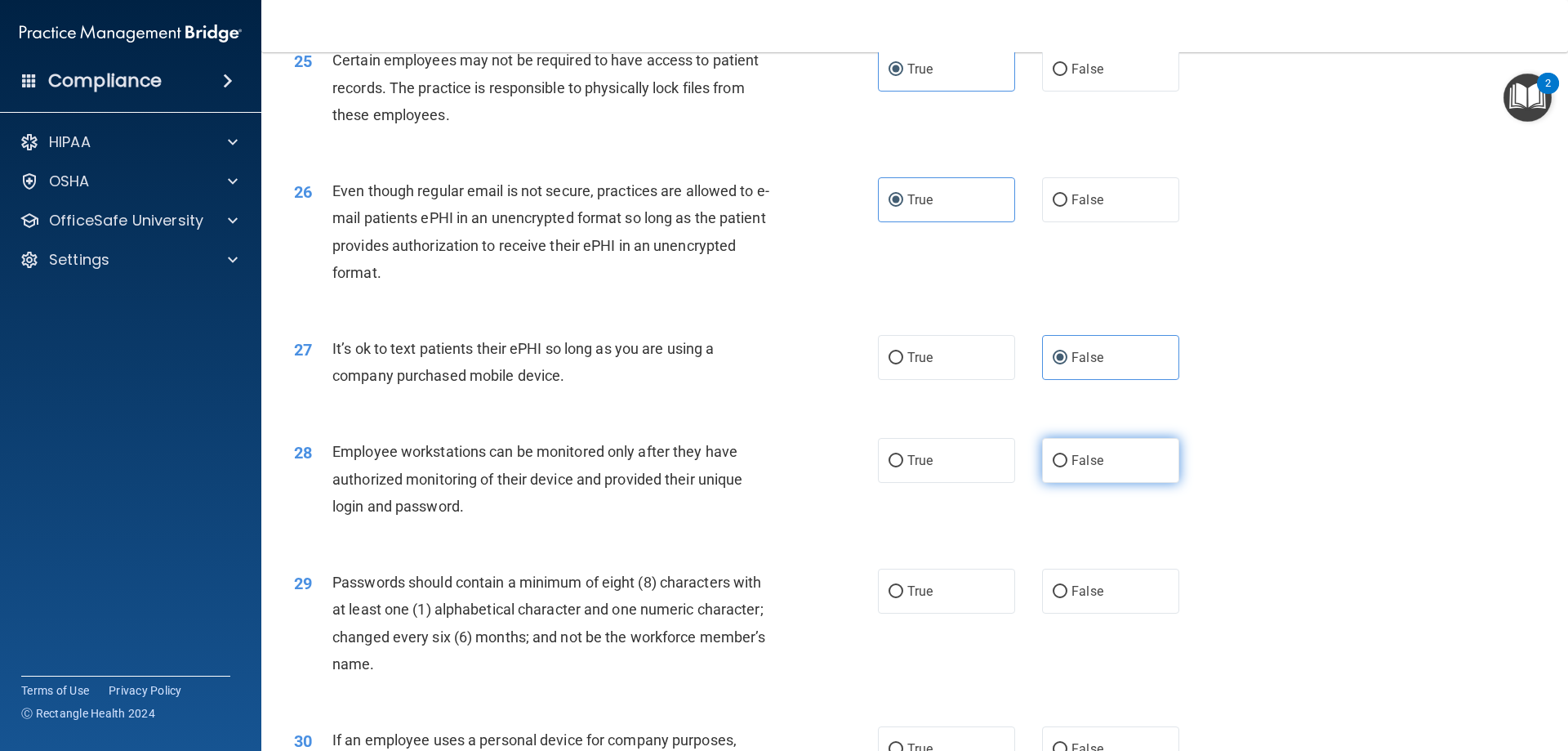
radio input "true"
click at [953, 611] on label "True" at bounding box center [946, 591] width 138 height 45
click at [903, 598] on input "True" at bounding box center [895, 592] width 15 height 12
radio input "true"
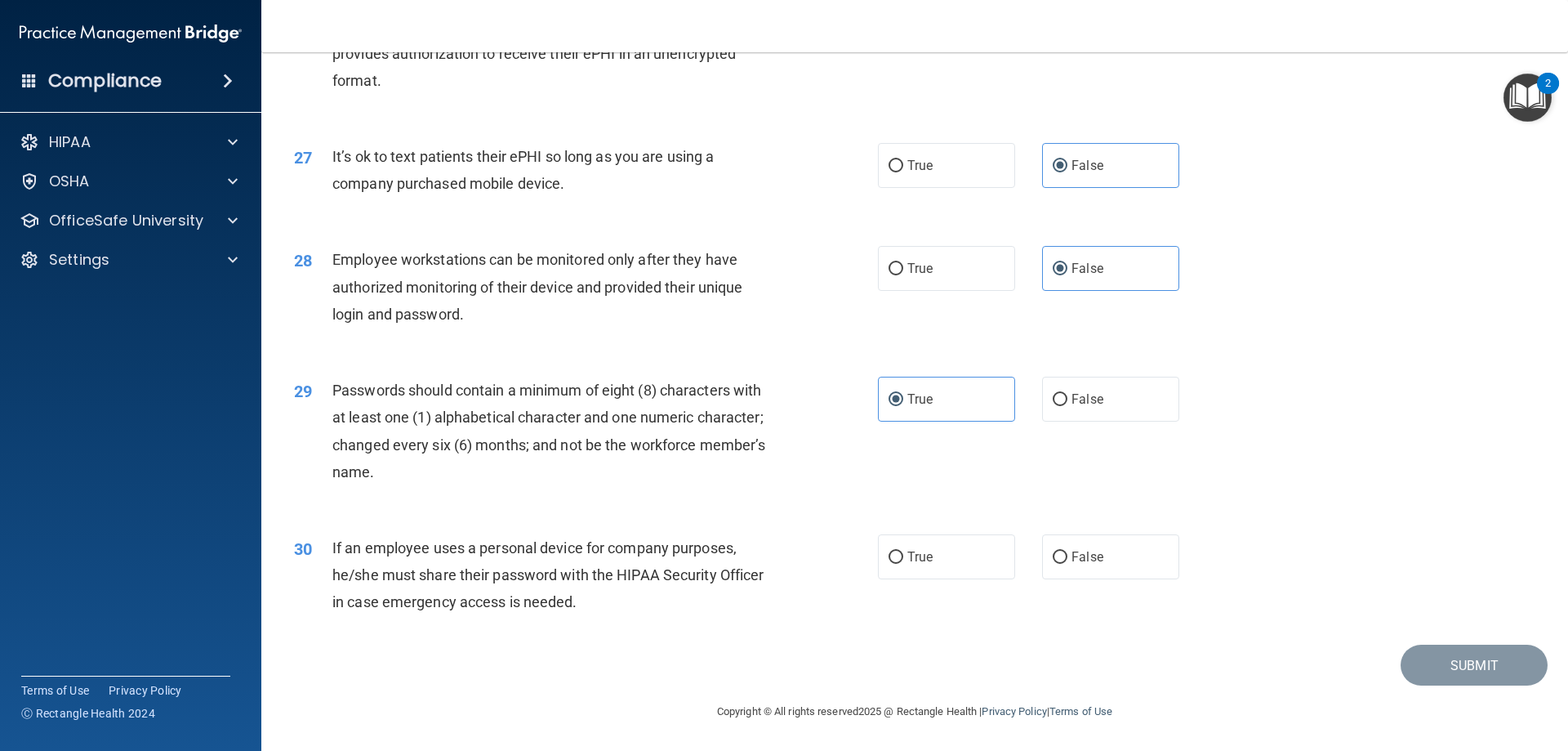
scroll to position [3351, 0]
click at [1118, 573] on label "False" at bounding box center [1110, 557] width 138 height 45
click at [1068, 564] on input "False" at bounding box center [1060, 557] width 15 height 12
radio input "true"
click at [1438, 658] on button "Submit" at bounding box center [1474, 665] width 147 height 42
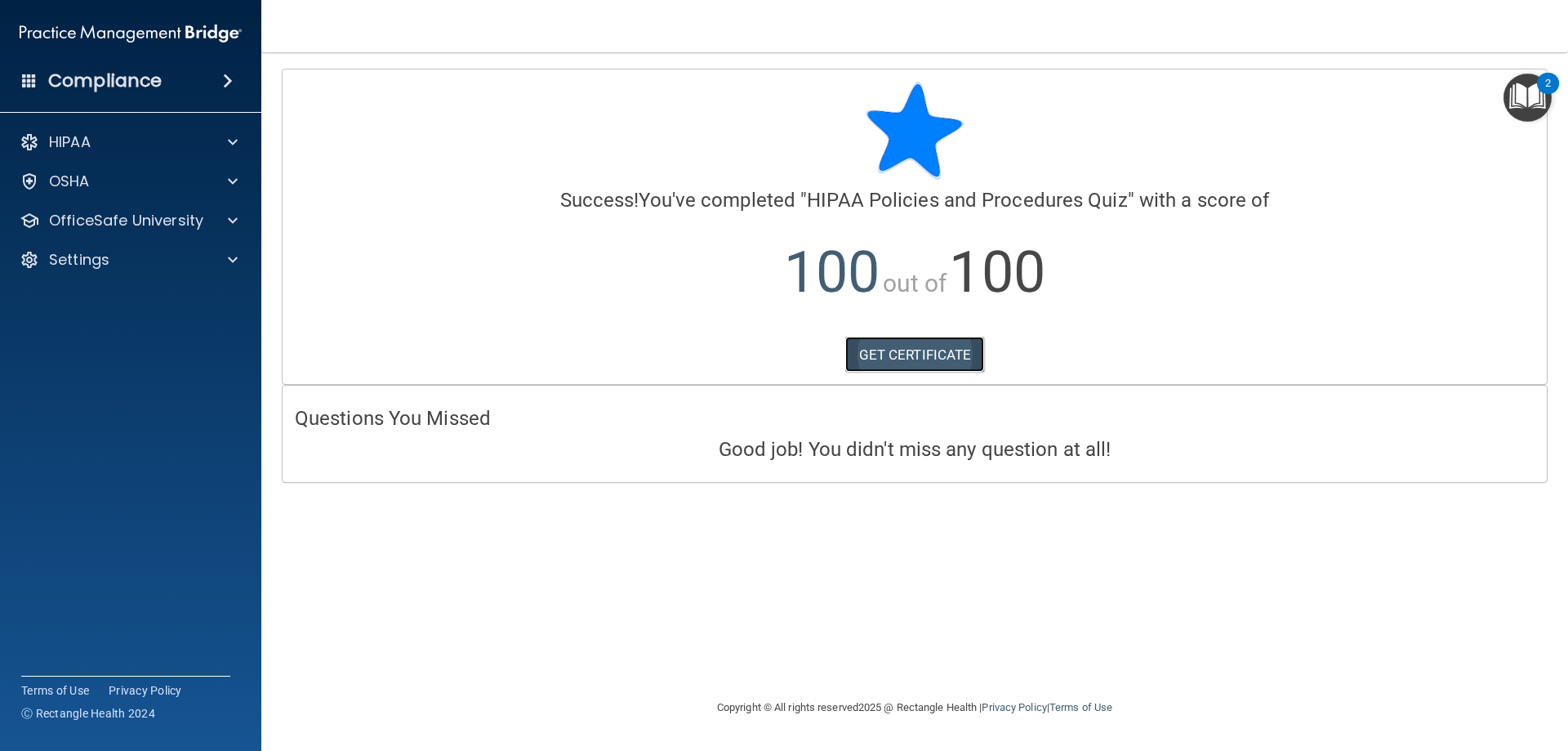
click at [946, 354] on link "GET CERTIFICATE" at bounding box center [915, 354] width 139 height 36
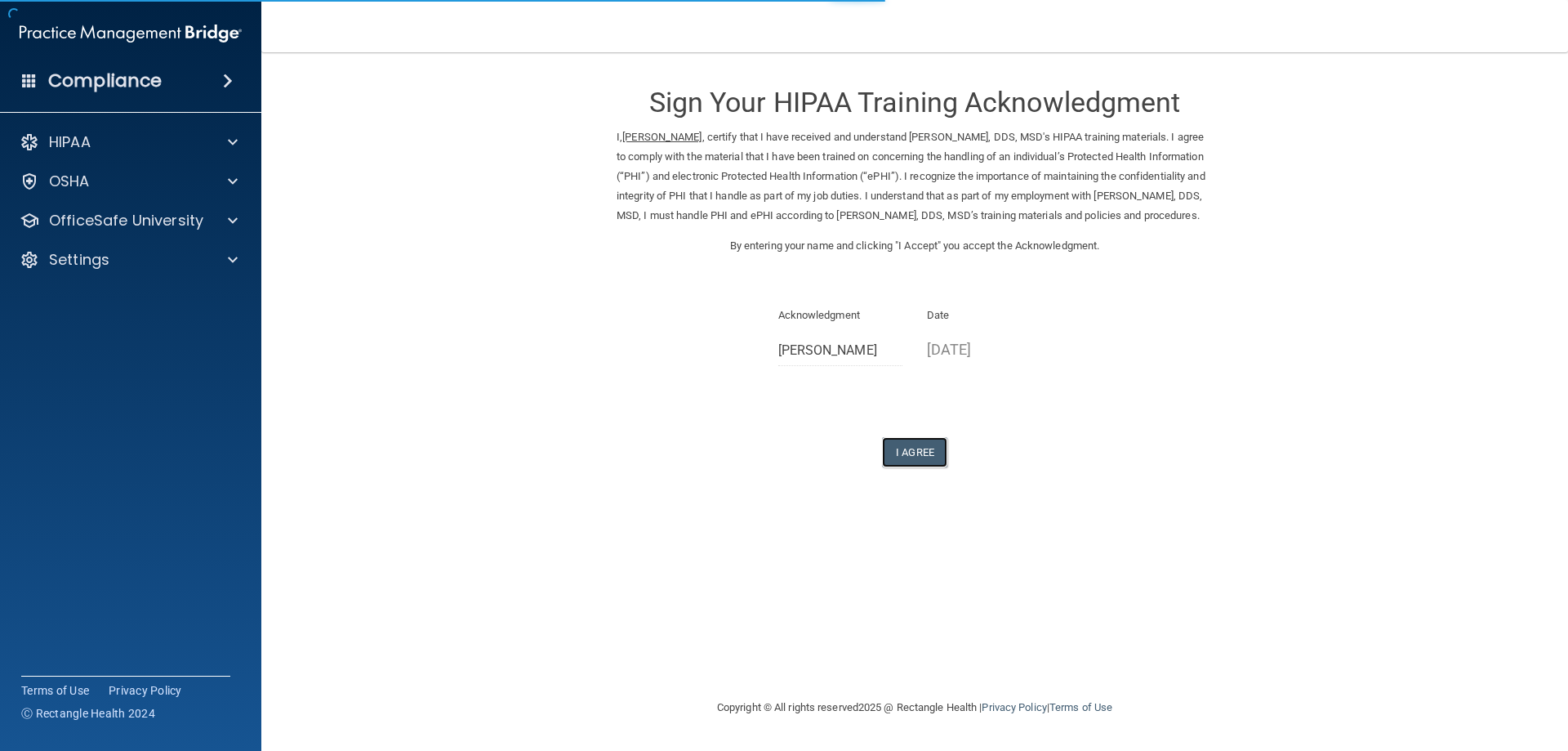
click at [924, 467] on button "I Agree" at bounding box center [915, 452] width 66 height 30
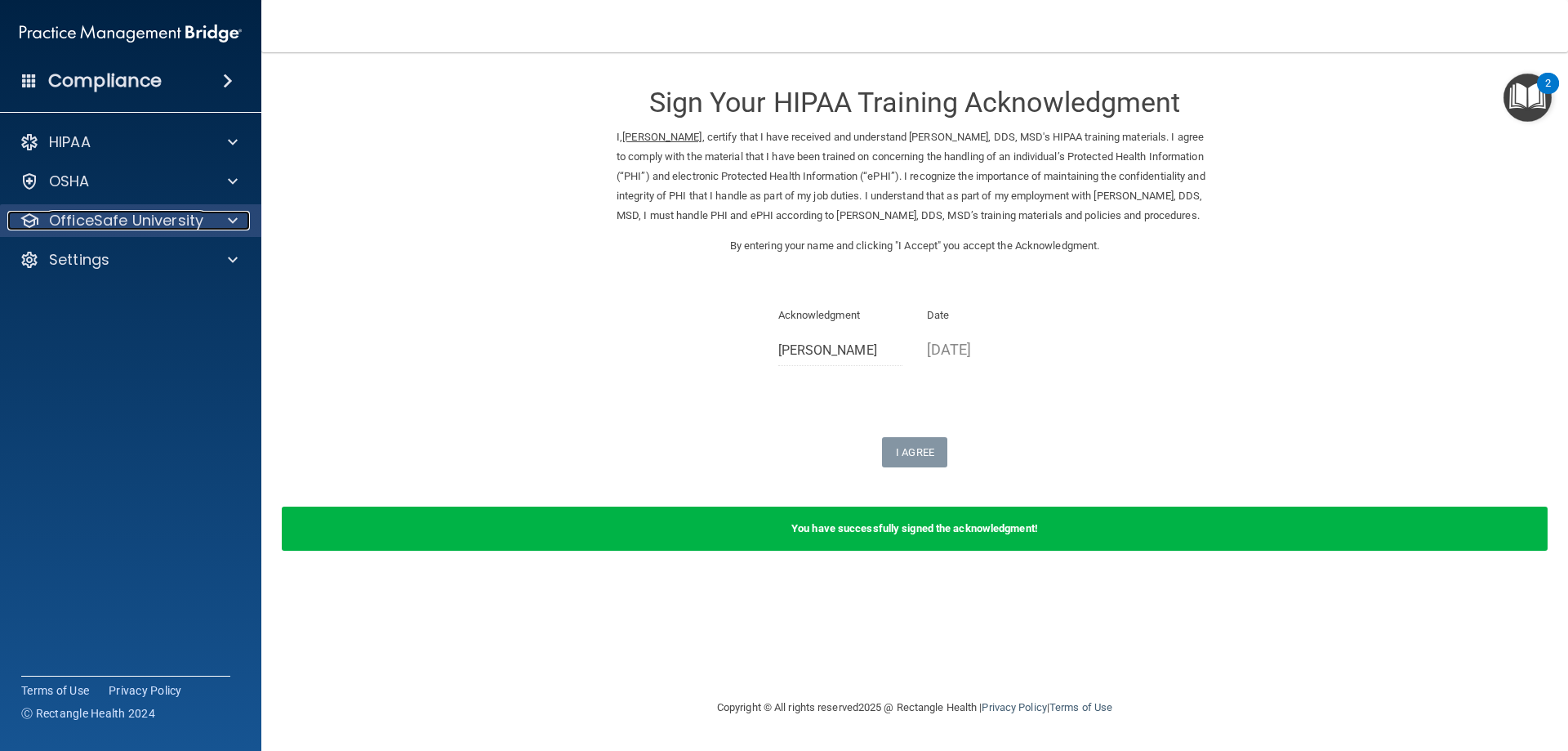
click at [185, 219] on p "OfficeSafe University" at bounding box center [126, 220] width 154 height 20
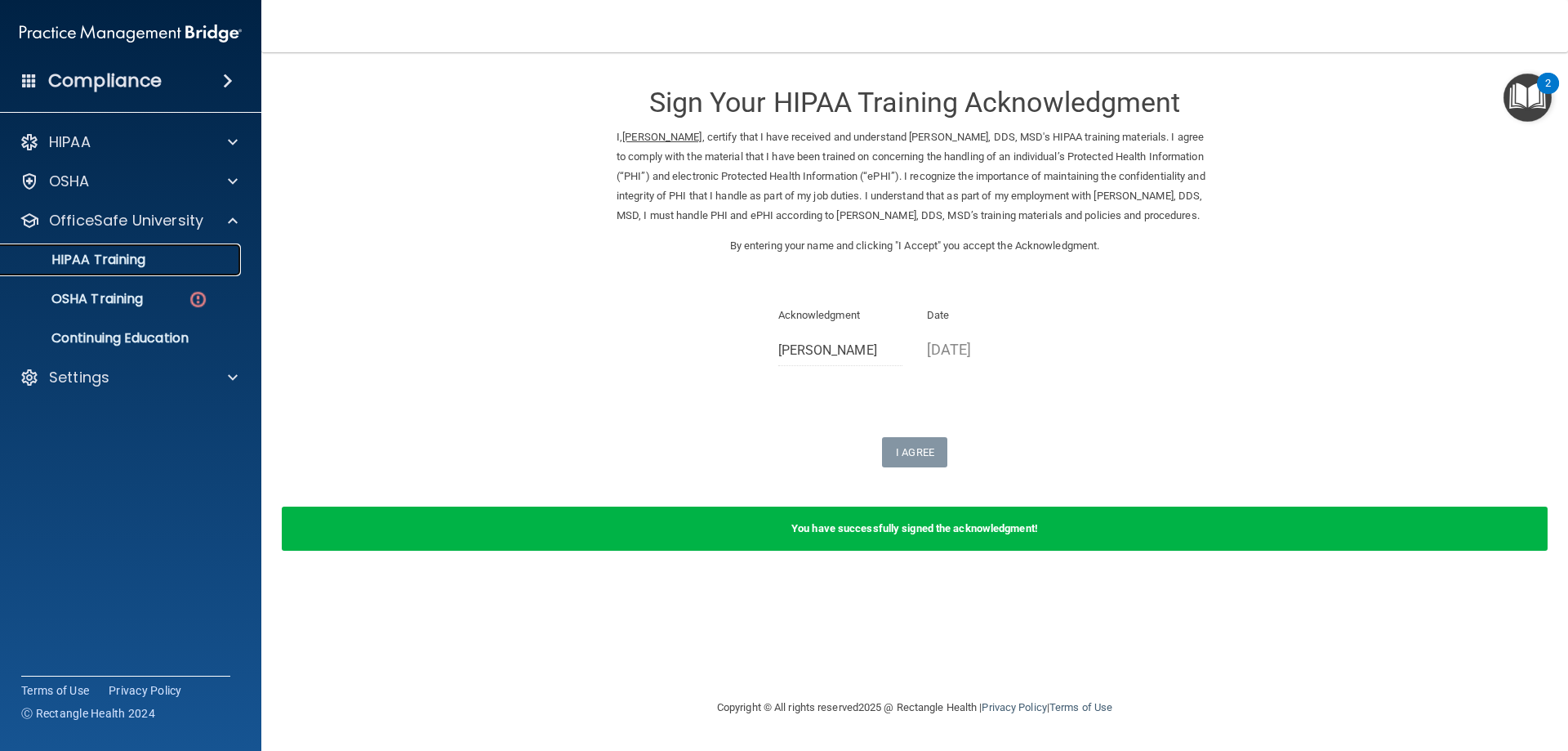
click at [162, 257] on div "HIPAA Training" at bounding box center [122, 259] width 223 height 16
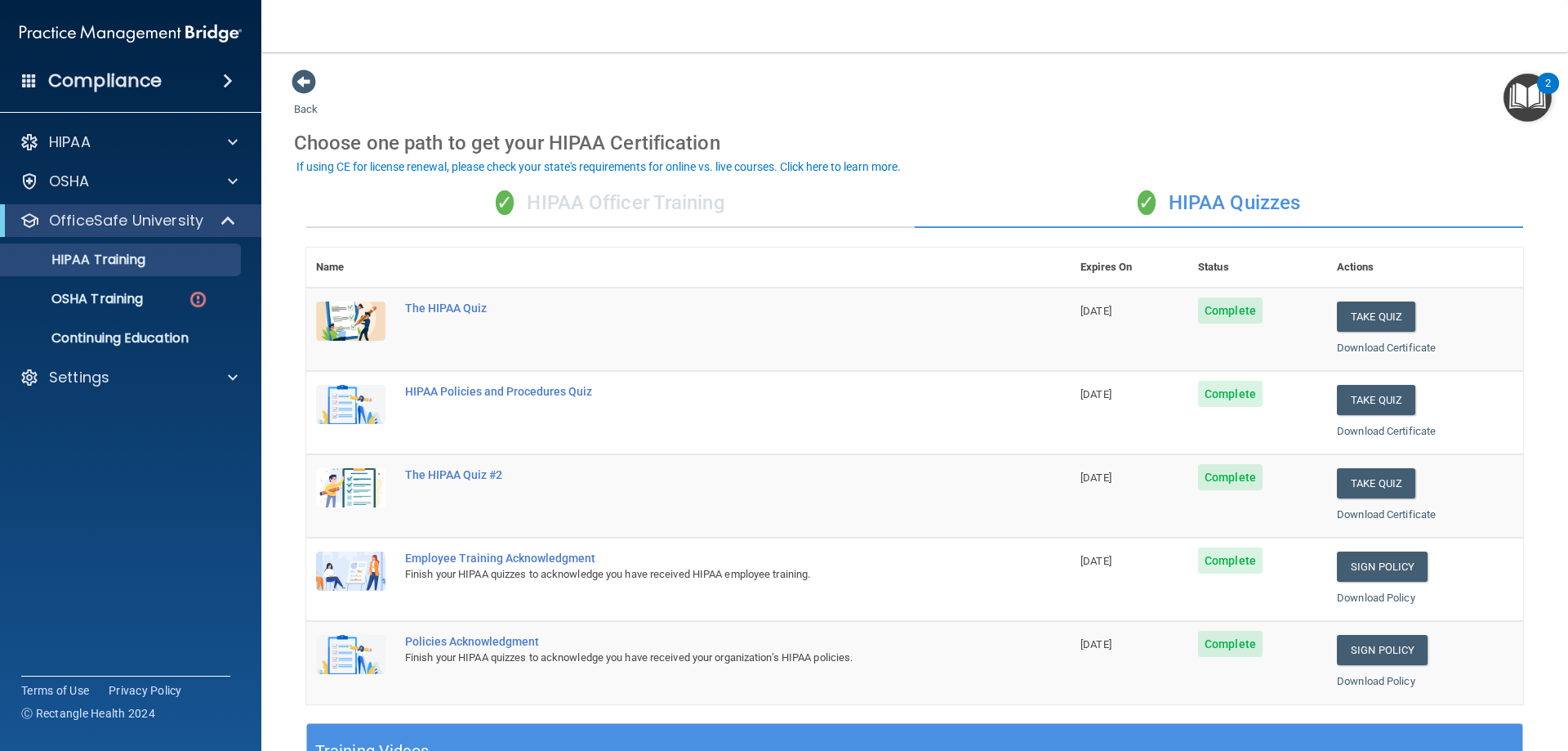
click at [642, 202] on div "✓ HIPAA Officer Training" at bounding box center [611, 203] width 609 height 49
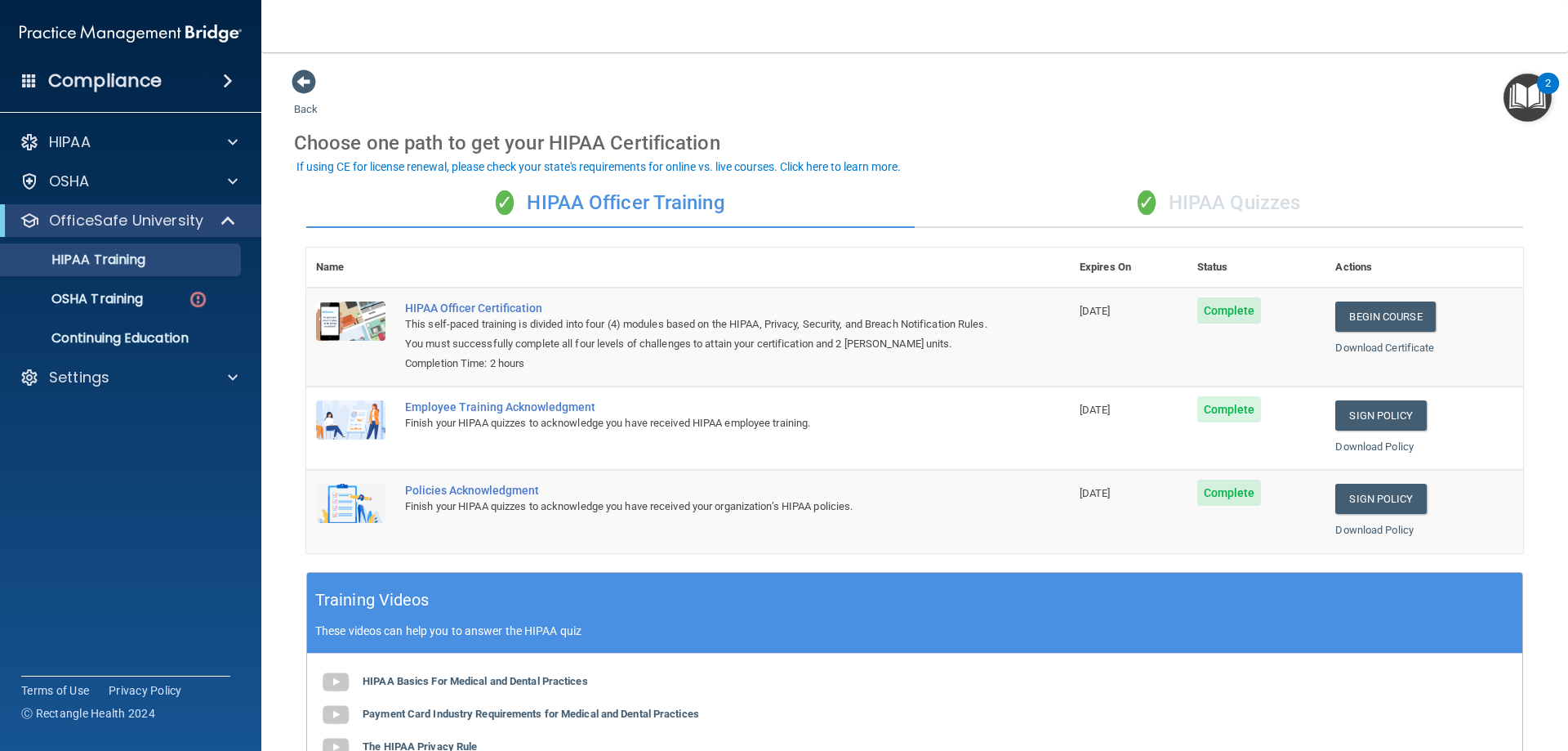
click at [1146, 195] on span "✓" at bounding box center [1146, 202] width 18 height 25
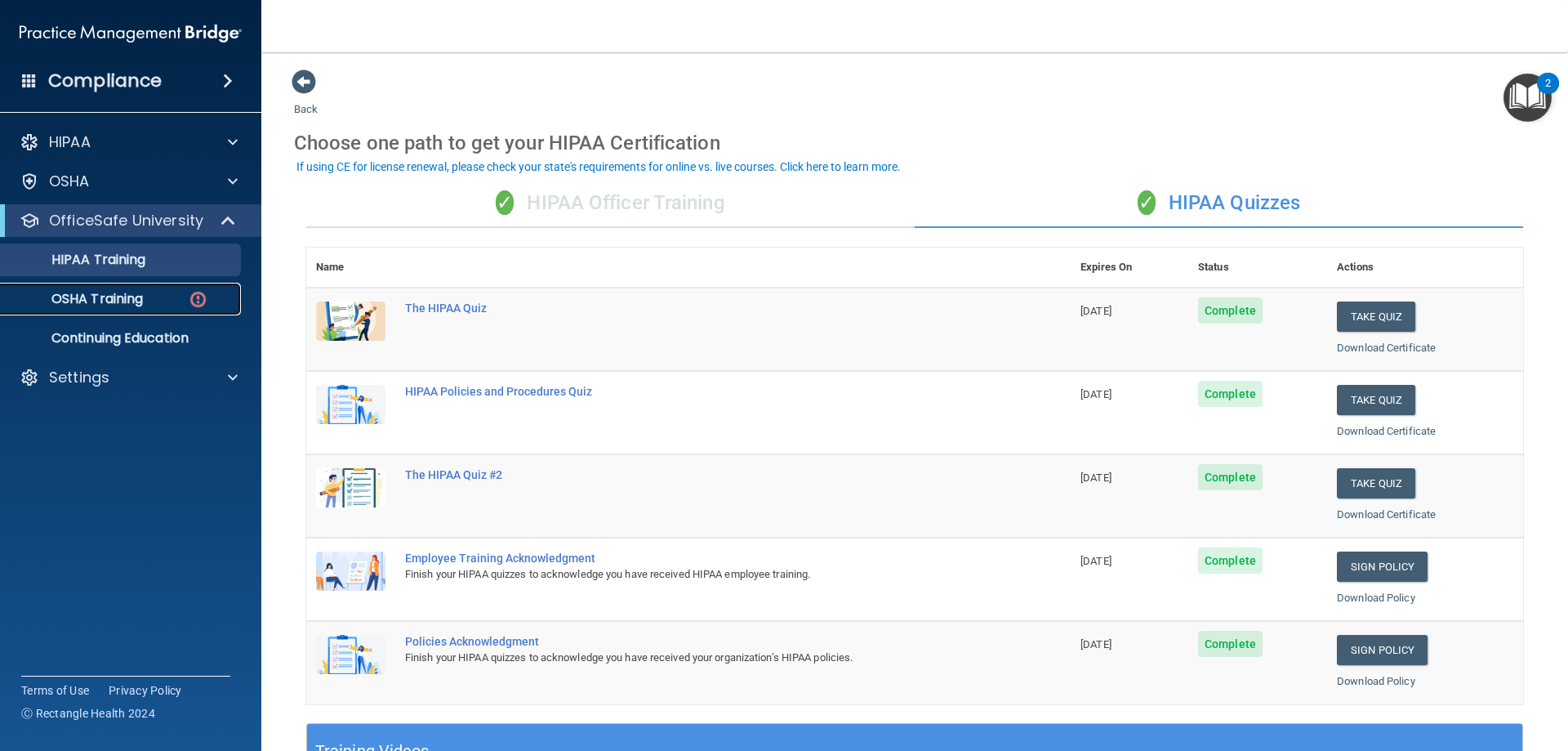
click at [169, 296] on div "OSHA Training" at bounding box center [122, 299] width 223 height 16
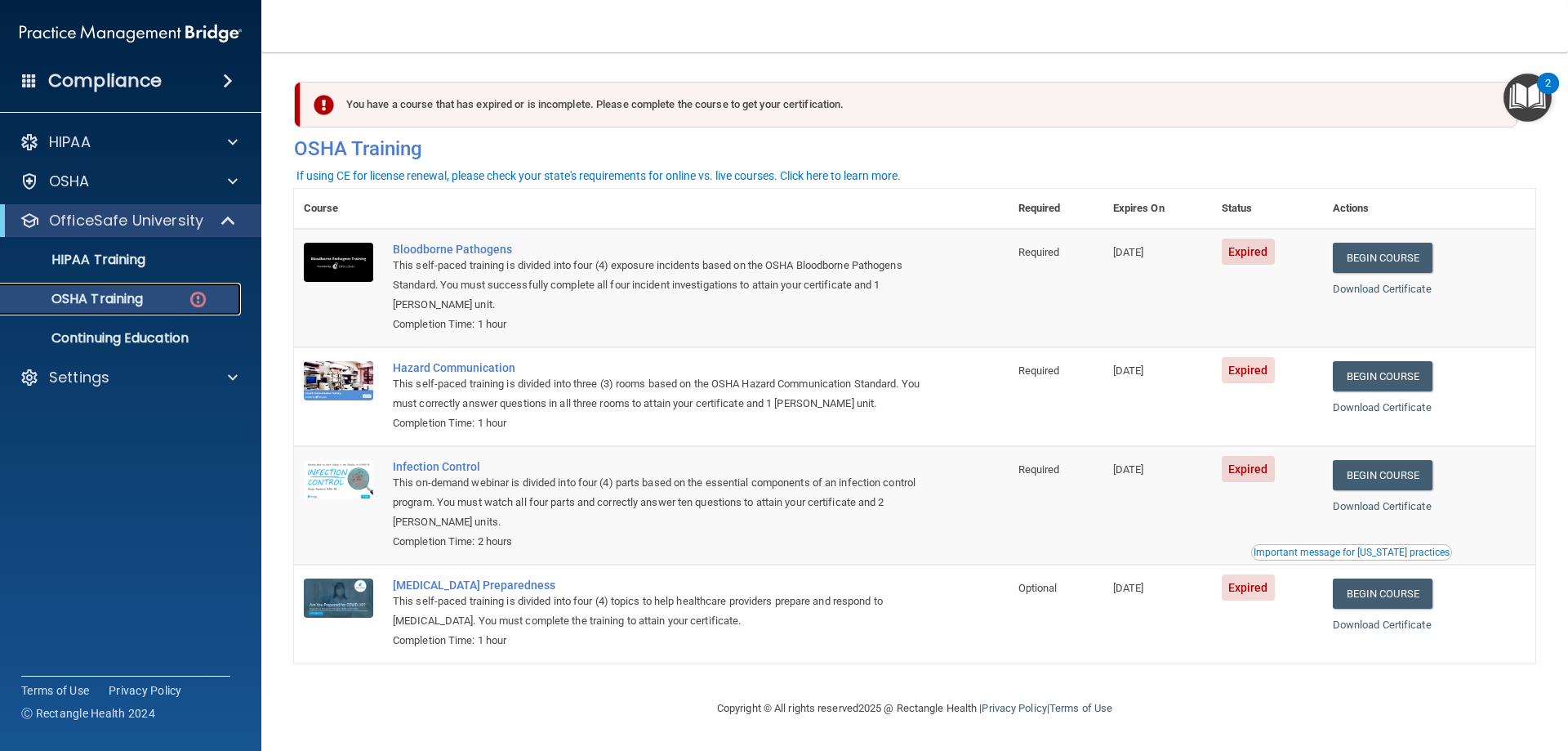
scroll to position [1, 0]
click at [1413, 252] on link "Begin Course" at bounding box center [1383, 257] width 99 height 30
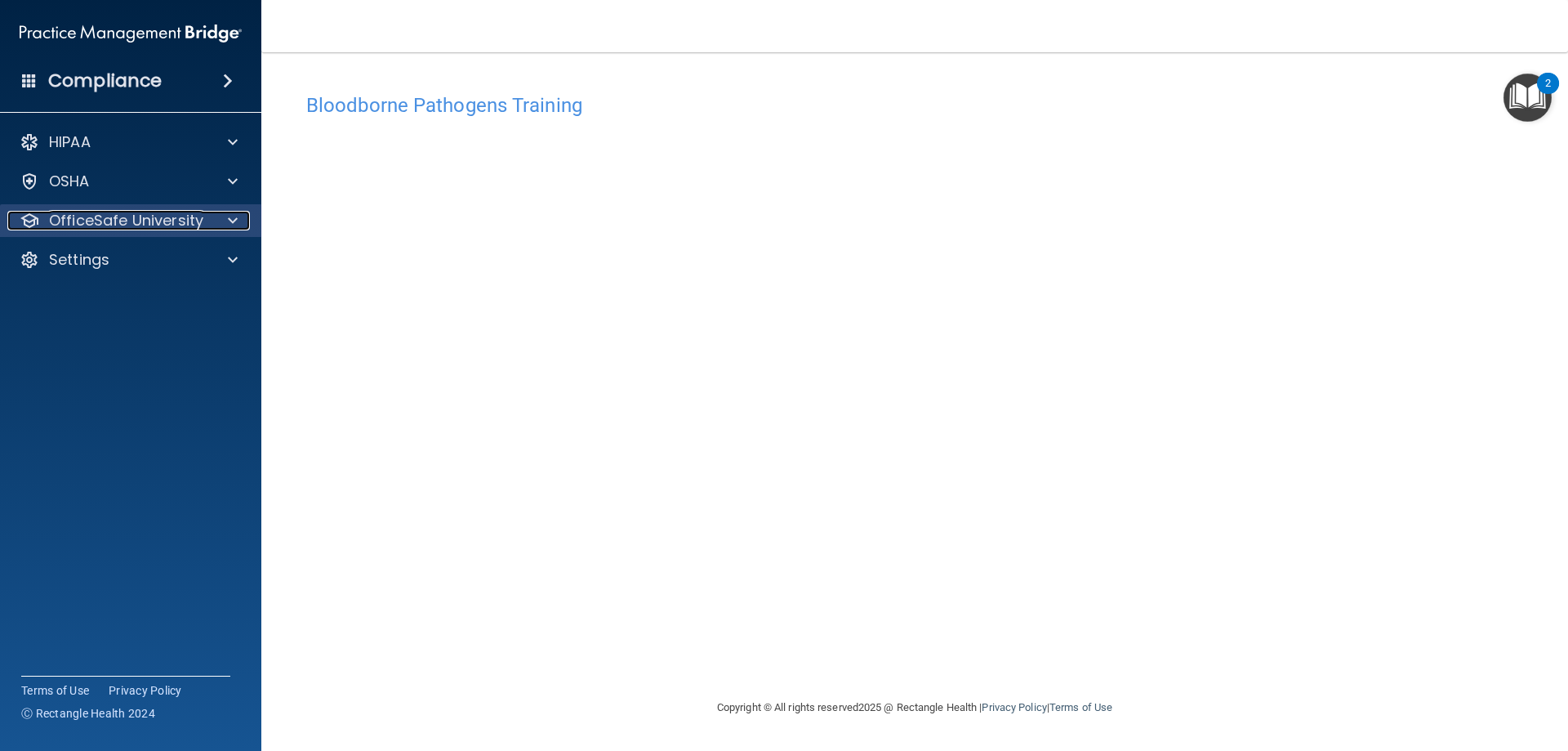
click at [149, 220] on p "OfficeSafe University" at bounding box center [126, 220] width 154 height 20
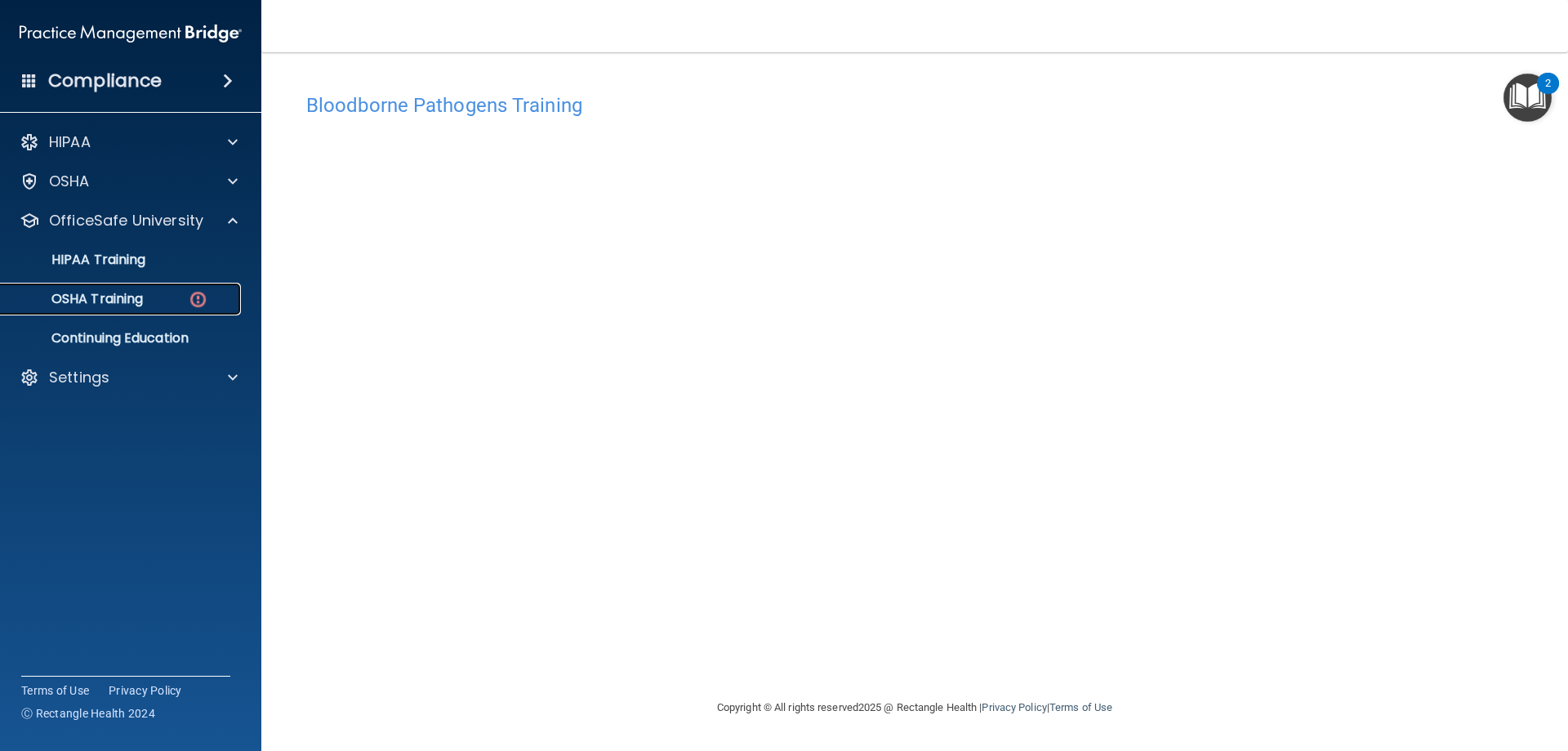
click at [149, 294] on div "OSHA Training" at bounding box center [122, 299] width 223 height 16
